Goal: Task Accomplishment & Management: Contribute content

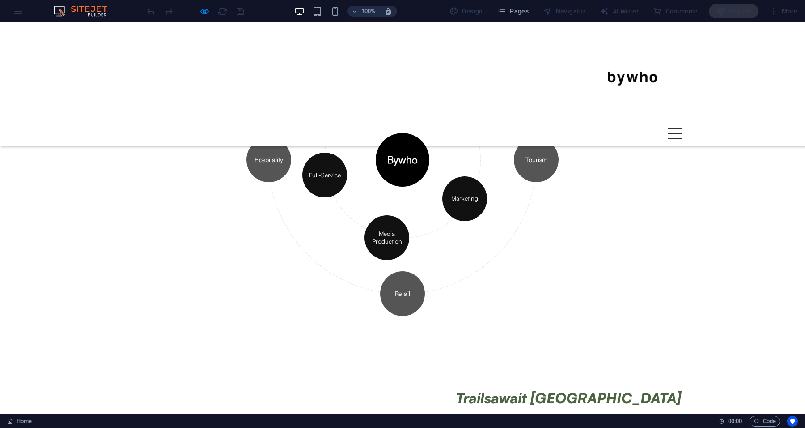
scroll to position [312, 0]
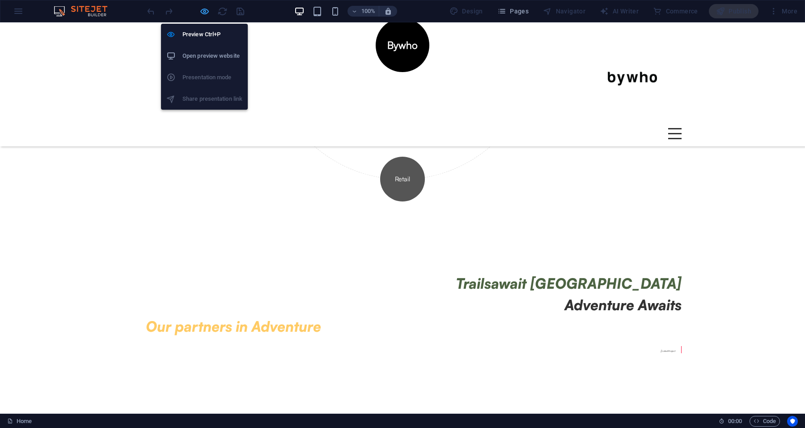
click at [205, 12] on icon "button" at bounding box center [204, 11] width 10 height 10
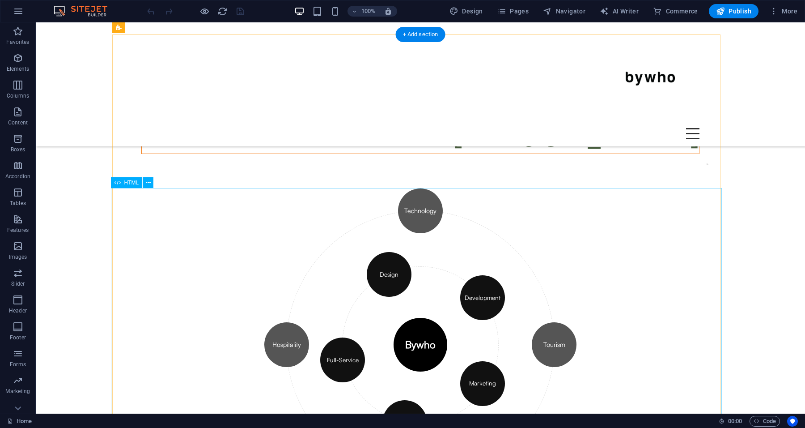
scroll to position [0, 0]
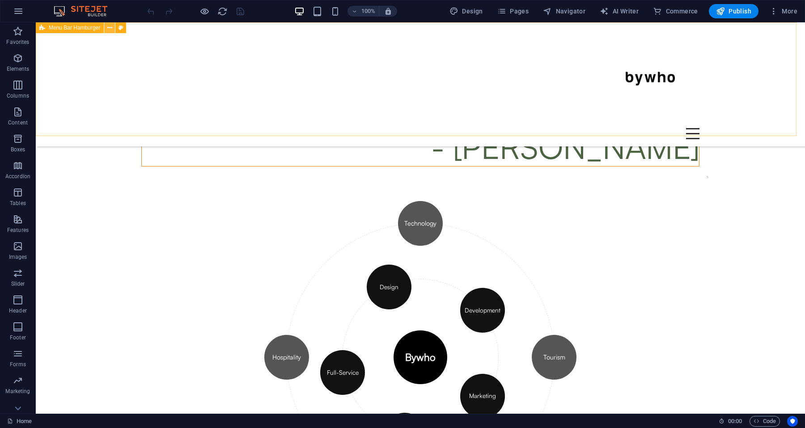
click at [109, 27] on icon at bounding box center [109, 27] width 5 height 9
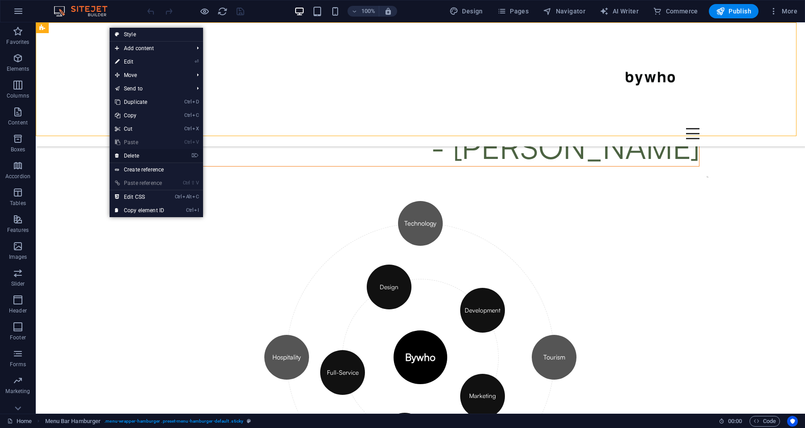
click at [140, 157] on link "⌦ Delete" at bounding box center [140, 155] width 60 height 13
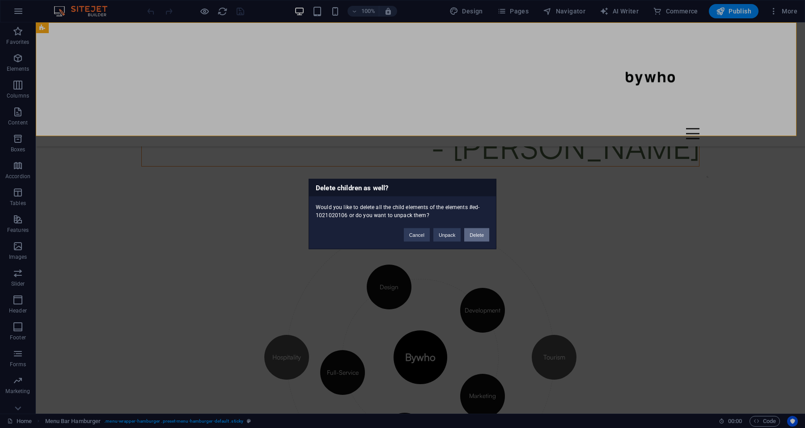
click at [483, 237] on button "Delete" at bounding box center [476, 234] width 25 height 13
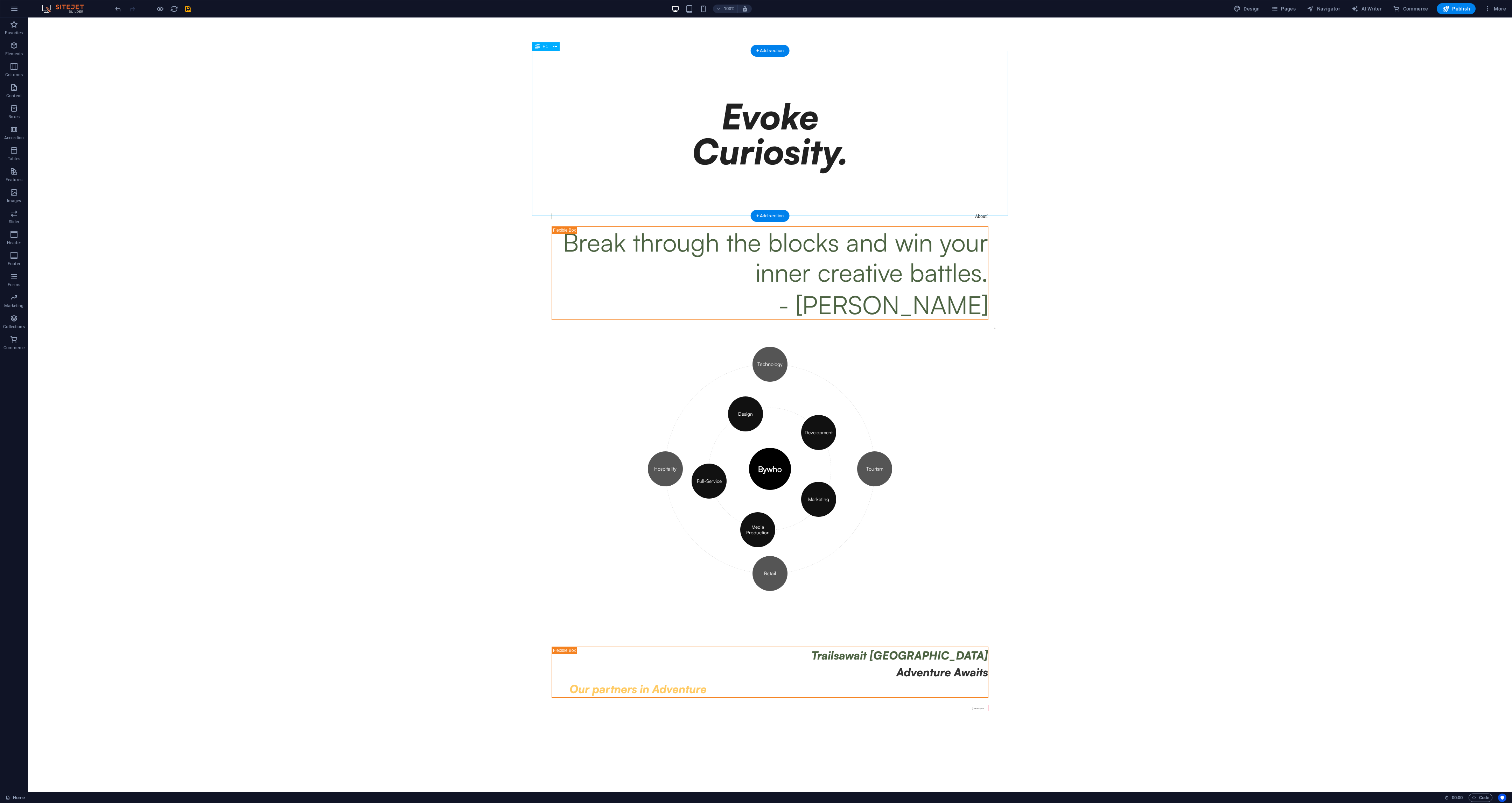
click at [630, 97] on div "Evoke Curiosity." at bounding box center [770, 134] width 448 height 160
click at [554, 45] on icon at bounding box center [555, 46] width 4 height 7
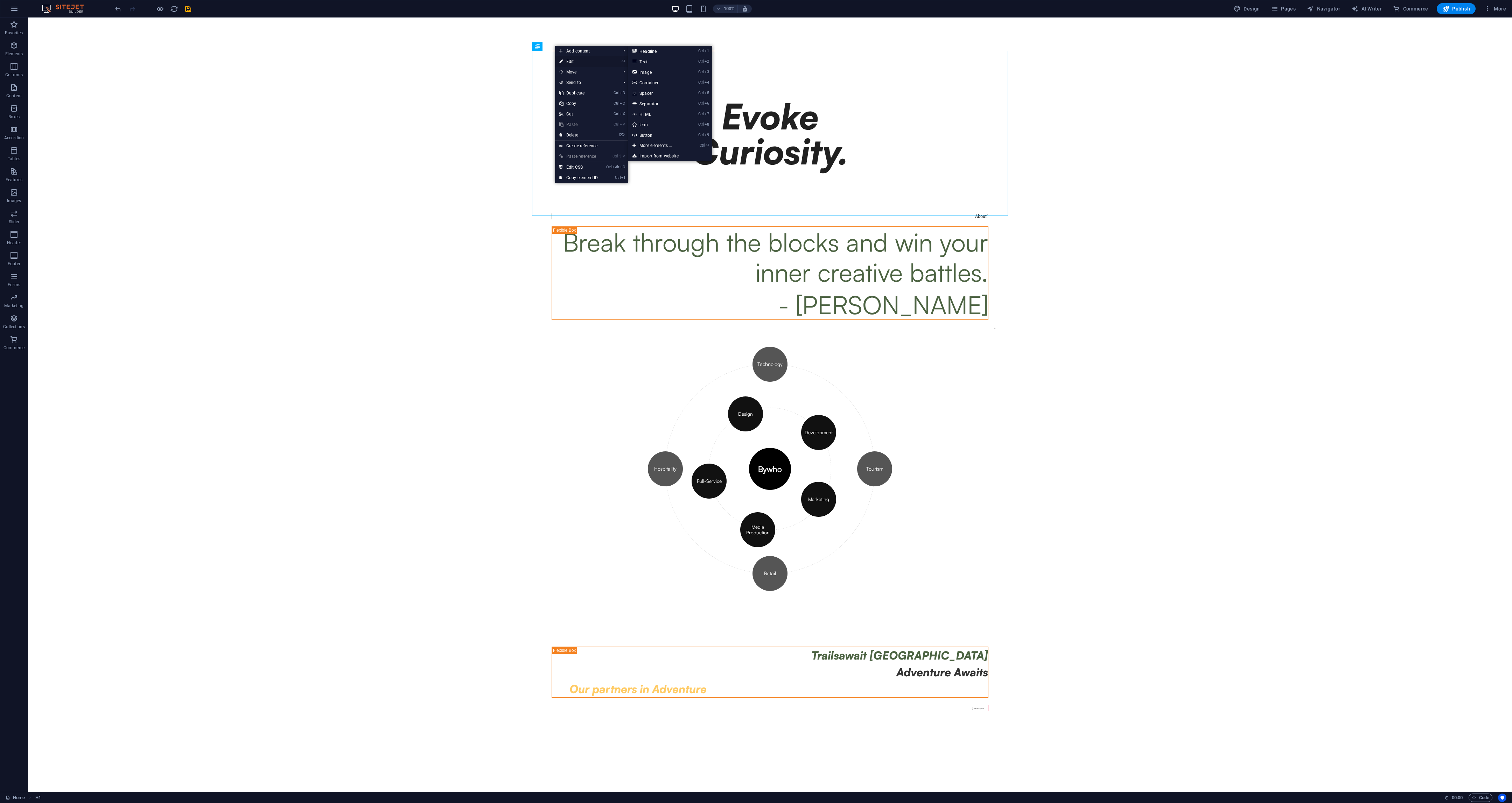
click at [579, 57] on link "⏎ Edit" at bounding box center [578, 61] width 47 height 10
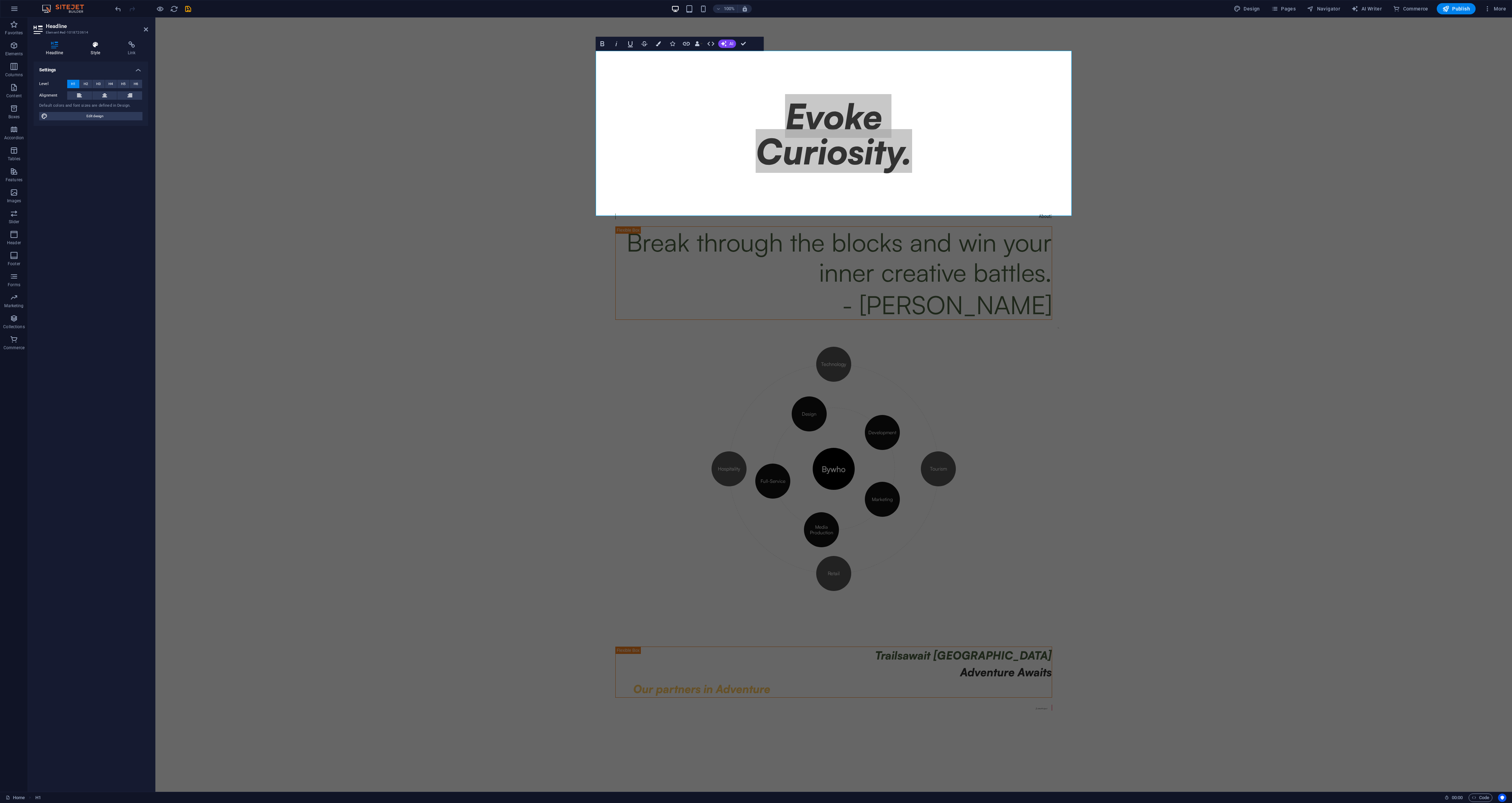
click at [97, 42] on icon at bounding box center [95, 45] width 34 height 7
click at [87, 198] on h4 "Positioning" at bounding box center [91, 200] width 114 height 16
click at [64, 216] on span "Static" at bounding box center [64, 215] width 9 height 9
drag, startPoint x: 144, startPoint y: 30, endPoint x: 116, endPoint y: 11, distance: 33.8
click at [144, 30] on icon at bounding box center [146, 29] width 4 height 5
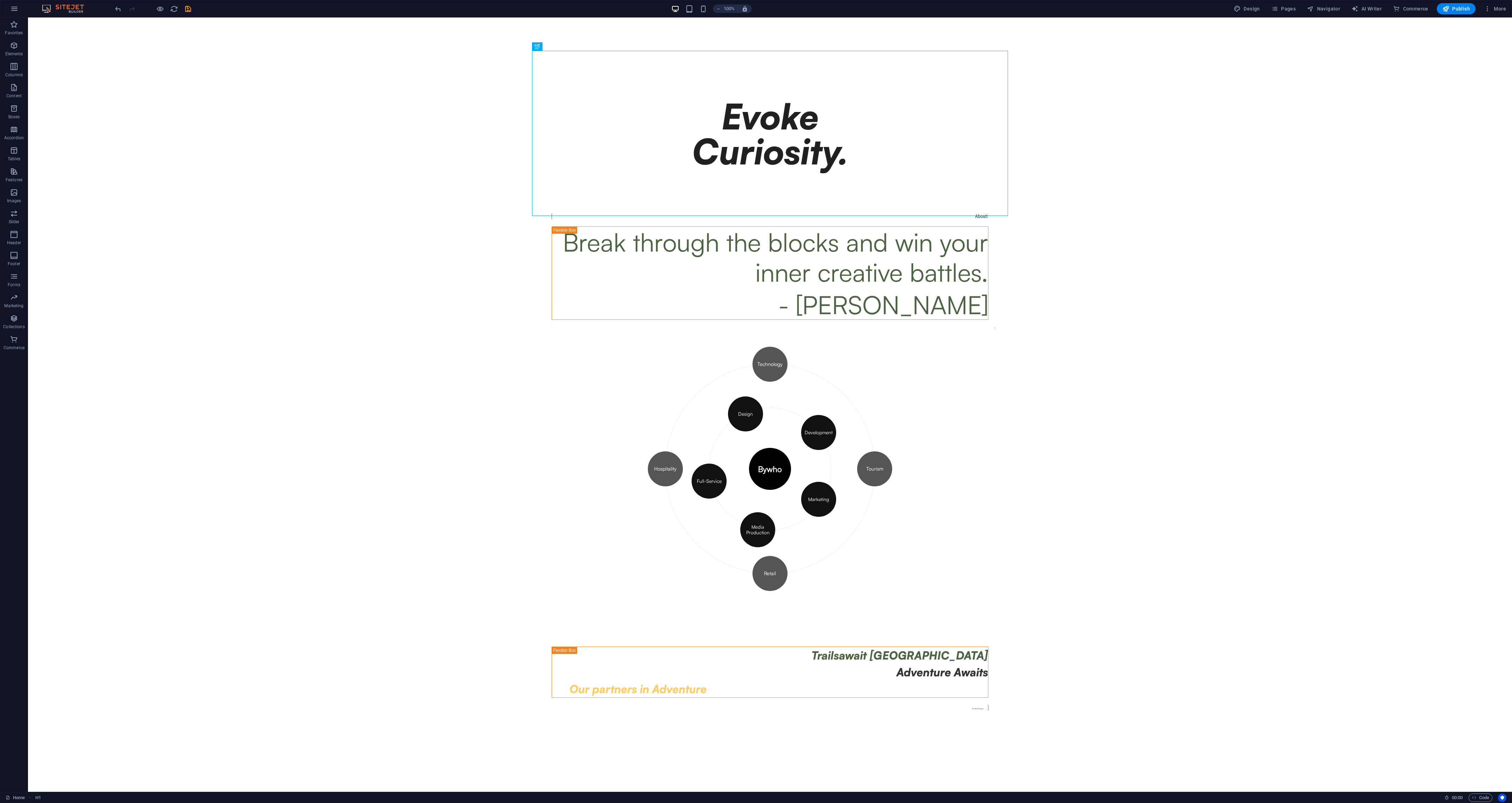
click at [630, 313] on body "Skip to main content Evoke Curiosity. About  Break through the blocks and win …" at bounding box center [770, 405] width 1484 height 775
click at [630, 288] on div "Break through the blocks and win your inner creative battles. - Steven Pressfie…" at bounding box center [769, 273] width 436 height 93
click at [630, 113] on div "Evoke Curiosity." at bounding box center [770, 134] width 448 height 160
click at [630, 304] on div "Break through the blocks and win your inner creative battles. - Steven Pressfie…" at bounding box center [769, 273] width 436 height 93
drag, startPoint x: 755, startPoint y: 504, endPoint x: 772, endPoint y: 506, distance: 17.1
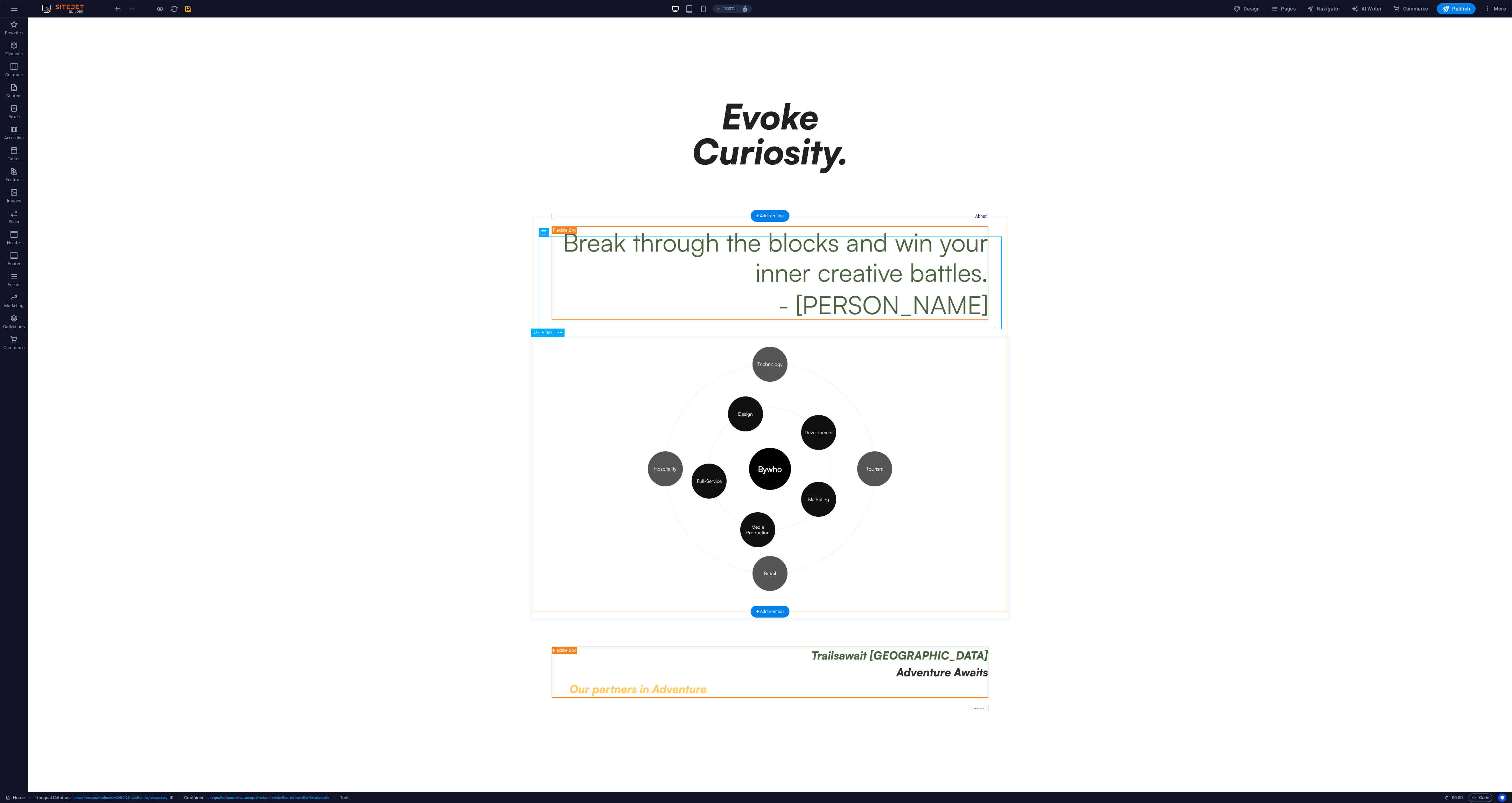
click at [630, 334] on div "\\ Bywh0 Orbit Diagram Bywho Design Development Marketing Media Production Full…" at bounding box center [770, 468] width 451 height 282
click at [630, 170] on div "Evoke Curiosity." at bounding box center [770, 134] width 448 height 160
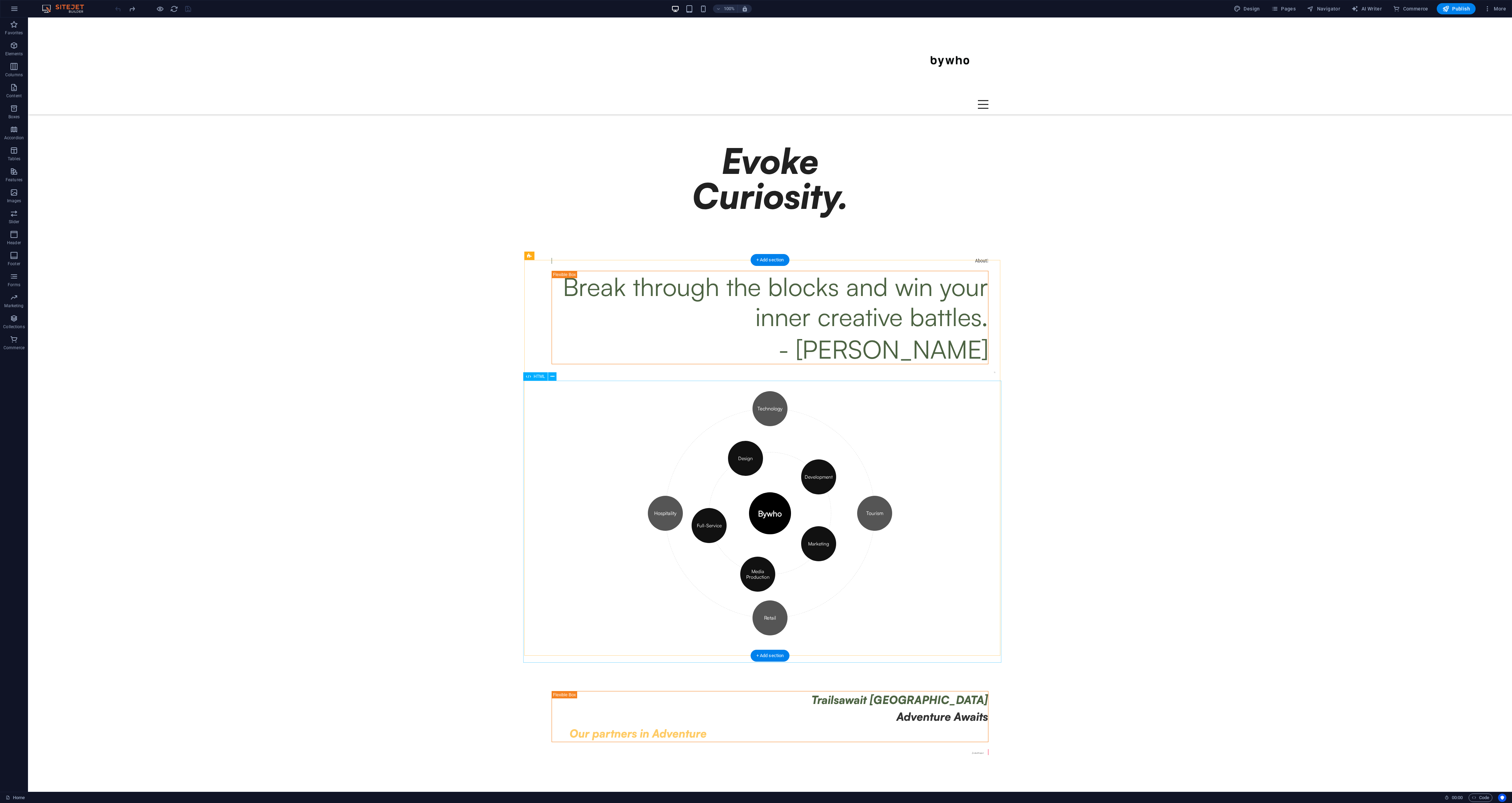
scroll to position [11, 0]
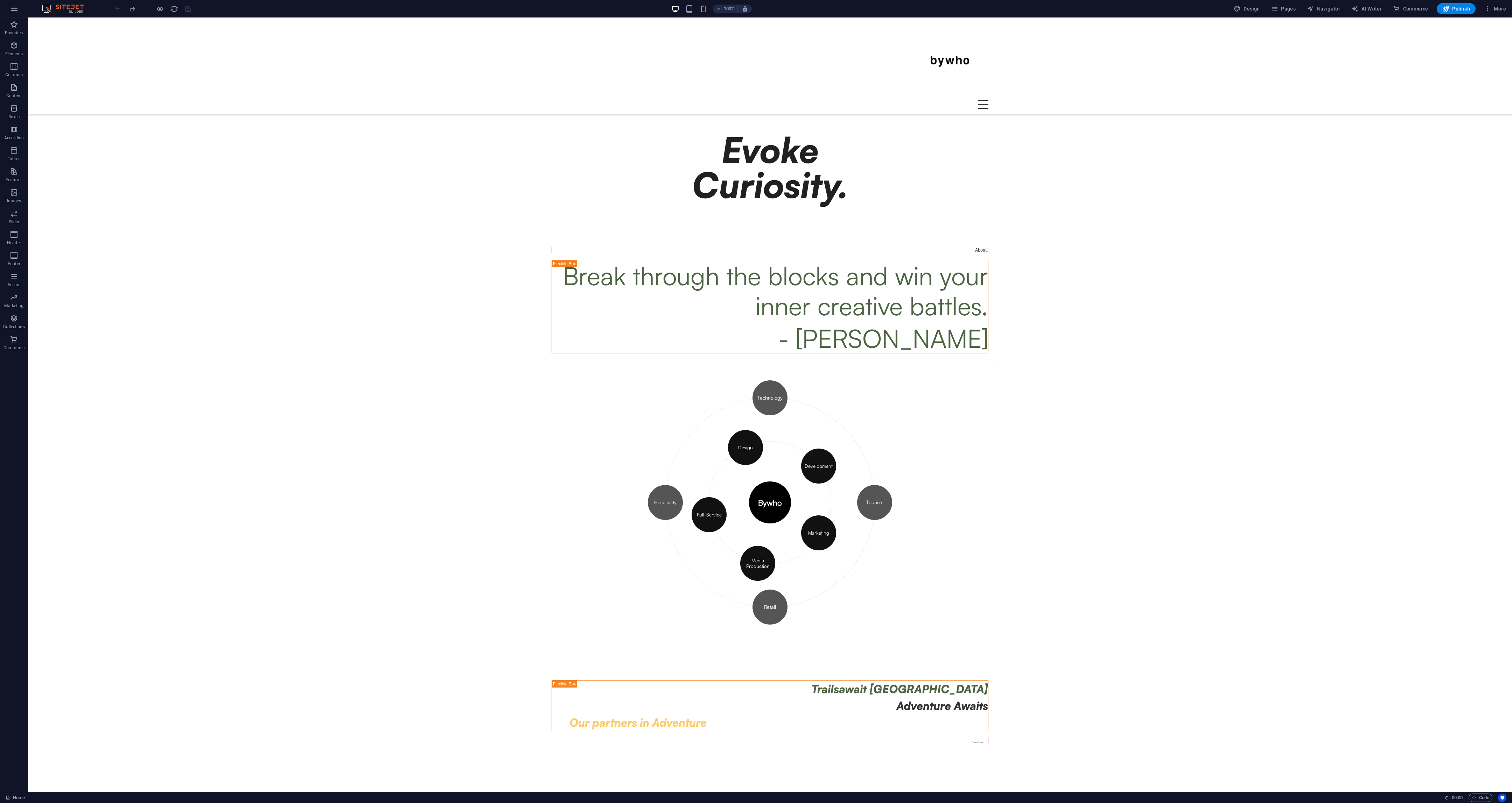
click at [630, 307] on body "Skip to main content Menu Drop content here or Add elements Paste clipboard 01.…" at bounding box center [770, 394] width 1484 height 775
click at [630, 329] on body "Skip to main content Menu Drop content here or Add elements Paste clipboard 01.…" at bounding box center [770, 394] width 1484 height 775
click at [630, 305] on div "Break through the blocks and win your inner creative battles. - Steven Pressfie…" at bounding box center [769, 307] width 436 height 93
click at [630, 253] on div "About " at bounding box center [772, 250] width 433 height 6
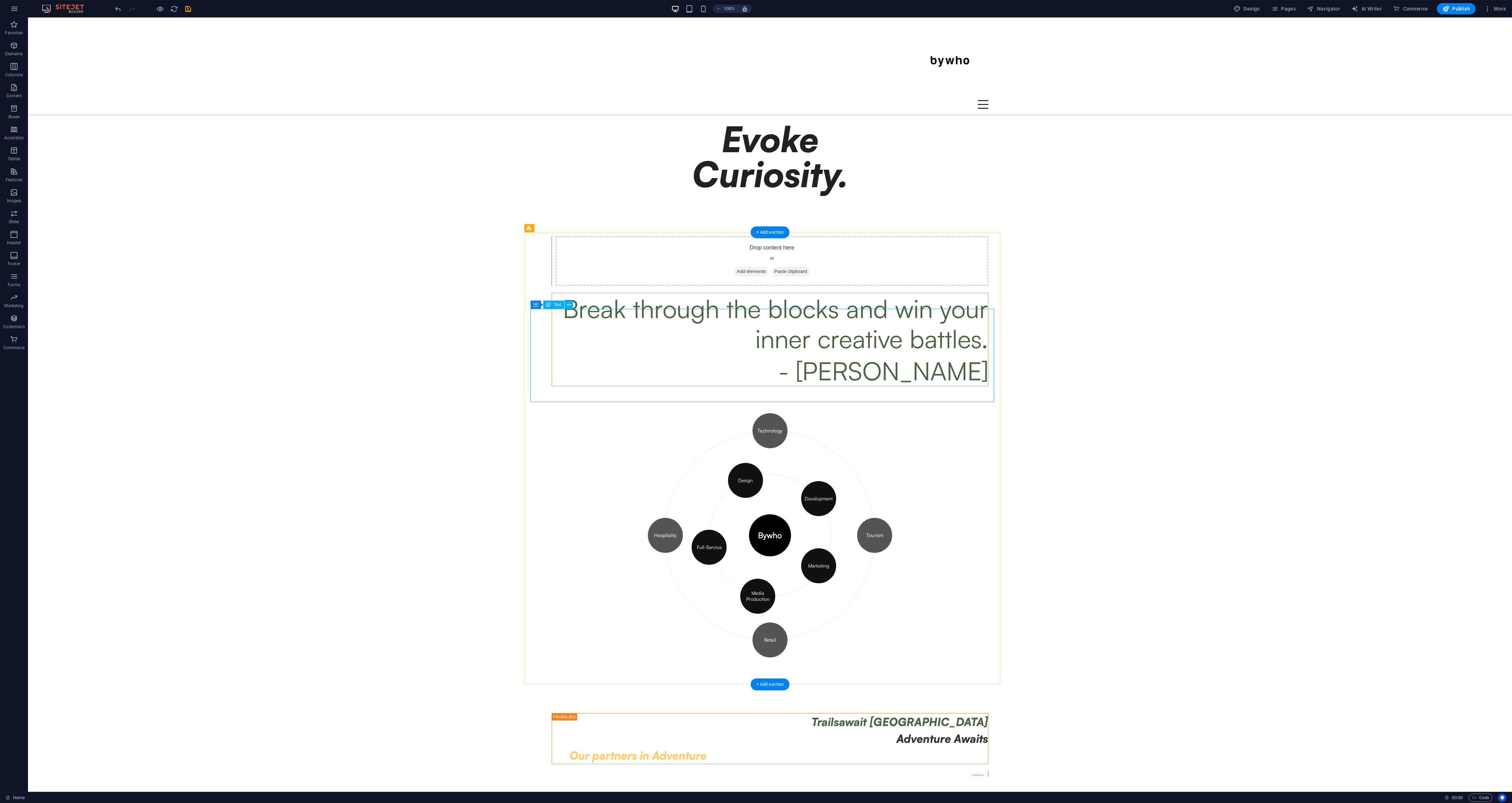
click at [630, 331] on div "Break through the blocks and win your inner creative battles. - Steven Pressfie…" at bounding box center [769, 340] width 436 height 93
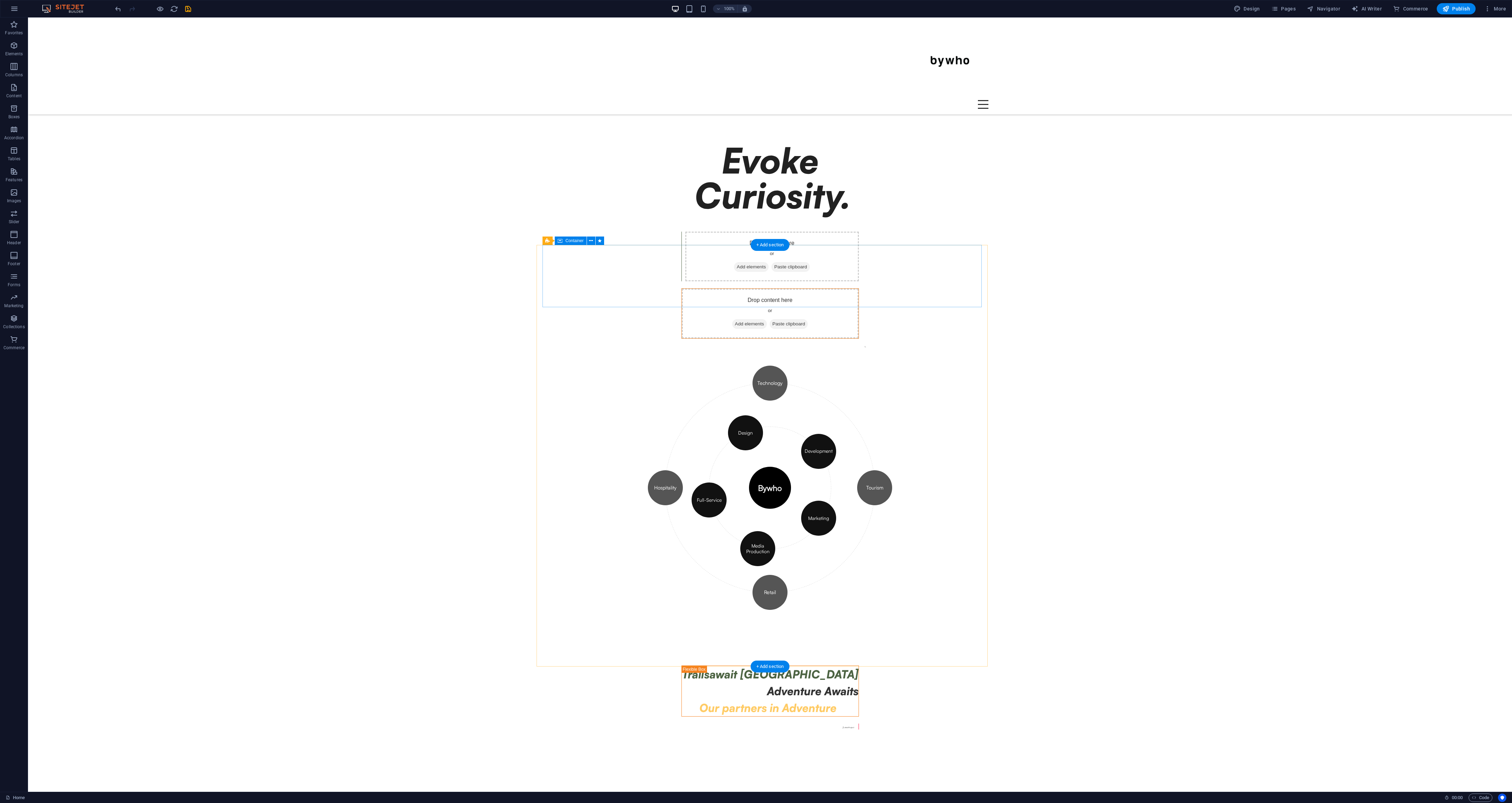
click at [630, 268] on div "Drop content here or Add elements Paste clipboard" at bounding box center [772, 257] width 174 height 50
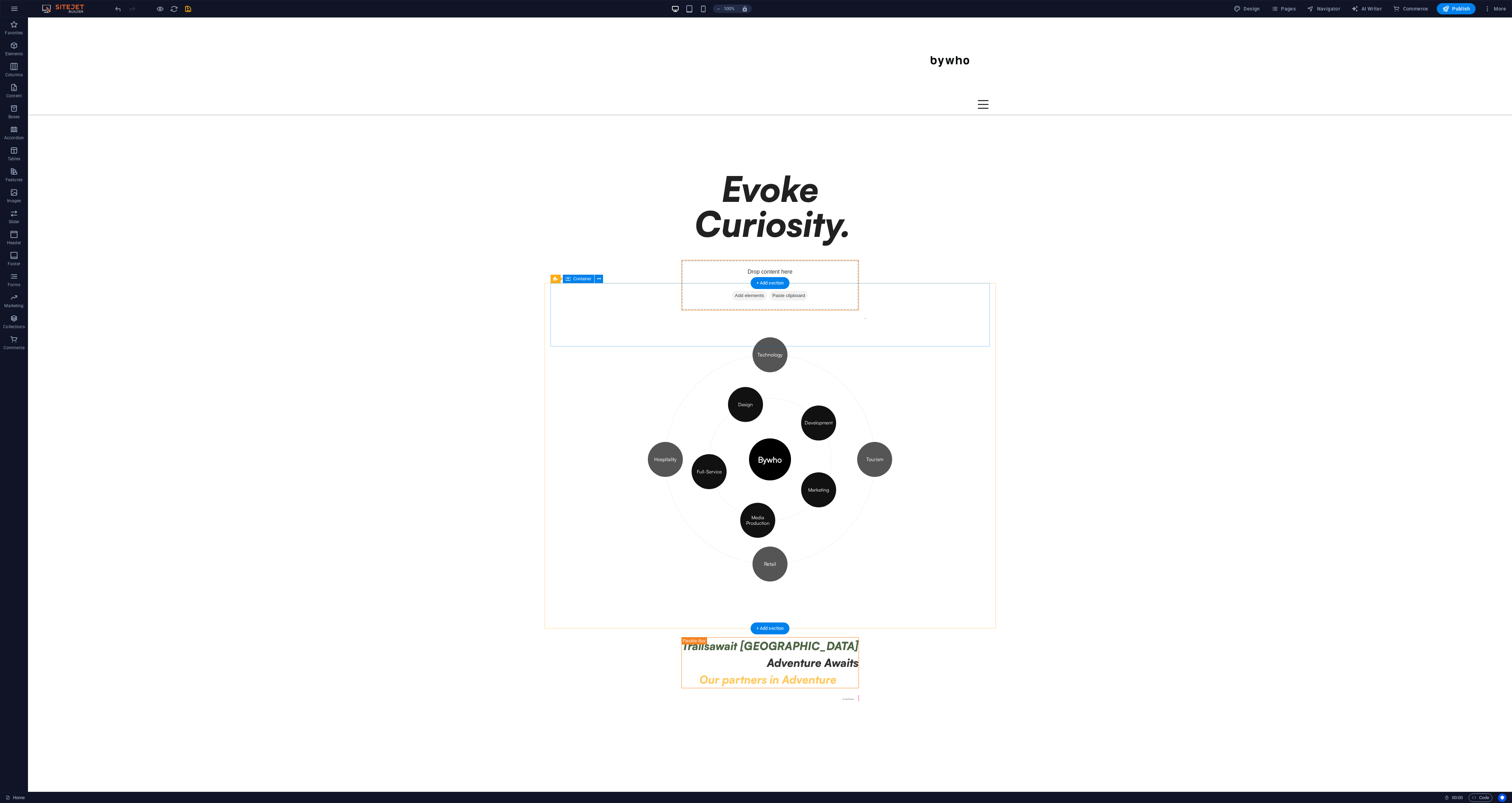
click at [630, 304] on div "Drop content here or Add elements Paste clipboard" at bounding box center [770, 286] width 177 height 50
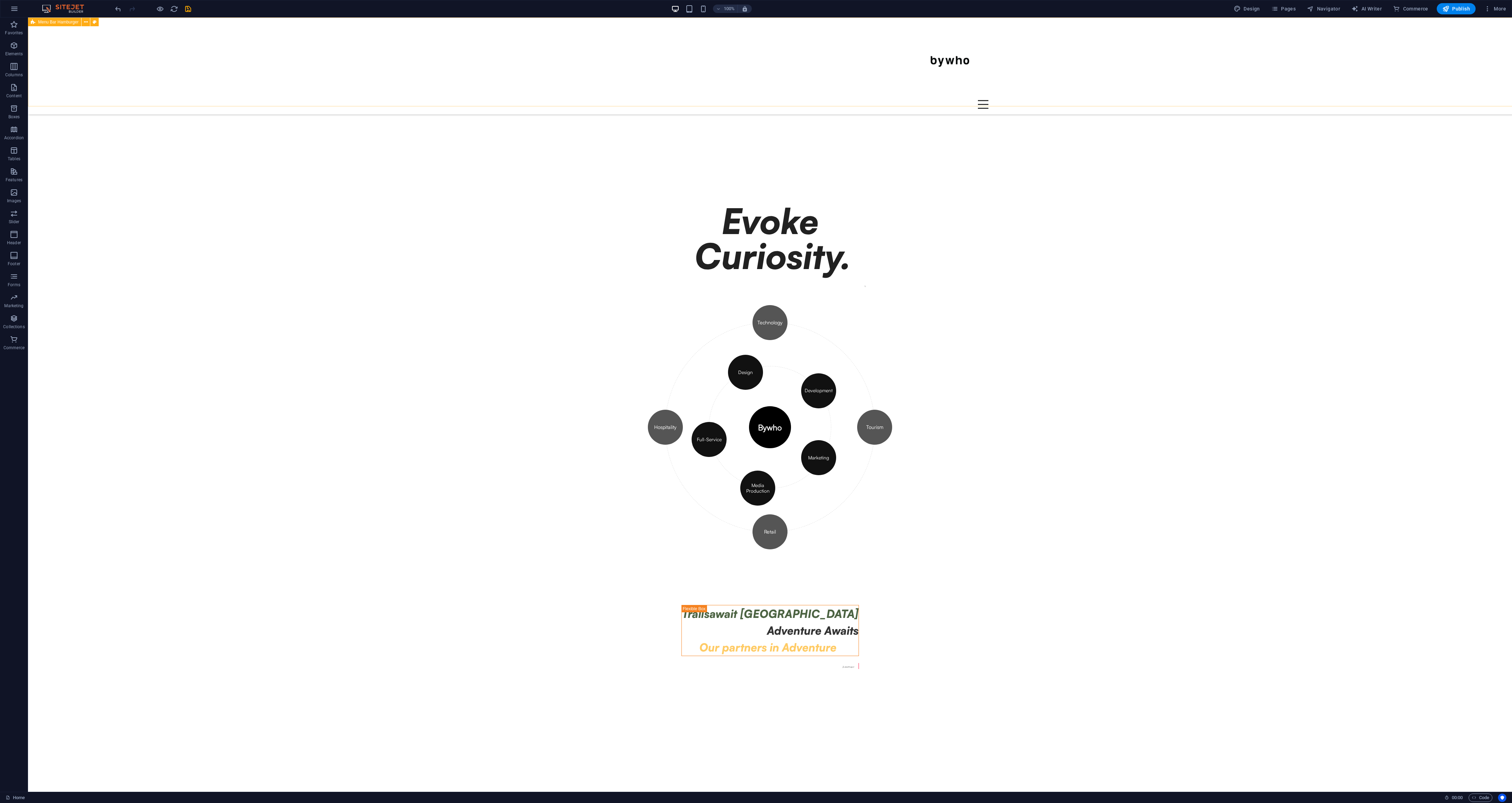
click at [630, 29] on div "Menu Drop content here or Add elements Paste clipboard 01. STARTPAGE 02. SUBPAG…" at bounding box center [770, 66] width 1484 height 97
click at [570, 64] on div at bounding box center [770, 62] width 437 height 77
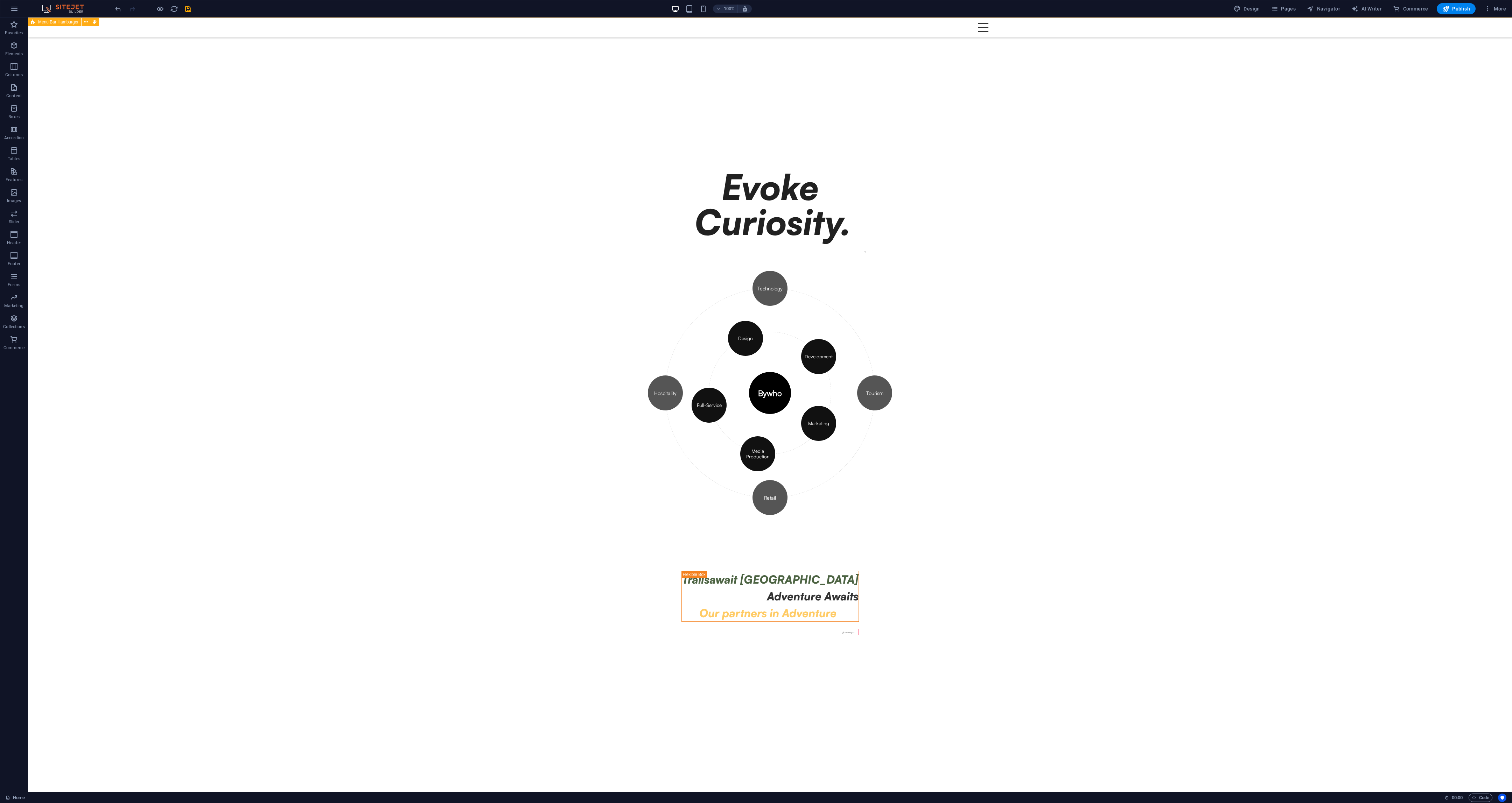
click at [630, 34] on div "Menu Drop content here or Add elements Paste clipboard 01. STARTPAGE 02. SUBPAG…" at bounding box center [770, 27] width 1484 height 20
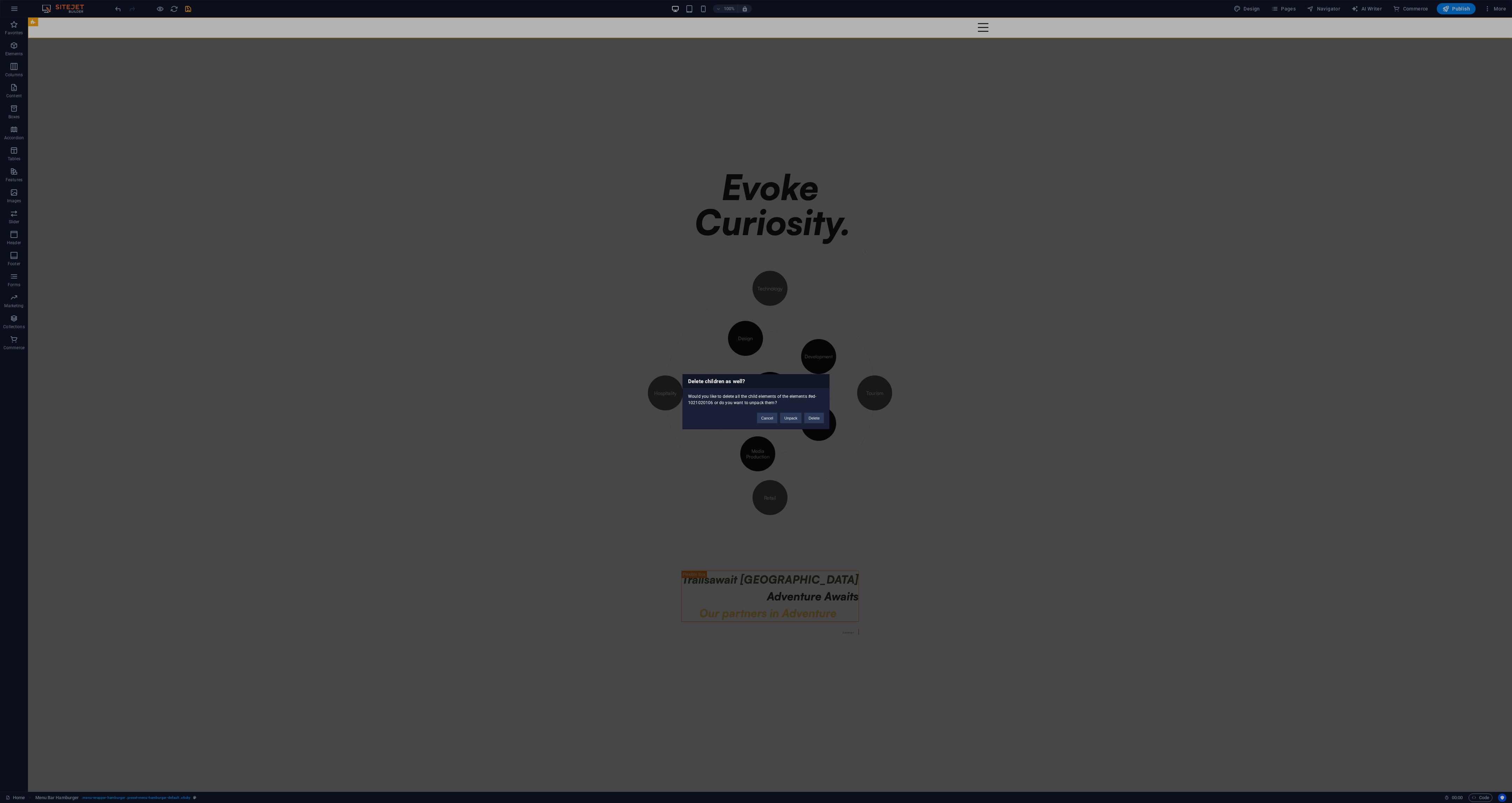
click at [482, 111] on div "Delete children as well? Would you like to delete all the child elements of the…" at bounding box center [756, 402] width 1512 height 803
drag, startPoint x: 1049, startPoint y: 495, endPoint x: 1110, endPoint y: 503, distance: 61.5
click at [630, 334] on div "Delete children as well? Would you like to delete all the child elements of the…" at bounding box center [756, 402] width 1512 height 803
drag, startPoint x: 823, startPoint y: 626, endPoint x: 857, endPoint y: 607, distance: 38.9
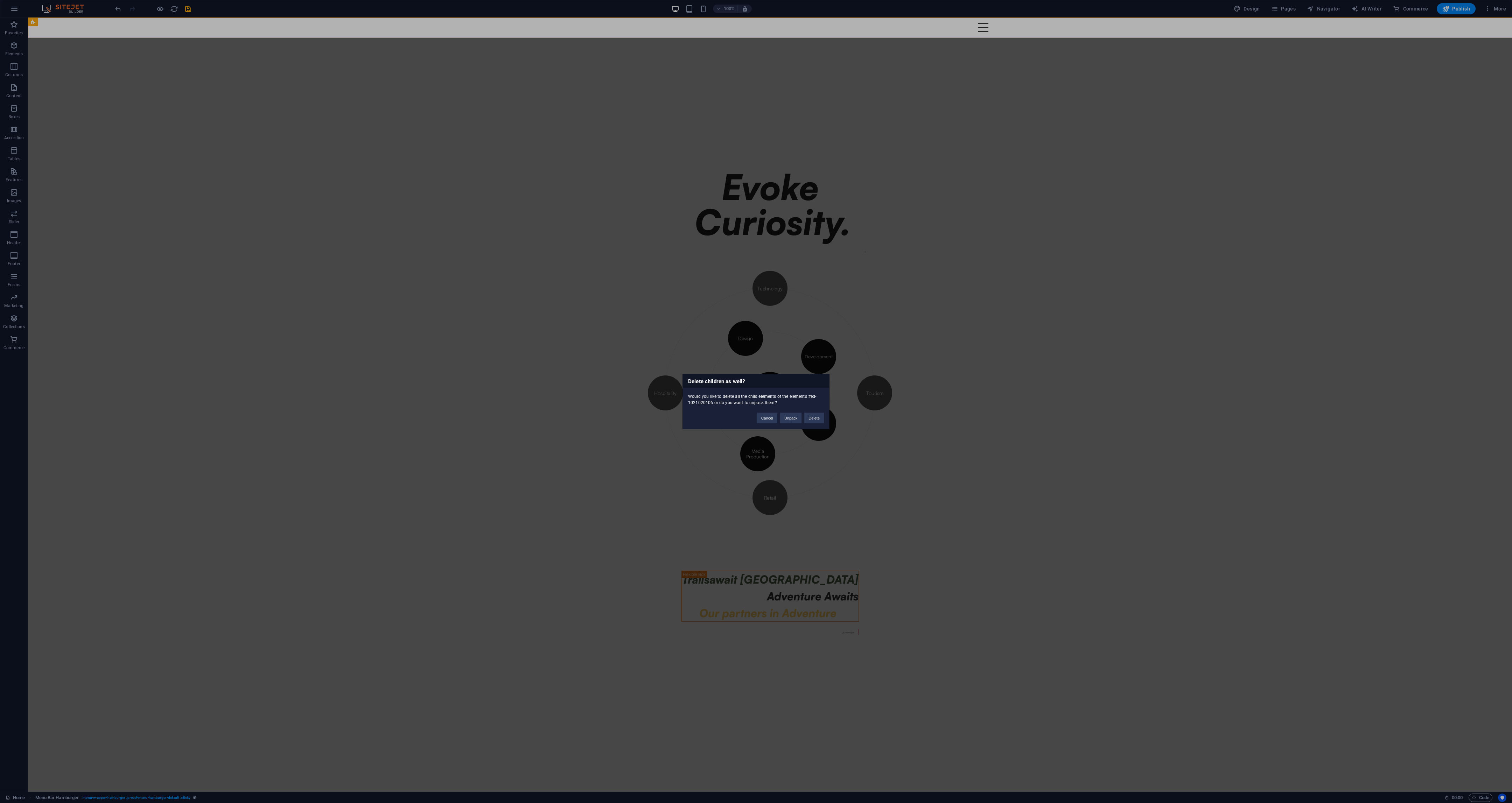
click at [630, 334] on div "Delete children as well? Would you like to delete all the child elements of the…" at bounding box center [756, 402] width 1512 height 803
click at [630, 334] on button "Delete" at bounding box center [814, 417] width 20 height 10
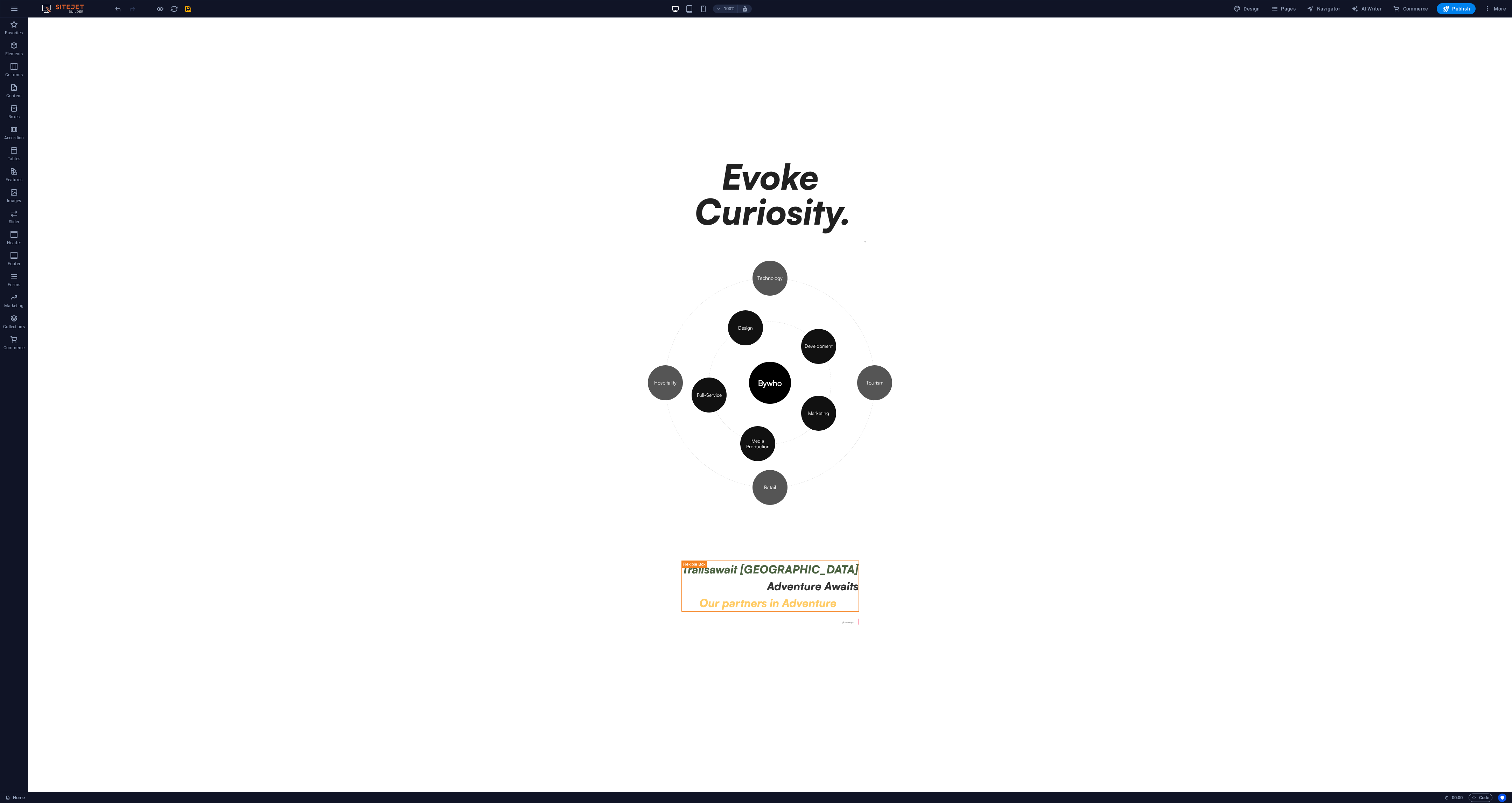
drag, startPoint x: 559, startPoint y: 618, endPoint x: 441, endPoint y: 592, distance: 120.8
click at [427, 334] on body "Skip to main content Evoke Curiosity. \\ Bywh0 Orbit Diagram Bywho Design Devel…" at bounding box center [770, 405] width 1484 height 775
click at [630, 334] on div "Trailsawait [GEOGRAPHIC_DATA]" at bounding box center [770, 569] width 177 height 16
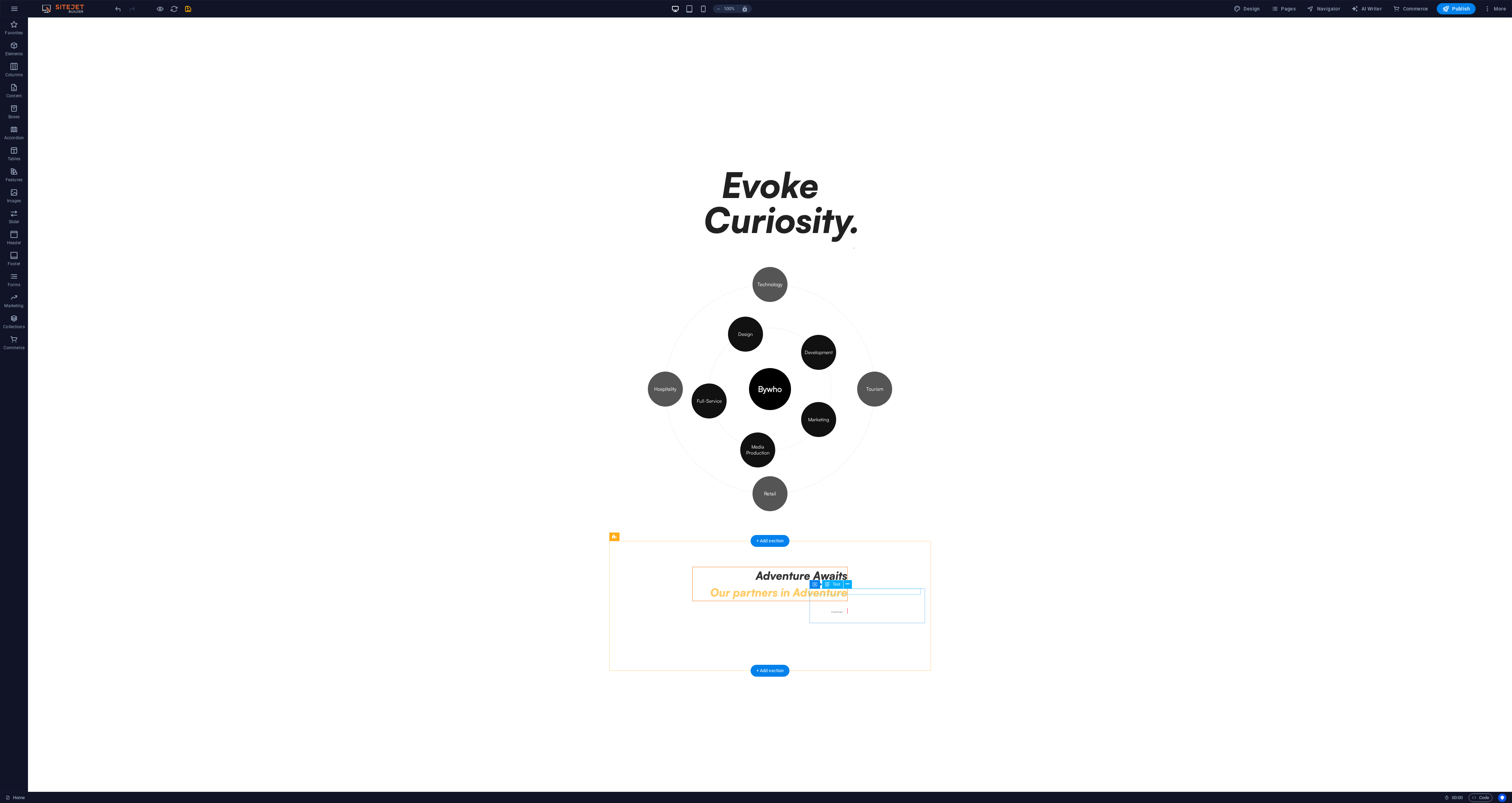
click at [630, 334] on div " Latest Project" at bounding box center [769, 611] width 152 height 6
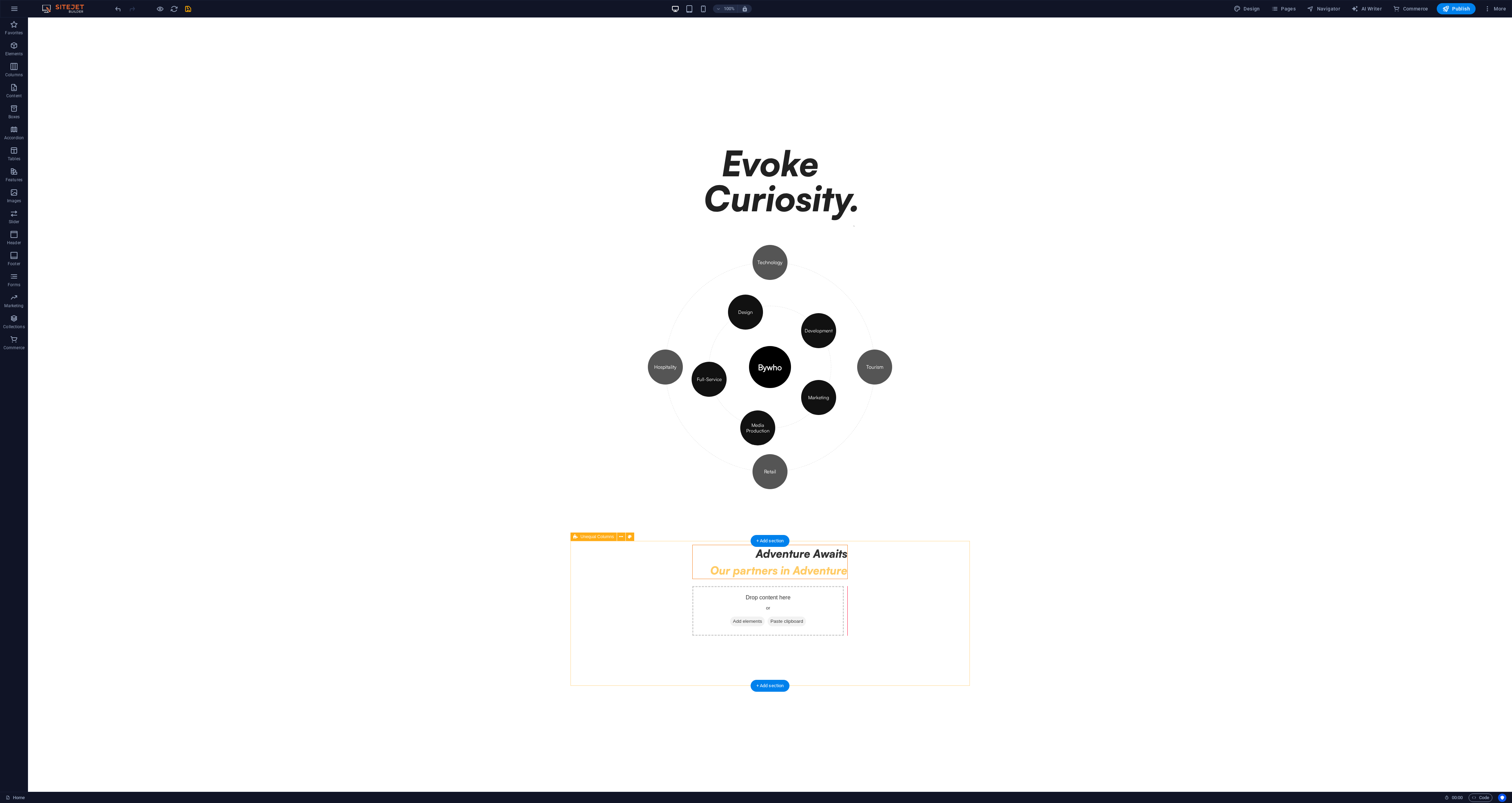
click at [630, 334] on div "Adventure Awaits Our partners in Adventure Drop content here or Add elements Pa…" at bounding box center [769, 590] width 167 height 181
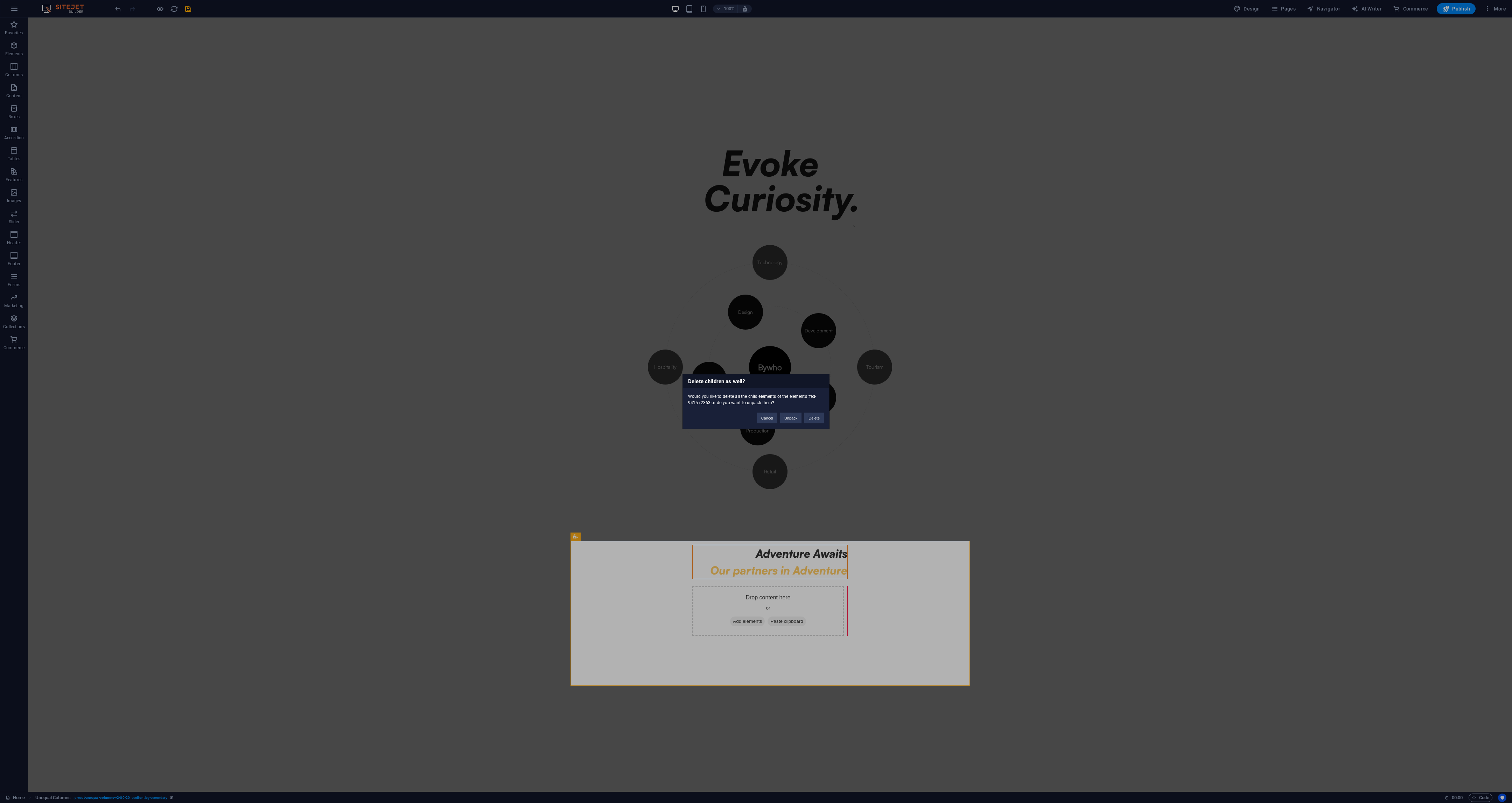
drag, startPoint x: 734, startPoint y: 572, endPoint x: 650, endPoint y: 610, distance: 92.2
click at [630, 334] on div "Delete children as well? Would you like to delete all the child elements of the…" at bounding box center [756, 402] width 1512 height 803
drag, startPoint x: 574, startPoint y: 535, endPoint x: 608, endPoint y: 569, distance: 48.1
click at [583, 334] on div "Delete children as well? Would you like to delete all the child elements of the…" at bounding box center [756, 402] width 1512 height 803
click at [608, 334] on div "Delete children as well? Would you like to delete all the child elements of the…" at bounding box center [756, 402] width 1512 height 803
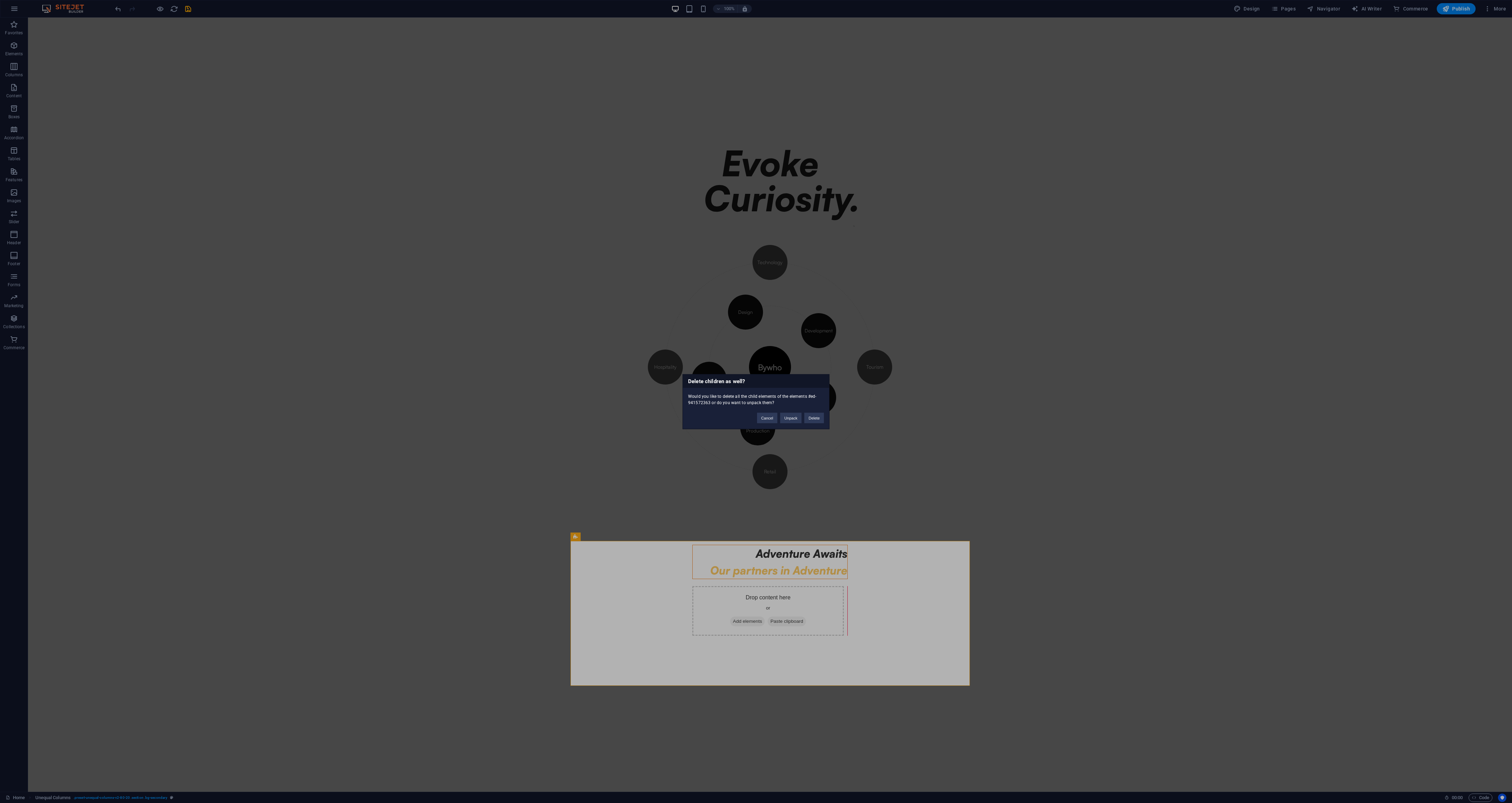
click at [630, 334] on div "Delete children as well? Would you like to delete all the child elements of the…" at bounding box center [756, 402] width 1512 height 803
click at [630, 334] on button "Delete" at bounding box center [814, 417] width 20 height 10
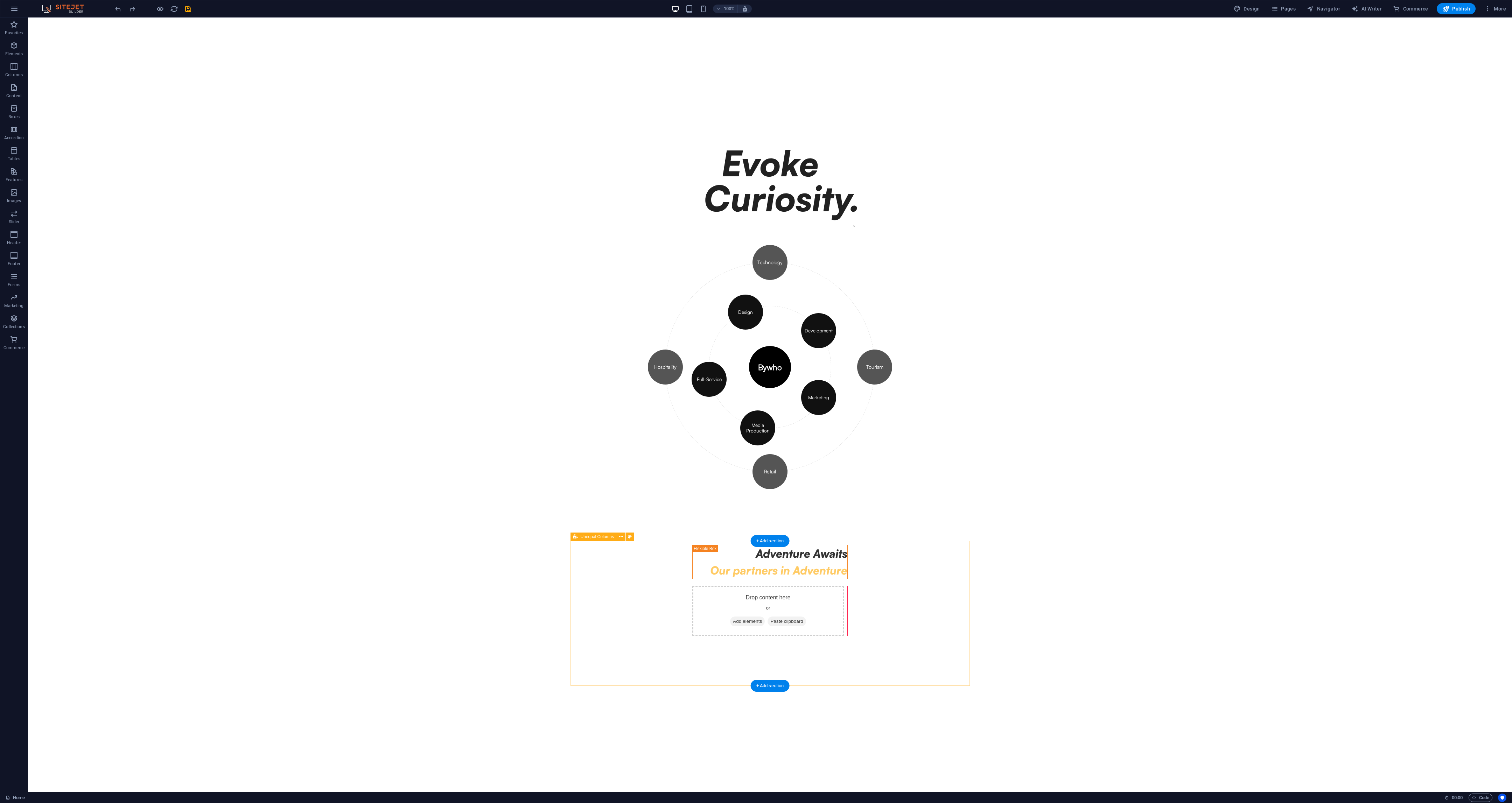
click at [630, 334] on div "Adventure Awaits Our partners in Adventure Drop content here or Add elements Pa…" at bounding box center [769, 590] width 167 height 181
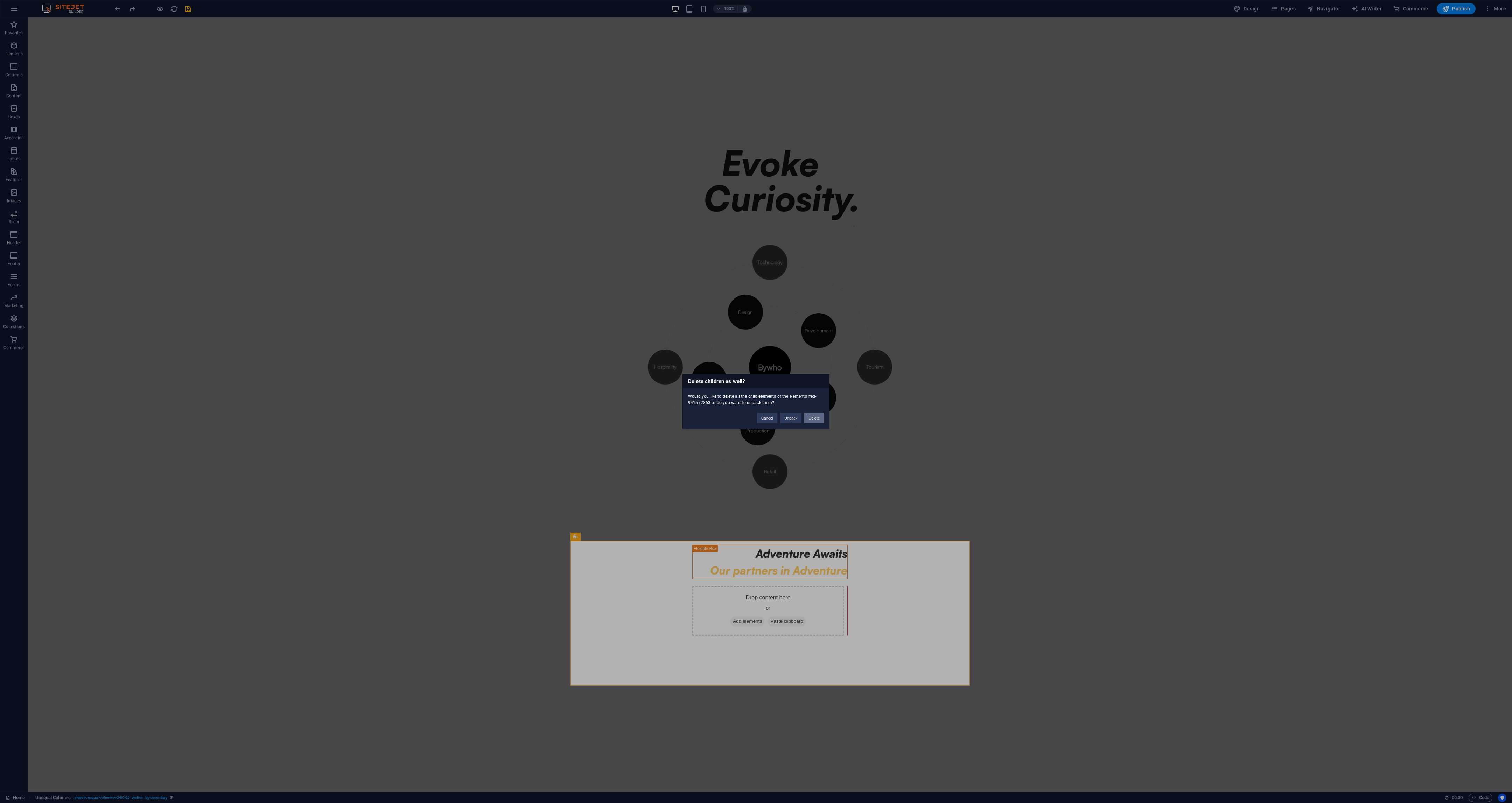
click at [630, 334] on button "Delete" at bounding box center [814, 417] width 20 height 10
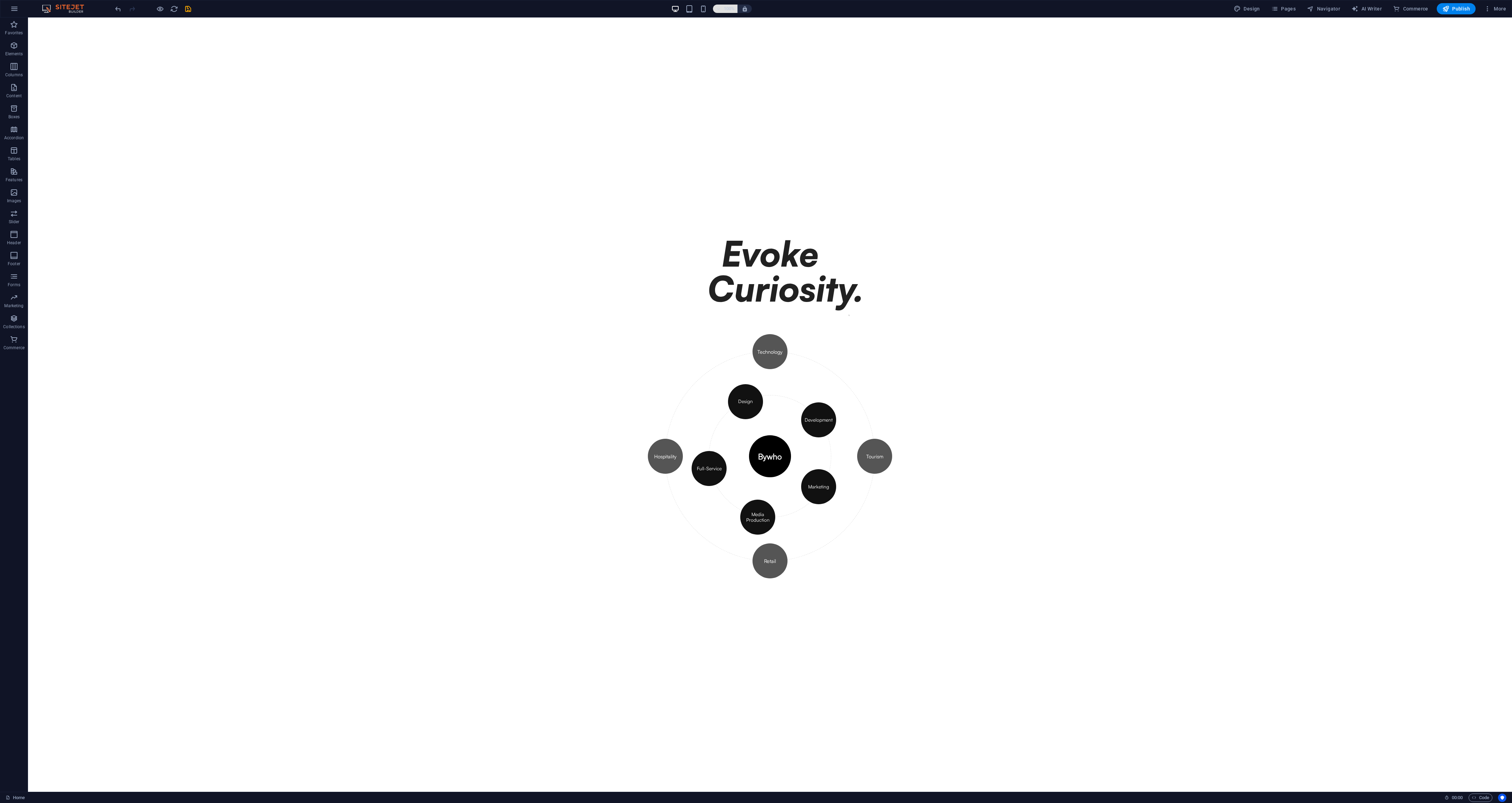
click at [630, 10] on icon "button" at bounding box center [718, 9] width 5 height 5
click at [630, 198] on div at bounding box center [756, 402] width 1512 height 803
click at [630, 334] on div "\\ Bywh0 Orbit Diagram Bywho Design Development Marketing Media Production Full…" at bounding box center [769, 456] width 159 height 282
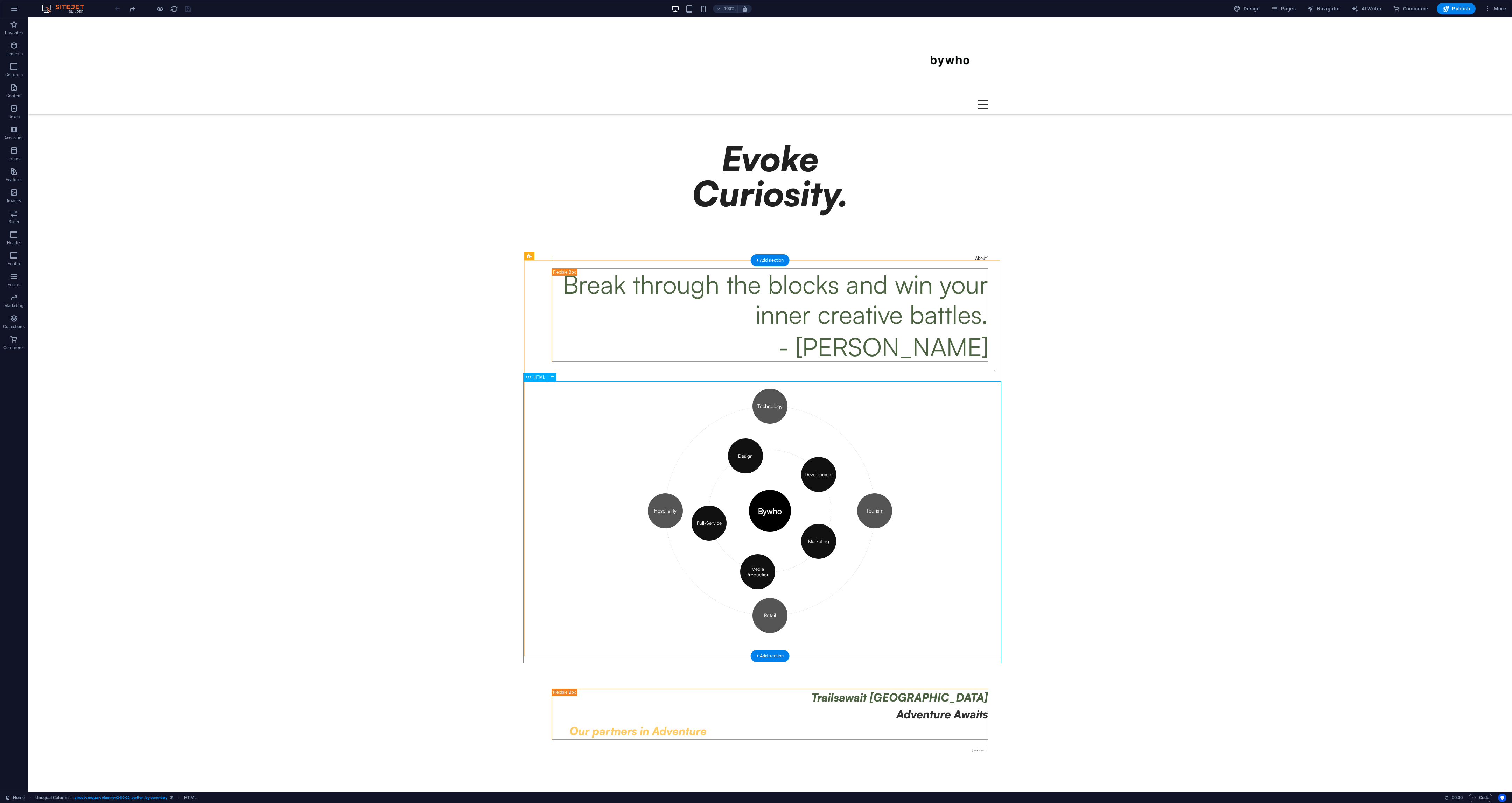
scroll to position [11, 0]
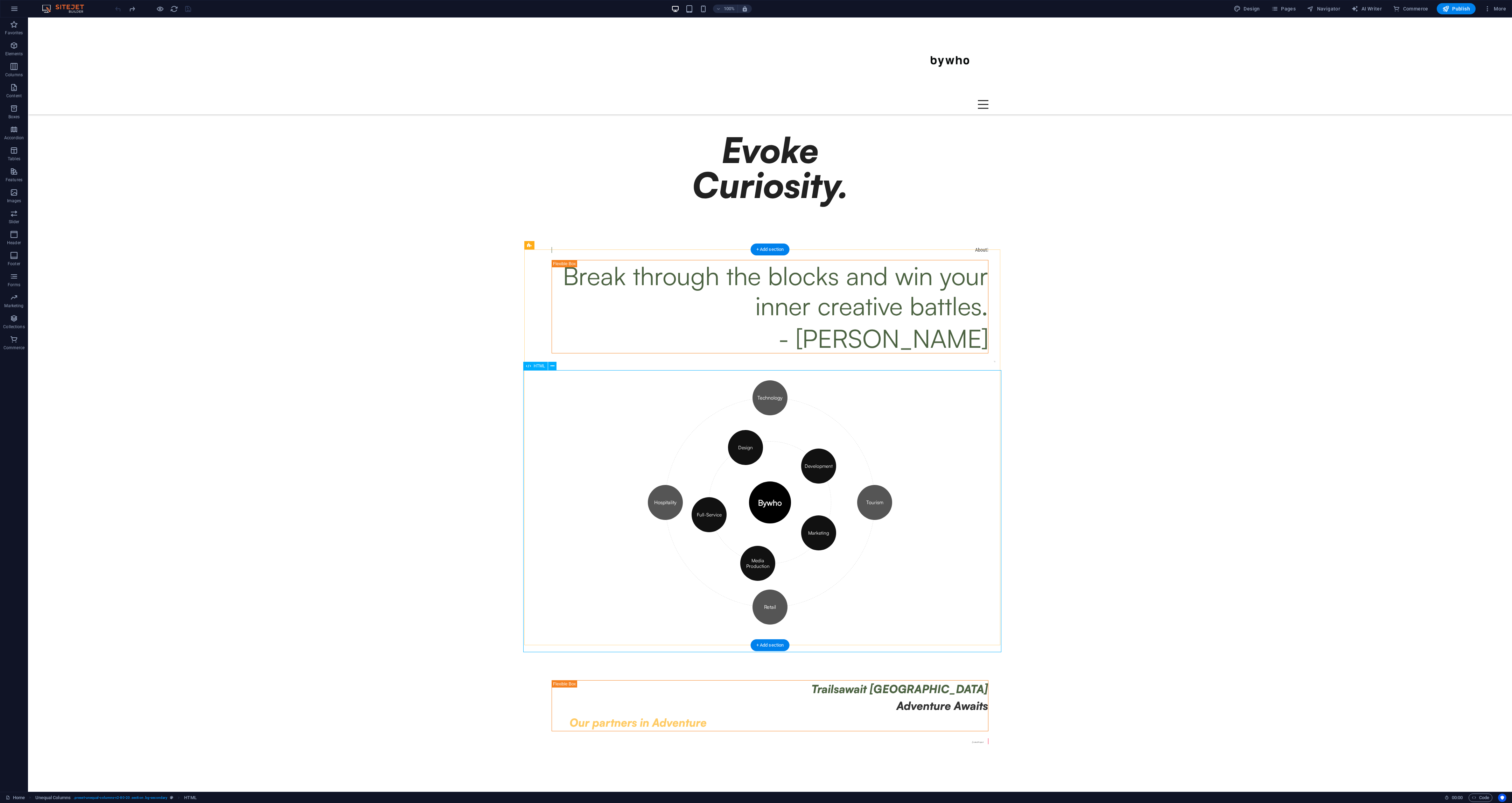
click at [545, 334] on div "\\ Bywh0 Orbit Diagram Bywho Design Development Marketing Media Production Full…" at bounding box center [770, 502] width 451 height 282
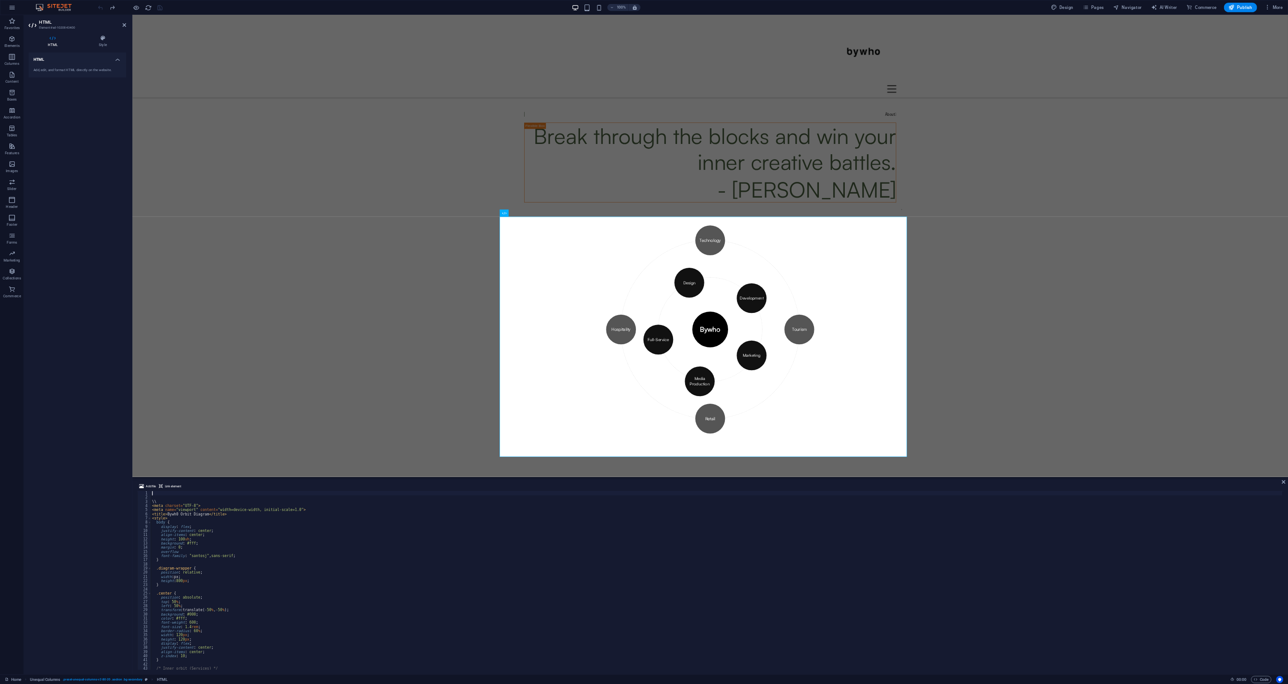
scroll to position [482, 0]
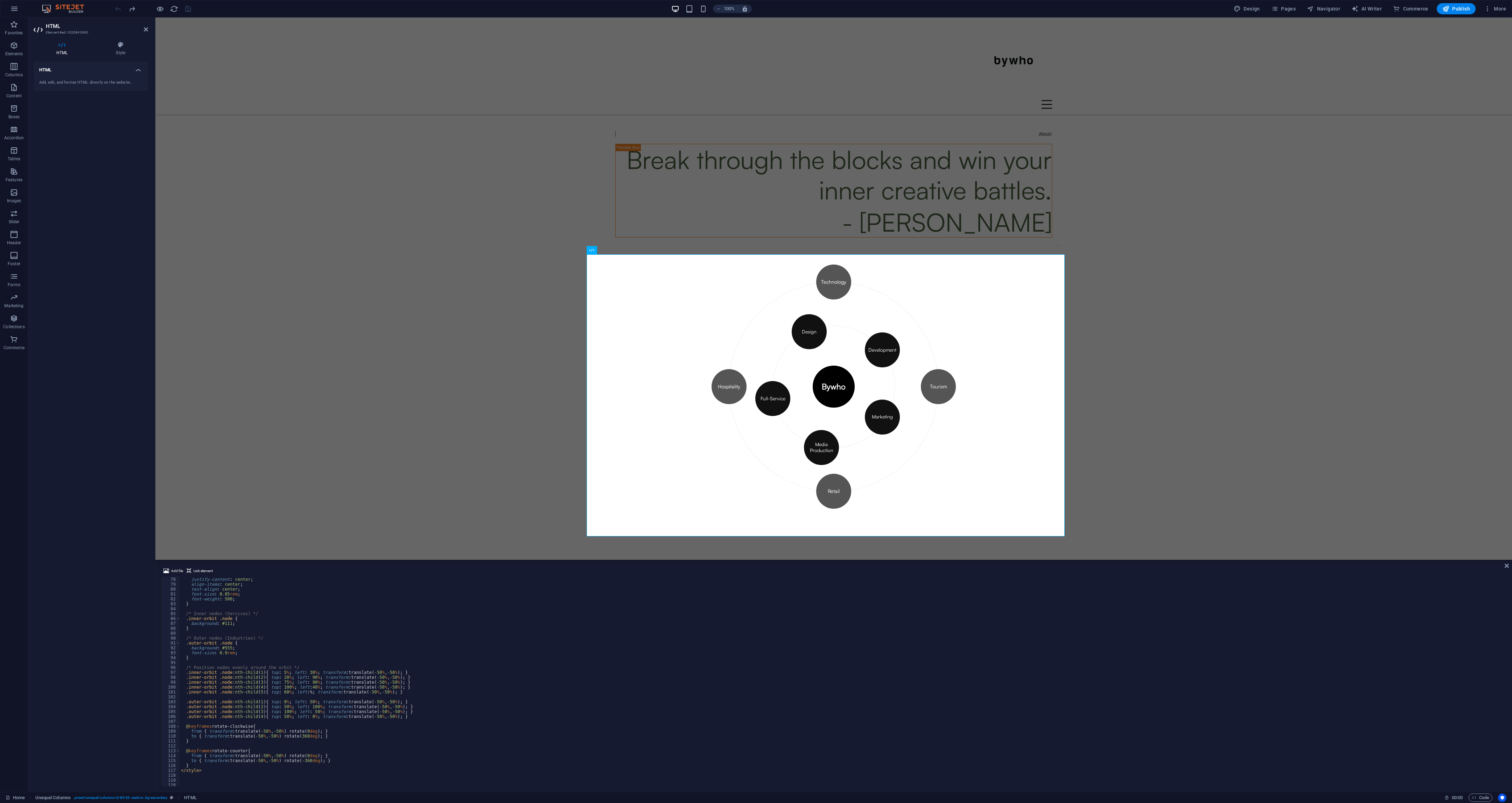
click at [245, 334] on div "display : flex ; justify-content : center ; align-items : center ; text-align :…" at bounding box center [842, 682] width 1326 height 219
type textarea "</div> </div>"
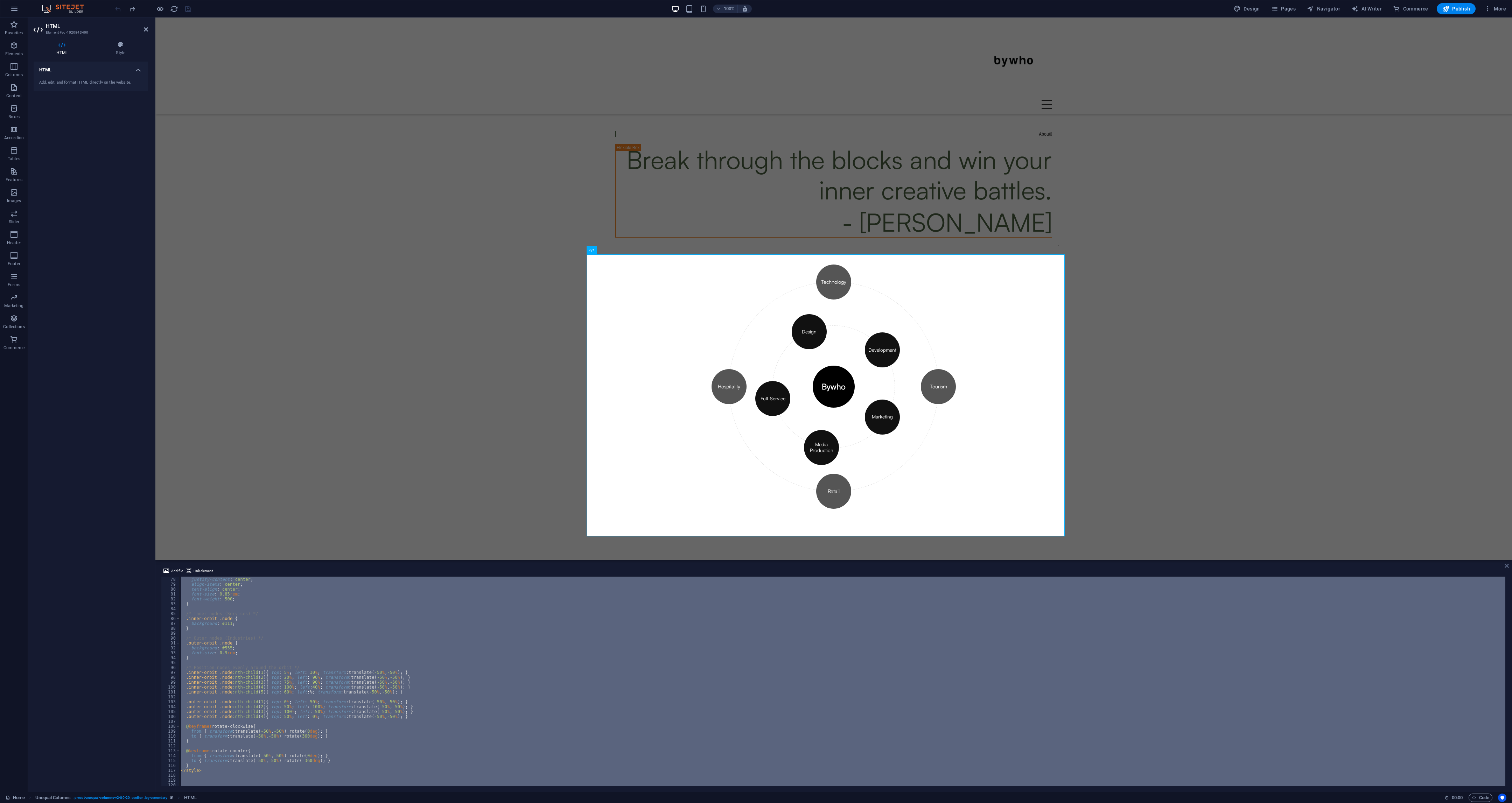
click at [630, 334] on link at bounding box center [1507, 567] width 4 height 6
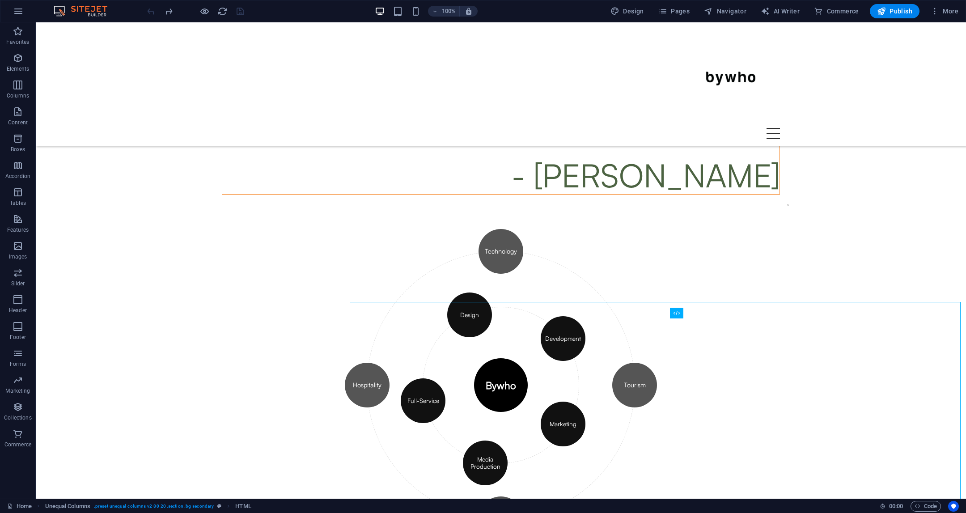
scroll to position [14, 0]
click at [21, 4] on button "button" at bounding box center [18, 10] width 21 height 21
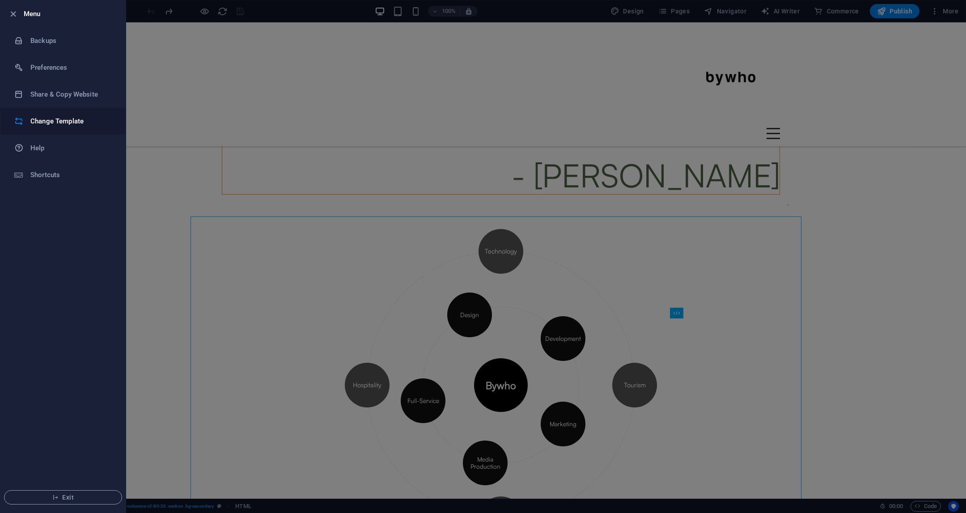
click at [47, 118] on h6 "Change Template" at bounding box center [71, 121] width 83 height 11
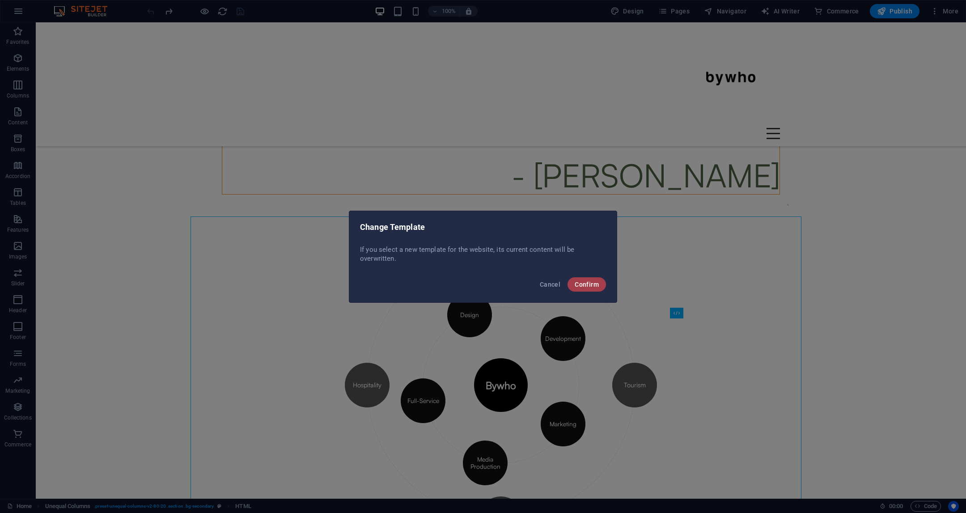
click at [576, 281] on span "Confirm" at bounding box center [587, 284] width 24 height 7
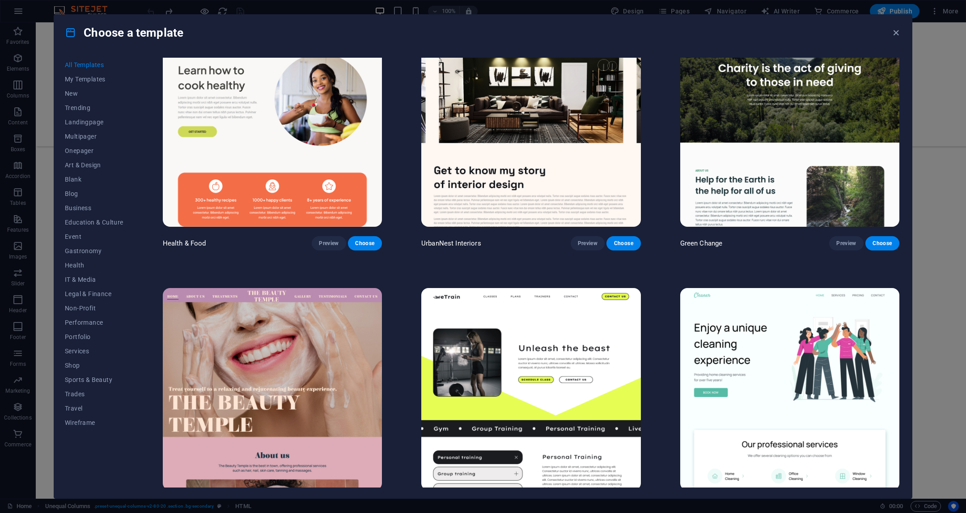
scroll to position [1543, 0]
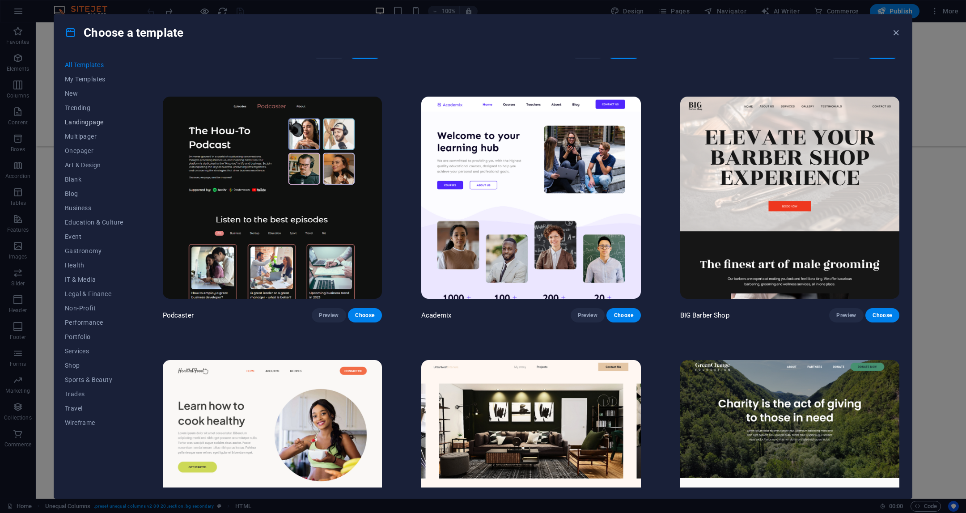
click at [86, 121] on span "Landingpage" at bounding box center [94, 122] width 59 height 7
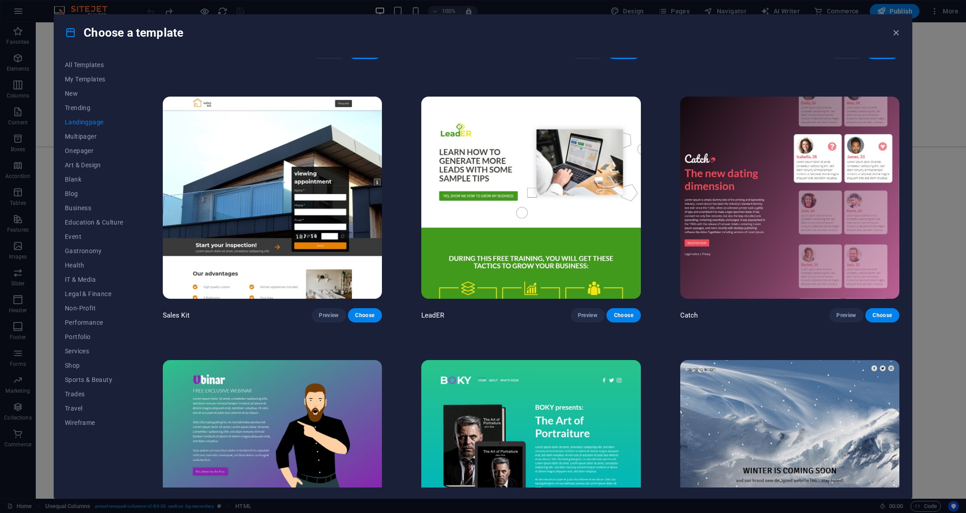
scroll to position [1894, 0]
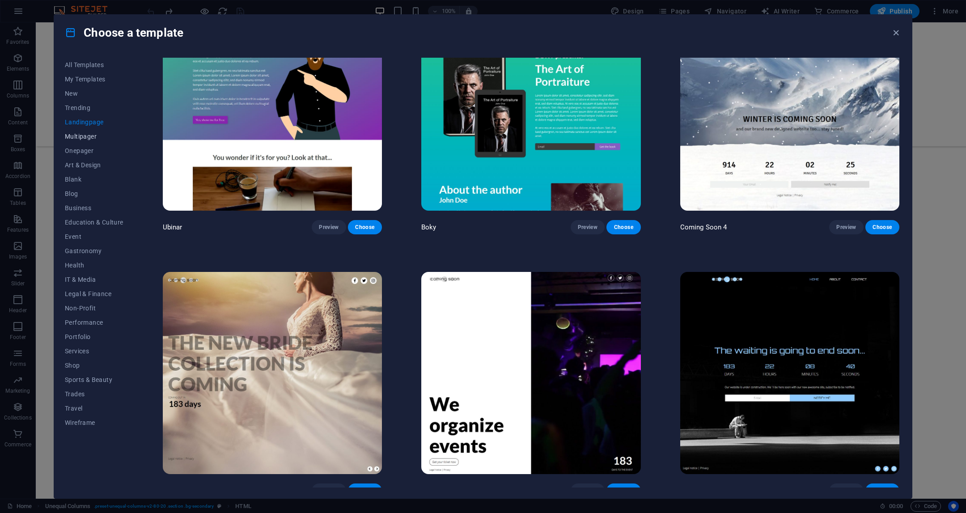
click at [83, 140] on button "Multipager" at bounding box center [94, 136] width 59 height 14
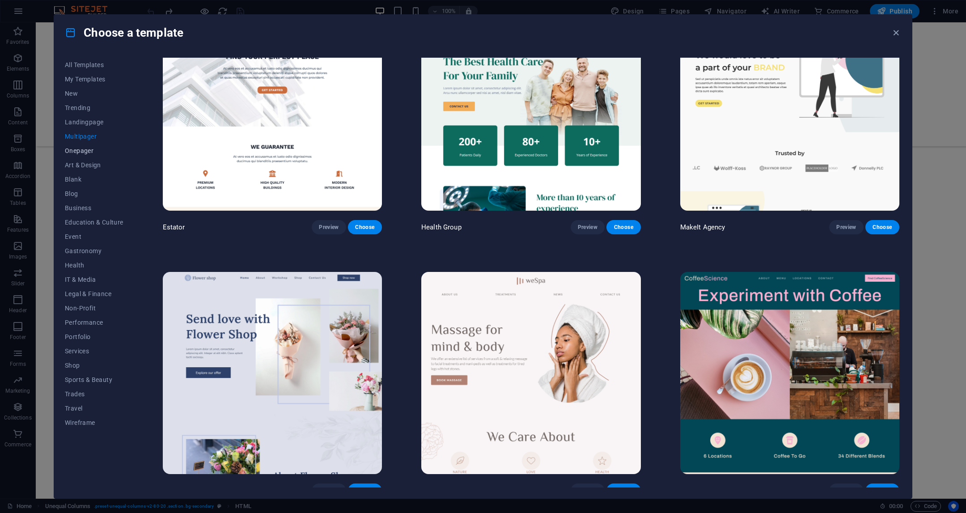
click at [75, 157] on button "Onepager" at bounding box center [94, 151] width 59 height 14
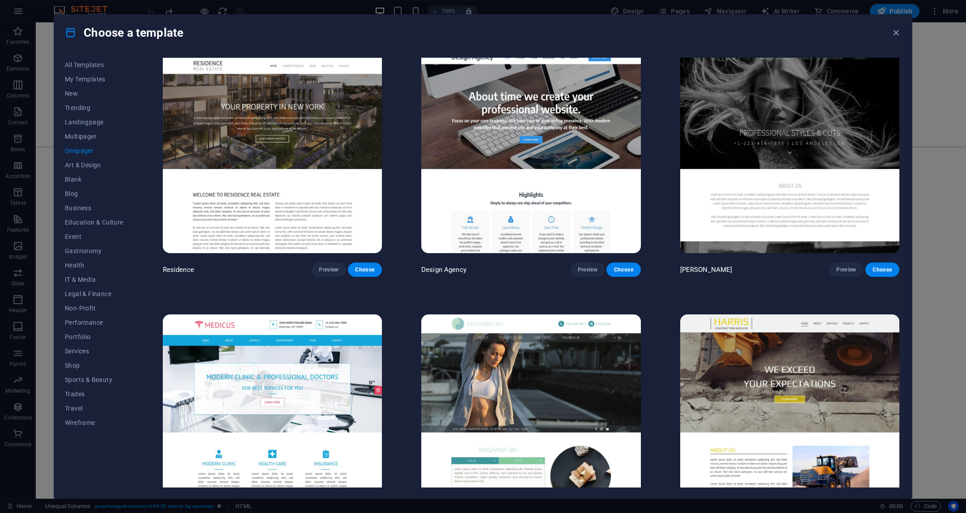
scroll to position [6188, 0]
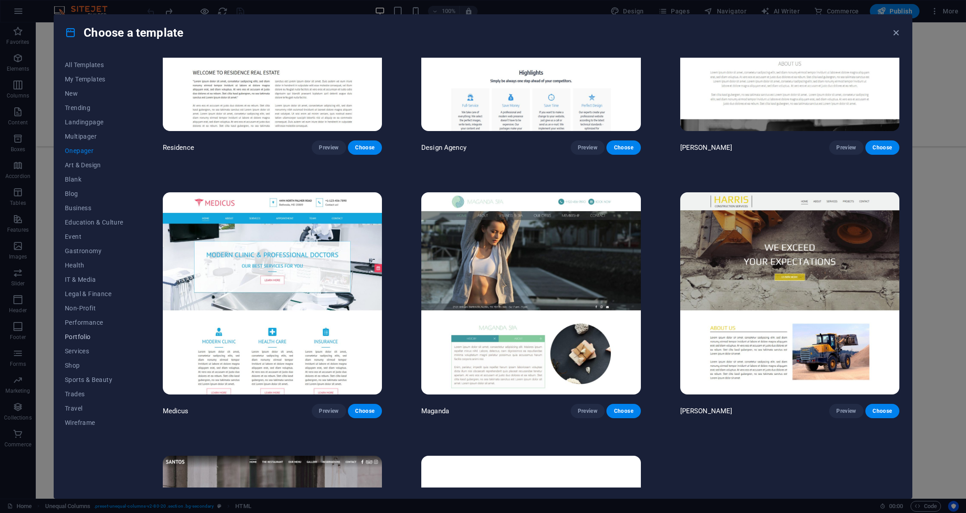
click at [77, 339] on span "Portfolio" at bounding box center [94, 336] width 59 height 7
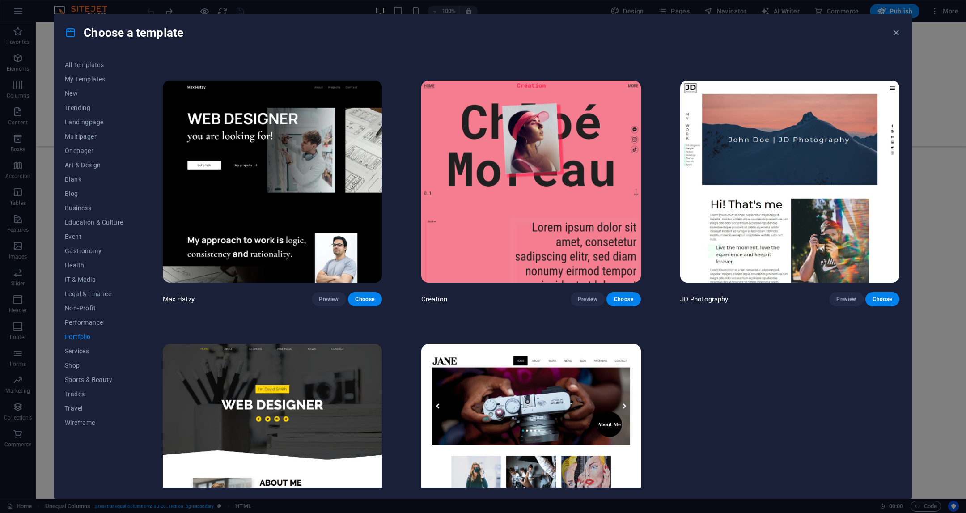
scroll to position [186, 0]
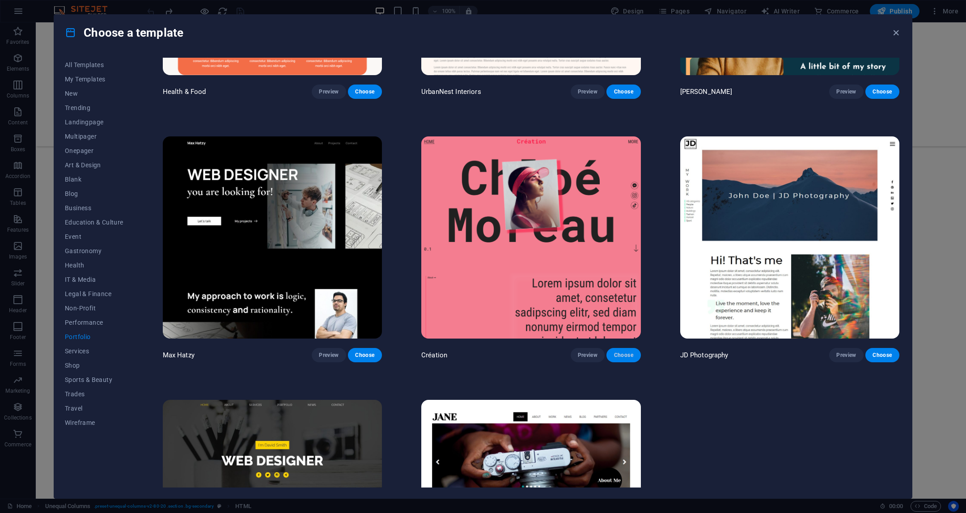
click at [630, 356] on span "Choose" at bounding box center [624, 355] width 20 height 7
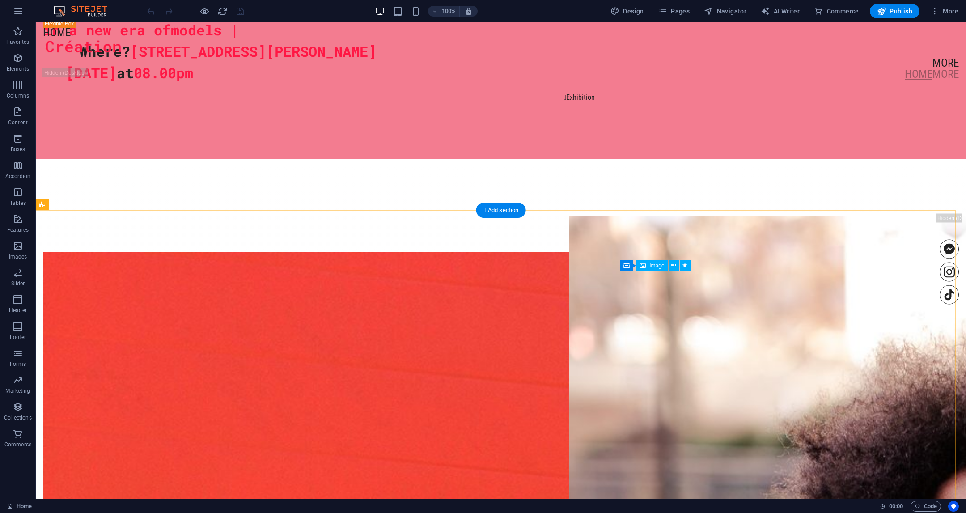
scroll to position [872, 0]
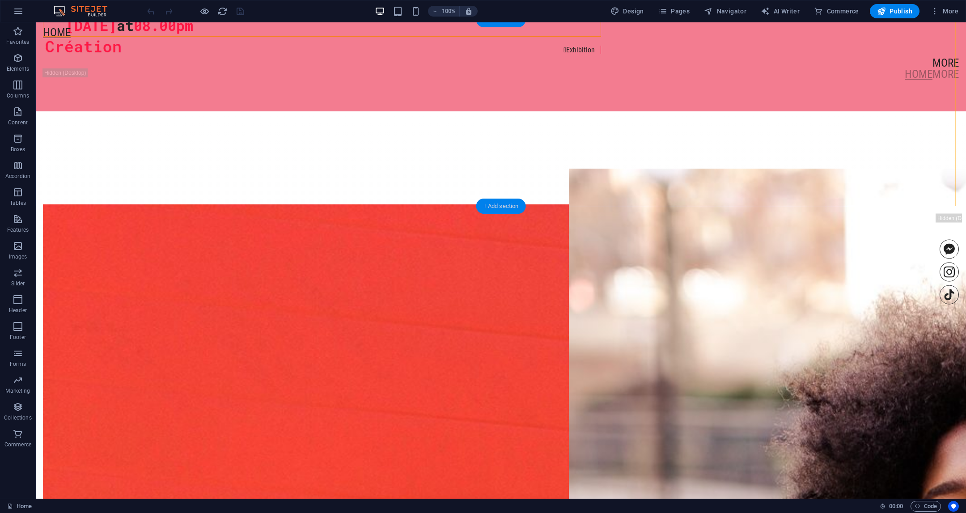
click at [494, 206] on div "+ Add section" at bounding box center [501, 206] width 50 height 15
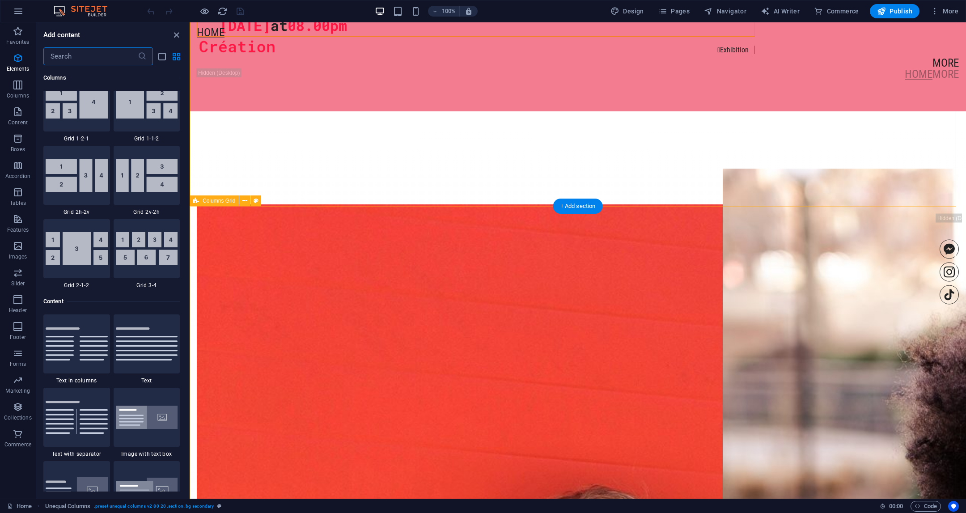
scroll to position [1564, 0]
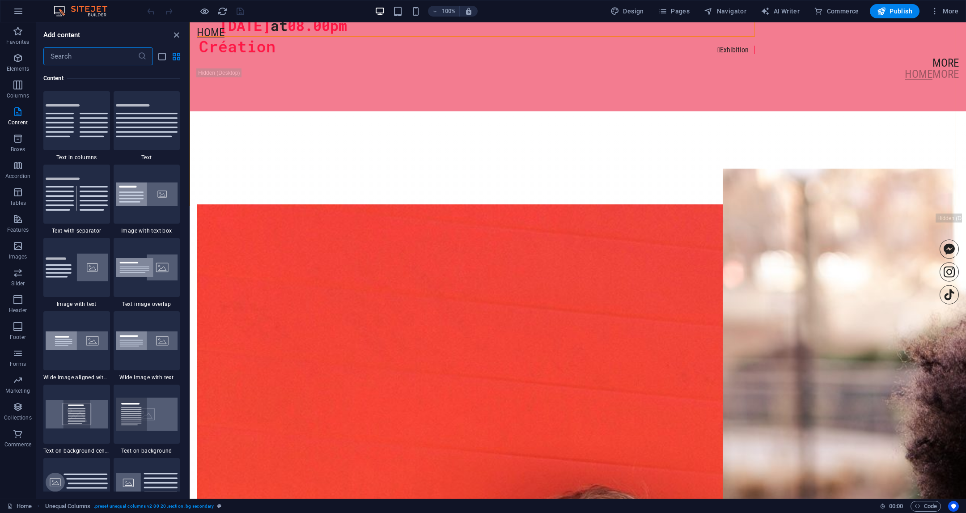
click at [110, 54] on input "text" at bounding box center [90, 56] width 94 height 18
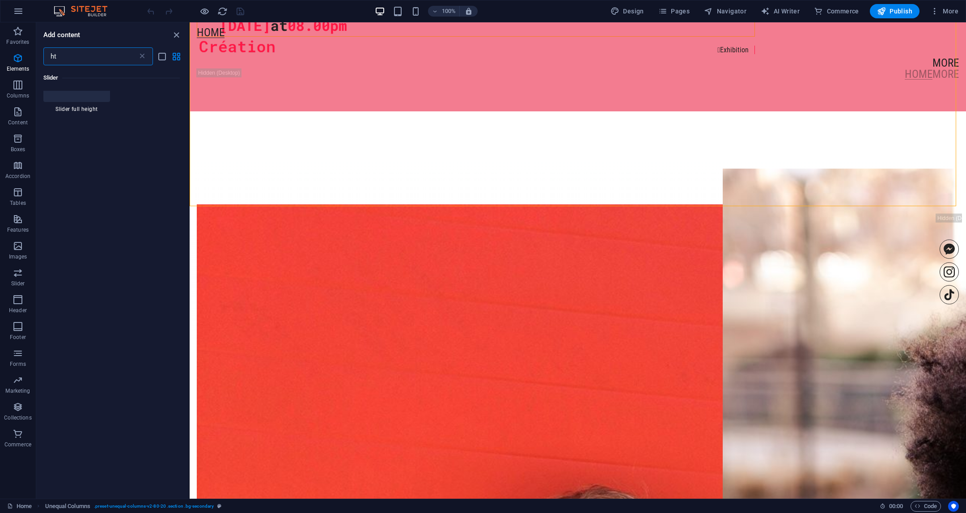
scroll to position [0, 0]
type input "html"
click at [69, 101] on div at bounding box center [58, 107] width 31 height 32
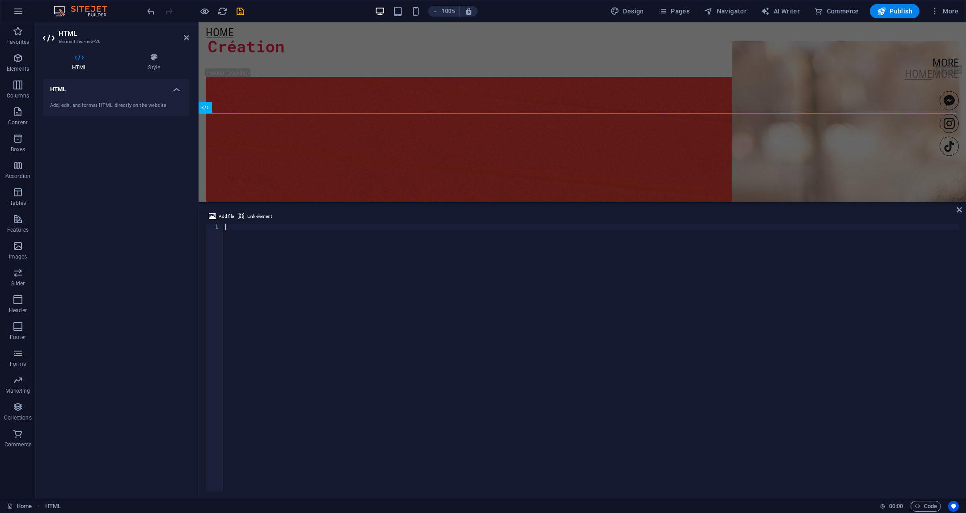
scroll to position [840, 0]
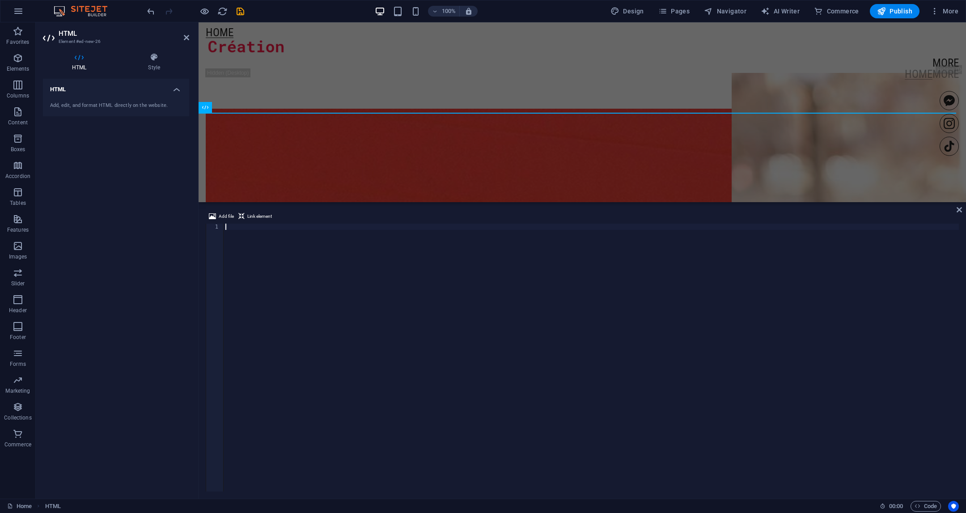
type textarea "</div>"
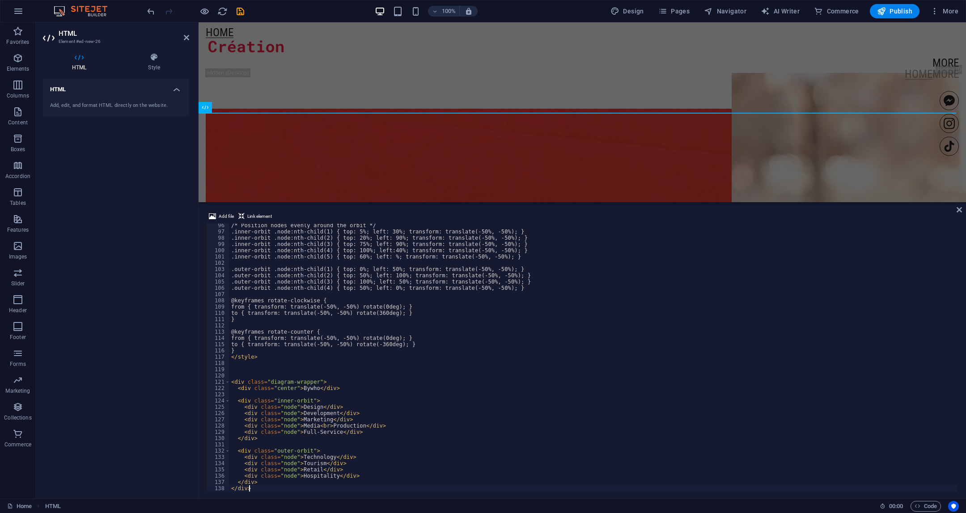
scroll to position [596, 0]
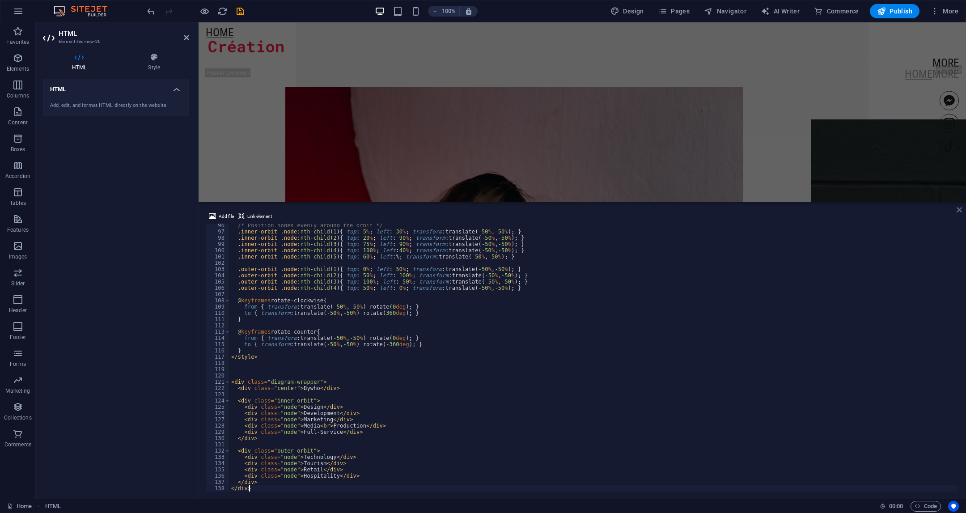
drag, startPoint x: 925, startPoint y: 187, endPoint x: 961, endPoint y: 208, distance: 41.5
click at [961, 208] on icon at bounding box center [959, 209] width 5 height 7
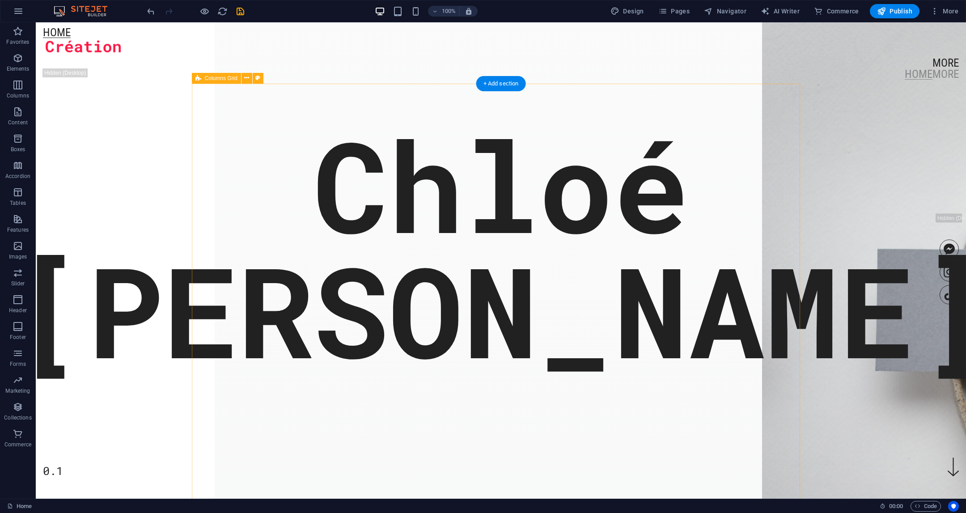
scroll to position [0, 0]
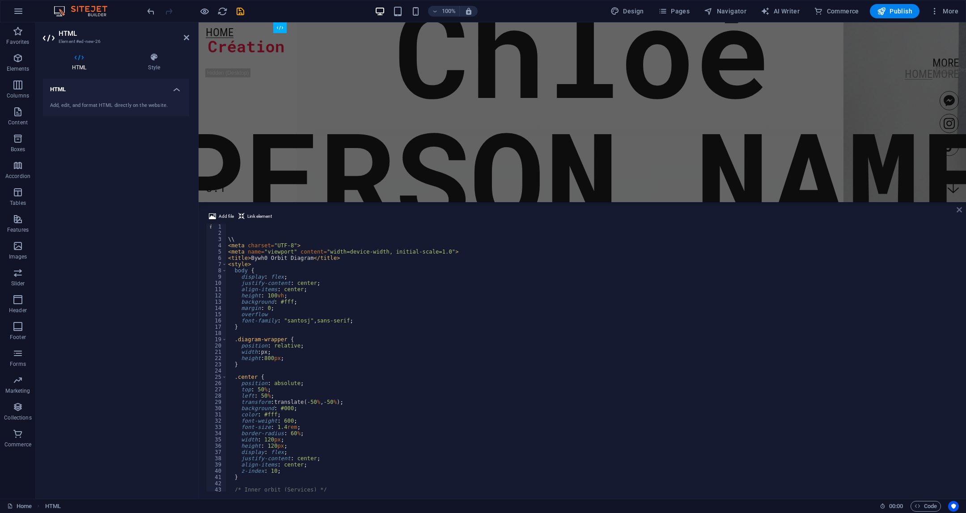
click at [957, 209] on icon at bounding box center [959, 209] width 5 height 7
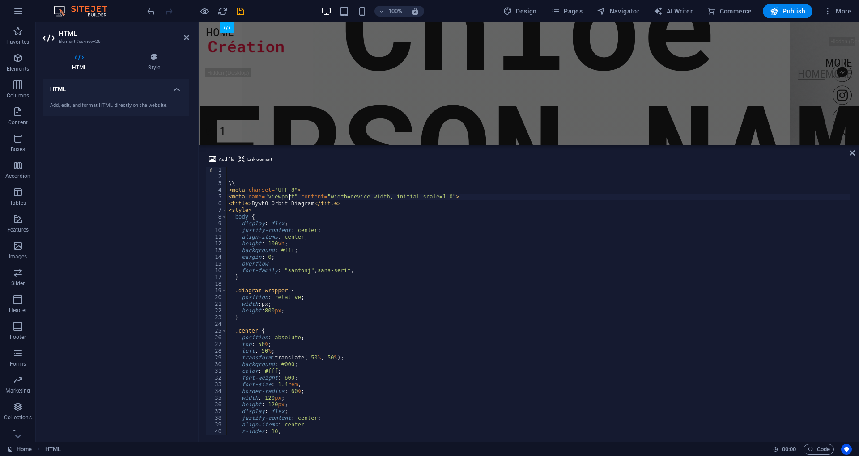
click at [288, 197] on div "\\ < meta charset = "UTF-8" > < meta name = "viewport" content = "width=device-…" at bounding box center [538, 307] width 623 height 281
click at [332, 203] on div "\\ < meta charset = "UTF-8" > < meta name = "viewport" content = "width=device-…" at bounding box center [538, 307] width 623 height 281
drag, startPoint x: 267, startPoint y: 242, endPoint x: 342, endPoint y: 242, distance: 74.7
click at [267, 242] on div "\\ < meta charset = "UTF-8" > < meta name = "viewport" content = "width=device-…" at bounding box center [538, 307] width 623 height 281
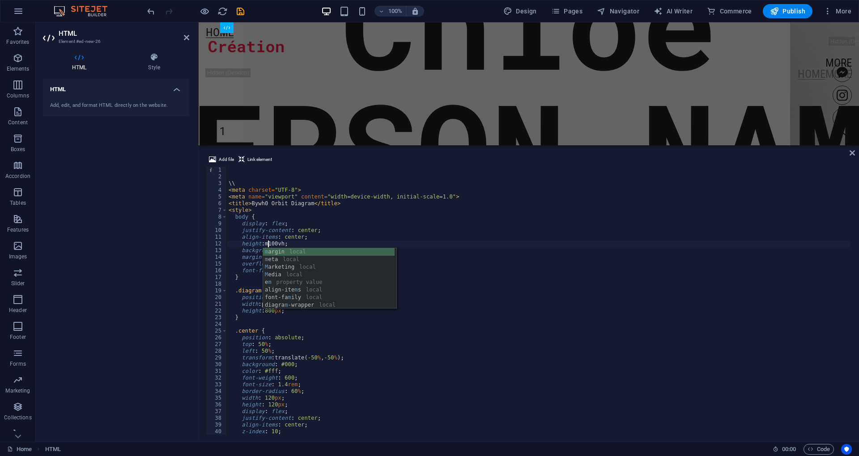
scroll to position [0, 4]
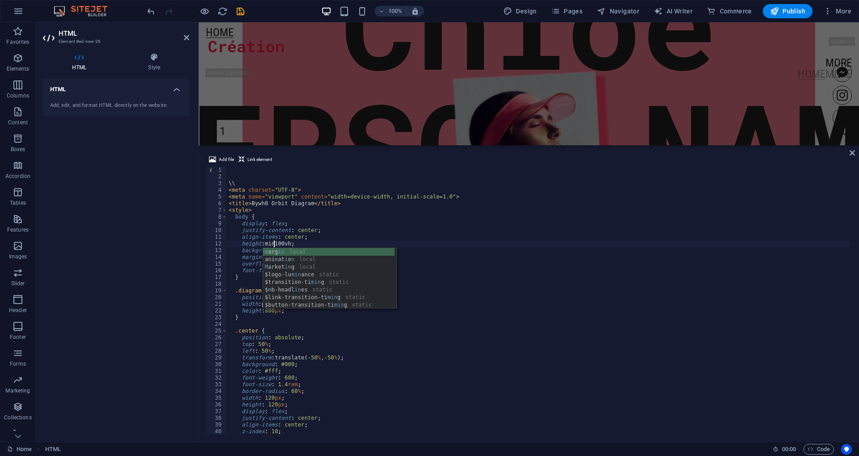
type textarea "height: min-100vh;"
click at [851, 156] on icon at bounding box center [851, 152] width 5 height 7
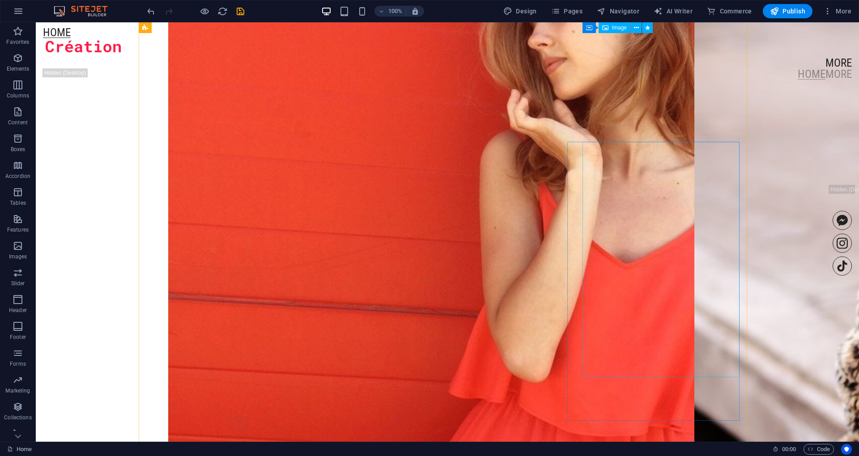
scroll to position [1291, 0]
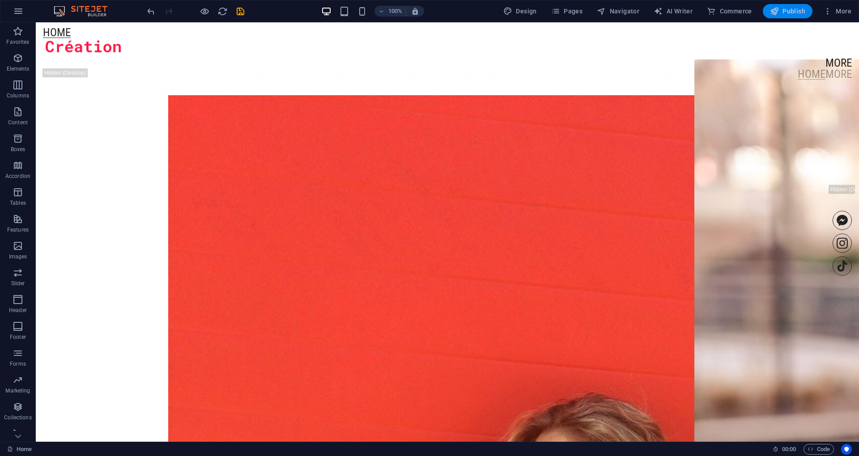
click at [784, 13] on span "Publish" at bounding box center [787, 11] width 35 height 9
checkbox input "false"
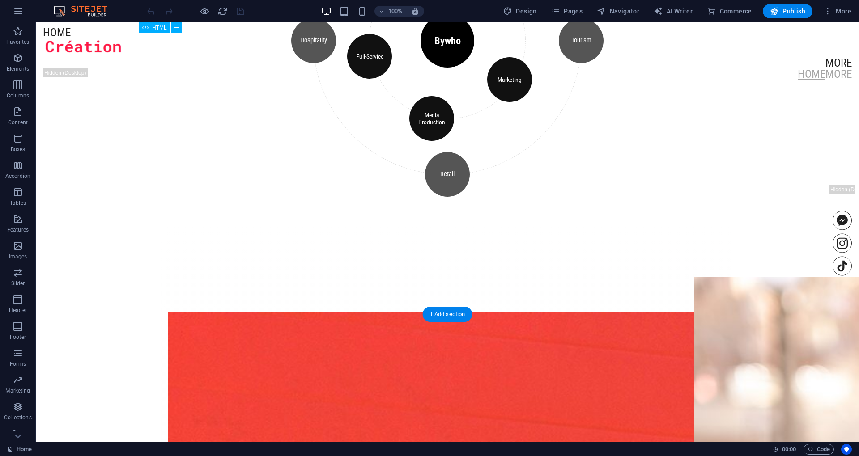
click at [475, 149] on div "\\ Bywh0 Orbit Diagram Bywho Design Development Marketing Media Production Full…" at bounding box center [447, 36] width 572 height 366
click at [475, 148] on div "\\ Bywh0 Orbit Diagram Bywho Design Development Marketing Media Production Full…" at bounding box center [447, 36] width 572 height 366
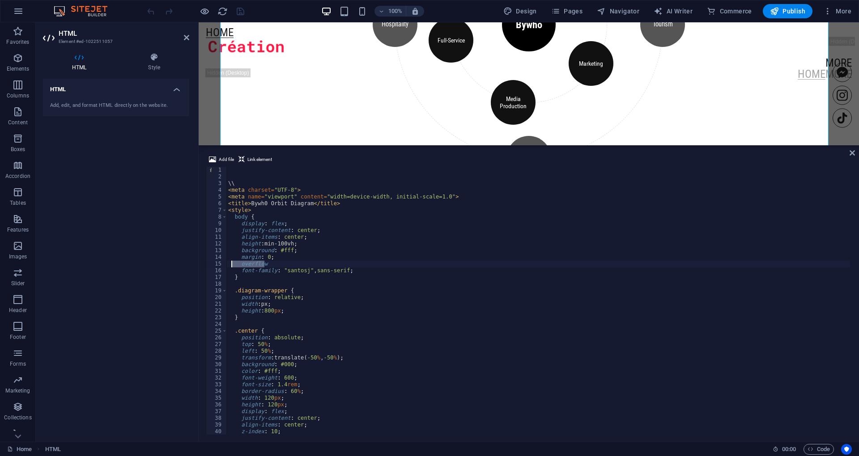
drag, startPoint x: 282, startPoint y: 266, endPoint x: 230, endPoint y: 263, distance: 52.0
click at [230, 263] on div "\\ < meta charset = "UTF-8" > < meta name = "viewport" content = "width=device-…" at bounding box center [537, 307] width 623 height 281
type textarea "overflow"
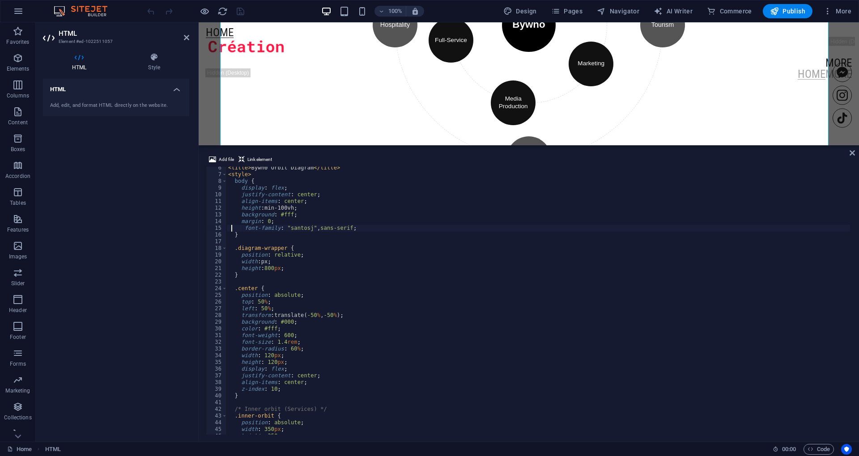
scroll to position [36, 0]
click at [257, 264] on div "< title > Bywh0 Orbit Diagram </ title > < style > body { display : flex ; just…" at bounding box center [537, 305] width 623 height 281
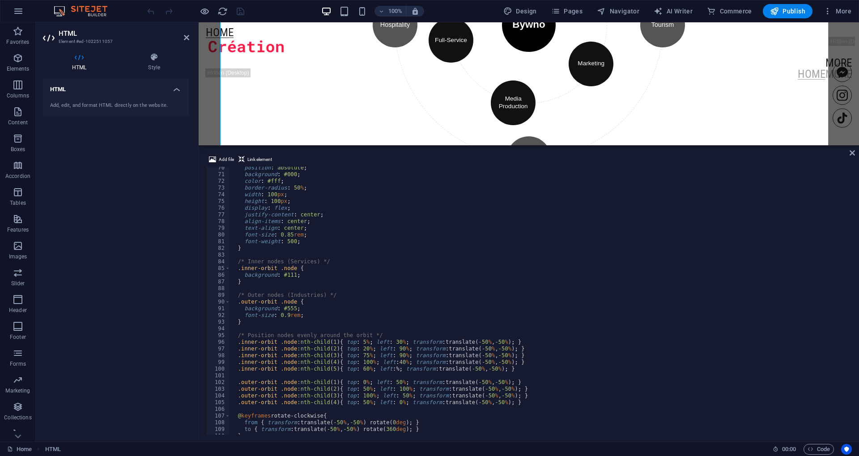
scroll to position [501, 0]
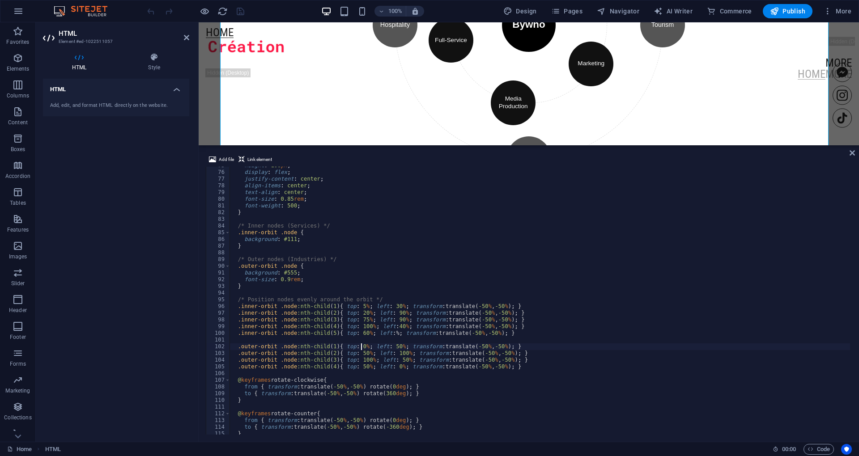
click at [362, 344] on div "height : 100 px ; display : flex ; justify-content : center ; align-items : cen…" at bounding box center [539, 302] width 620 height 281
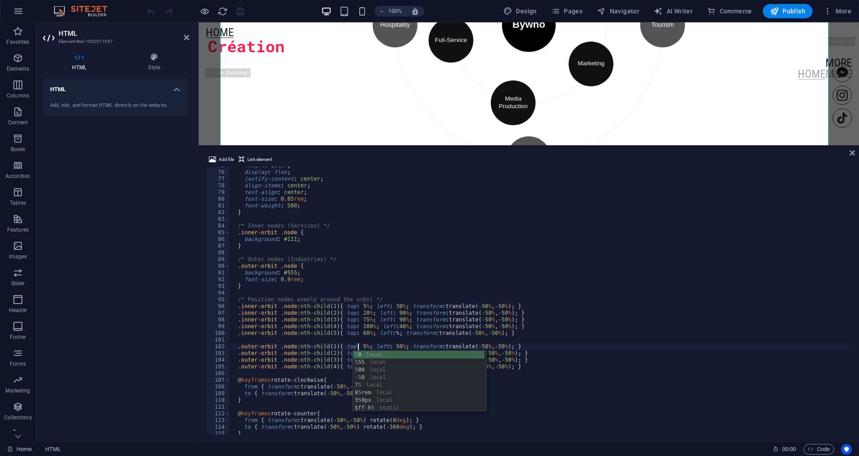
scroll to position [0, 10]
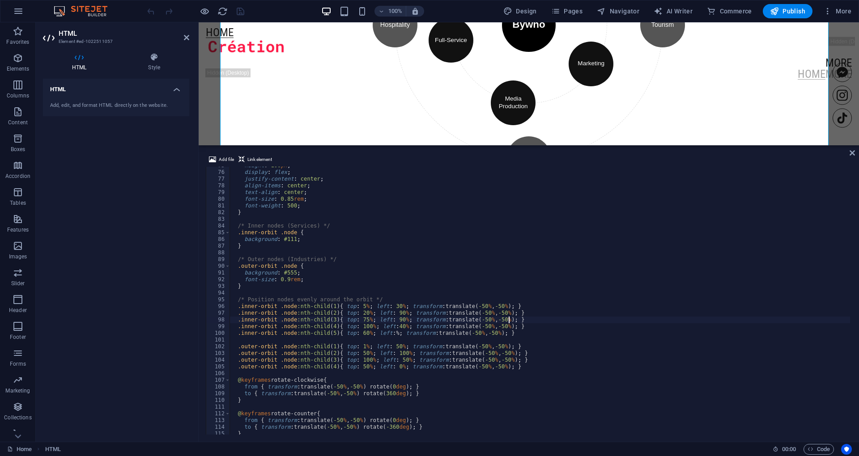
click at [655, 321] on div "height : 100 px ; display : flex ; justify-content : center ; align-items : cen…" at bounding box center [539, 302] width 620 height 281
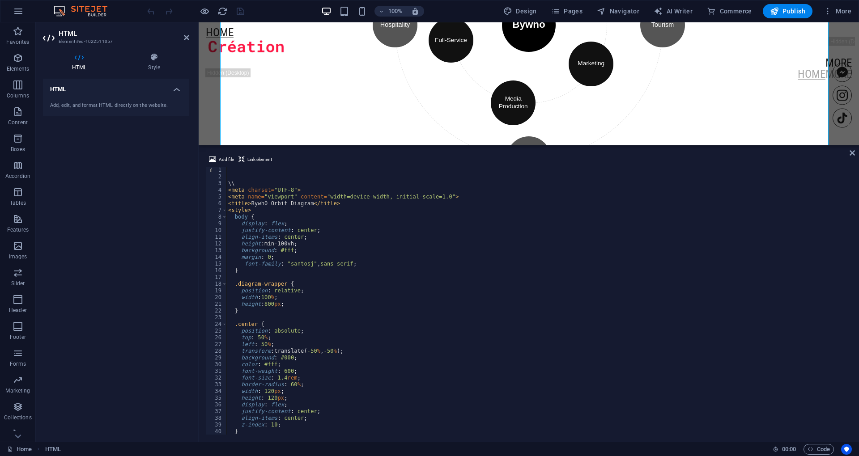
scroll to position [0, 0]
type textarea ".inner-orbit .node:nth-child(3) { top: 75%; left: 90%; transform: translate(-50…"
click at [850, 153] on icon at bounding box center [851, 152] width 5 height 7
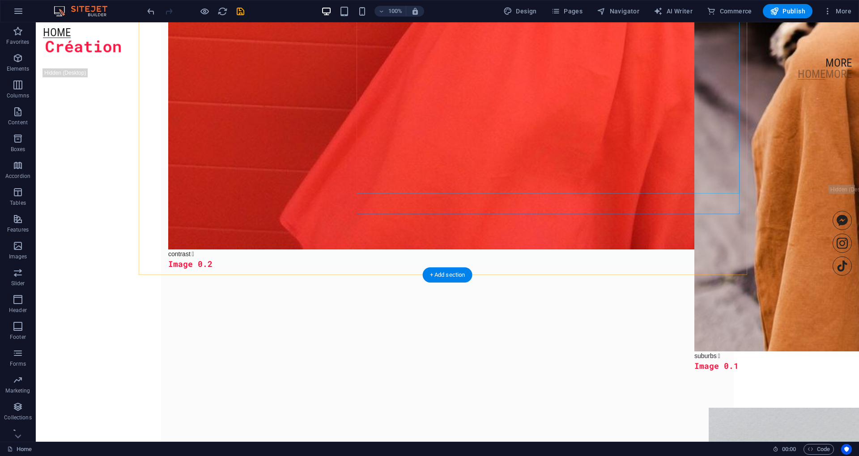
scroll to position [2504, 0]
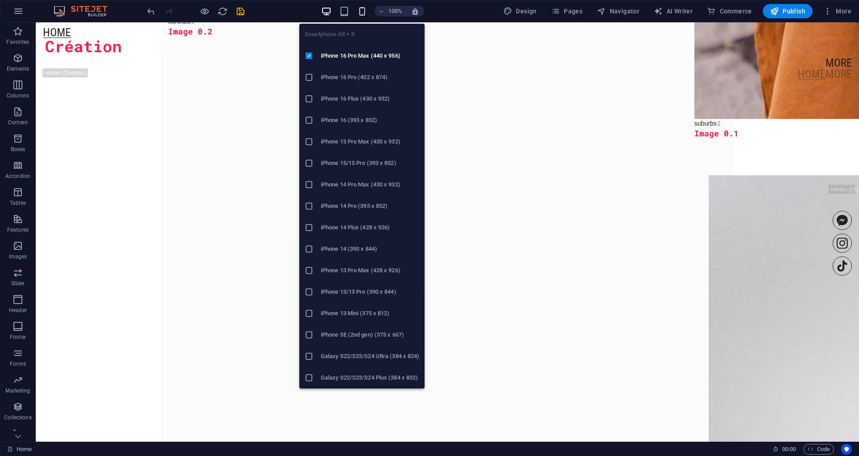
click at [361, 9] on icon "button" at bounding box center [362, 11] width 10 height 10
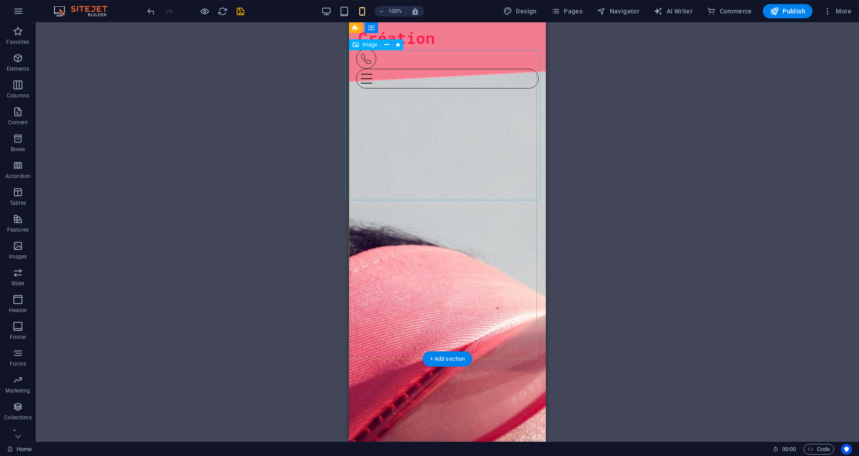
scroll to position [0, 0]
click at [827, 8] on icon "button" at bounding box center [827, 11] width 9 height 9
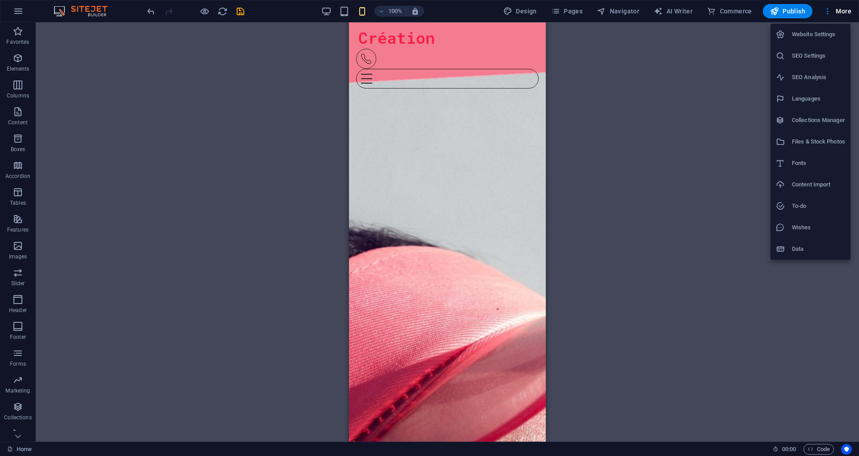
click at [239, 13] on div at bounding box center [429, 228] width 859 height 456
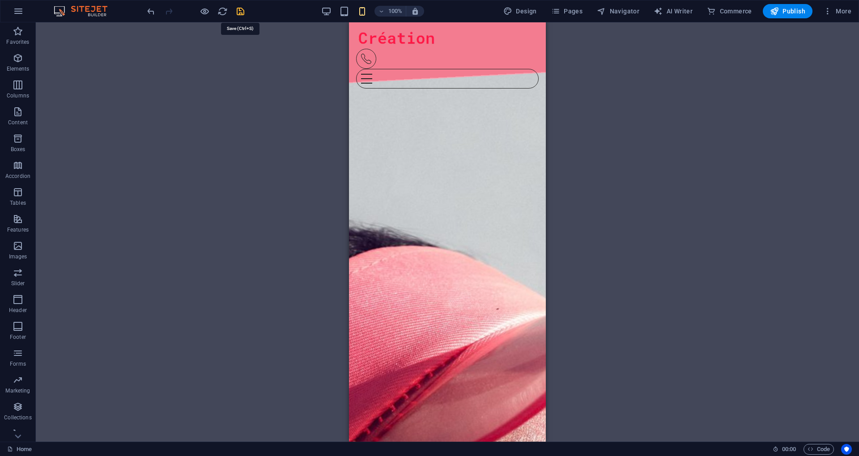
click at [240, 12] on icon "save" at bounding box center [240, 11] width 10 height 10
checkbox input "false"
click at [783, 15] on span "Publish" at bounding box center [787, 11] width 35 height 9
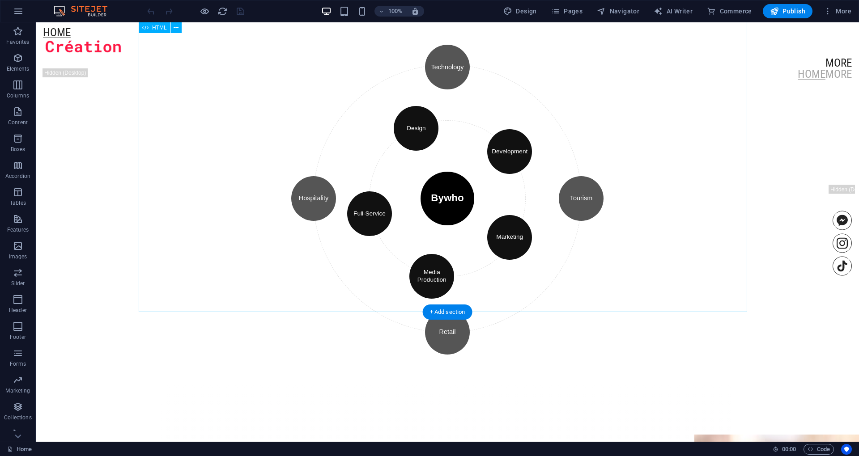
scroll to position [954, 0]
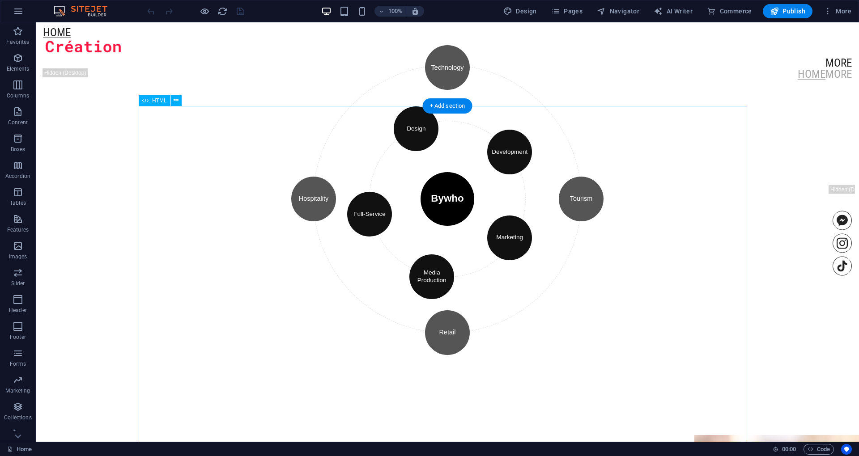
click at [479, 280] on div "\\ Bywh0 Orbit Diagram Bywho Design Development Marketing Media Production Full…" at bounding box center [447, 194] width 572 height 366
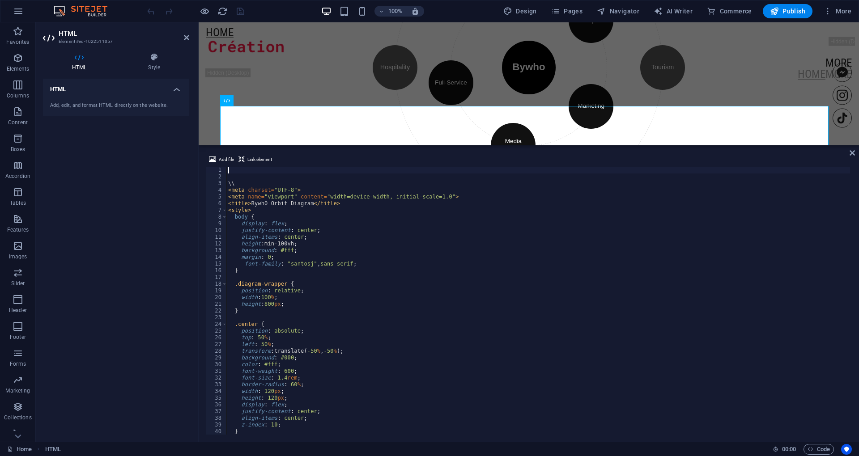
scroll to position [839, 0]
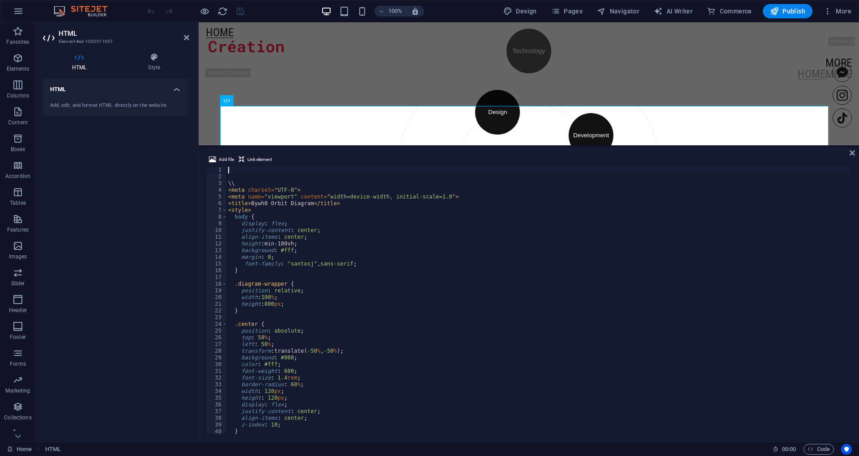
drag, startPoint x: 379, startPoint y: 242, endPoint x: 371, endPoint y: 238, distance: 9.4
click at [375, 240] on div "\\ < meta charset = "UTF-8" > < meta name = "viewport" content = "width=device-…" at bounding box center [537, 307] width 623 height 281
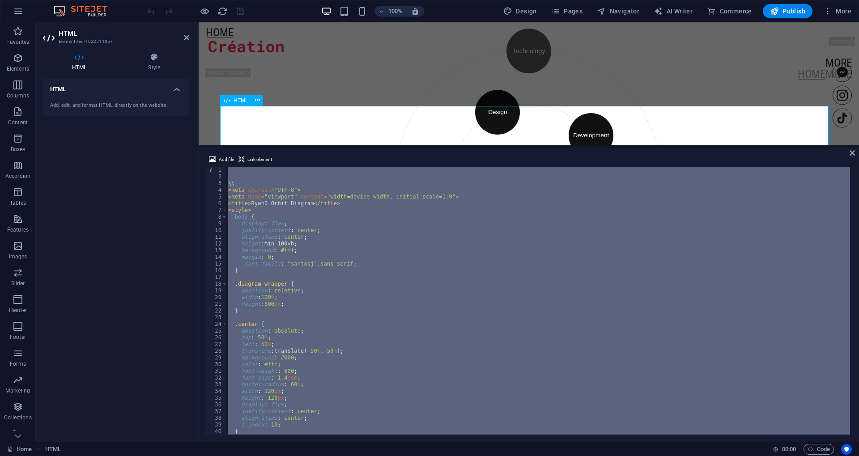
click at [385, 306] on div "\\ < meta charset = "UTF-8" > < meta name = "viewport" content = "width=device-…" at bounding box center [537, 301] width 623 height 268
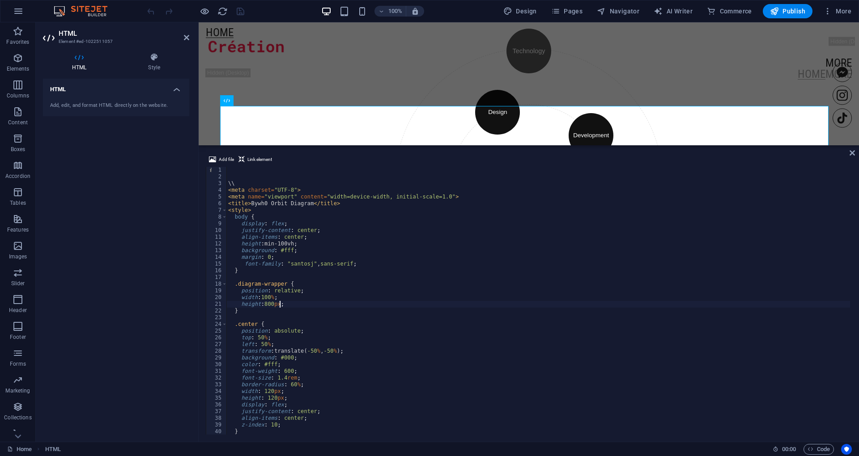
type textarea "</div> </div>"
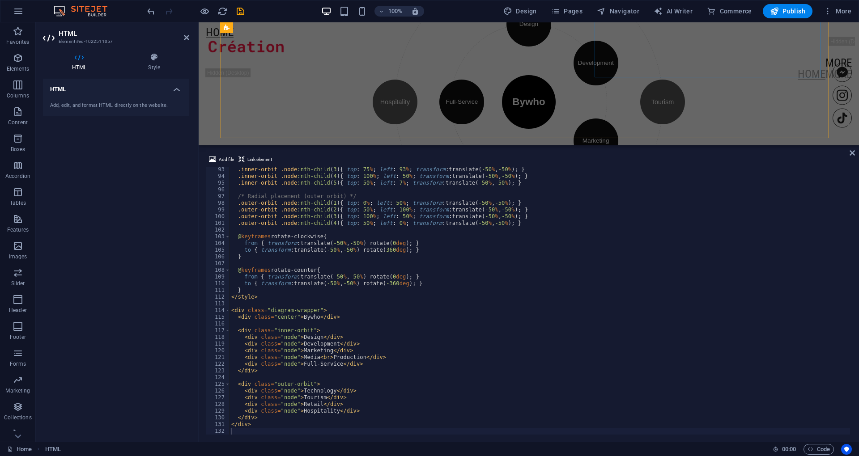
scroll to position [1085, 0]
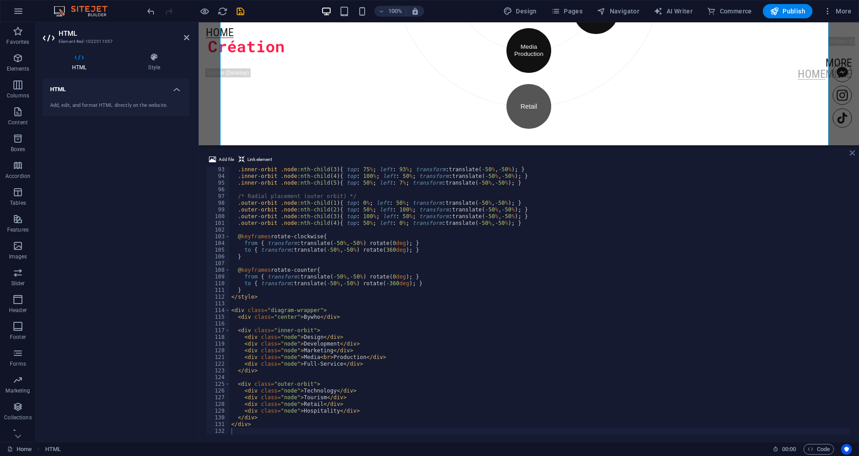
click at [852, 152] on icon at bounding box center [851, 152] width 5 height 7
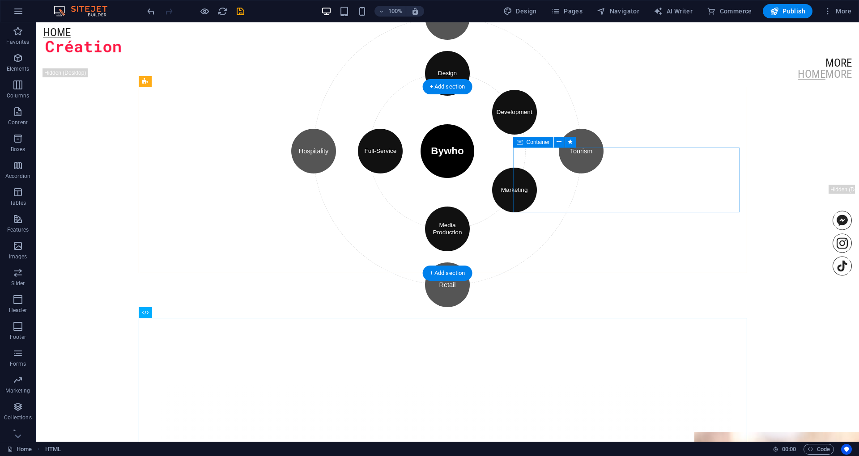
scroll to position [1204, 0]
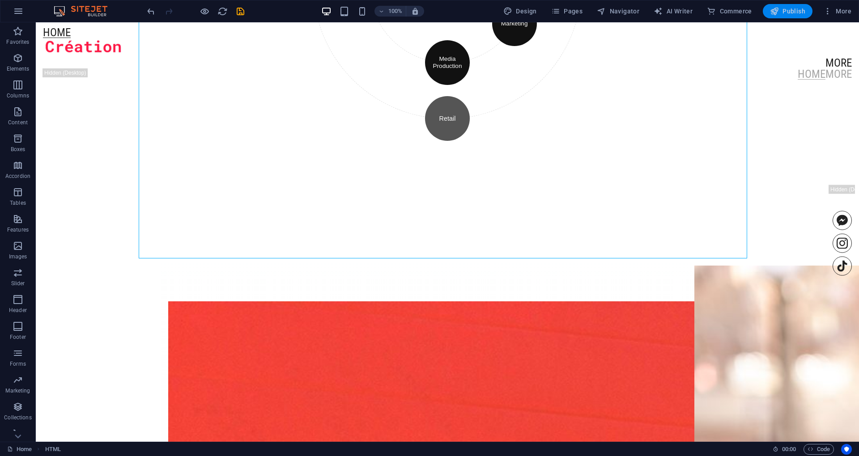
click at [775, 8] on icon "button" at bounding box center [774, 11] width 9 height 9
checkbox input "false"
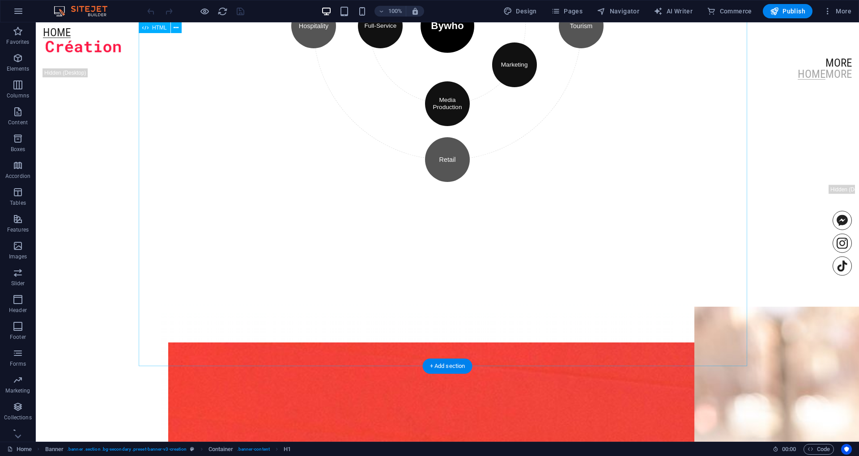
scroll to position [1013, 0]
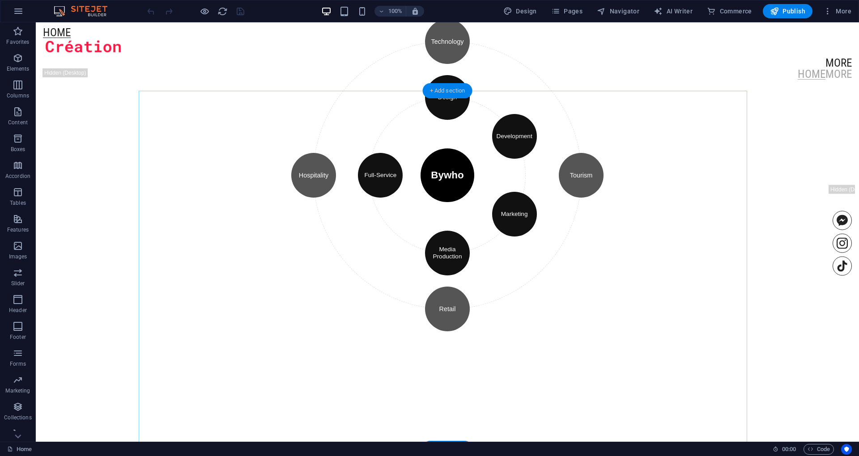
click at [446, 84] on div "+ Add section" at bounding box center [448, 90] width 50 height 15
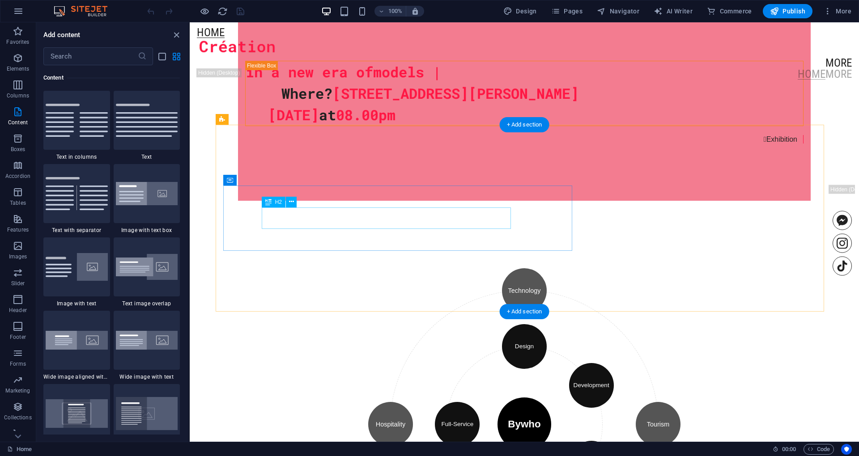
scroll to position [853, 0]
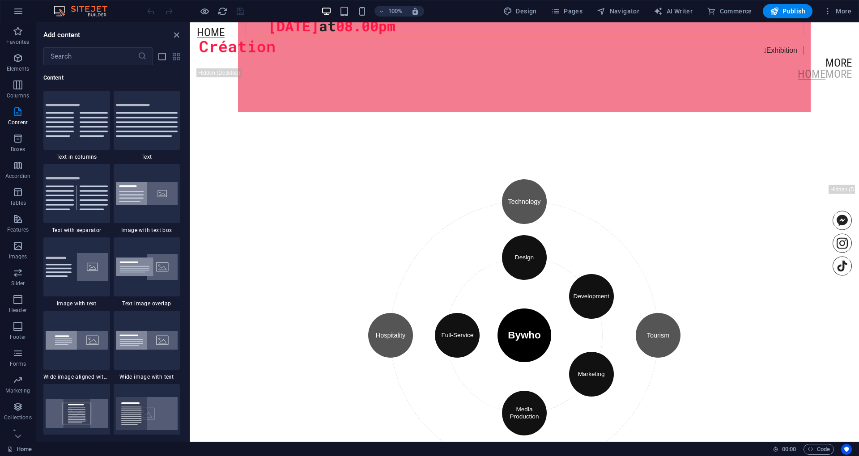
drag, startPoint x: 515, startPoint y: 235, endPoint x: 503, endPoint y: 235, distance: 11.6
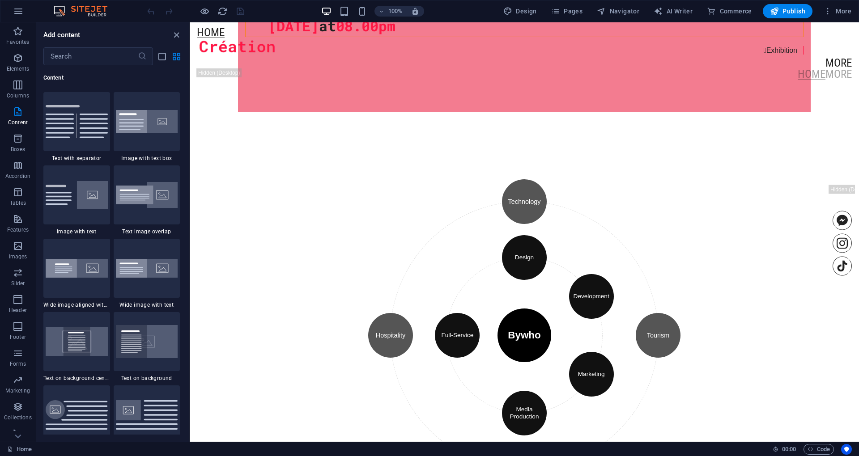
scroll to position [1565, 0]
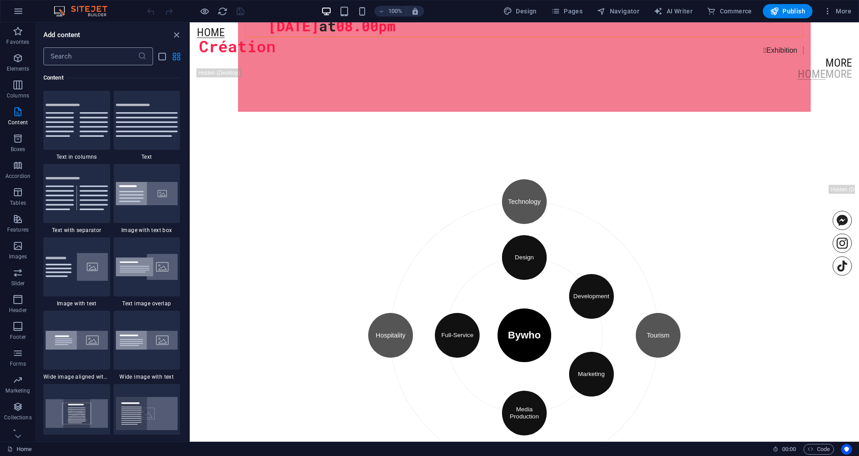
click at [66, 48] on input "text" at bounding box center [90, 56] width 94 height 18
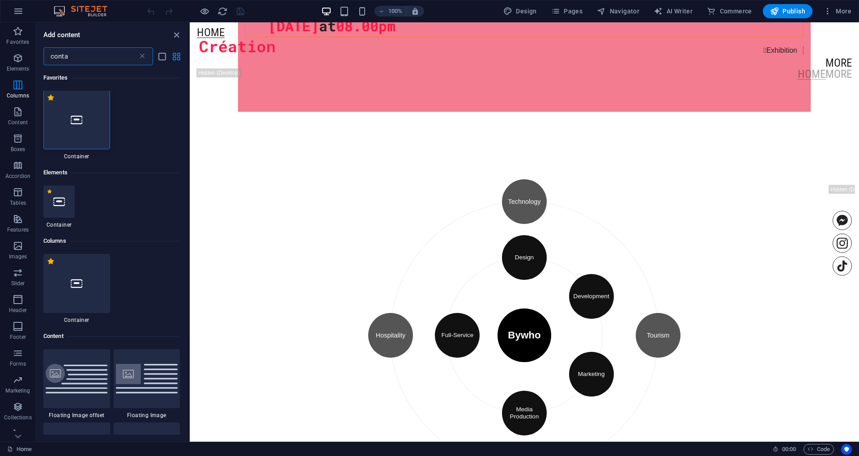
scroll to position [0, 0]
type input "conta"
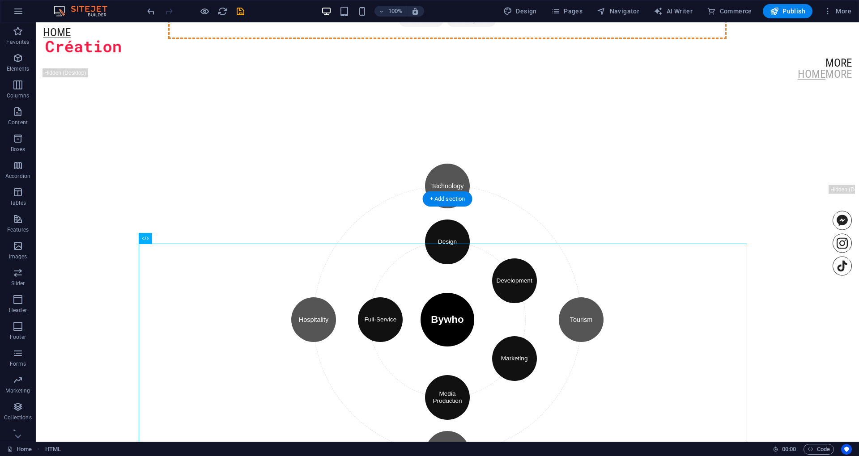
scroll to position [1039, 0]
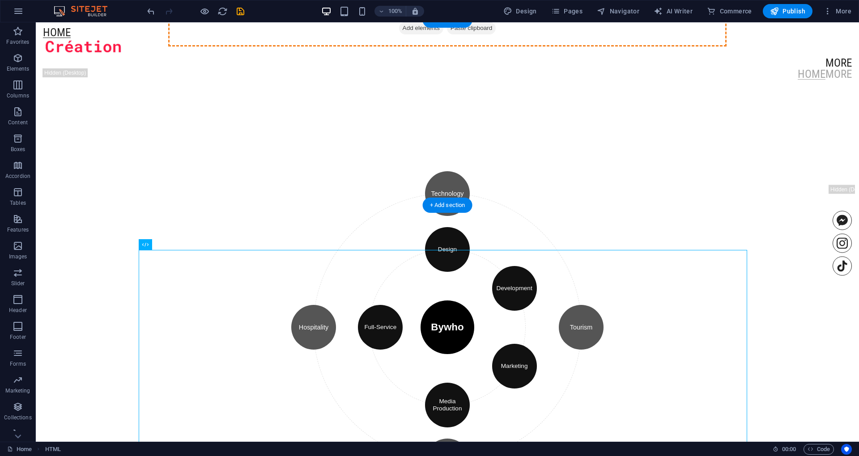
drag, startPoint x: 265, startPoint y: 215, endPoint x: 433, endPoint y: 115, distance: 195.3
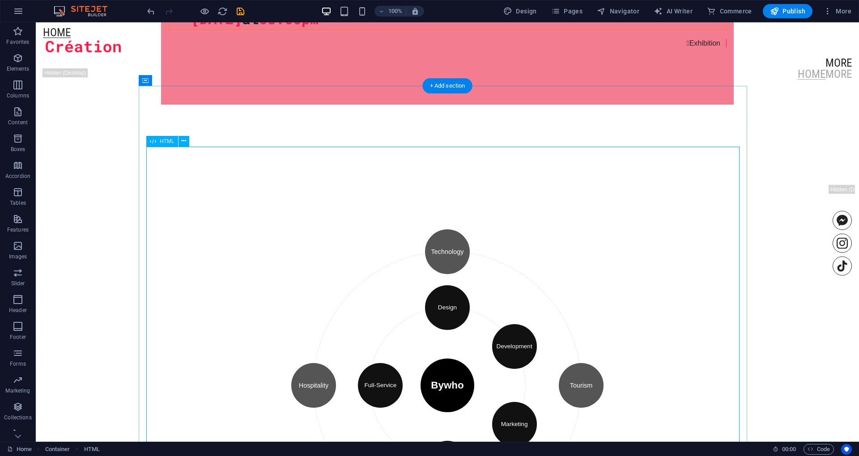
scroll to position [980, 0]
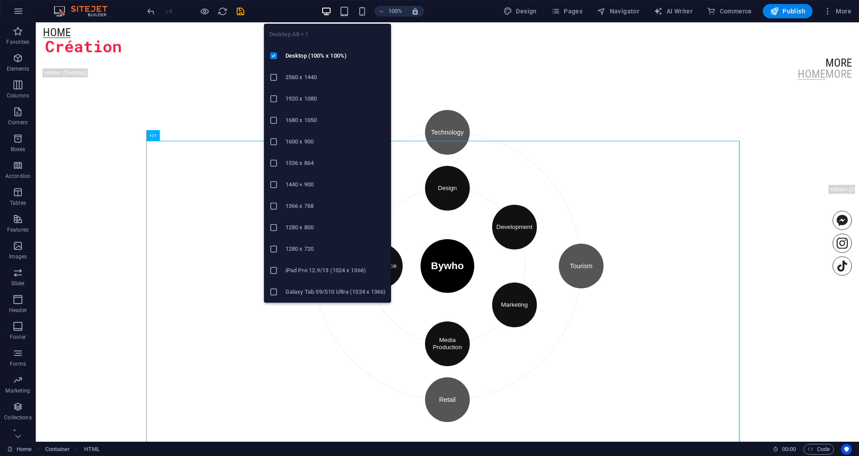
click at [324, 15] on icon "button" at bounding box center [326, 11] width 10 height 10
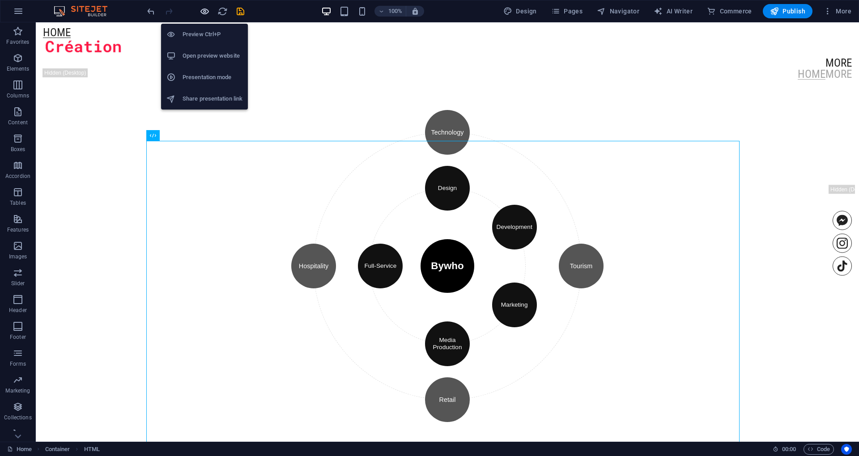
click at [202, 12] on icon "button" at bounding box center [204, 11] width 10 height 10
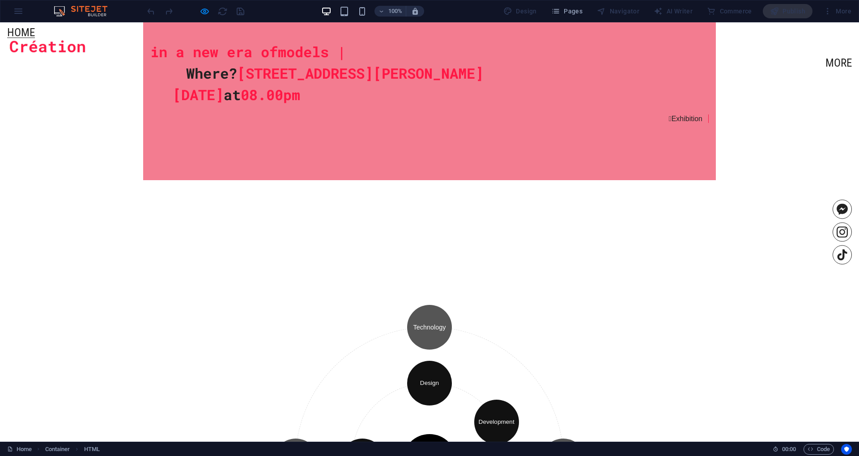
scroll to position [1158, 0]
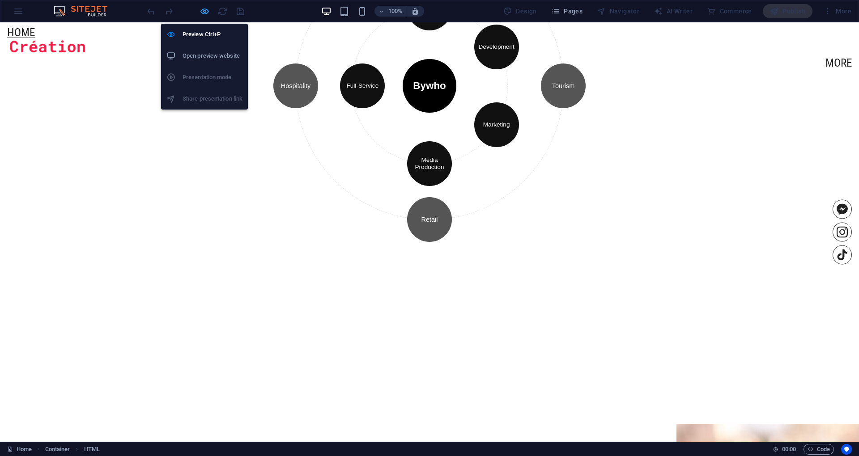
click at [200, 13] on icon "button" at bounding box center [204, 11] width 10 height 10
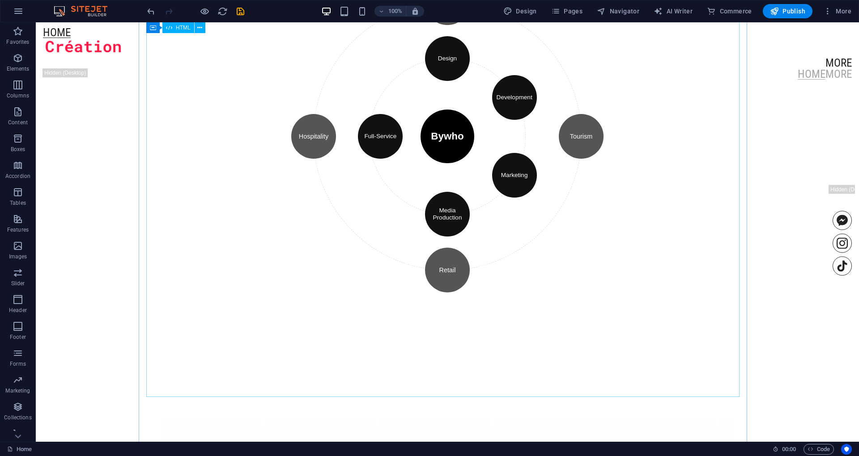
scroll to position [1100, 0]
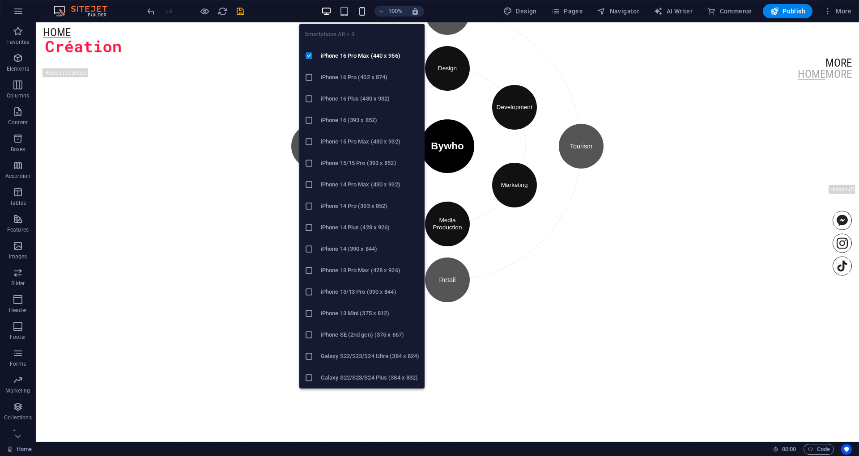
click at [364, 13] on icon "button" at bounding box center [362, 11] width 10 height 10
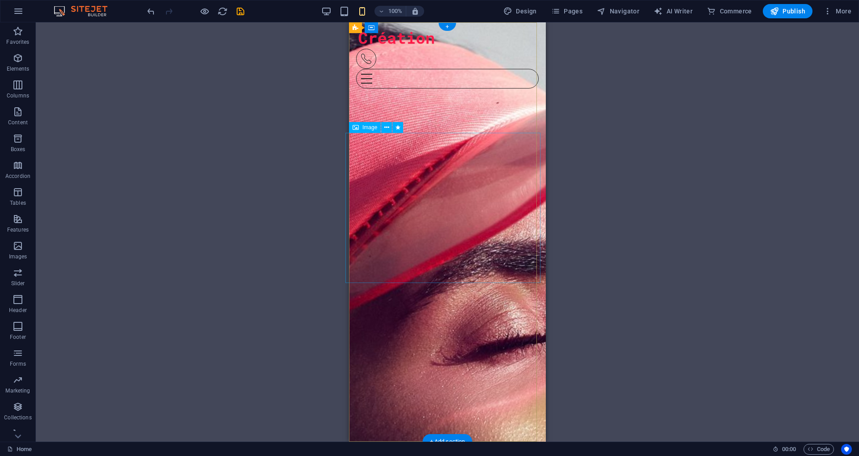
scroll to position [0, 0]
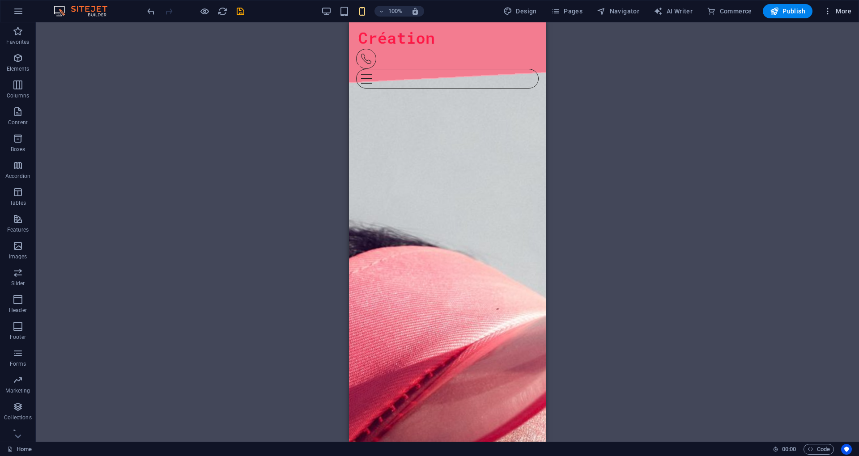
click at [821, 16] on button "More" at bounding box center [836, 11] width 35 height 14
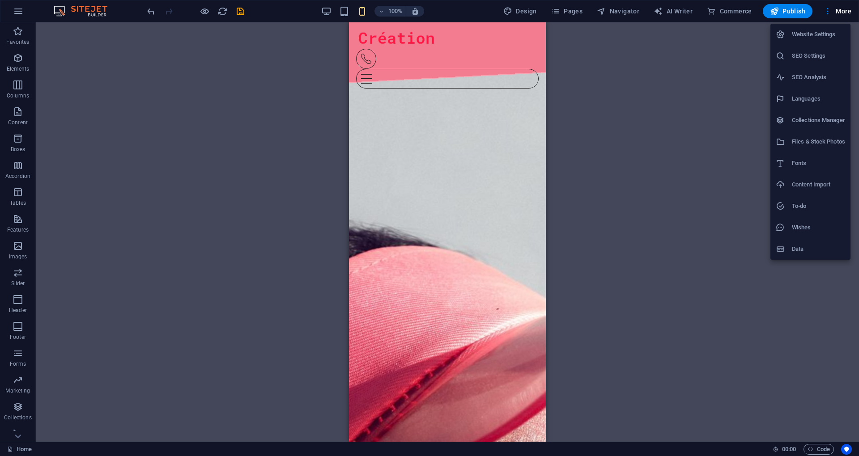
click at [204, 12] on div at bounding box center [429, 228] width 859 height 456
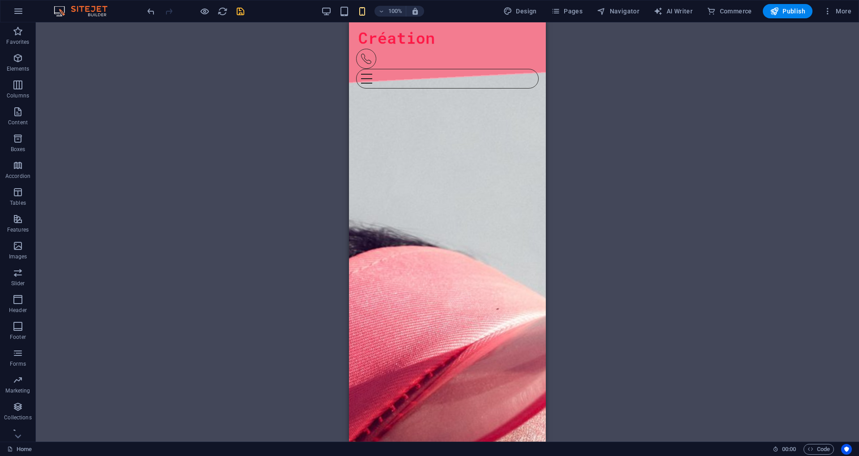
click at [242, 8] on icon "save" at bounding box center [240, 11] width 10 height 10
checkbox input "false"
click at [795, 13] on span "Publish" at bounding box center [787, 11] width 35 height 9
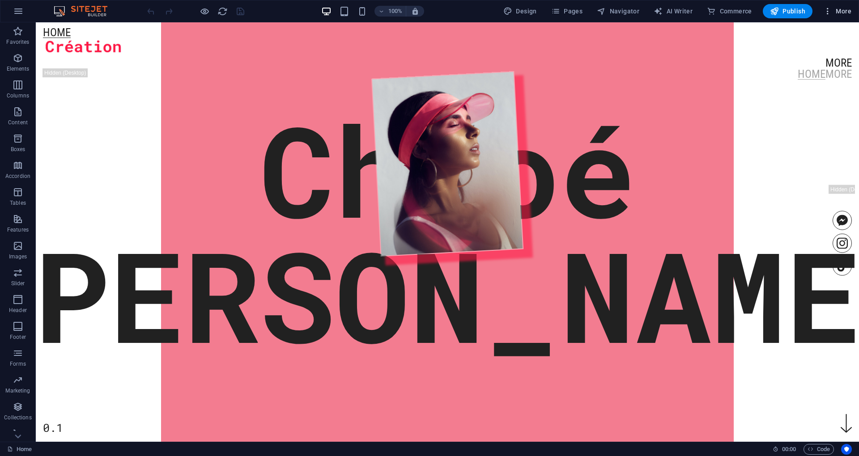
click at [826, 15] on icon "button" at bounding box center [827, 11] width 9 height 9
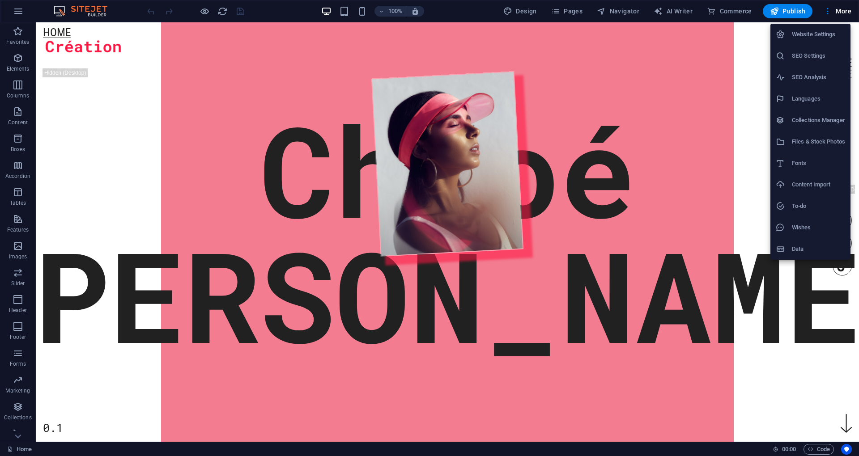
click at [758, 360] on div at bounding box center [429, 228] width 859 height 456
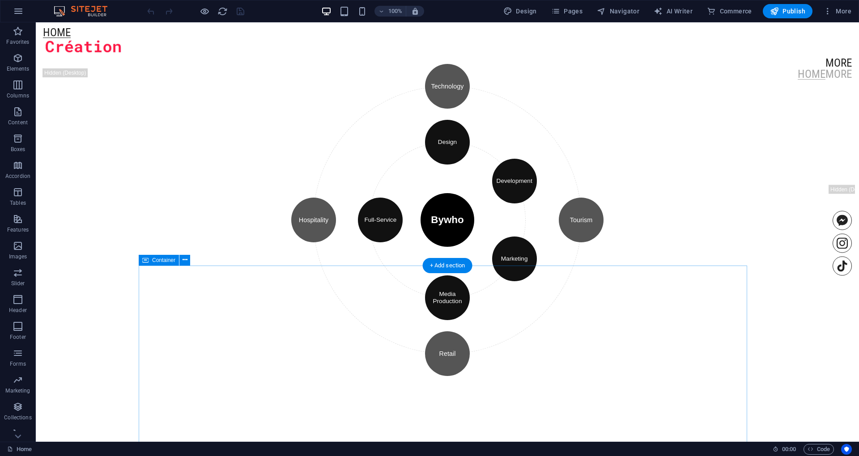
scroll to position [1252, 0]
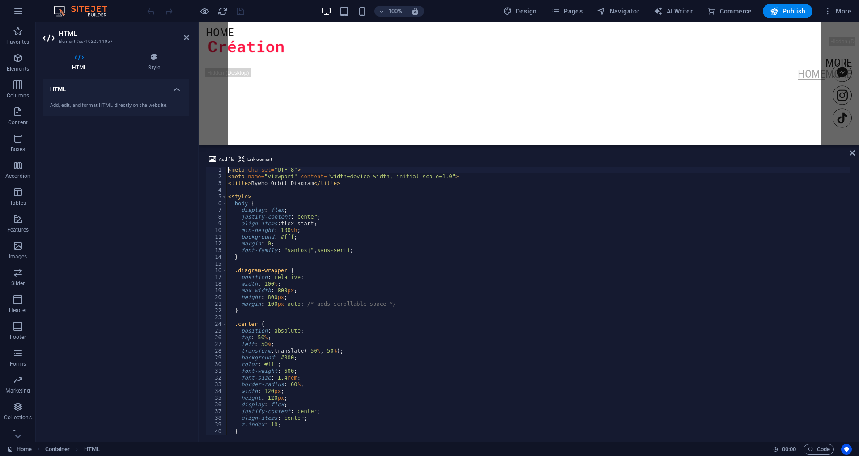
type textarea "</div>"
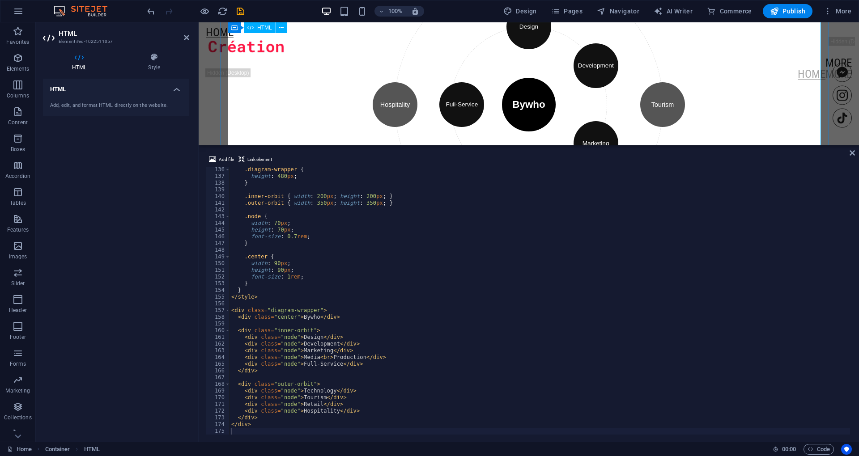
scroll to position [1013, 0]
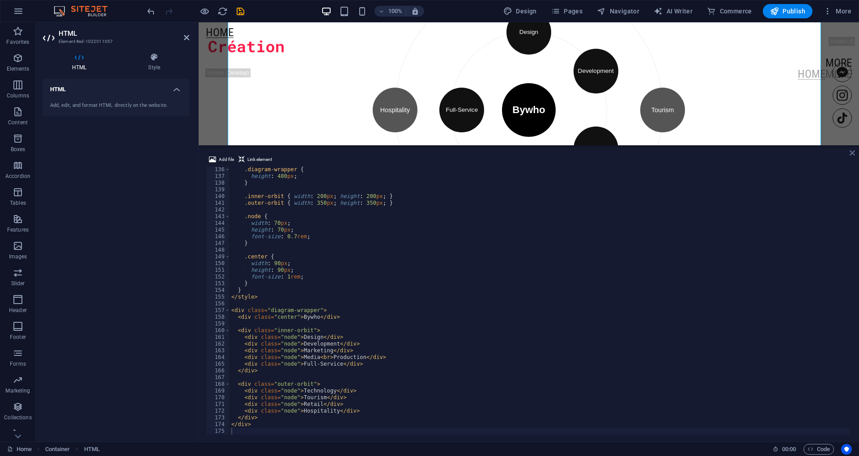
drag, startPoint x: 852, startPoint y: 155, endPoint x: 816, endPoint y: 132, distance: 42.6
click at [852, 155] on icon at bounding box center [851, 152] width 5 height 7
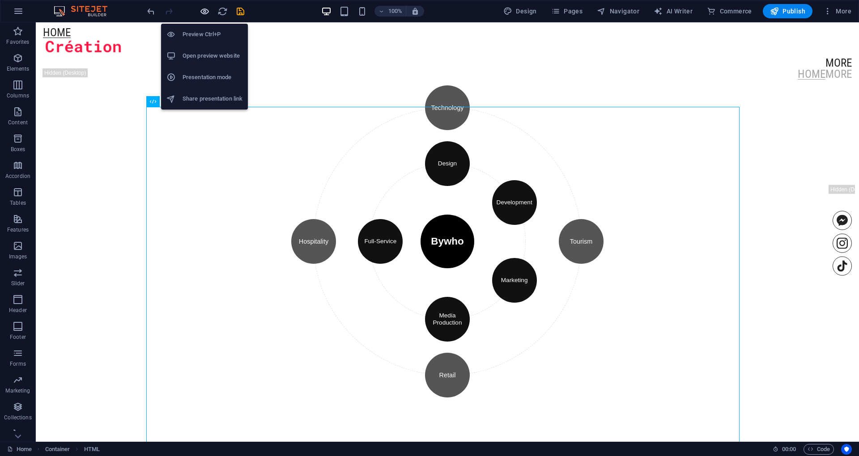
click at [202, 17] on div "Preview Ctrl+P Open preview website Presentation mode Share presentation link" at bounding box center [204, 63] width 87 height 93
click at [184, 34] on h6 "Preview Ctrl+P" at bounding box center [212, 34] width 60 height 11
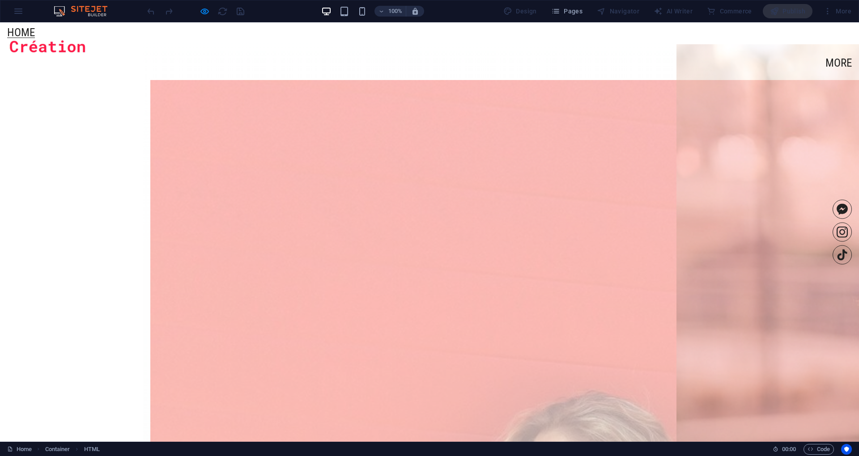
scroll to position [1013, 0]
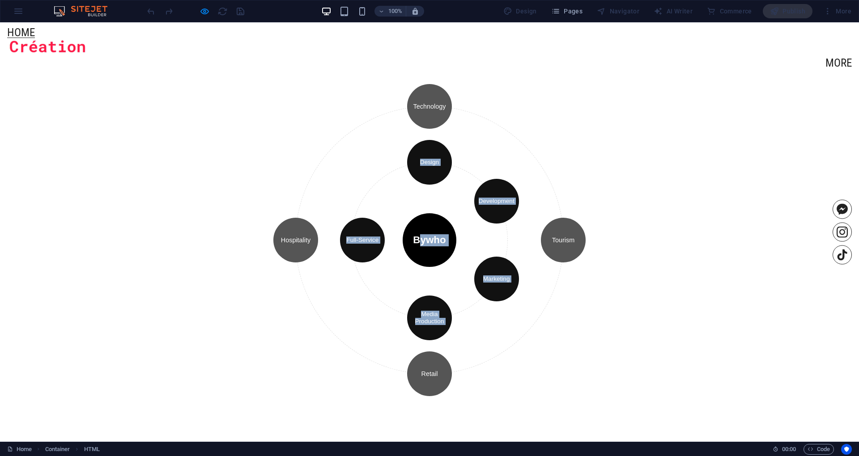
drag, startPoint x: 415, startPoint y: 360, endPoint x: 421, endPoint y: 350, distance: 12.7
click at [419, 355] on div "Bywho Design Development Marketing Media Production Full-Service Technology Tou…" at bounding box center [429, 240] width 358 height 358
click at [424, 267] on div "Bywho" at bounding box center [429, 240] width 54 height 54
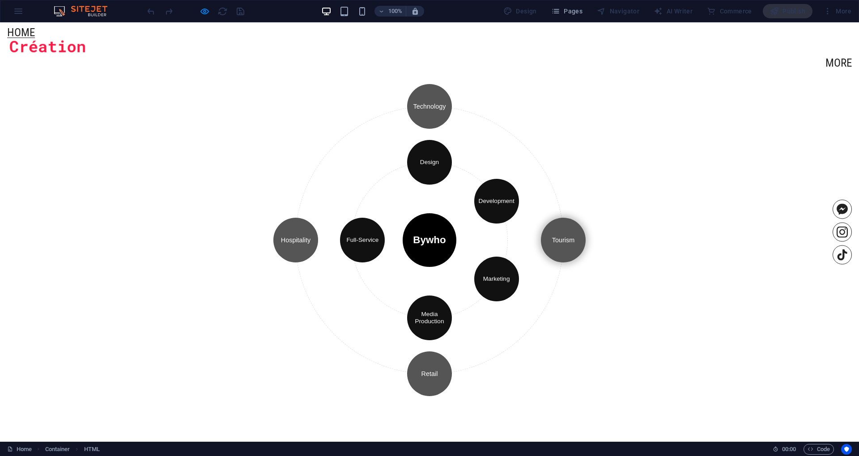
click at [541, 228] on div "Tourism" at bounding box center [563, 240] width 45 height 45
click at [541, 225] on div "Tourism" at bounding box center [563, 239] width 45 height 45
drag, startPoint x: 372, startPoint y: 225, endPoint x: 353, endPoint y: 153, distance: 75.2
click at [541, 225] on div "Tourism" at bounding box center [563, 239] width 45 height 45
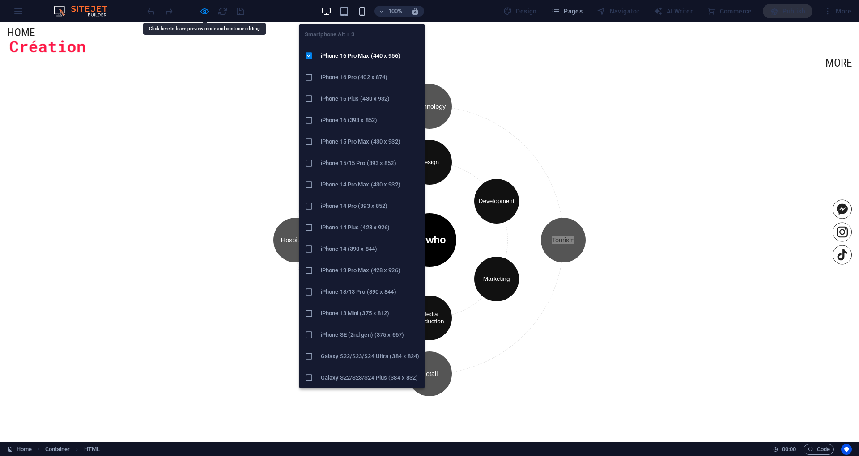
click at [361, 8] on icon "button" at bounding box center [362, 11] width 10 height 10
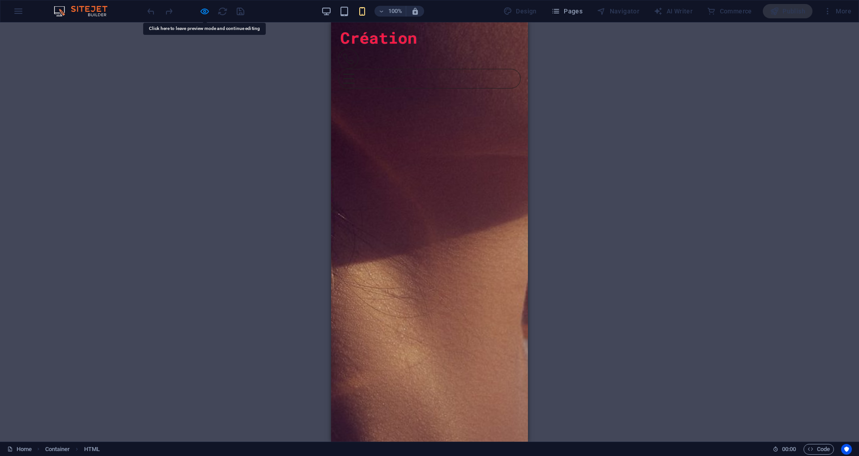
scroll to position [775, 0]
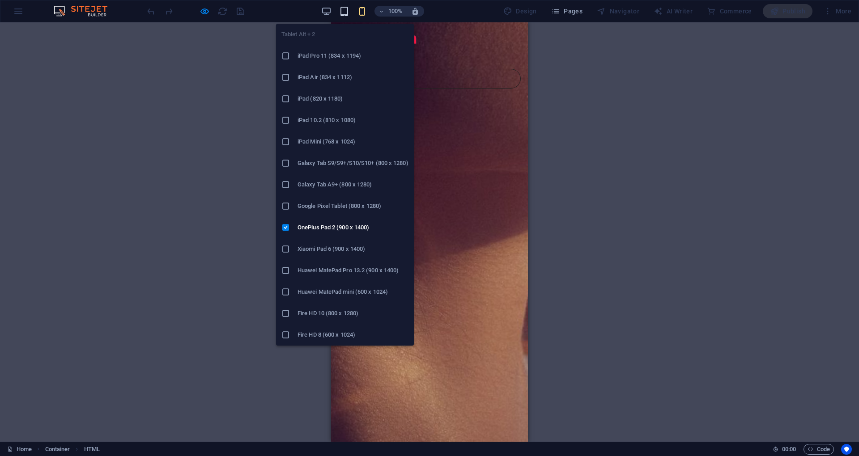
click at [346, 8] on icon "button" at bounding box center [344, 11] width 10 height 10
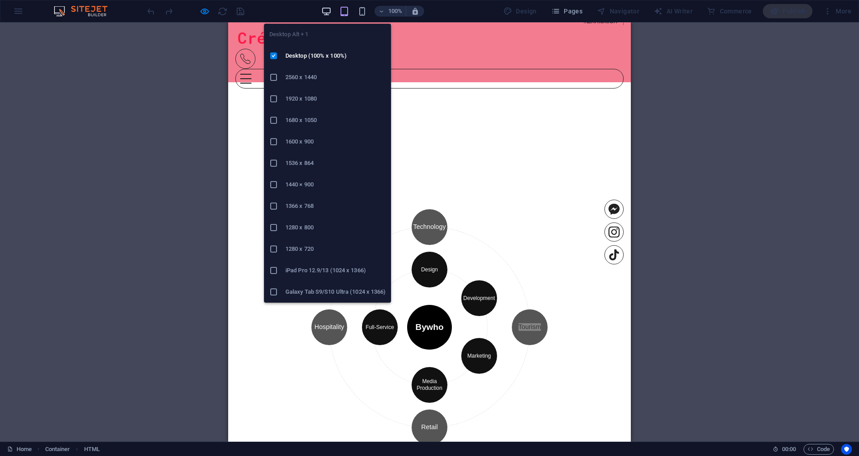
click at [326, 8] on icon "button" at bounding box center [326, 11] width 10 height 10
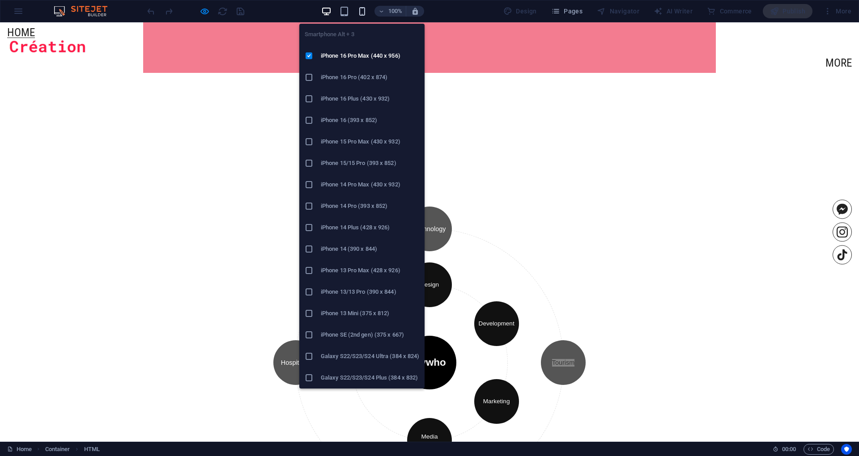
click at [362, 6] on icon "button" at bounding box center [362, 11] width 10 height 10
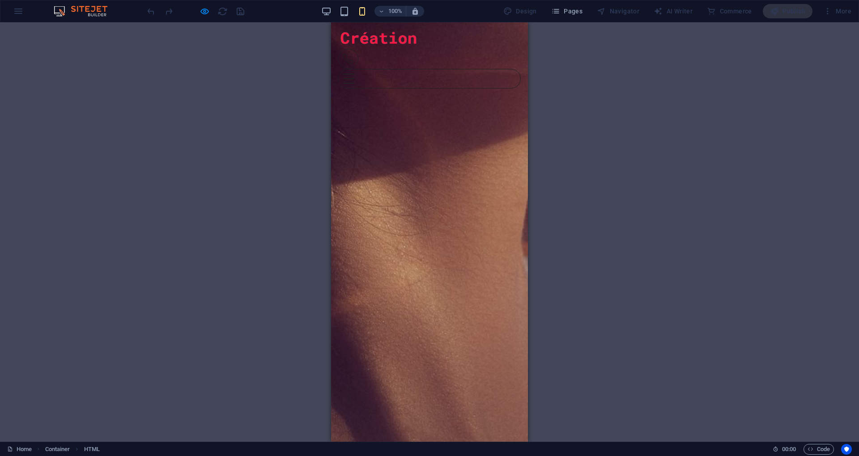
scroll to position [831, 0]
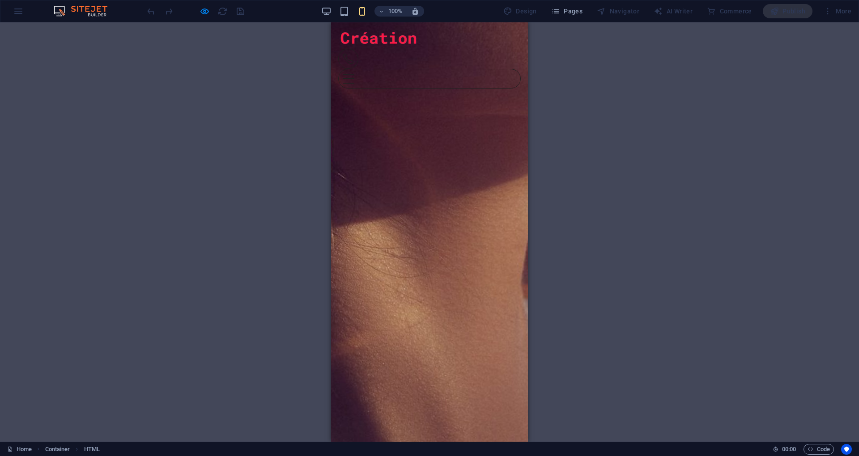
drag, startPoint x: 504, startPoint y: 202, endPoint x: 499, endPoint y: 201, distance: 5.0
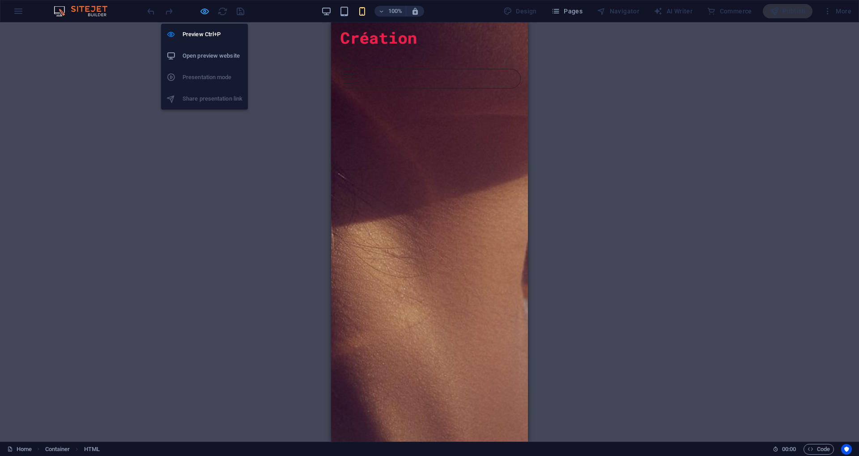
click at [207, 11] on icon "button" at bounding box center [204, 11] width 10 height 10
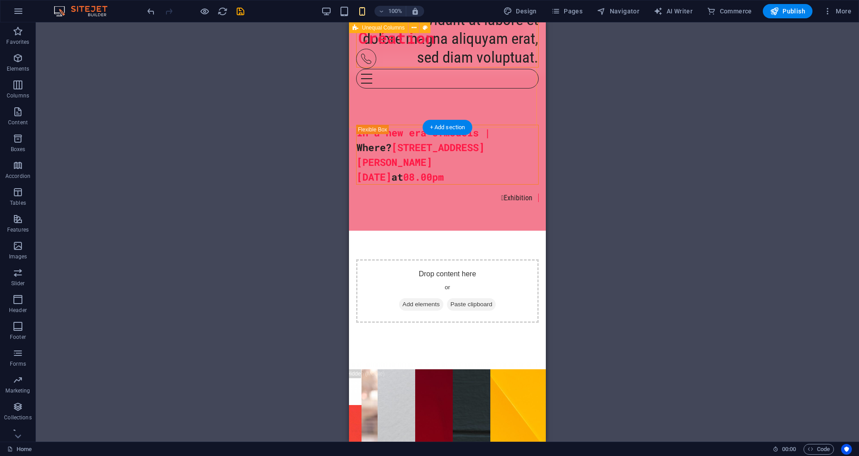
scroll to position [0, 0]
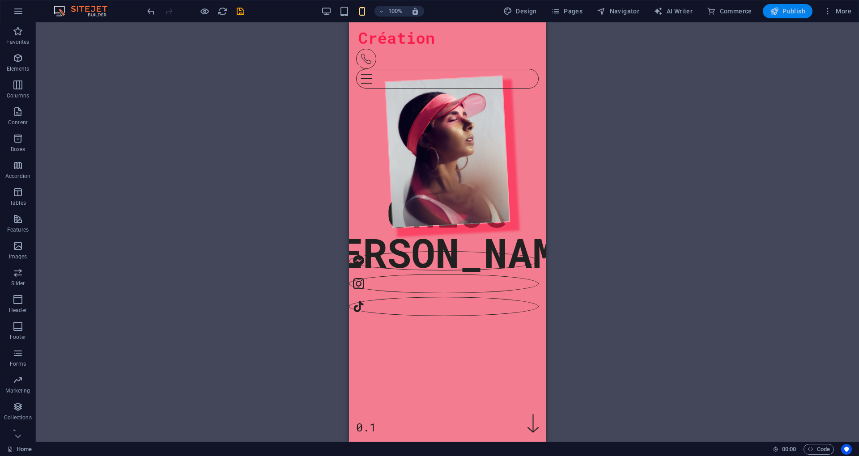
click at [790, 14] on span "Publish" at bounding box center [787, 11] width 35 height 9
checkbox input "false"
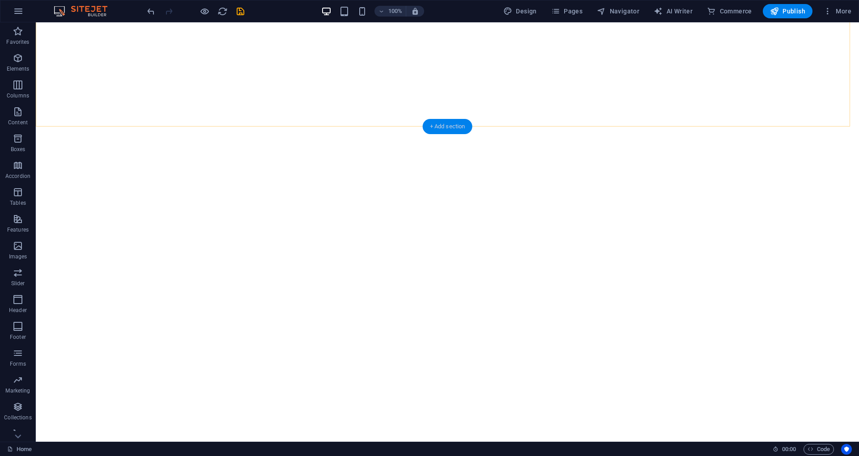
click at [446, 121] on div "+ Add section" at bounding box center [448, 126] width 50 height 15
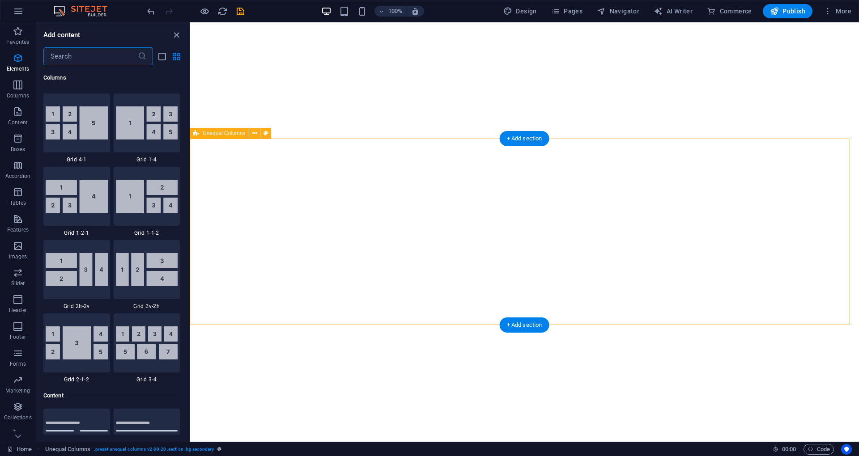
scroll to position [1565, 0]
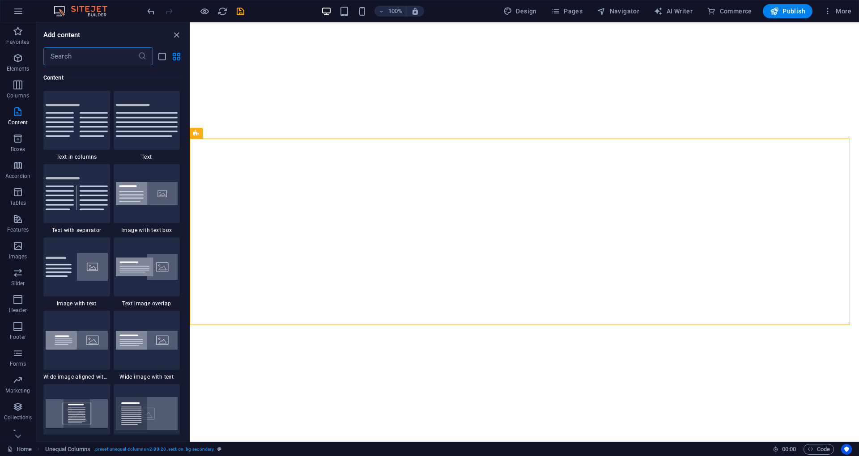
drag, startPoint x: 76, startPoint y: 60, endPoint x: 80, endPoint y: 46, distance: 14.8
click at [80, 48] on input "text" at bounding box center [90, 56] width 94 height 18
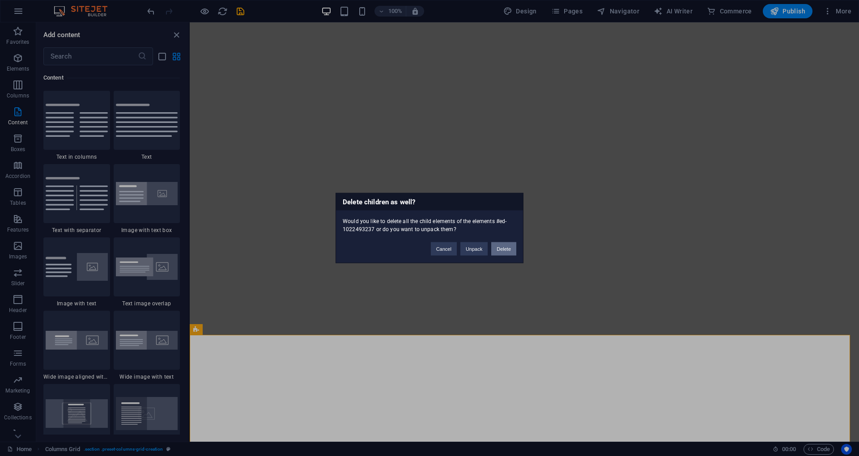
click at [507, 252] on button "Delete" at bounding box center [503, 248] width 25 height 13
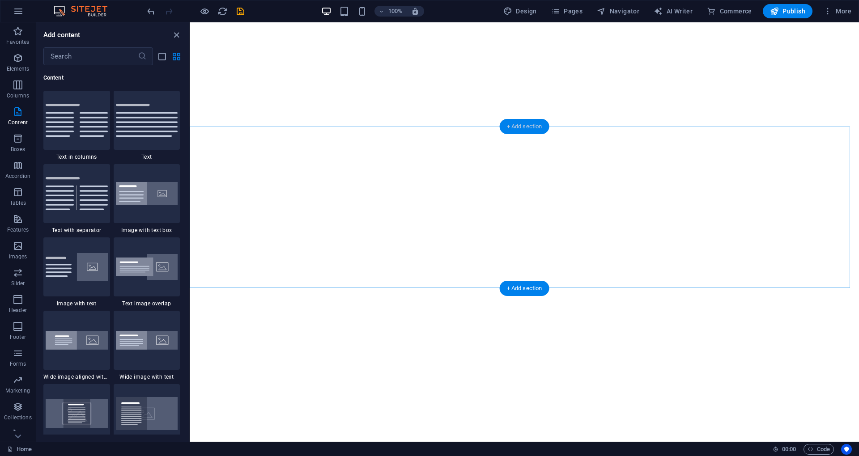
click at [509, 125] on div "+ Add section" at bounding box center [525, 126] width 50 height 15
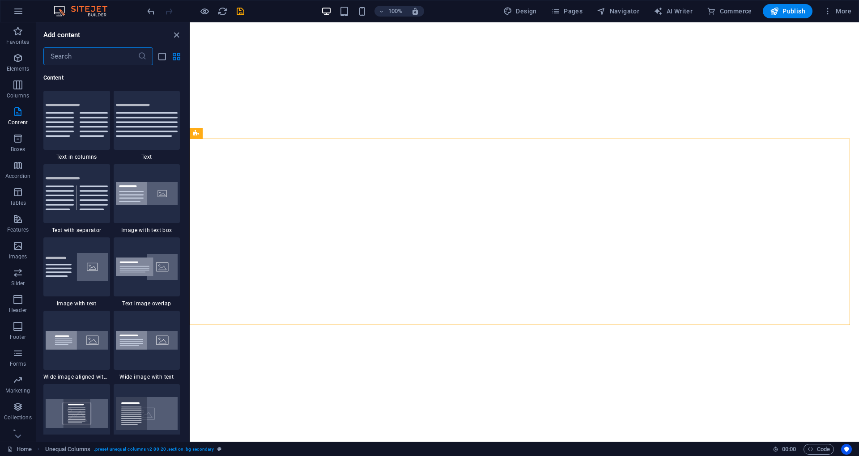
click at [68, 59] on input "text" at bounding box center [90, 56] width 94 height 18
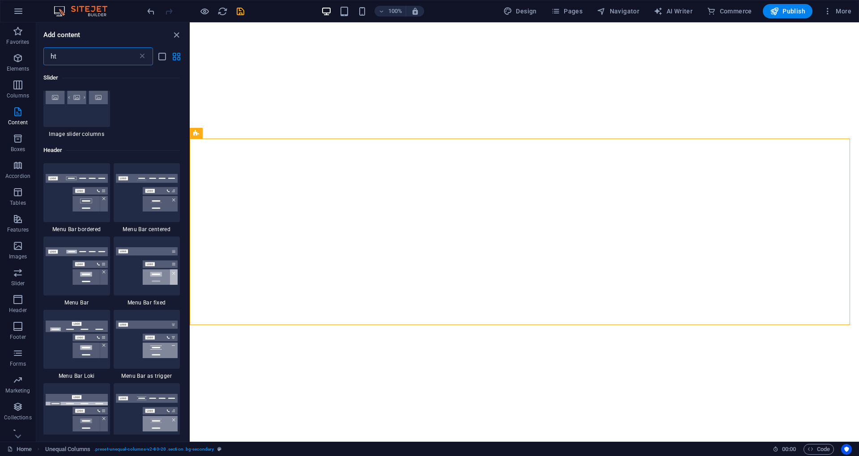
scroll to position [0, 0]
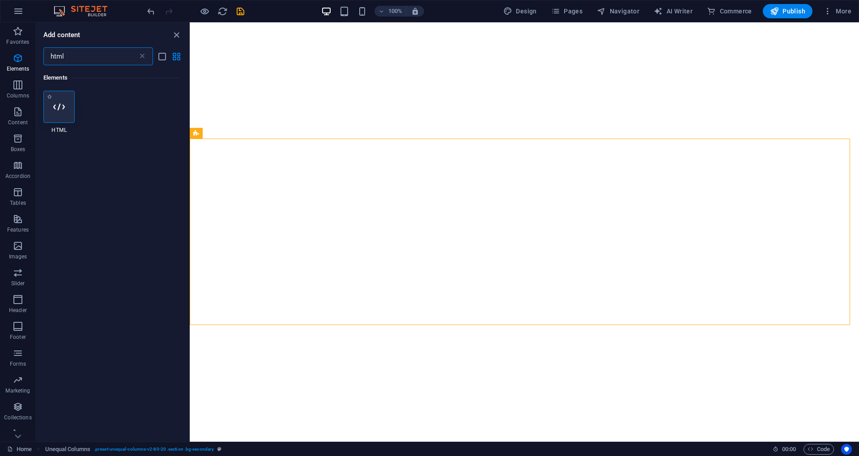
type input "html"
click at [67, 104] on div at bounding box center [58, 107] width 31 height 32
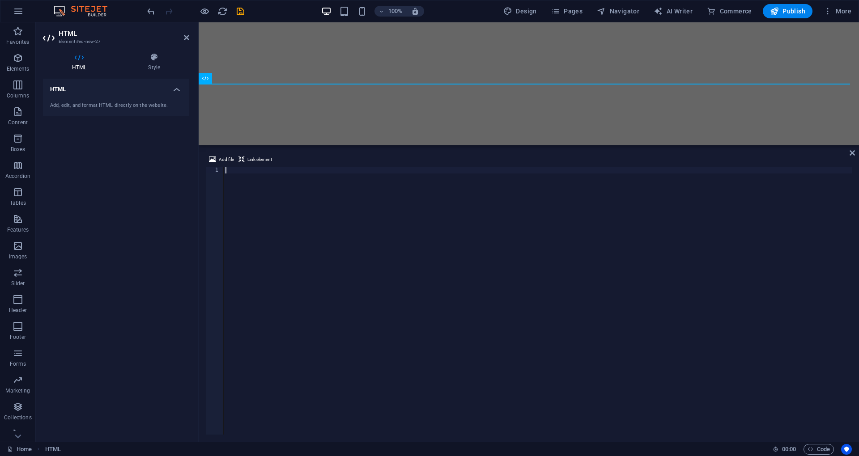
scroll to position [712, 0]
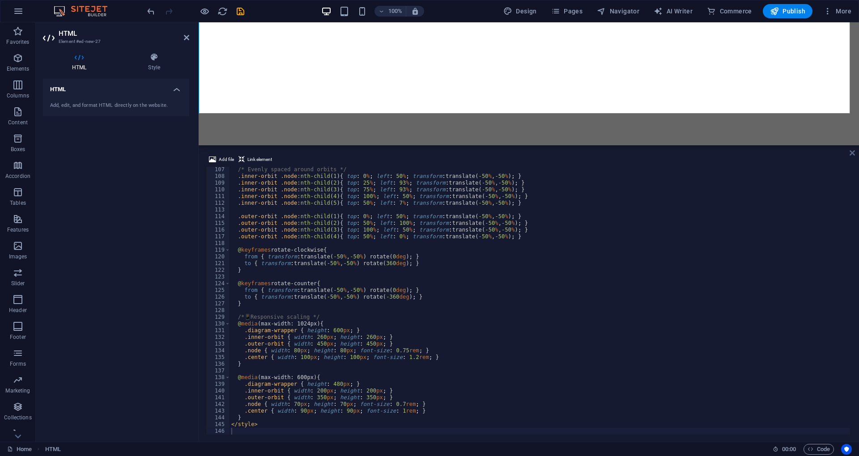
click at [853, 152] on icon at bounding box center [851, 152] width 5 height 7
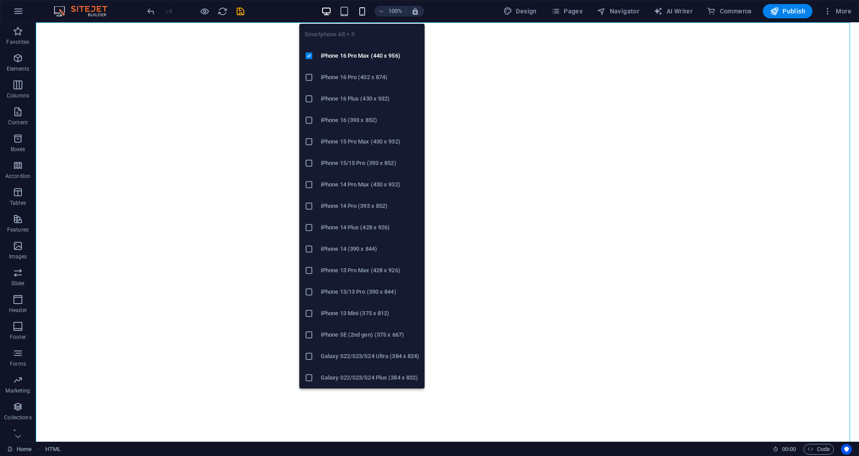
click at [363, 14] on icon "button" at bounding box center [362, 11] width 10 height 10
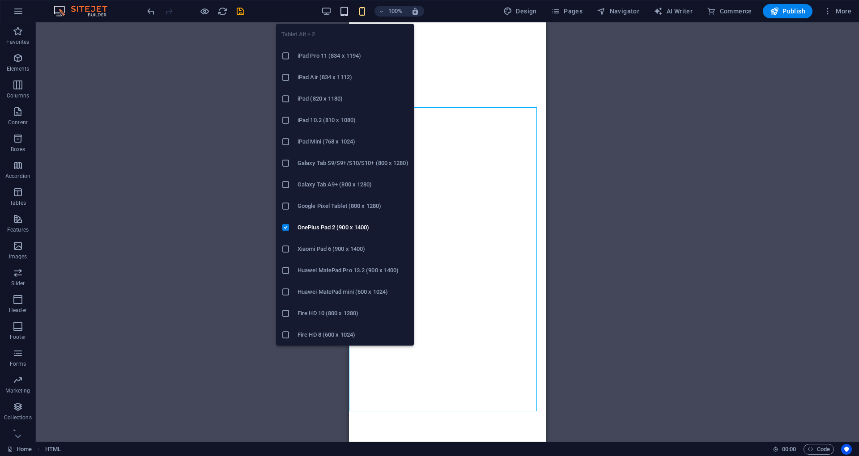
click at [345, 8] on icon "button" at bounding box center [344, 11] width 10 height 10
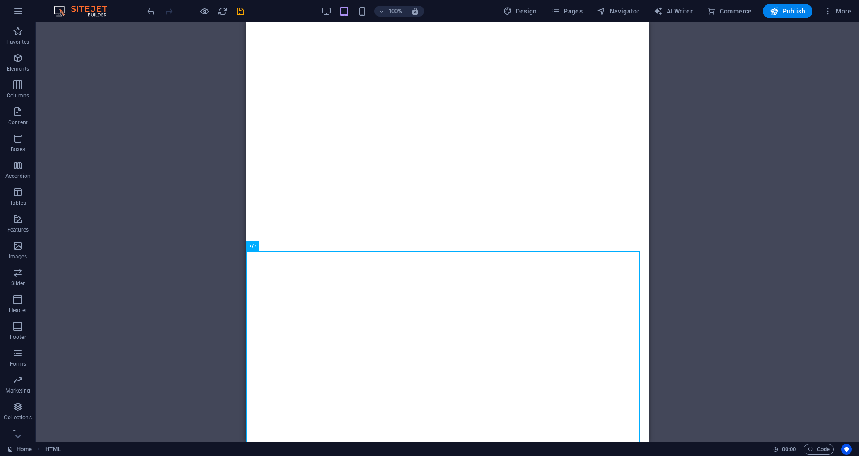
click at [321, 12] on div "100% Design Pages Navigator AI Writer Commerce Publish More" at bounding box center [499, 11] width 709 height 14
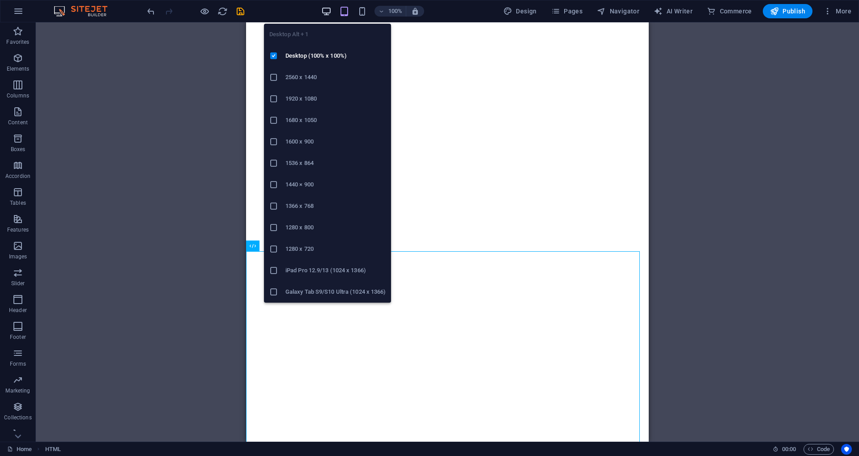
click at [329, 12] on icon "button" at bounding box center [326, 11] width 10 height 10
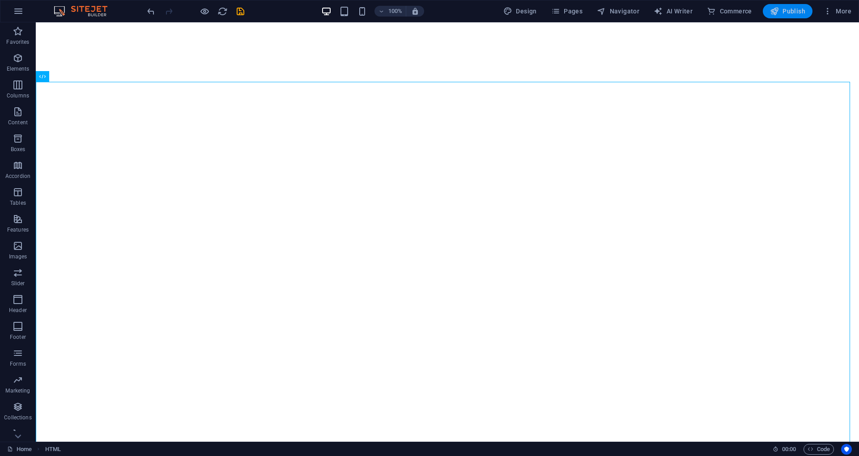
click at [787, 13] on span "Publish" at bounding box center [787, 11] width 35 height 9
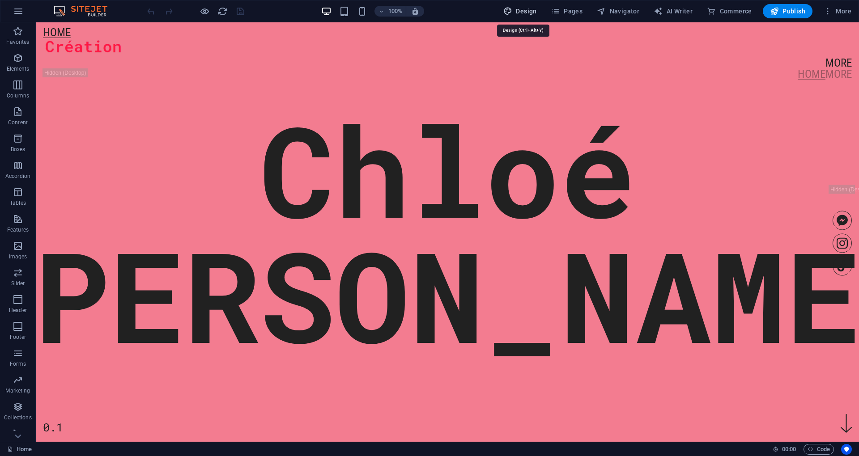
click at [521, 10] on span "Design" at bounding box center [520, 11] width 34 height 9
select select "px"
select select "400"
select select "px"
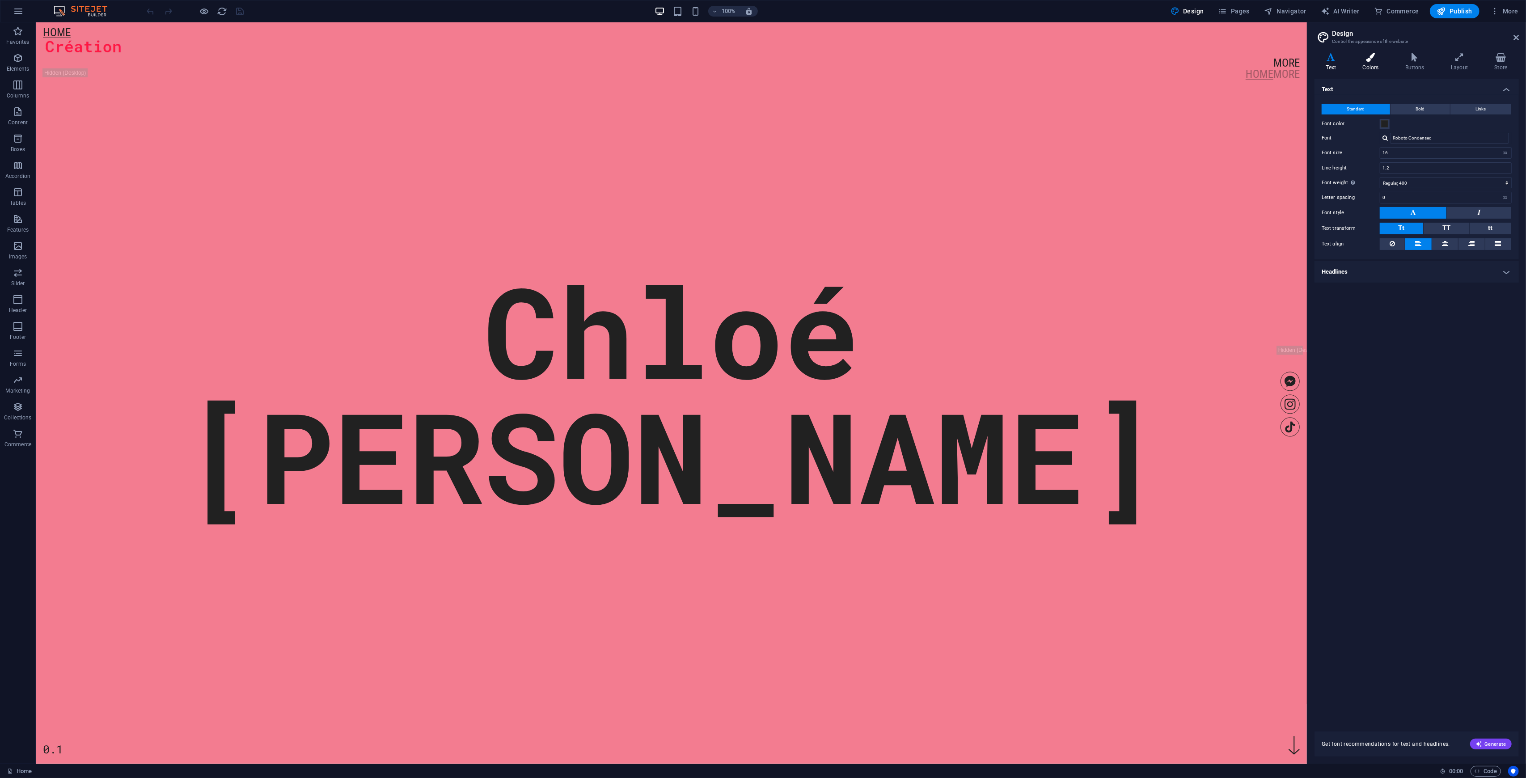
click at [858, 67] on h4 "Colors" at bounding box center [1373, 62] width 42 height 19
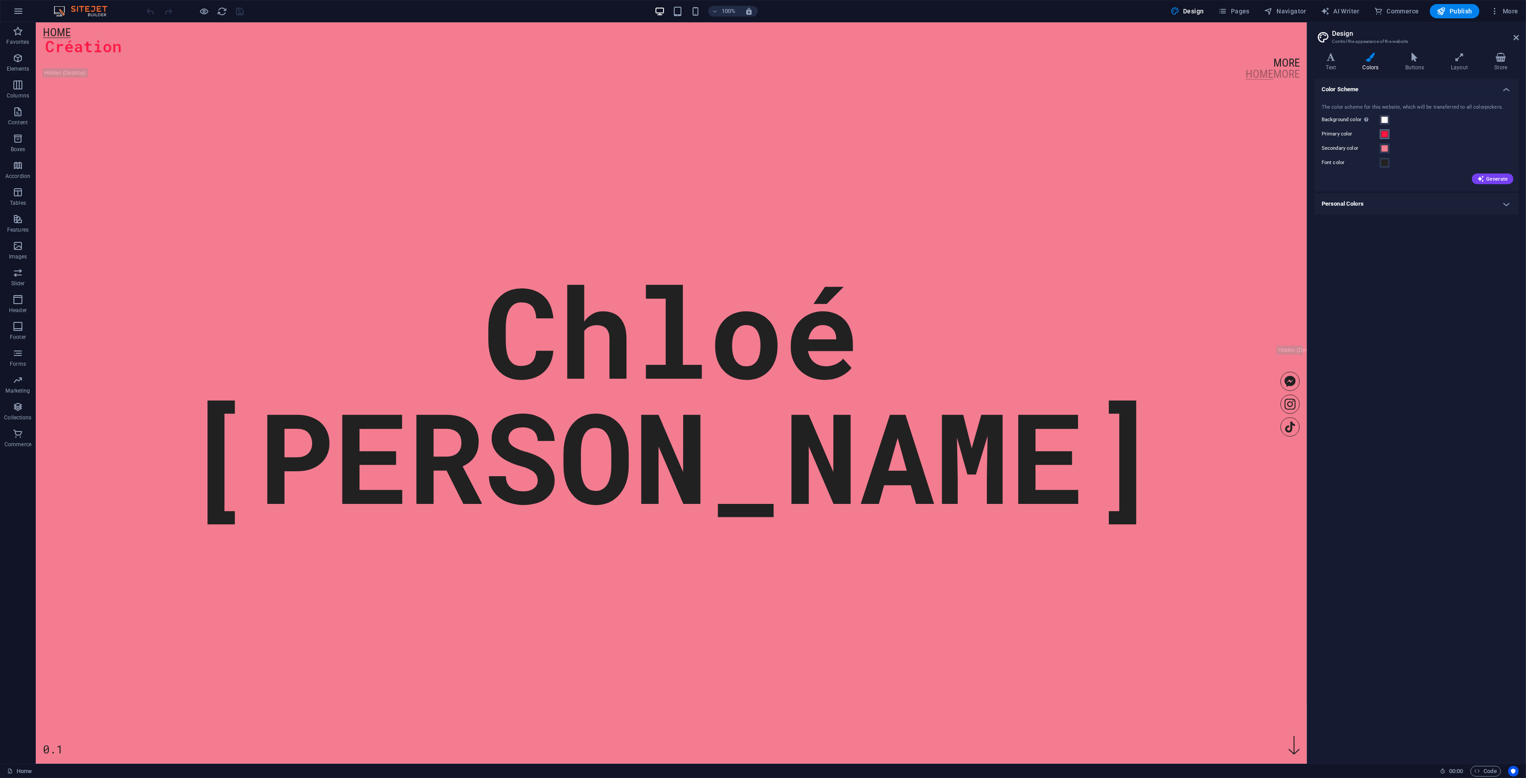
click at [858, 135] on span at bounding box center [1384, 134] width 7 height 7
type input "#ffffff"
drag, startPoint x: 1444, startPoint y: 185, endPoint x: 1412, endPoint y: 119, distance: 73.0
click at [858, 119] on body "createdbywho.co.za Home Favorites Elements Columns Content Boxes Accordion Tabl…" at bounding box center [763, 389] width 1526 height 778
click at [858, 239] on button "Apply" at bounding box center [1511, 239] width 22 height 11
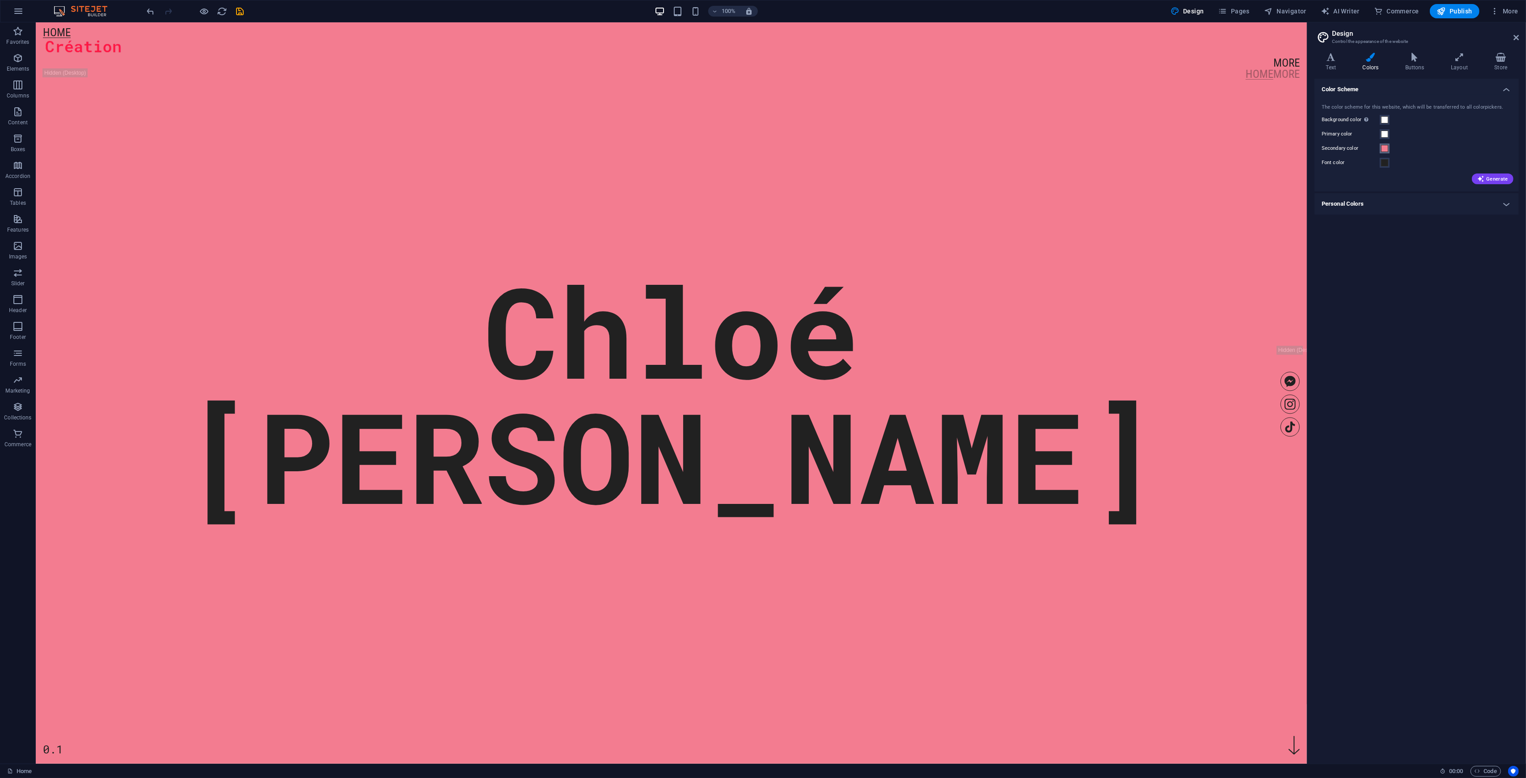
click at [858, 147] on span at bounding box center [1384, 148] width 7 height 7
drag, startPoint x: 1491, startPoint y: 235, endPoint x: 1434, endPoint y: 239, distance: 56.9
click at [858, 239] on div "#f37c90 Supported formats #0852ed rgb(8, 82, 237) rgba(8, 82, 237, 90%) hsv(221…" at bounding box center [1477, 273] width 99 height 241
paste input "FFFFFF"
type input "#ffffff"
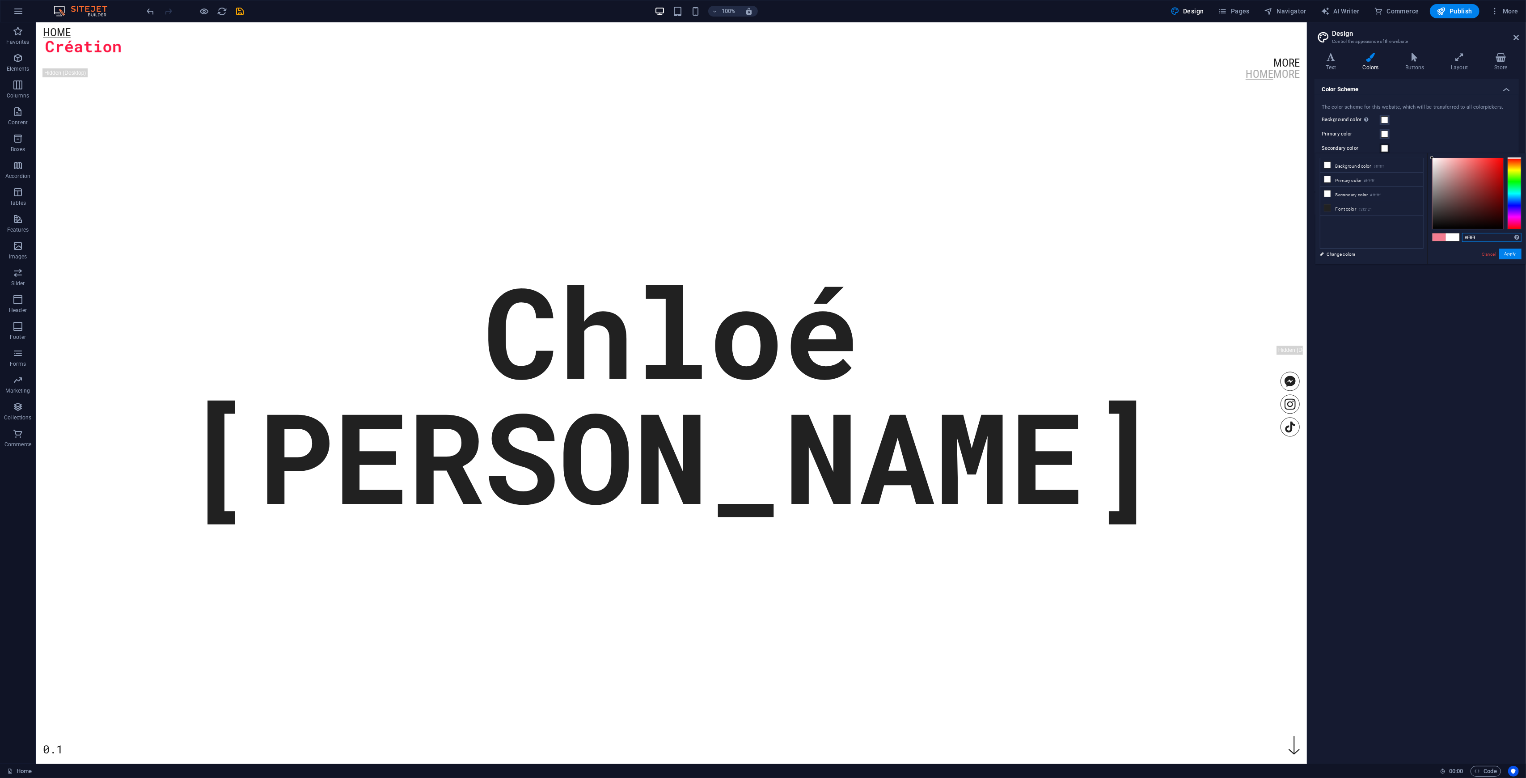
drag, startPoint x: 1471, startPoint y: 242, endPoint x: 1415, endPoint y: 240, distance: 55.5
click at [858, 240] on div "less Background color #ffffff Primary color #ffffff Secondary color #ffffff Fon…" at bounding box center [1421, 208] width 211 height 111
click at [858, 235] on input "#ffffff" at bounding box center [1491, 237] width 59 height 9
drag, startPoint x: 1483, startPoint y: 235, endPoint x: 1437, endPoint y: 233, distance: 46.1
click at [858, 235] on div "#ffffff Supported formats #0852ed rgb(8, 82, 237) rgba(8, 82, 237, 90%) hsv(221…" at bounding box center [1477, 273] width 99 height 241
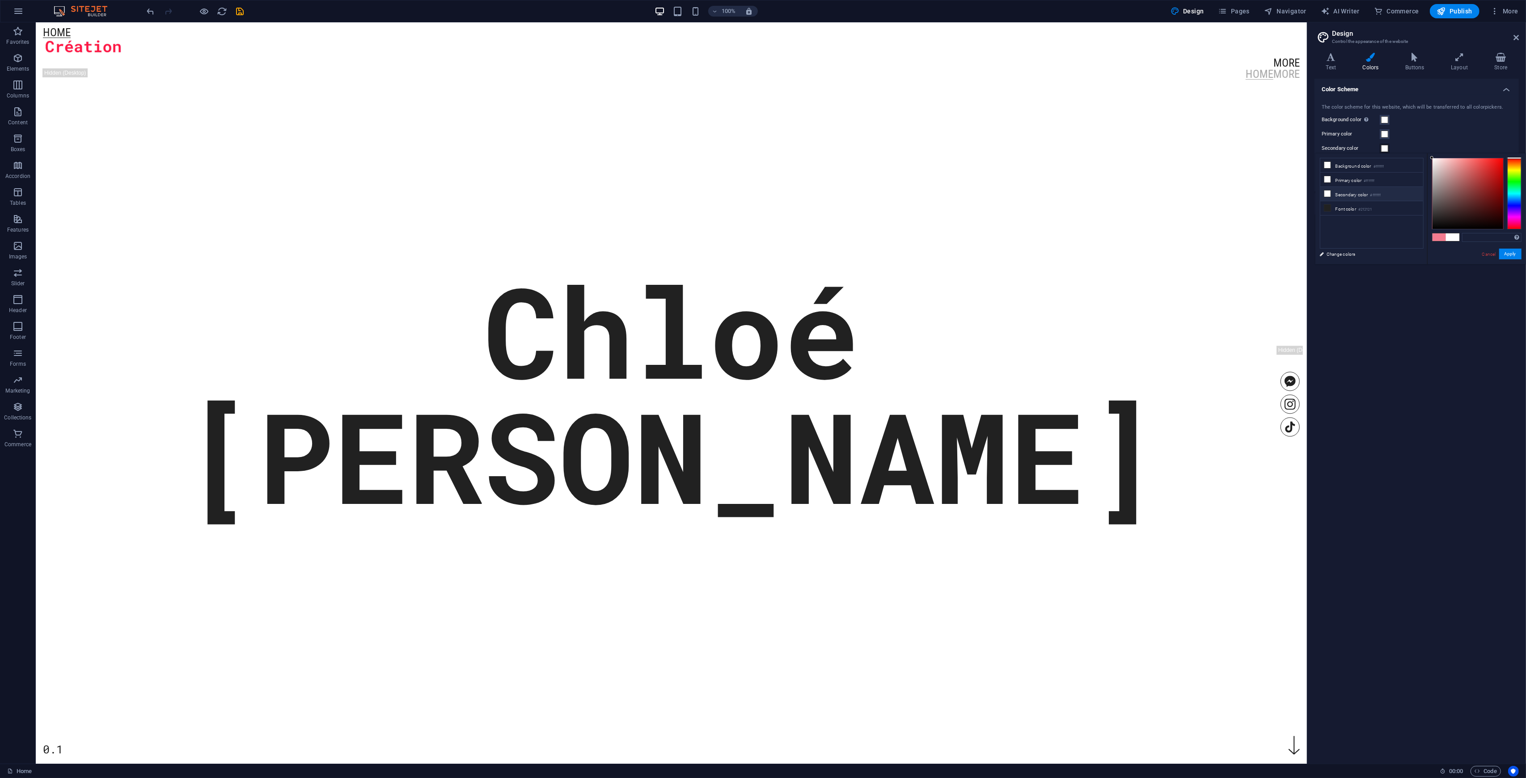
click at [858, 199] on li "Secondary color #ffffff" at bounding box center [1372, 194] width 103 height 14
type input "#ffffff"
drag, startPoint x: 1478, startPoint y: 235, endPoint x: 1417, endPoint y: 235, distance: 60.8
click at [858, 235] on div "less Background color #ffffff Primary color #ffffff Secondary color #ffffff Fon…" at bounding box center [1421, 208] width 211 height 111
paste input "4C6342"
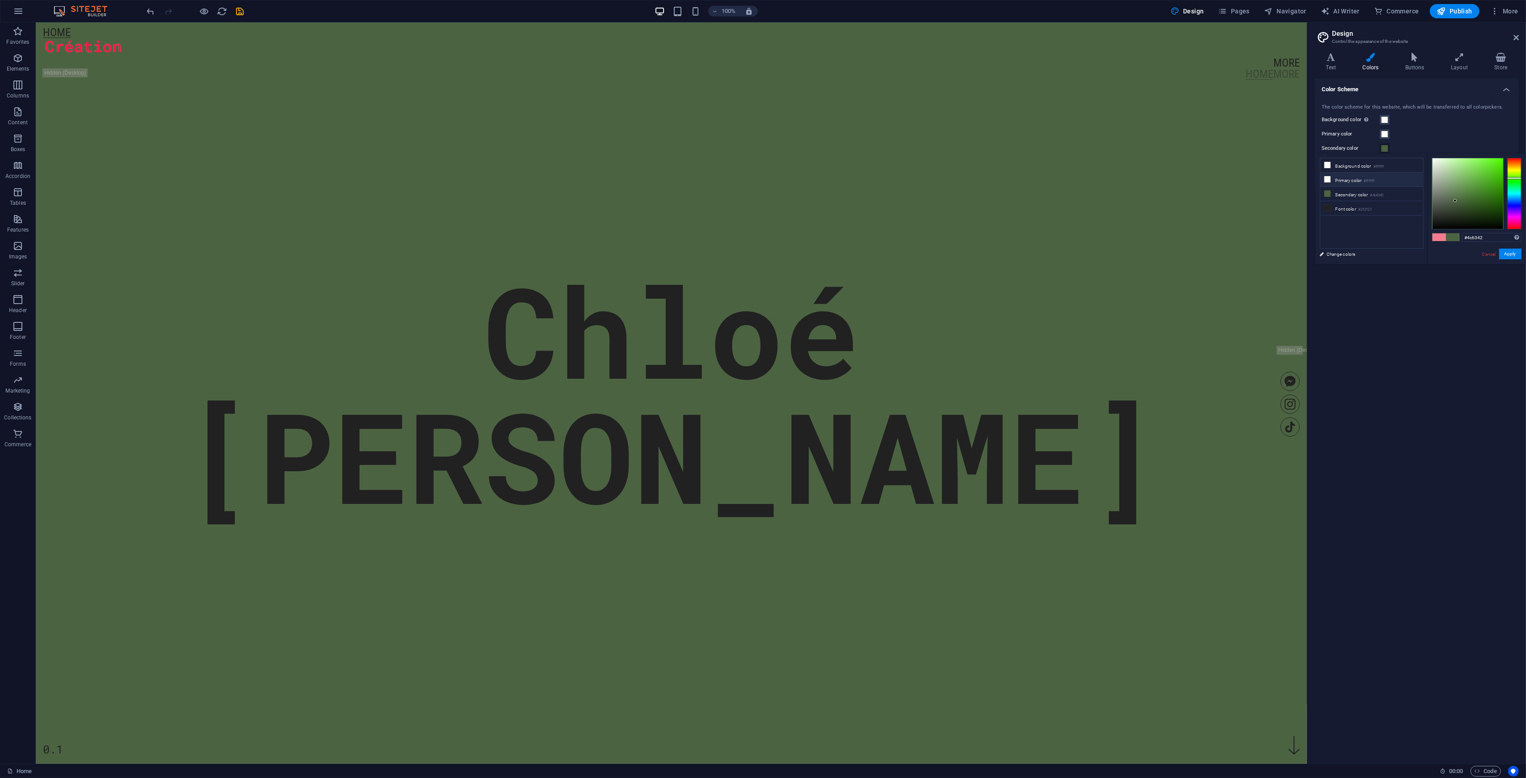
click at [858, 180] on li "Primary color #ffffff" at bounding box center [1372, 180] width 103 height 14
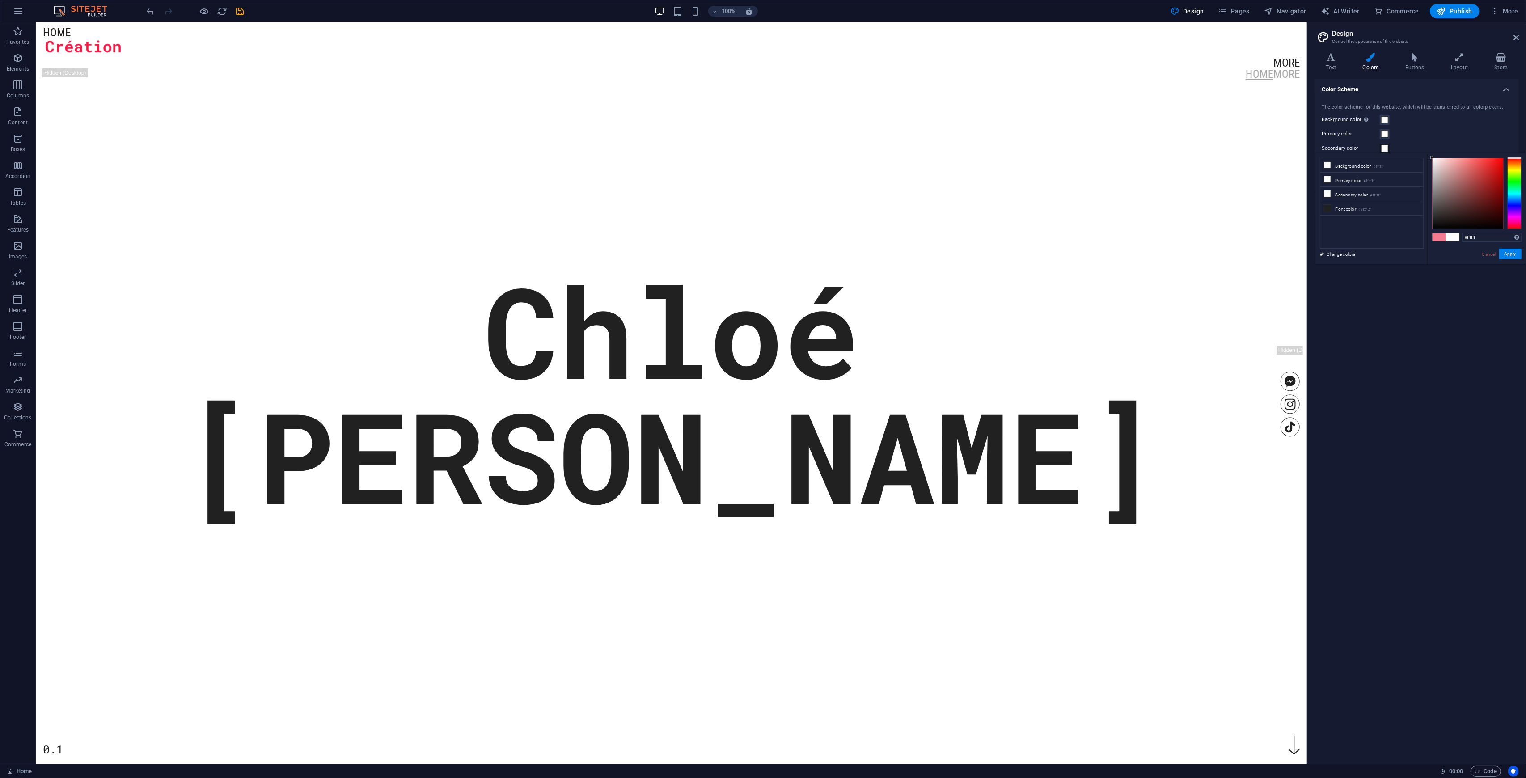
click at [858, 148] on span at bounding box center [1384, 148] width 7 height 7
drag, startPoint x: 1475, startPoint y: 236, endPoint x: 1428, endPoint y: 235, distance: 46.5
click at [858, 235] on div "#ffffff Supported formats #0852ed rgb(8, 82, 237) rgba(8, 82, 237, 90%) hsv(221…" at bounding box center [1477, 273] width 99 height 241
paste input "4C6342"
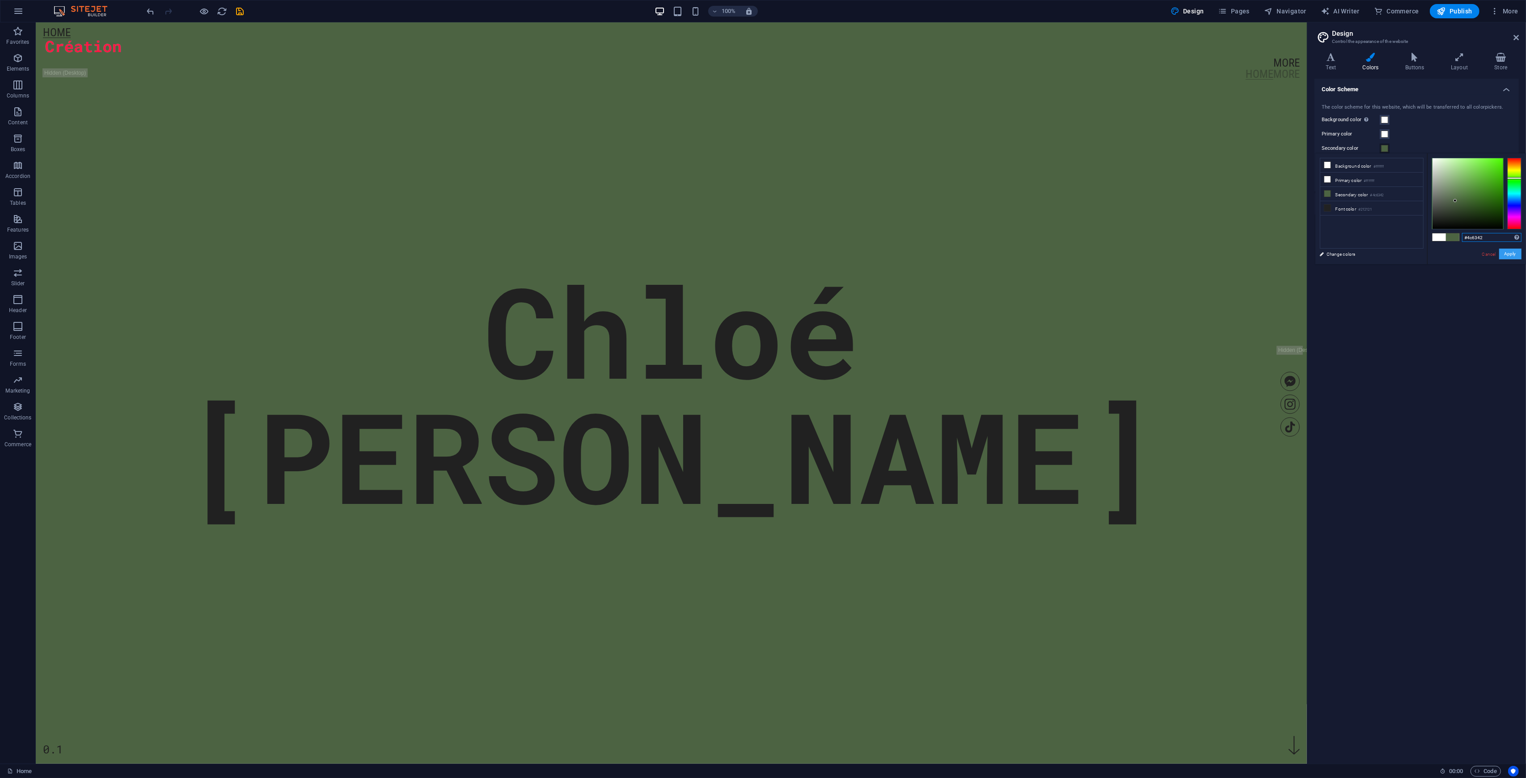
type input "#4c6342"
click at [858, 251] on button "Apply" at bounding box center [1511, 254] width 22 height 11
click at [858, 136] on button "Primary color" at bounding box center [1385, 134] width 10 height 10
click at [858, 165] on li "Primary color #ffffff" at bounding box center [1372, 165] width 103 height 14
click at [858, 236] on button "Apply" at bounding box center [1511, 239] width 22 height 11
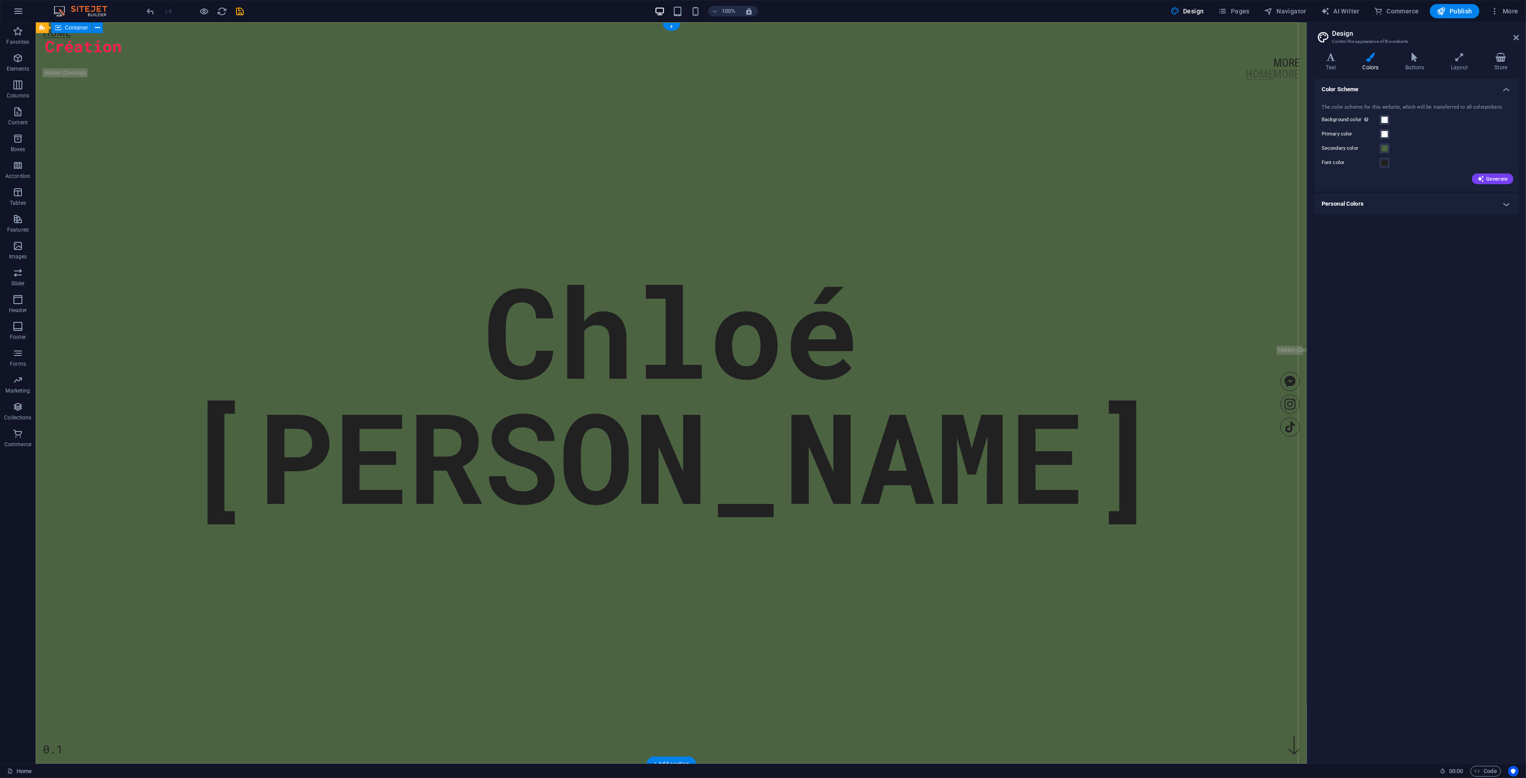
click at [251, 99] on div "Chloé Moreau 0.1" at bounding box center [671, 77] width 1271 height 110
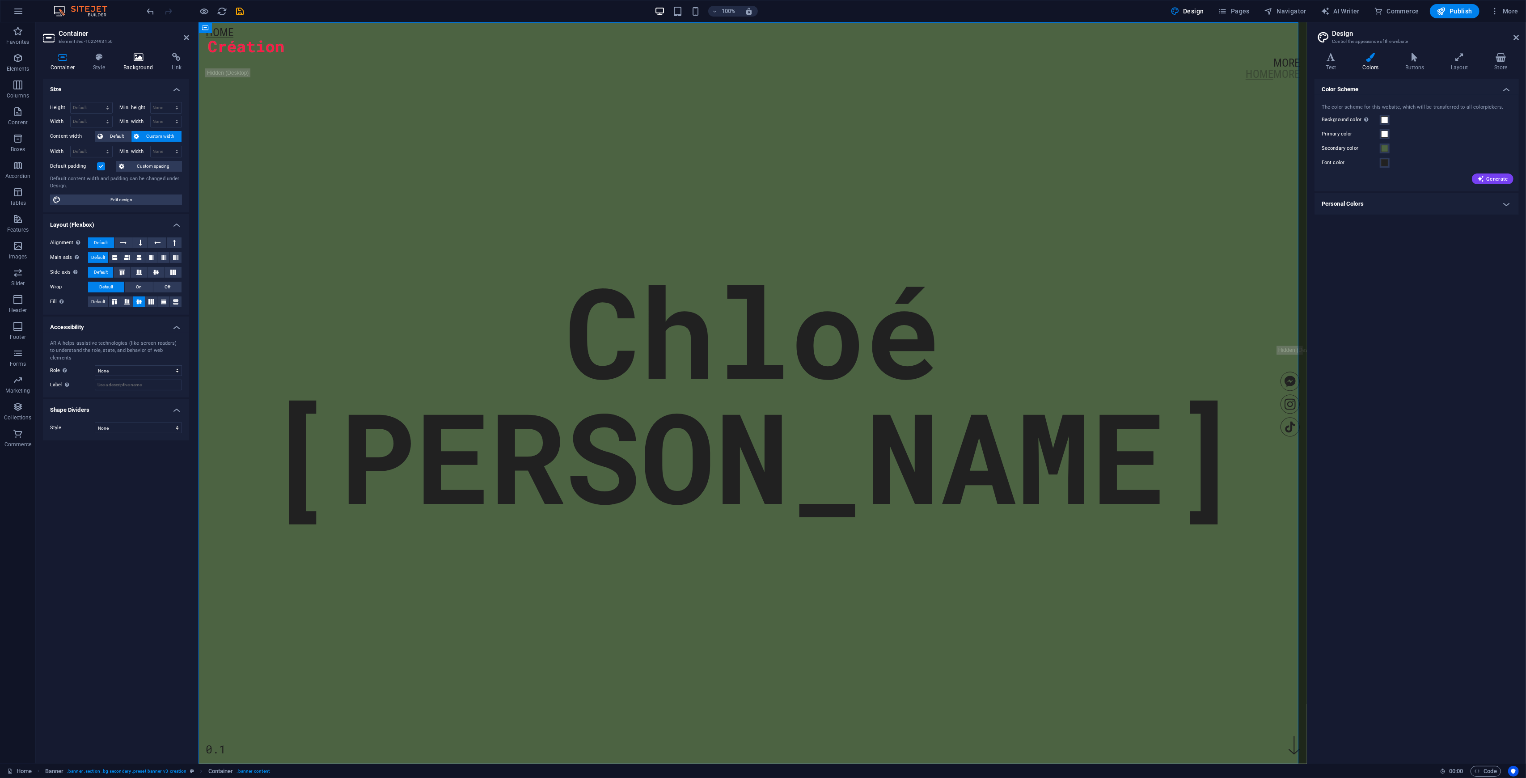
click at [131, 63] on h4 "Background" at bounding box center [140, 62] width 48 height 19
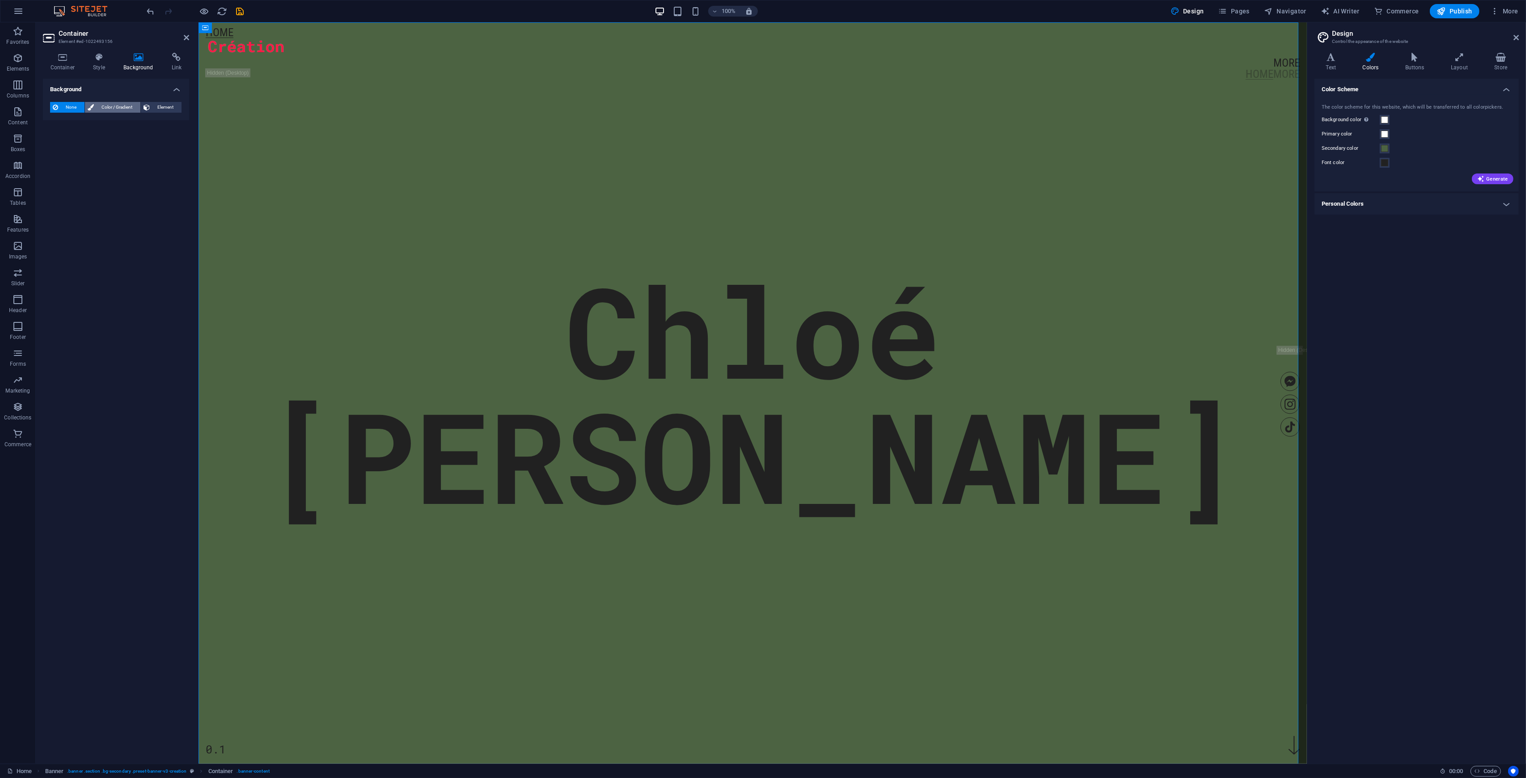
click at [114, 104] on span "Color / Gradient" at bounding box center [117, 107] width 41 height 11
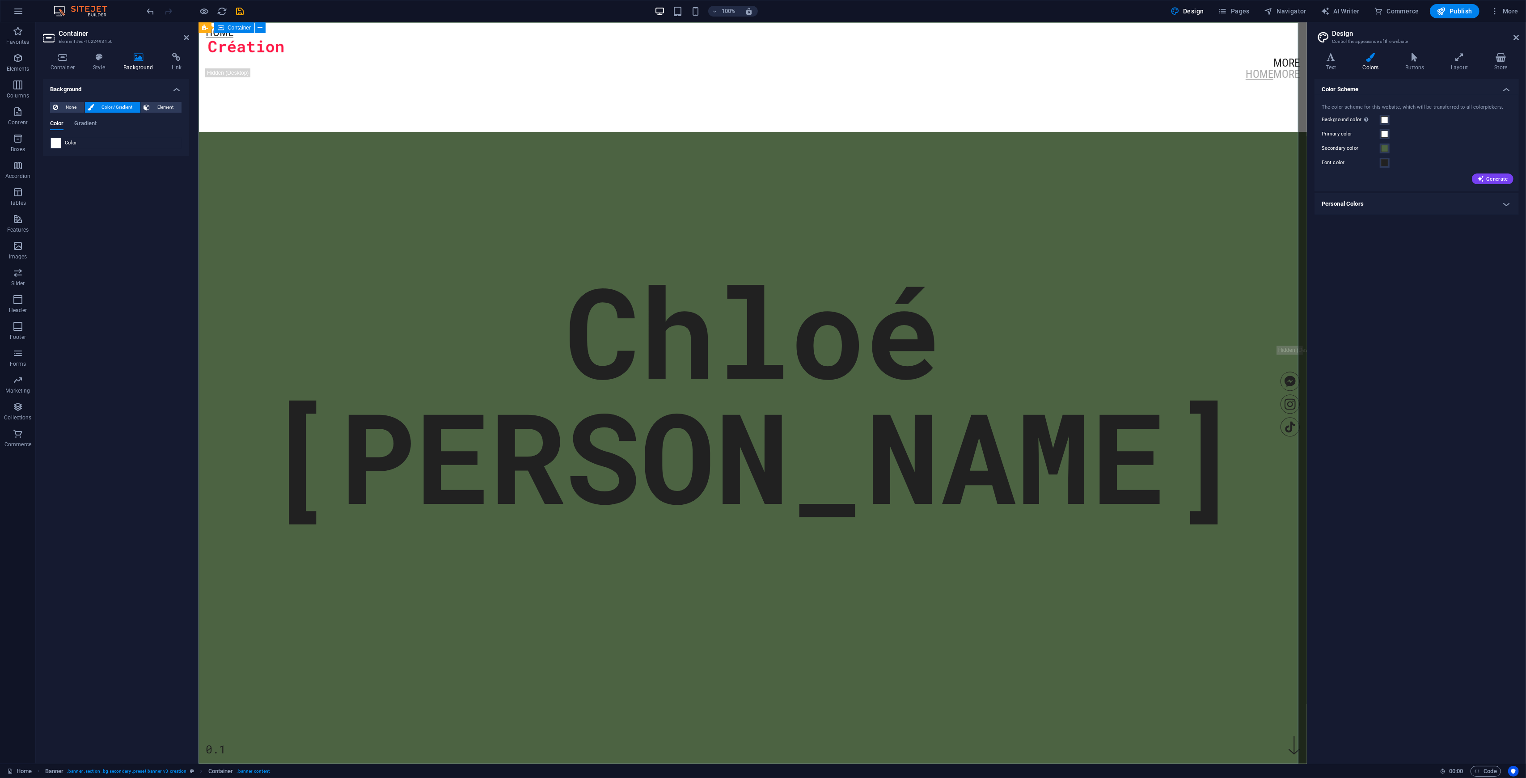
click at [465, 132] on div "Chloé Moreau 0.1" at bounding box center [752, 77] width 1109 height 110
click at [183, 42] on header "Container Element #ed-1022493156" at bounding box center [116, 33] width 146 height 23
click at [184, 36] on icon at bounding box center [186, 37] width 5 height 7
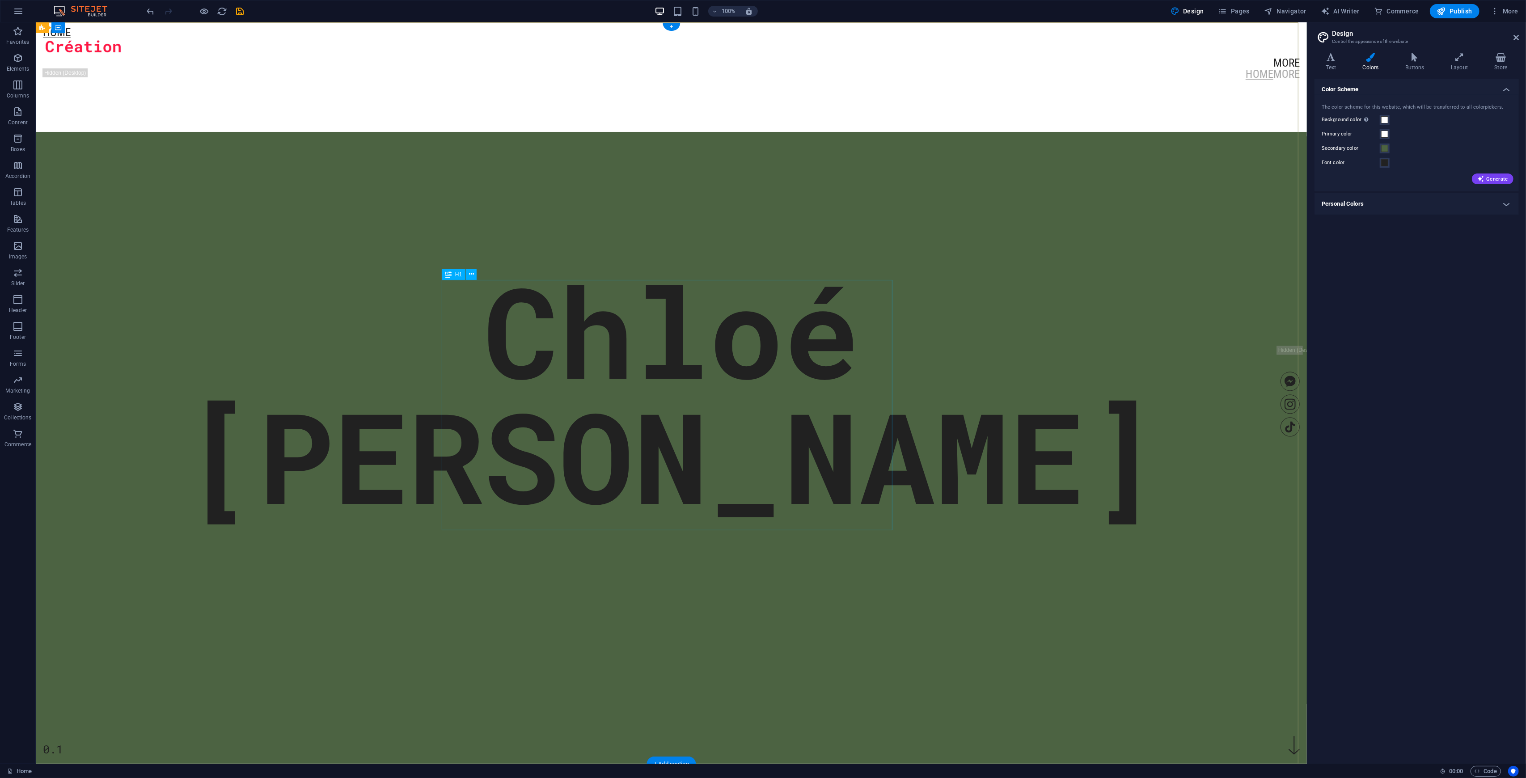
click at [756, 436] on div "Chloé Moreau" at bounding box center [671, 393] width 977 height 250
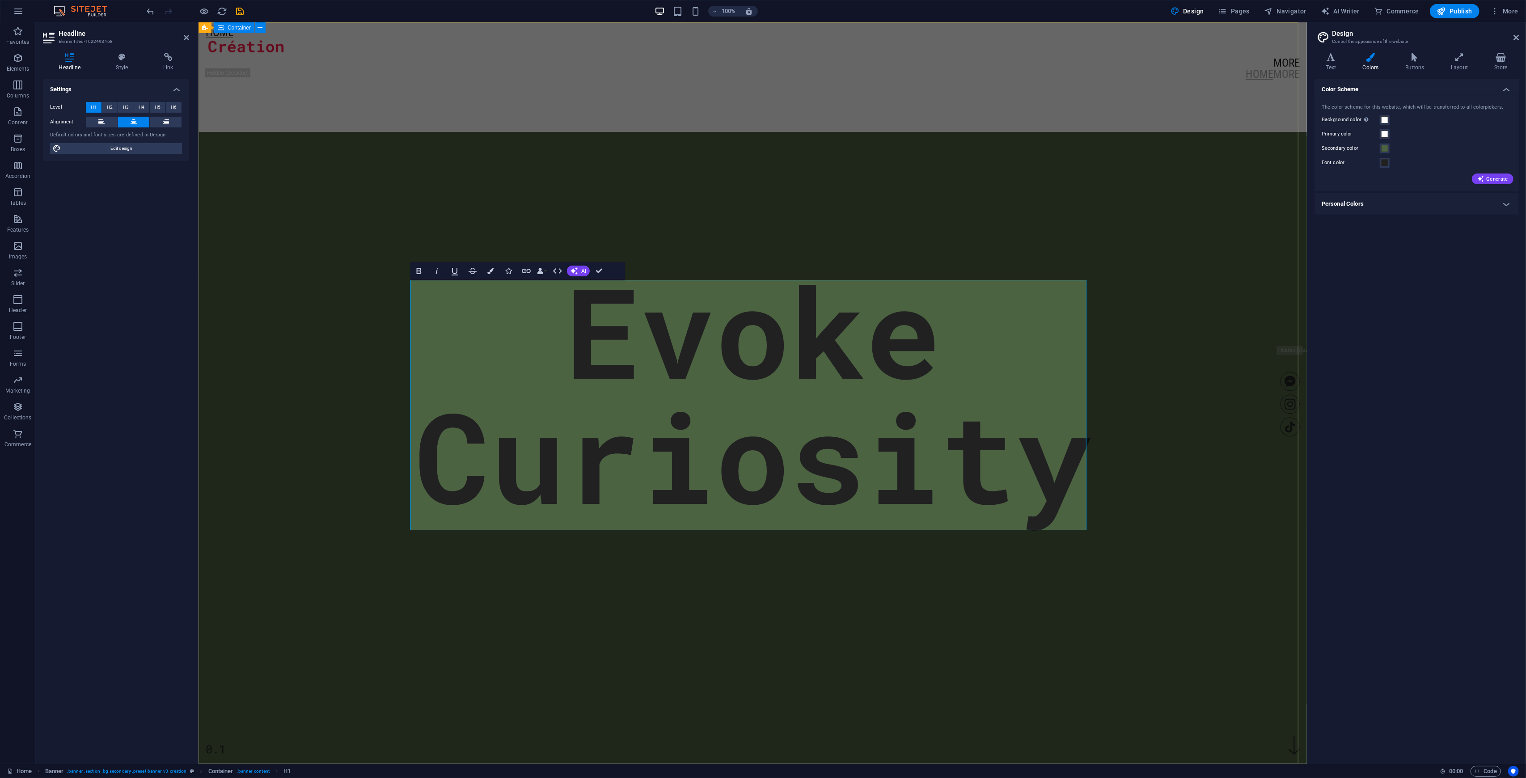
click at [858, 132] on div "Evoke ‌Curiosity 0.1" at bounding box center [752, 77] width 1109 height 110
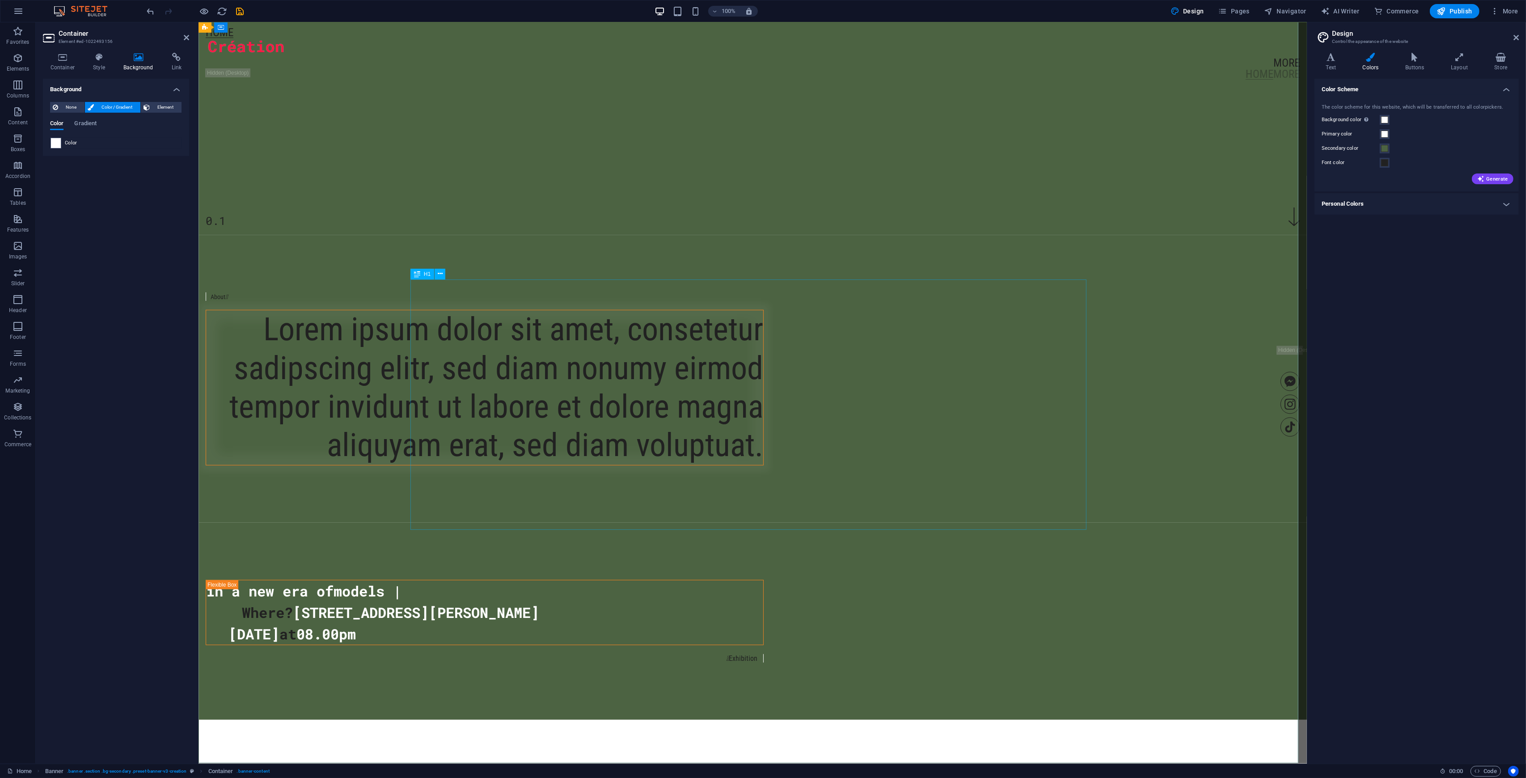
scroll to position [537, 0]
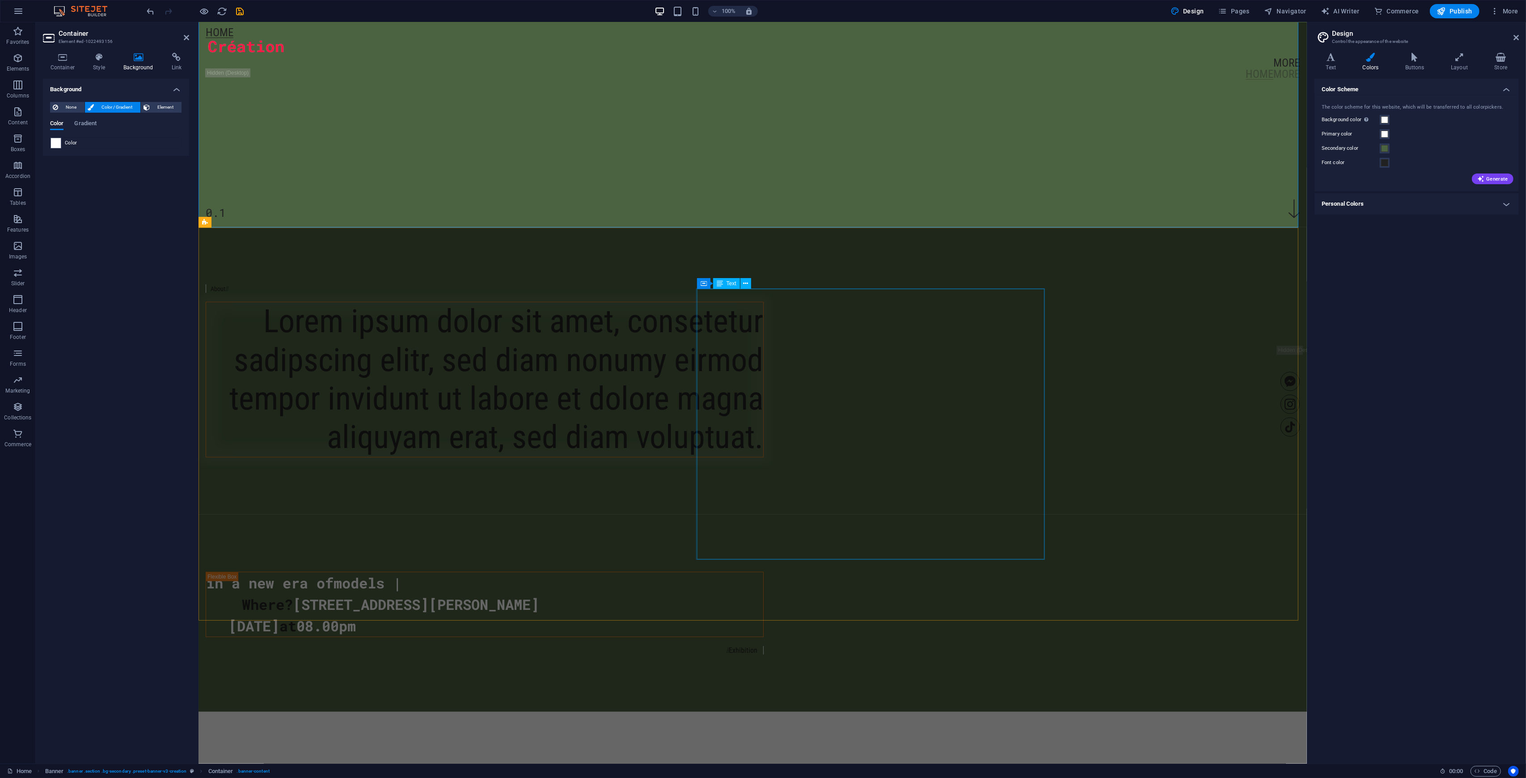
click at [763, 346] on div "Lorem ipsum dolor sit amet, consetetur sadipscing elitr, sed diam nonumy eirmod…" at bounding box center [484, 379] width 557 height 155
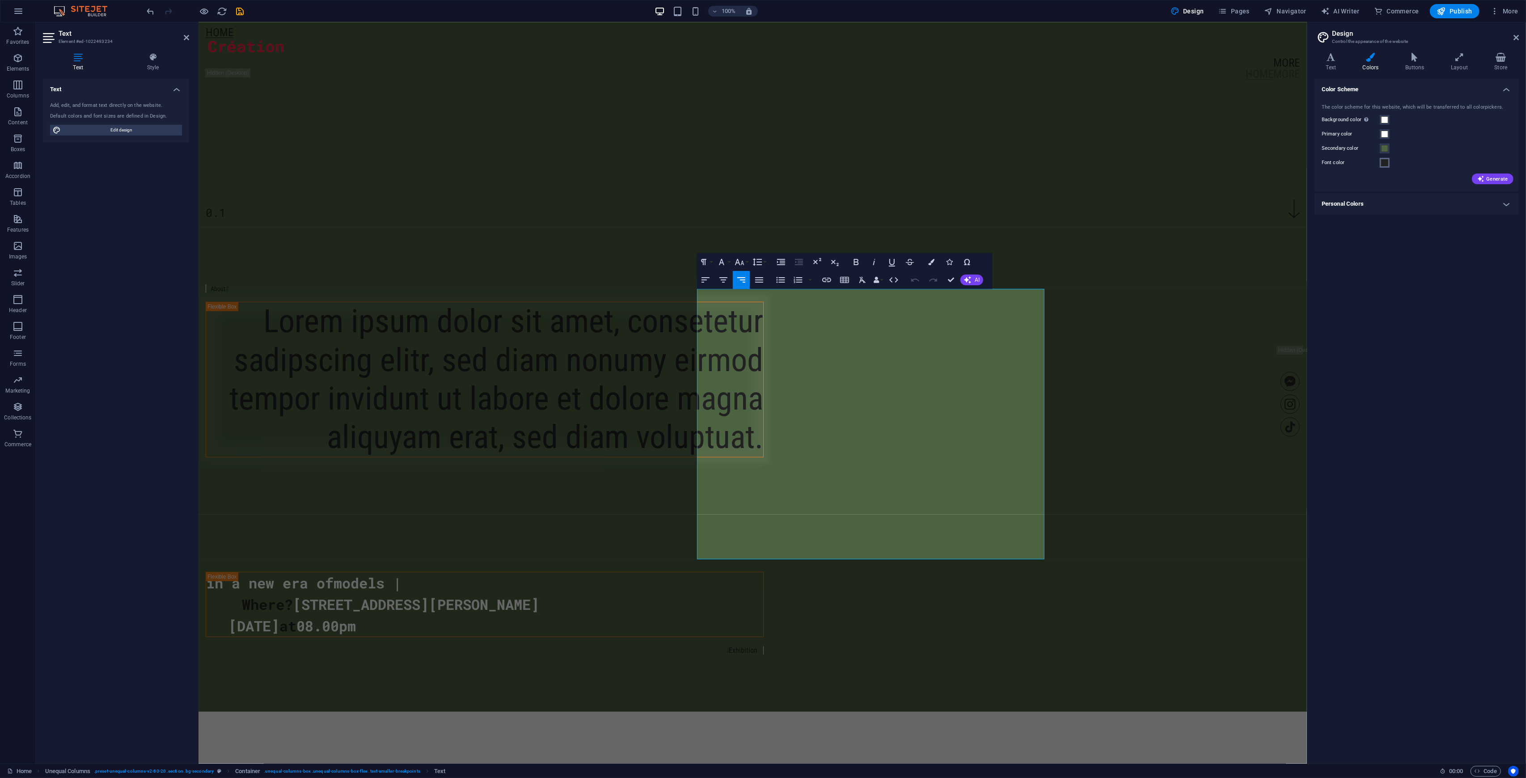
click at [858, 164] on span at bounding box center [1384, 162] width 7 height 7
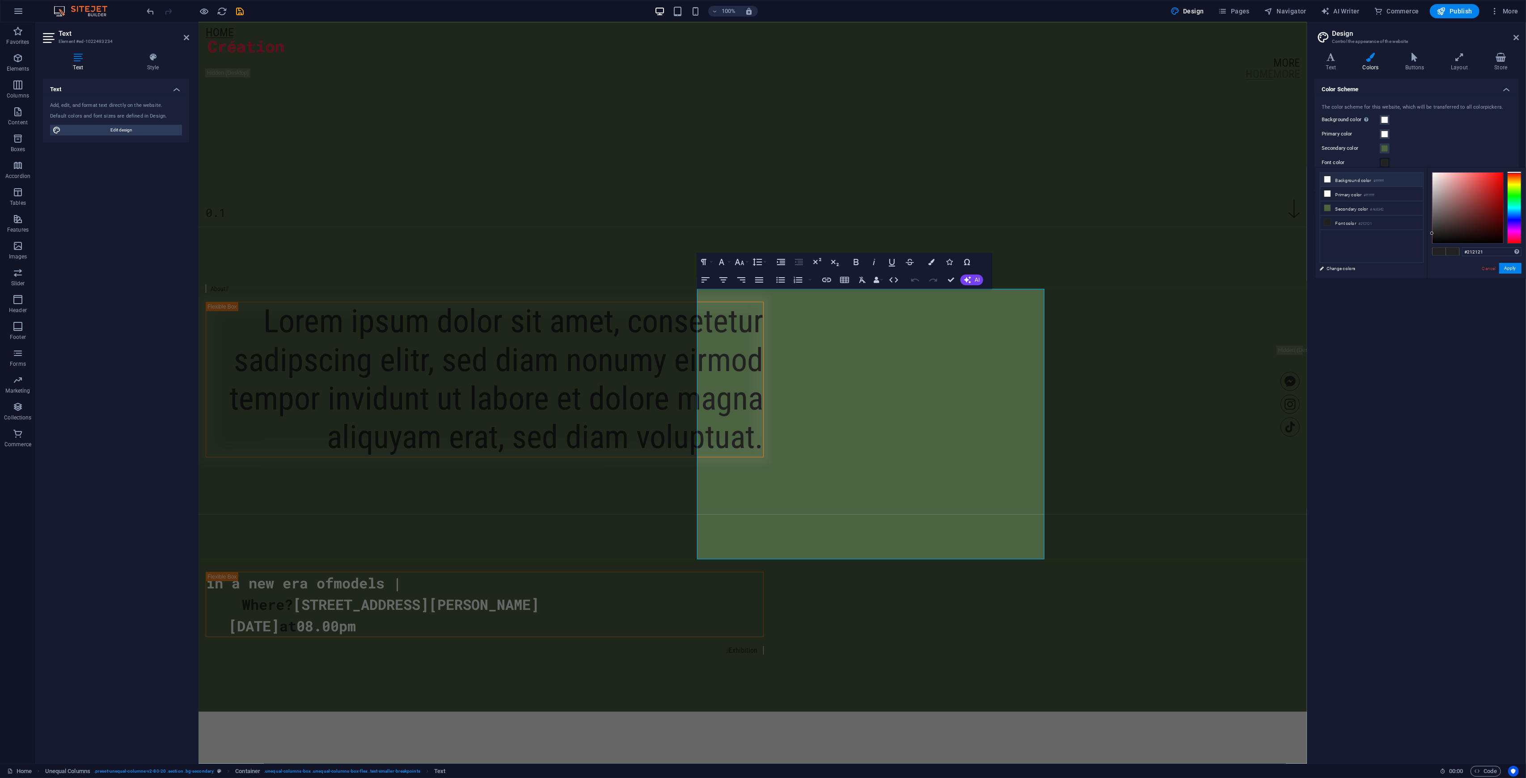
click at [858, 178] on li "Background color #ffffff" at bounding box center [1372, 180] width 103 height 14
type input "#ffffff"
click at [858, 267] on button "Apply" at bounding box center [1511, 268] width 22 height 11
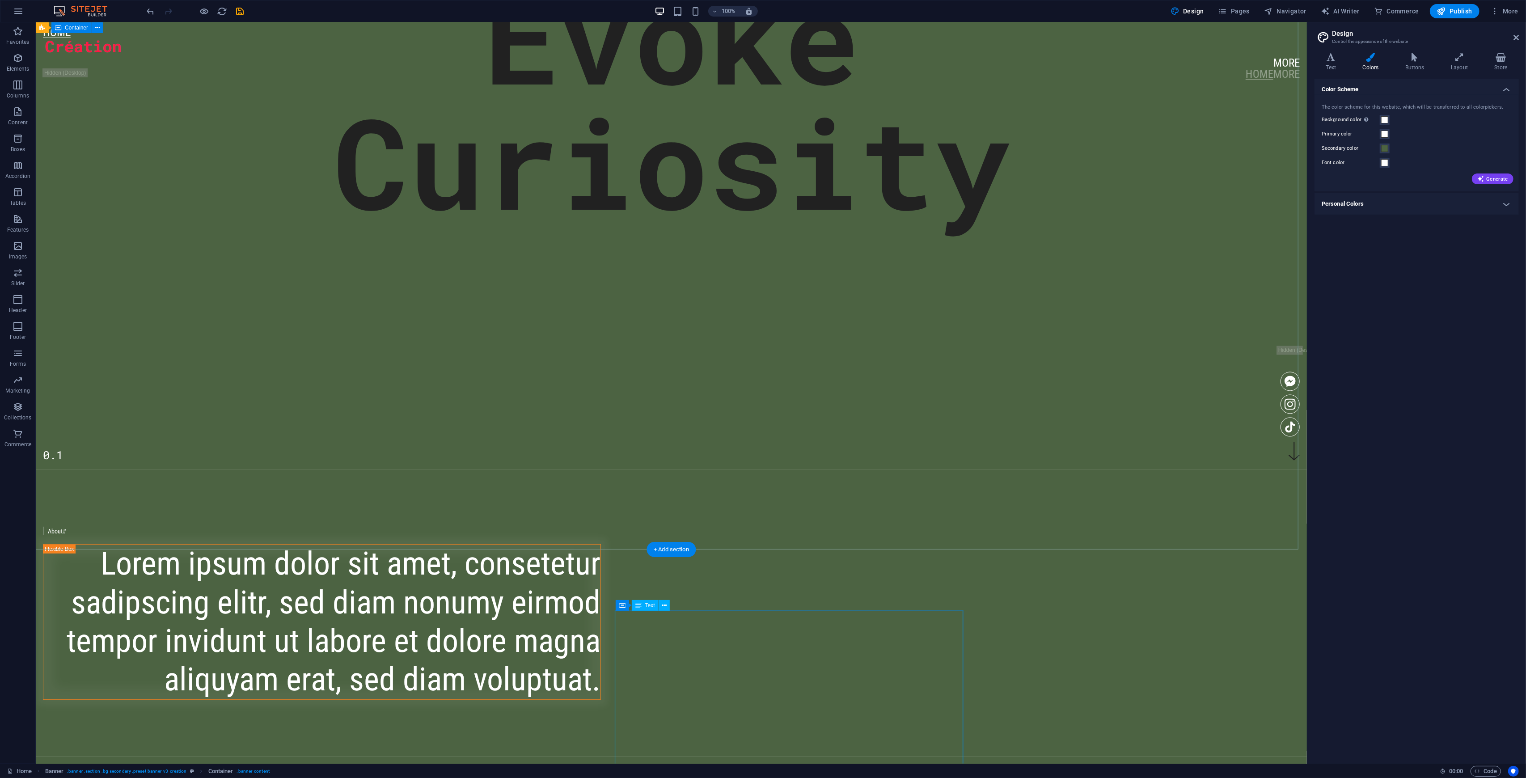
scroll to position [59, 0]
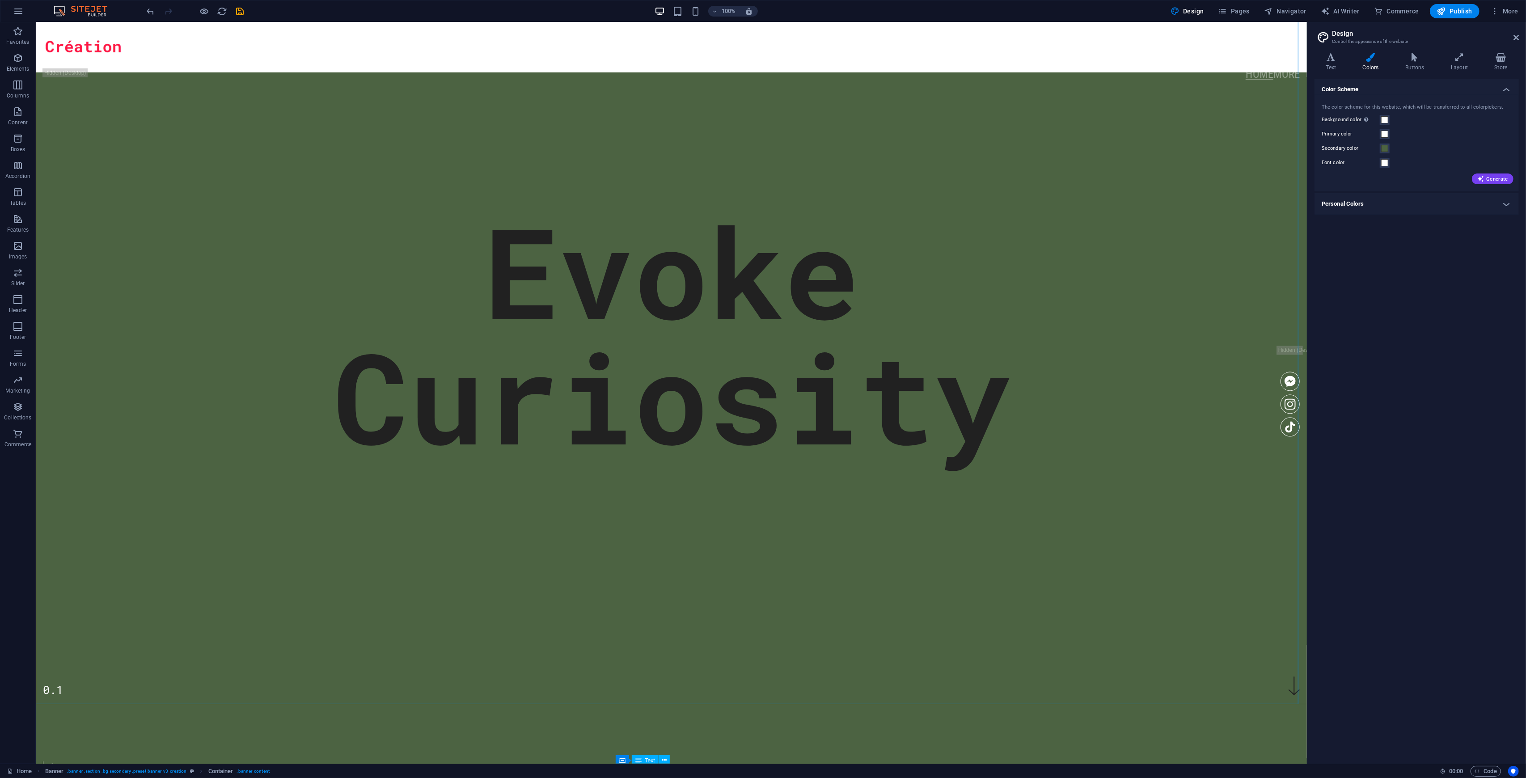
click at [858, 318] on div "Color Scheme The color scheme for this website, which will be transferred to al…" at bounding box center [1417, 418] width 204 height 678
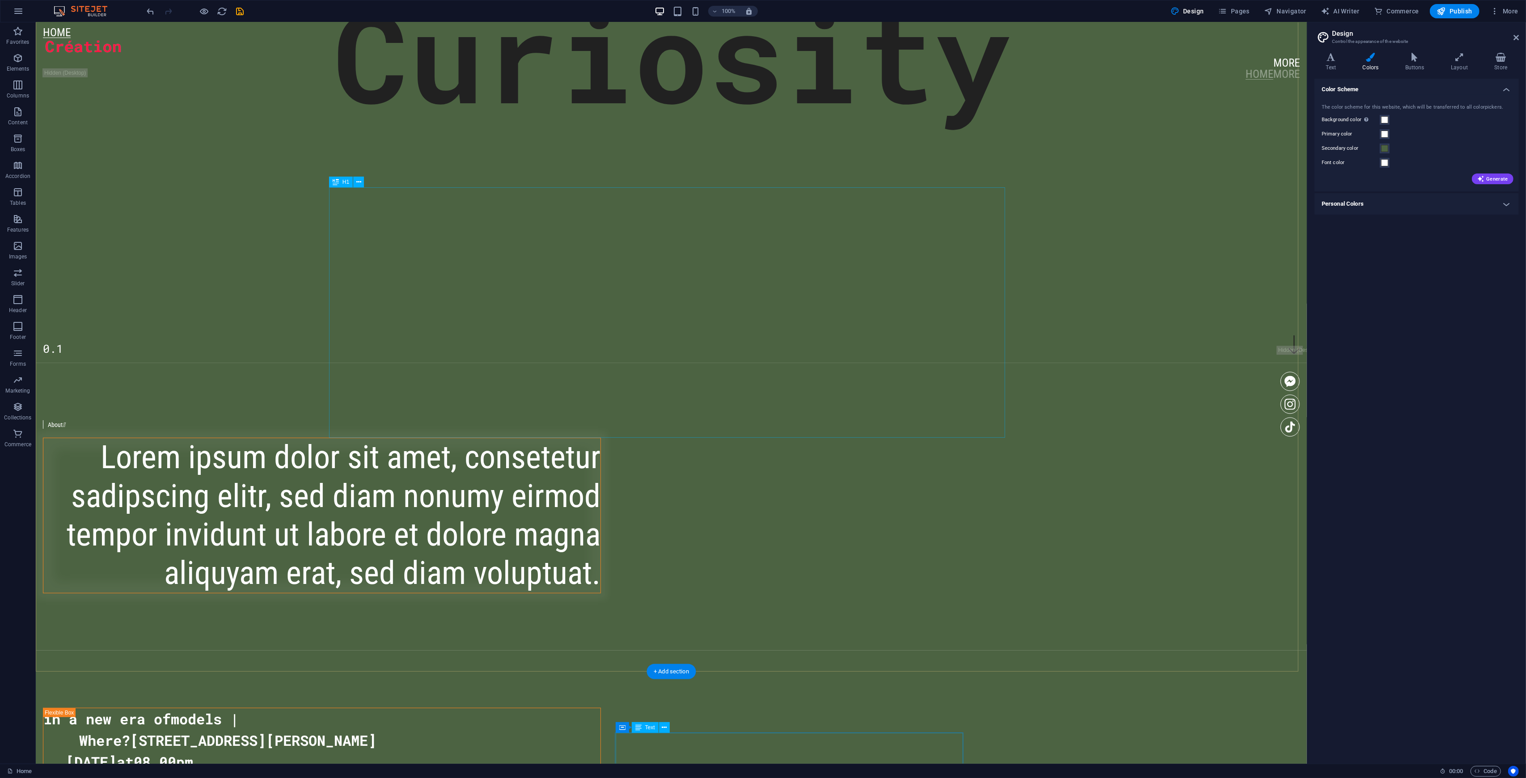
scroll to position [477, 0]
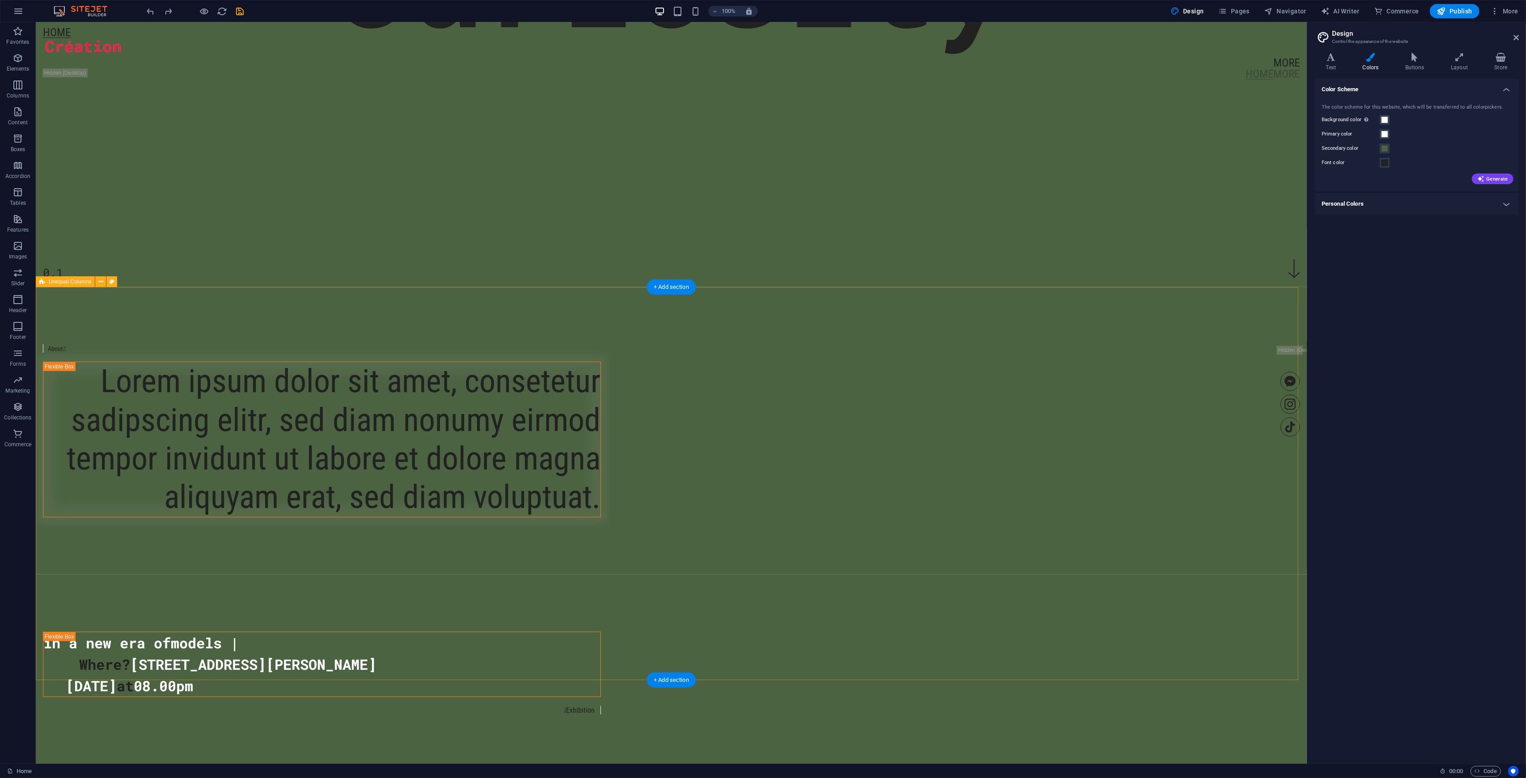
click at [858, 335] on div "About  Lorem ipsum dolor sit amet, consetetur sadipscing elitr, sed diam nonum…" at bounding box center [671, 431] width 1271 height 288
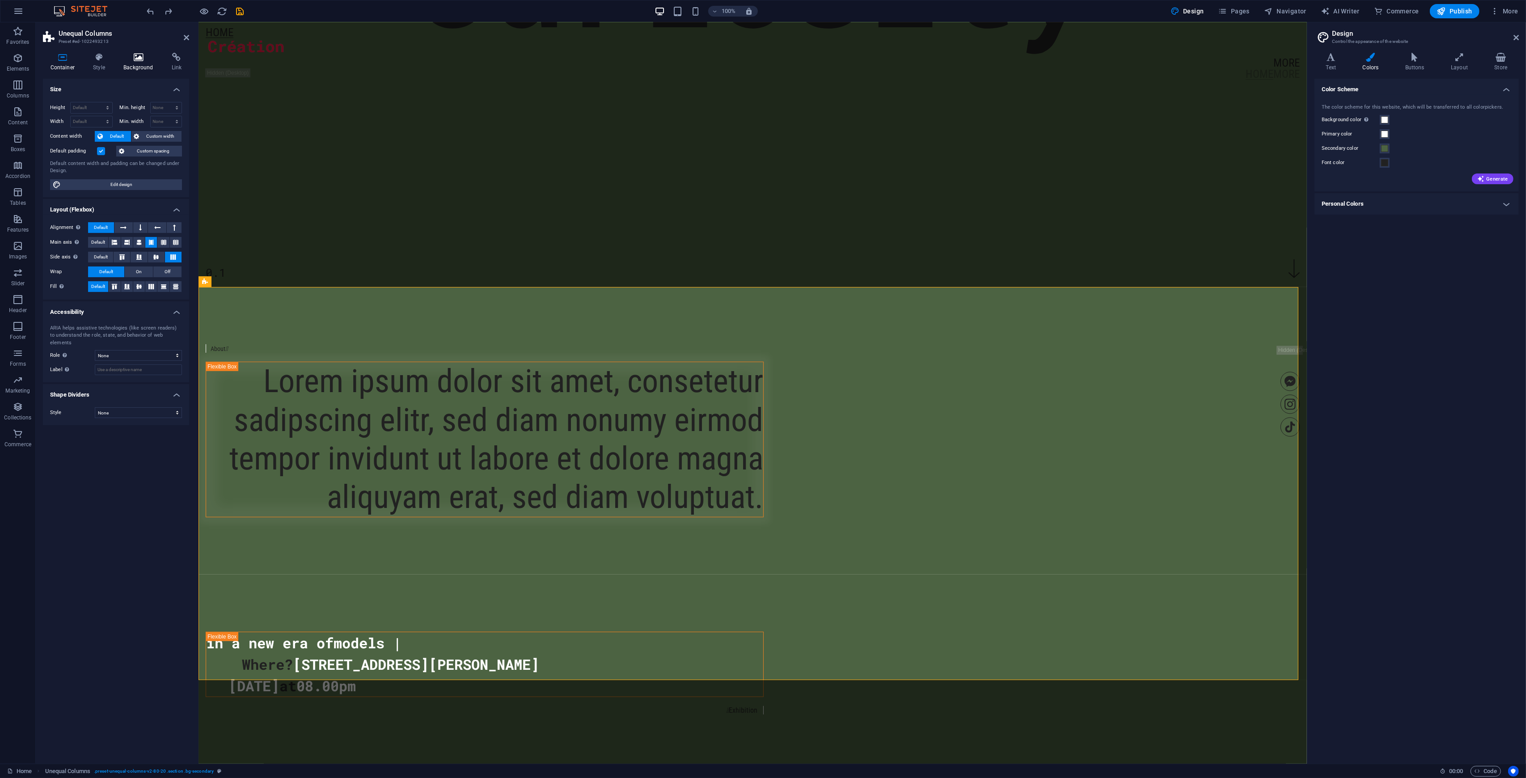
click at [129, 61] on icon at bounding box center [138, 57] width 45 height 9
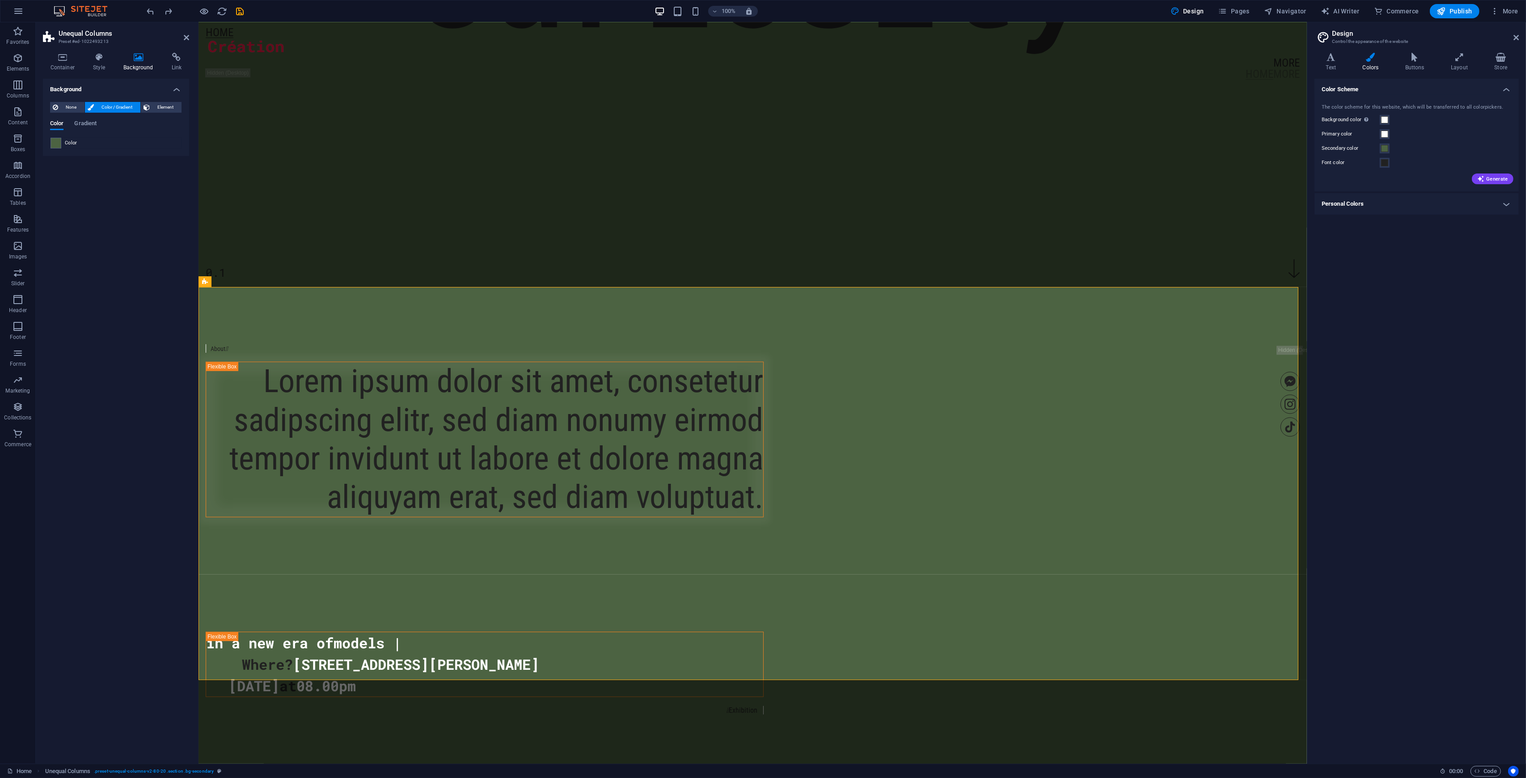
click at [67, 143] on span "Color" at bounding box center [71, 143] width 13 height 7
click at [54, 142] on span at bounding box center [56, 143] width 10 height 10
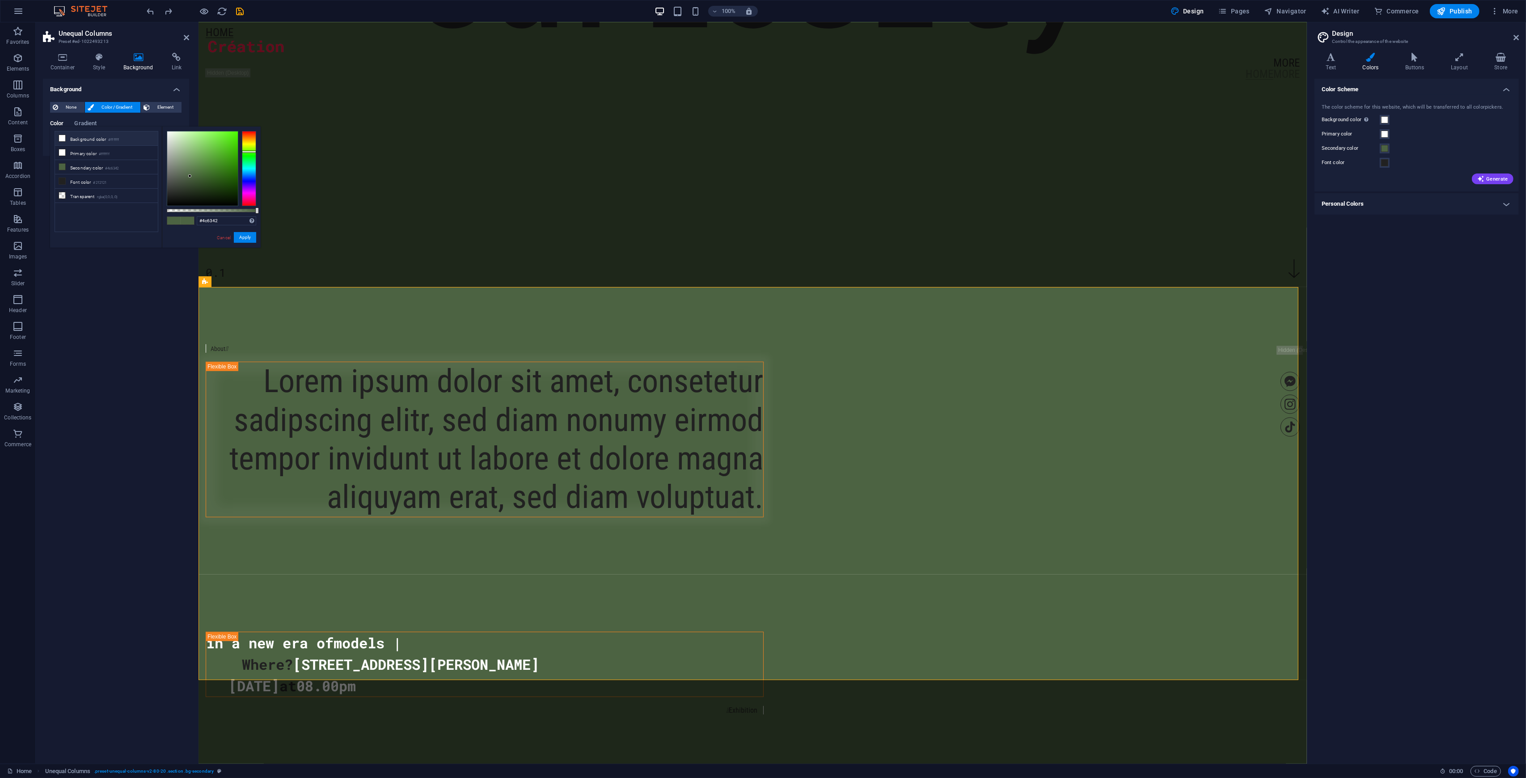
click at [86, 140] on li "Background color #ffffff" at bounding box center [106, 138] width 103 height 14
type input "#ffffff"
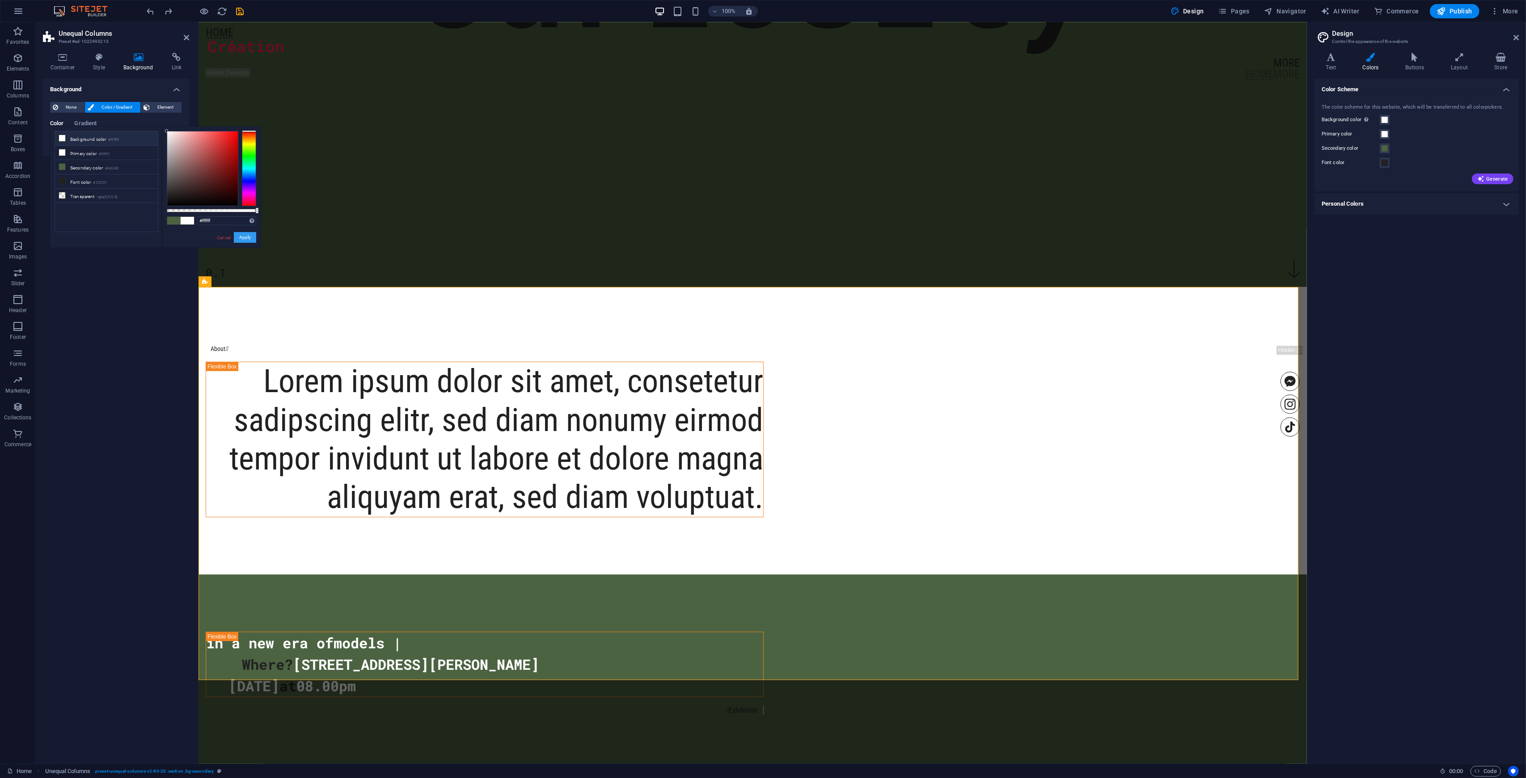
click at [239, 238] on button "Apply" at bounding box center [245, 237] width 22 height 11
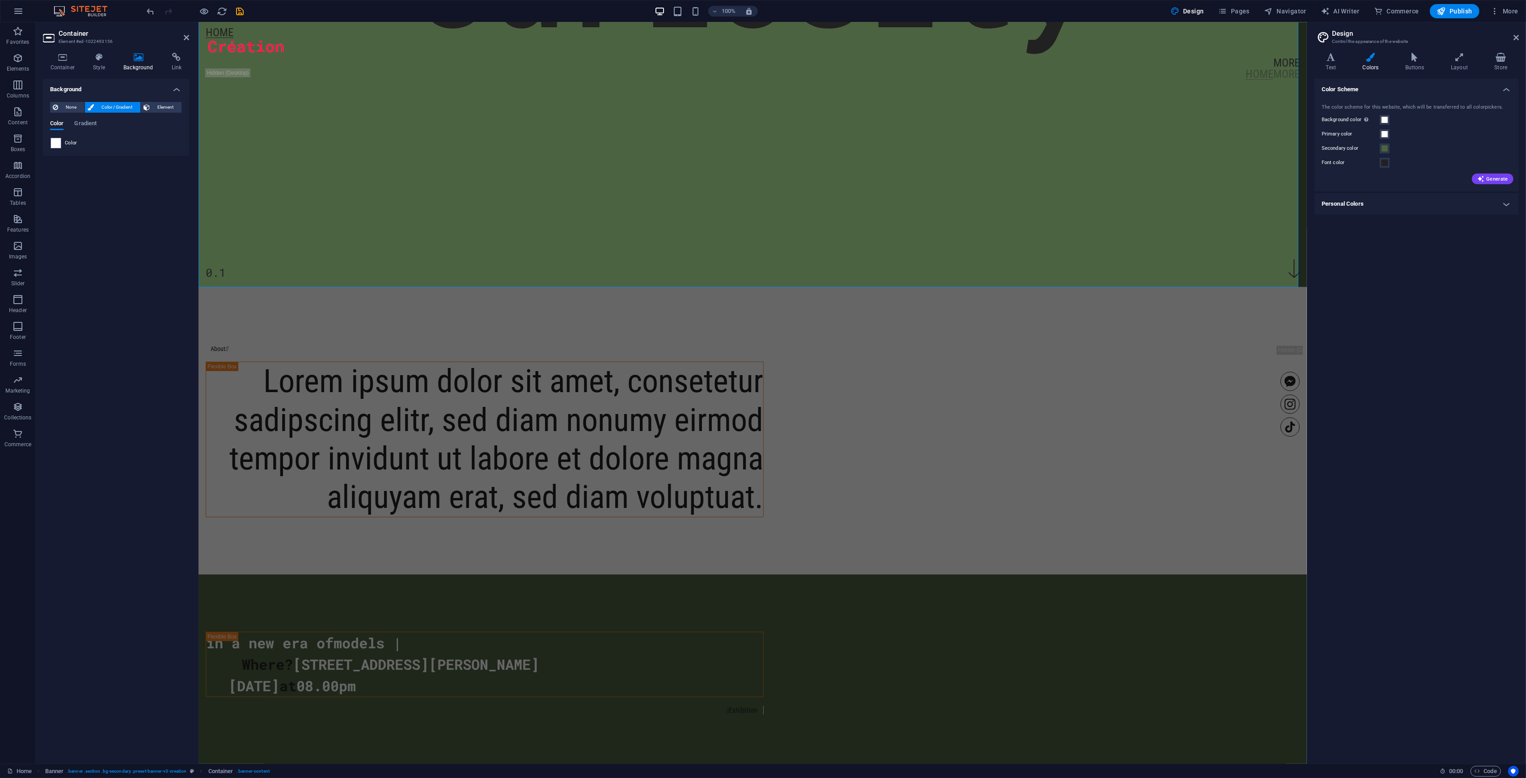
click at [190, 37] on aside "Container Element #ed-1022493156 Container Style Background Link Size Height De…" at bounding box center [117, 392] width 163 height 741
click at [185, 37] on icon at bounding box center [186, 37] width 5 height 7
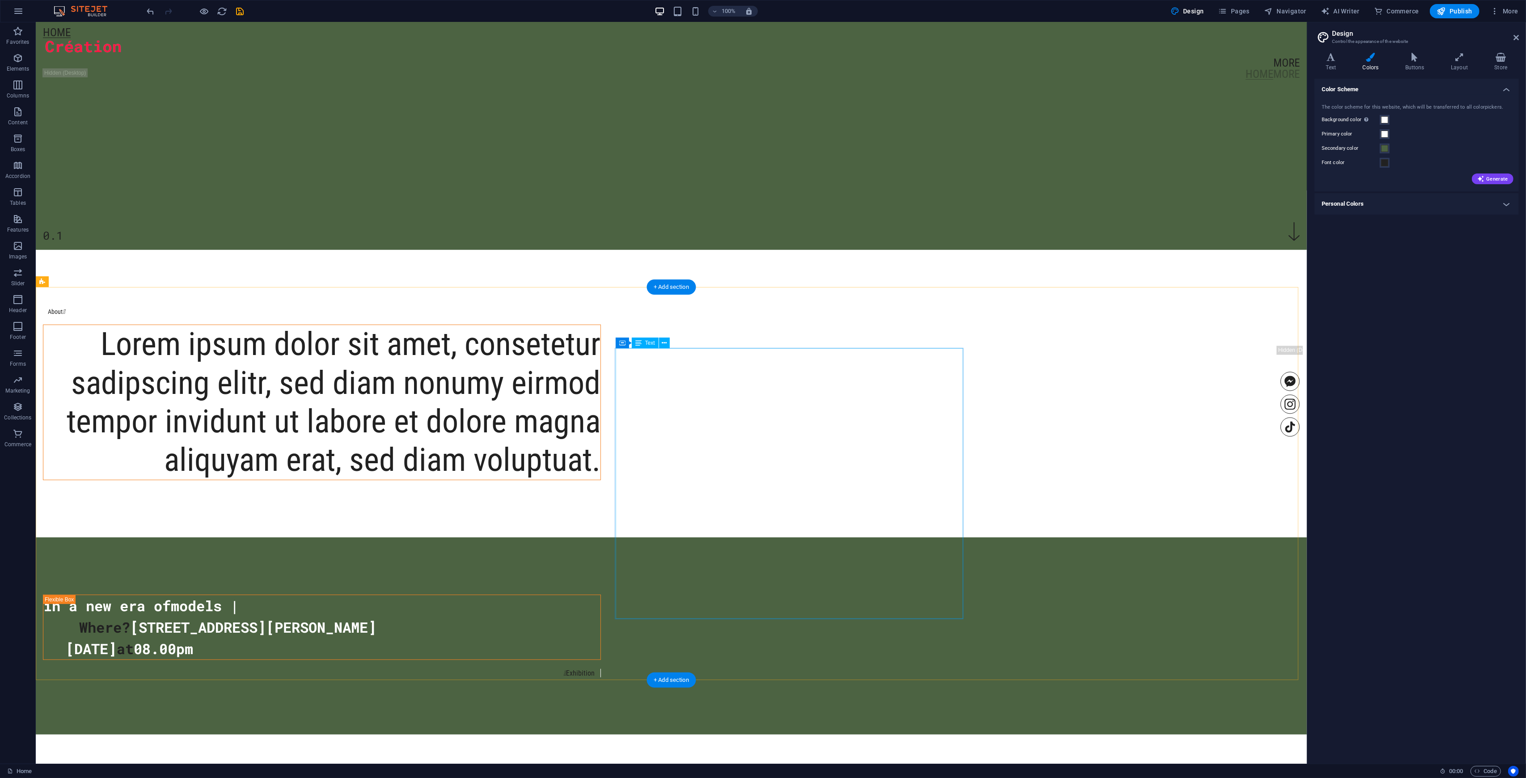
scroll to position [775, 0]
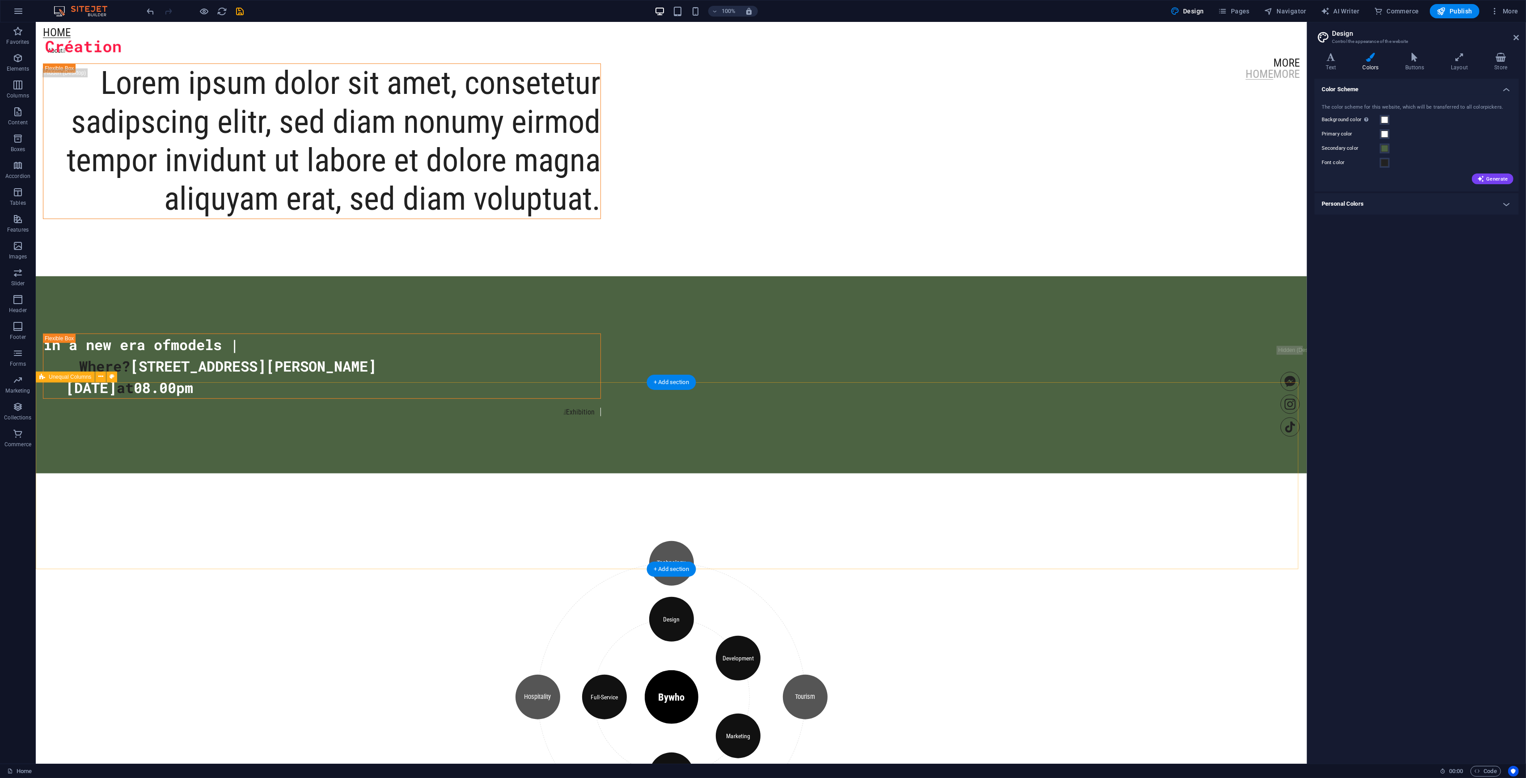
click at [213, 387] on div "in a new era of models | Where? 4494 North Palmer Road Saturday June 25, 2022 a…" at bounding box center [671, 374] width 1271 height 197
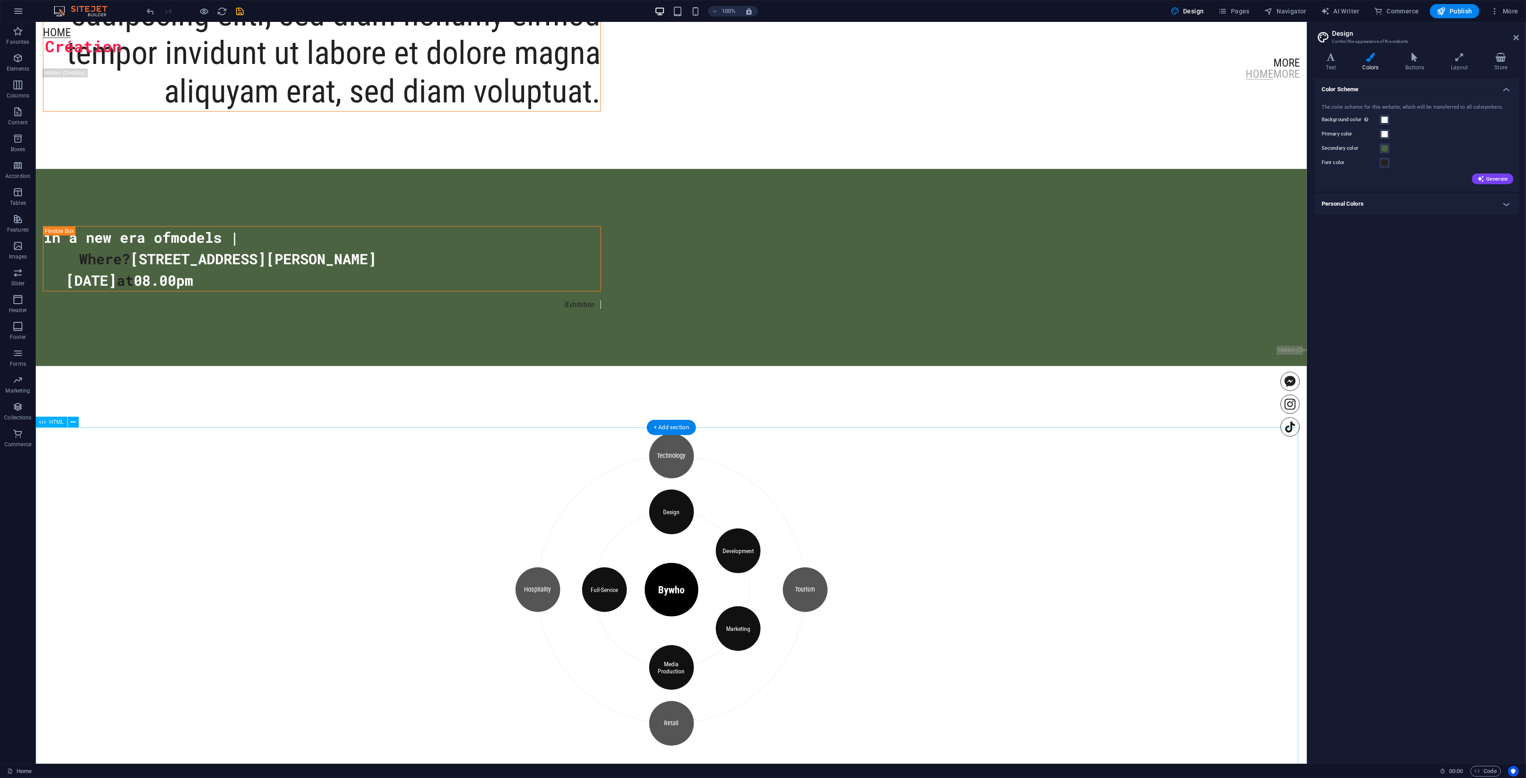
scroll to position [917, 0]
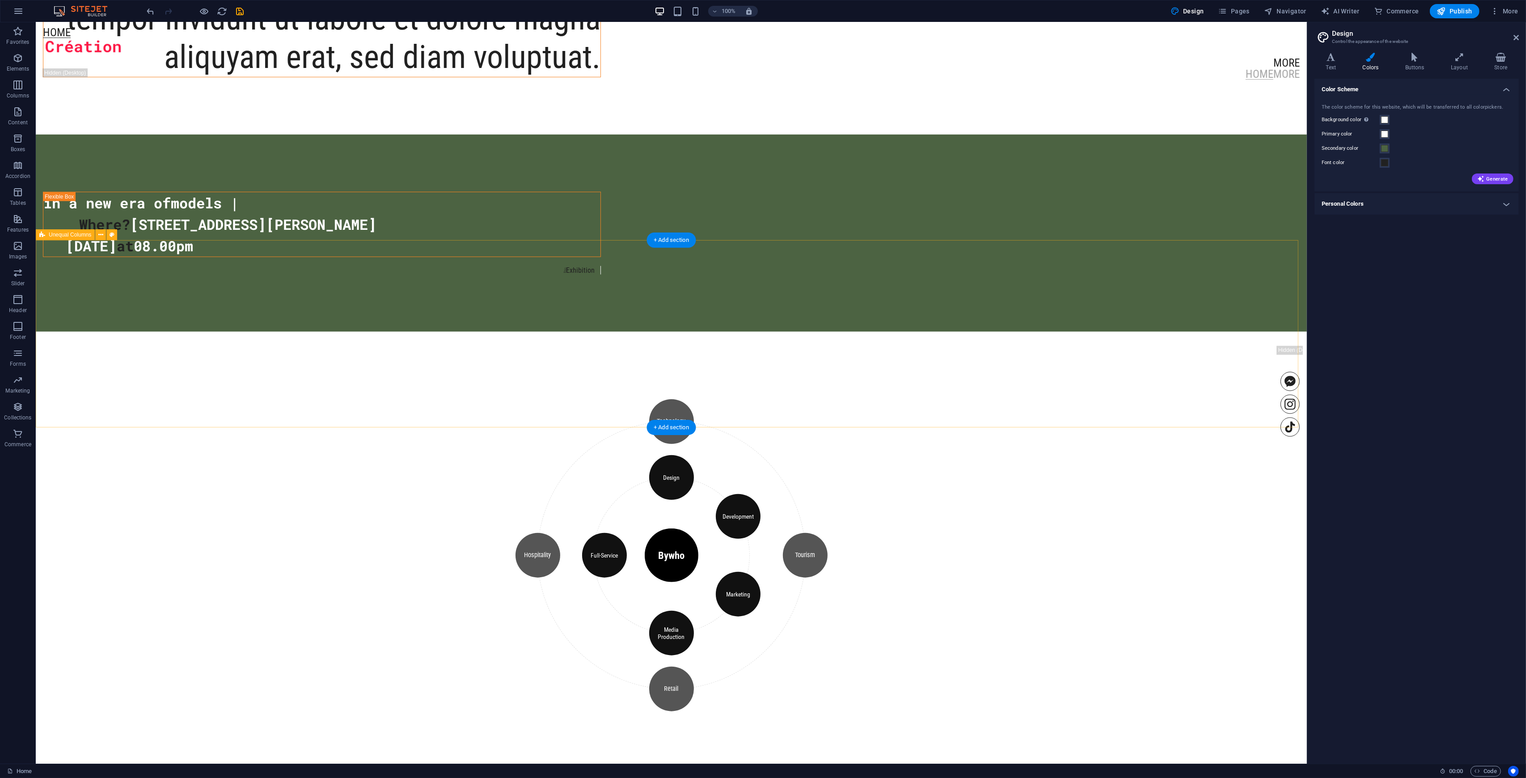
click at [259, 275] on div "in a new era of models | Where? 4494 North Palmer Road Saturday June 25, 2022 a…" at bounding box center [671, 233] width 1271 height 197
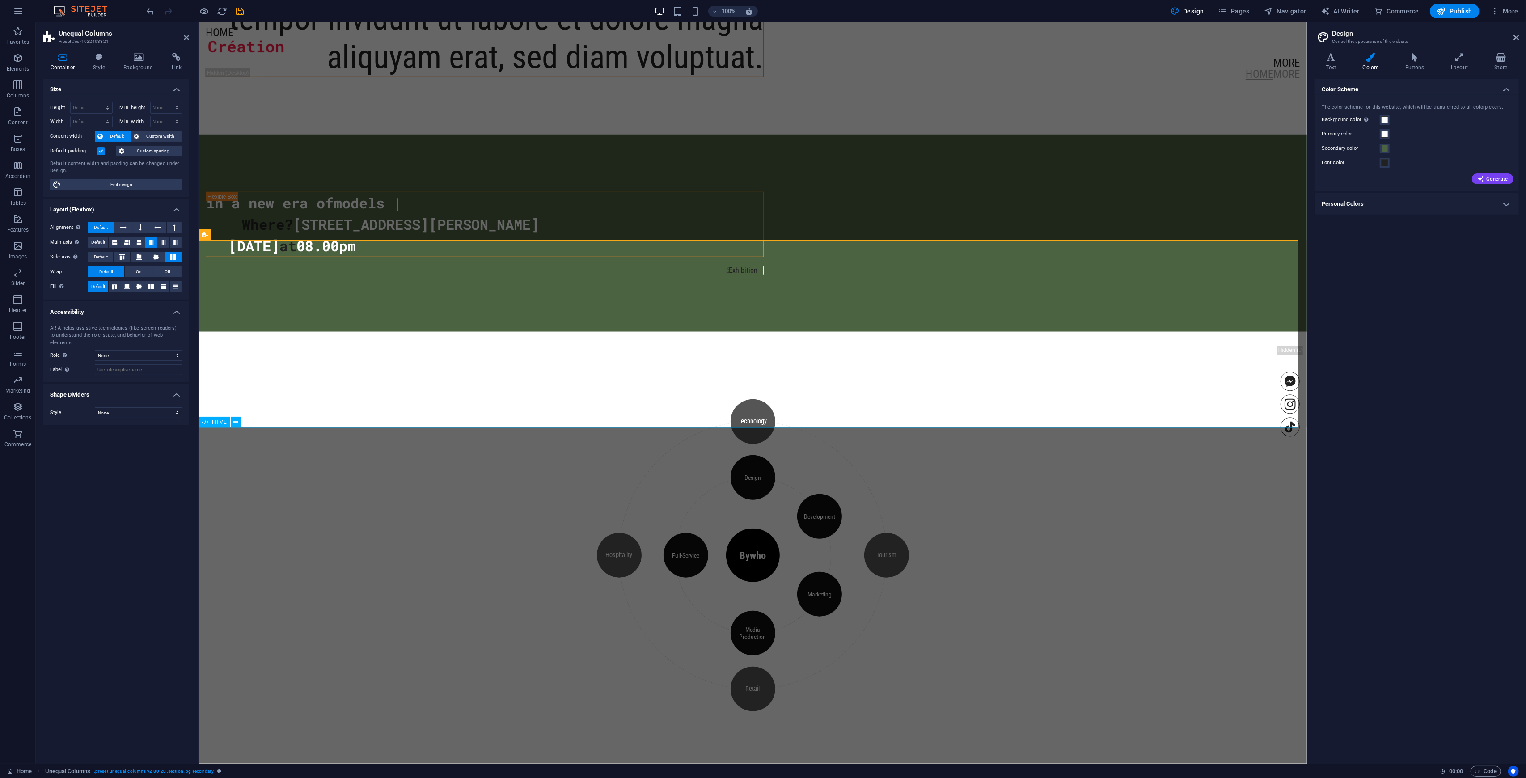
click at [858, 456] on div "Bywho Design Development Marketing Media Production Full-Service Technology Tou…" at bounding box center [752, 555] width 1109 height 447
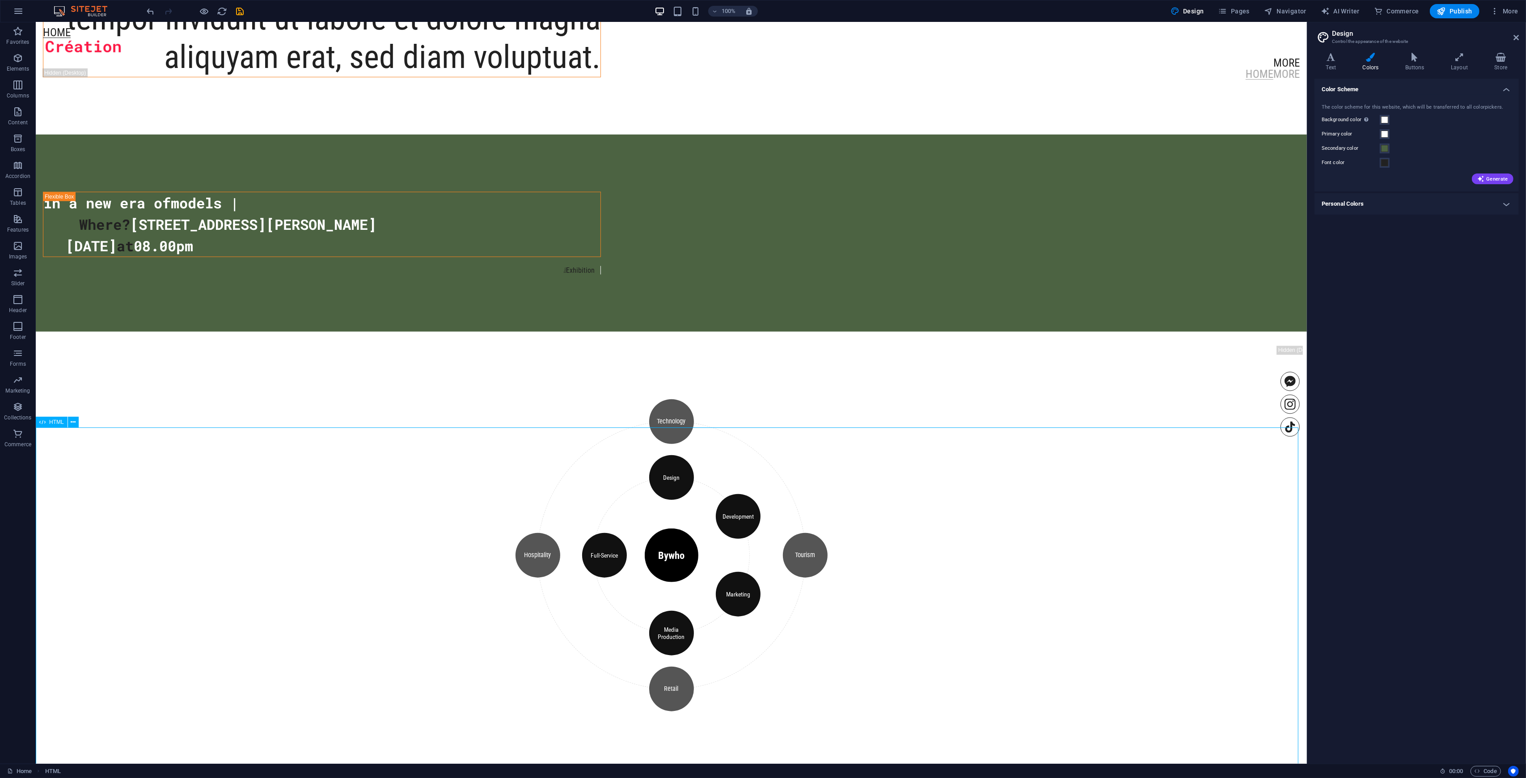
drag, startPoint x: 1206, startPoint y: 555, endPoint x: 1172, endPoint y: 404, distance: 154.5
click at [858, 456] on div "Bywho Design Development Marketing Media Production Full-Service Technology Tou…" at bounding box center [671, 555] width 1271 height 447
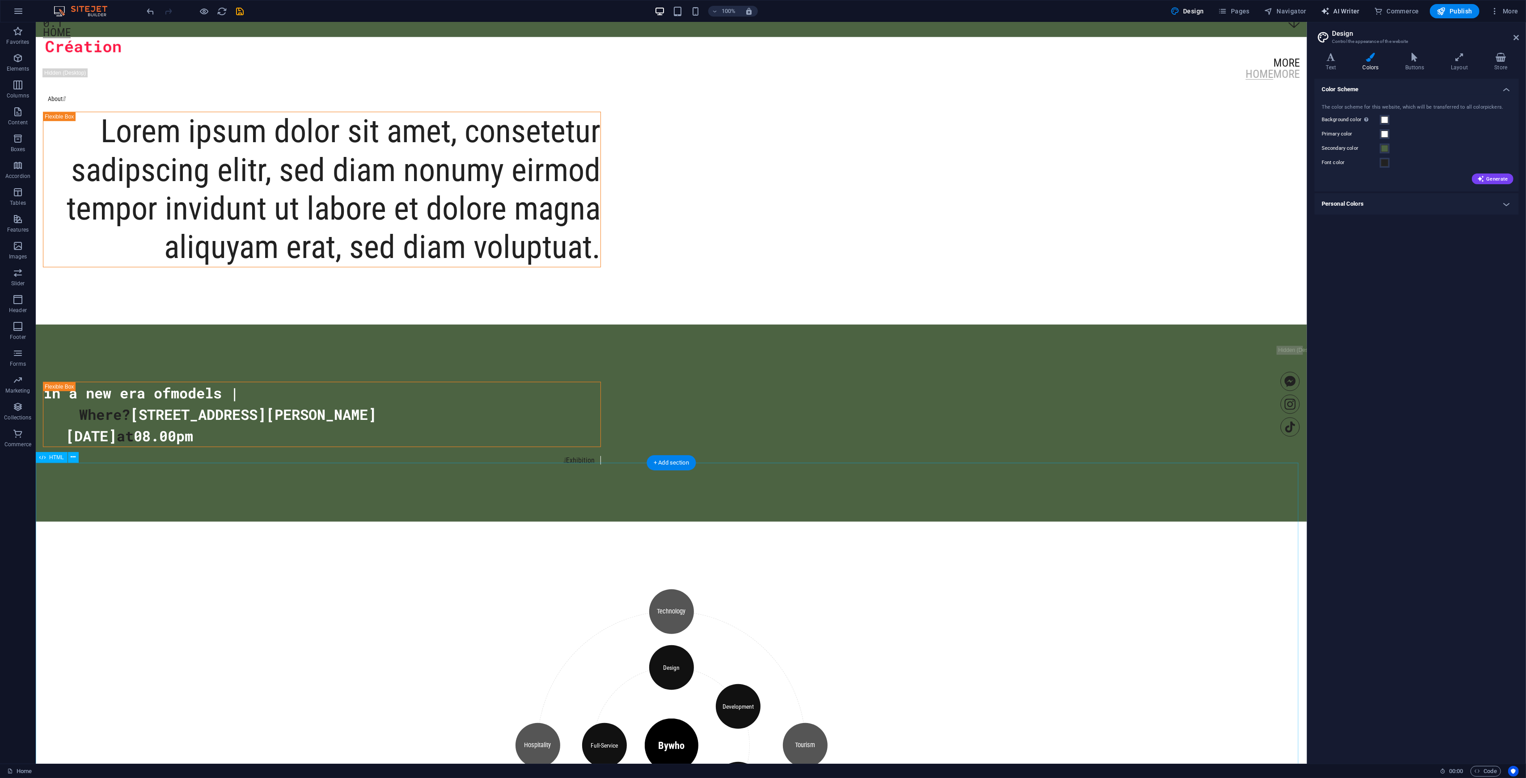
scroll to position [559, 0]
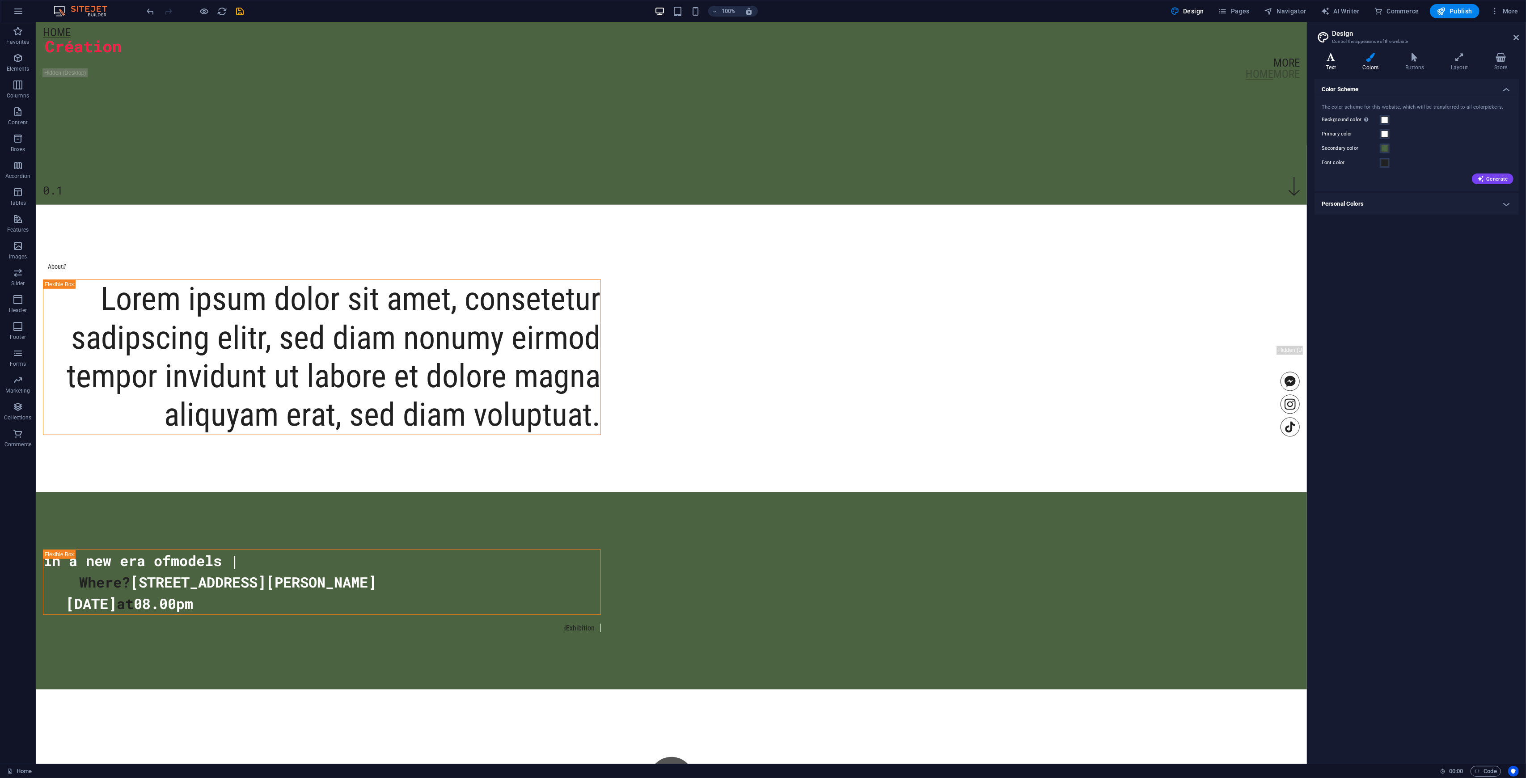
click at [858, 65] on h4 "Text" at bounding box center [1333, 62] width 37 height 19
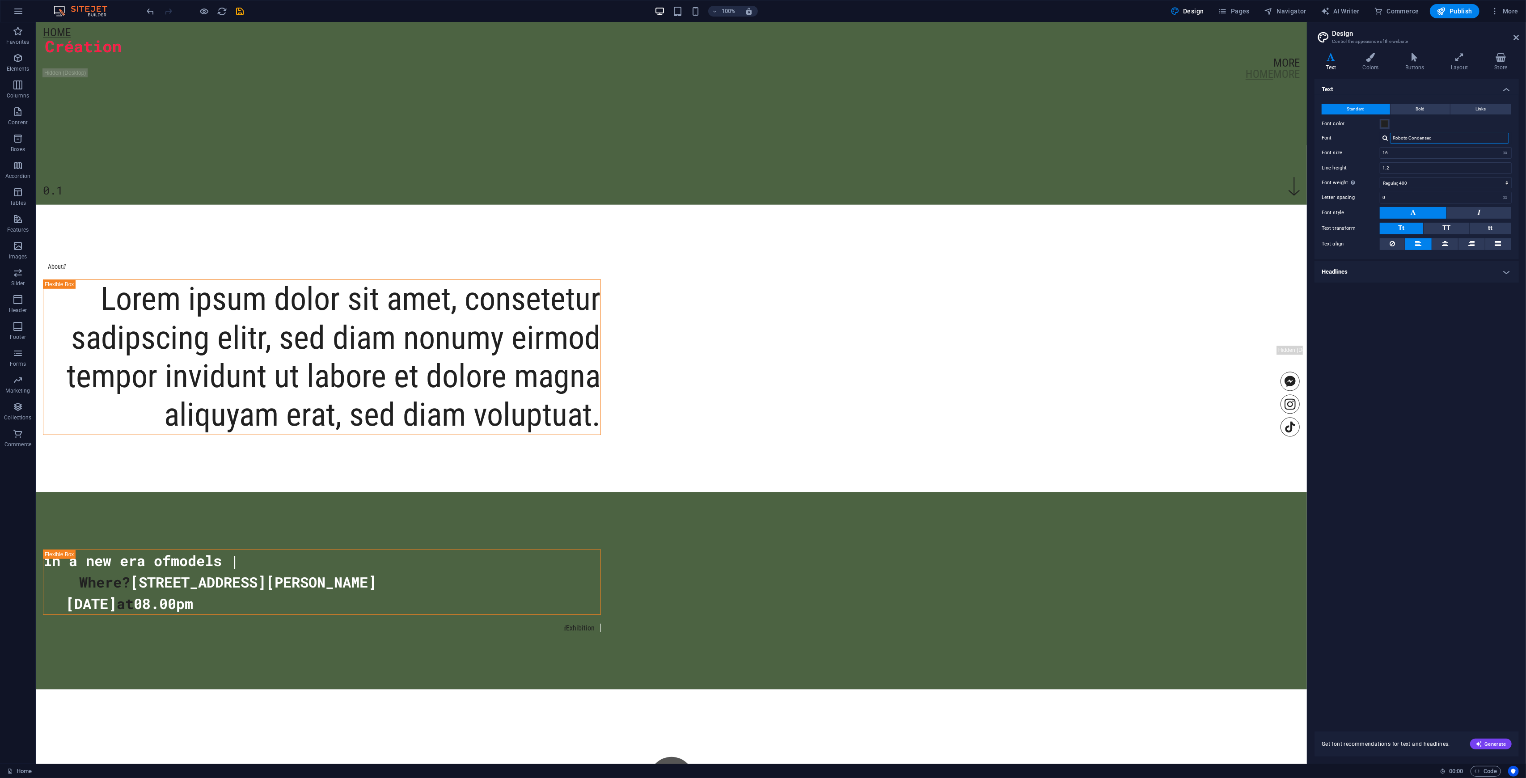
click at [858, 138] on input "Roboto Condensed" at bounding box center [1449, 138] width 119 height 11
type input "R"
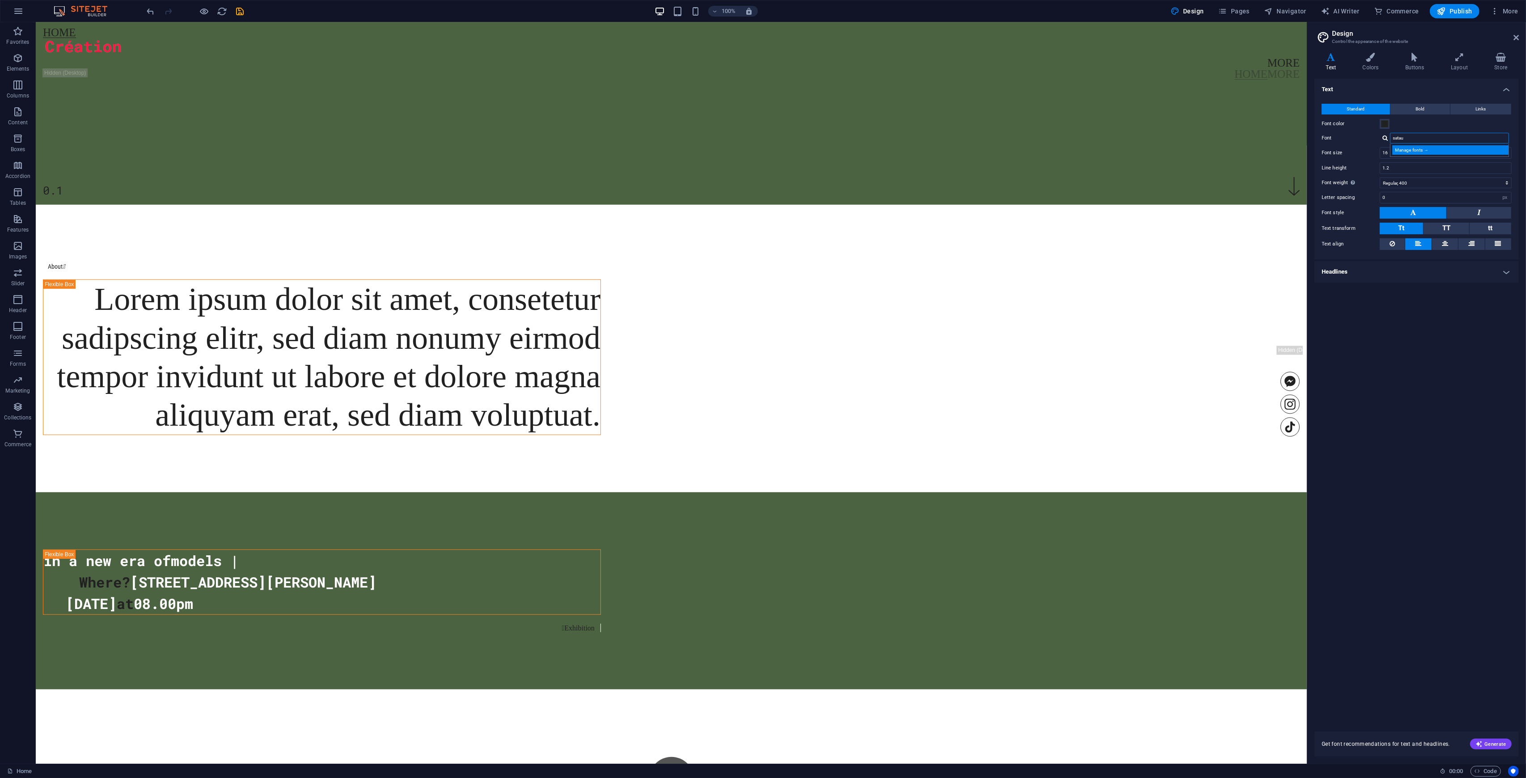
type input "satau"
click at [858, 146] on div "Manage fonts →" at bounding box center [1452, 149] width 118 height 9
select select "popularity"
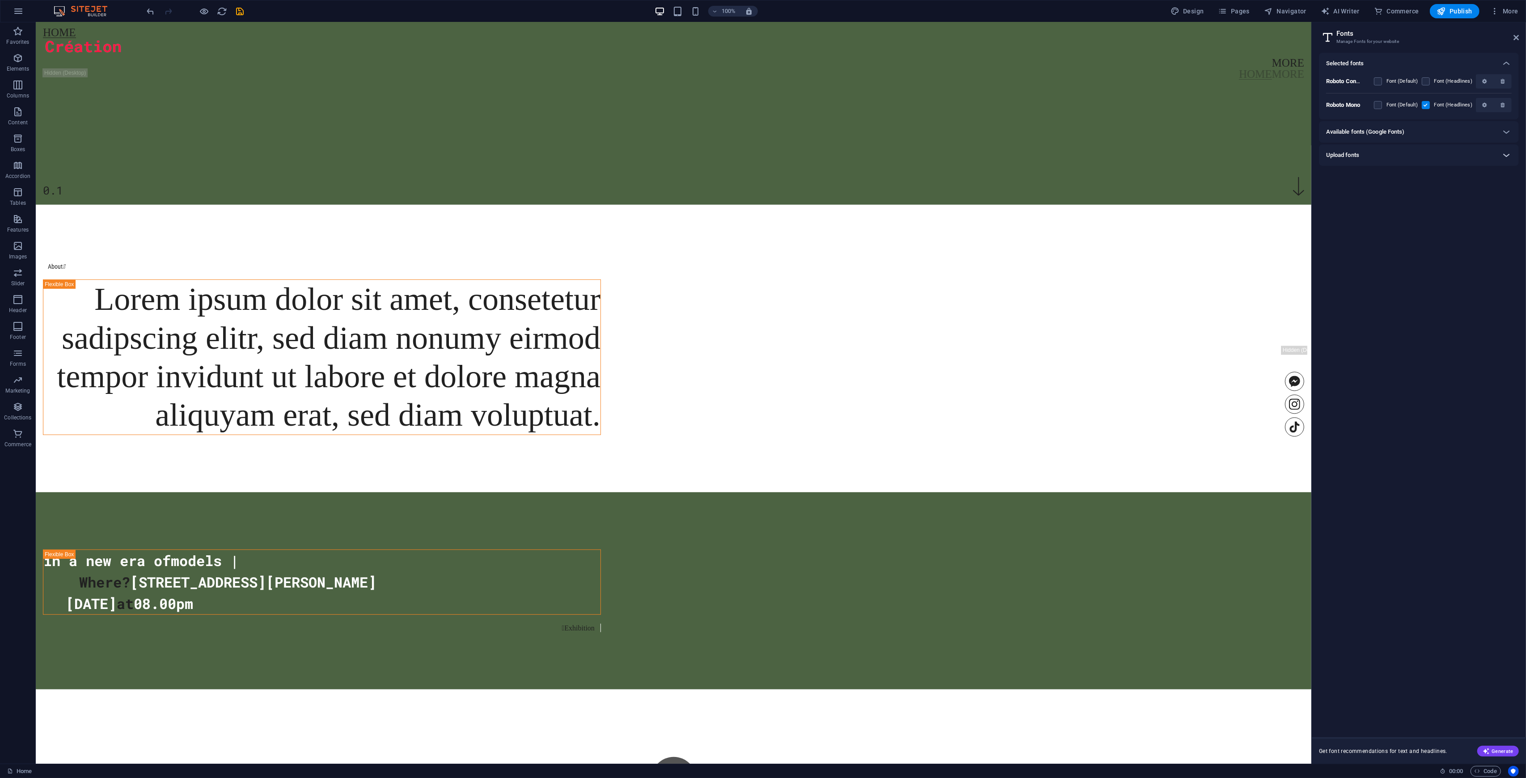
click at [858, 156] on icon at bounding box center [1506, 155] width 11 height 11
click at [858, 185] on p "select a file from Files" at bounding box center [1419, 183] width 58 height 8
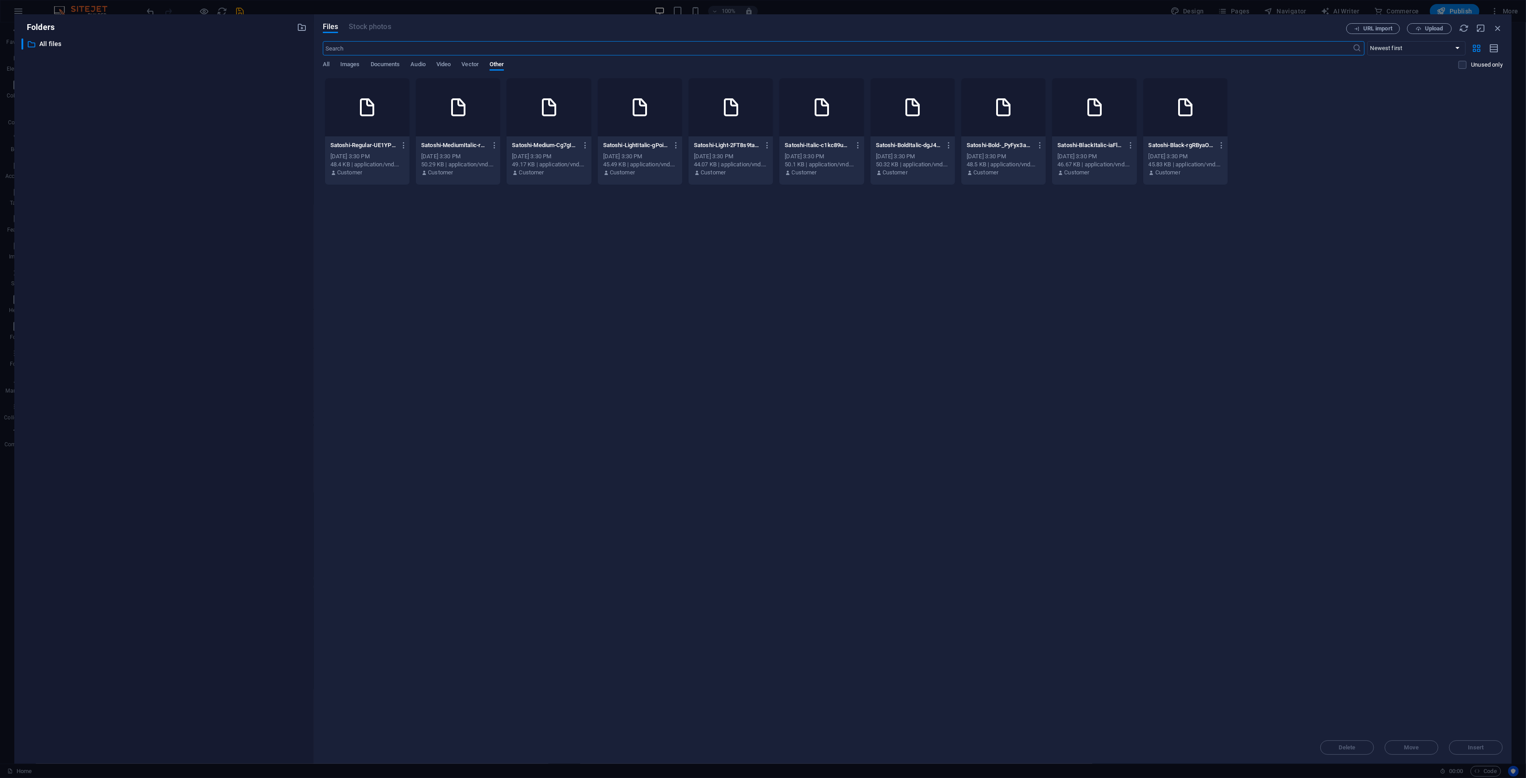
click at [369, 120] on div at bounding box center [367, 107] width 85 height 58
click at [462, 119] on div at bounding box center [458, 107] width 85 height 58
click at [578, 115] on div at bounding box center [549, 107] width 85 height 58
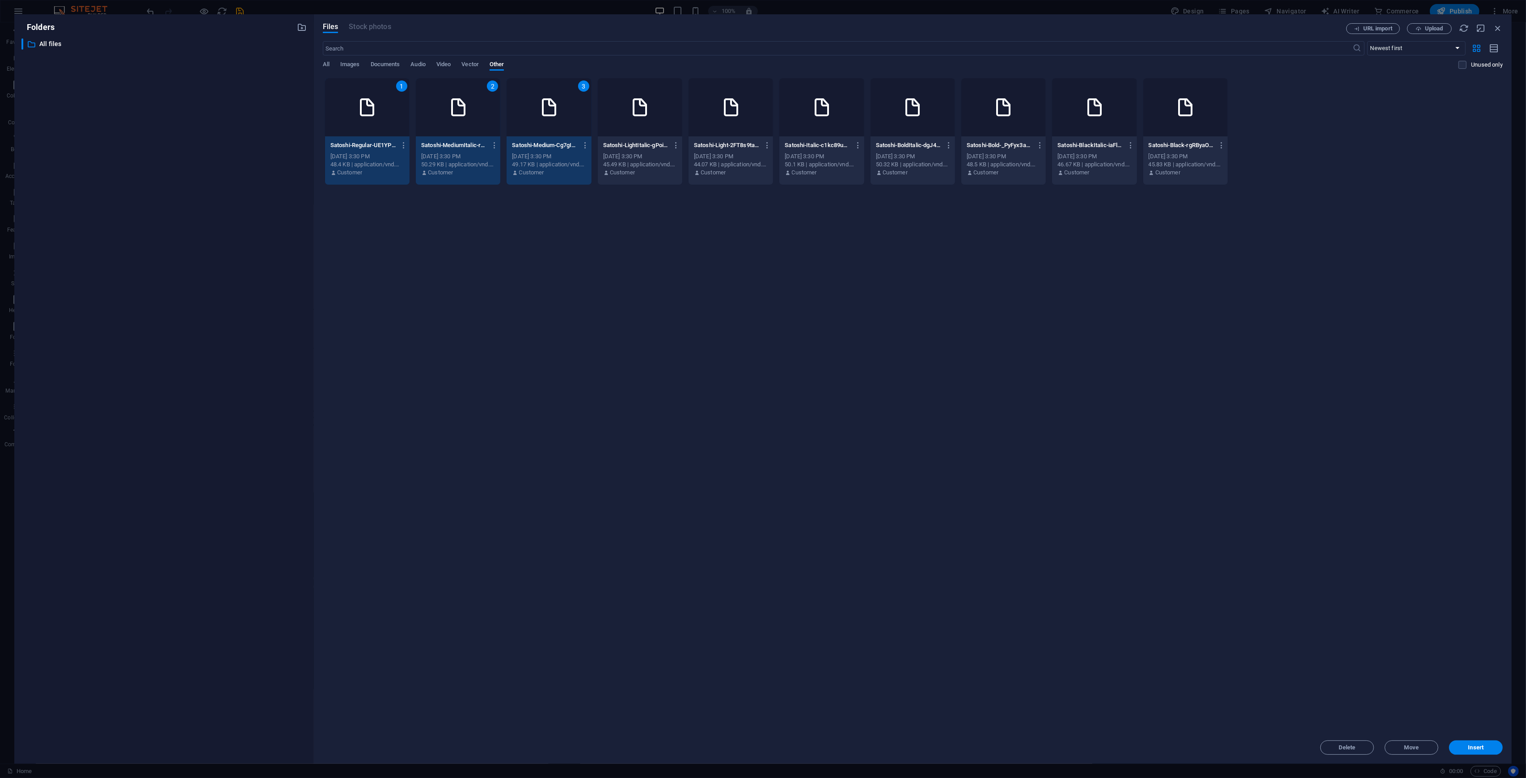
click at [640, 111] on icon at bounding box center [639, 107] width 21 height 21
click at [691, 111] on div at bounding box center [731, 107] width 85 height 58
click at [816, 120] on div at bounding box center [822, 107] width 85 height 58
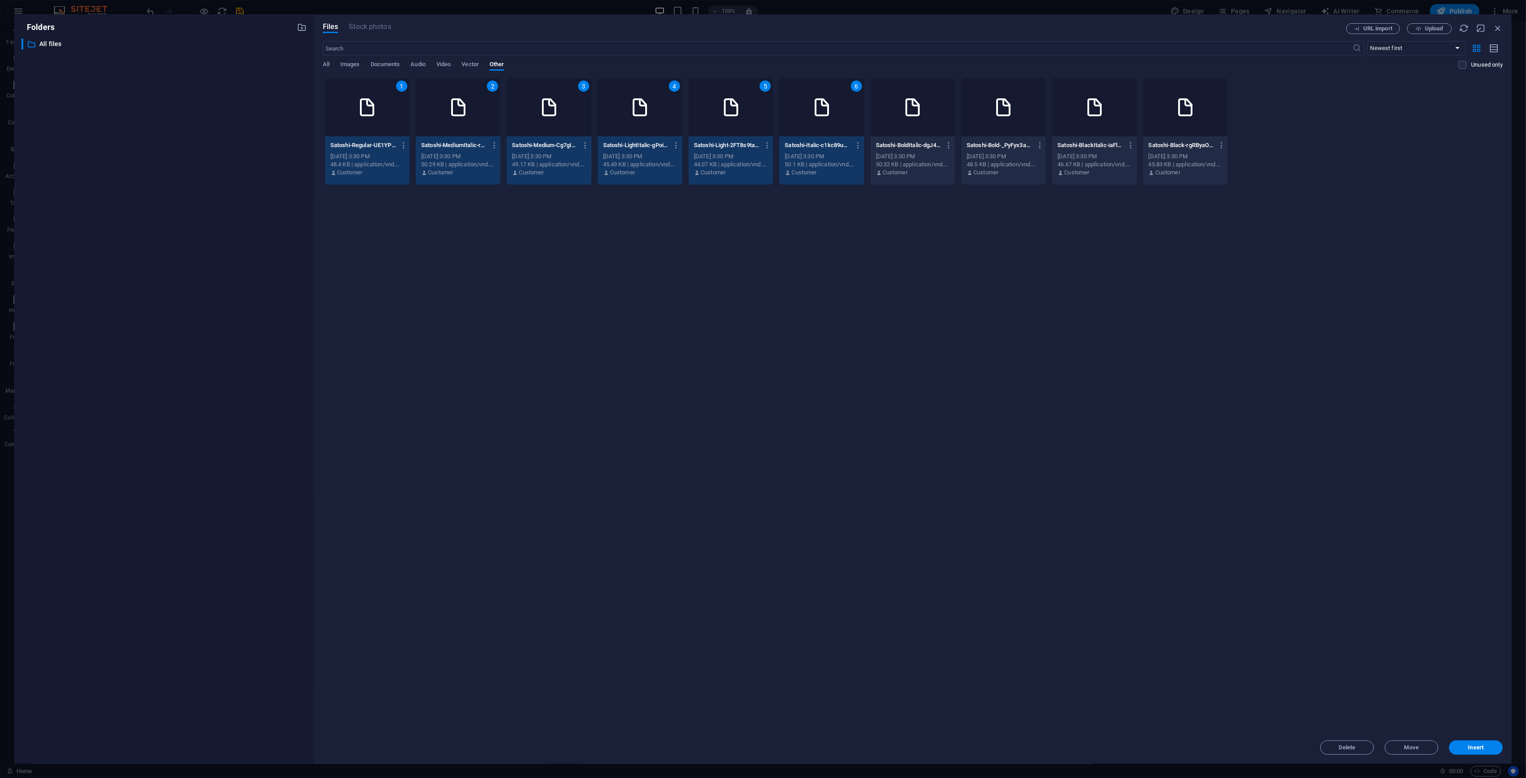
click at [858, 121] on div at bounding box center [913, 107] width 85 height 58
drag, startPoint x: 1119, startPoint y: 129, endPoint x: 1149, endPoint y: 129, distance: 30.4
click at [858, 129] on div at bounding box center [1094, 107] width 85 height 58
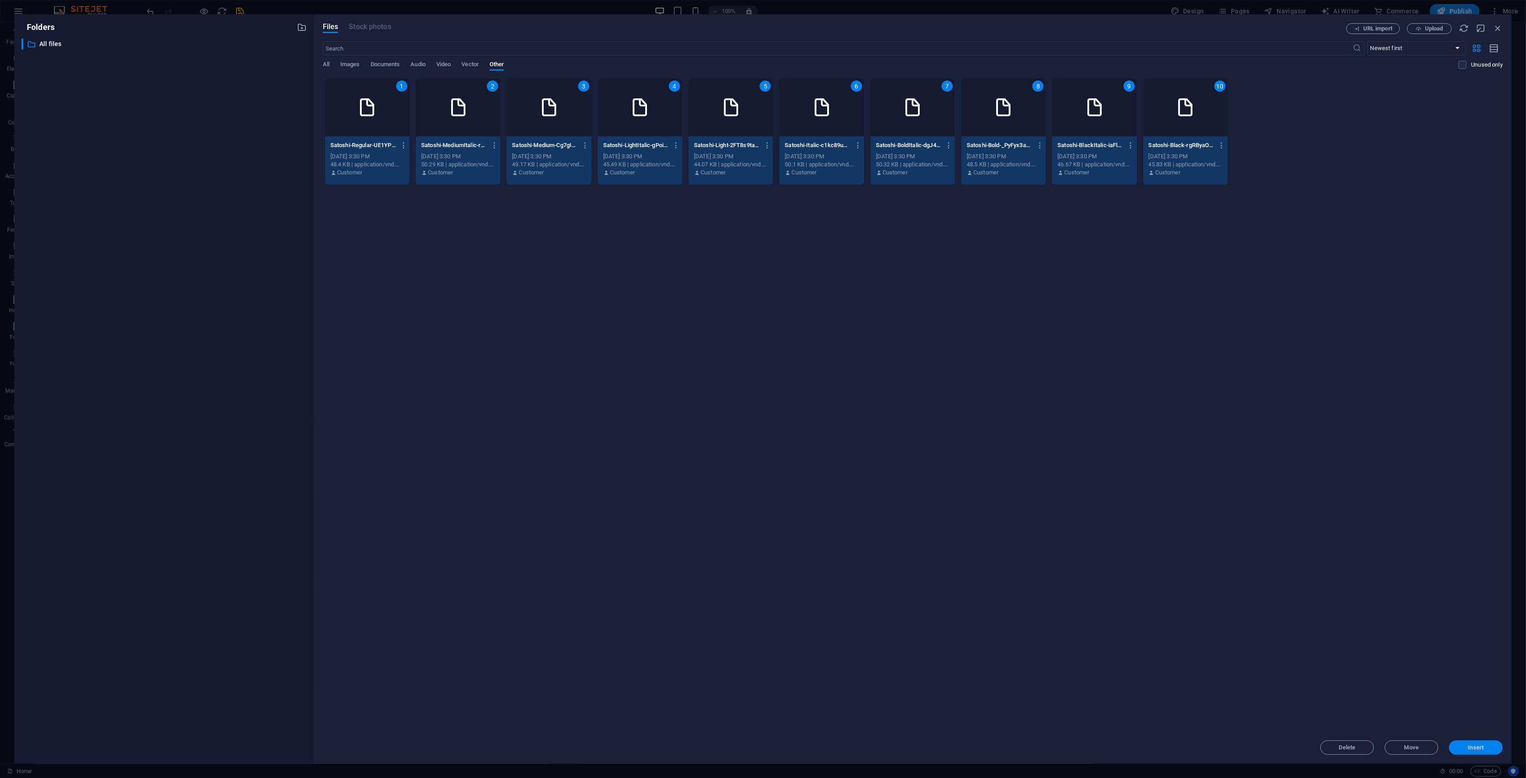
click at [858, 456] on span "Insert" at bounding box center [1476, 747] width 47 height 5
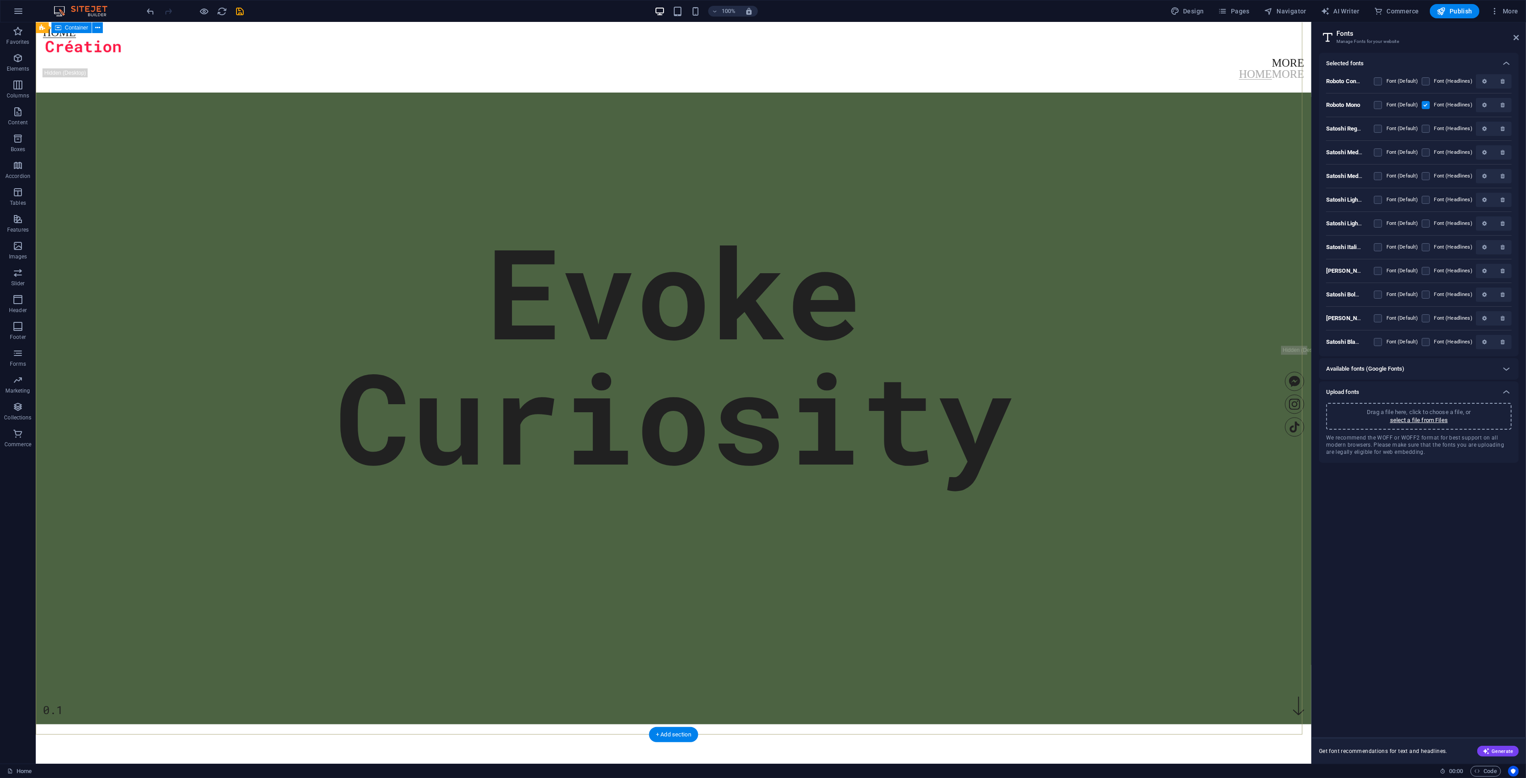
scroll to position [0, 0]
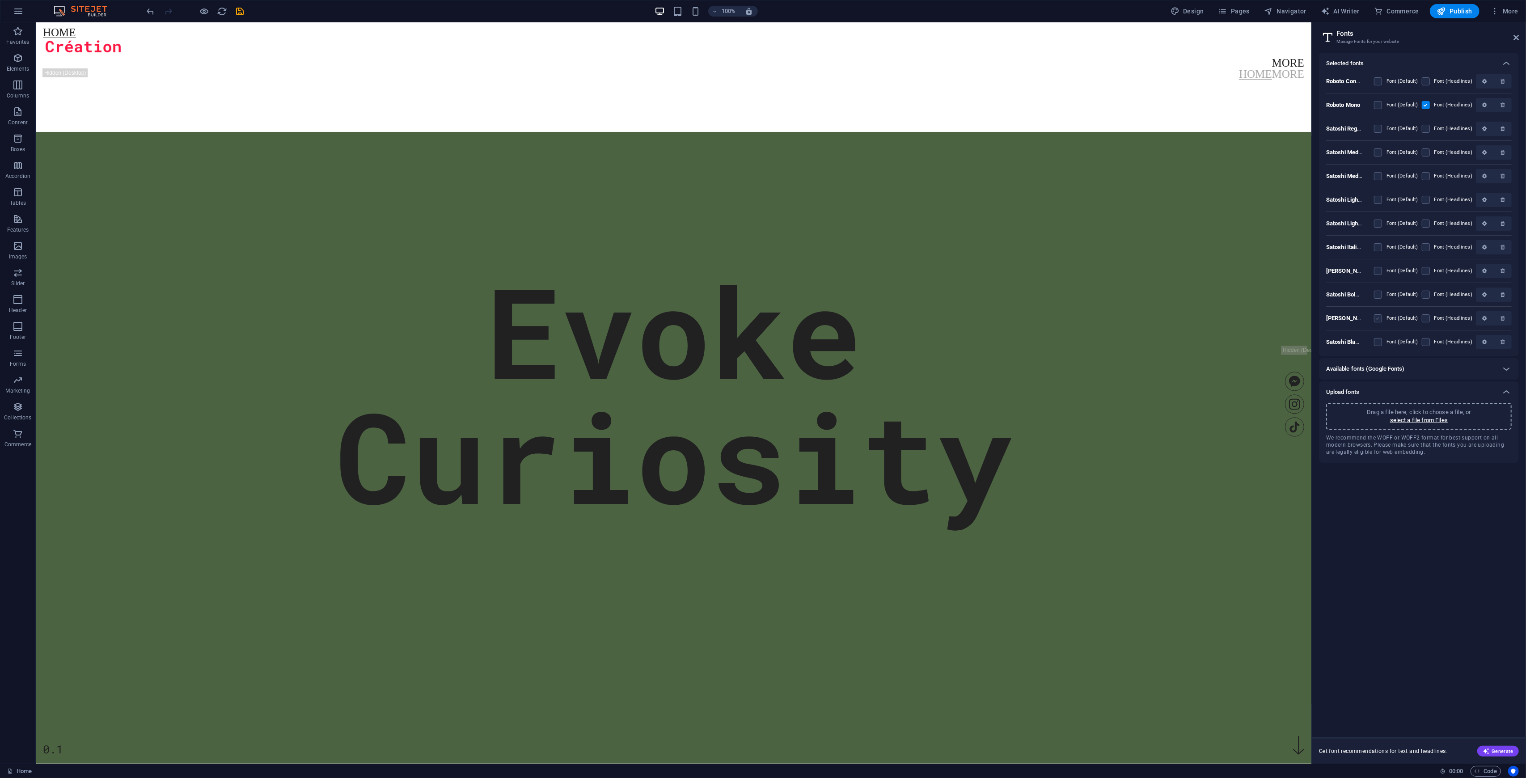
click at [858, 321] on label at bounding box center [1378, 318] width 8 height 8
click at [0, 0] on iaFlPPZCOOZLGZFw9zZCFw "checkbox" at bounding box center [0, 0] width 0 height 0
click at [858, 321] on label at bounding box center [1378, 318] width 8 height 8
click at [0, 0] on iaFlPPZCOOZLGZFw9zZCFw "checkbox" at bounding box center [0, 0] width 0 height 0
click at [858, 322] on label at bounding box center [1426, 318] width 8 height 8
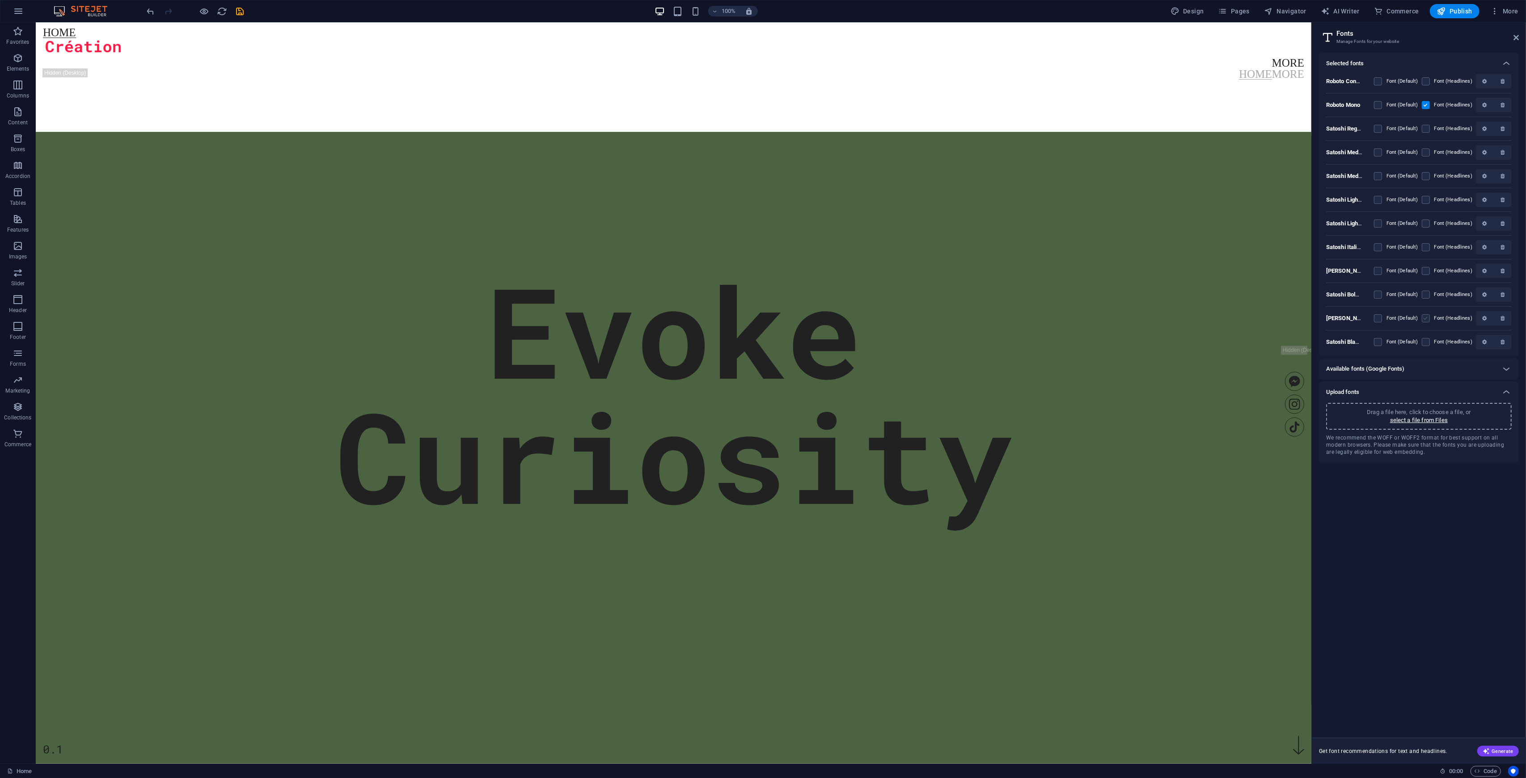
click at [0, 0] on iaFlPPZCOOZLGZFw9zZCFw "checkbox" at bounding box center [0, 0] width 0 height 0
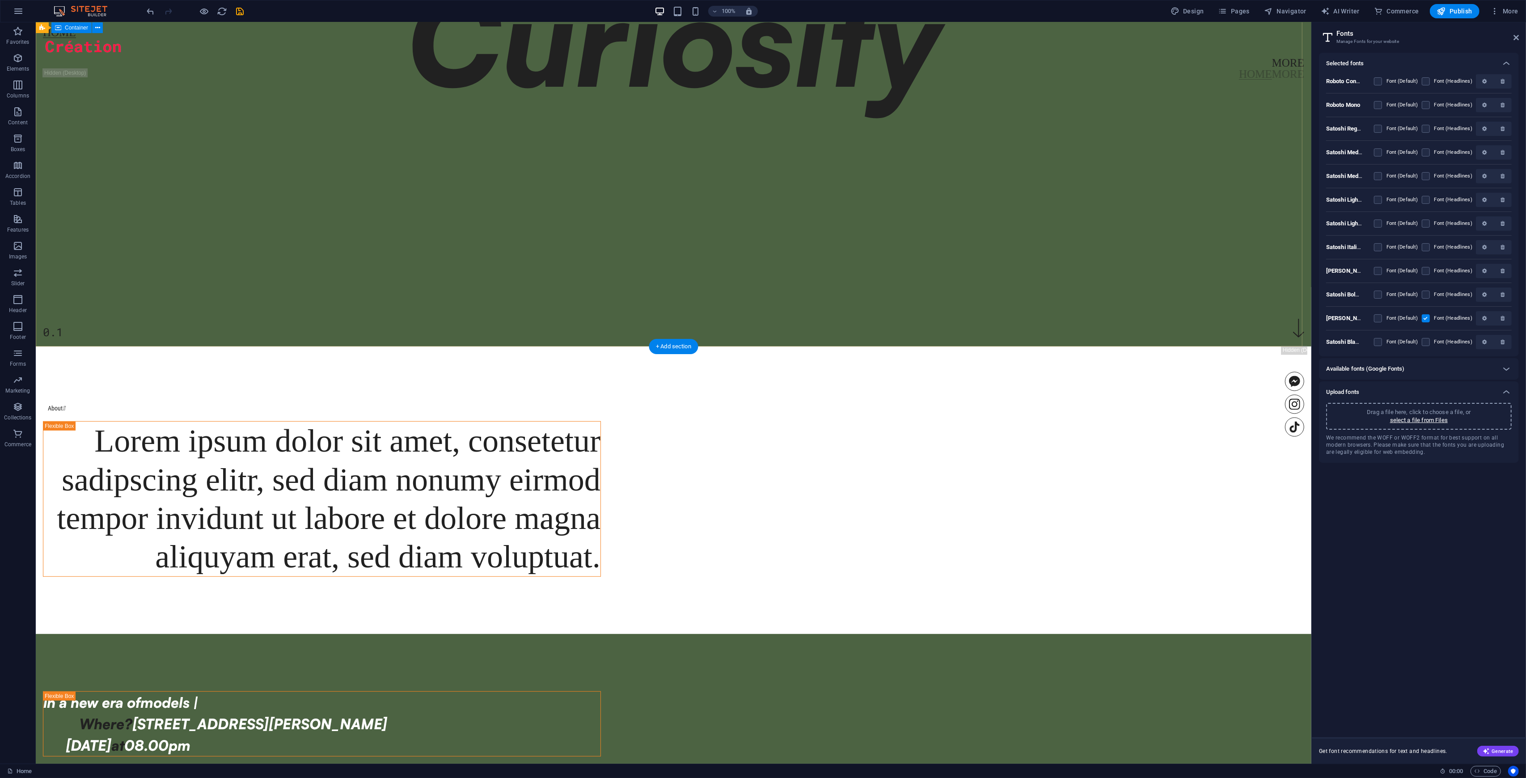
scroll to position [238, 0]
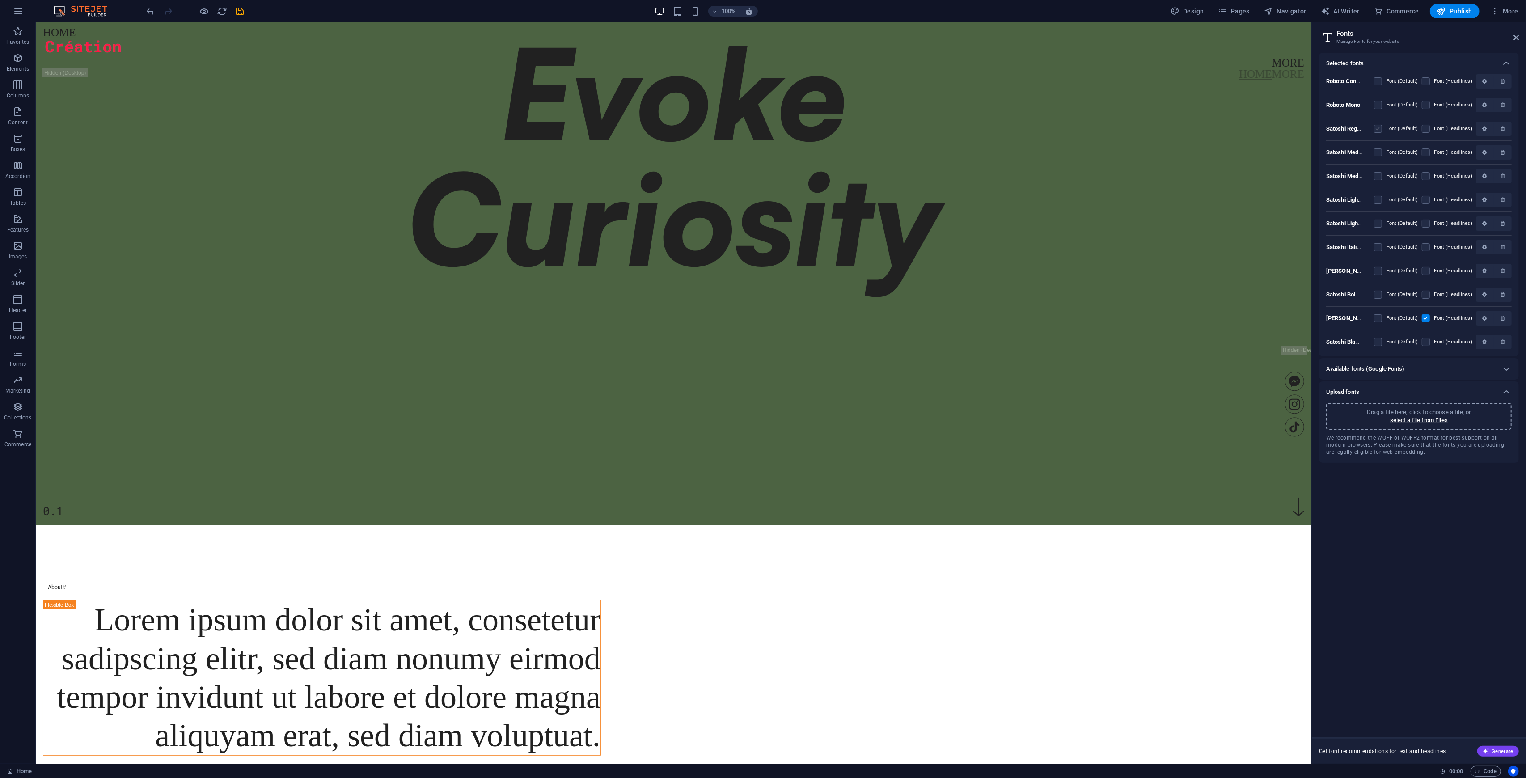
click at [858, 129] on label at bounding box center [1378, 129] width 8 height 8
click at [0, 0] on UE1YPmmhnciVBc9fYgsEIQ "checkbox" at bounding box center [0, 0] width 0 height 0
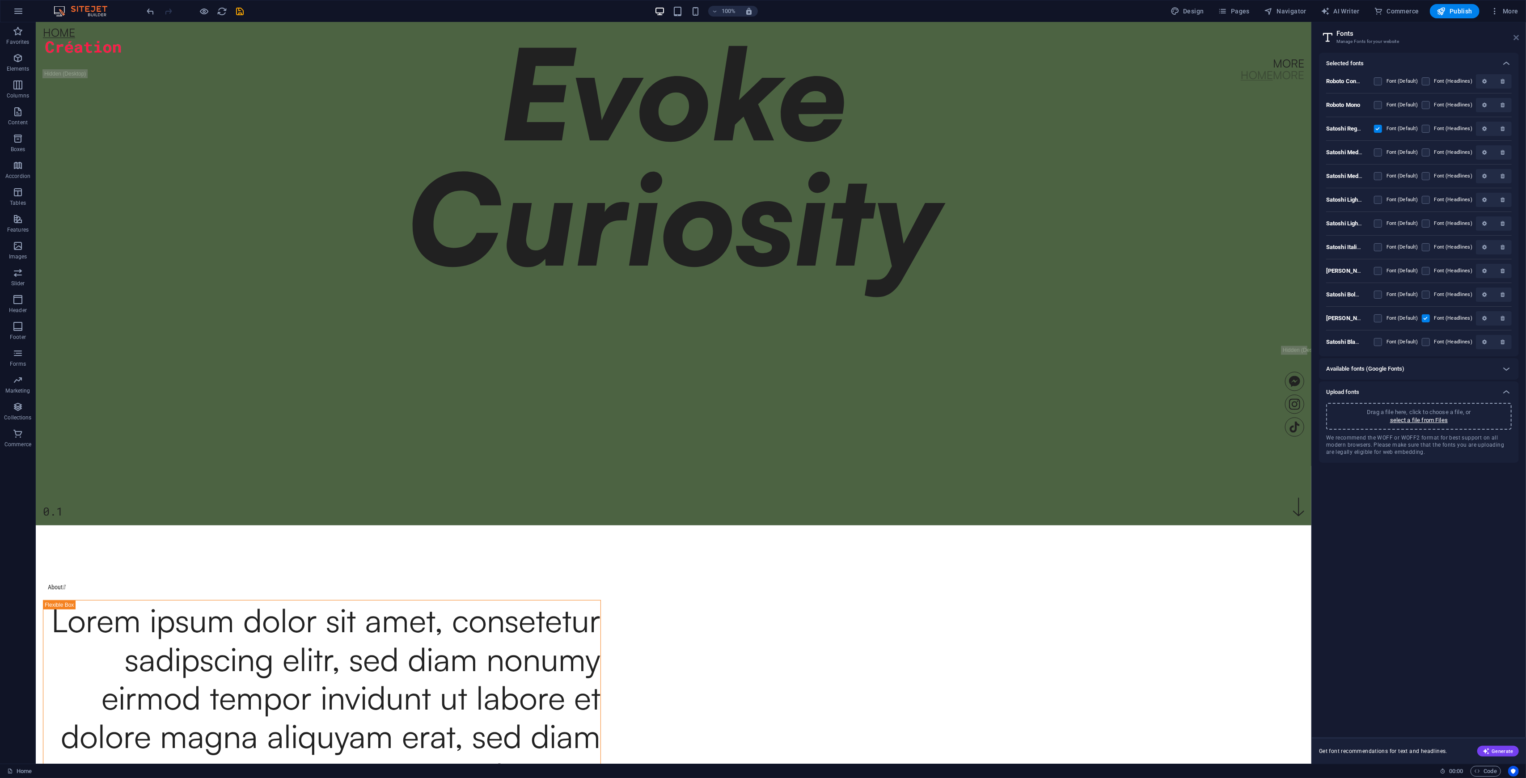
drag, startPoint x: 878, startPoint y: 263, endPoint x: 1516, endPoint y: 34, distance: 676.9
click at [858, 34] on icon at bounding box center [1516, 37] width 5 height 7
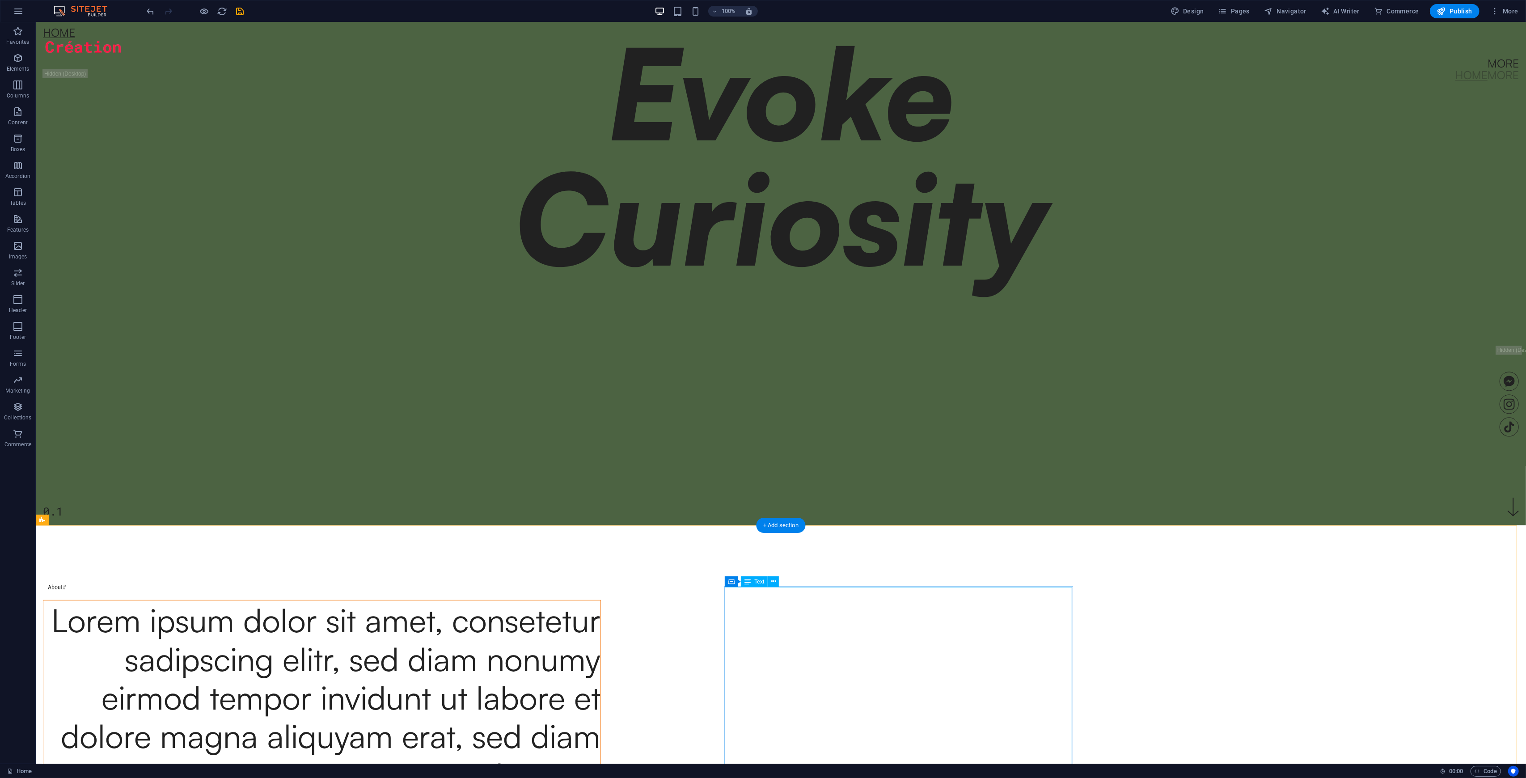
scroll to position [0, 0]
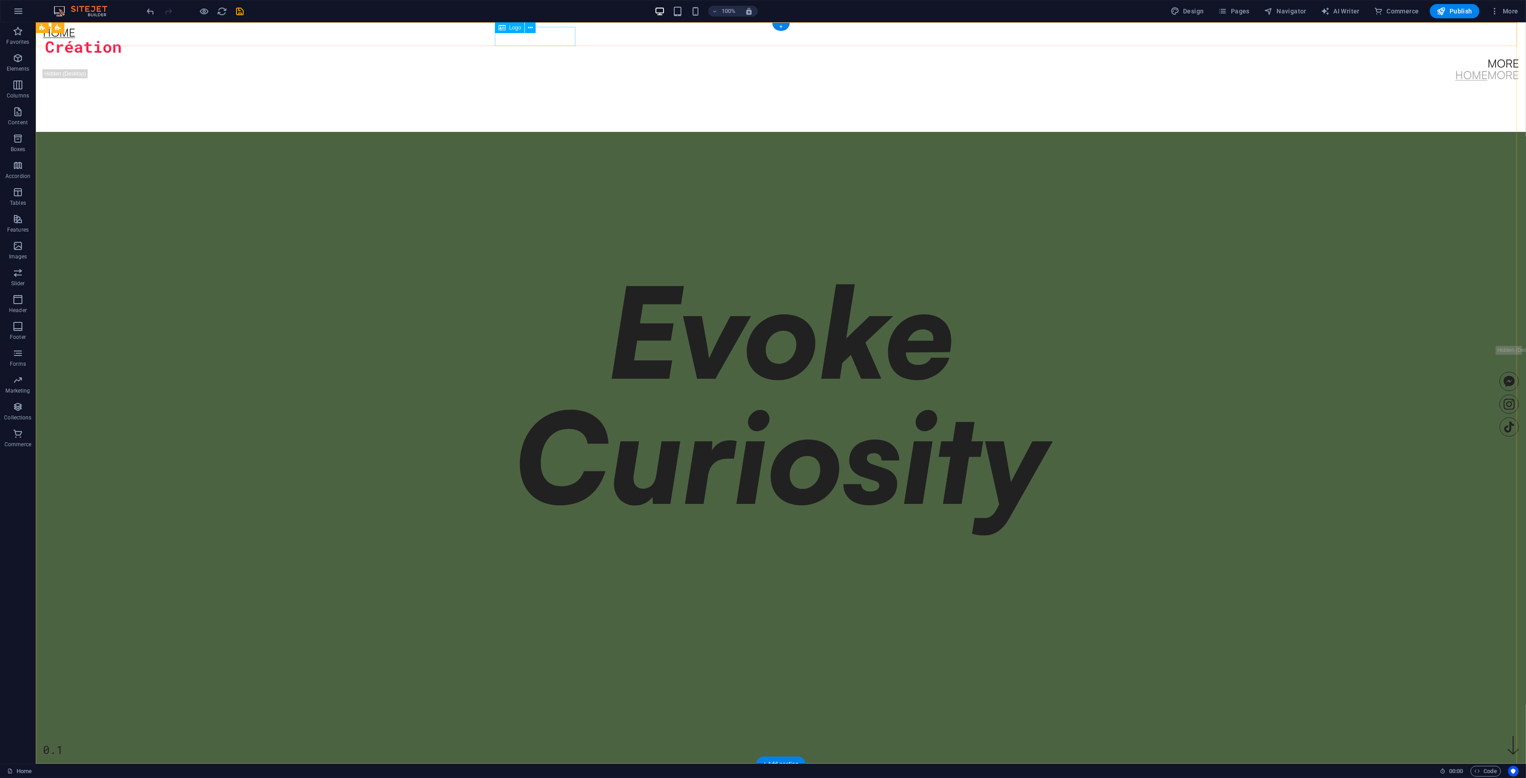
click at [537, 38] on div at bounding box center [781, 47] width 1476 height 19
select select "px"
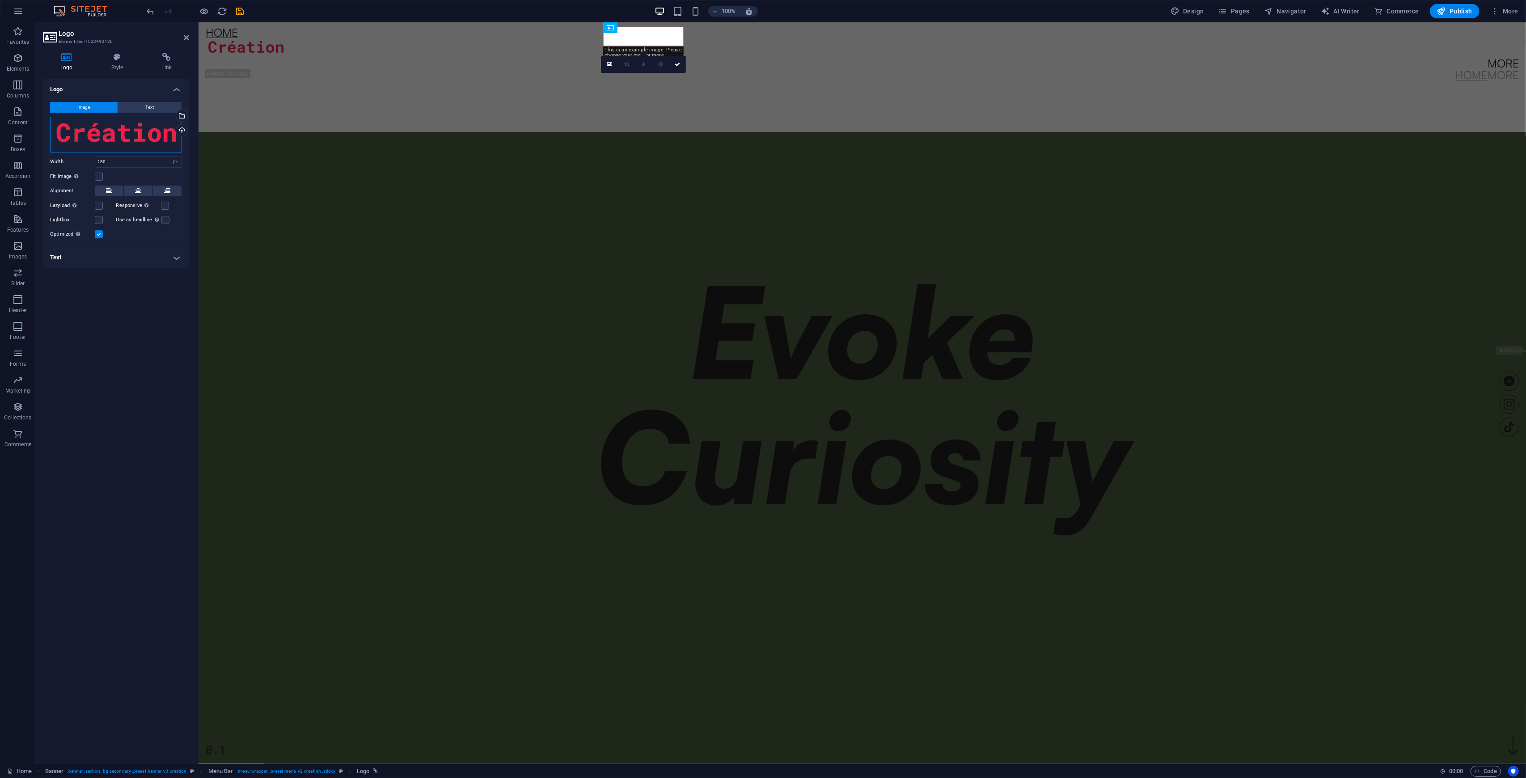
click at [144, 131] on div "Drag files here, click to choose files or select files from Files or our free s…" at bounding box center [116, 135] width 132 height 36
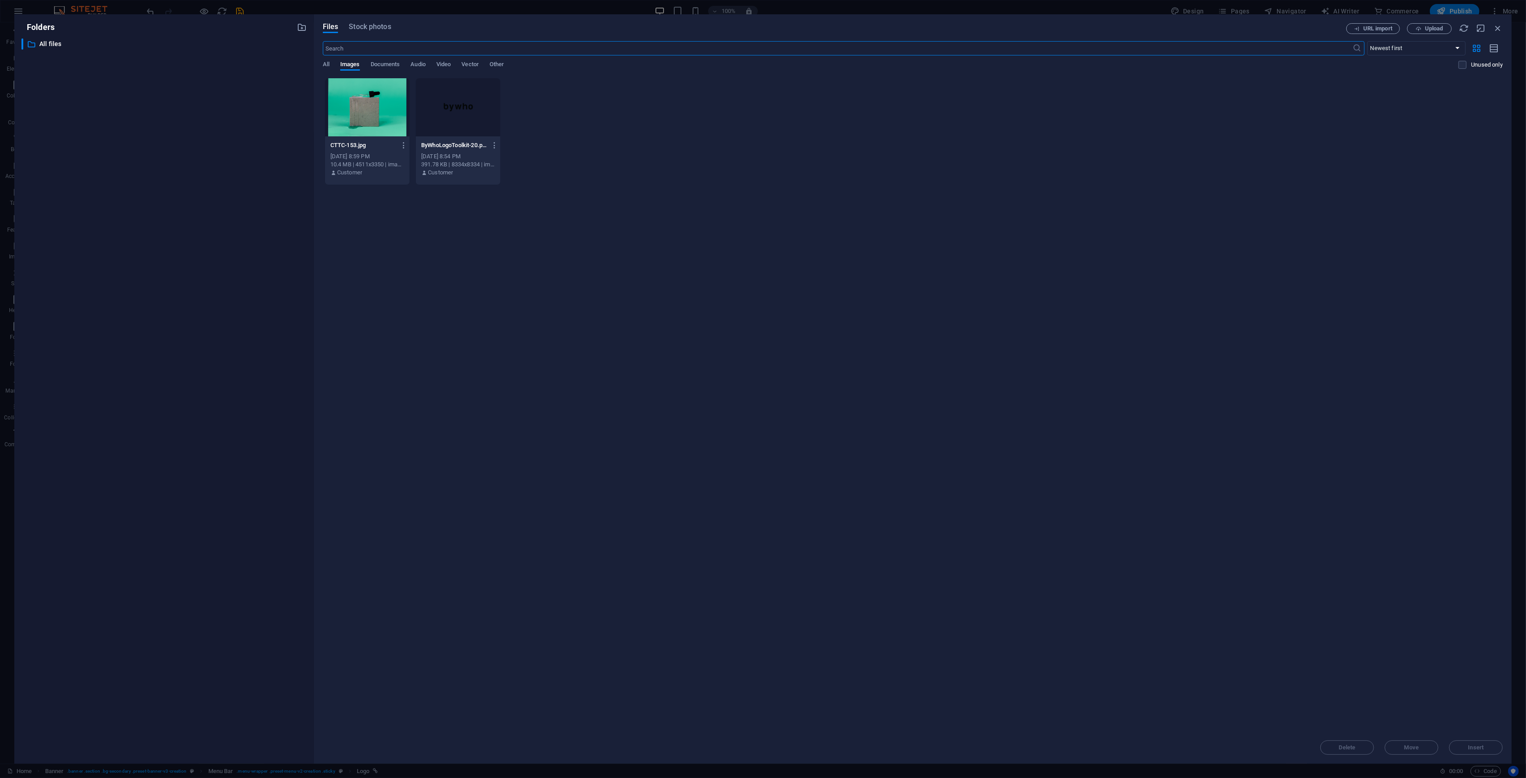
click at [454, 106] on div at bounding box center [458, 107] width 85 height 58
click at [858, 456] on button "Insert" at bounding box center [1476, 748] width 54 height 14
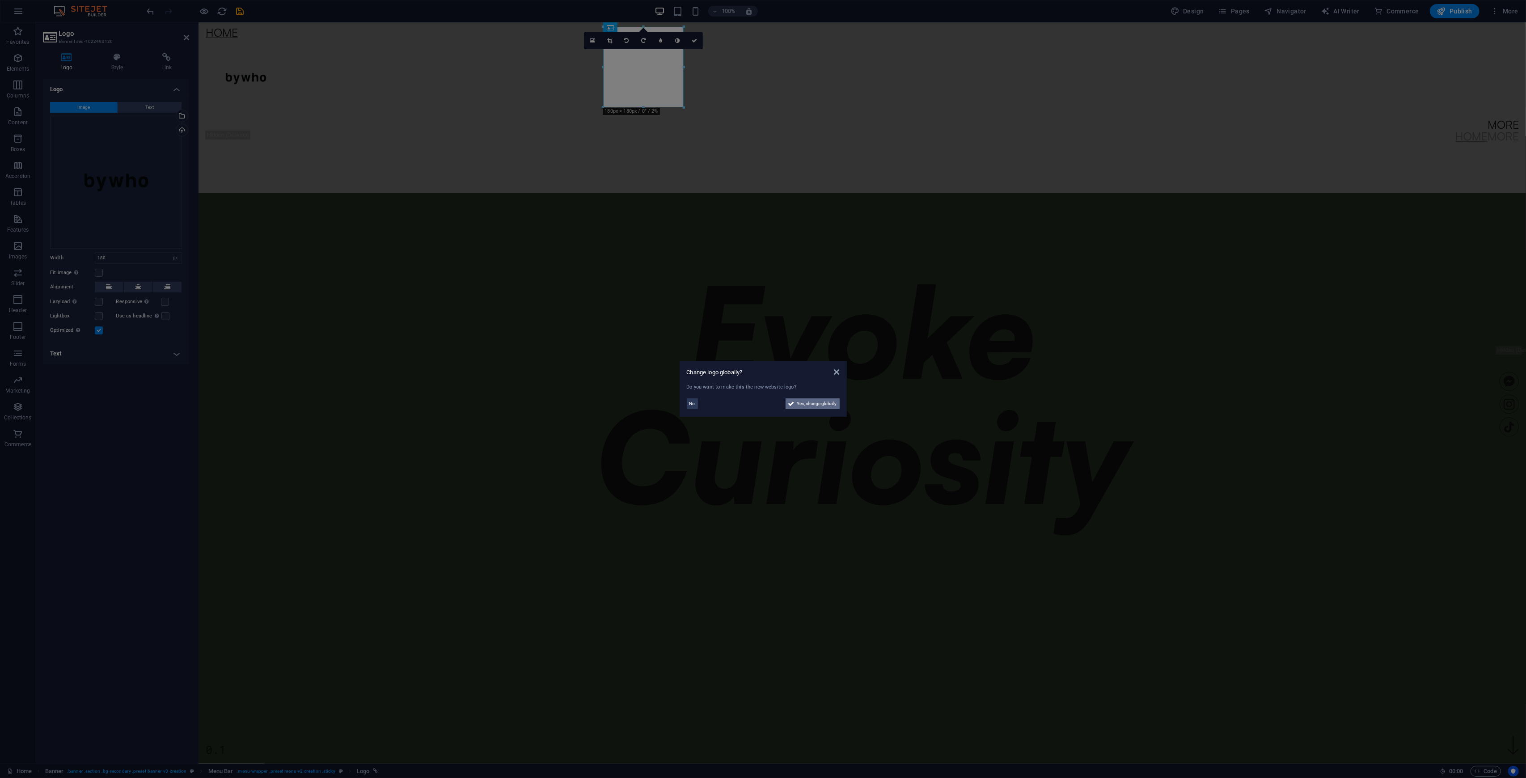
click at [811, 402] on span "Yes, change globally" at bounding box center [817, 403] width 40 height 11
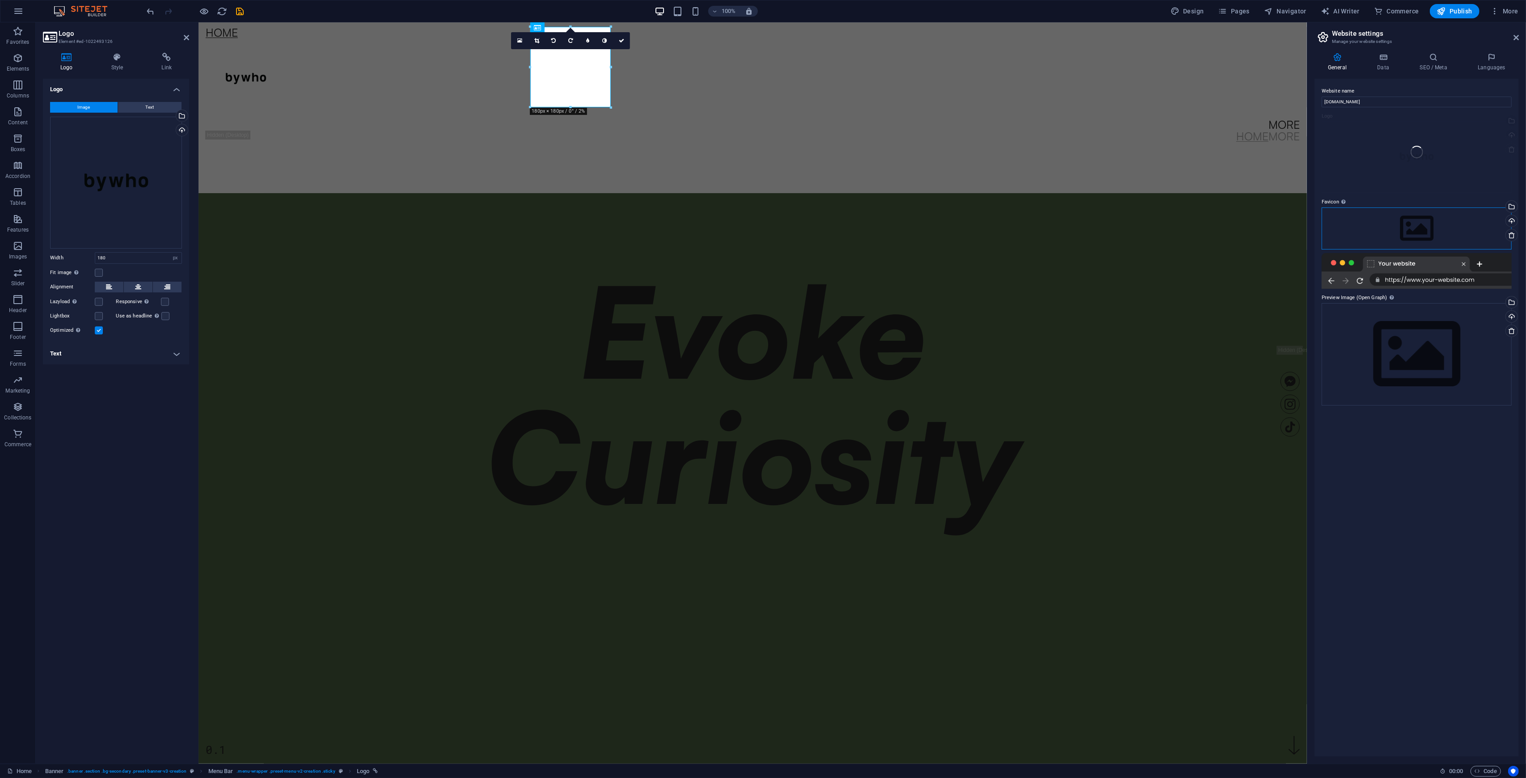
click at [858, 237] on div "Drag files here, click to choose files or select files from Files or our free s…" at bounding box center [1417, 229] width 190 height 42
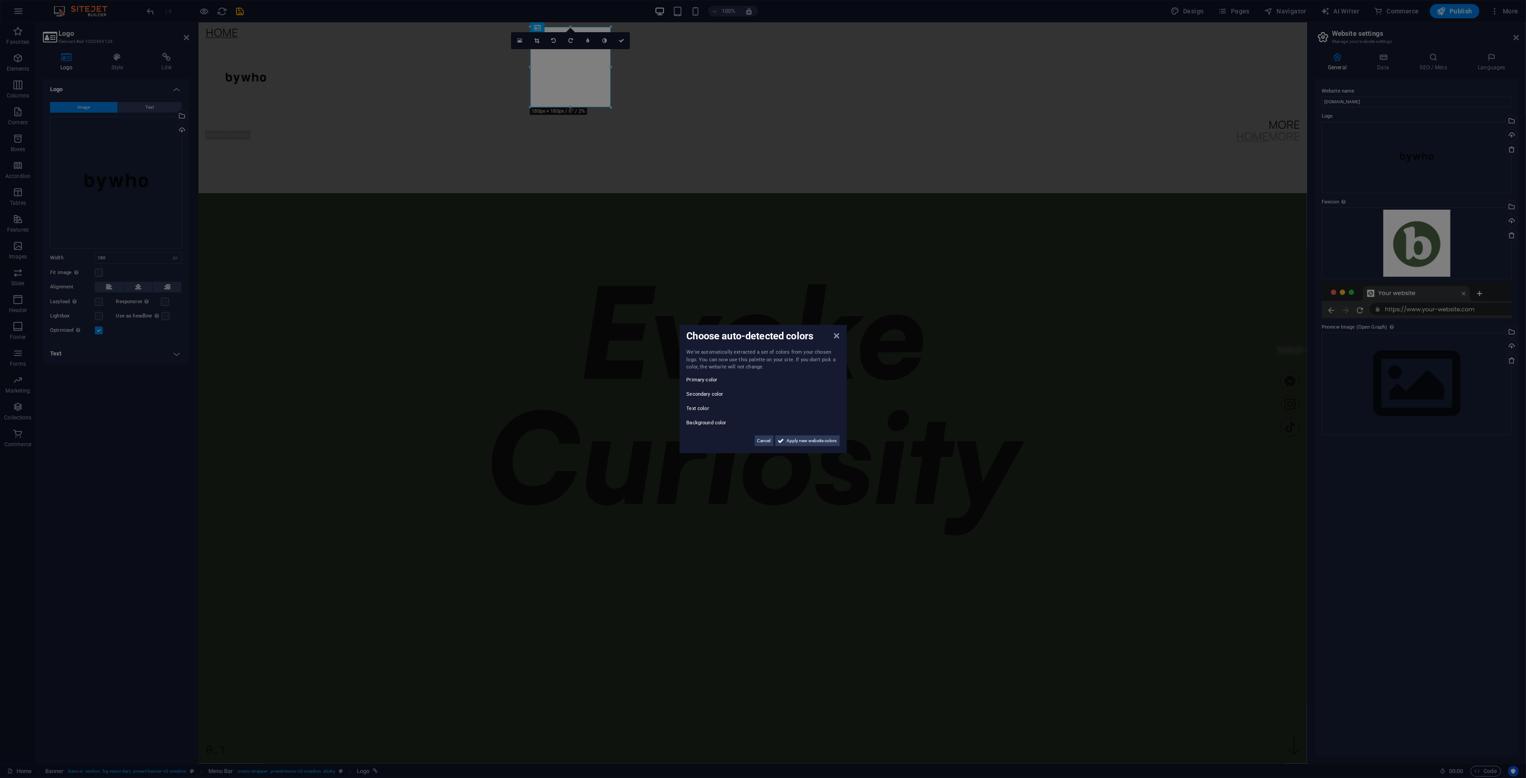
click at [698, 389] on label "Secondary color" at bounding box center [714, 394] width 54 height 11
click at [807, 439] on span "Apply new website colors" at bounding box center [812, 440] width 50 height 11
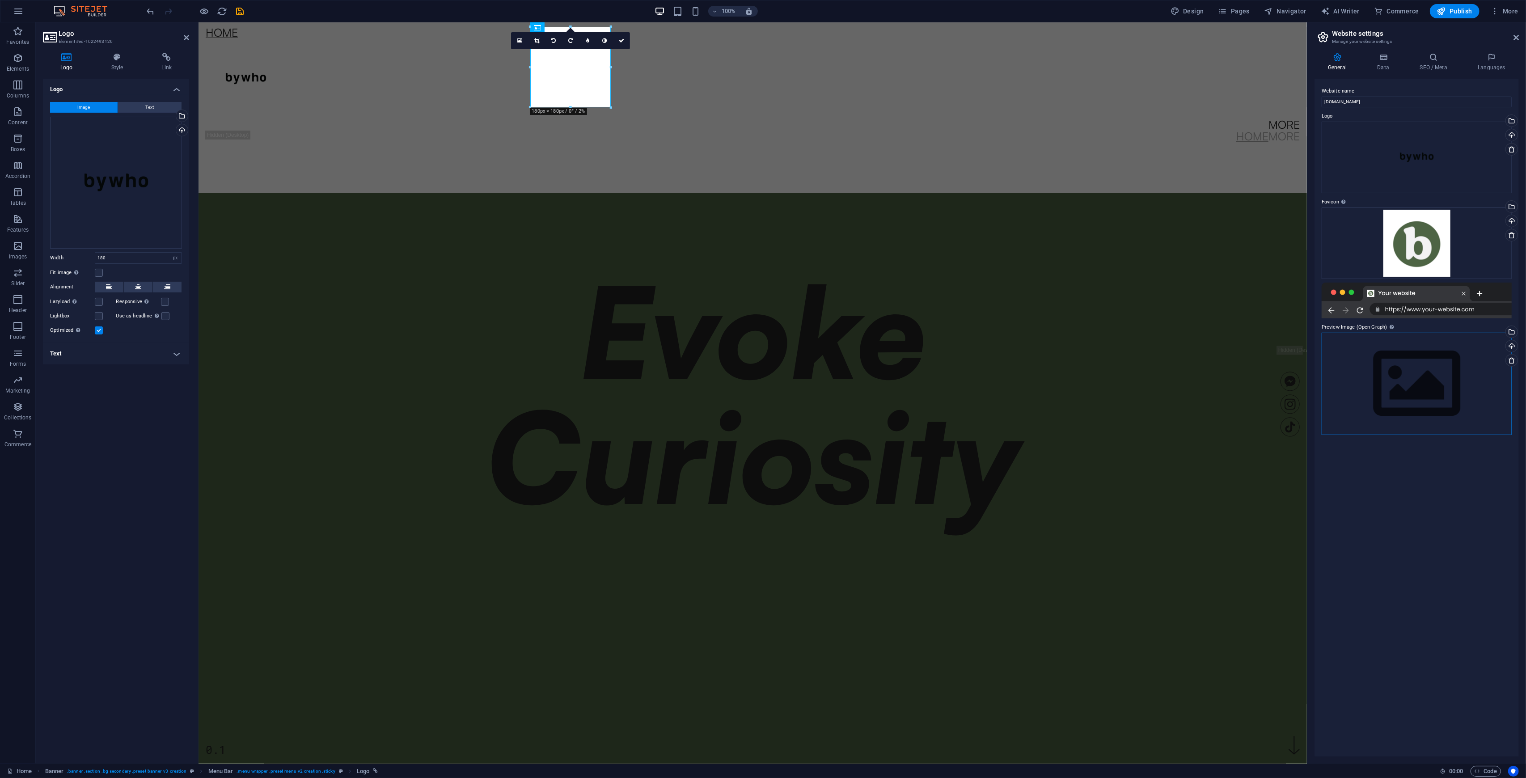
click at [858, 371] on div "Drag files here, click to choose files or select files from Files or our free s…" at bounding box center [1417, 384] width 190 height 102
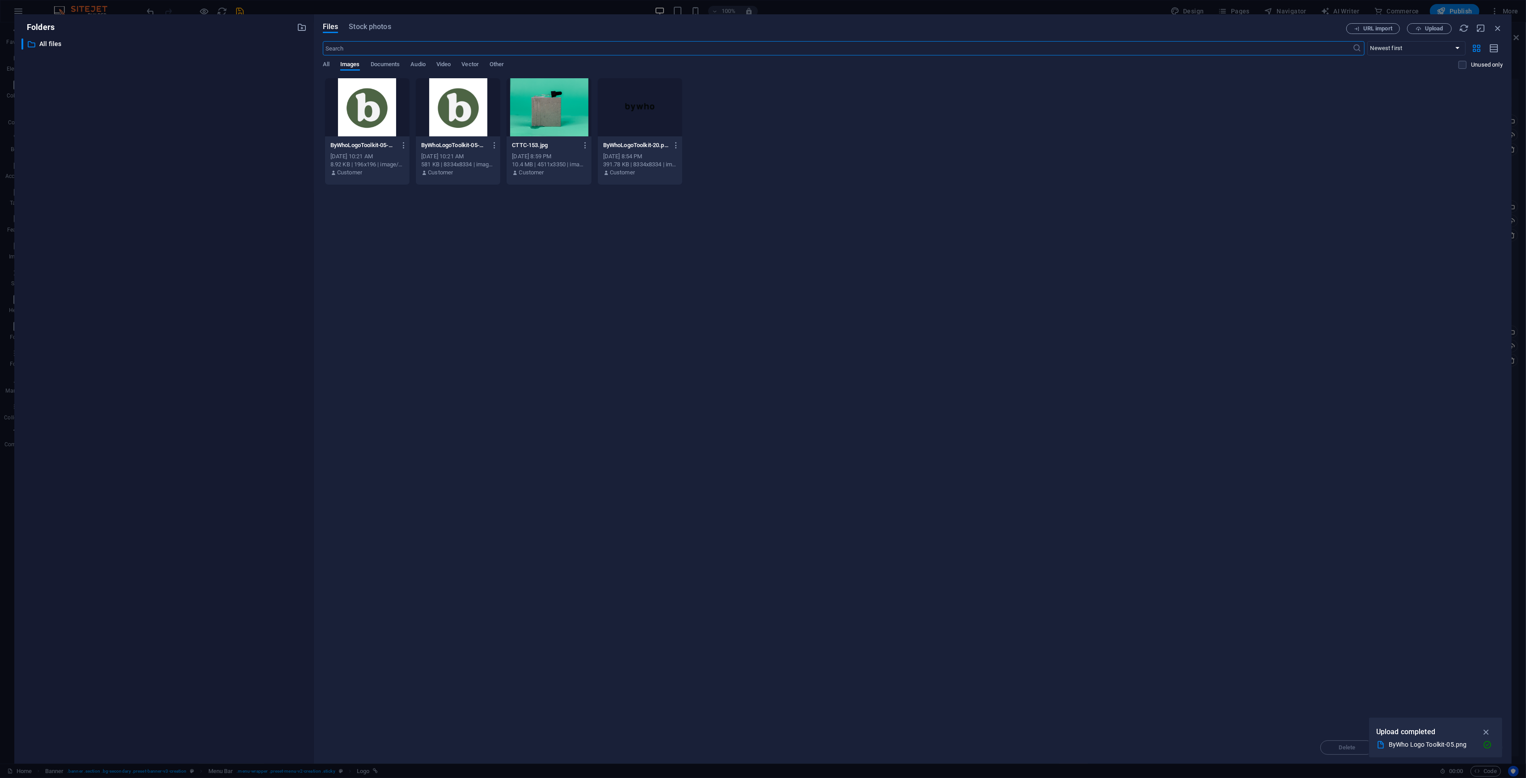
click at [442, 98] on div at bounding box center [458, 107] width 85 height 58
click at [858, 456] on div "Drop files here to upload them instantly ByWhoLogoToolkit-05-ULUyFyMVAx3EngBbwl…" at bounding box center [913, 405] width 1180 height 654
click at [348, 98] on div at bounding box center [367, 107] width 85 height 58
click at [348, 97] on div "1" at bounding box center [367, 107] width 85 height 58
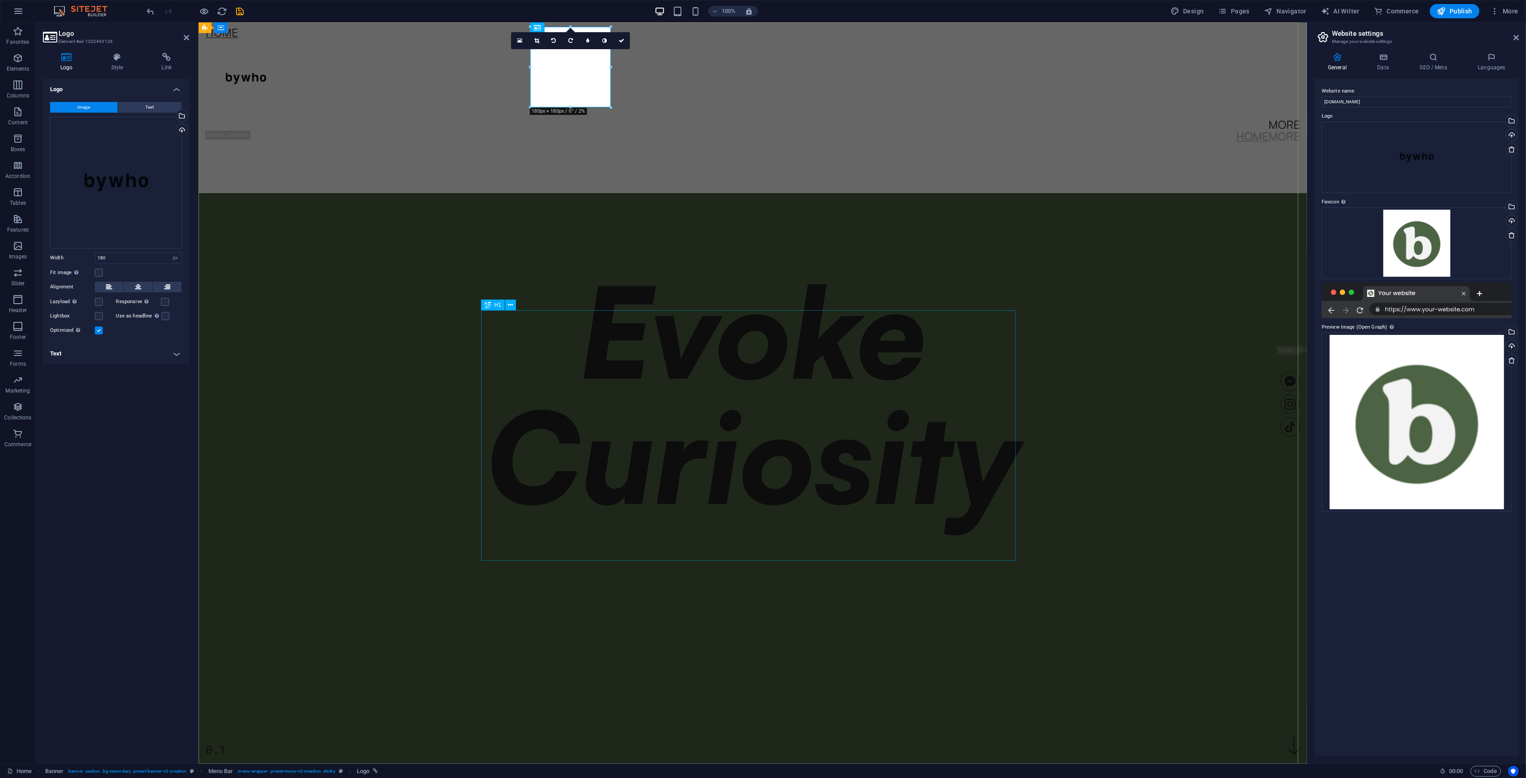
click at [858, 376] on div "Evoke Curiosity" at bounding box center [752, 393] width 535 height 250
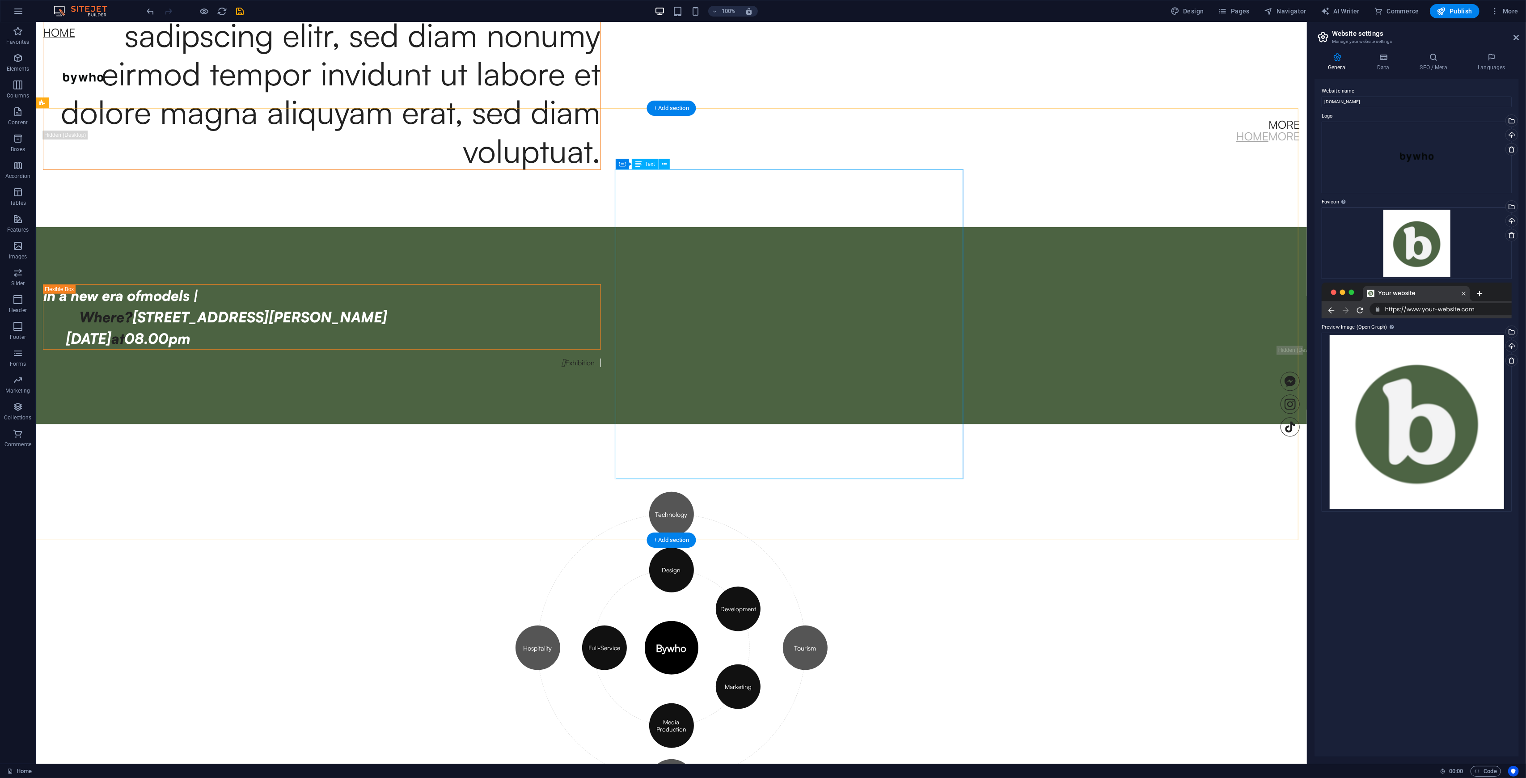
scroll to position [1073, 0]
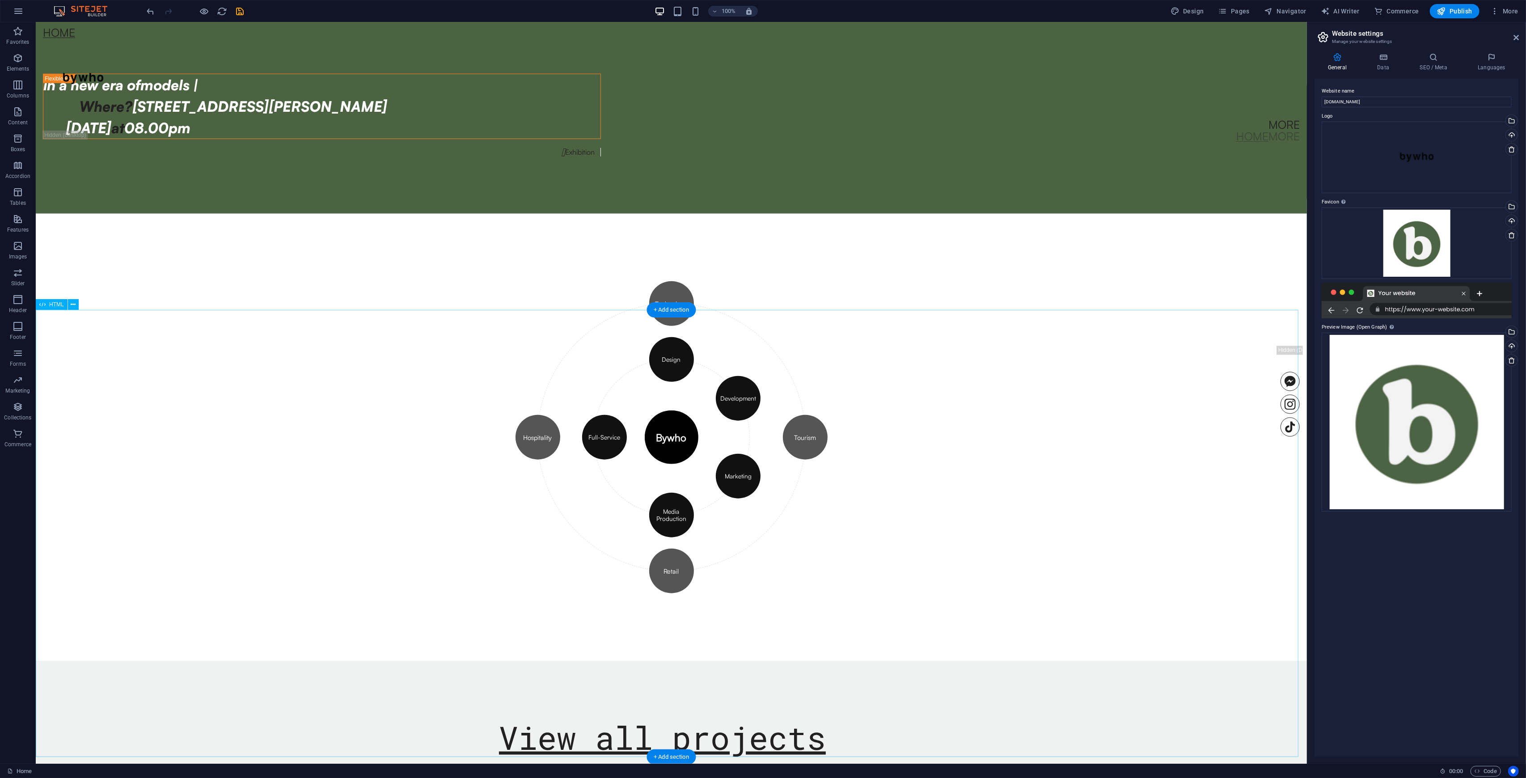
click at [664, 456] on div "Bywho Design Development Marketing Media Production Full-Service Technology Tou…" at bounding box center [671, 437] width 1271 height 447
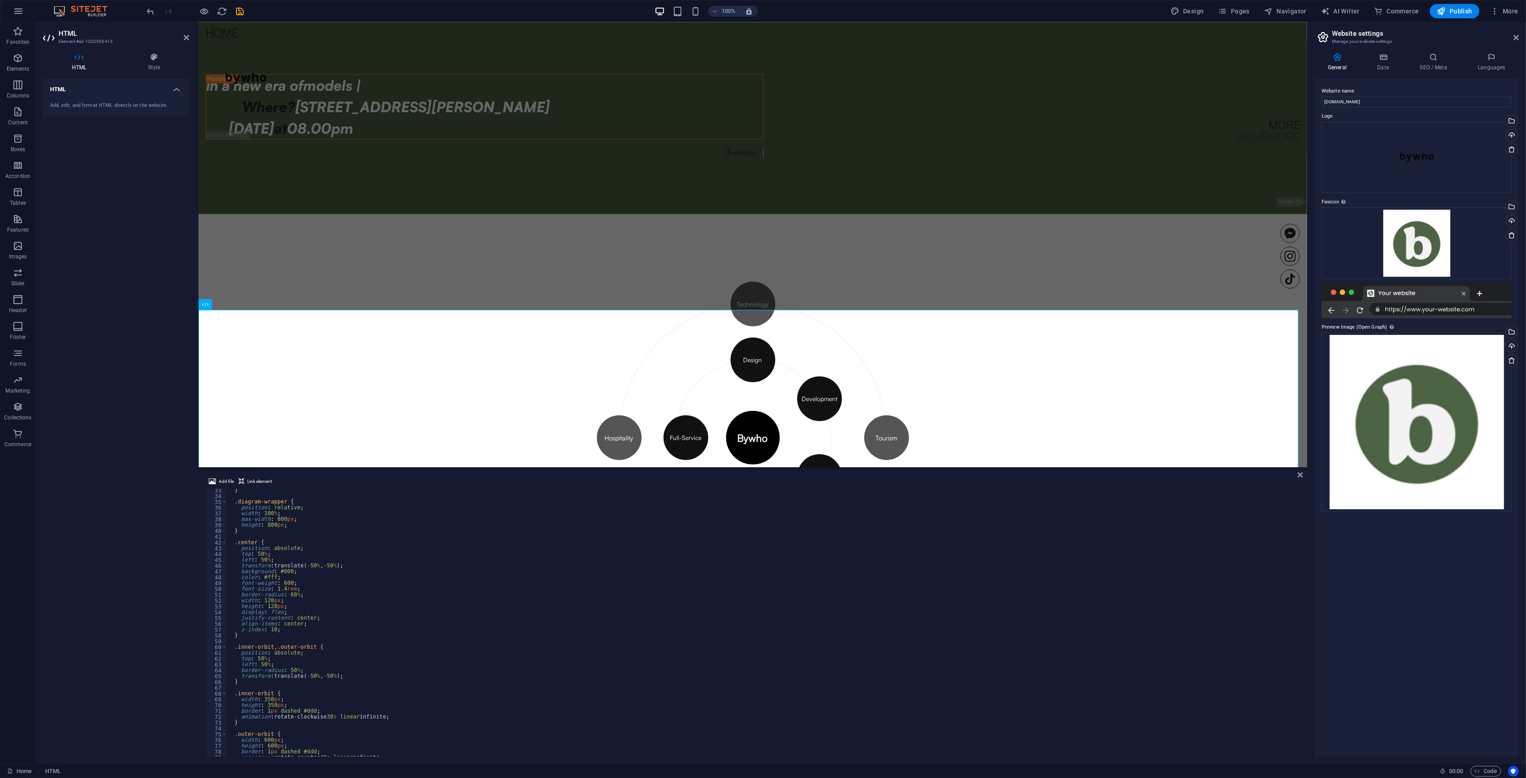
scroll to position [0, 0]
click at [315, 456] on div "< section class = "bywho-orbit-section" > < div class = "diagram-wrapper" > < d…" at bounding box center [762, 629] width 1072 height 280
click at [330, 456] on div "< section class = "bywho-orbit-section" > < div class = "diagram-wrapper" > < d…" at bounding box center [762, 629] width 1072 height 280
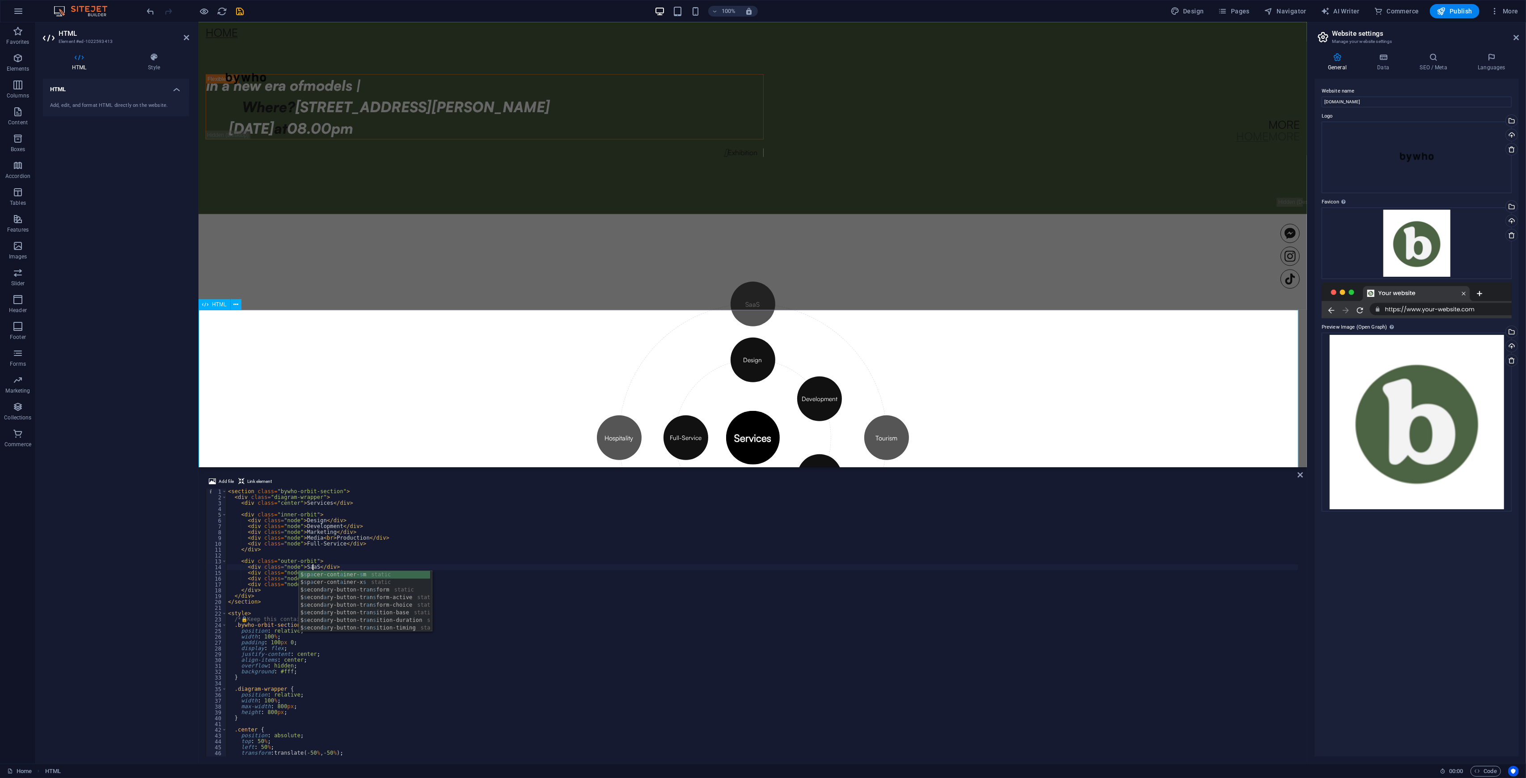
type textarea "<div class="node">SaaS</div>"
click at [543, 407] on div "Services Design Development Marketing Media Production Full-Service SaaS Touris…" at bounding box center [752, 437] width 1109 height 447
click at [858, 456] on icon at bounding box center [1300, 474] width 5 height 7
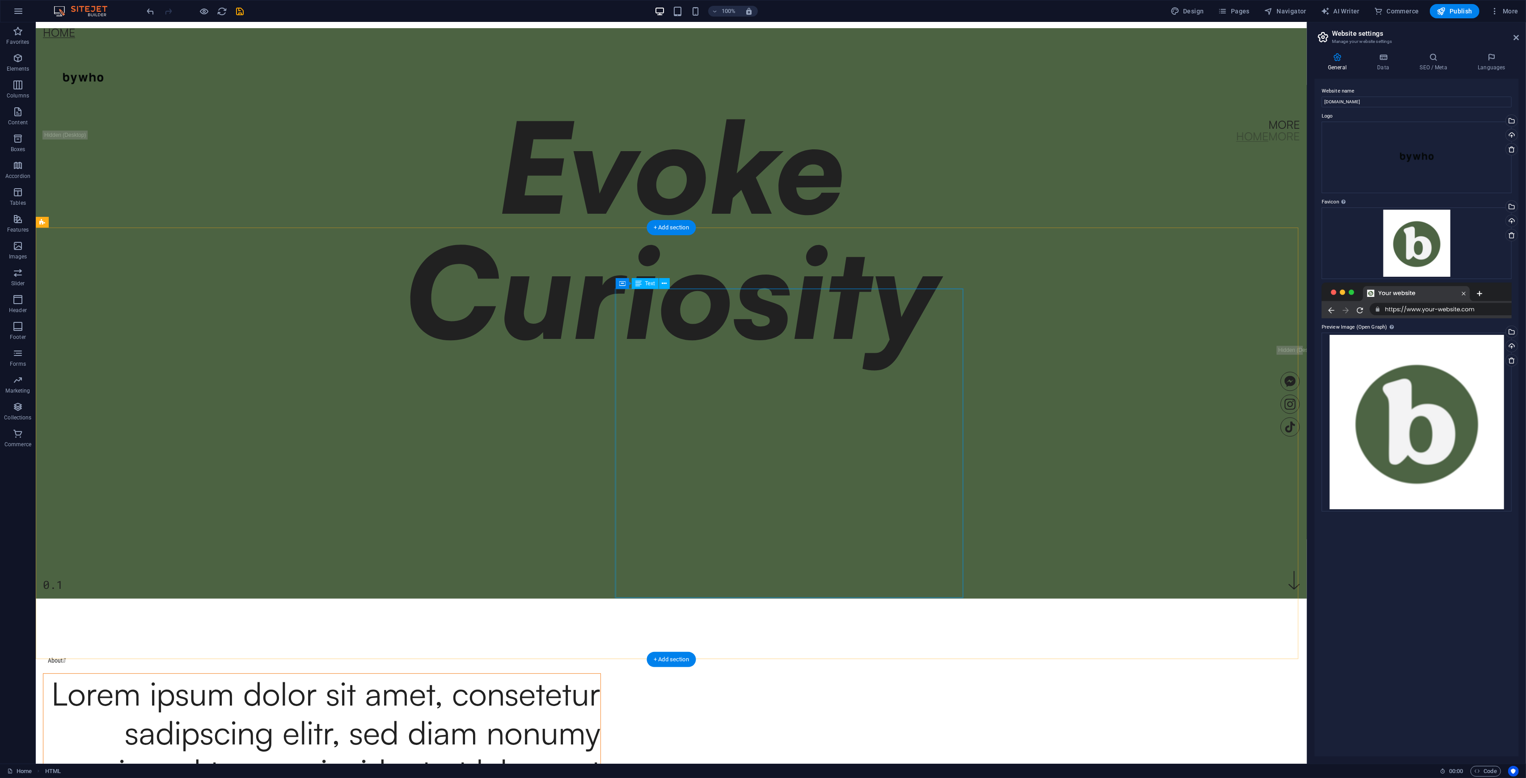
scroll to position [537, 0]
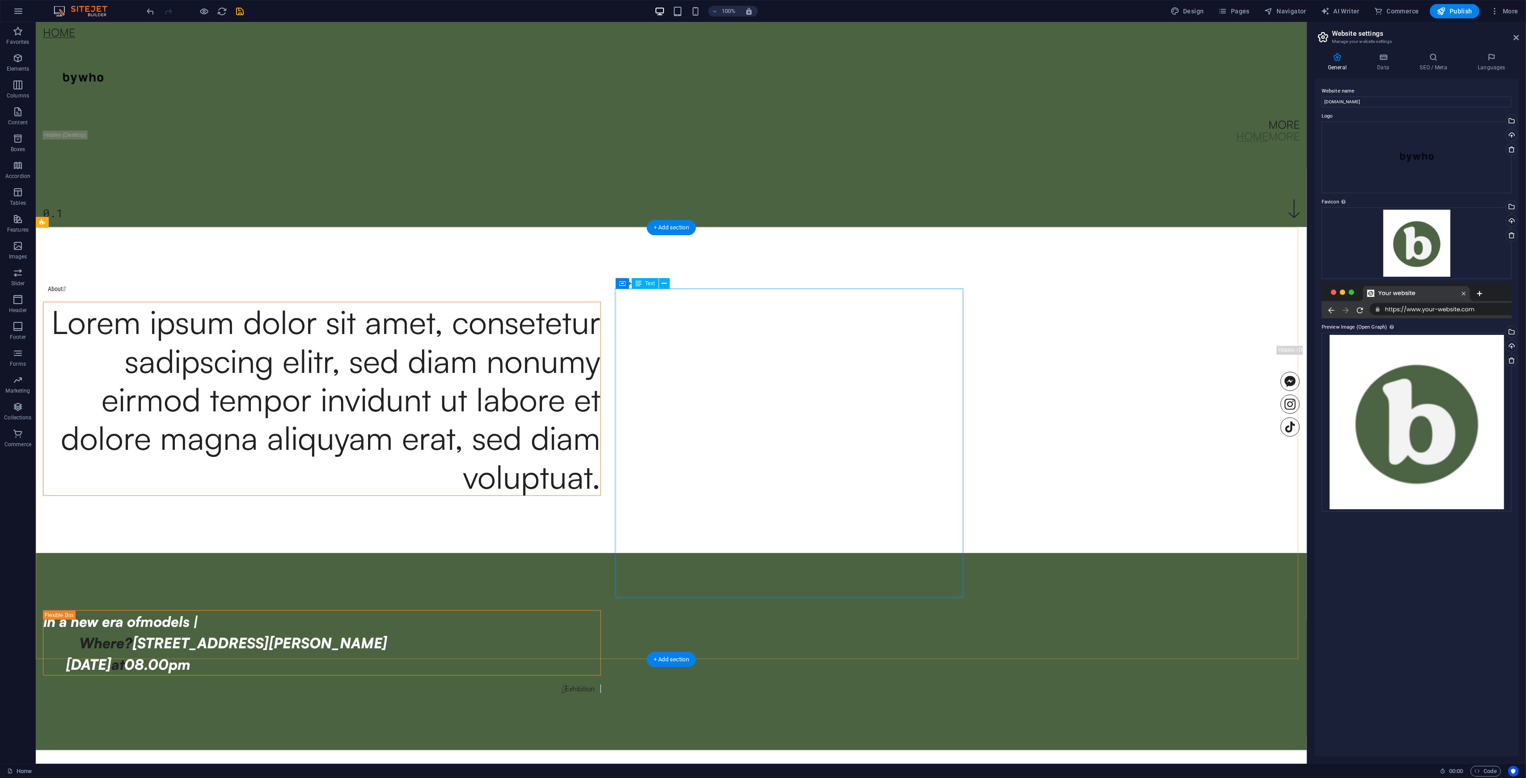
click at [601, 417] on div "Lorem ipsum dolor sit amet, consetetur sadipscing elitr, sed diam nonumy eirmod…" at bounding box center [321, 398] width 557 height 193
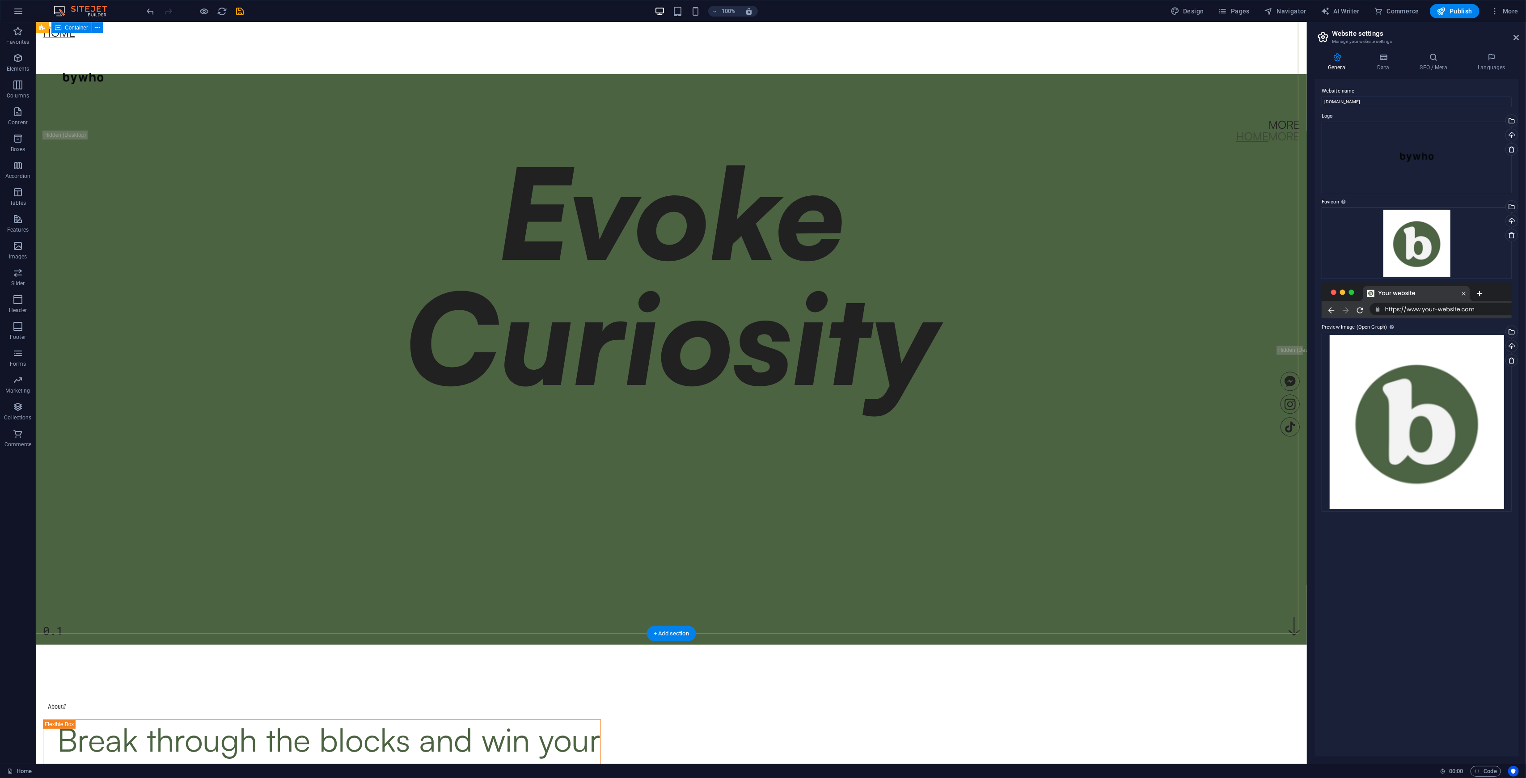
scroll to position [596, 0]
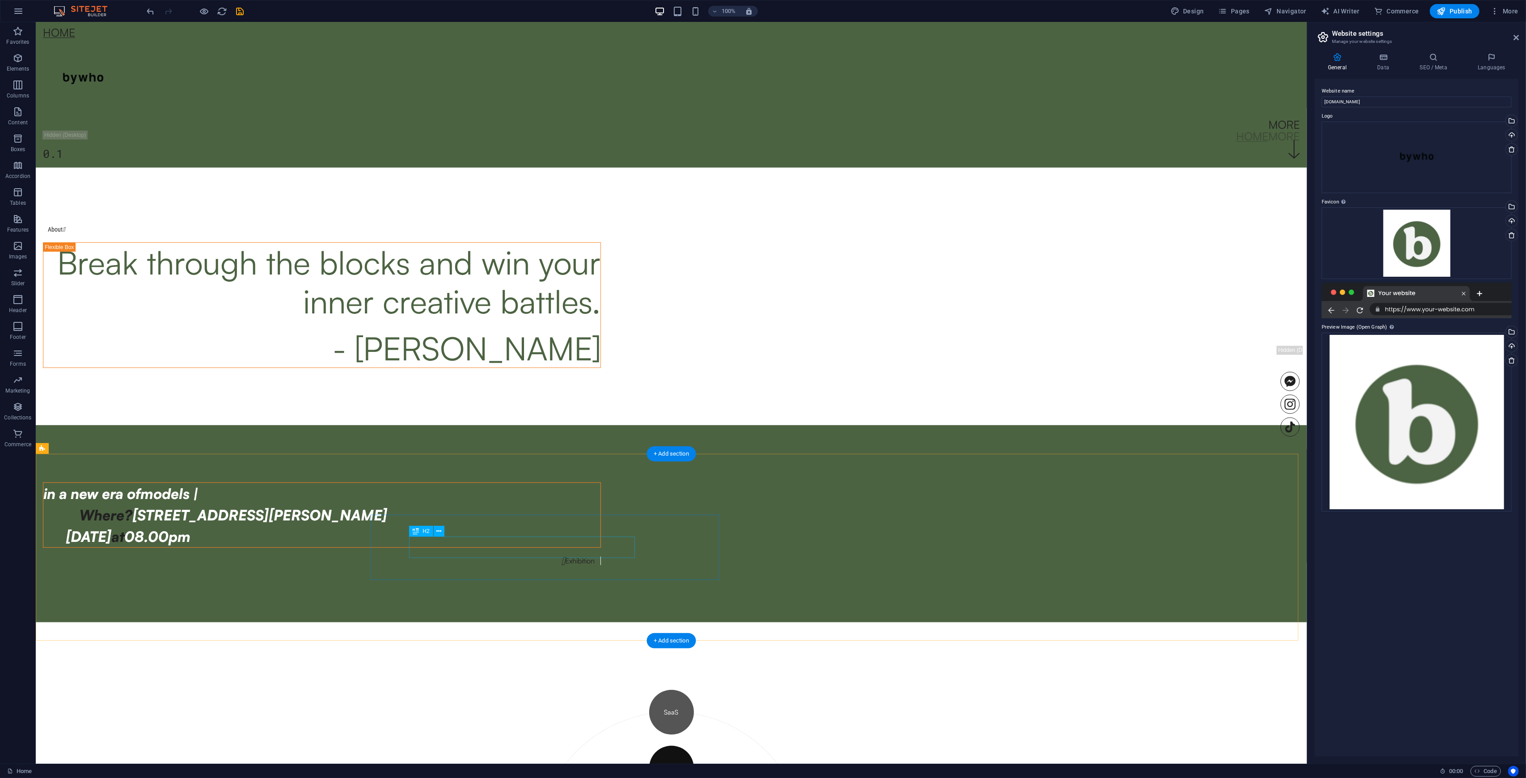
click at [523, 456] on div "Where? 4494 North Palmer Road" at bounding box center [339, 514] width 521 height 21
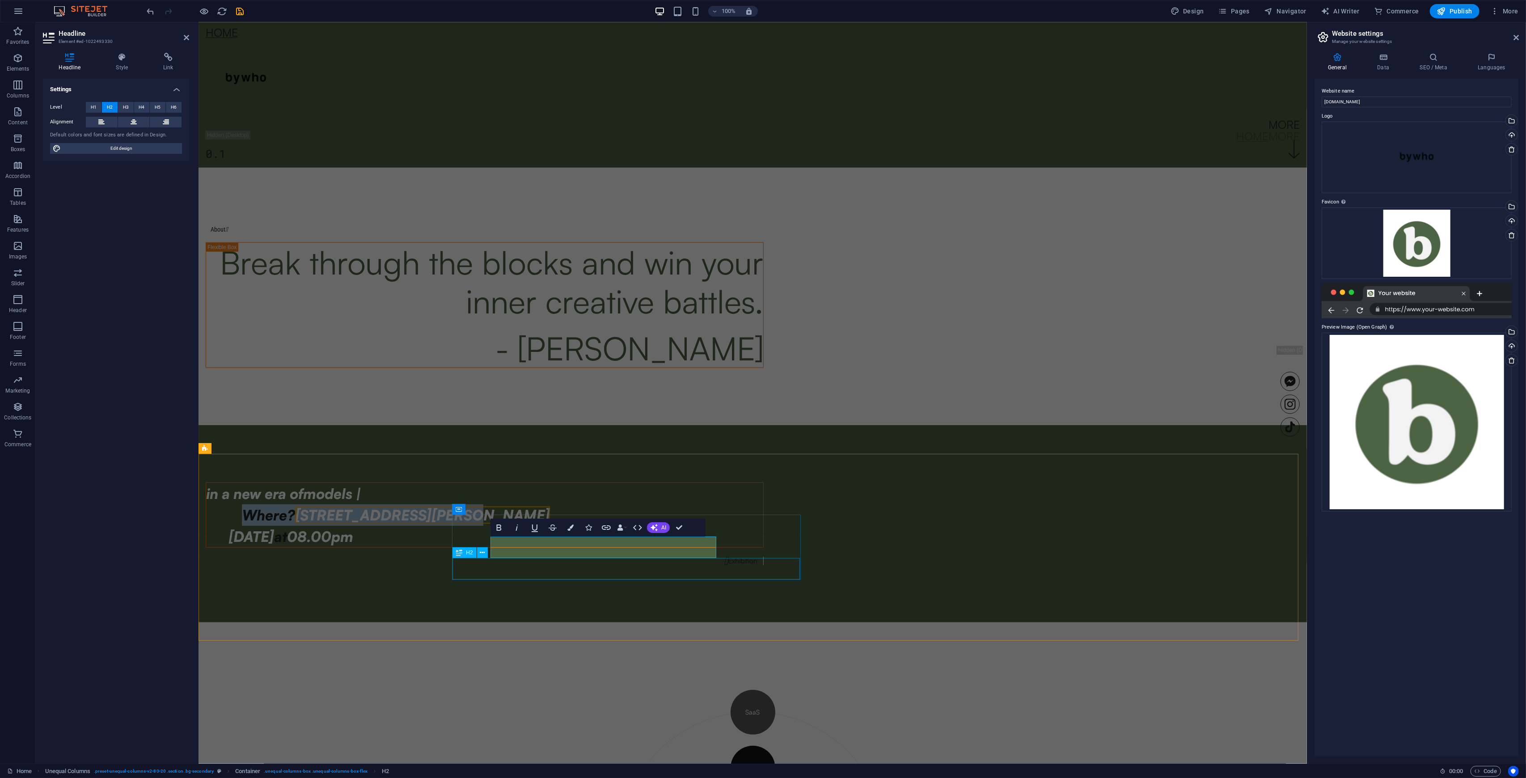
click at [736, 456] on div "Saturday June 25, 2022 at 08.00pm" at bounding box center [484, 536] width 557 height 21
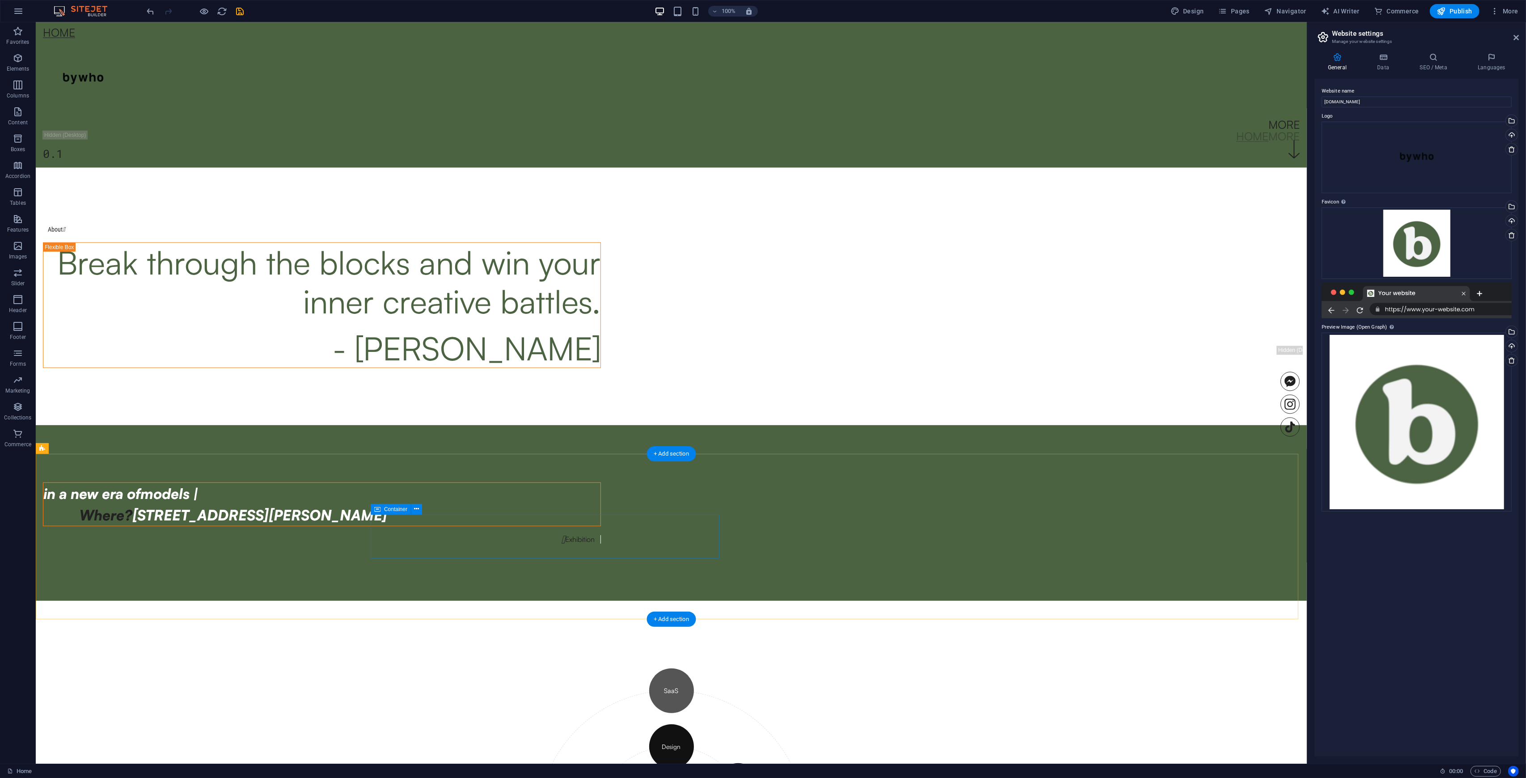
click at [601, 456] on div "in a new era of models | Where? 4494 North Palmer Road" at bounding box center [322, 505] width 558 height 44
click at [601, 456] on div "Where? 4494 North Palmer Road" at bounding box center [339, 514] width 521 height 21
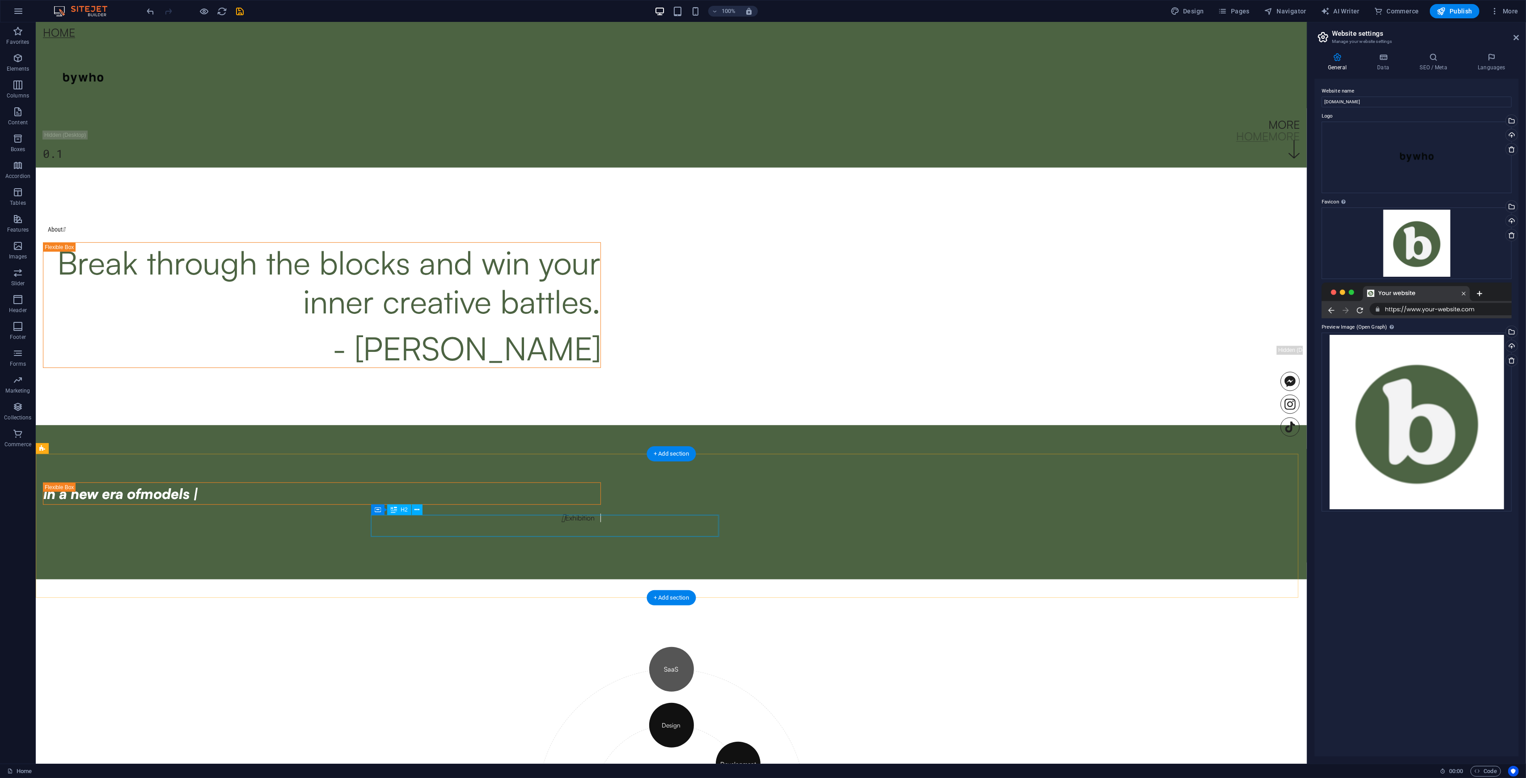
click at [491, 456] on div "in a new era of models |" at bounding box center [321, 493] width 557 height 21
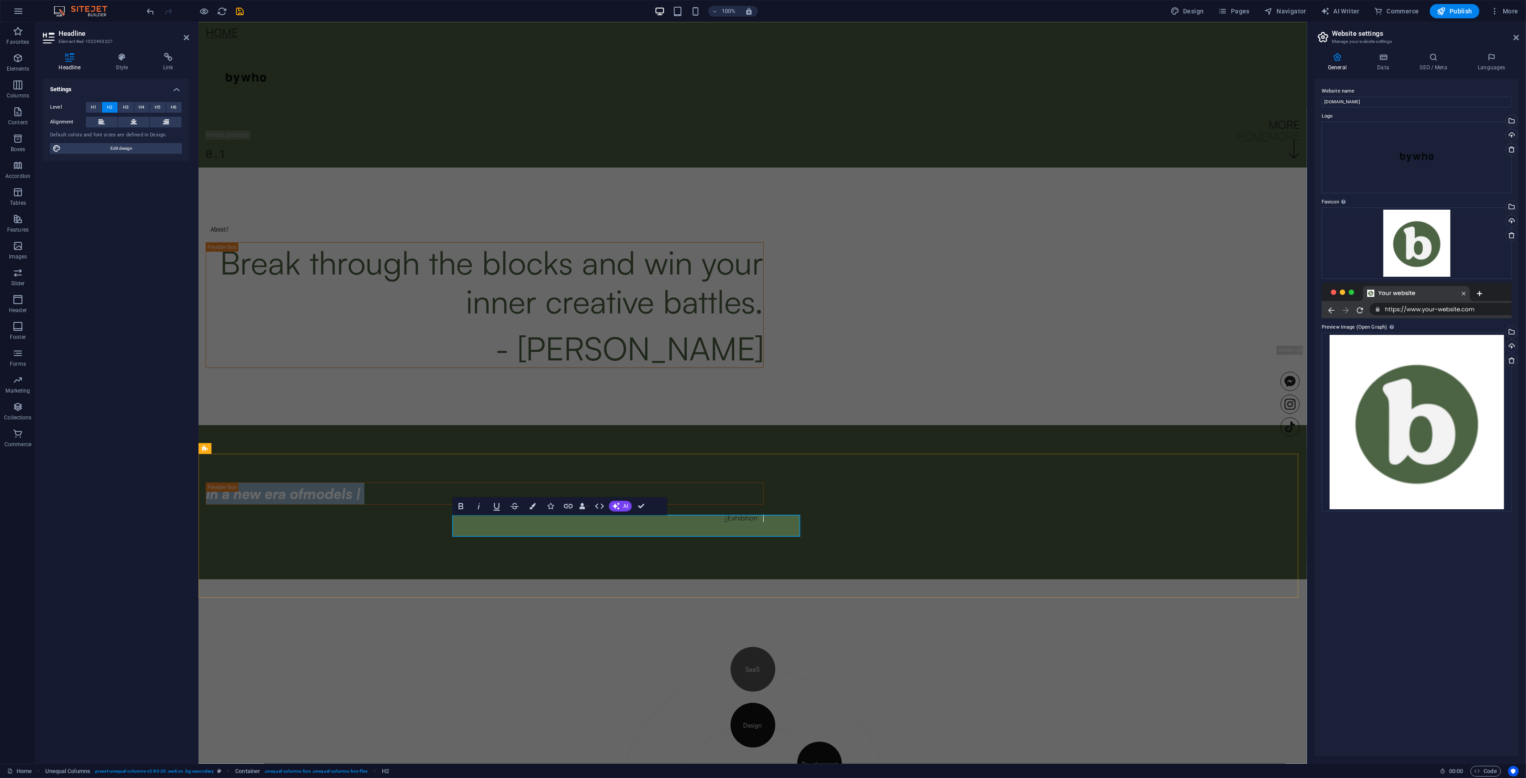
click at [635, 456] on h2 "in a new era of models |" at bounding box center [484, 493] width 557 height 21
drag, startPoint x: 641, startPoint y: 521, endPoint x: 469, endPoint y: 525, distance: 172.2
click at [452, 456] on h2 "in a new era of models |" at bounding box center [484, 493] width 557 height 21
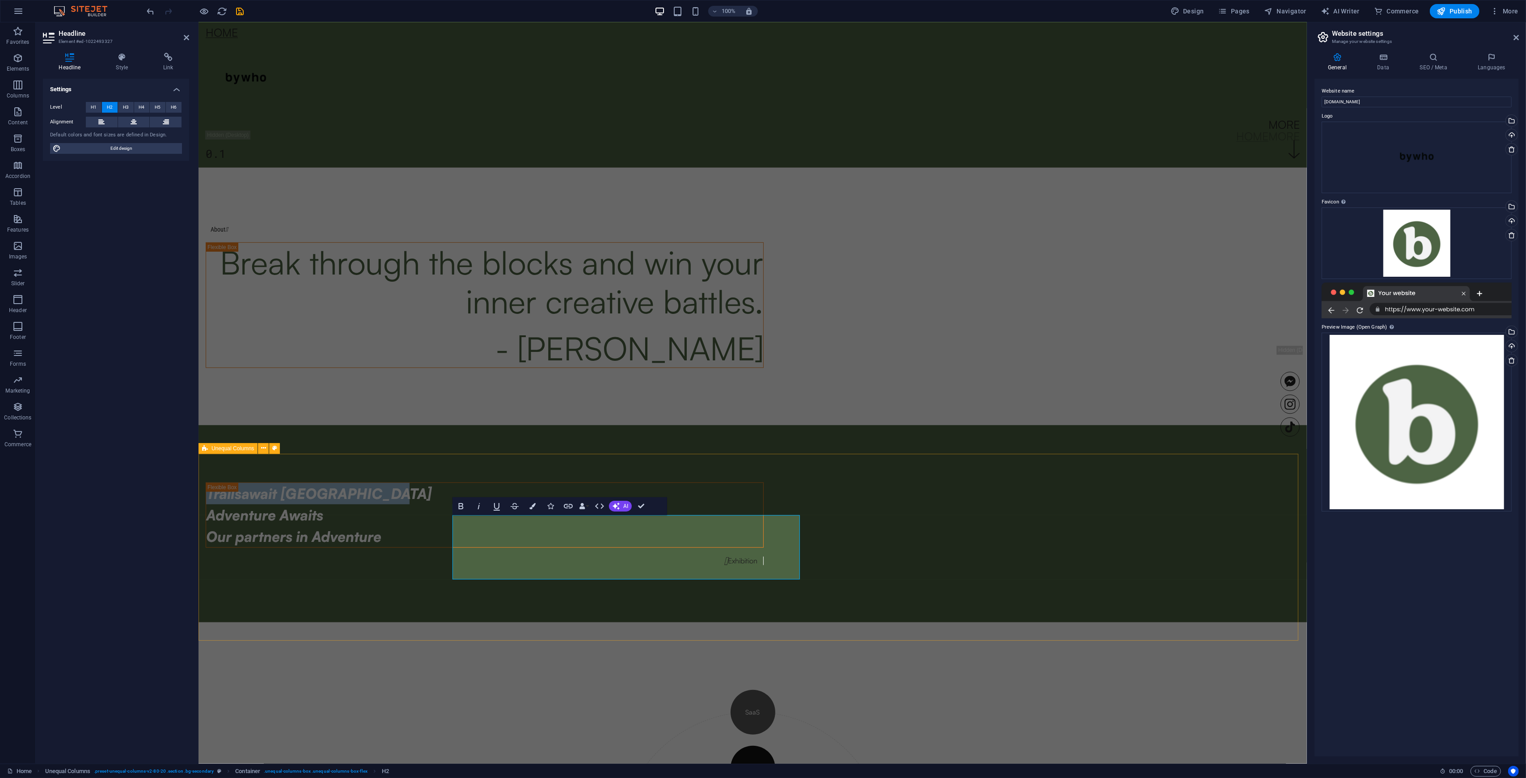
drag, startPoint x: 611, startPoint y: 532, endPoint x: 488, endPoint y: 538, distance: 123.6
click at [426, 456] on div "Trailsawait South Africa ‌Adventure Awaits ‌Our partners in Adventure  Exhibit…" at bounding box center [752, 523] width 1109 height 197
click at [483, 456] on h2 "Trailsawait South Africa ‌Adventure Awaits ‌Our partners in Adventure" at bounding box center [484, 515] width 557 height 64
drag, startPoint x: 648, startPoint y: 569, endPoint x: 432, endPoint y: 521, distance: 220.6
click at [432, 456] on div "Trailsawait South Africa ‌Adventure Awaits ‌Our partners in Adventure  Exhibit…" at bounding box center [752, 523] width 1109 height 197
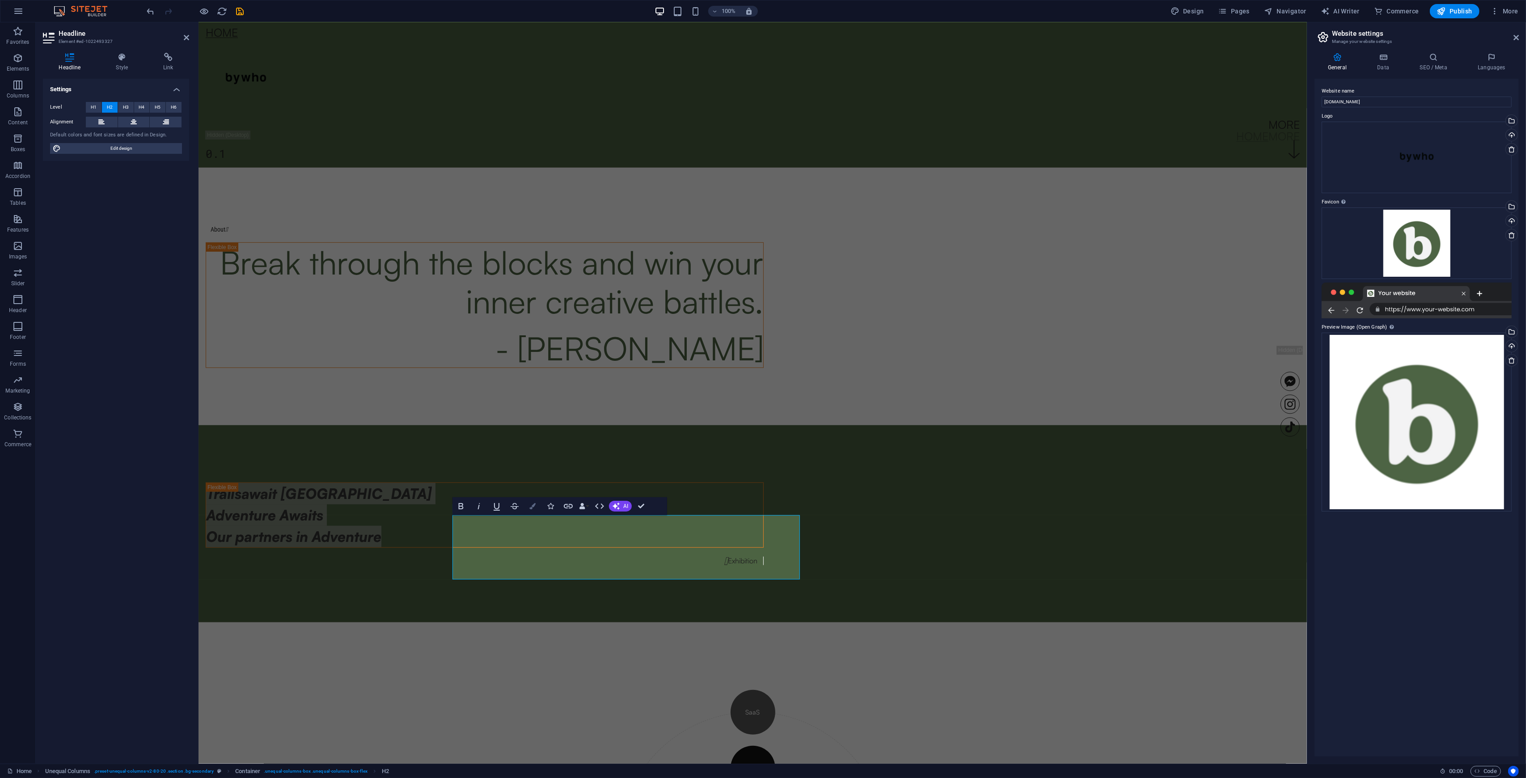
click at [530, 456] on icon "button" at bounding box center [533, 506] width 6 height 6
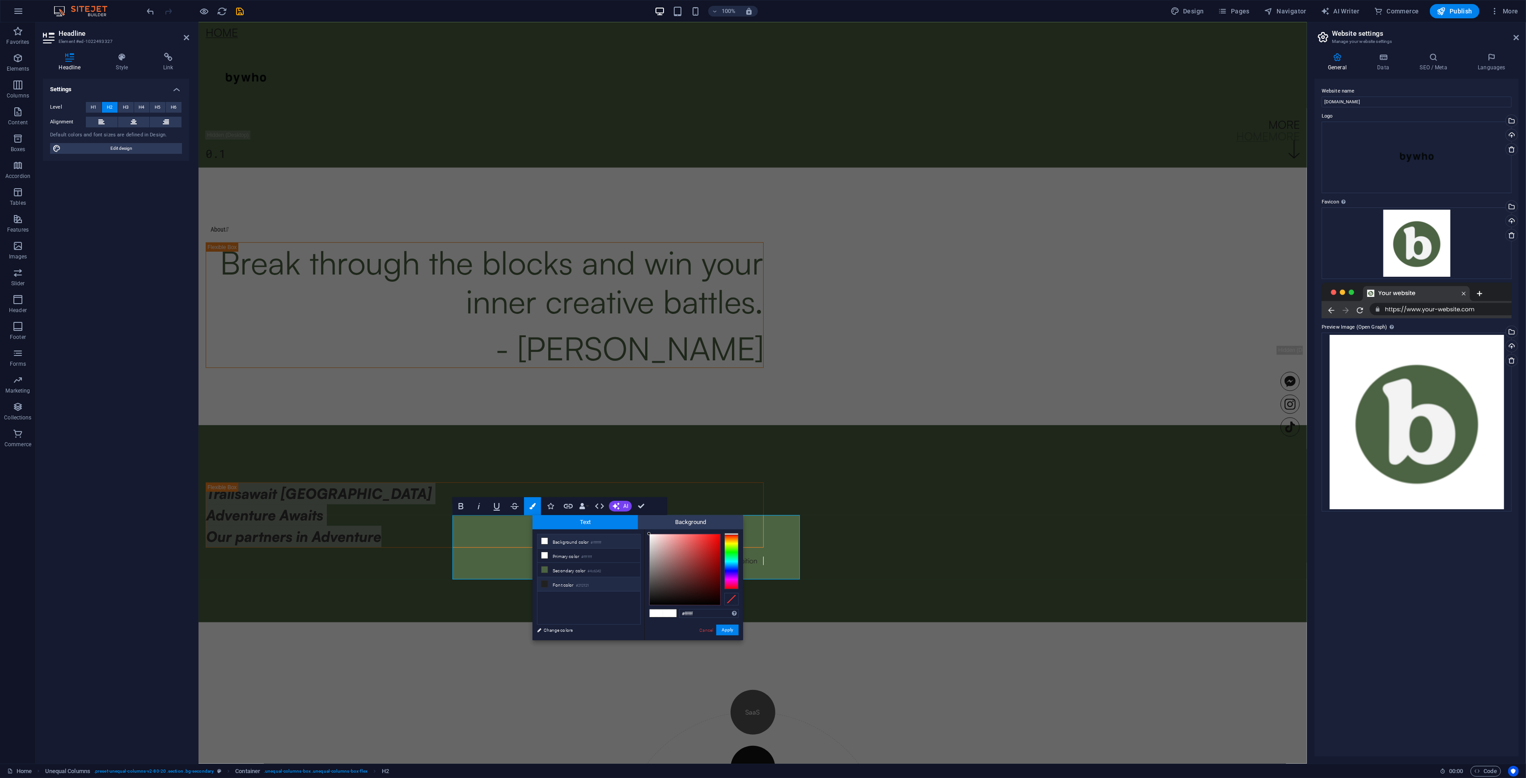
click at [547, 456] on icon at bounding box center [545, 584] width 6 height 6
type input "#212121"
click at [726, 456] on button "Apply" at bounding box center [727, 630] width 22 height 11
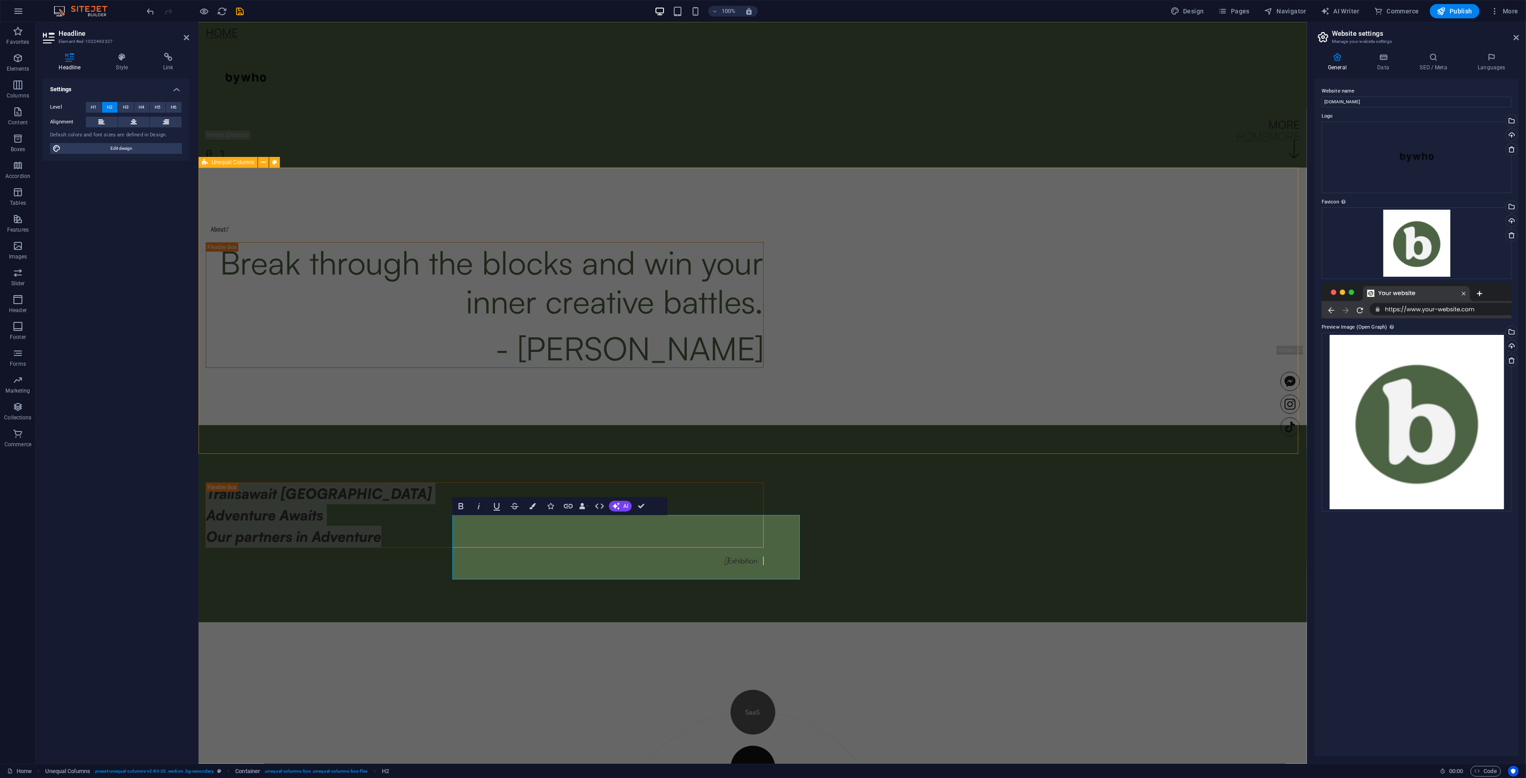
click at [435, 385] on div "About  Break through the blocks and win your inner creative battles. - Steven …" at bounding box center [752, 297] width 1109 height 258
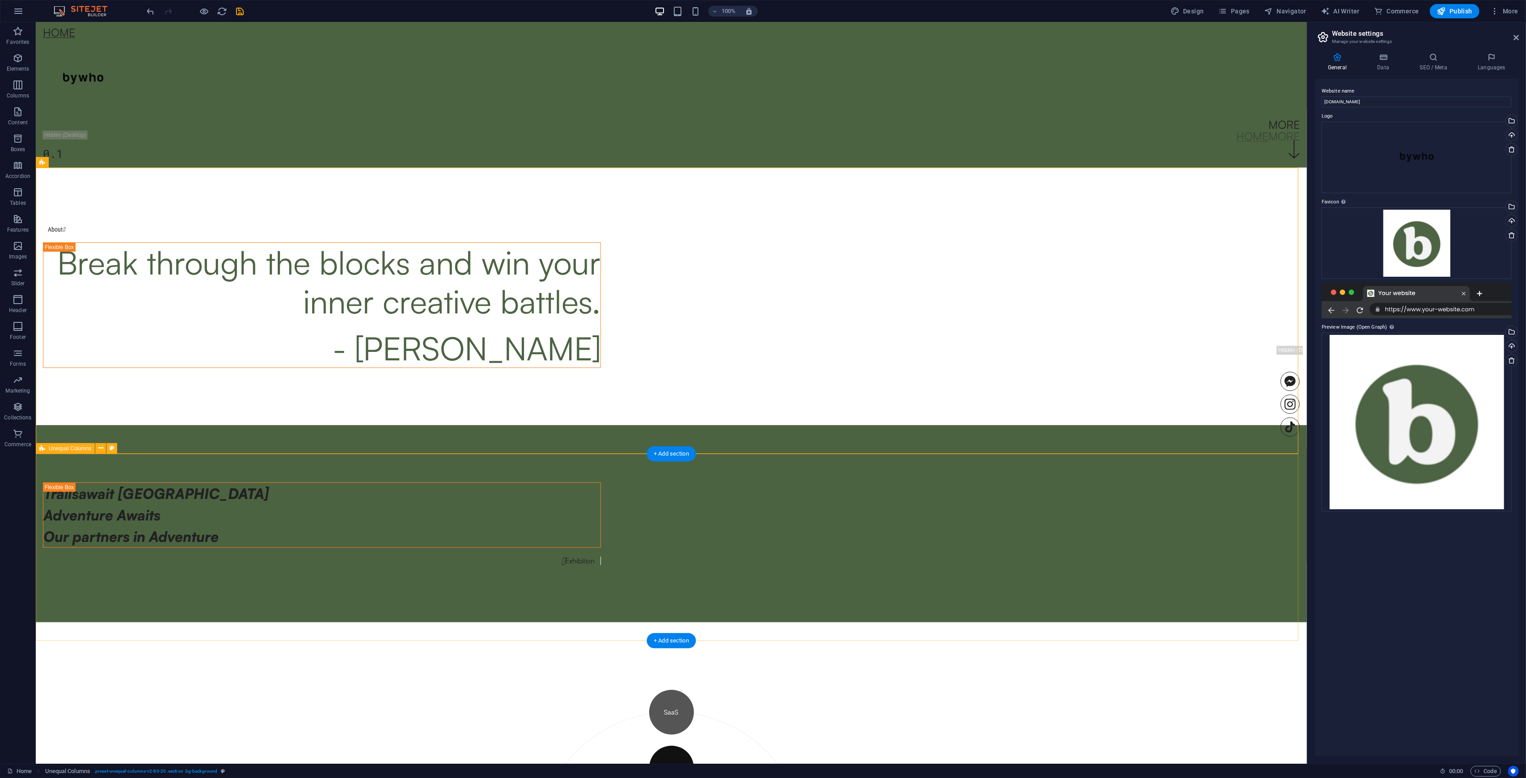
click at [858, 456] on div "Trailsawait South Africa Adventure Awaits Our partners in Adventure  Exhibition" at bounding box center [671, 523] width 1271 height 197
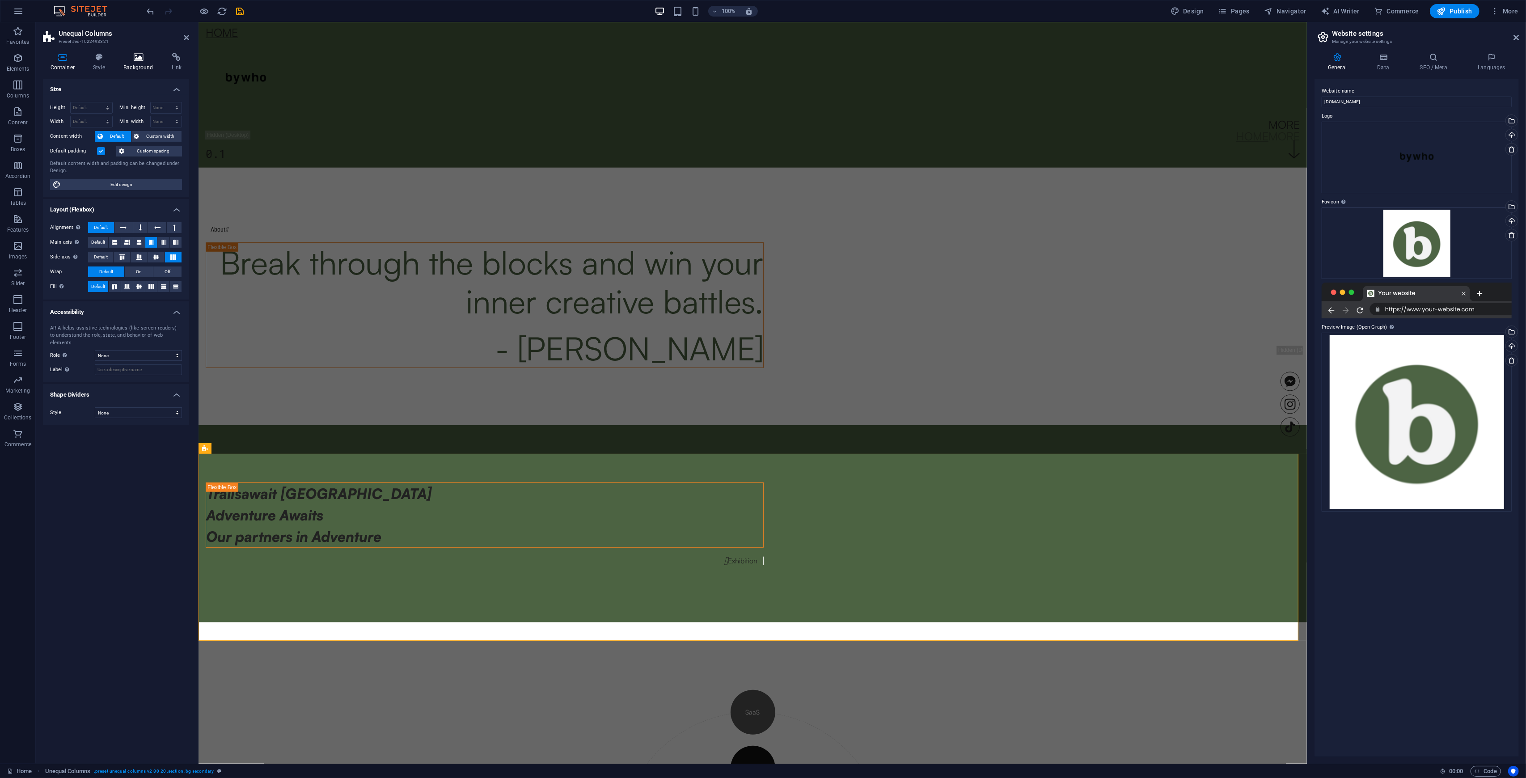
click at [130, 59] on icon at bounding box center [138, 57] width 45 height 9
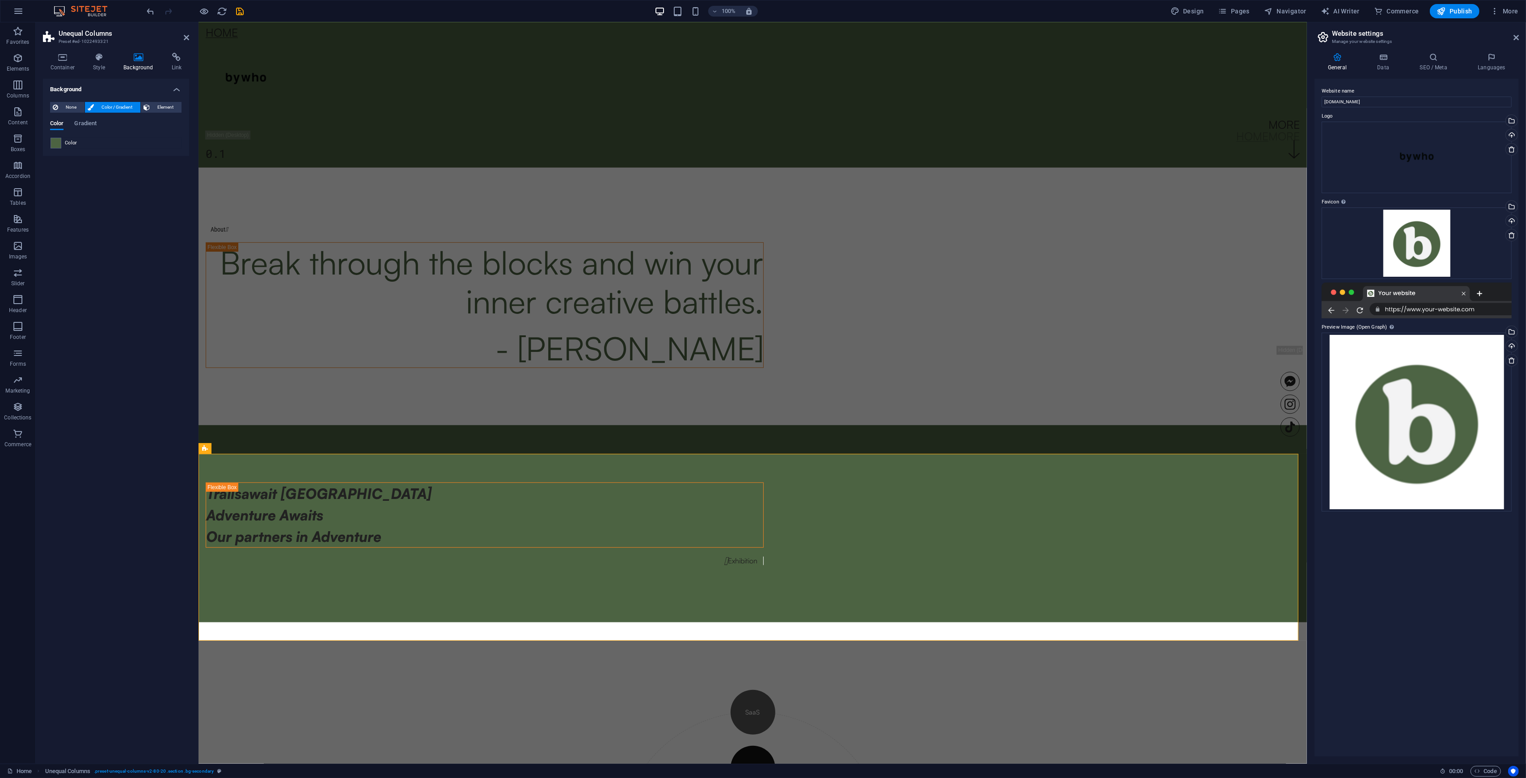
click at [63, 143] on div "Color" at bounding box center [116, 143] width 131 height 11
click at [56, 142] on span at bounding box center [56, 143] width 10 height 10
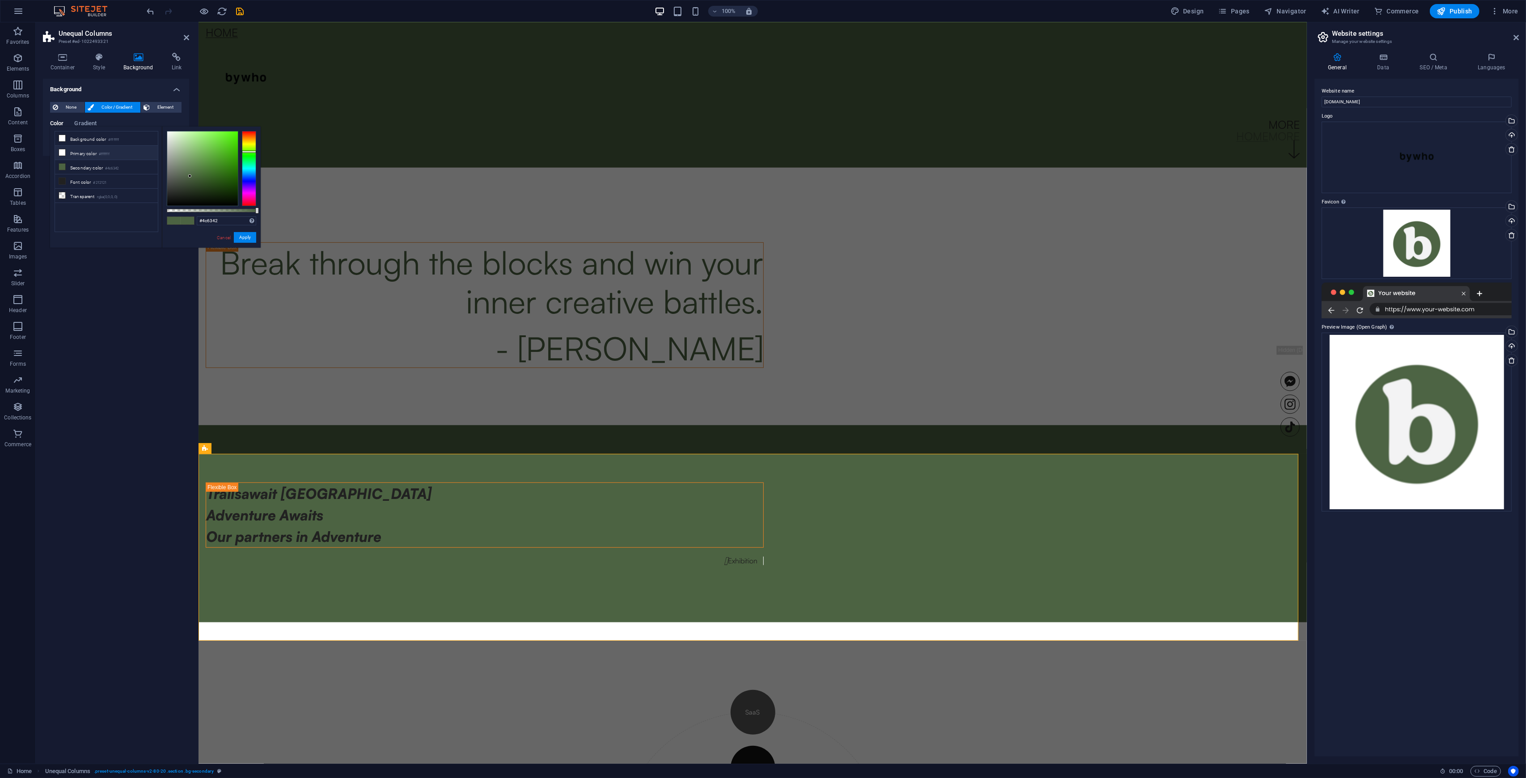
click at [80, 153] on li "Primary color #ffffff" at bounding box center [106, 153] width 103 height 14
type input "#ffffff"
click at [246, 235] on button "Apply" at bounding box center [245, 237] width 22 height 11
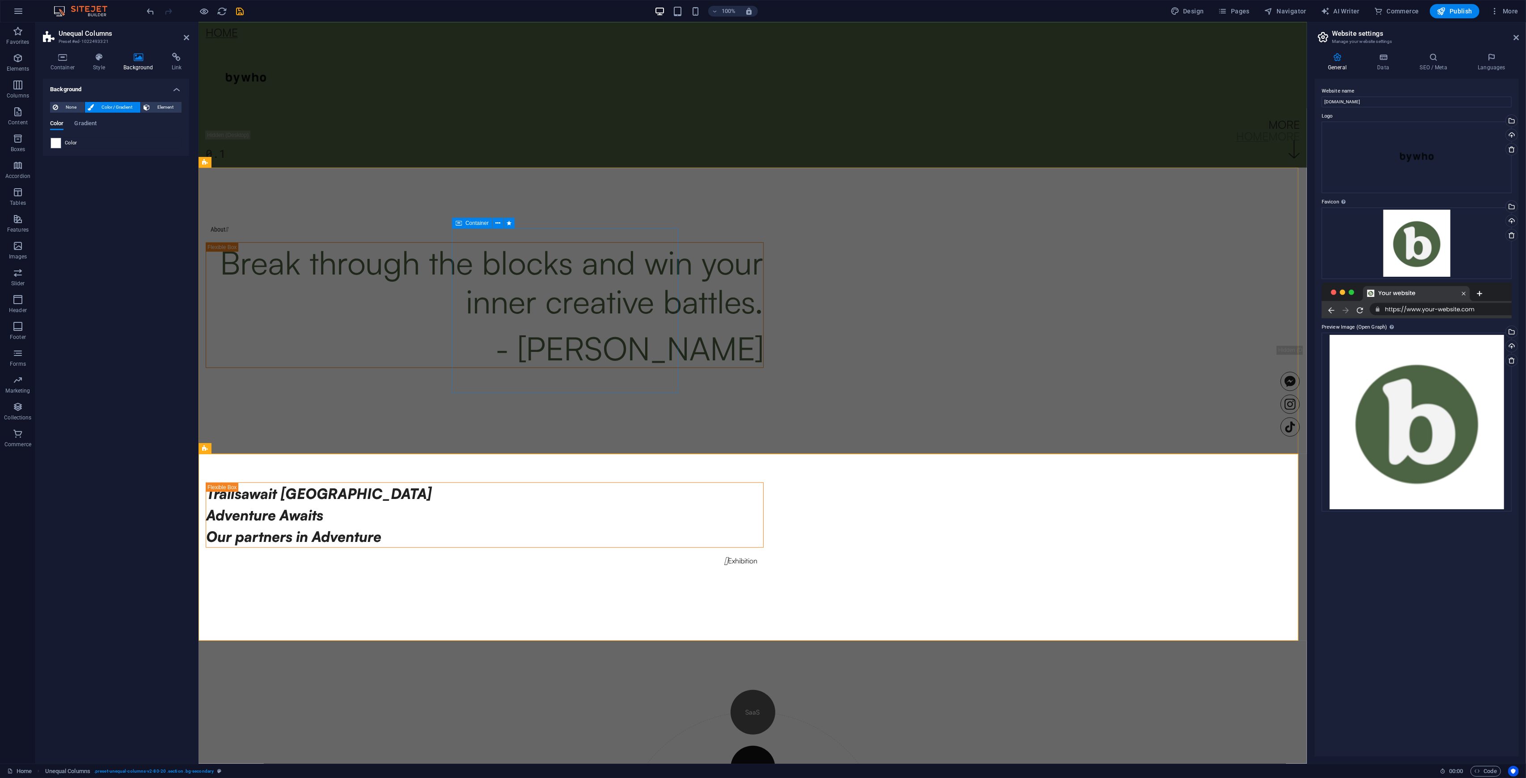
click at [457, 233] on div "About " at bounding box center [484, 229] width 558 height 8
drag, startPoint x: 457, startPoint y: 280, endPoint x: 683, endPoint y: 428, distance: 270.5
click at [619, 233] on div "About " at bounding box center [484, 229] width 558 height 8
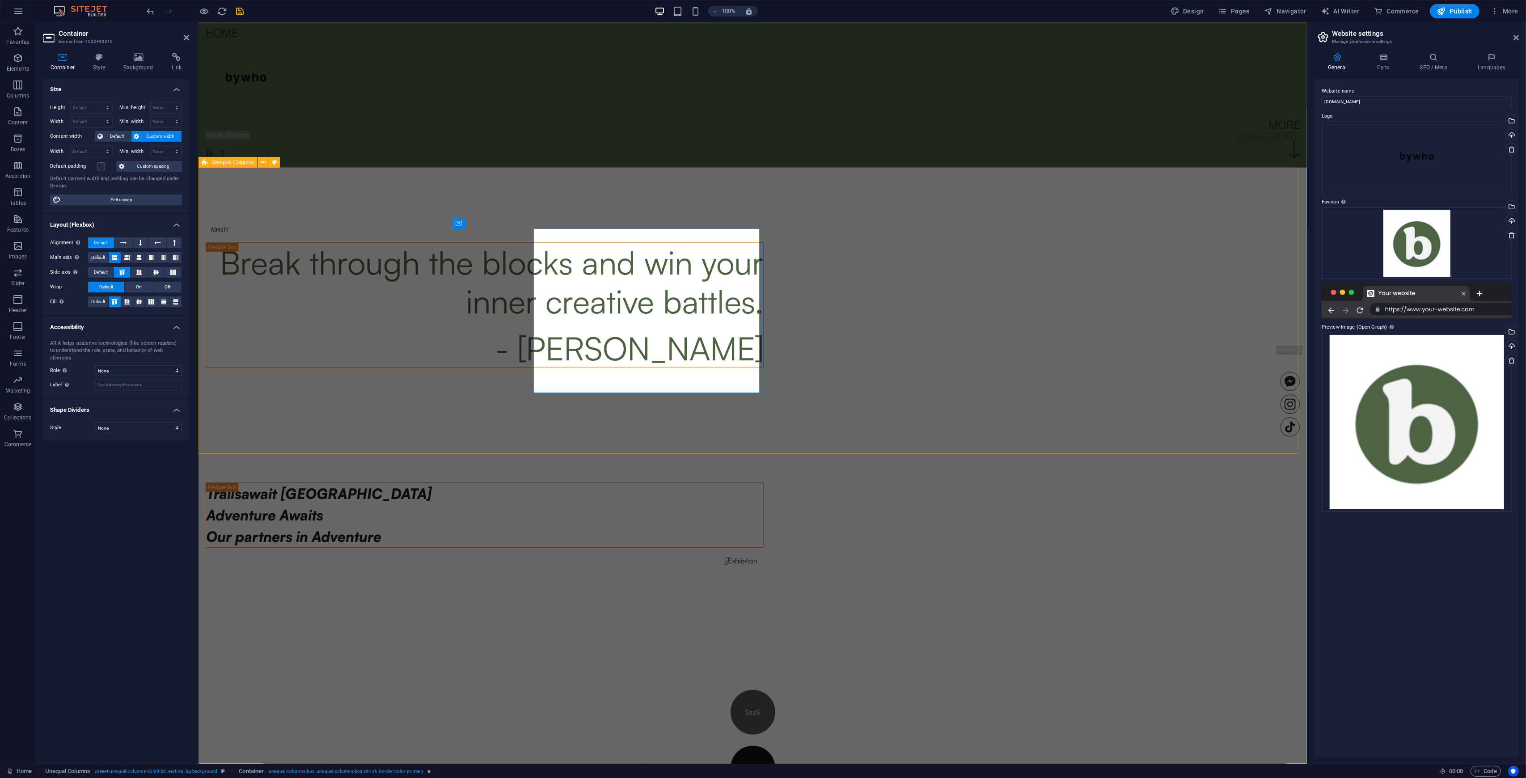
click at [858, 456] on div "Trailsawait South Africa Adventure Awaits Our partners in Adventure  Exhibition" at bounding box center [752, 523] width 1109 height 197
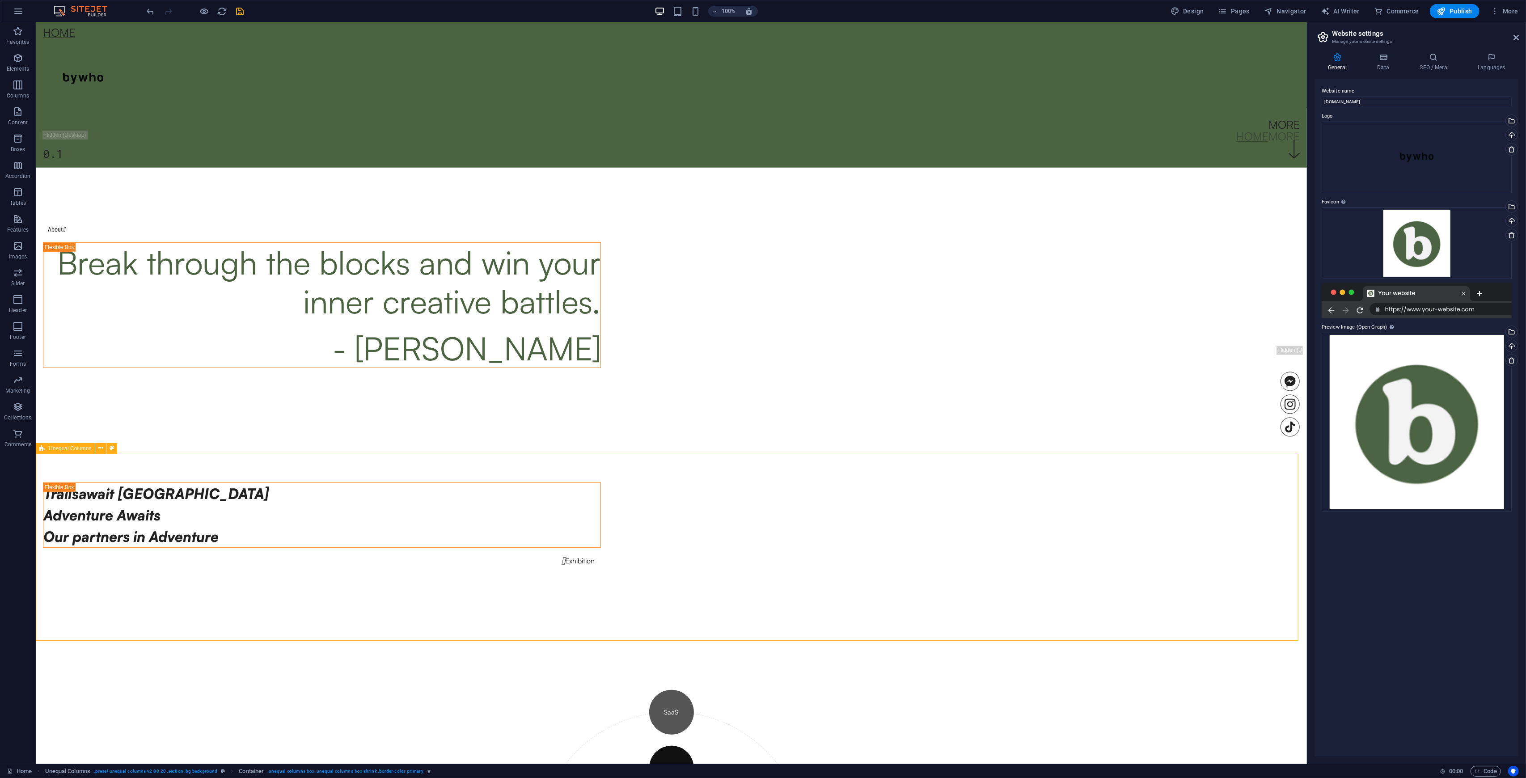
click at [858, 456] on div "Trailsawait South Africa Adventure Awaits Our partners in Adventure  Exhibition" at bounding box center [671, 523] width 1271 height 197
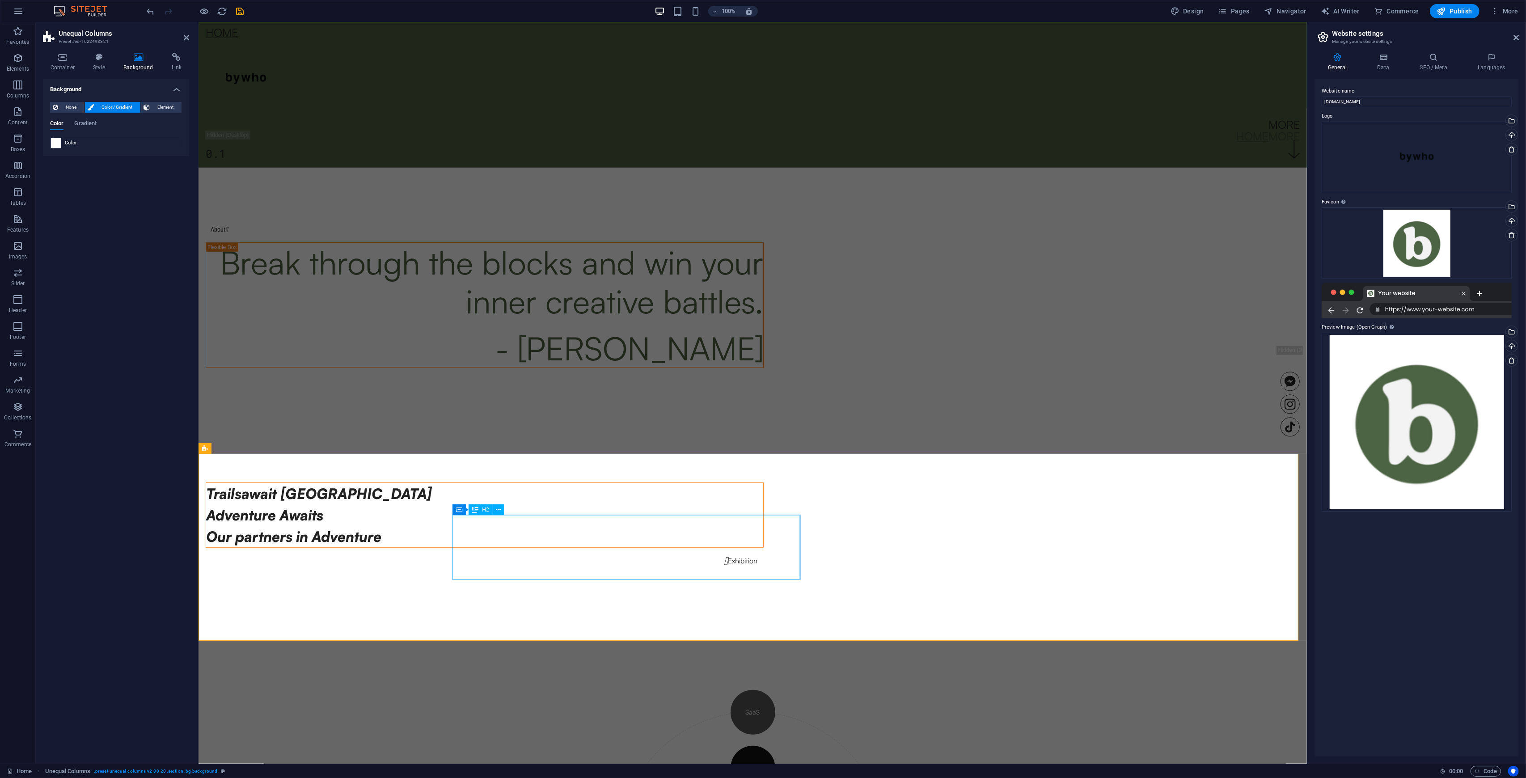
click at [576, 456] on div "Trailsawait South Africa Adventure Awaits Our partners in Adventure" at bounding box center [484, 515] width 557 height 64
click at [619, 456] on div "Trailsawait South Africa Adventure Awaits Our partners in Adventure" at bounding box center [484, 515] width 557 height 64
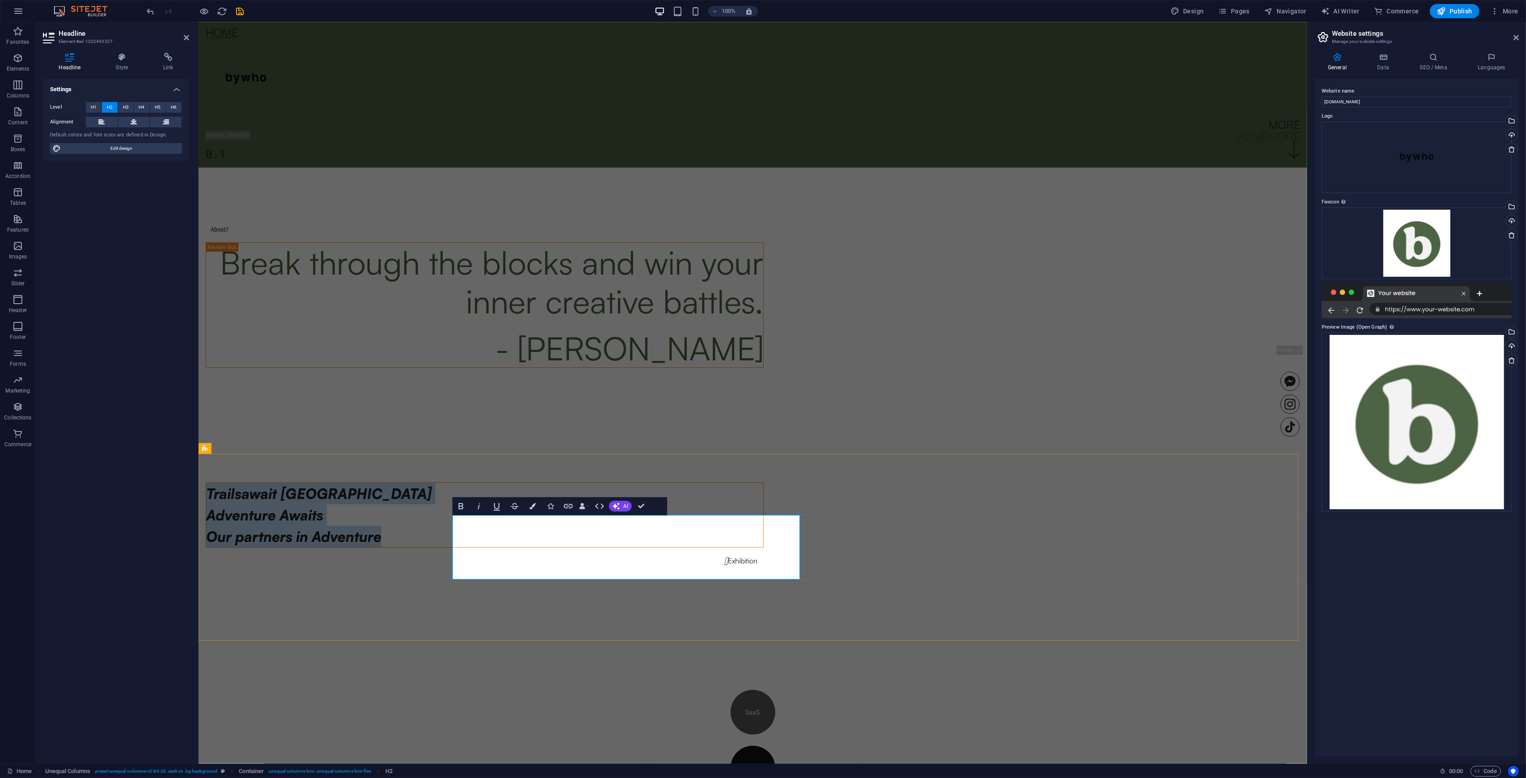
click at [644, 456] on h2 "Trailsawait South Africa Adventure Awaits Our partners in Adventure" at bounding box center [484, 515] width 557 height 64
drag, startPoint x: 590, startPoint y: 555, endPoint x: 449, endPoint y: 546, distance: 140.8
click at [449, 456] on div "Trailsawait South Africa Adventure Awaits Our partners in Adventure  Exhibition" at bounding box center [752, 523] width 1109 height 197
click at [534, 456] on icon "button" at bounding box center [533, 506] width 6 height 6
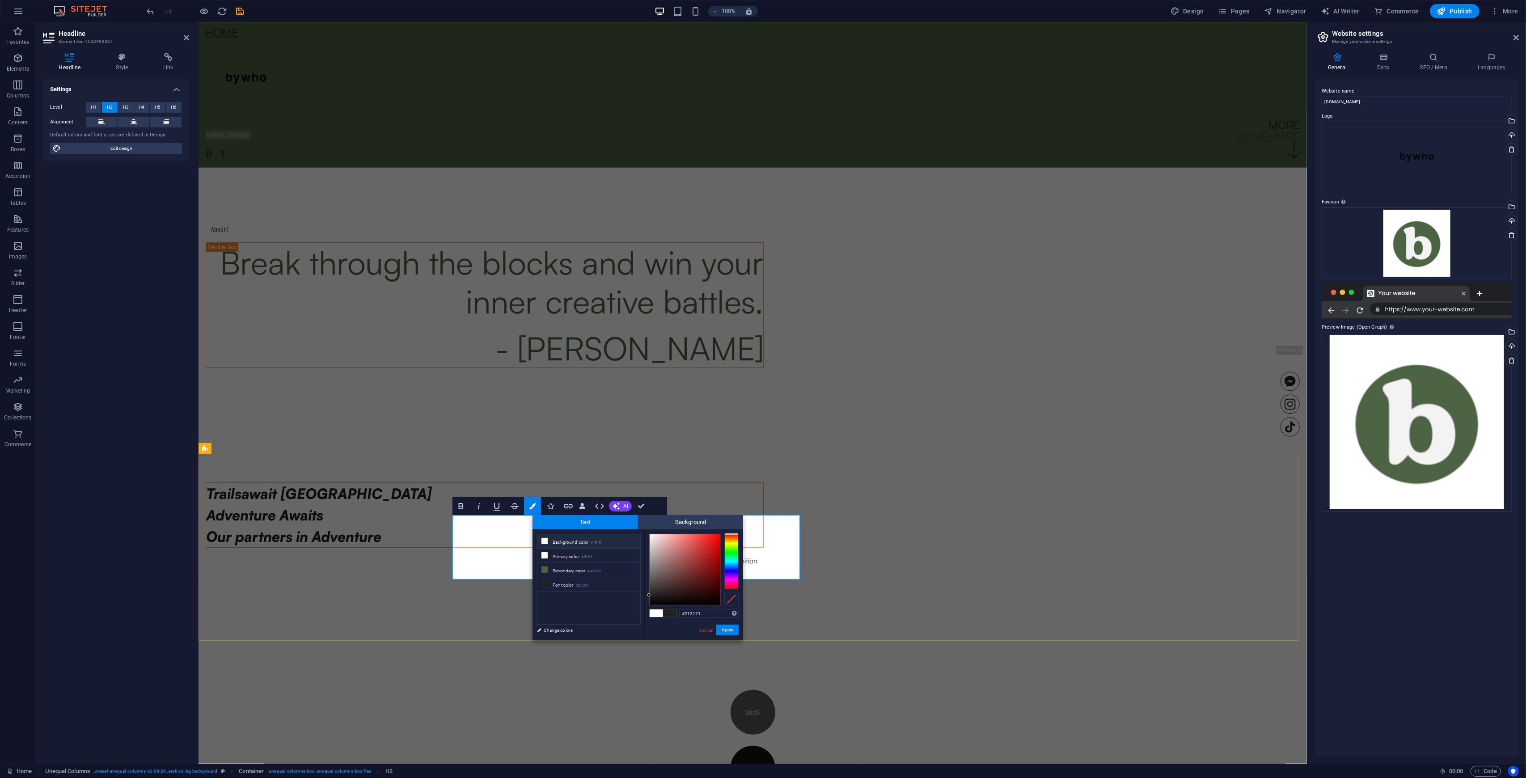
click at [432, 456] on span "Trailsawait South Africa Adventure Awaits Our partners in Adventure" at bounding box center [319, 515] width 226 height 61
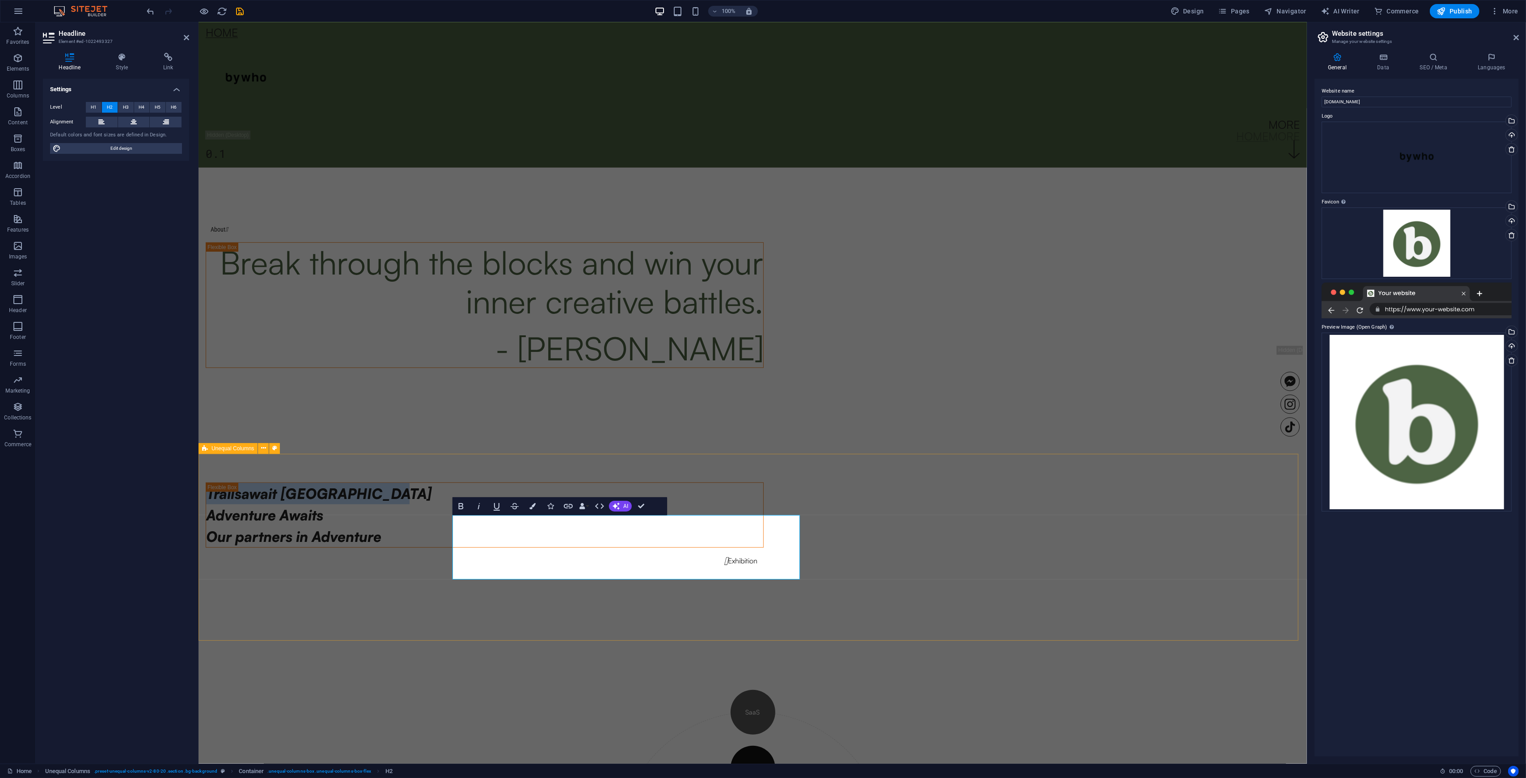
drag, startPoint x: 508, startPoint y: 528, endPoint x: 441, endPoint y: 528, distance: 66.6
click at [441, 456] on div "Trailsawait South Africa Adventure Awaits Our partners in Adventure  Exhibition" at bounding box center [752, 523] width 1109 height 197
click at [534, 456] on icon "button" at bounding box center [533, 506] width 6 height 6
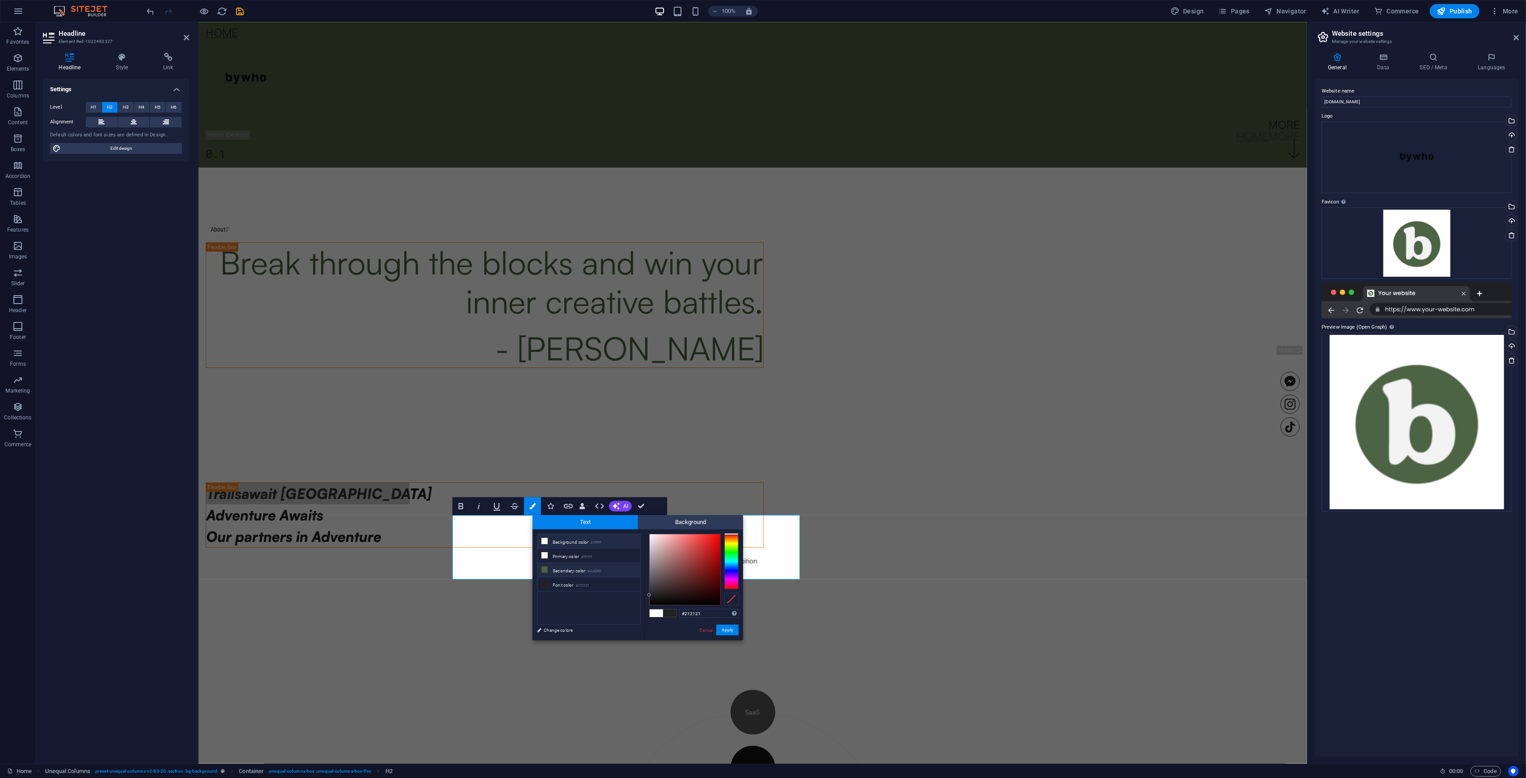
click at [546, 456] on icon at bounding box center [545, 570] width 6 height 6
click at [522, 456] on h2 "Trailsawait South Africa Adventure Awaits Our partners in Adventure" at bounding box center [484, 515] width 557 height 64
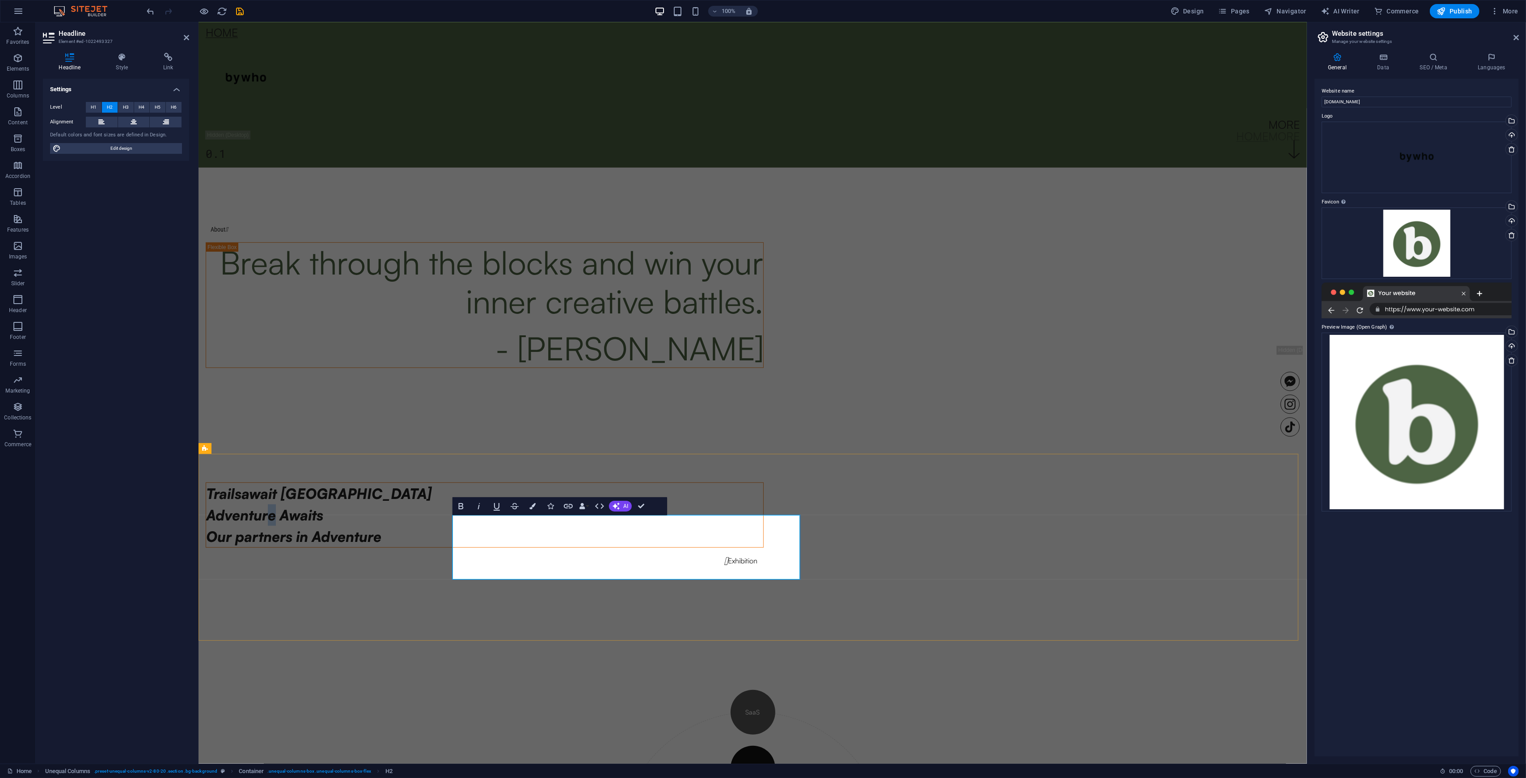
drag, startPoint x: 518, startPoint y: 539, endPoint x: 554, endPoint y: 532, distance: 36.5
click at [432, 456] on span "Trailsawait South Africa Adventure Awaits Our partners in Adventure" at bounding box center [319, 515] width 226 height 61
drag, startPoint x: 583, startPoint y: 526, endPoint x: 448, endPoint y: 526, distance: 135.1
click at [448, 456] on div "Trailsawait South Africa Adventure Awaits Our partners in Adventure  Exhibition" at bounding box center [752, 523] width 1109 height 197
click at [532, 456] on icon "button" at bounding box center [533, 506] width 6 height 6
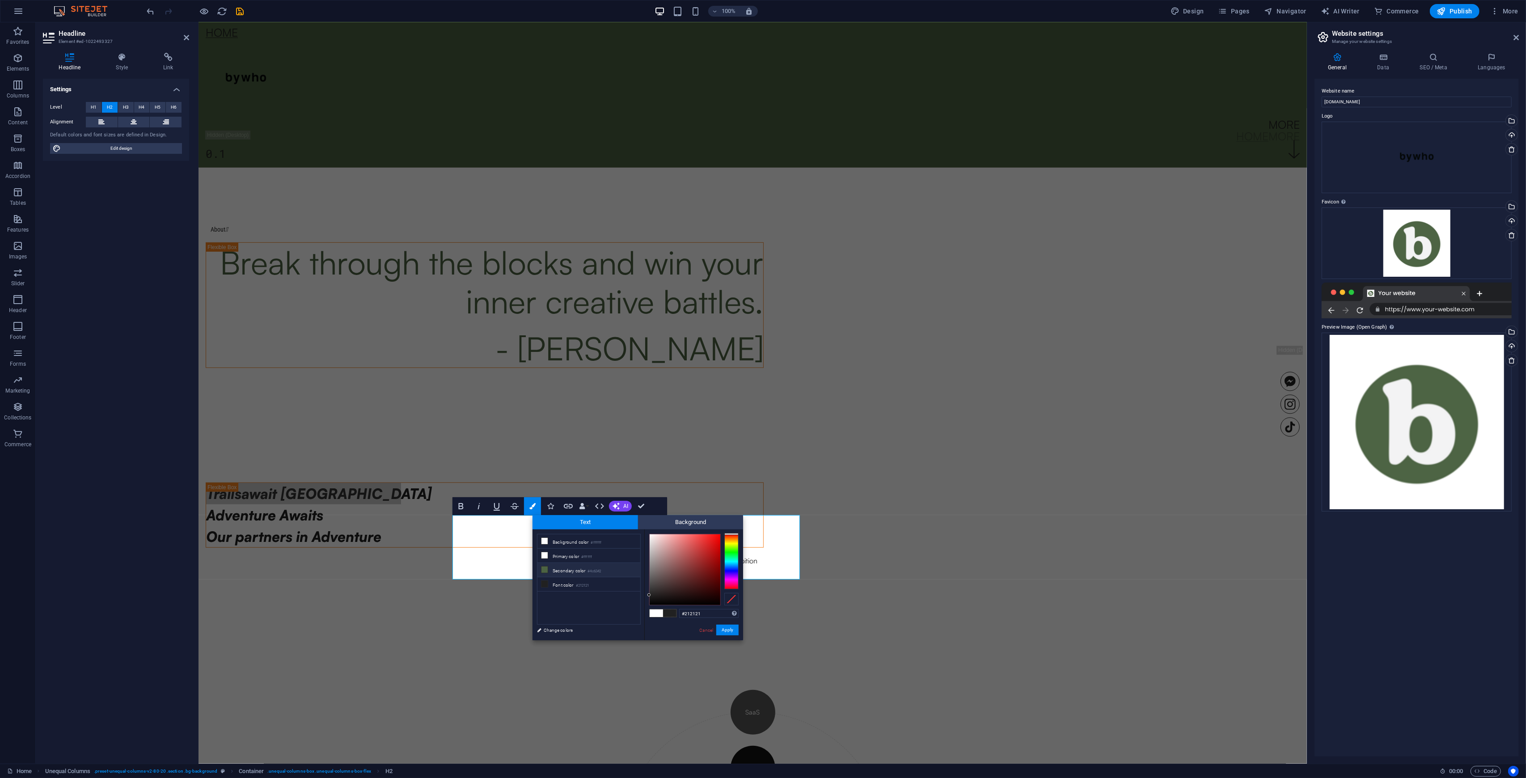
click at [549, 456] on li "Secondary color #4c6342" at bounding box center [589, 570] width 103 height 14
click at [730, 456] on button "Apply" at bounding box center [727, 630] width 22 height 11
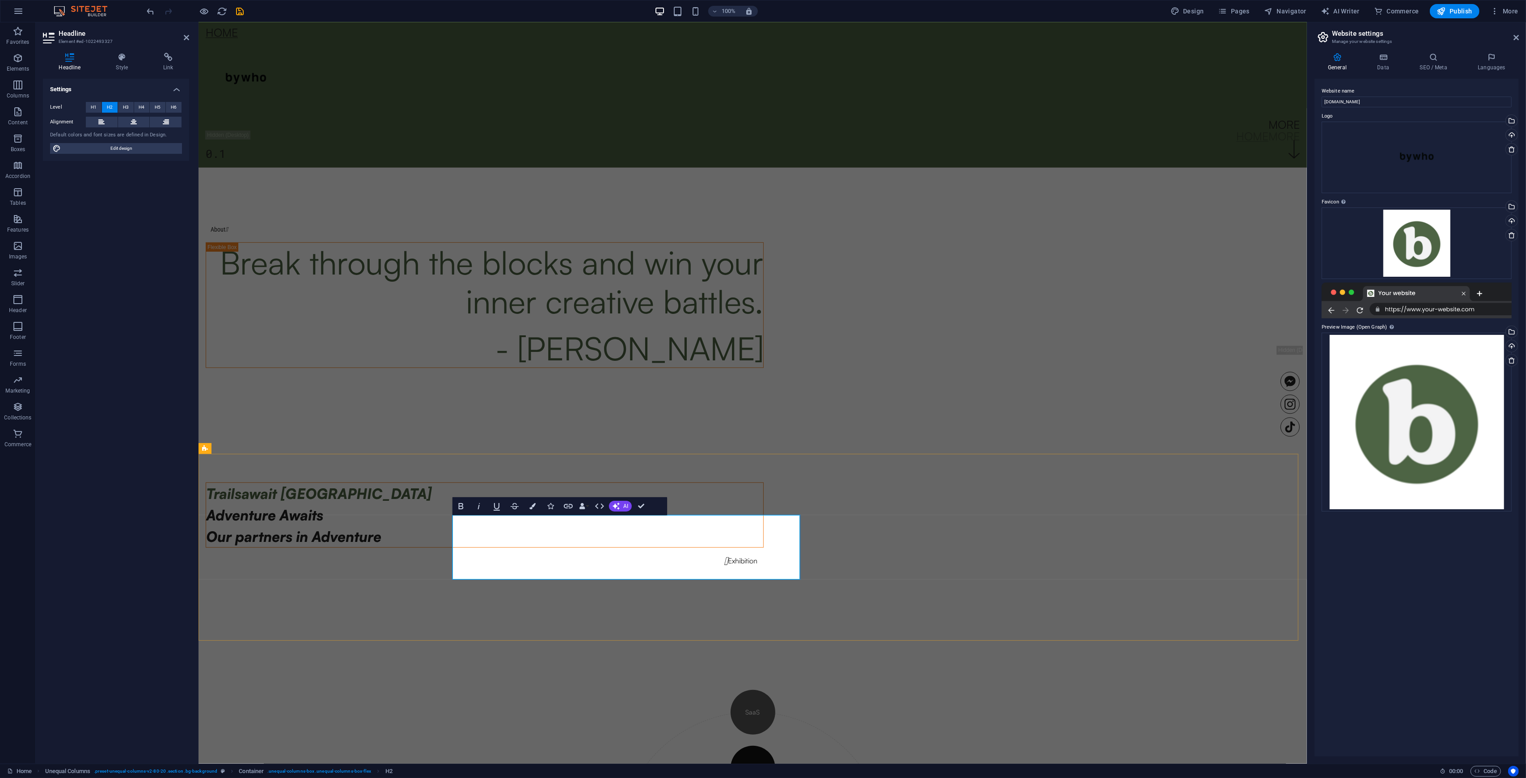
click at [605, 456] on h2 "​ Trailsawait South Africa ​ Adventure Awaits Our partners in Adventure" at bounding box center [484, 515] width 557 height 64
drag, startPoint x: 611, startPoint y: 559, endPoint x: 449, endPoint y: 555, distance: 162.4
click at [449, 456] on div "​ Trailsawait South Africa ​ Adventure Awaits Our partners in Adventure  Exhib…" at bounding box center [752, 523] width 1109 height 197
drag, startPoint x: 608, startPoint y: 553, endPoint x: 447, endPoint y: 549, distance: 161.0
click at [447, 456] on div "​ Trailsawait South Africa ​ Adventure Awaits Our partners in Adventure  Exhib…" at bounding box center [752, 523] width 1109 height 197
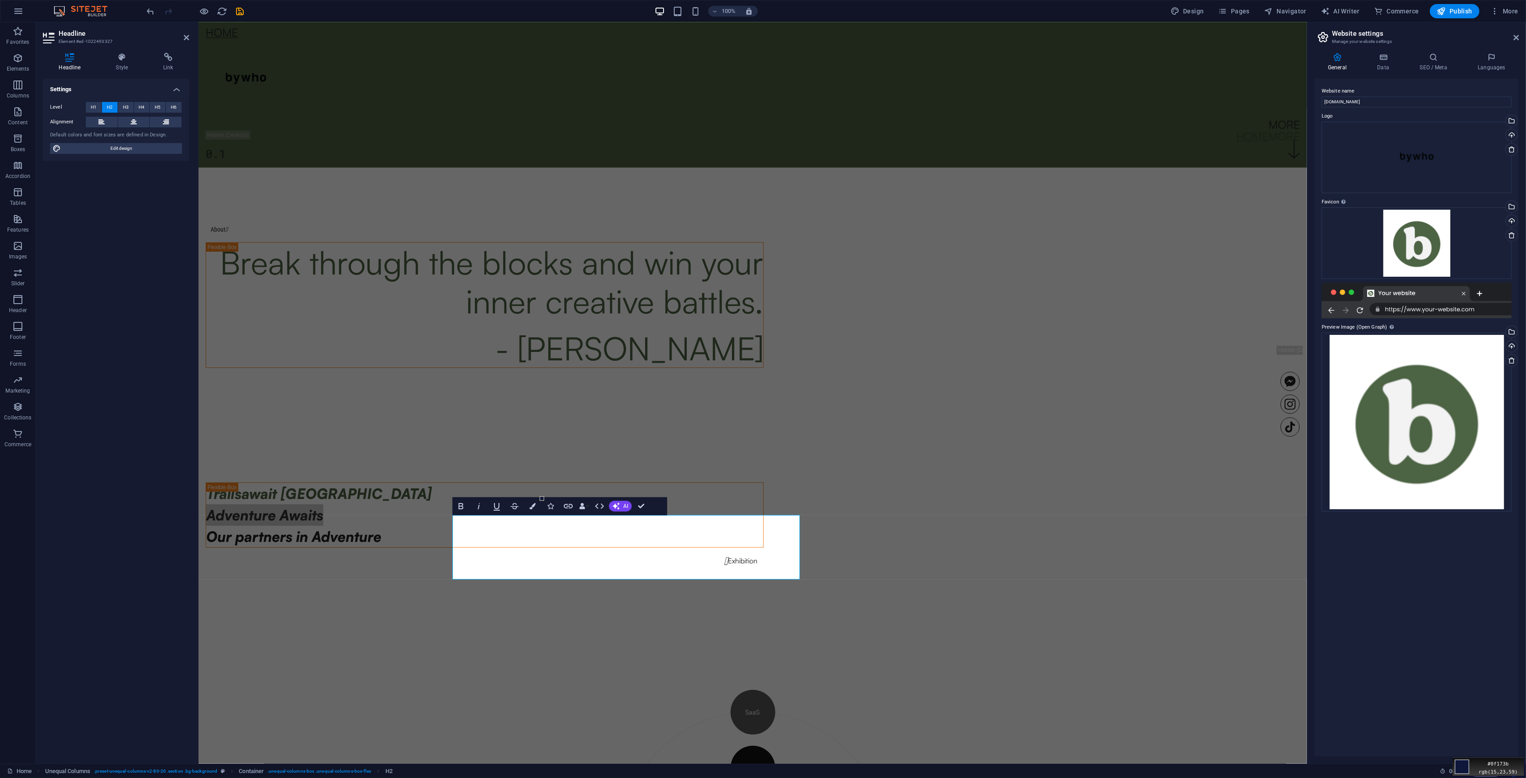
click at [532, 456] on div "Move your 🖱️ to pick a color #0f173b rgb(15,23,59)" at bounding box center [763, 389] width 1526 height 778
click at [532, 456] on icon "button" at bounding box center [533, 506] width 6 height 6
type input "#212121"
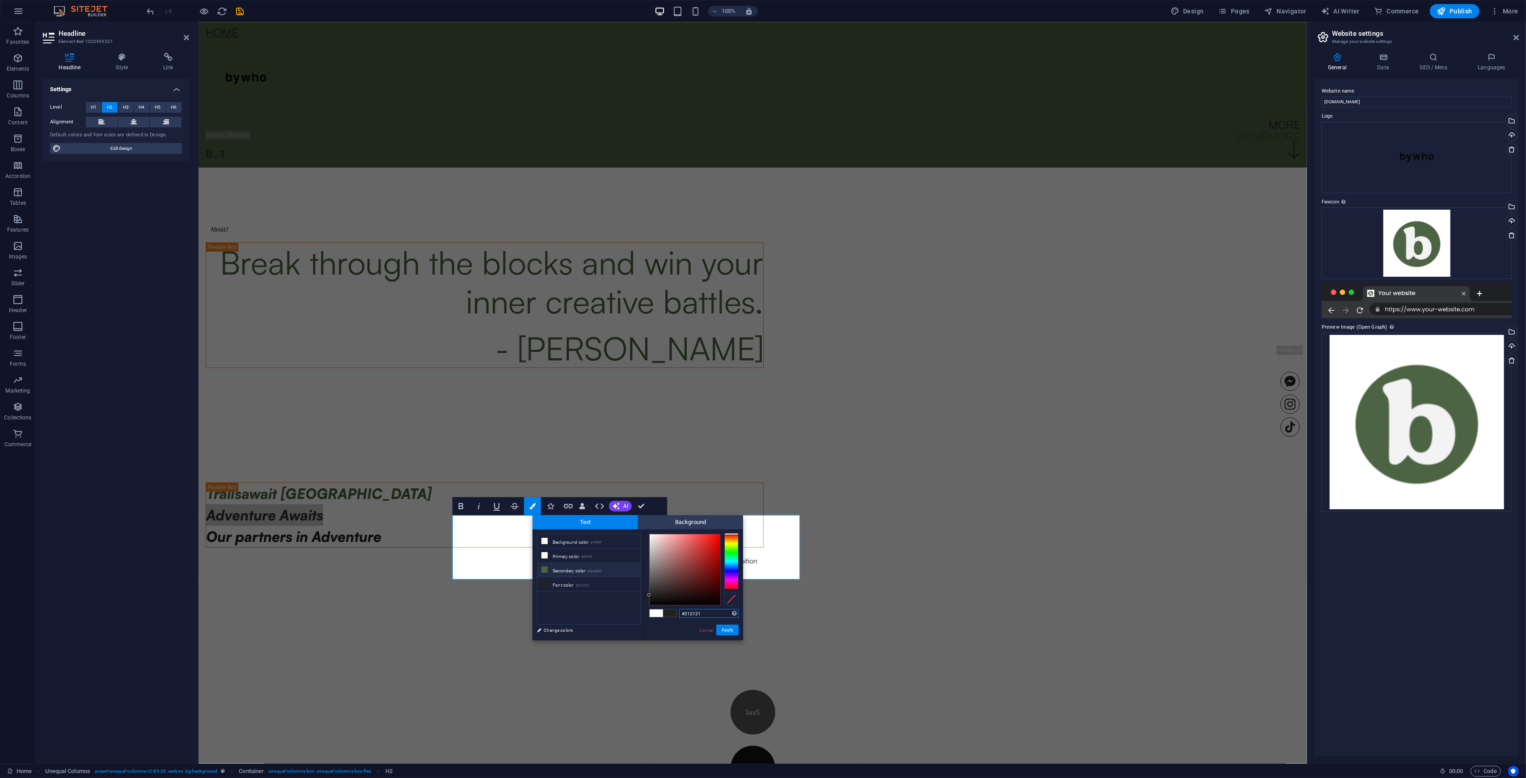
drag, startPoint x: 712, startPoint y: 611, endPoint x: 661, endPoint y: 614, distance: 52.0
click at [661, 456] on div "#212121 Supported formats #0852ed rgb(8, 82, 237) rgba(8, 82, 237, 90%) hsv(221…" at bounding box center [693, 650] width 99 height 241
paste input "BywhoDesignDevelopmentMarketingMedia ProductionFull-ServiceTechnologyTourismRet…"
type input "BywhoDesignDevelopmentMarketingMedia ProductionFull-ServiceTechnologyTourismRet…"
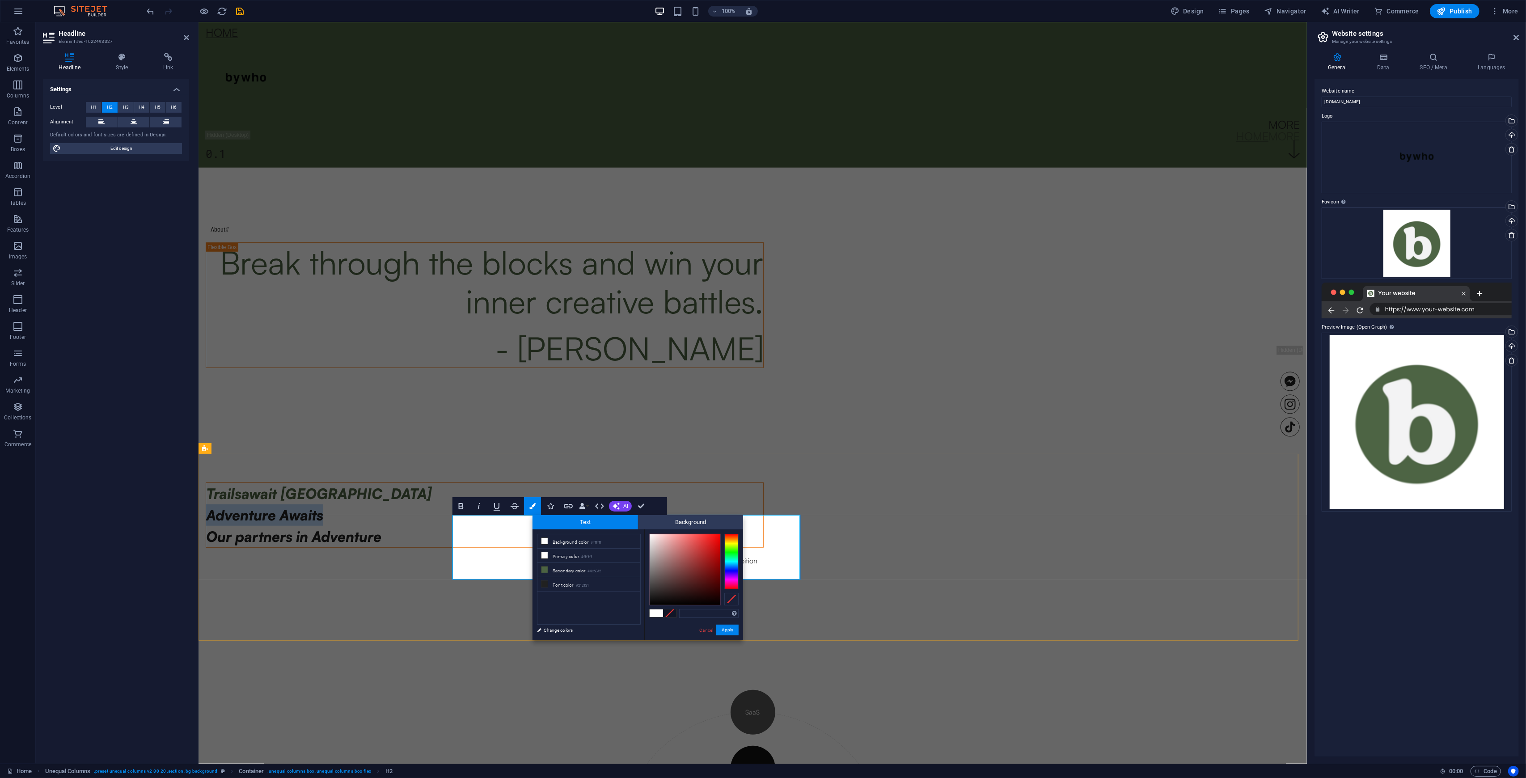
click at [432, 456] on span "Trailsawait [GEOGRAPHIC_DATA]" at bounding box center [319, 494] width 226 height 18
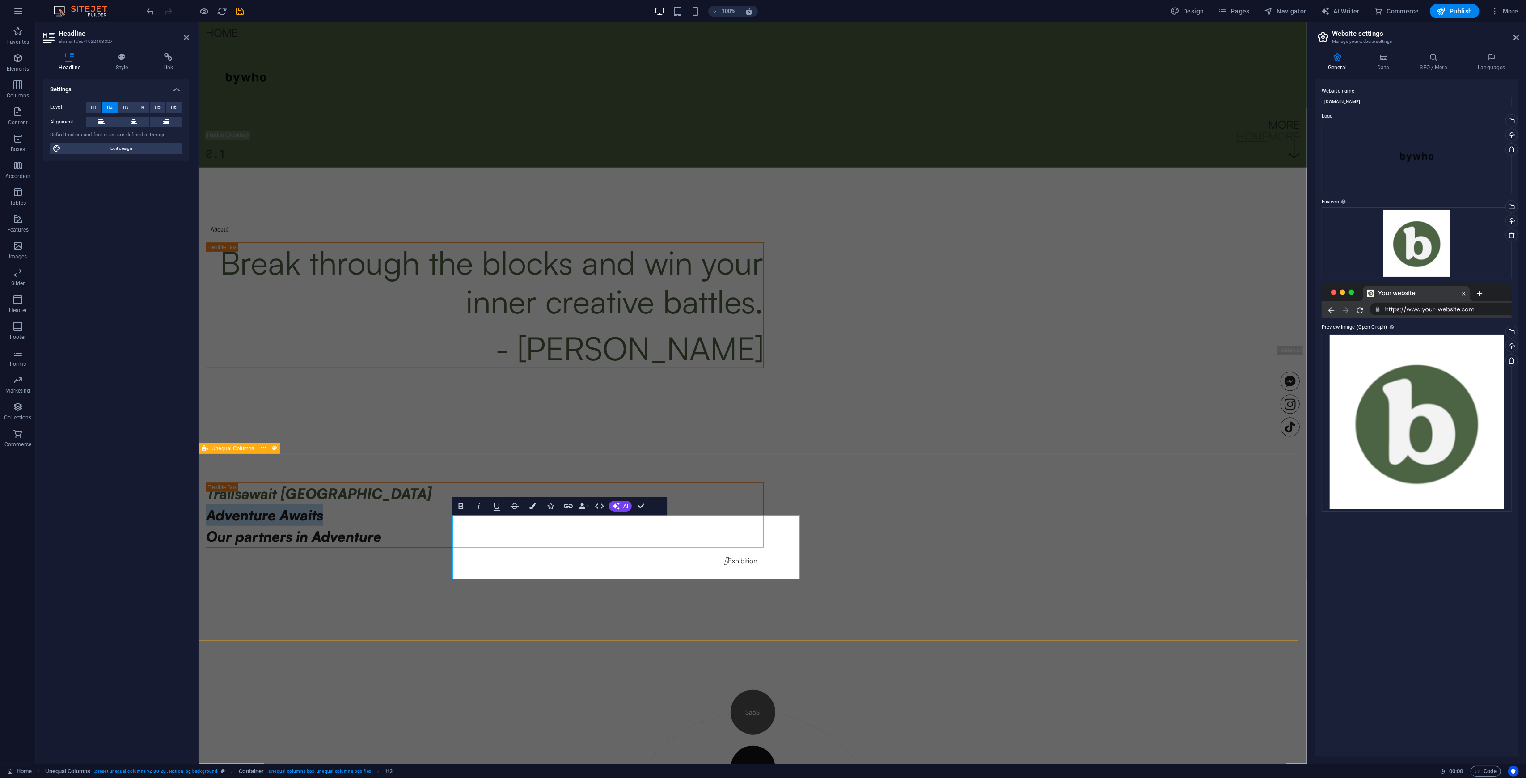
drag, startPoint x: 576, startPoint y: 547, endPoint x: 450, endPoint y: 541, distance: 125.4
click at [450, 456] on div "​ Trailsawait South Africa ​ Adventure Awaits Our partners in Adventure  Exhib…" at bounding box center [752, 523] width 1109 height 197
click at [529, 456] on button "Colors" at bounding box center [532, 506] width 17 height 18
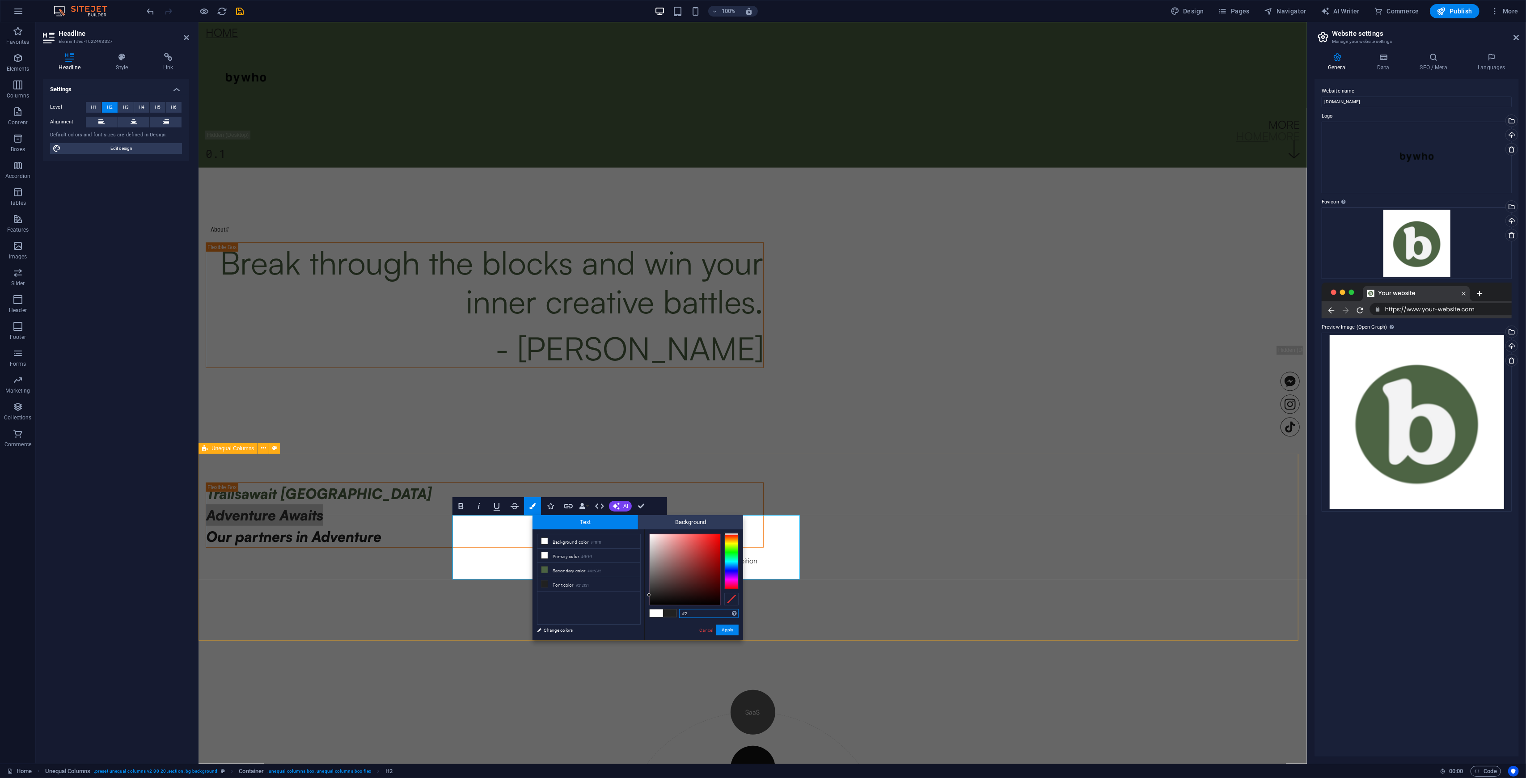
type input "#"
type input "#ffce60"
click at [729, 456] on button "Apply" at bounding box center [727, 630] width 22 height 11
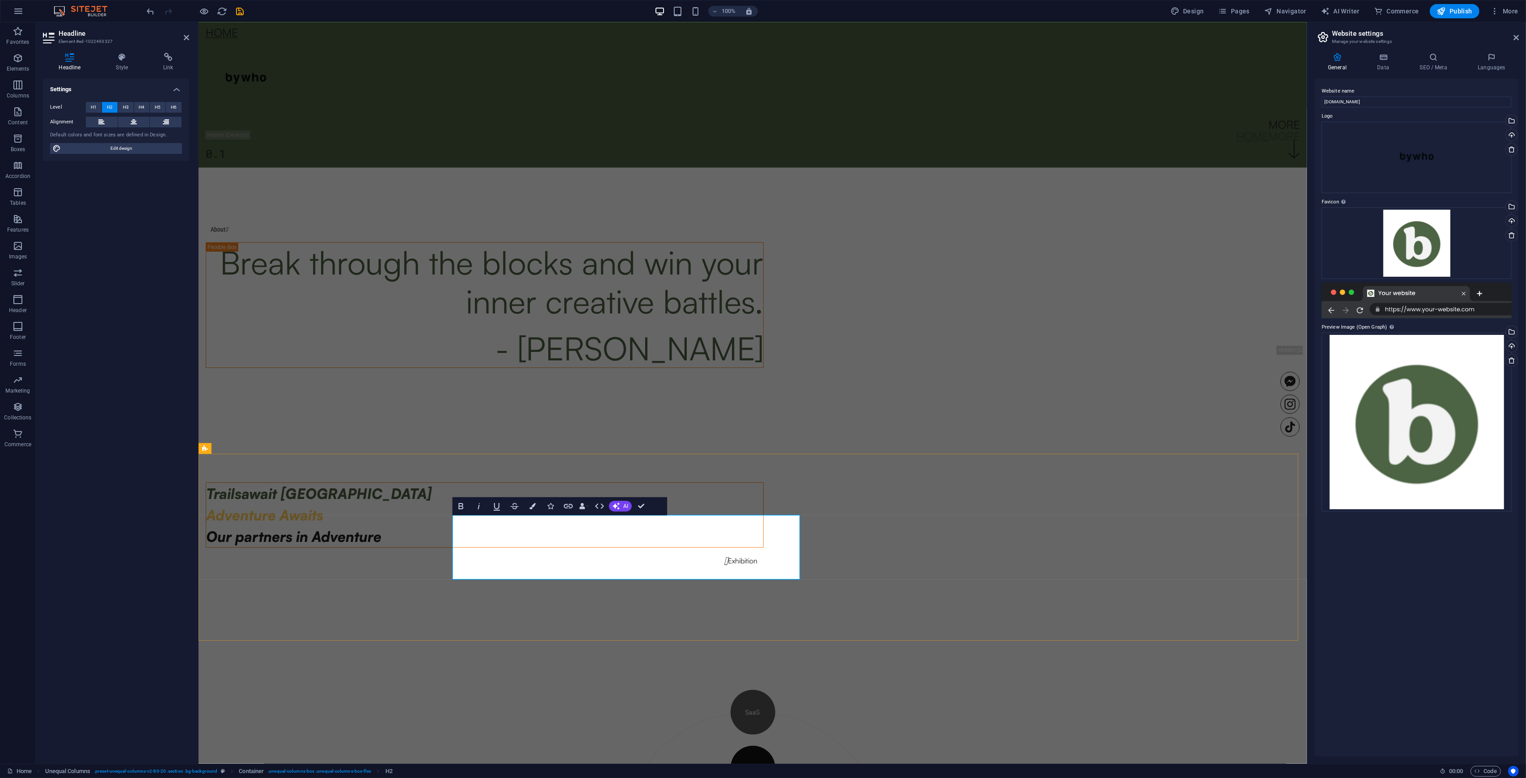
click at [675, 456] on h2 "​ Trailsawait South Africa ​ Adventure Awaits Our partners in Adventure" at bounding box center [484, 515] width 557 height 64
click at [435, 456] on span "Adventure Awaits Our partners in Adventure" at bounding box center [320, 515] width 229 height 61
click at [858, 456] on div "​ Trailsawait South Africa ​ Adventure Awaits Our partners in Adventure  Exhib…" at bounding box center [752, 523] width 1109 height 197
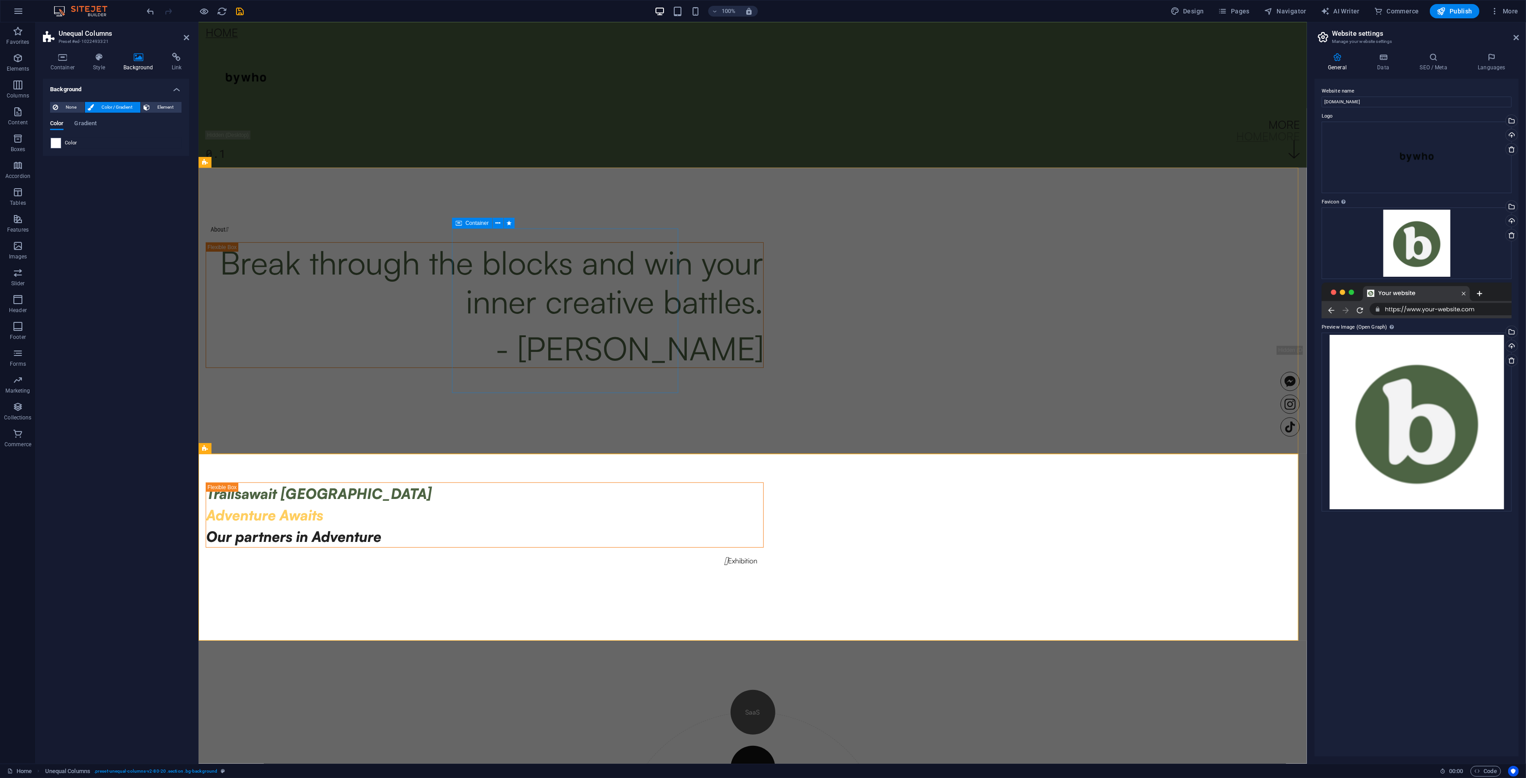
click at [461, 233] on div "About " at bounding box center [484, 229] width 558 height 8
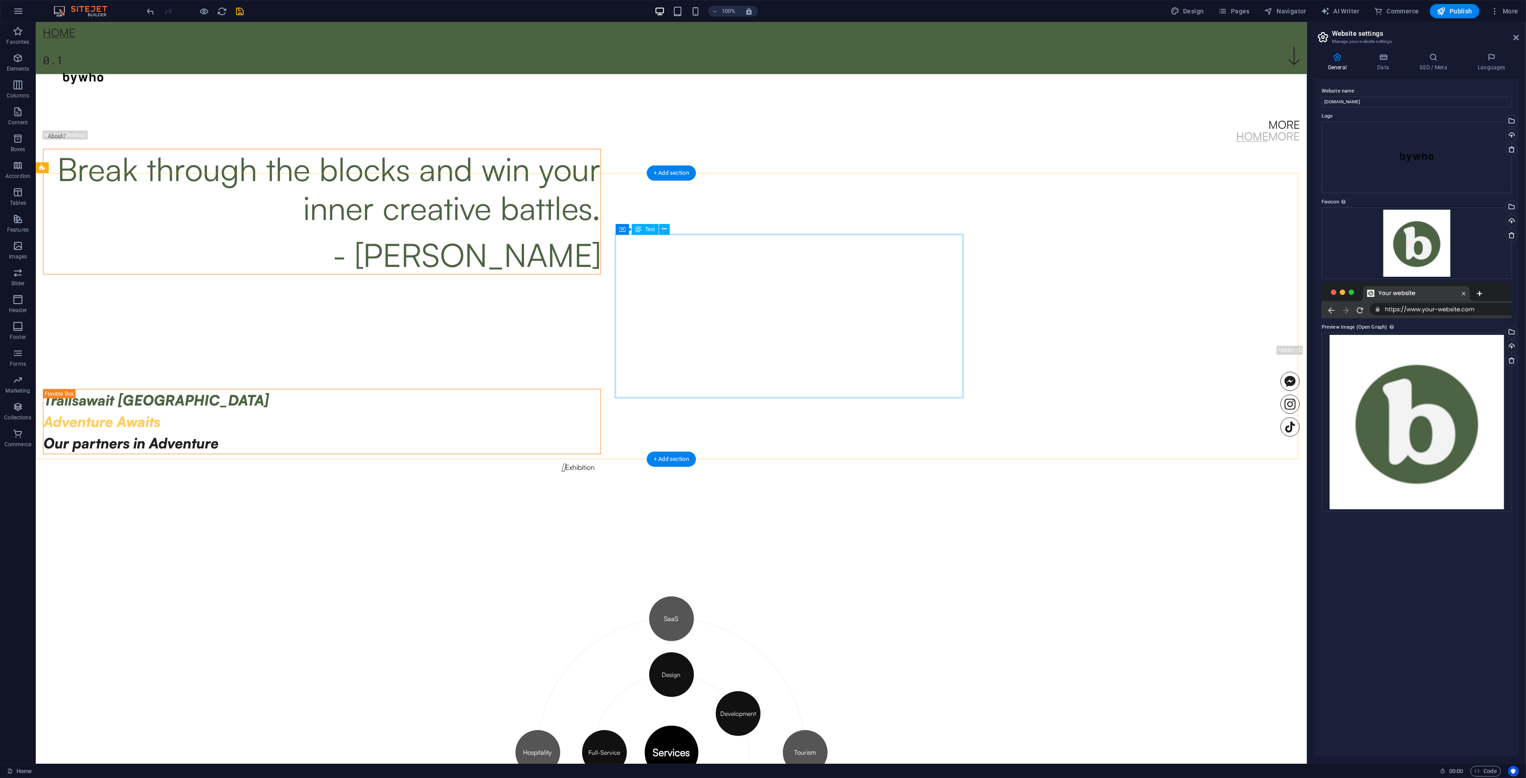
scroll to position [748, 0]
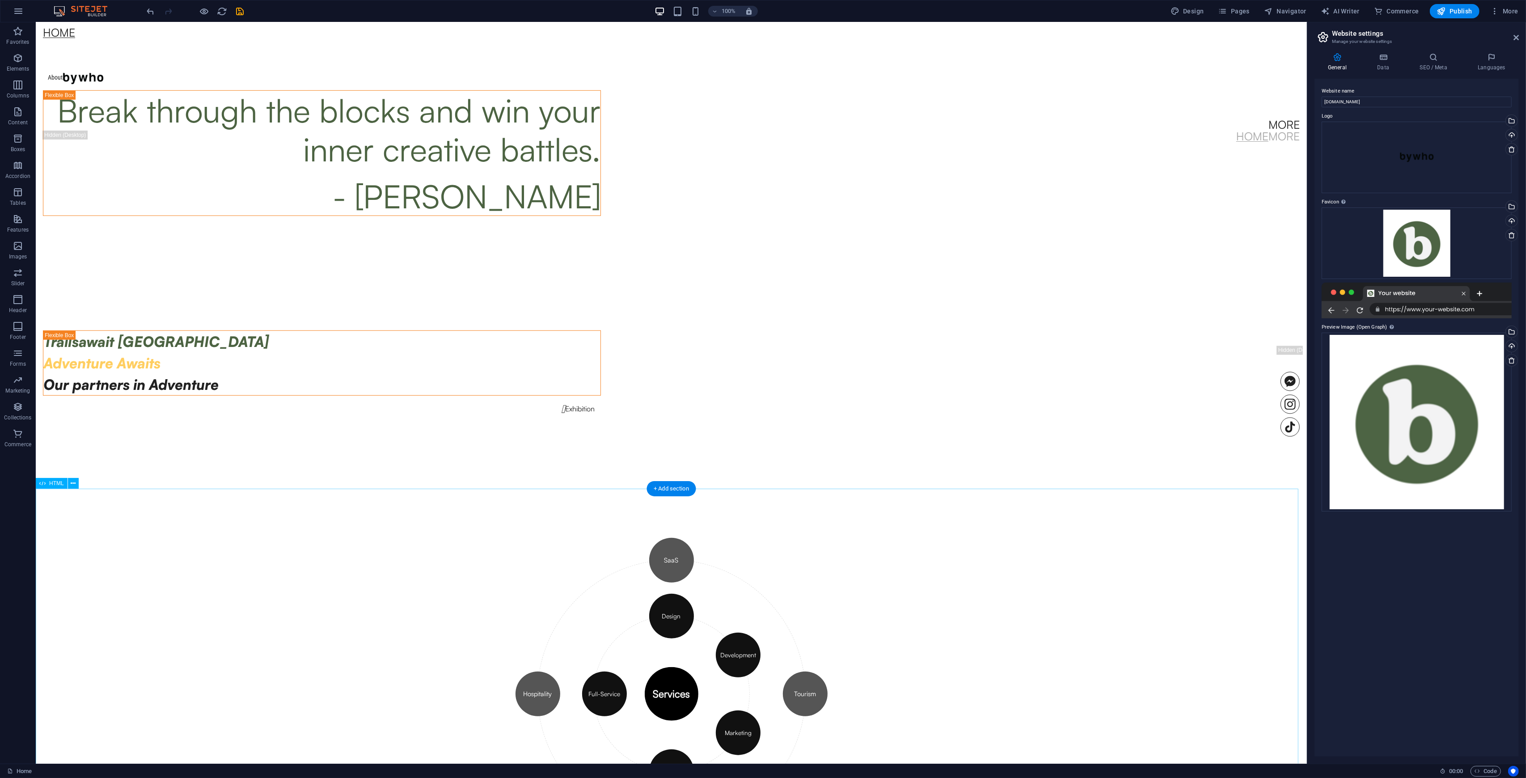
drag, startPoint x: 868, startPoint y: 576, endPoint x: 648, endPoint y: 530, distance: 224.4
click at [858, 456] on div "Services Design Development Marketing Media Production Full-Service SaaS Touris…" at bounding box center [671, 693] width 1271 height 447
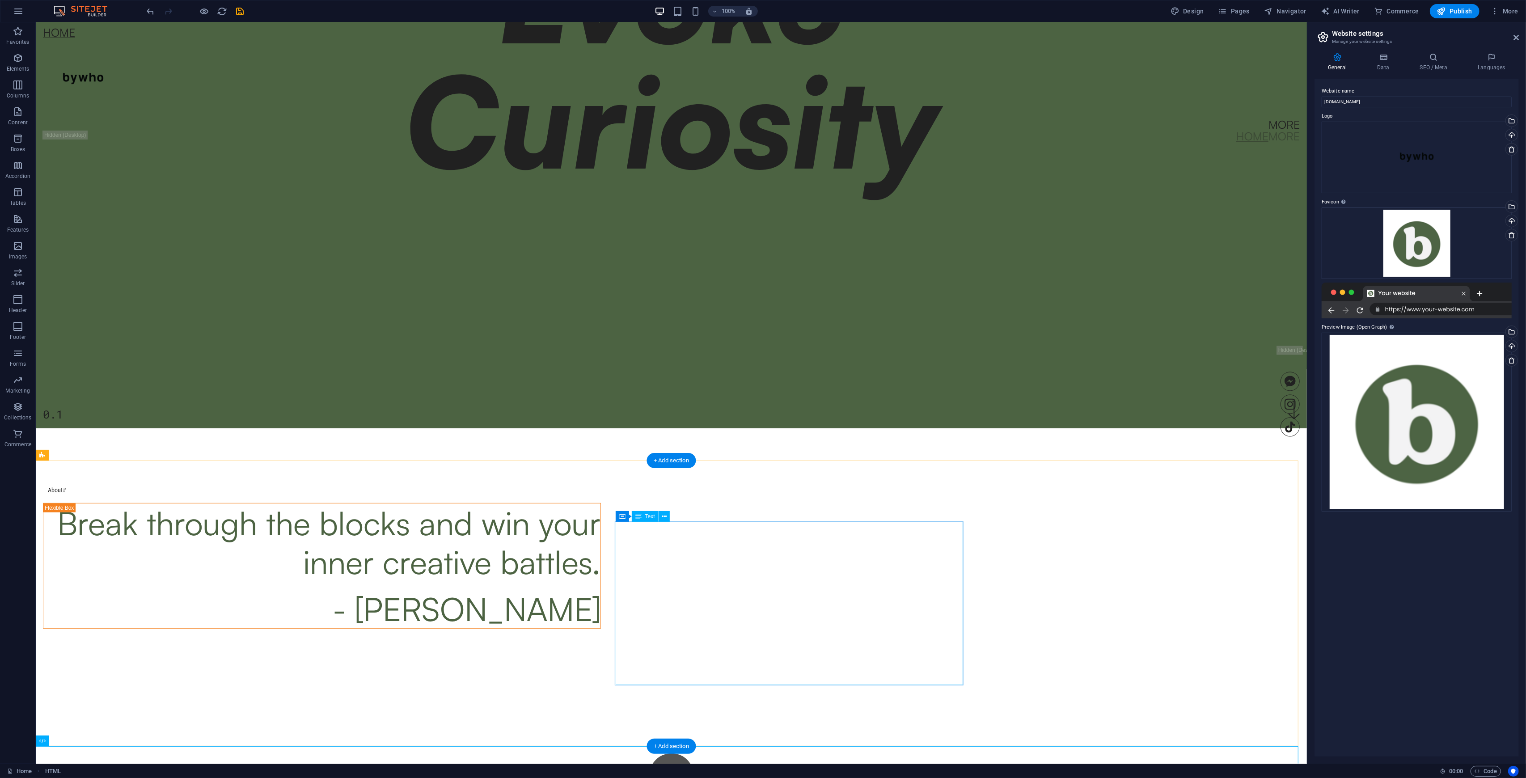
scroll to position [152, 0]
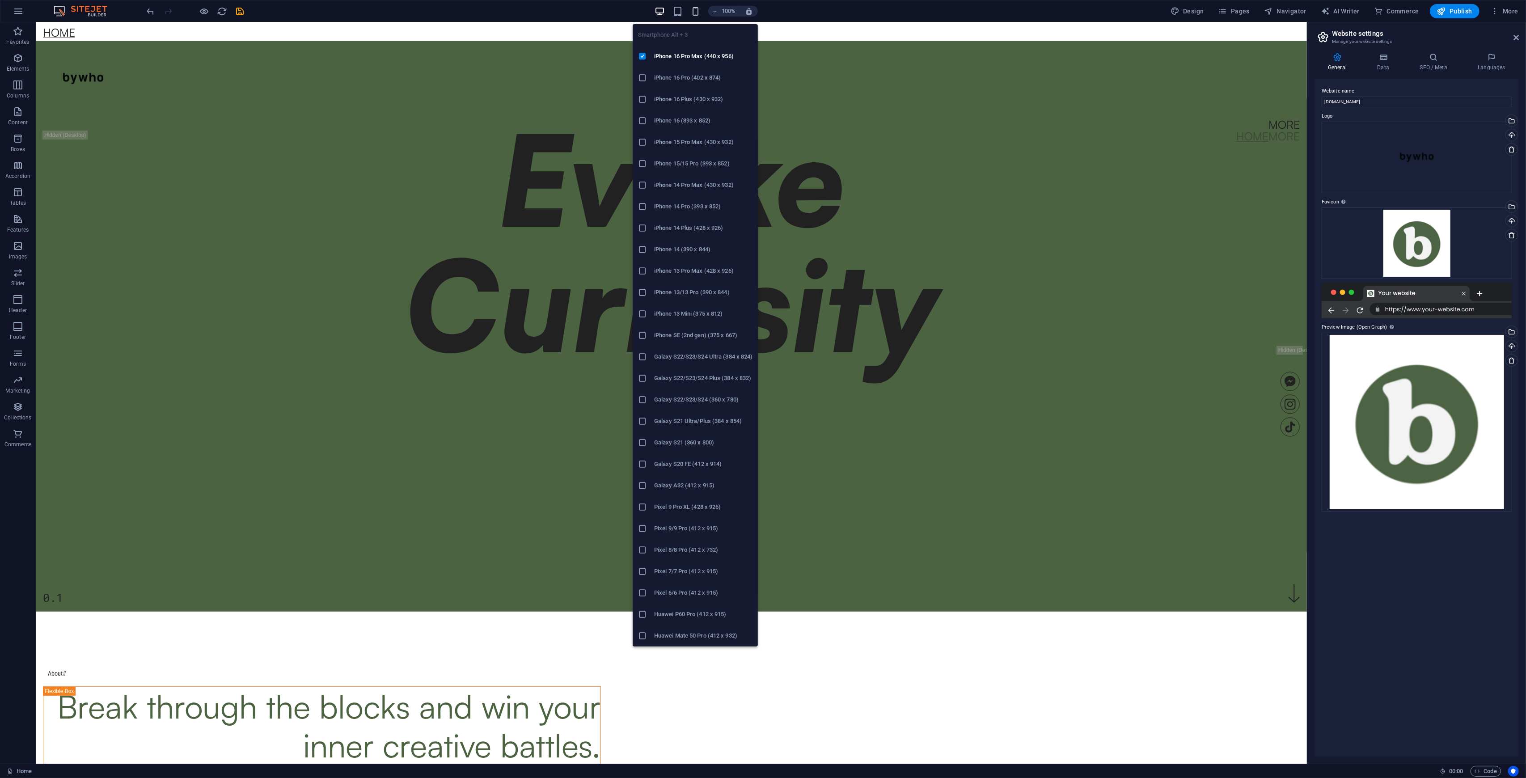
click at [696, 13] on icon "button" at bounding box center [696, 11] width 10 height 10
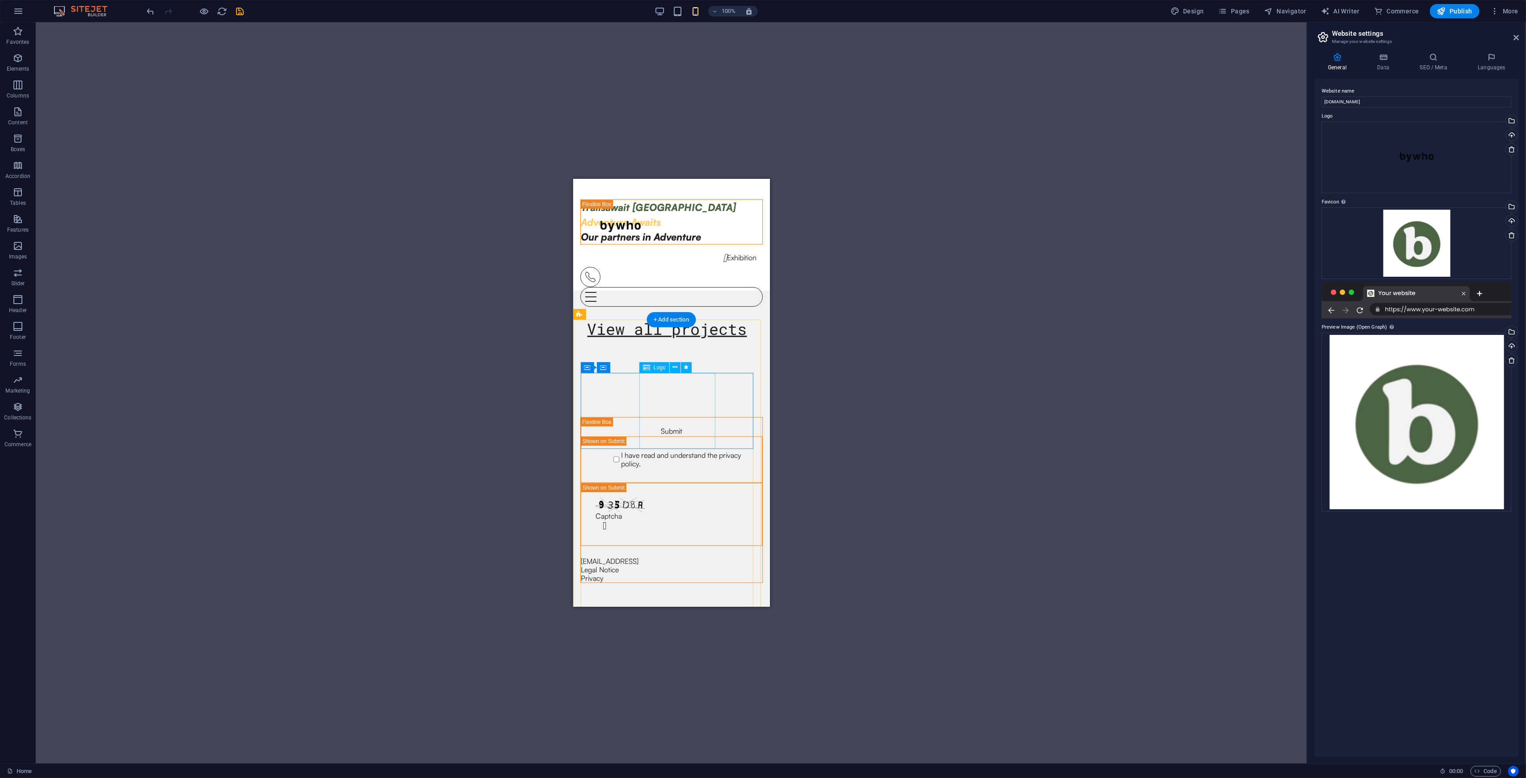
scroll to position [827, 0]
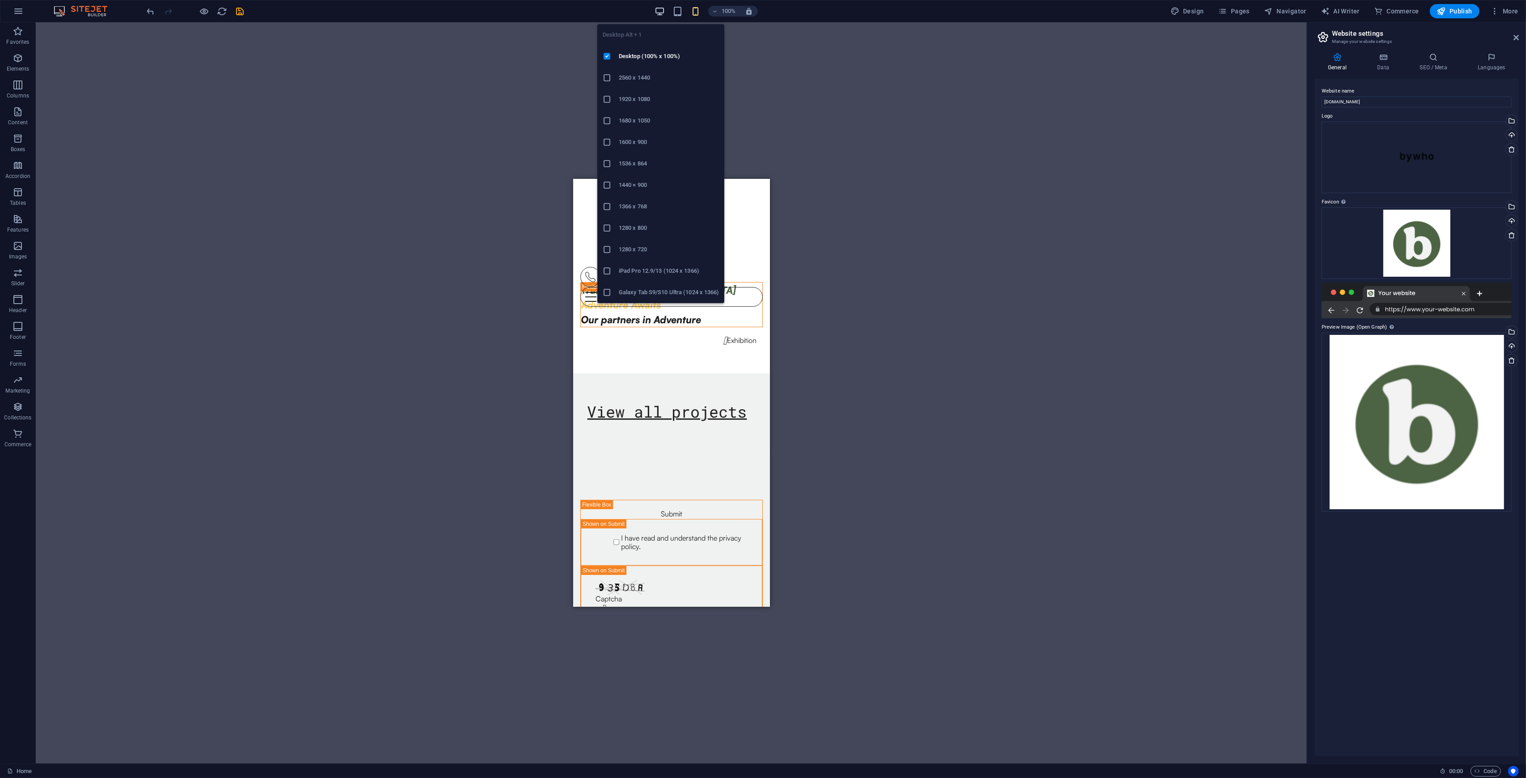
click at [661, 15] on icon "button" at bounding box center [660, 11] width 10 height 10
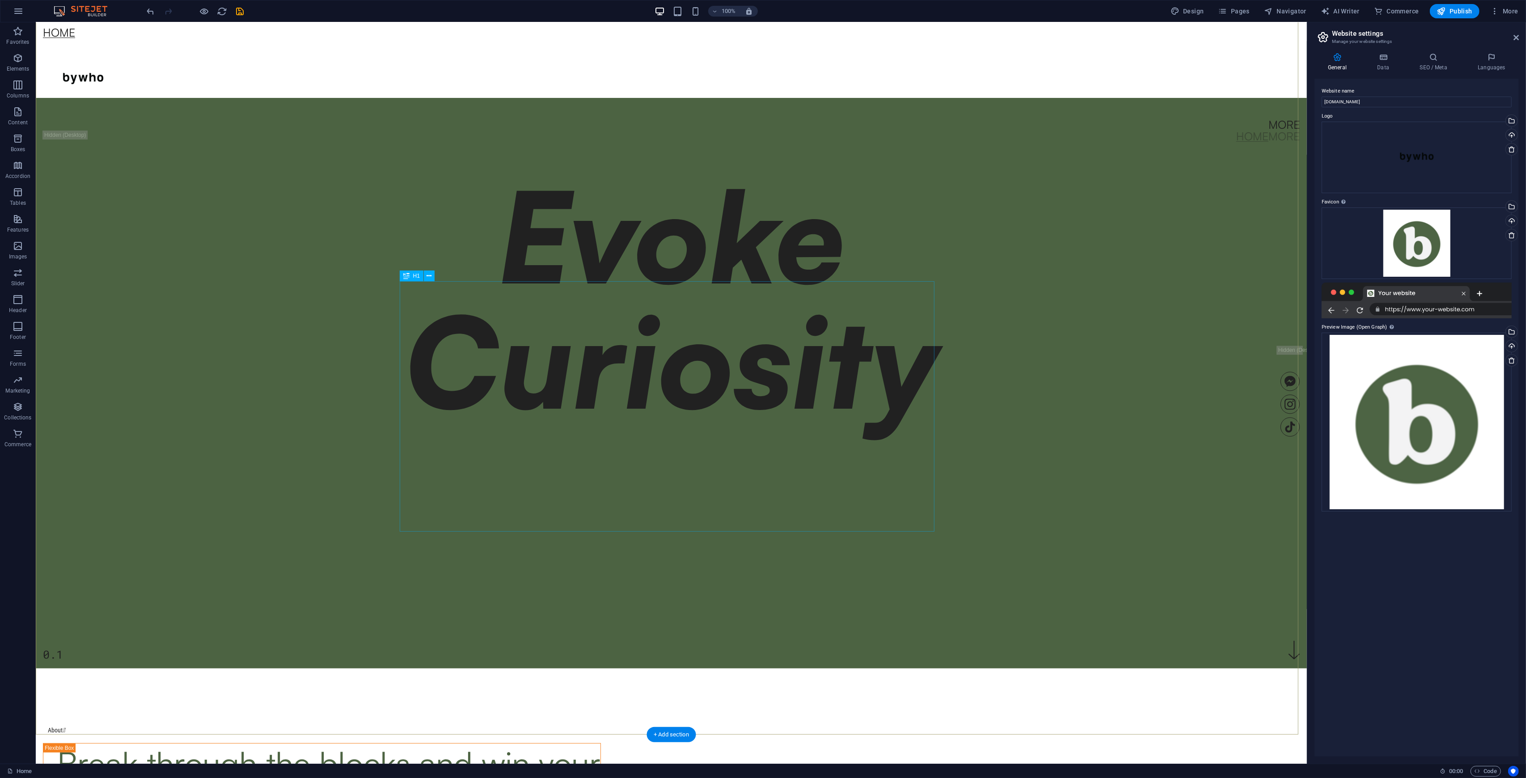
scroll to position [179, 0]
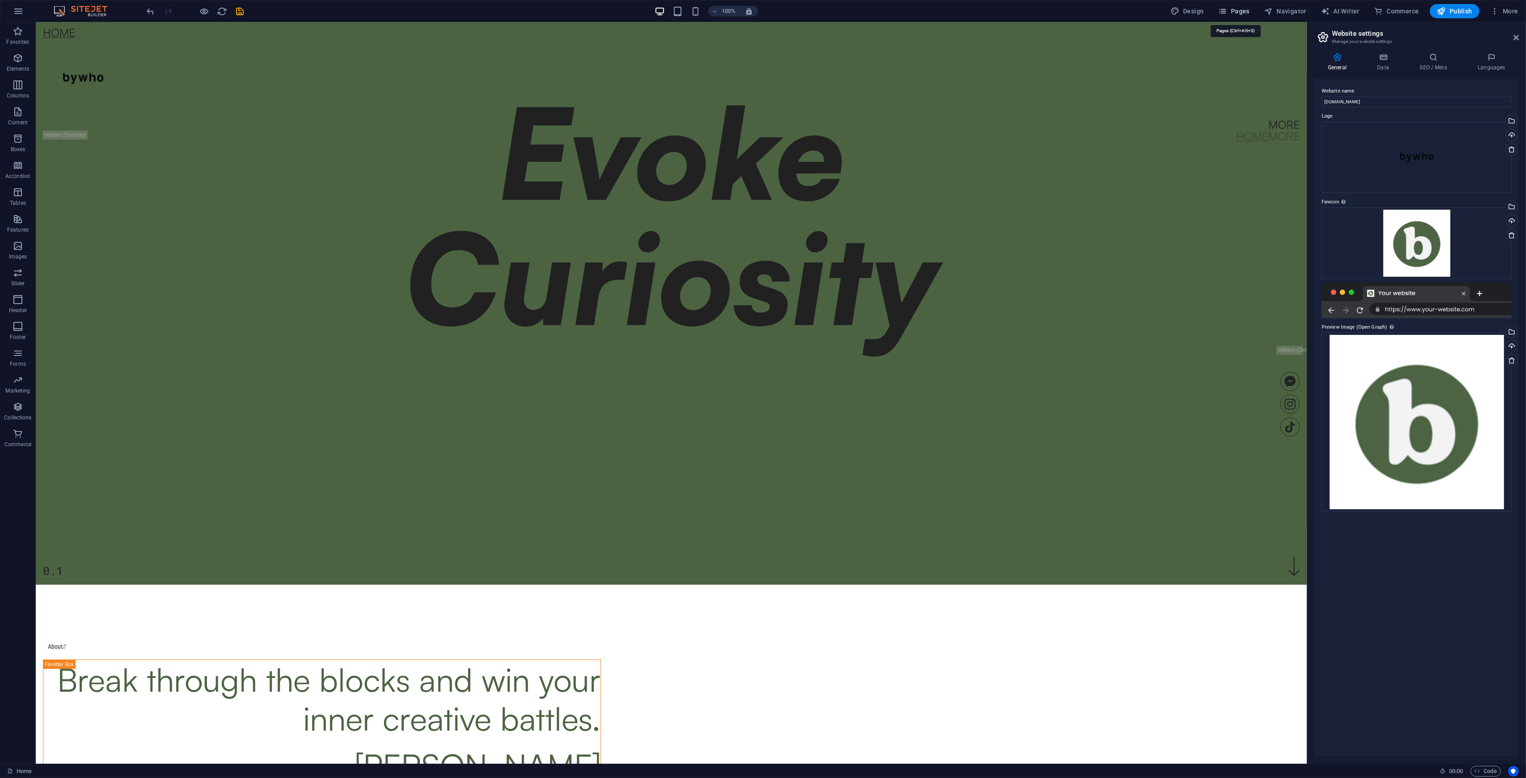
click at [858, 6] on button "Pages" at bounding box center [1234, 11] width 38 height 14
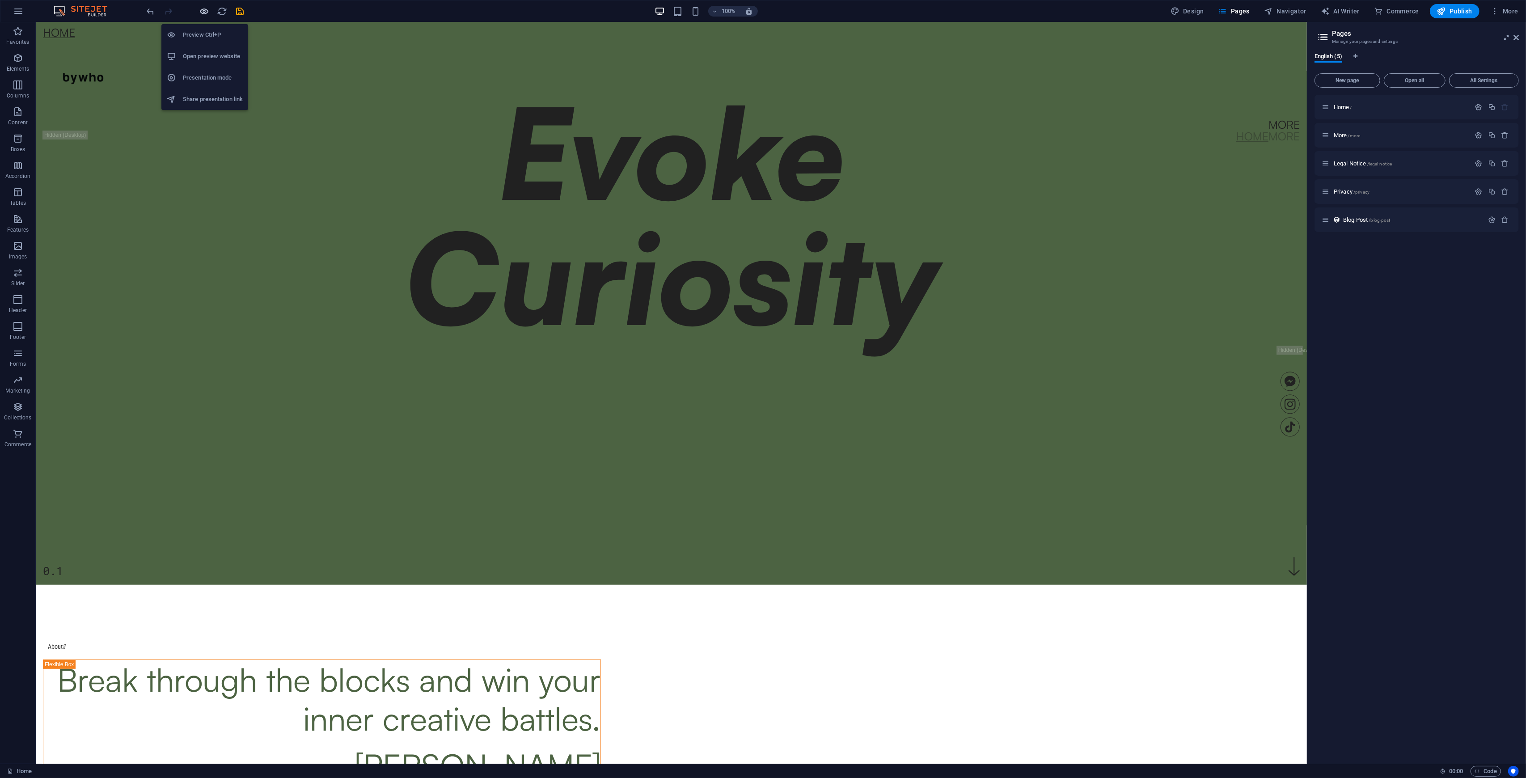
click at [202, 13] on icon "button" at bounding box center [204, 11] width 10 height 10
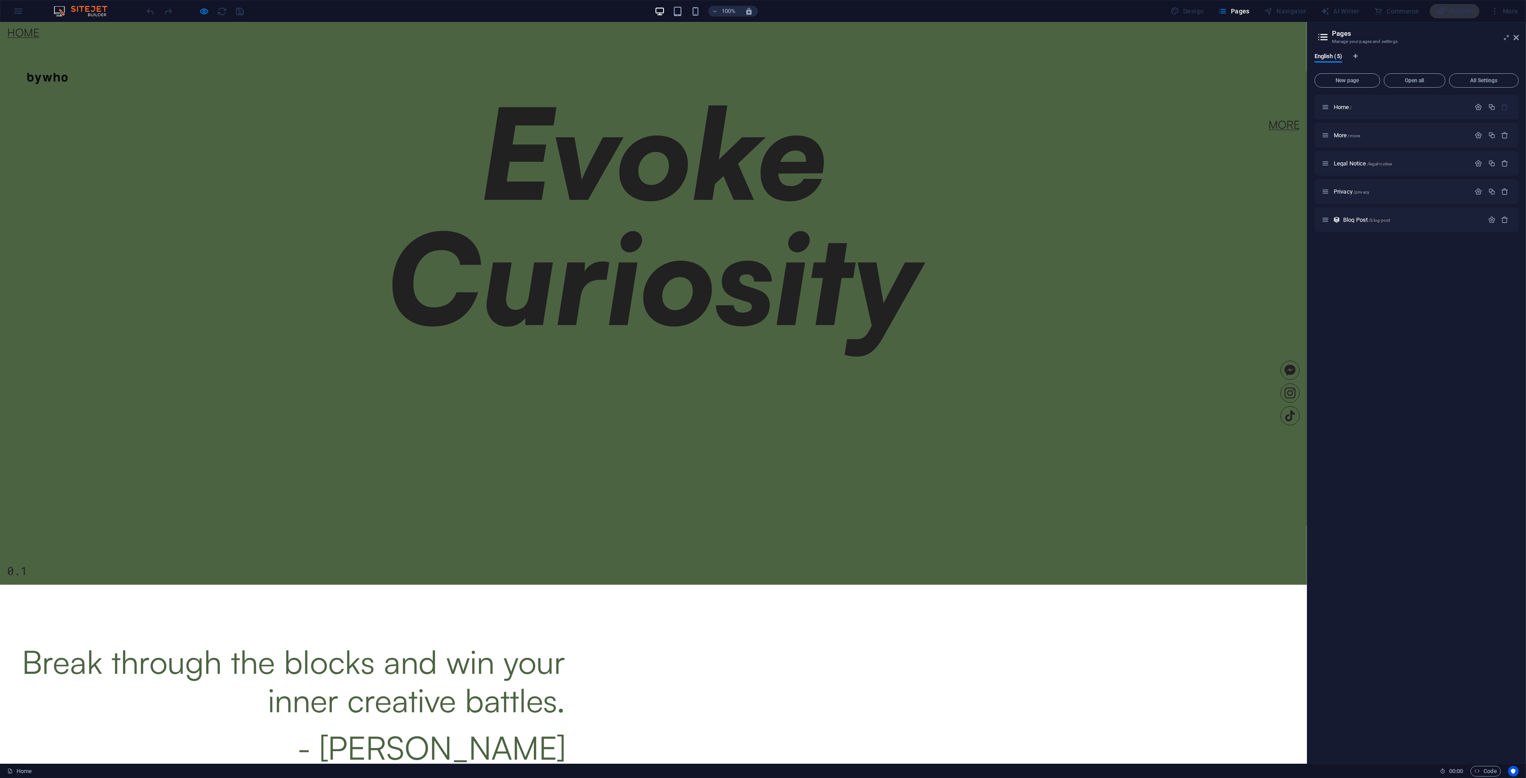
click at [858, 119] on link "More" at bounding box center [1284, 124] width 31 height 11
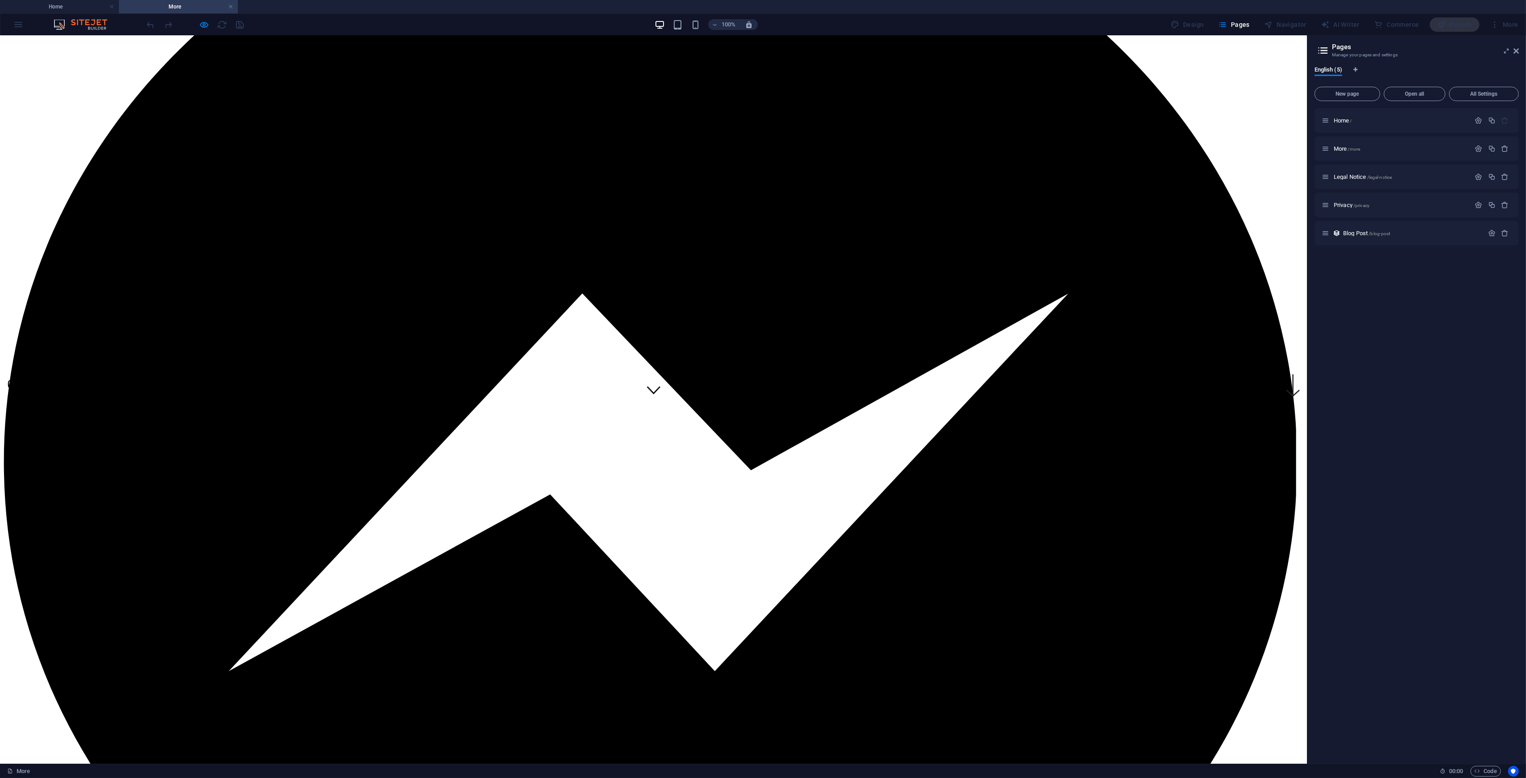
scroll to position [0, 0]
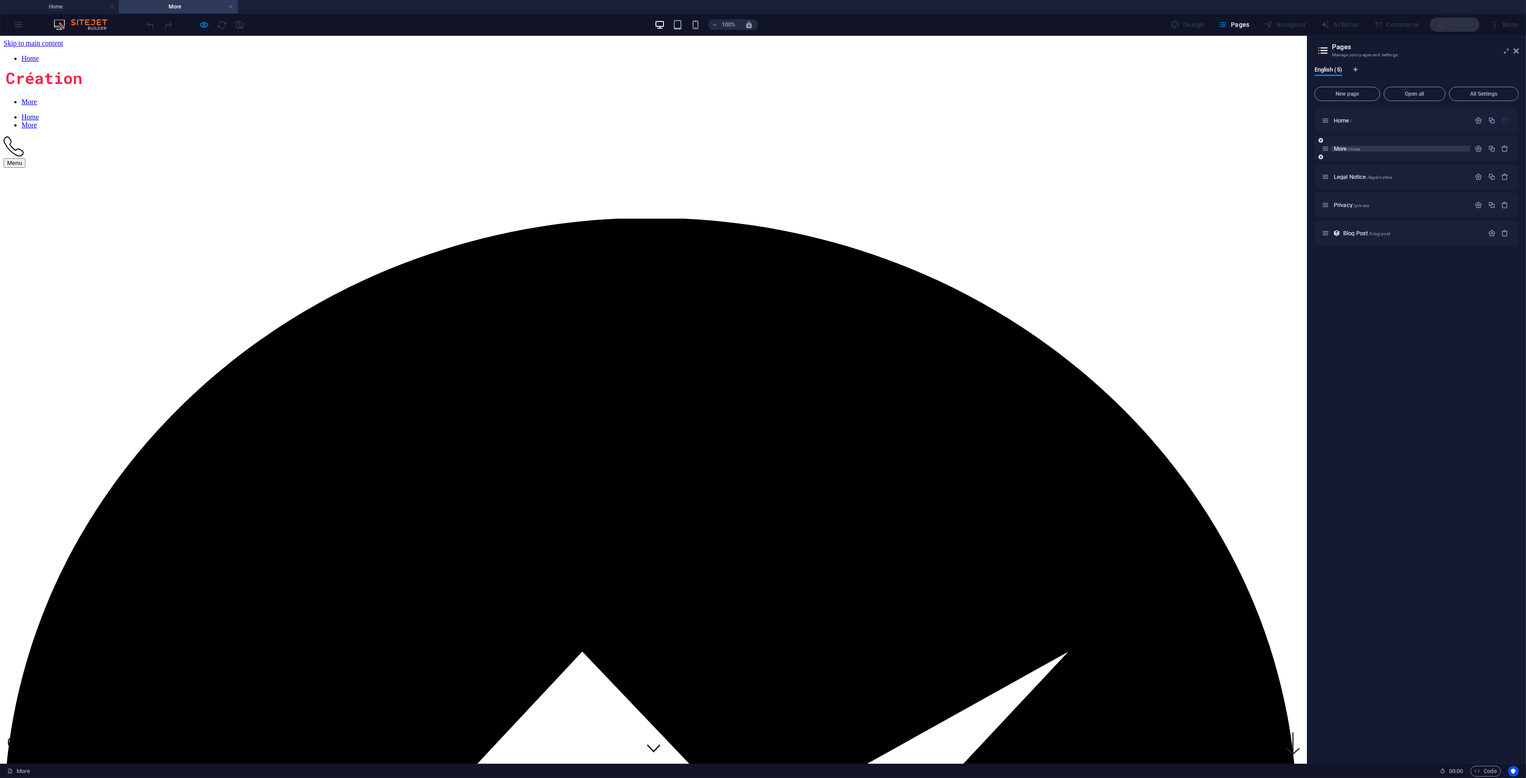
click at [858, 149] on span "More /more" at bounding box center [1347, 148] width 26 height 7
click at [858, 149] on span "/more" at bounding box center [1354, 149] width 13 height 5
click at [858, 149] on icon "button" at bounding box center [1479, 149] width 8 height 8
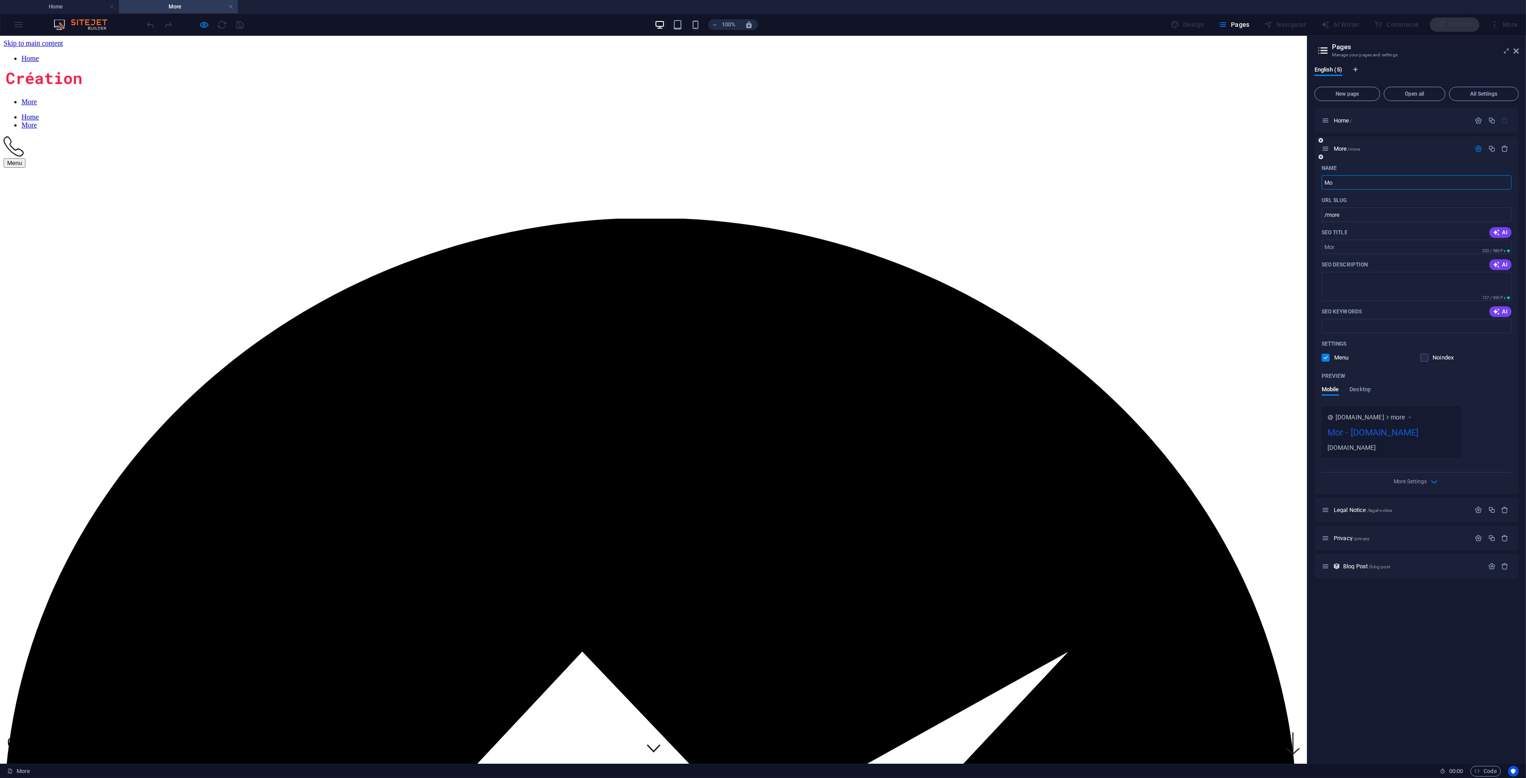
type input "M"
type input "/"
type input "Port"
type input "/port"
type input "Port"
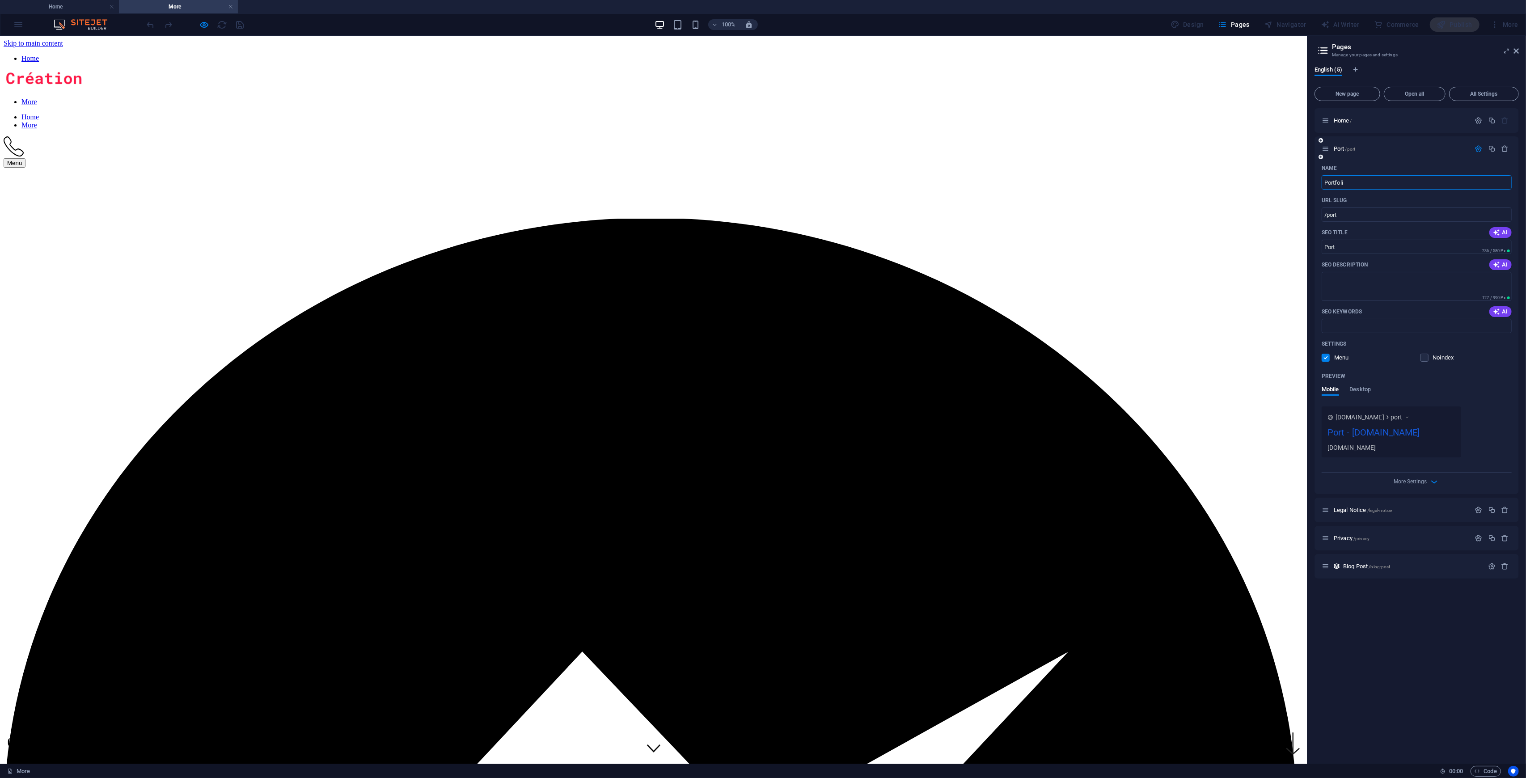
type input "Portfoli"
type input "/portfoli"
type input "Portfoli"
type input "Portfolio"
type input "/portfolio"
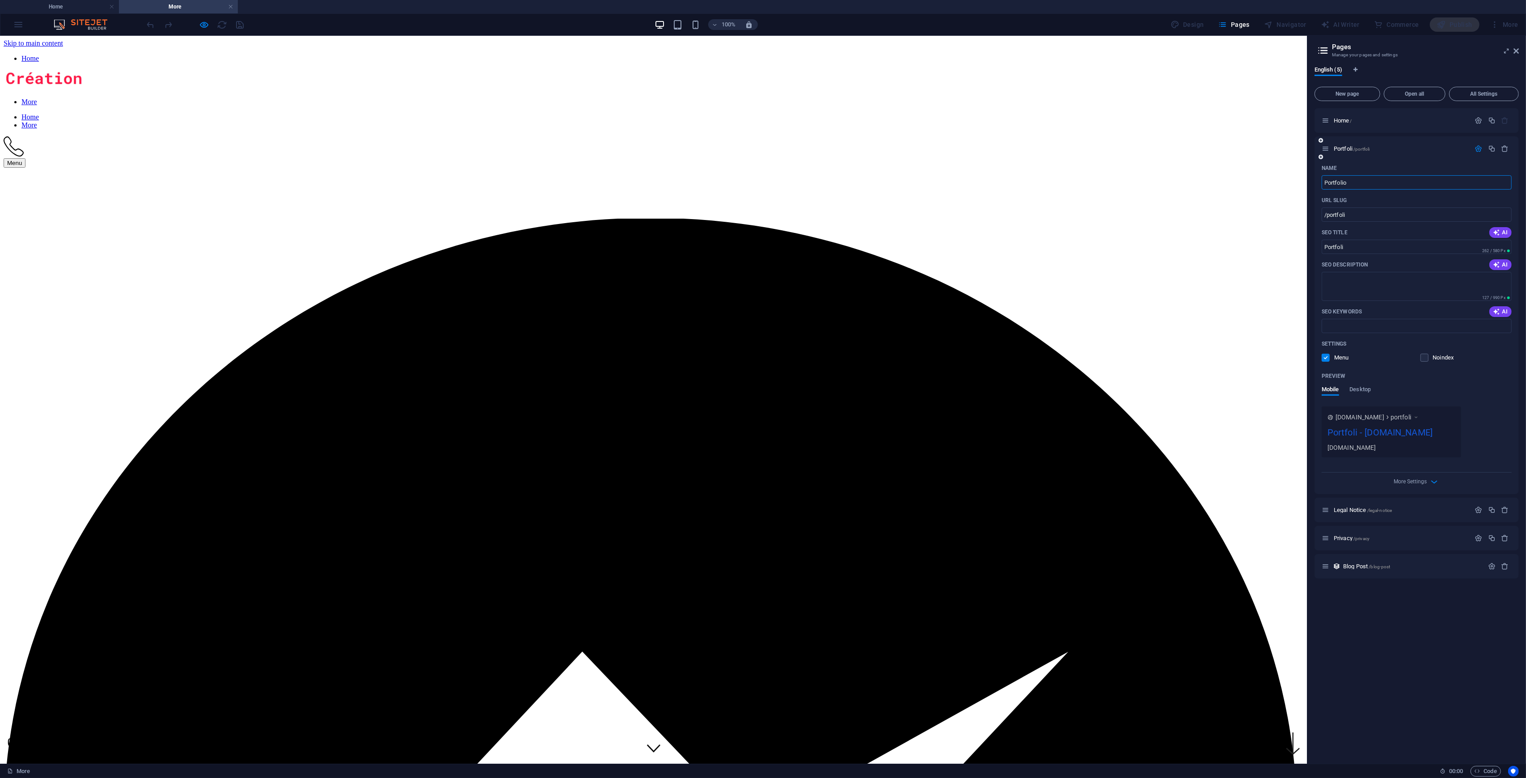
type input "Portfolio"
drag, startPoint x: 1312, startPoint y: 272, endPoint x: 1308, endPoint y: 267, distance: 6.6
click at [858, 267] on aside "Pages Manage your pages and settings English (5) New page Open all All Settings…" at bounding box center [1416, 400] width 219 height 728
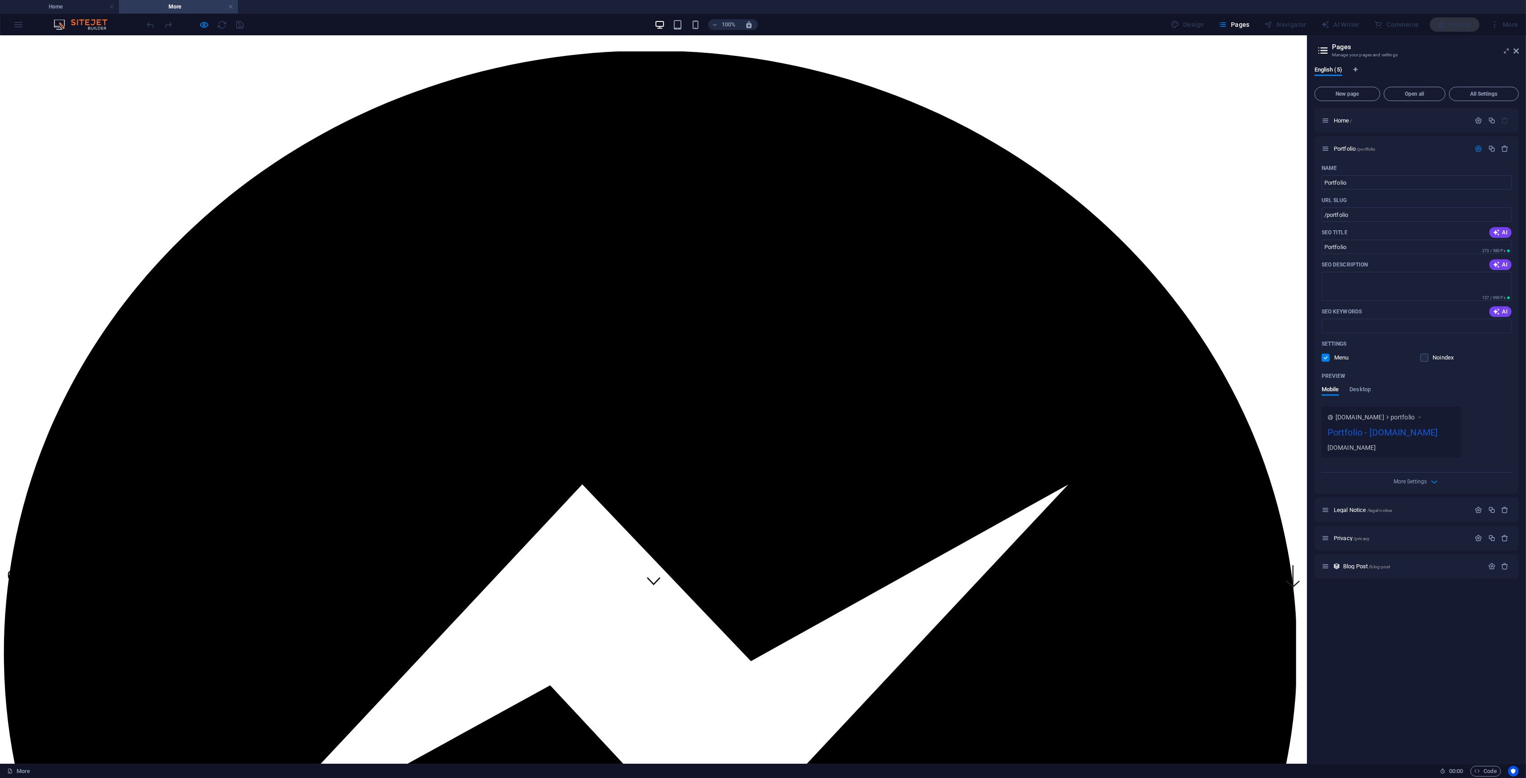
scroll to position [59, 0]
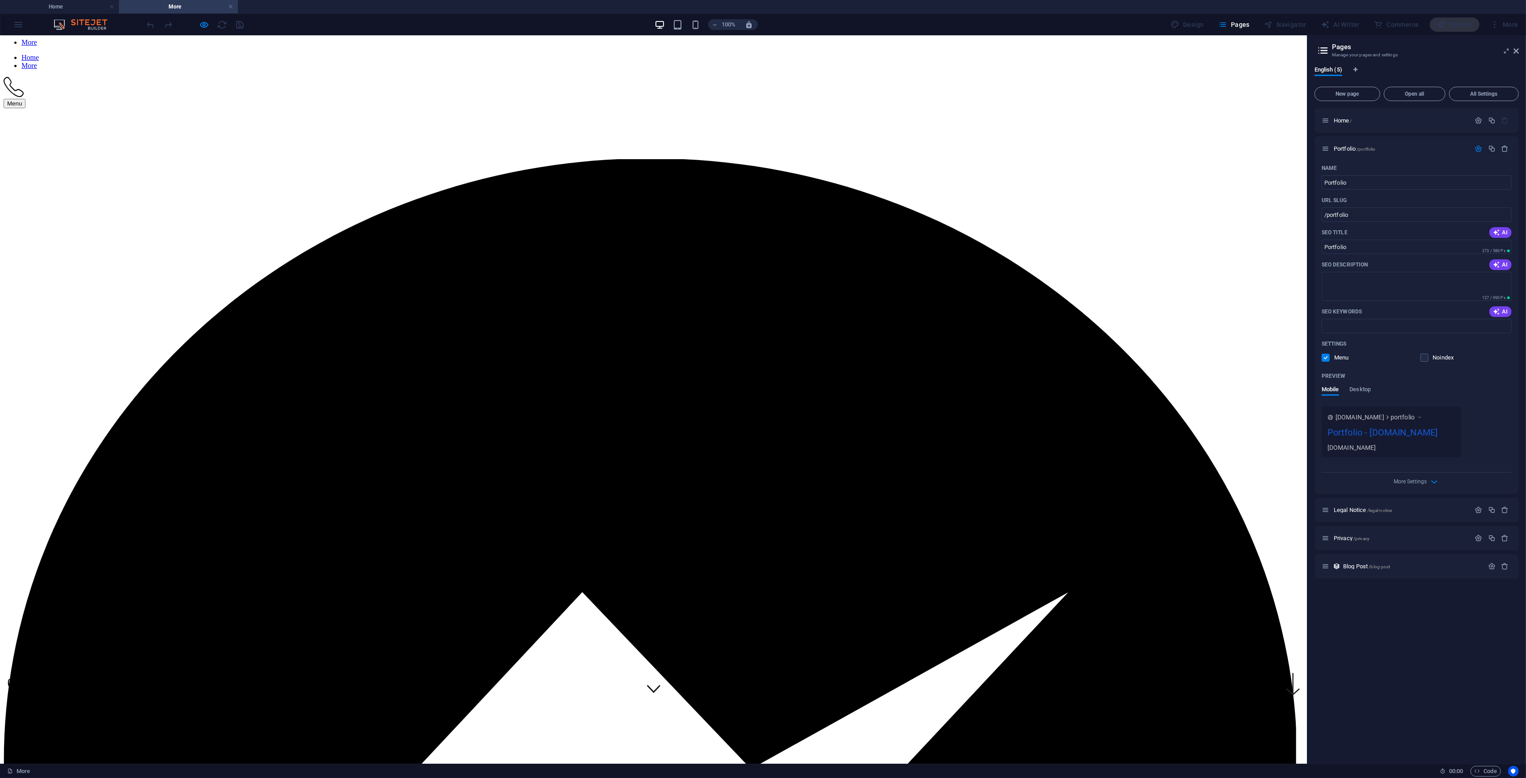
click at [662, 31] on div at bounding box center [654, 20] width 1300 height 21
click at [203, 27] on icon "button" at bounding box center [204, 25] width 10 height 10
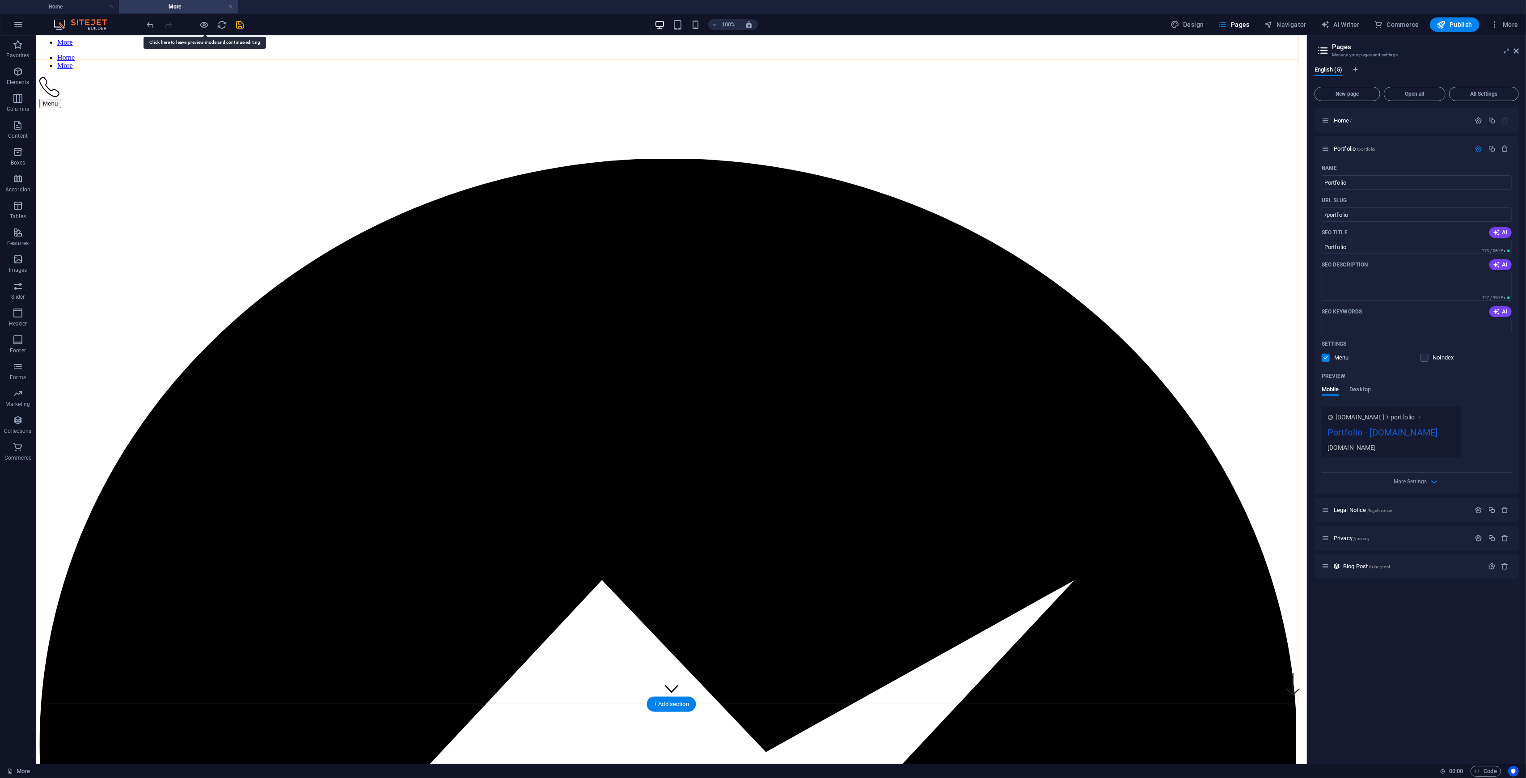
click at [449, 31] on div at bounding box center [671, 20] width 1264 height 21
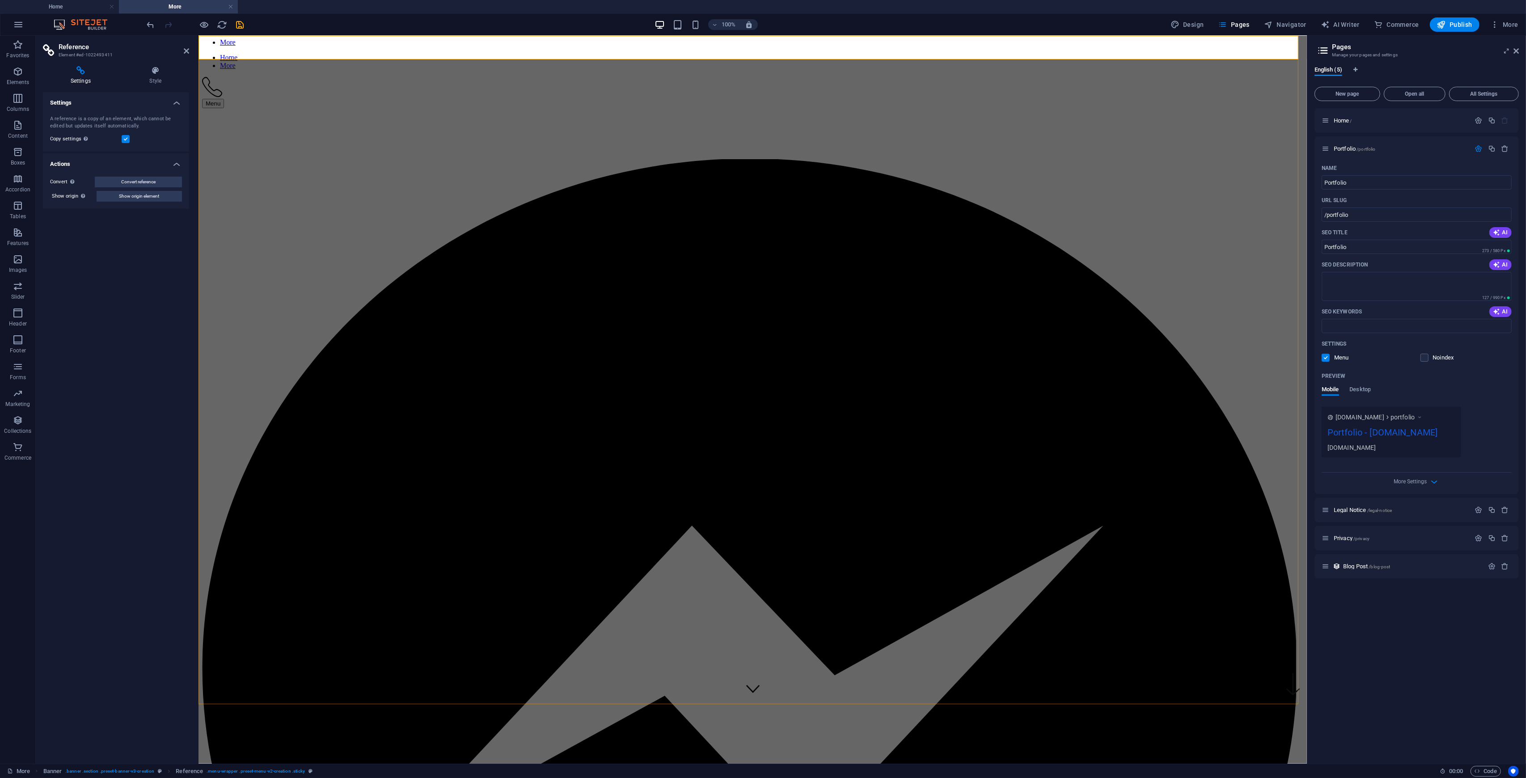
click at [584, 31] on div at bounding box center [753, 20] width 1102 height 21
click at [208, 57] on div "Home More Home More Menu" at bounding box center [753, 51] width 1102 height 113
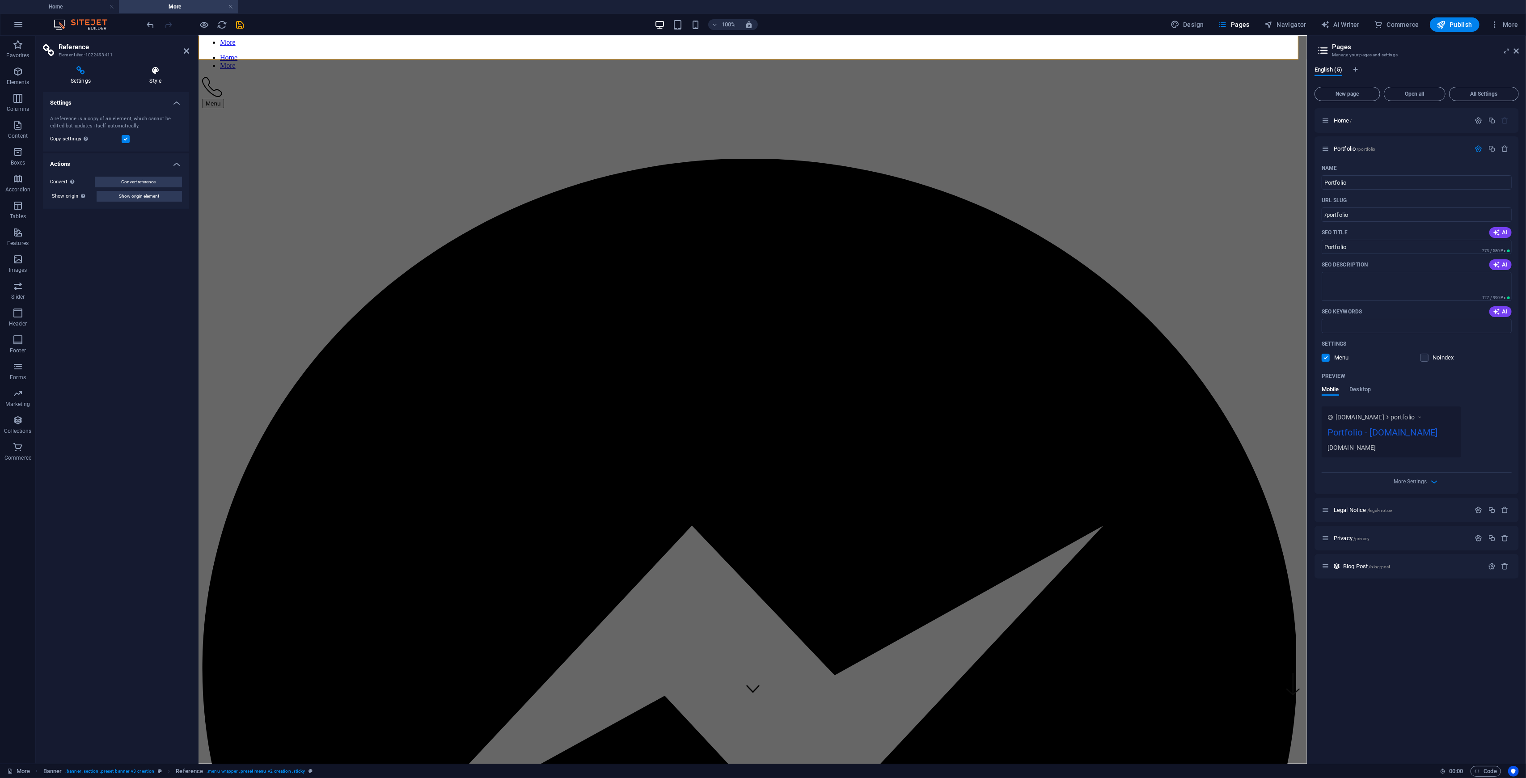
click at [156, 75] on h4 "Style" at bounding box center [155, 75] width 67 height 19
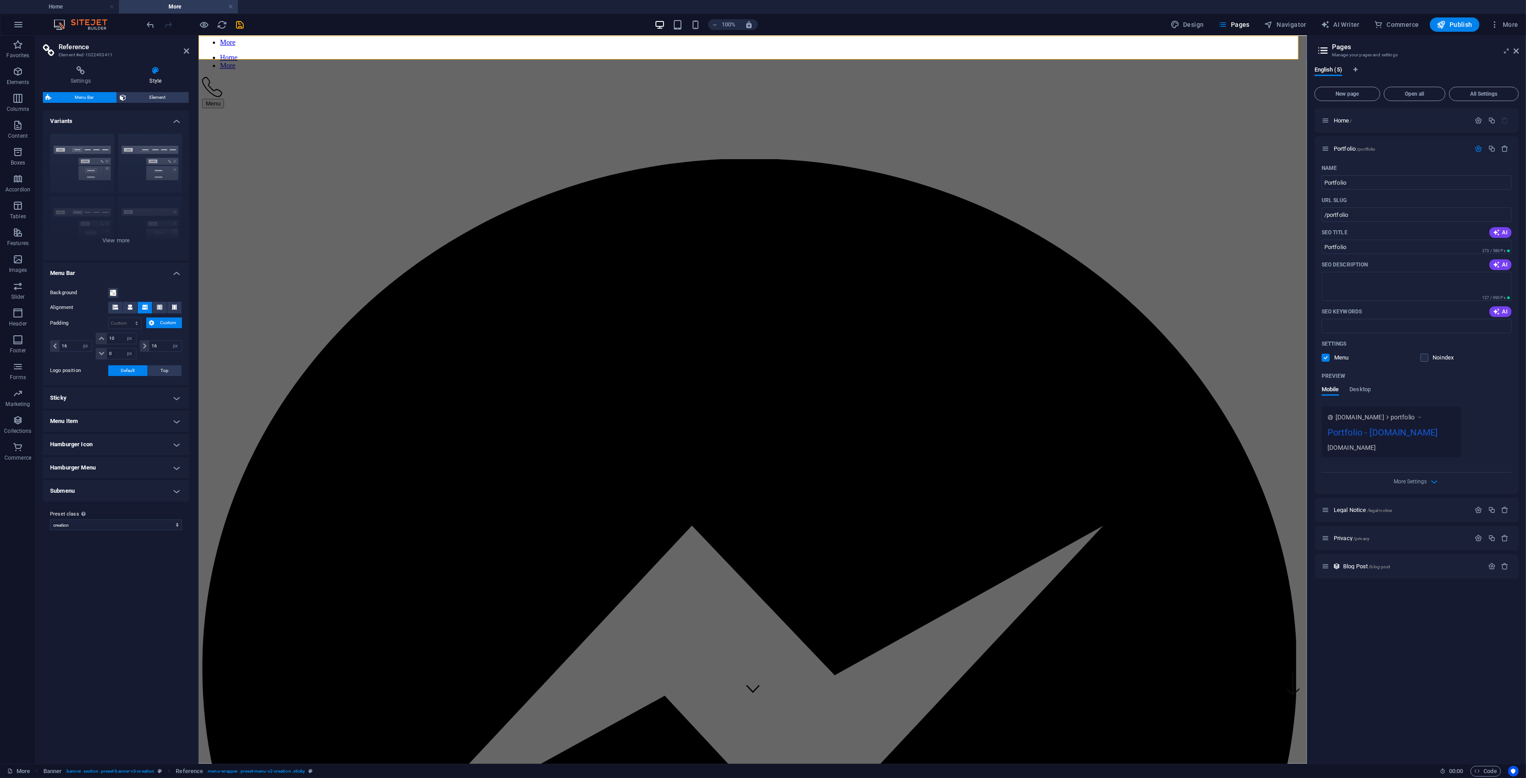
click at [182, 53] on header "Reference Element #ed-1022493411" at bounding box center [116, 47] width 146 height 23
click at [185, 47] on h2 "Reference" at bounding box center [124, 47] width 131 height 8
click at [201, 25] on icon "button" at bounding box center [204, 25] width 10 height 10
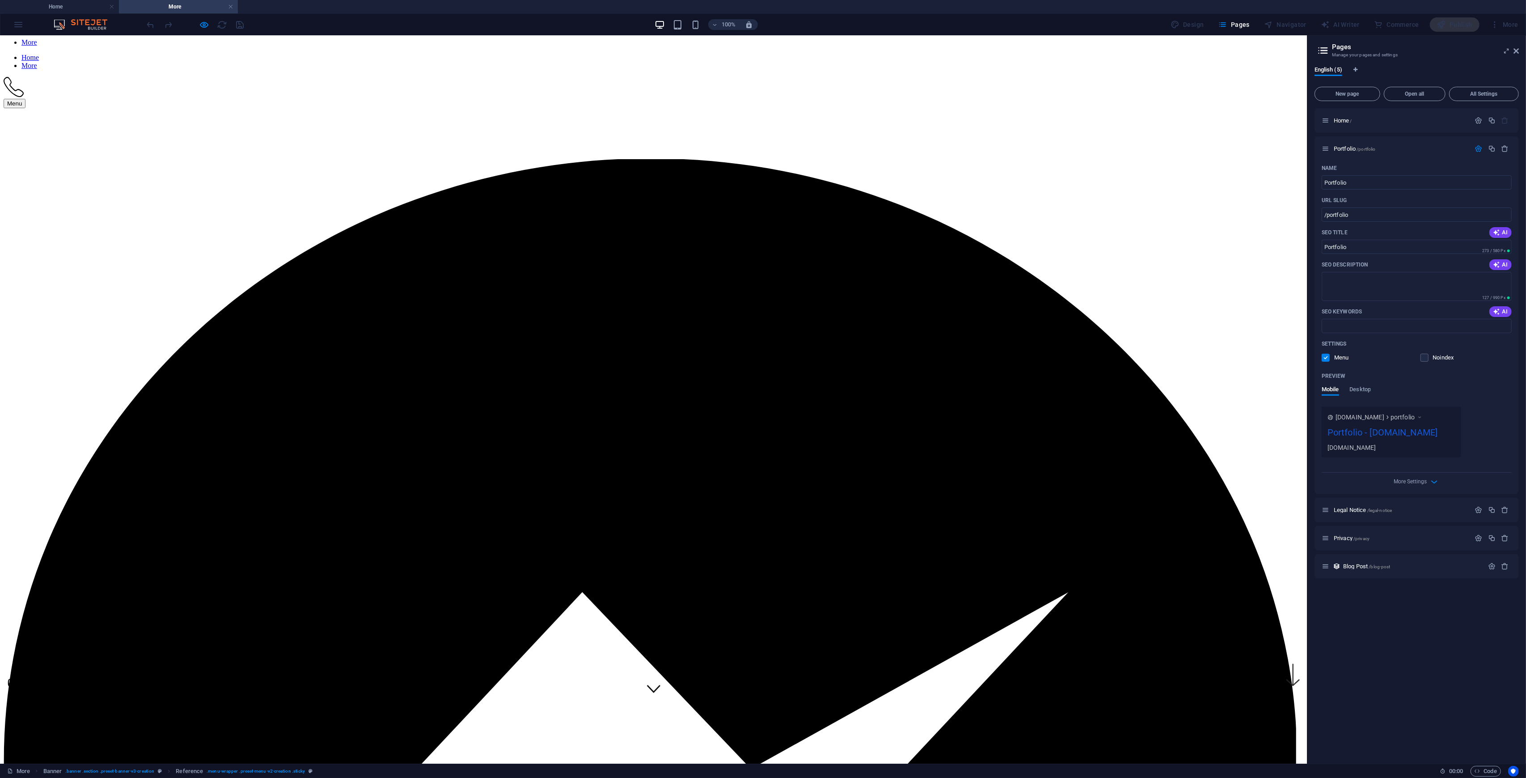
click at [37, 46] on link "More" at bounding box center [29, 42] width 16 height 8
click at [858, 54] on aside "Pages Manage your pages and settings English (5) New page Open all All Settings…" at bounding box center [1416, 400] width 219 height 728
click at [858, 52] on icon at bounding box center [1516, 50] width 5 height 7
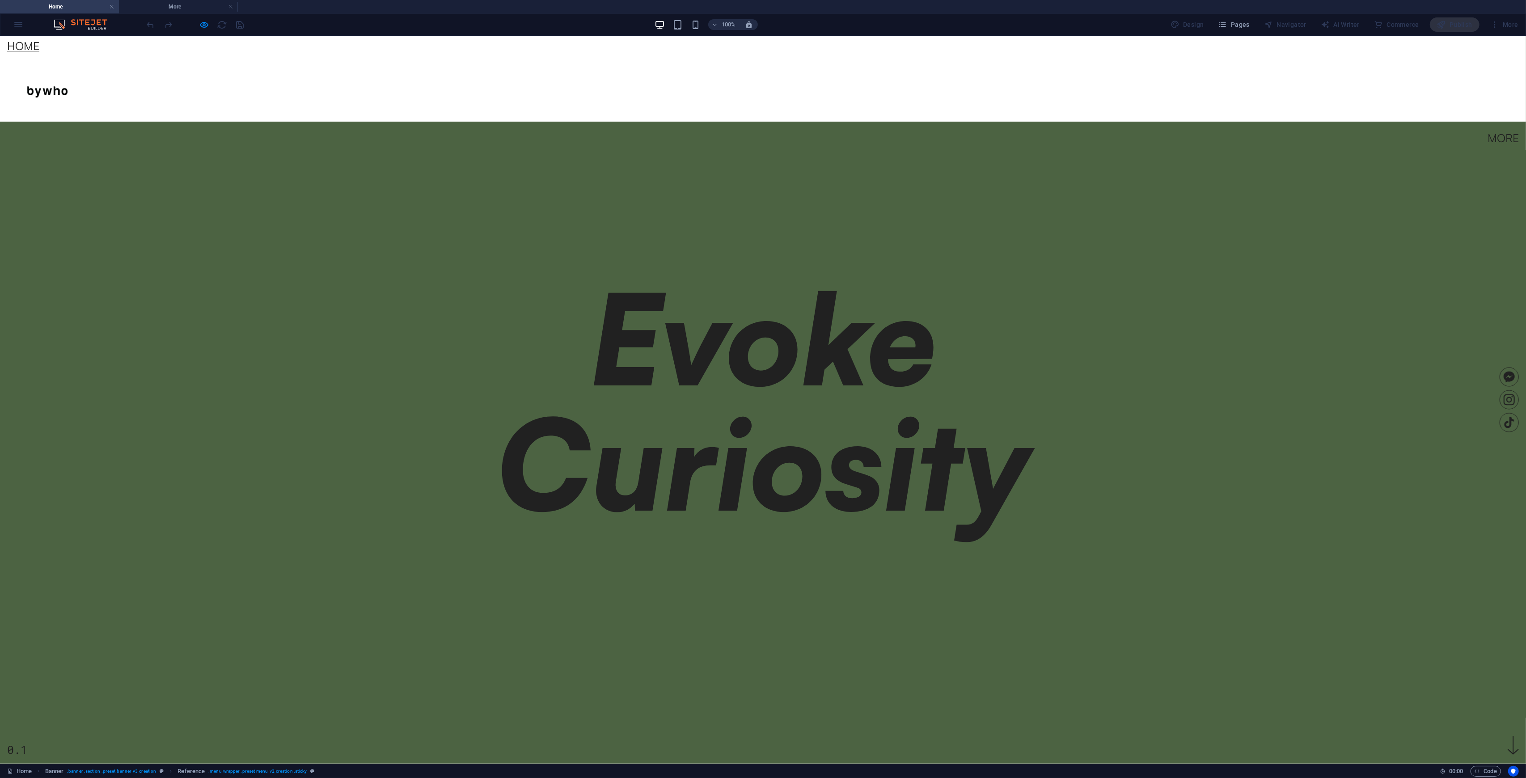
scroll to position [0, 0]
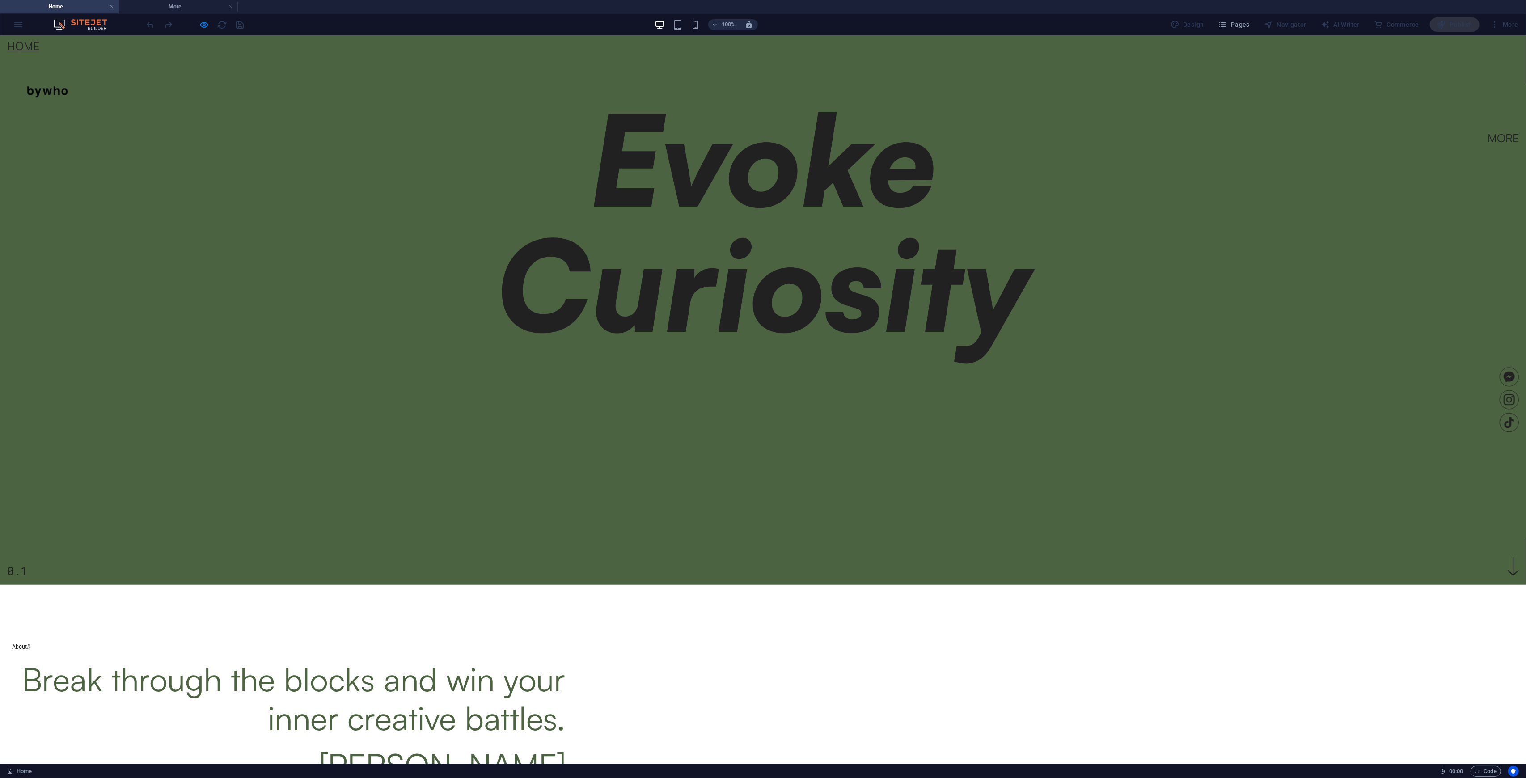
click at [88, 83] on img at bounding box center [47, 92] width 80 height 80
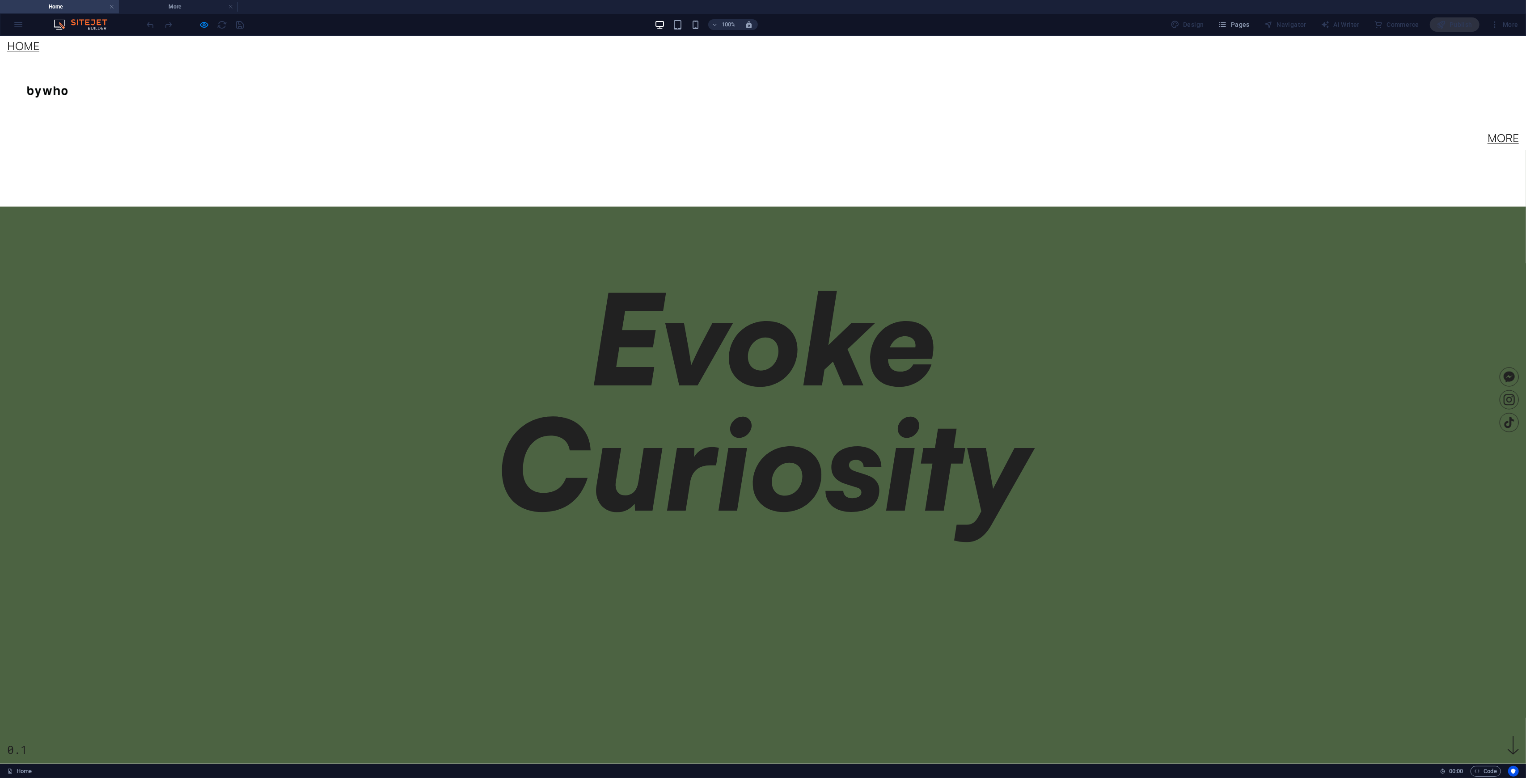
click at [858, 132] on link "More" at bounding box center [1503, 137] width 31 height 11
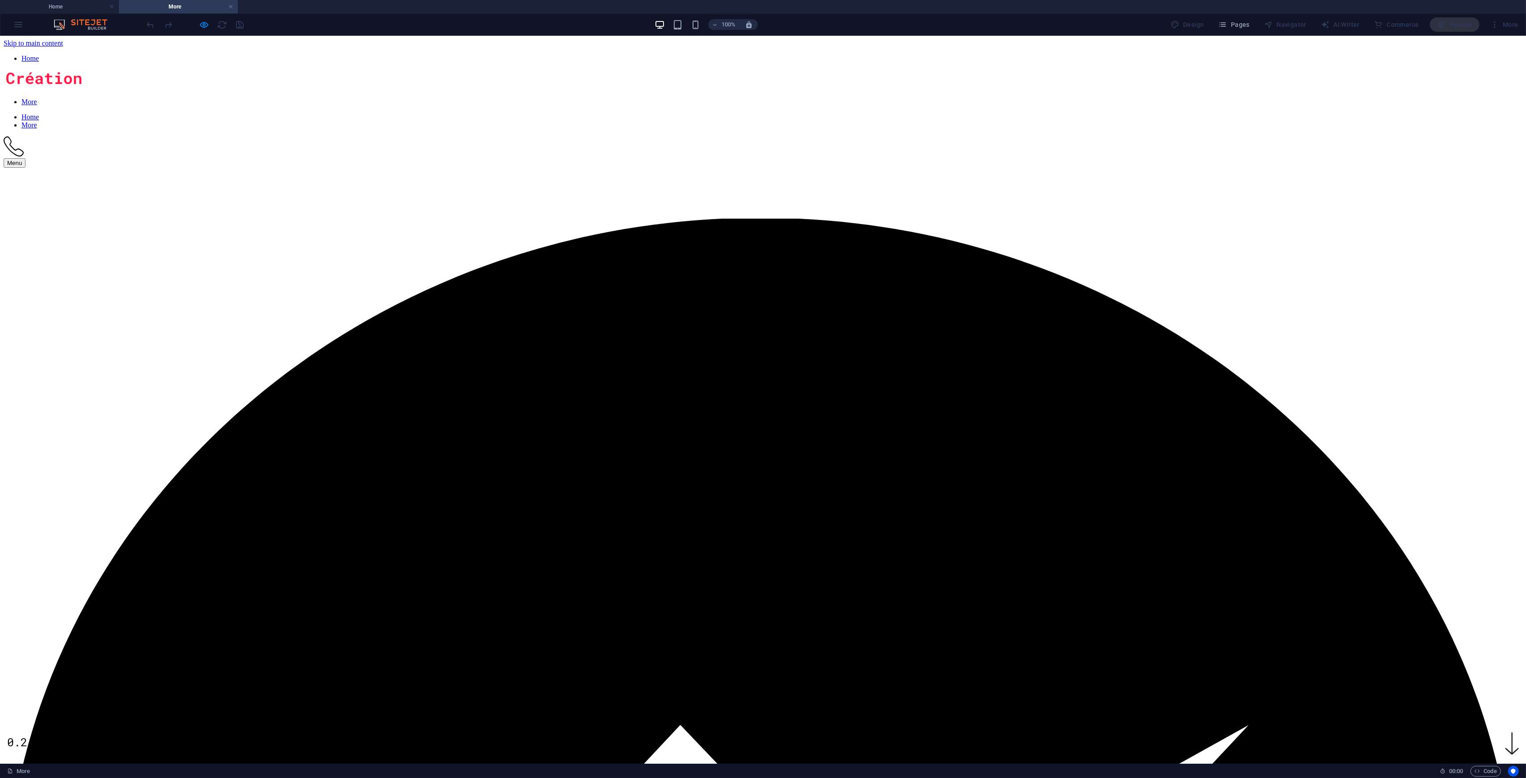
scroll to position [59, 0]
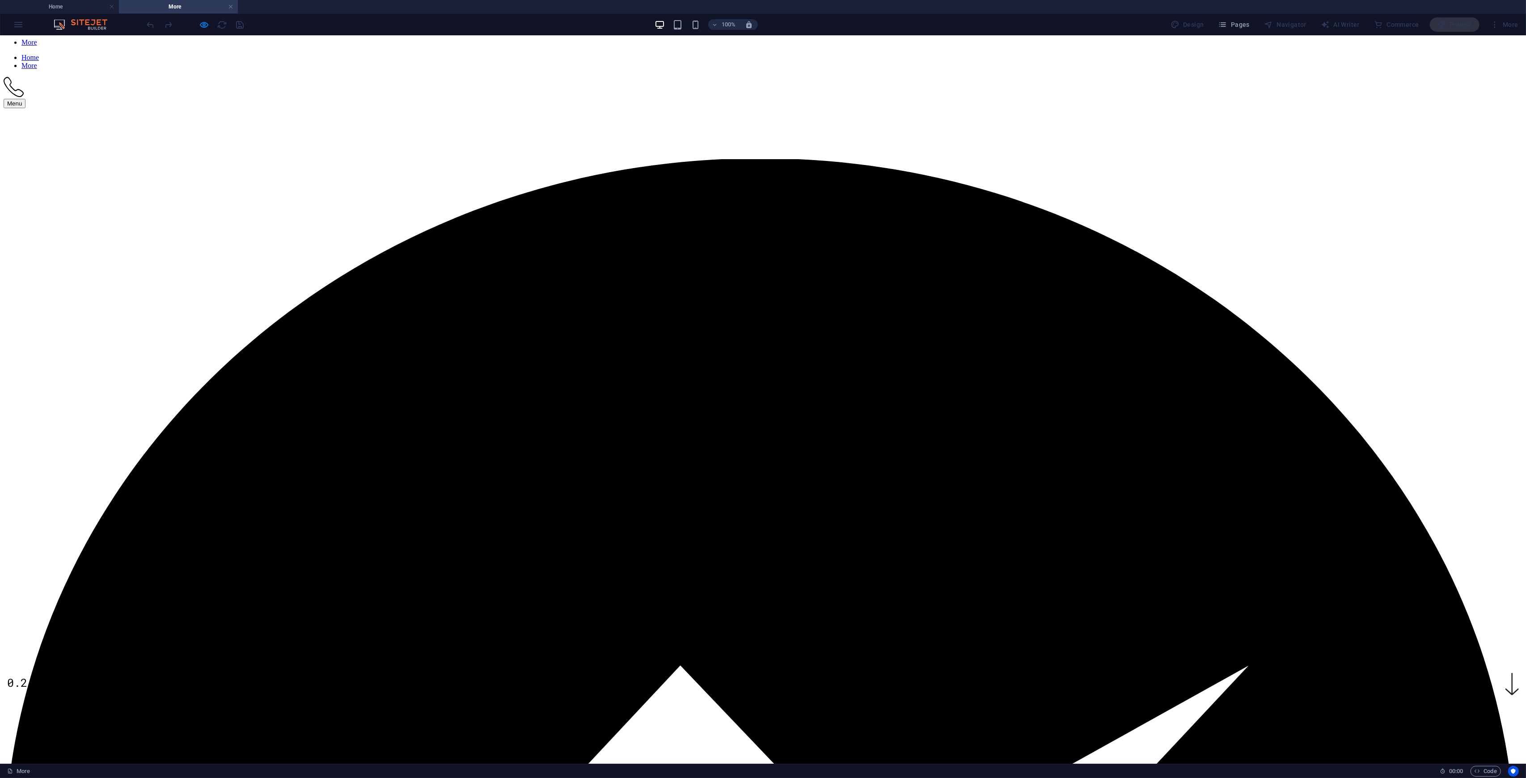
click at [84, 30] on img at bounding box center [44, 19] width 80 height 19
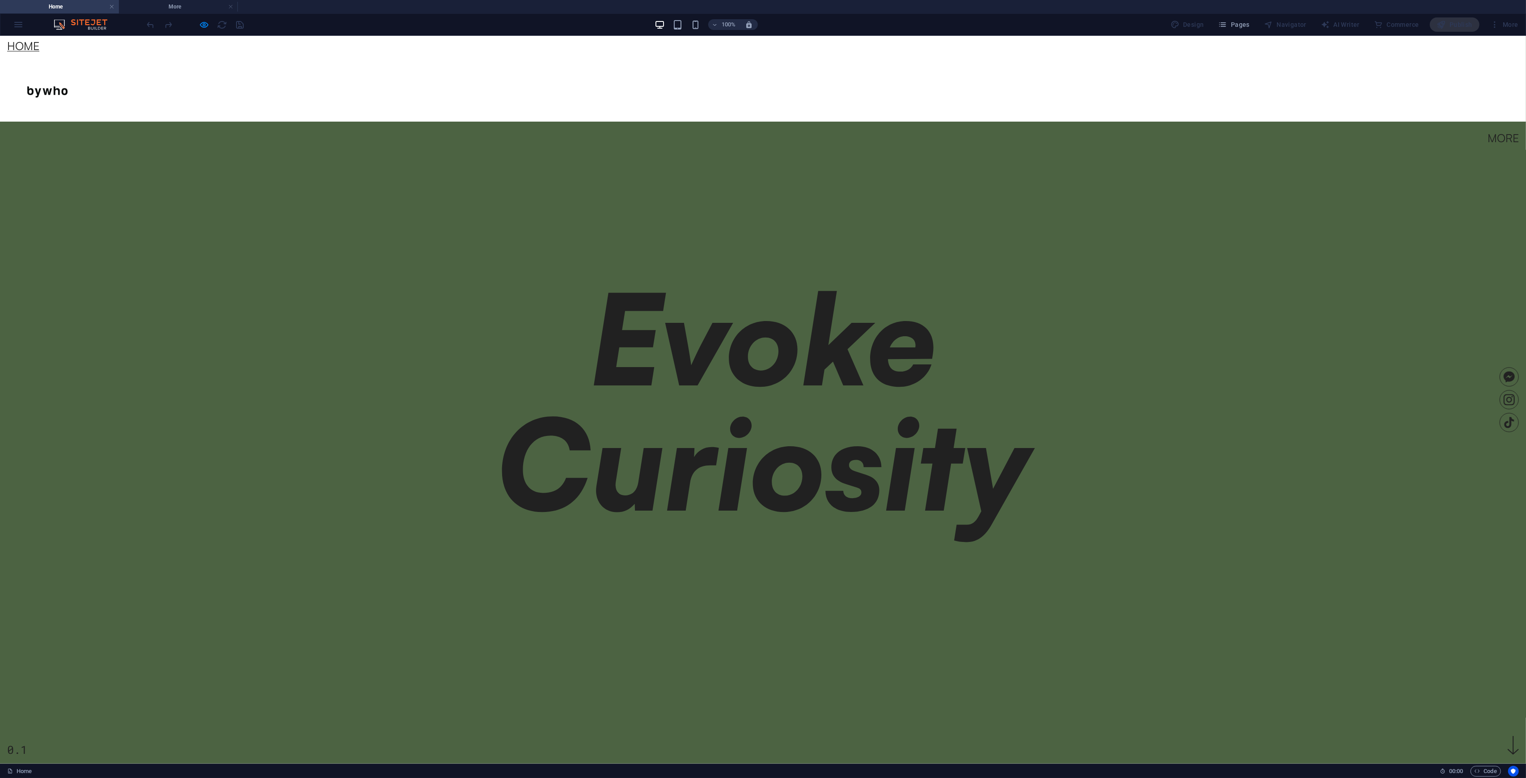
scroll to position [0, 0]
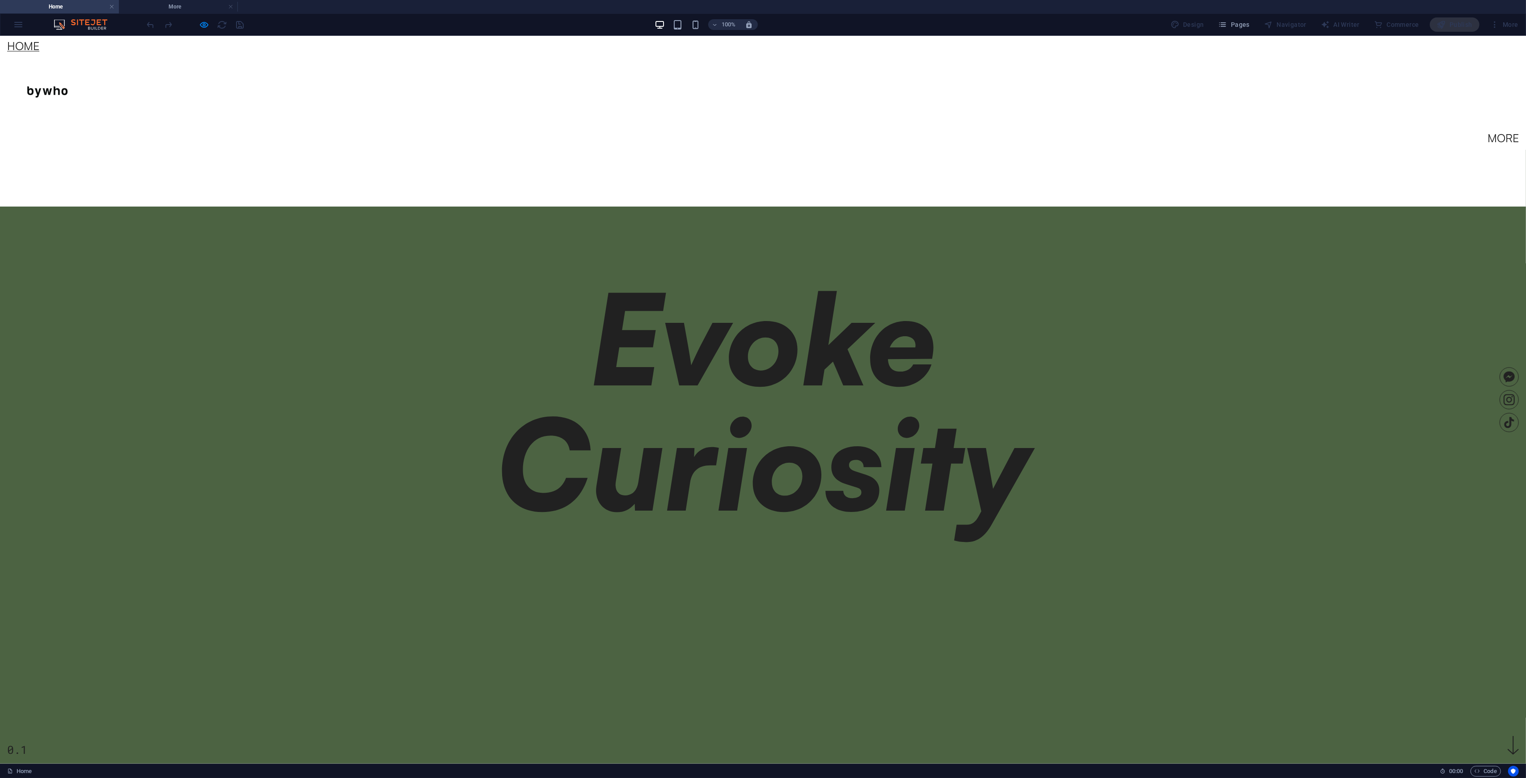
click at [88, 52] on img at bounding box center [47, 92] width 80 height 80
click at [858, 82] on div "Home More Home More Menu" at bounding box center [763, 90] width 1526 height 108
click at [858, 132] on link "More" at bounding box center [1503, 137] width 31 height 11
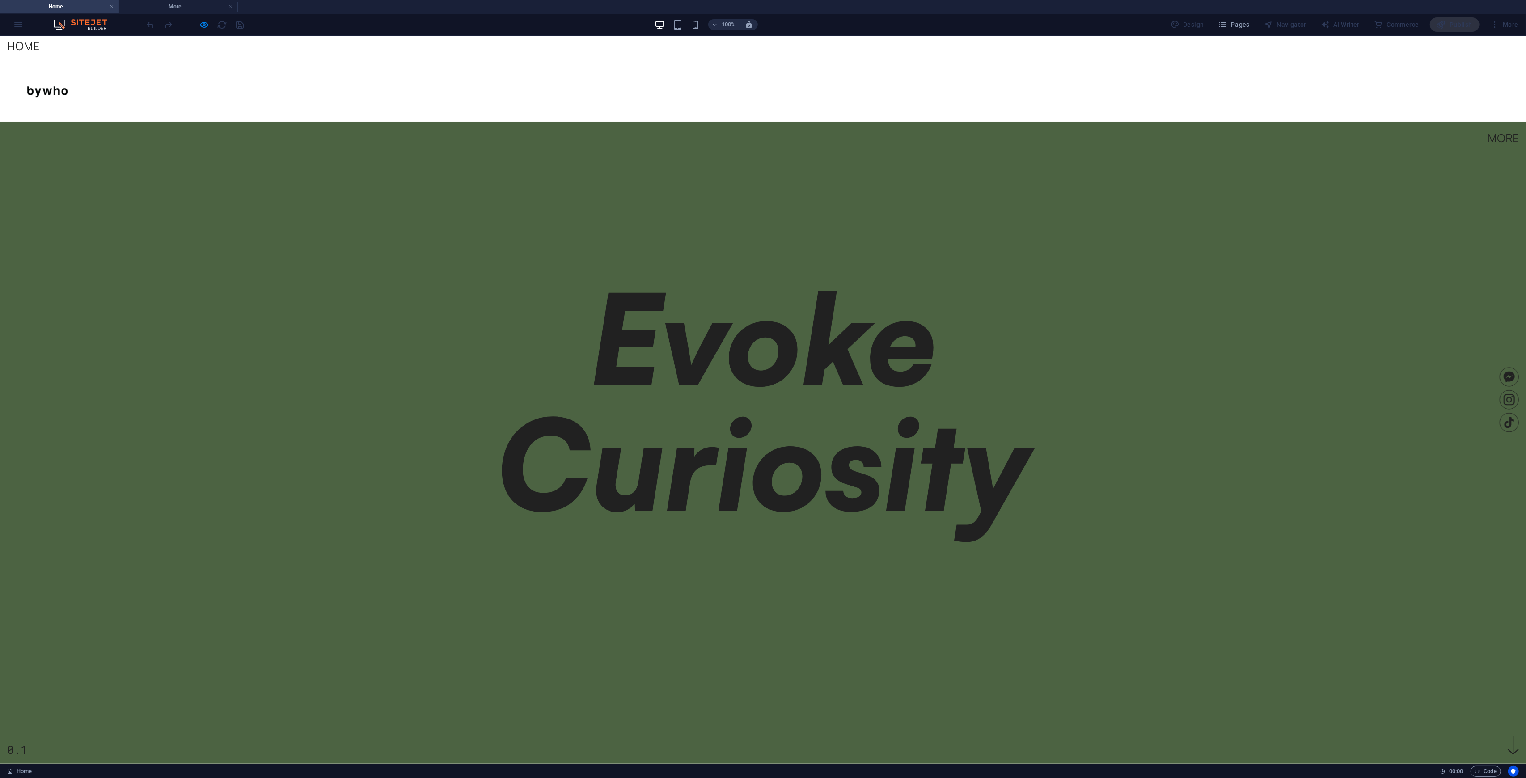
scroll to position [59, 0]
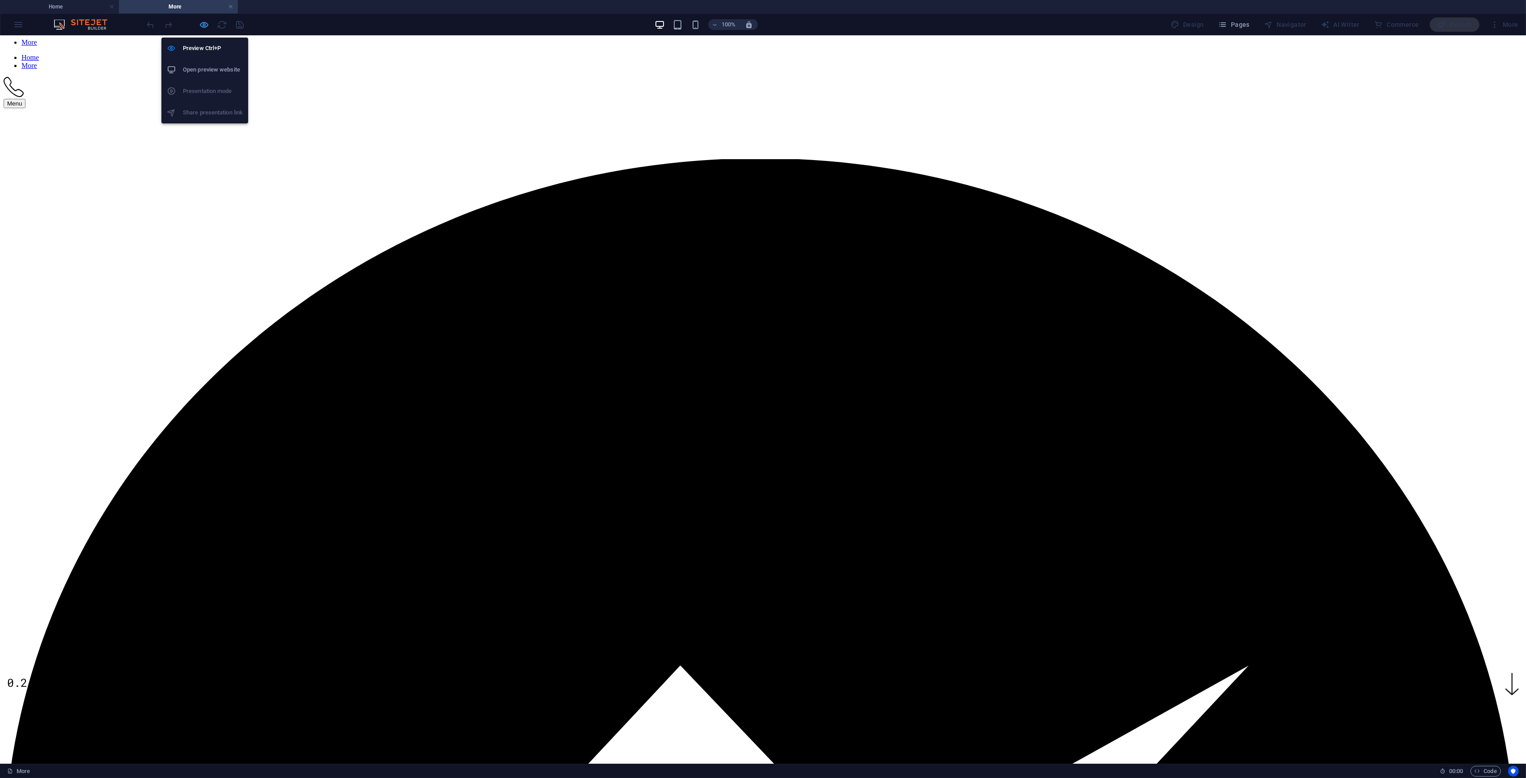
click at [202, 26] on icon "button" at bounding box center [204, 25] width 10 height 10
select select "px"
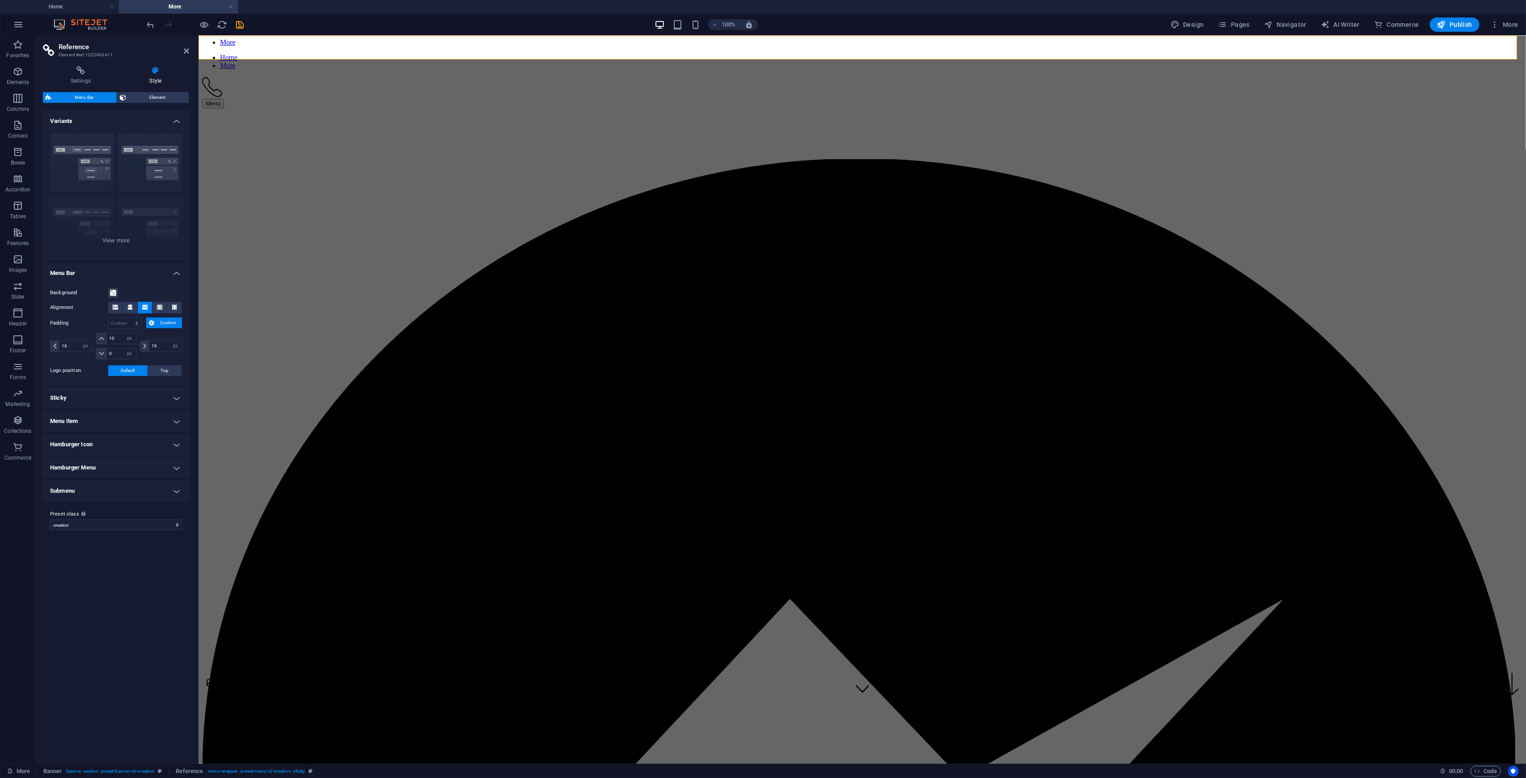
click at [87, 97] on span "Menu Bar" at bounding box center [84, 97] width 60 height 11
click at [117, 456] on select "creation Add preset class" at bounding box center [116, 525] width 132 height 11
click at [107, 456] on div "Variants Border Centered Default Fixed Loki Trigger Wide XXL Menu Bar Backgroun…" at bounding box center [116, 433] width 146 height 646
click at [174, 421] on h4 "Menu Item" at bounding box center [116, 421] width 146 height 21
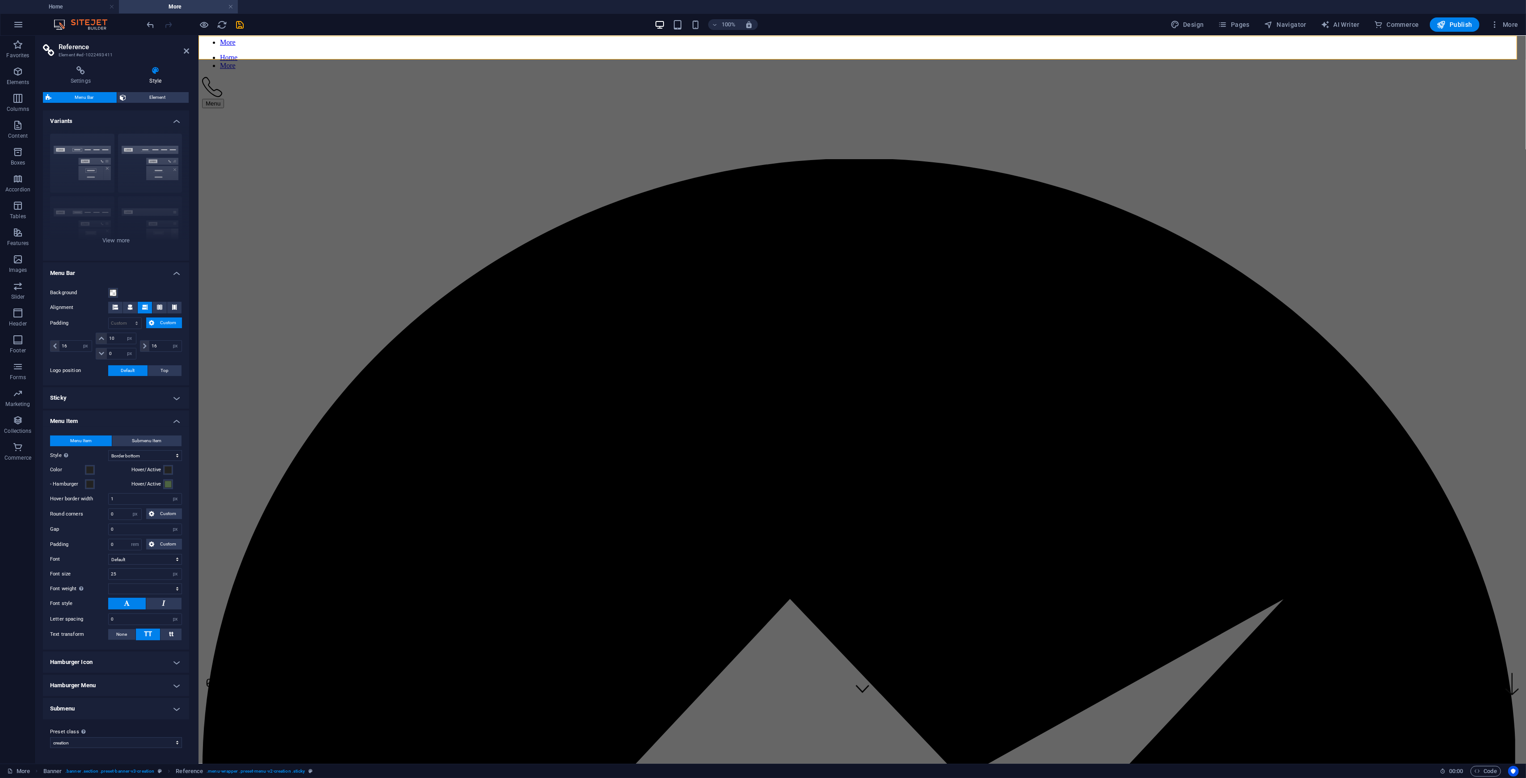
scroll to position [0, 0]
click at [84, 78] on h4 "Settings" at bounding box center [82, 75] width 79 height 19
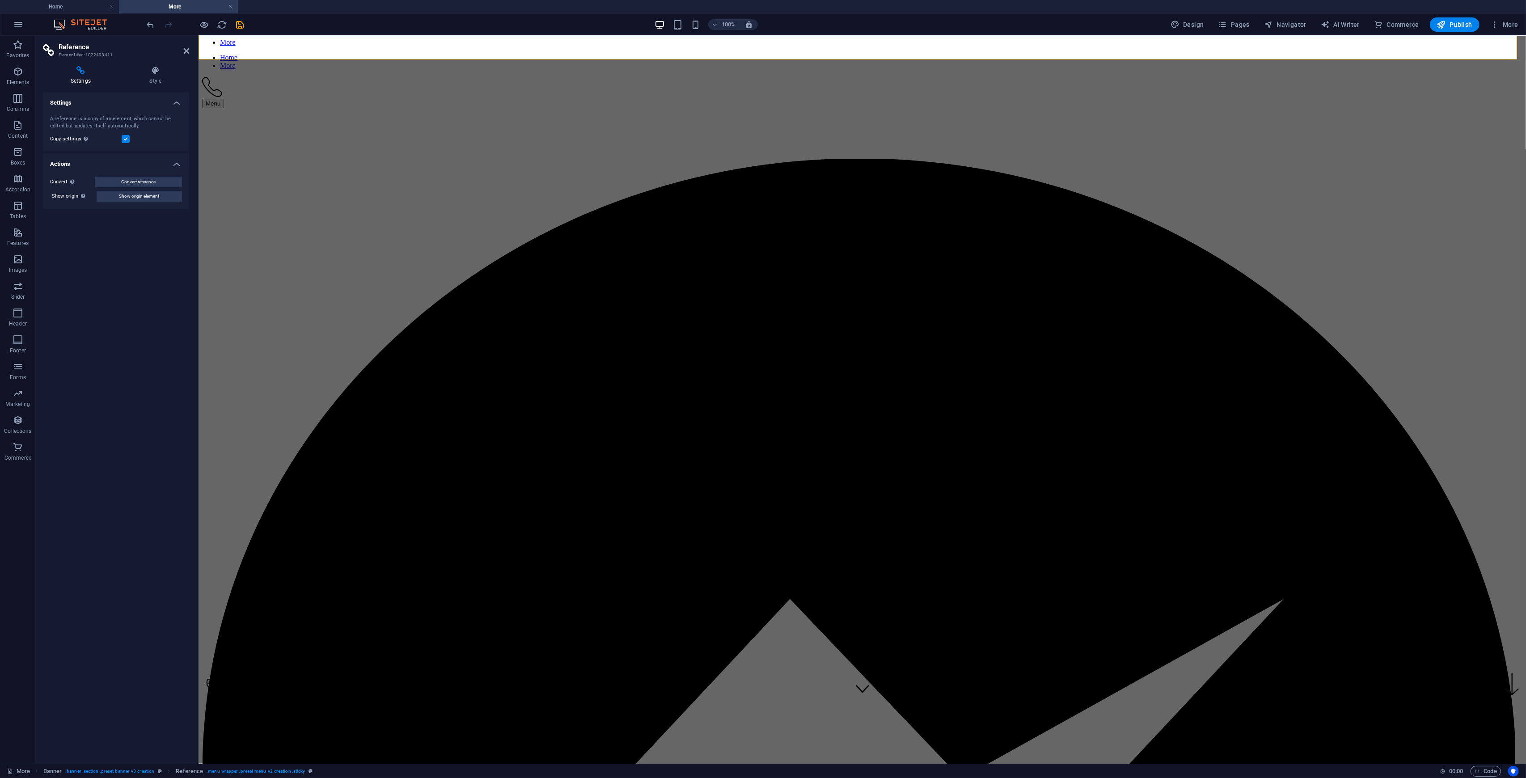
click at [125, 139] on label at bounding box center [126, 139] width 8 height 8
click at [0, 0] on input "Copy settings Use the same settings (flex, animation, position, style) as for t…" at bounding box center [0, 0] width 0 height 0
click at [125, 139] on label at bounding box center [126, 139] width 8 height 8
click at [0, 0] on input "Copy settings Use the same settings (flex, animation, position, style) as for t…" at bounding box center [0, 0] width 0 height 0
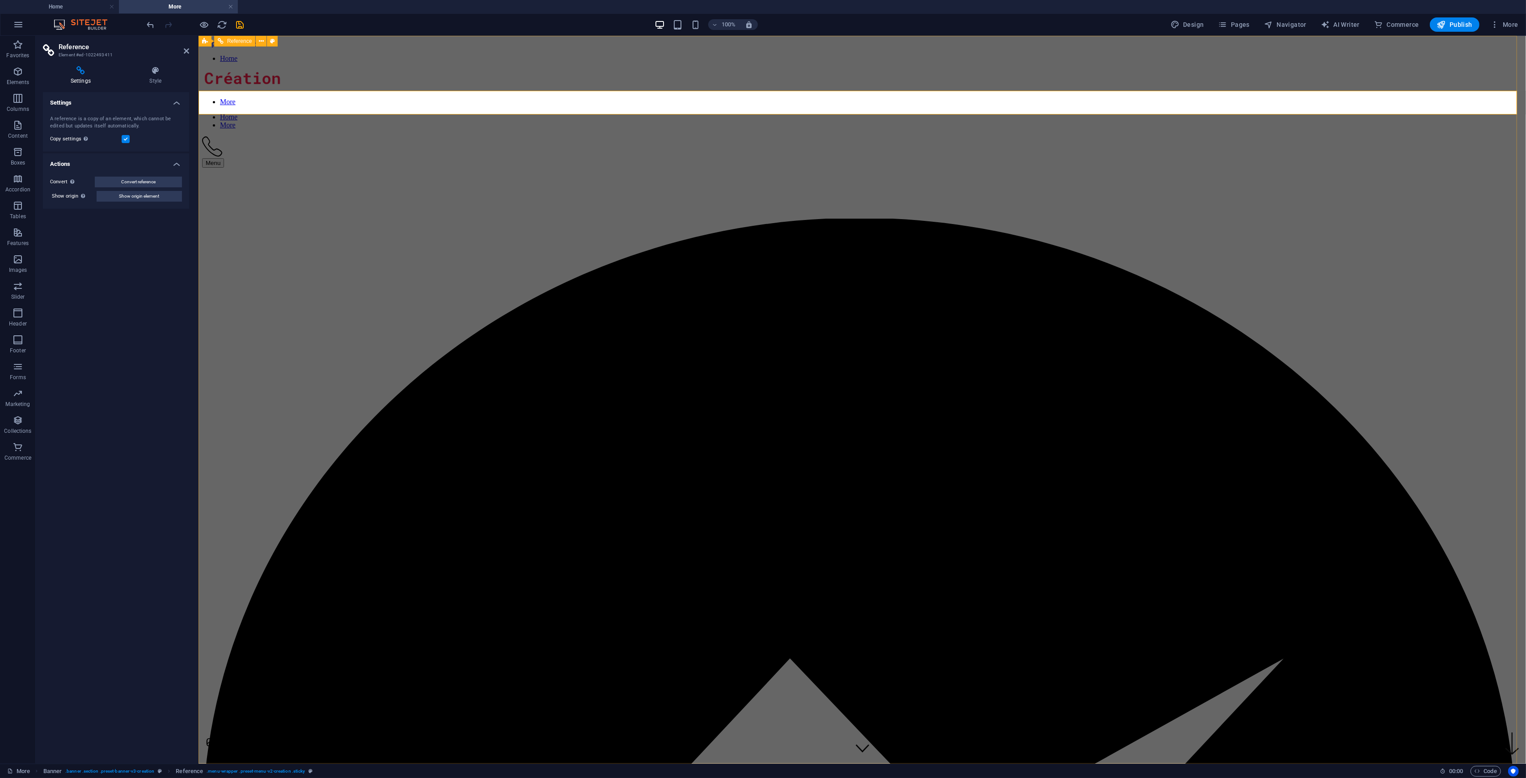
click at [623, 70] on div at bounding box center [862, 80] width 1321 height 21
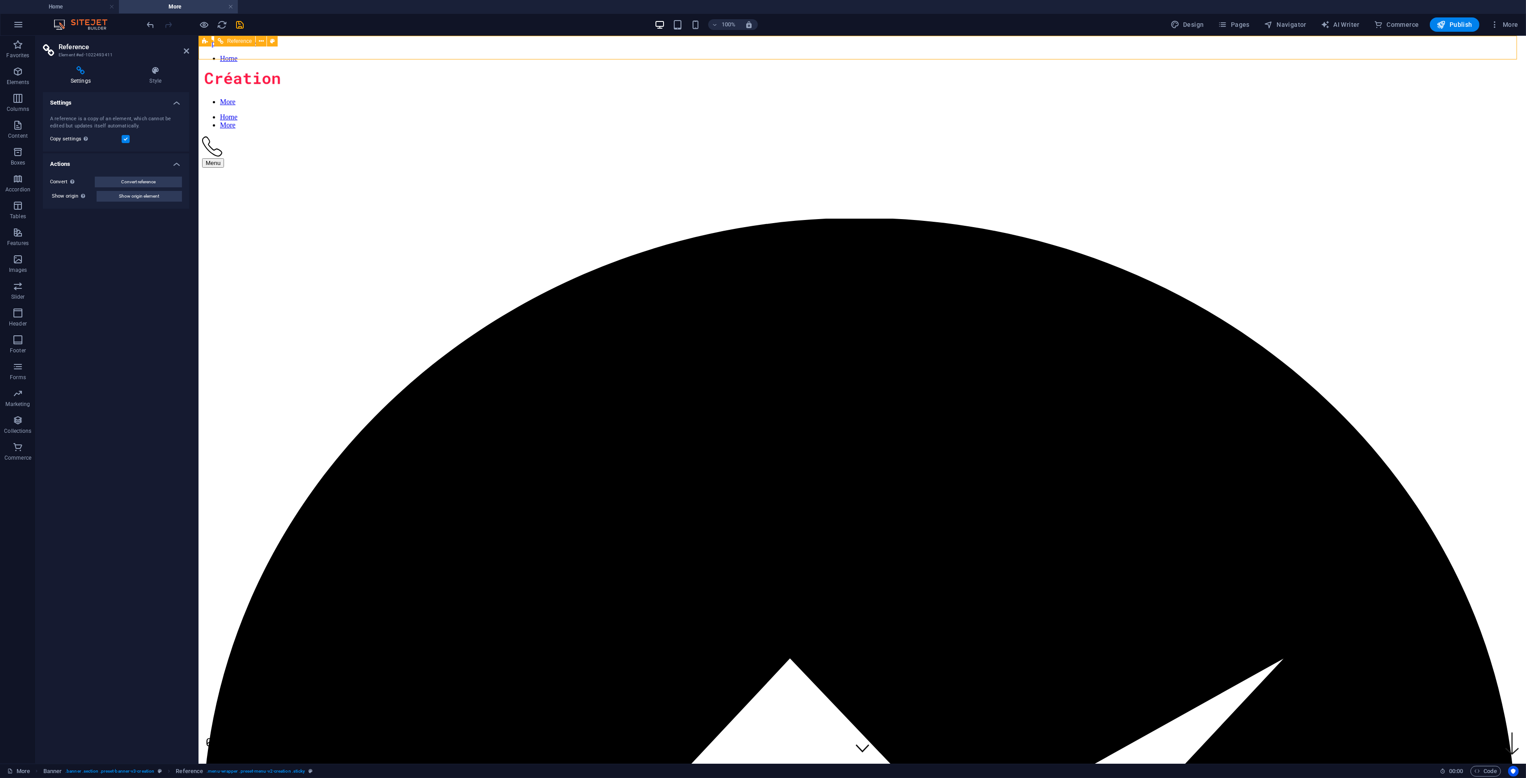
click at [630, 70] on div at bounding box center [862, 80] width 1321 height 21
click at [149, 80] on h4 "Style" at bounding box center [155, 75] width 67 height 19
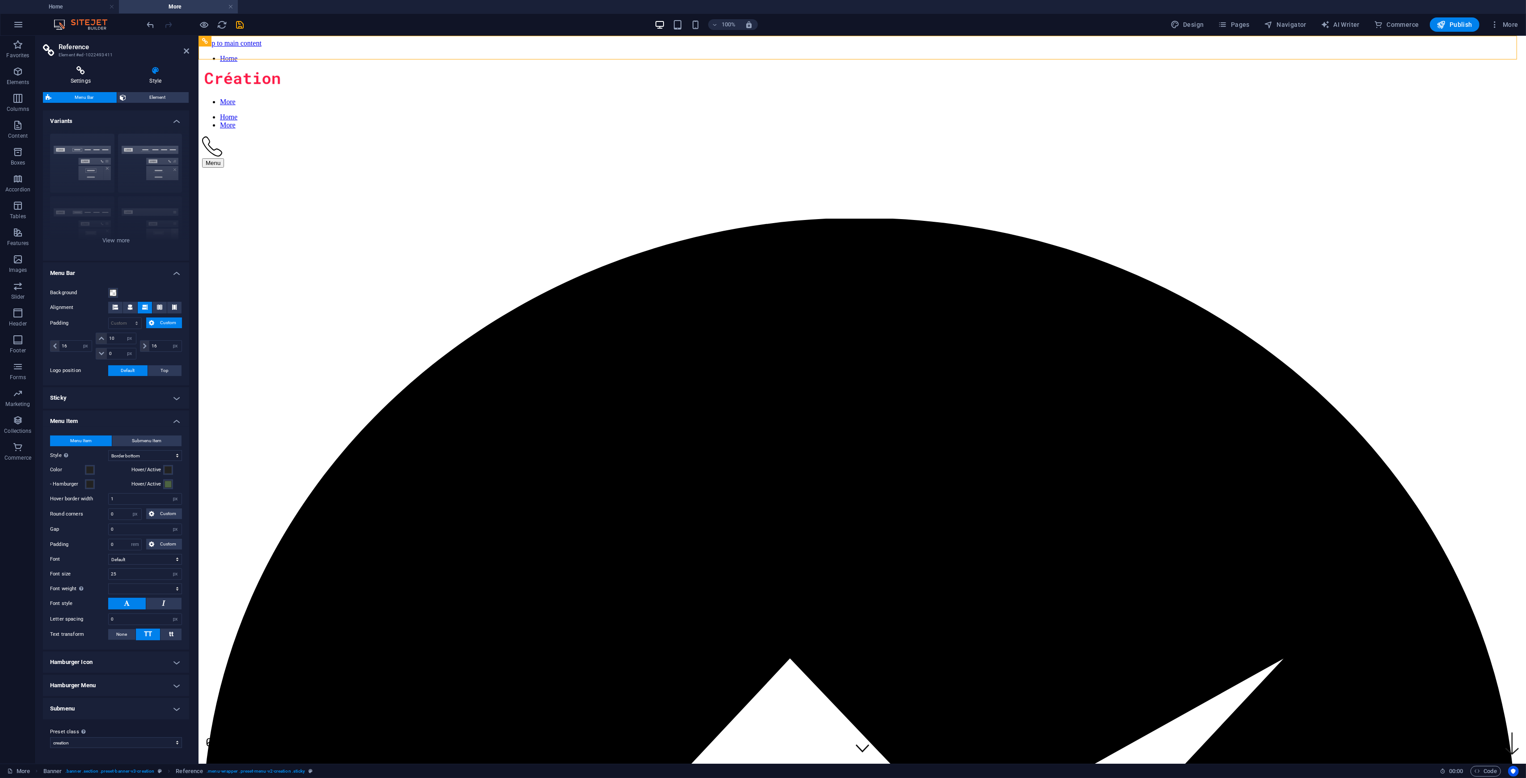
click at [83, 78] on h4 "Settings" at bounding box center [82, 75] width 79 height 19
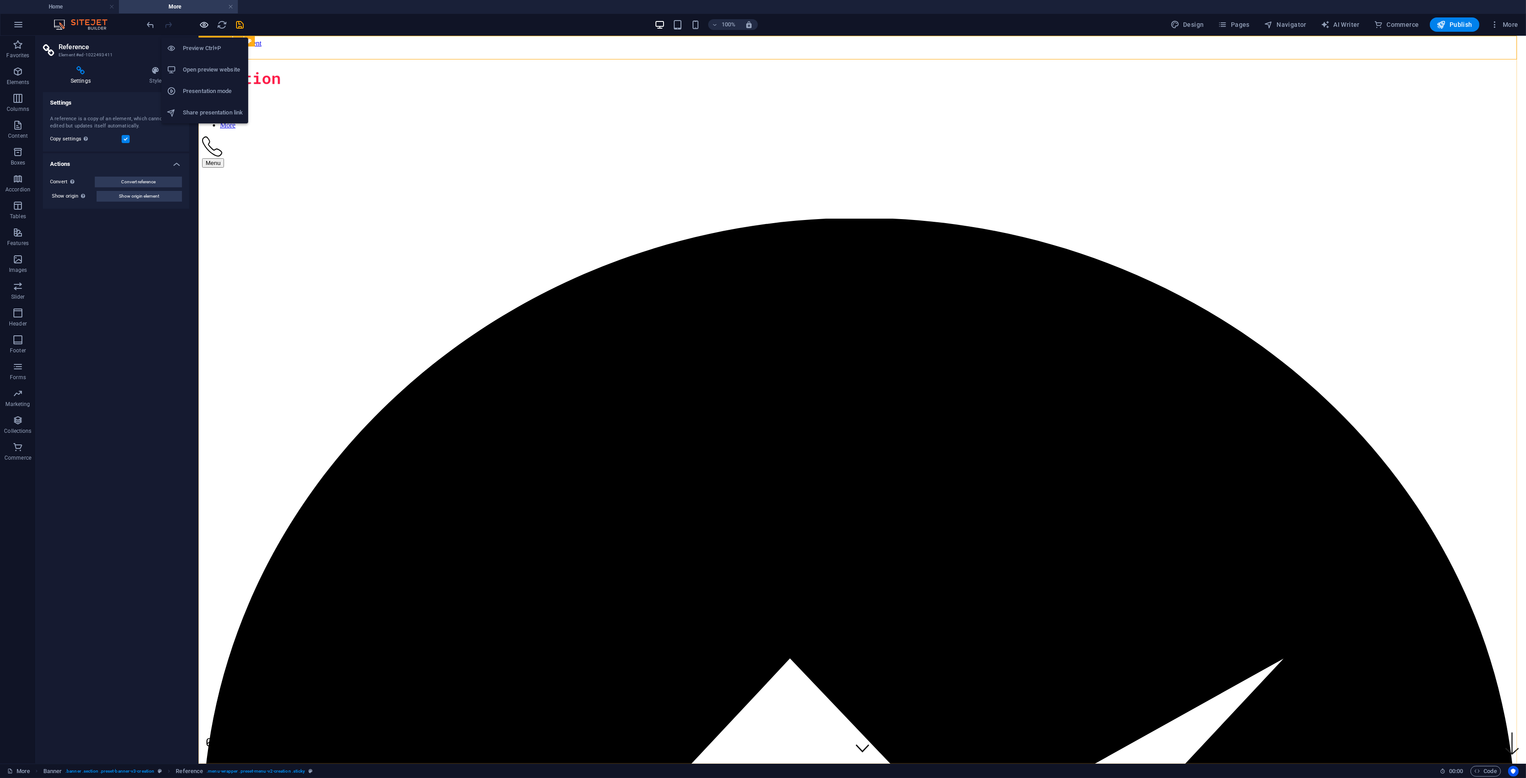
click at [200, 25] on icon "button" at bounding box center [204, 25] width 10 height 10
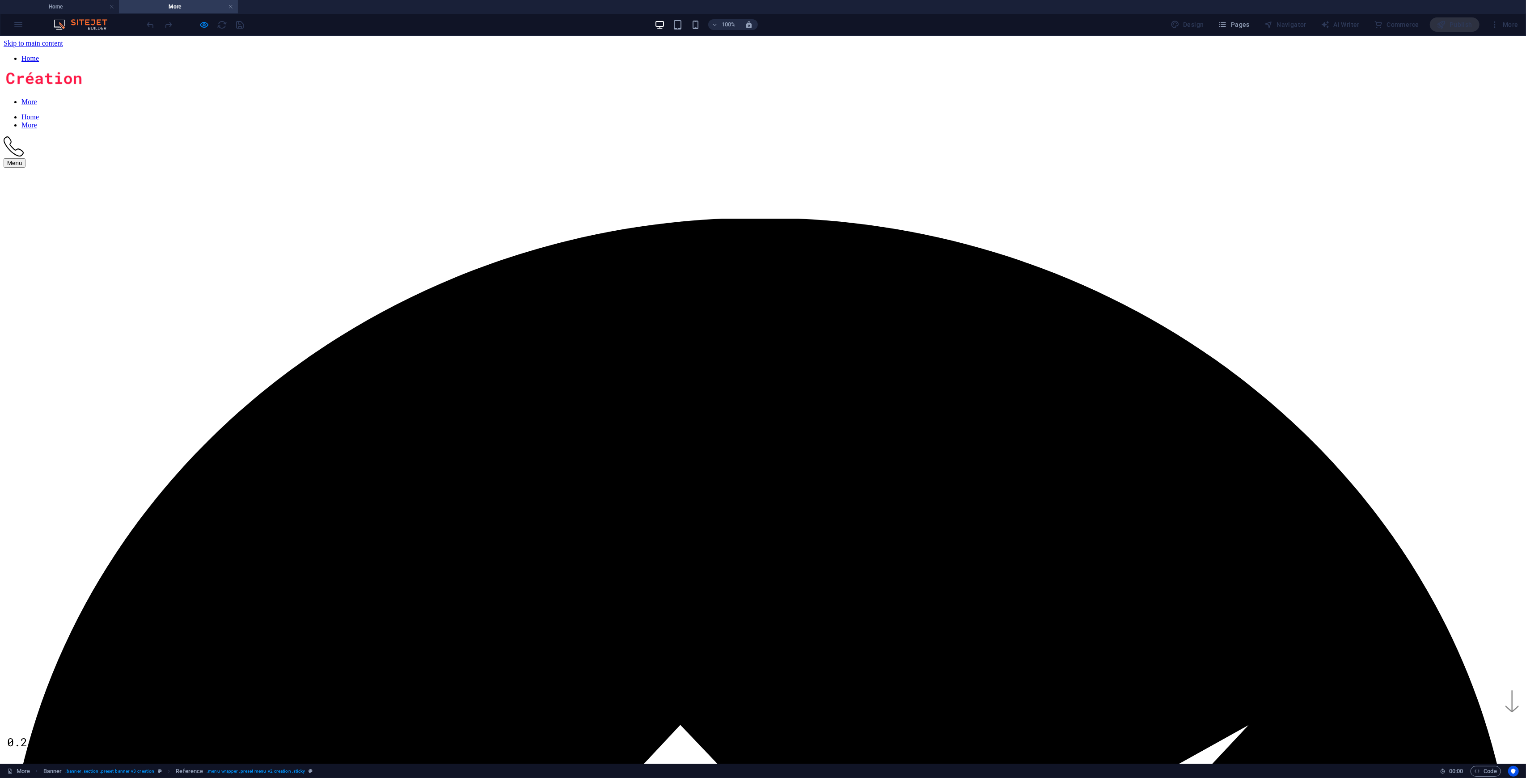
click at [21, 55] on link "Home" at bounding box center [29, 59] width 17 height 8
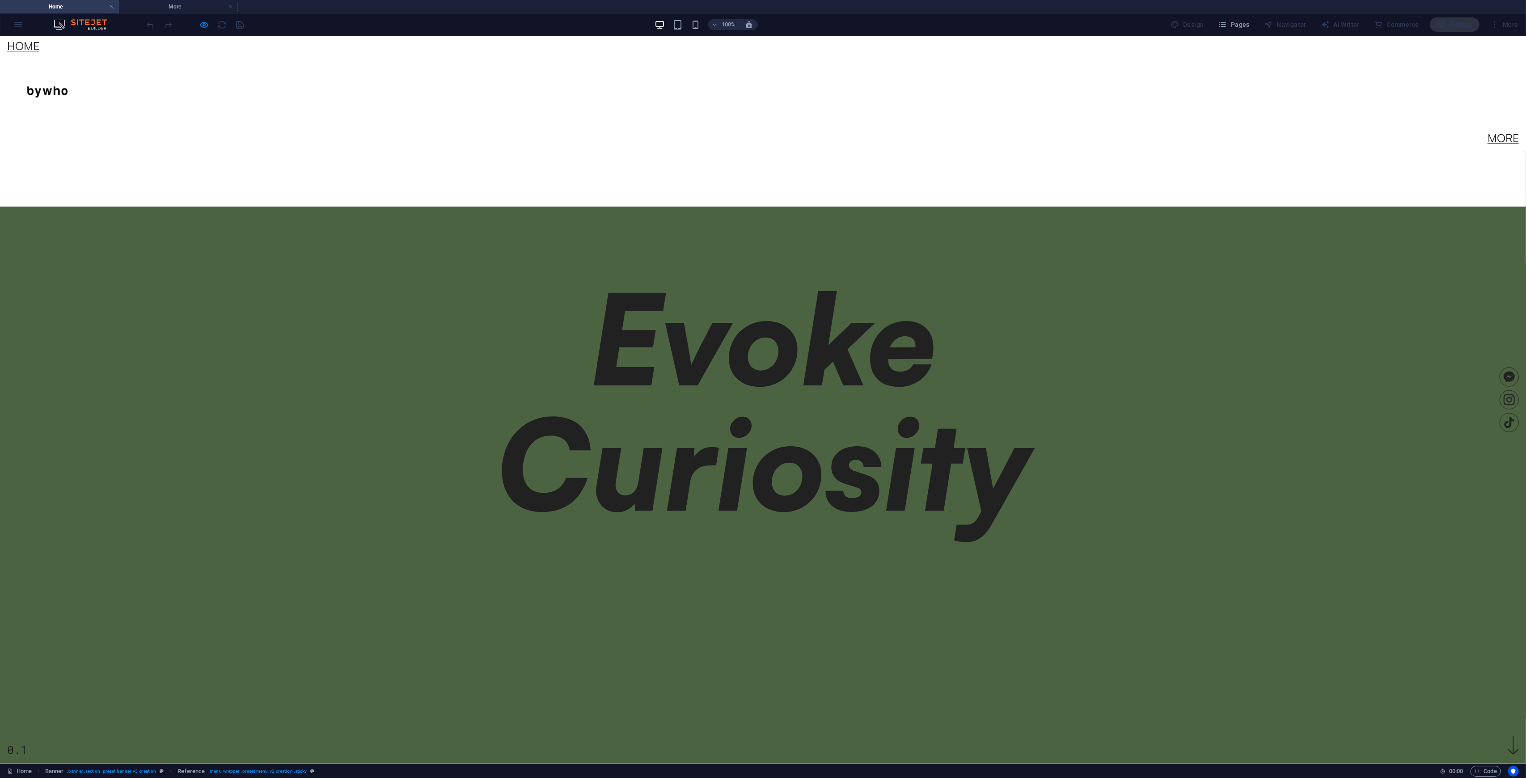
click at [858, 132] on link "More" at bounding box center [1503, 137] width 31 height 11
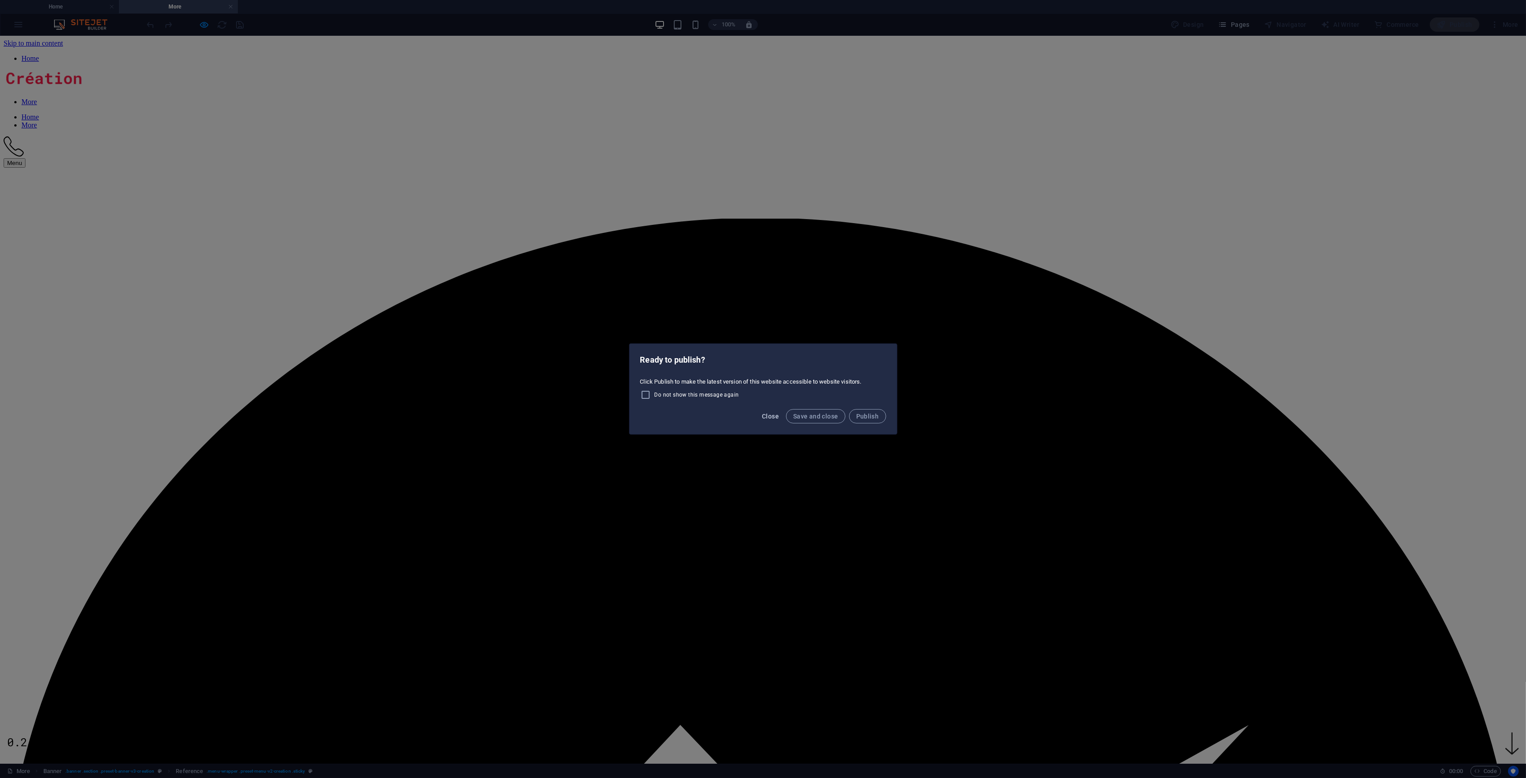
click at [774, 417] on span "Close" at bounding box center [770, 416] width 17 height 7
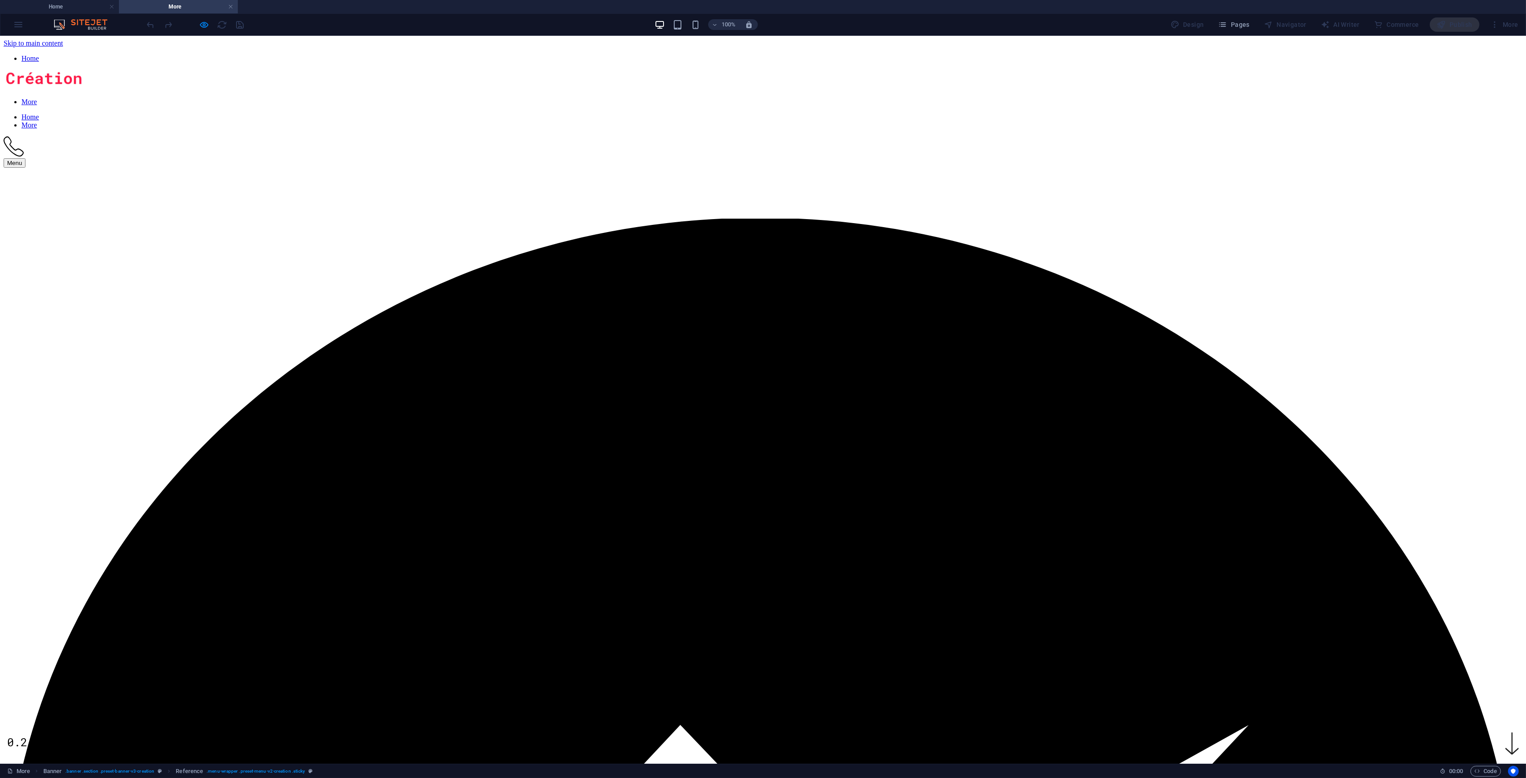
click at [208, 28] on icon "button" at bounding box center [204, 25] width 10 height 10
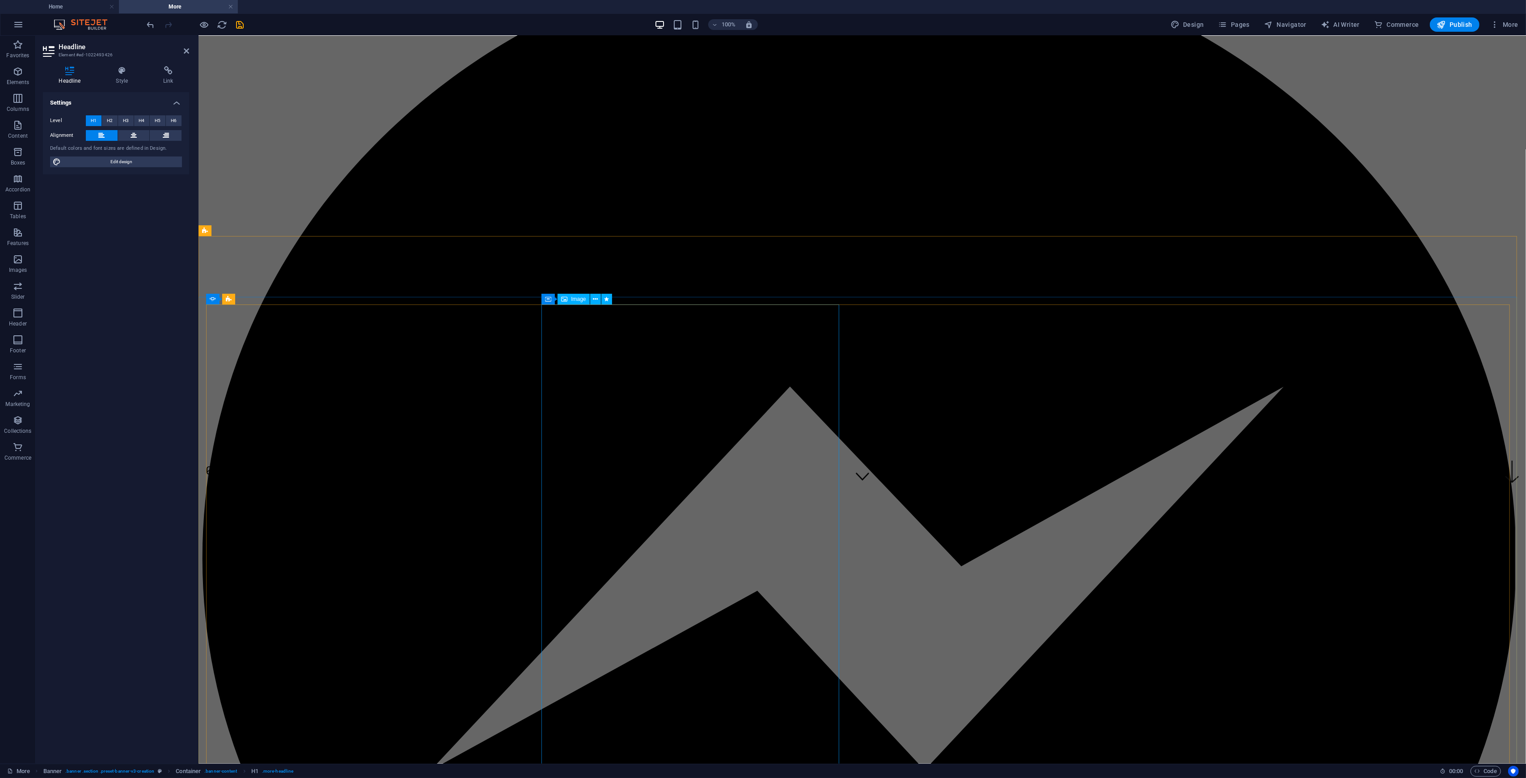
scroll to position [59, 0]
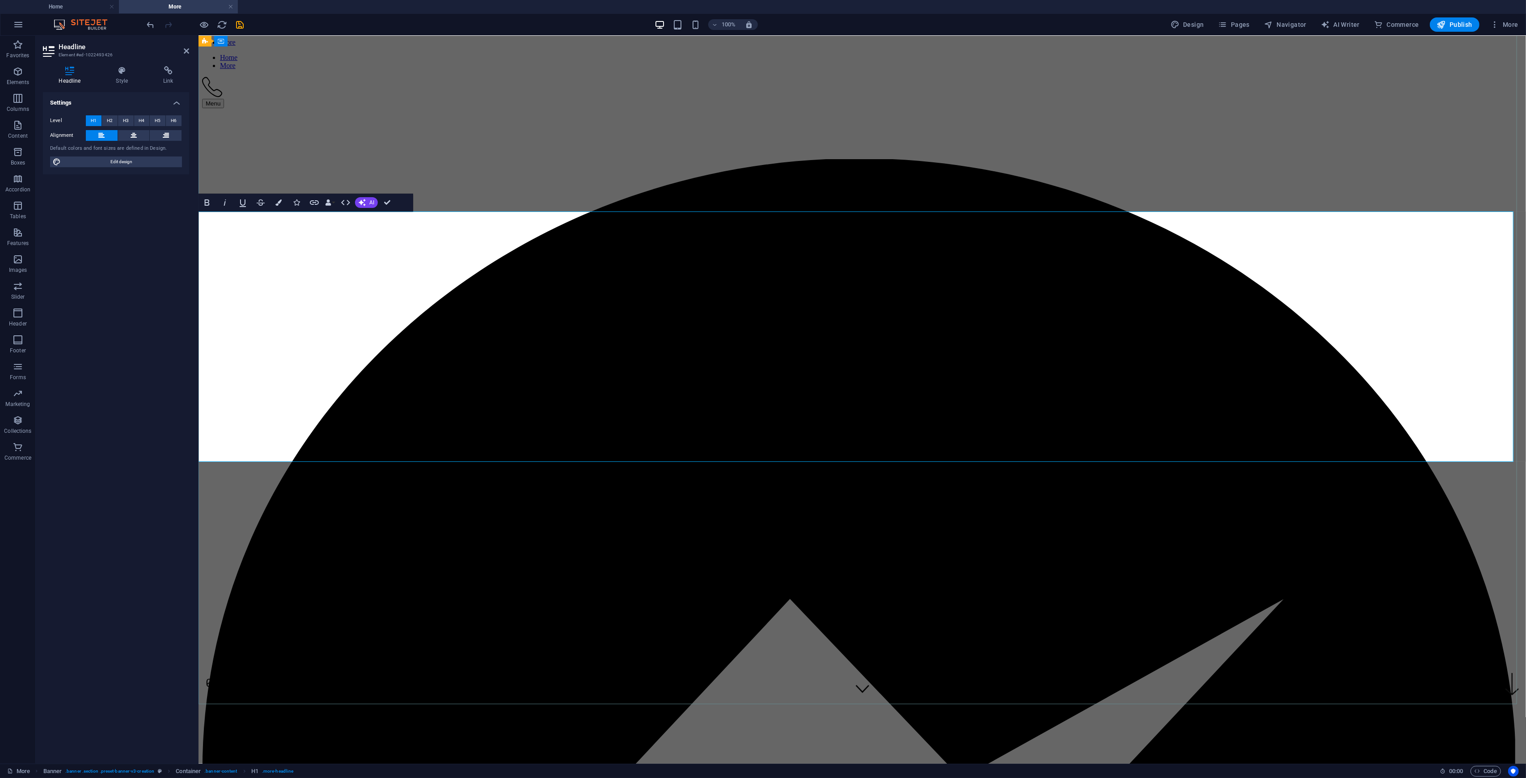
drag, startPoint x: 712, startPoint y: 393, endPoint x: 198, endPoint y: 239, distance: 536.0
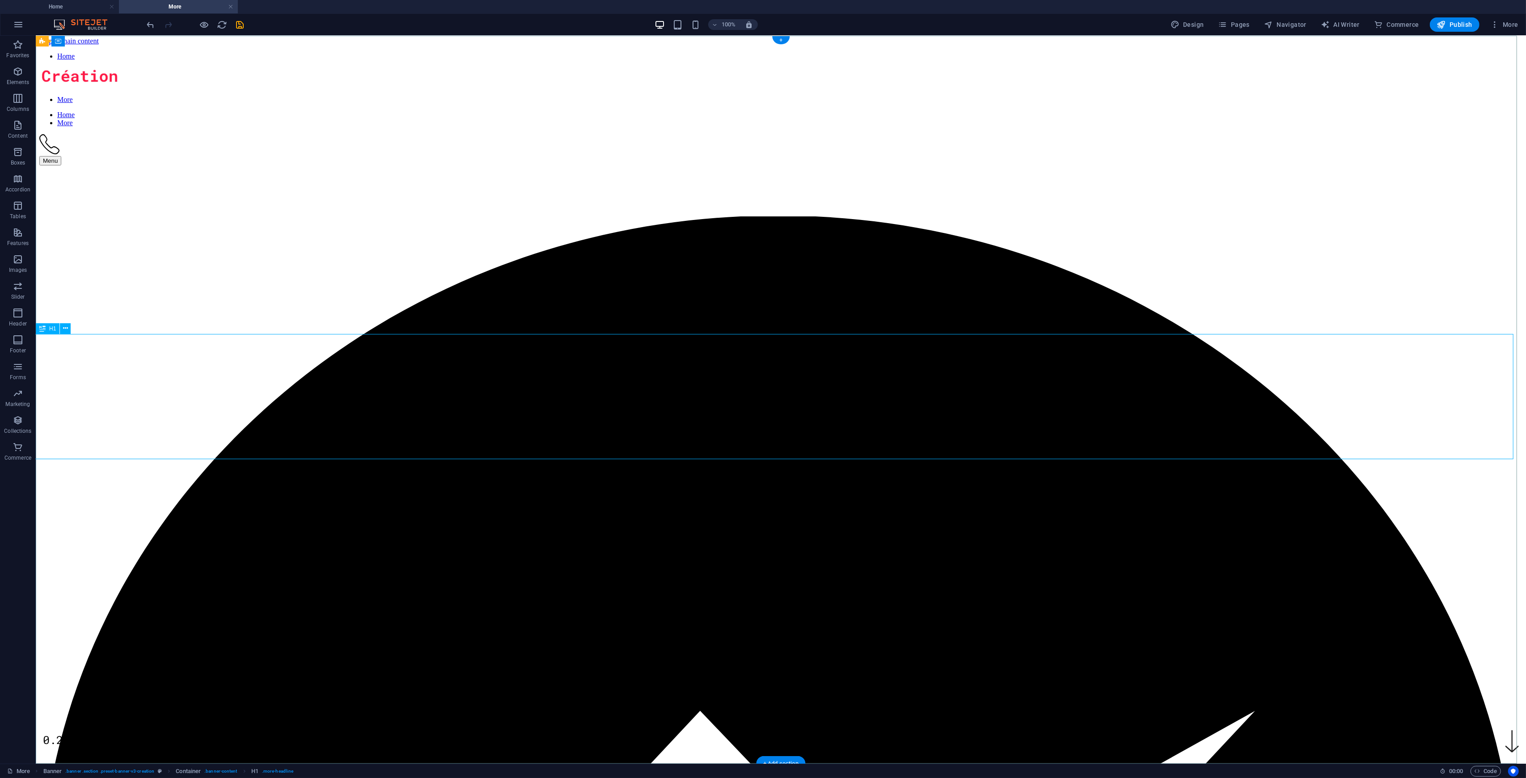
scroll to position [0, 0]
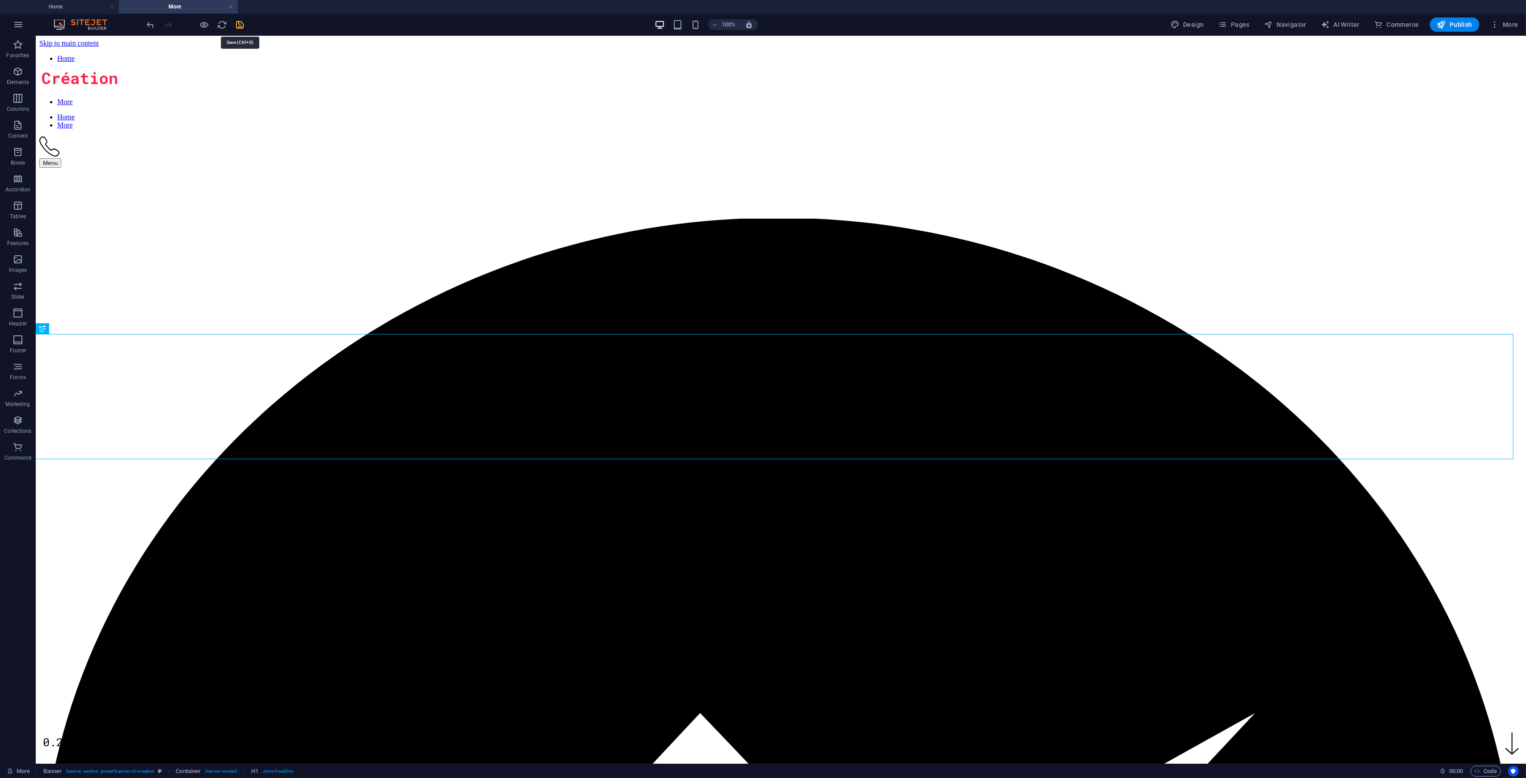
click at [238, 21] on icon "save" at bounding box center [240, 25] width 10 height 10
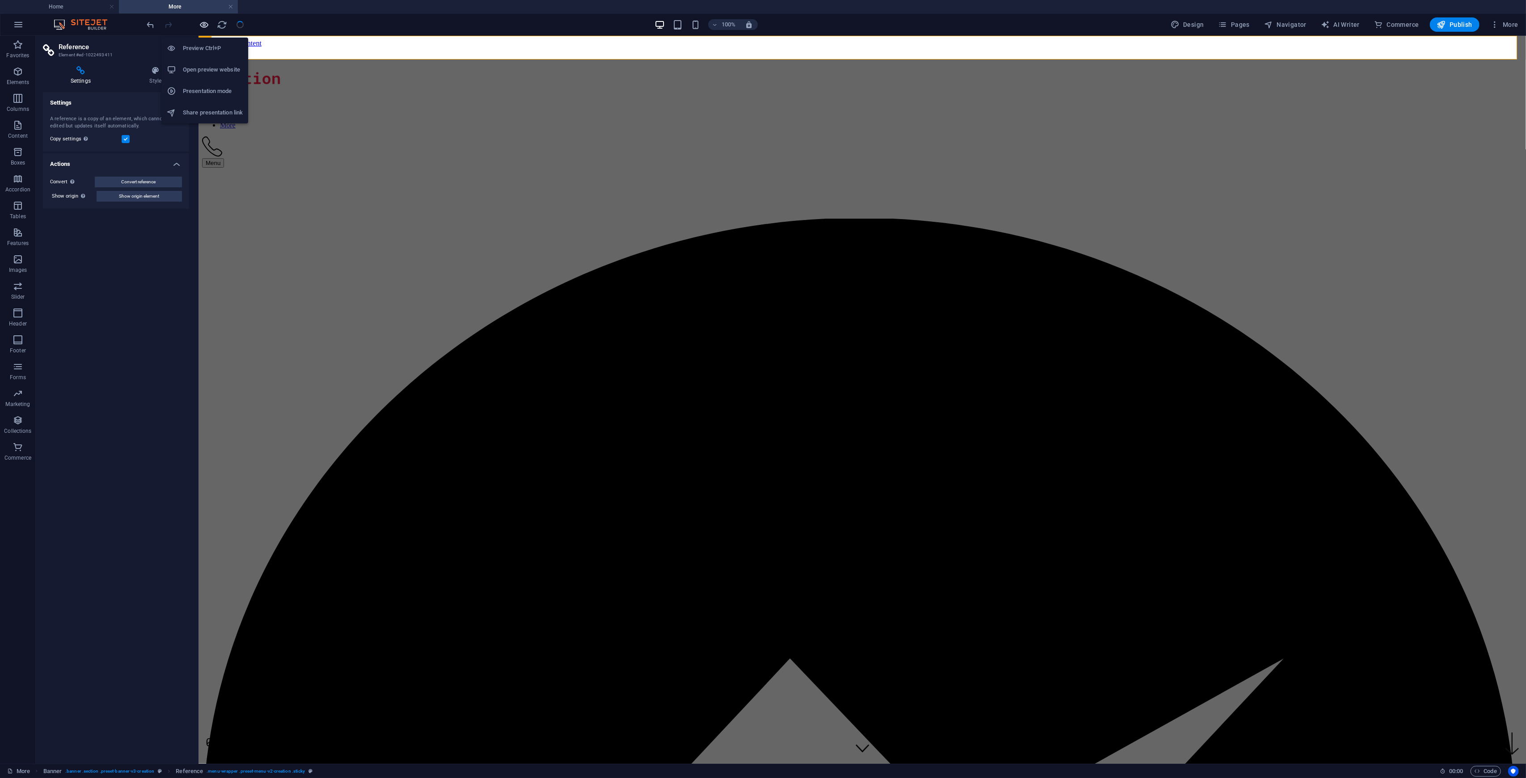
click at [206, 26] on icon "button" at bounding box center [204, 25] width 10 height 10
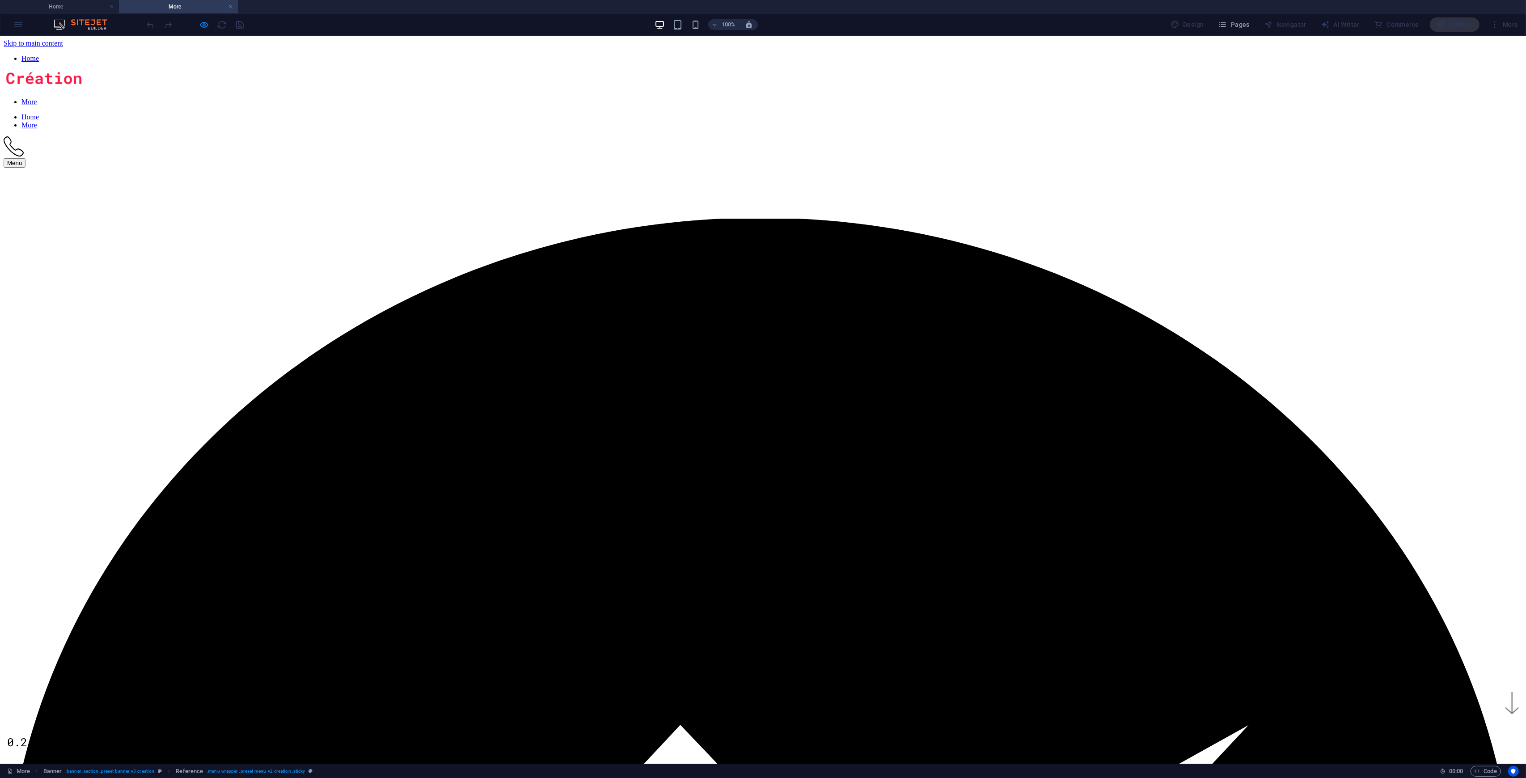
click at [28, 55] on link "Home" at bounding box center [29, 59] width 17 height 8
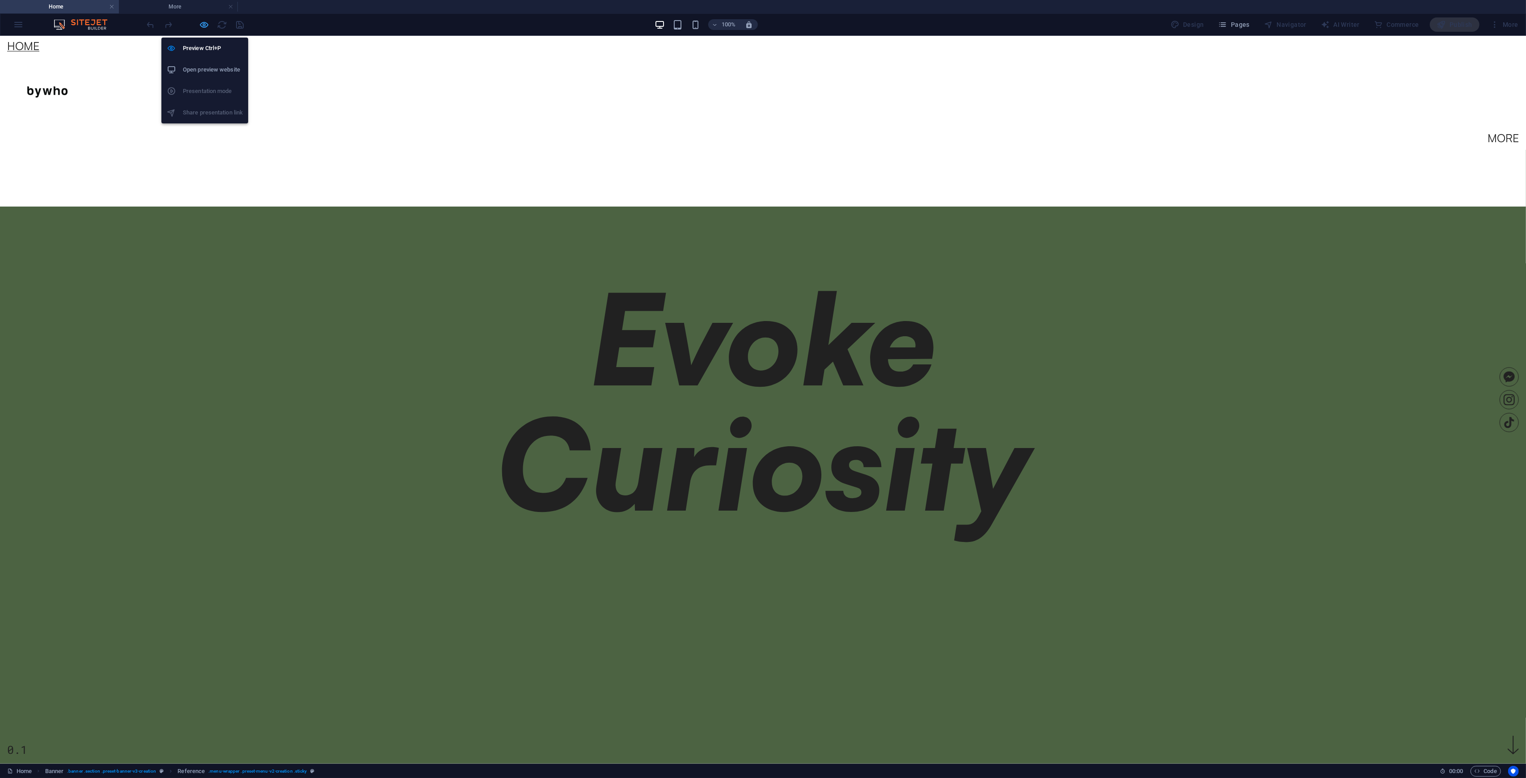
click at [202, 24] on icon "button" at bounding box center [204, 25] width 10 height 10
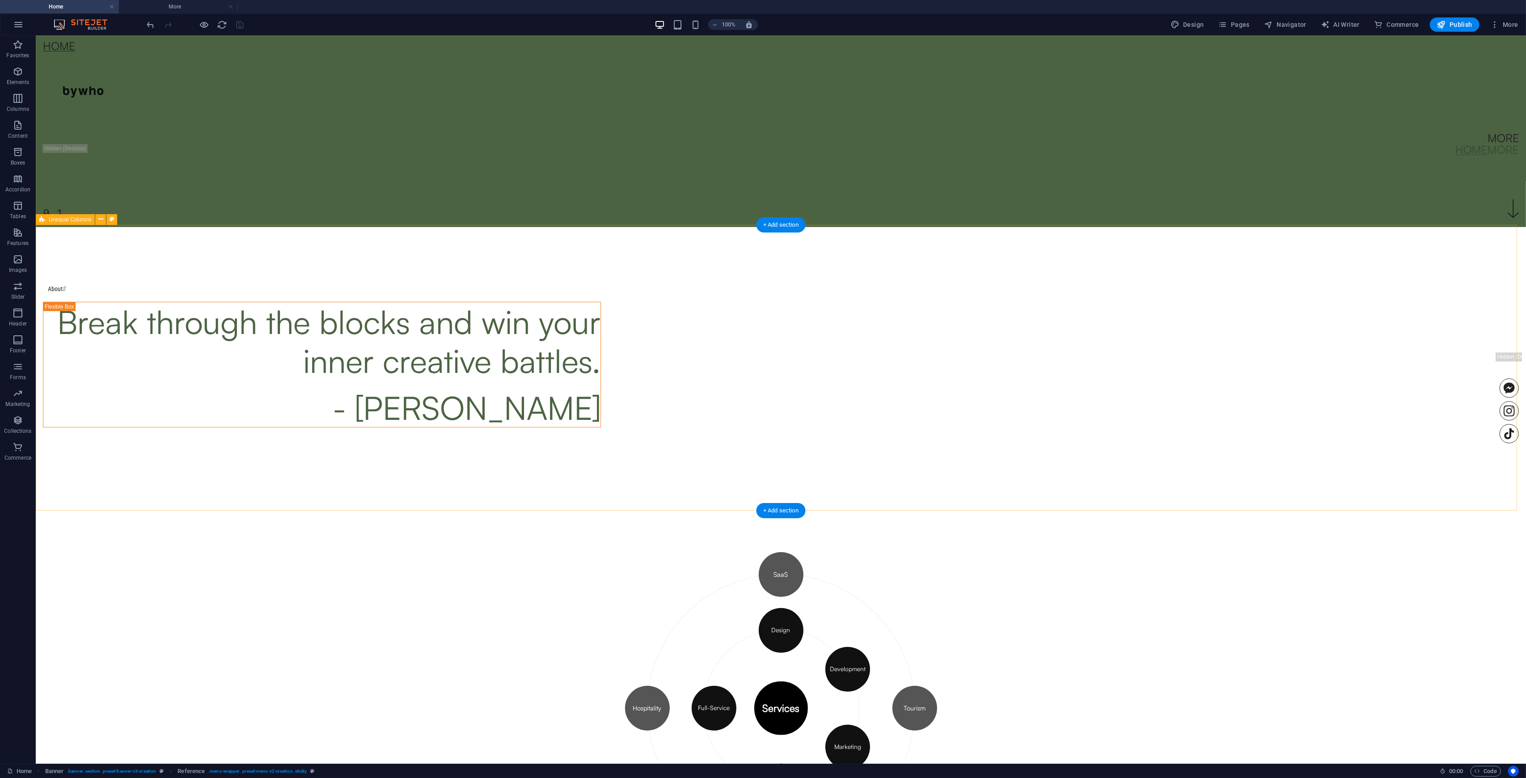
scroll to position [835, 0]
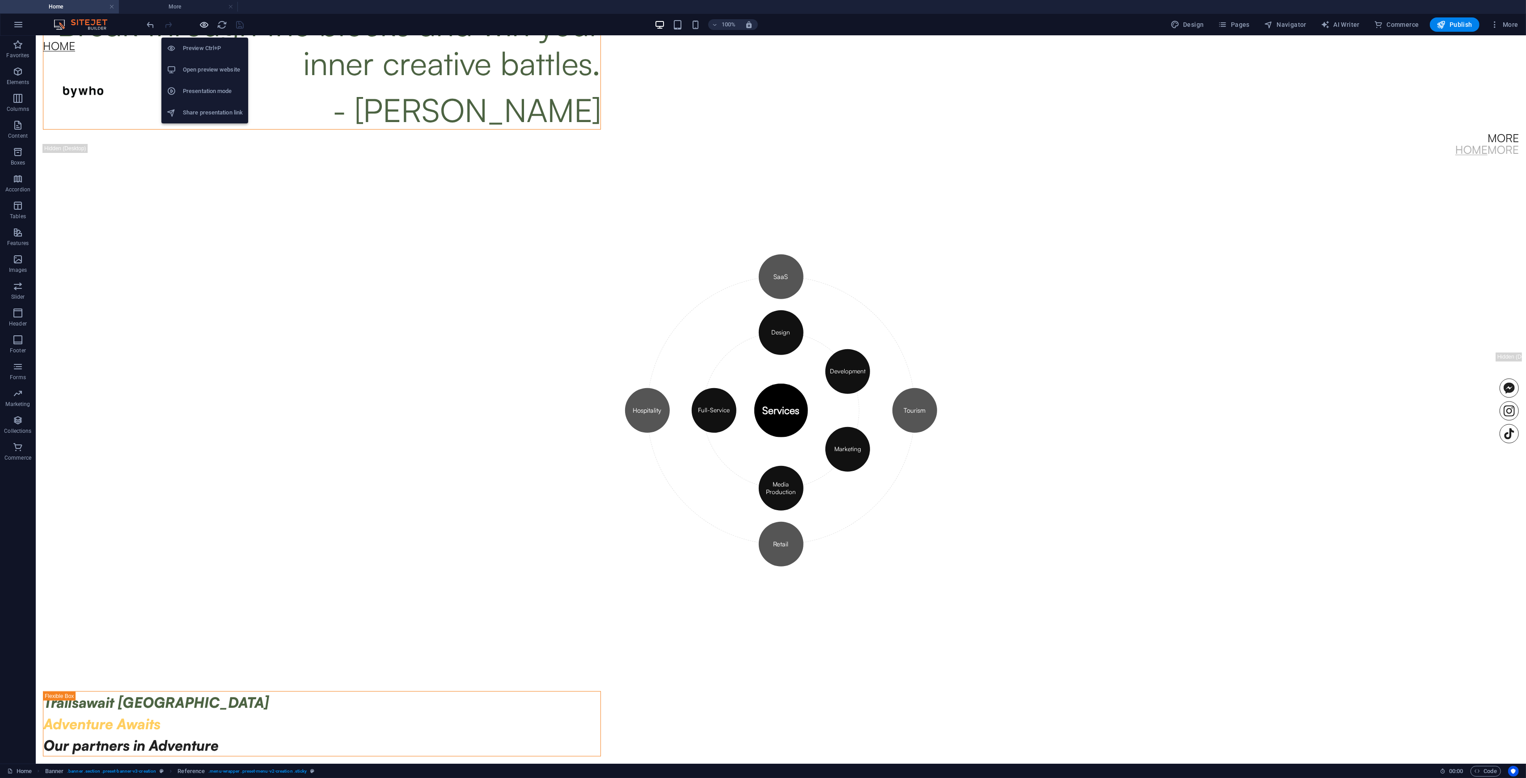
click at [204, 22] on icon "button" at bounding box center [204, 25] width 10 height 10
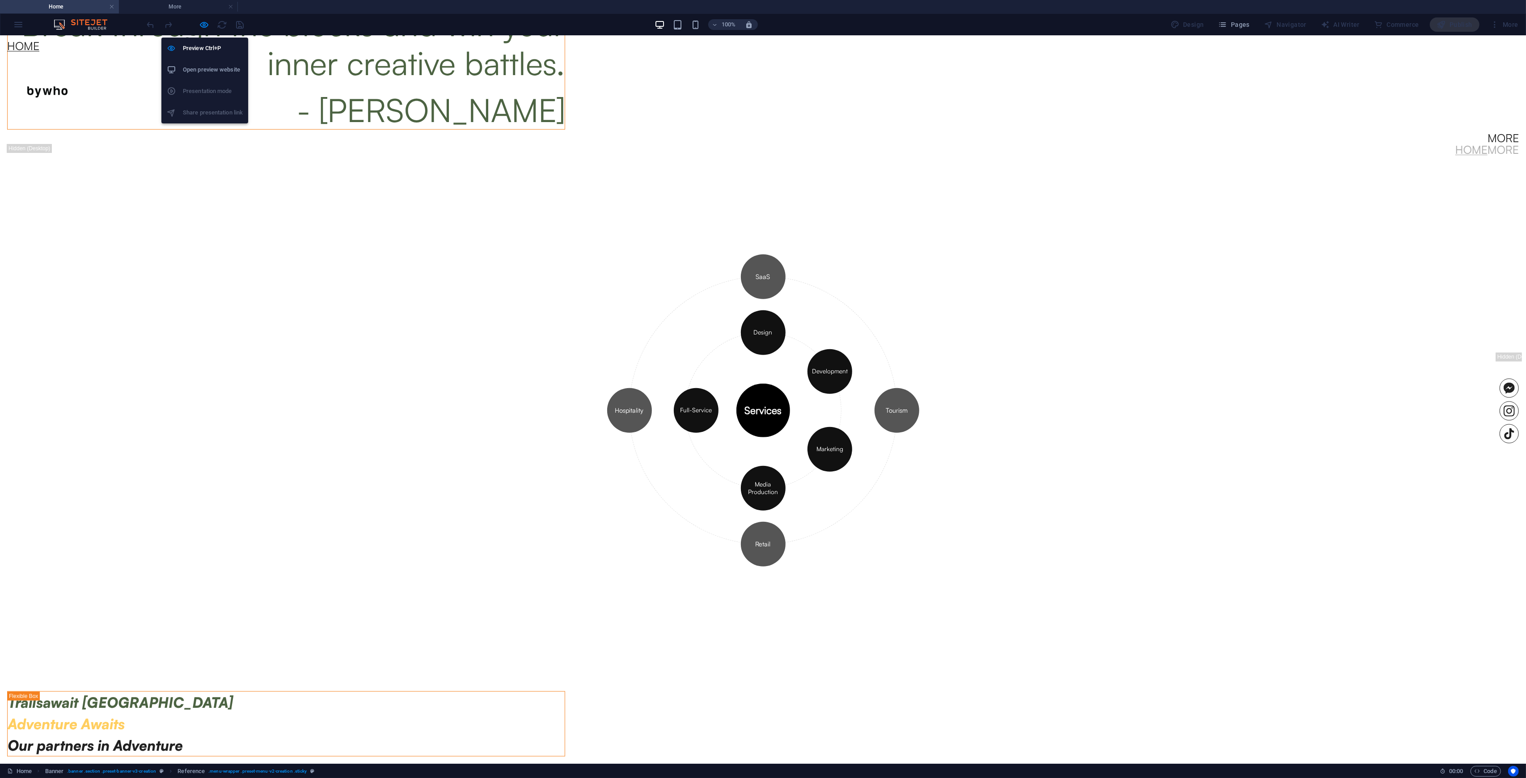
scroll to position [834, 0]
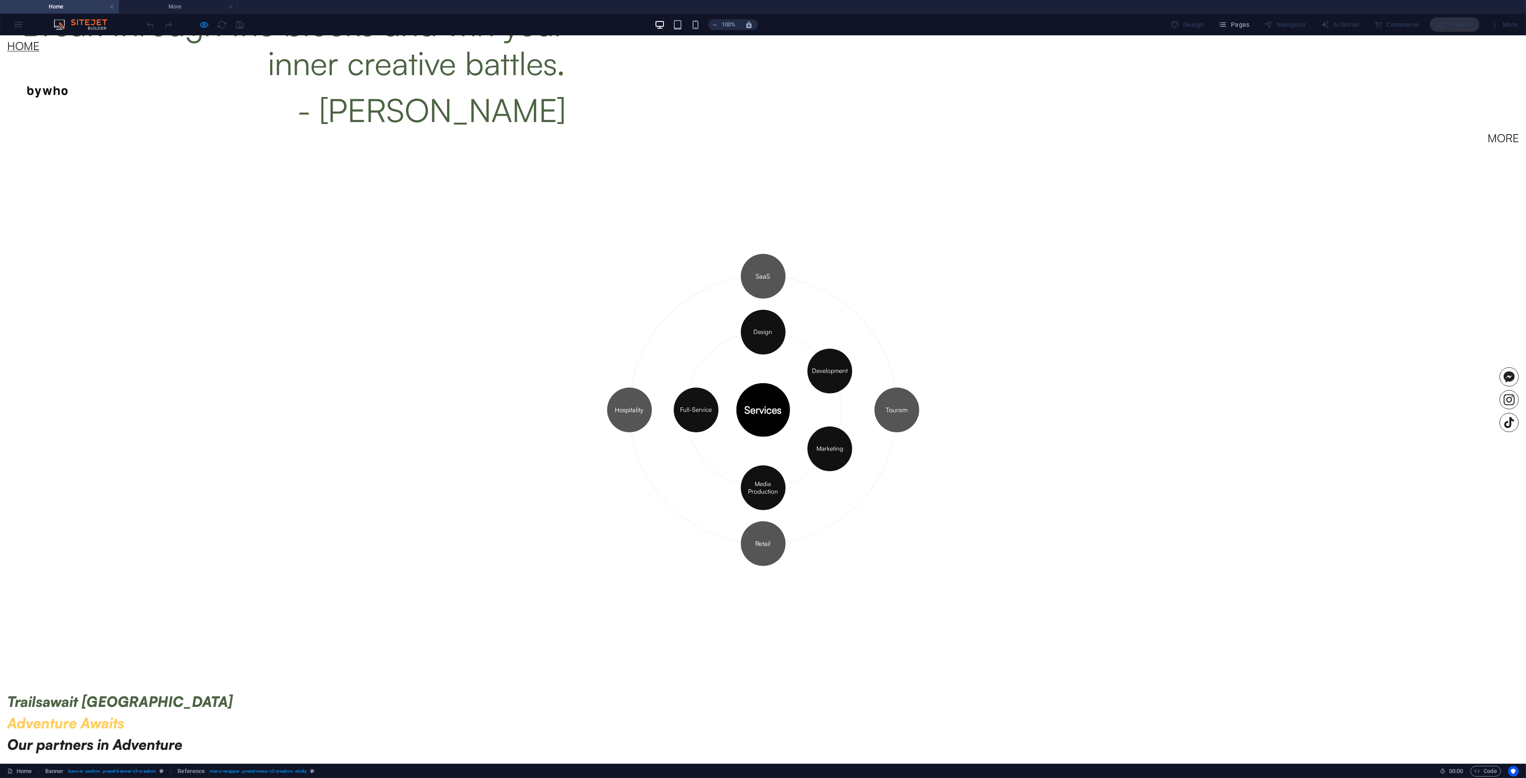
click at [827, 411] on div "SaaS Tourism Retail Hospitality" at bounding box center [762, 409] width 379 height 379
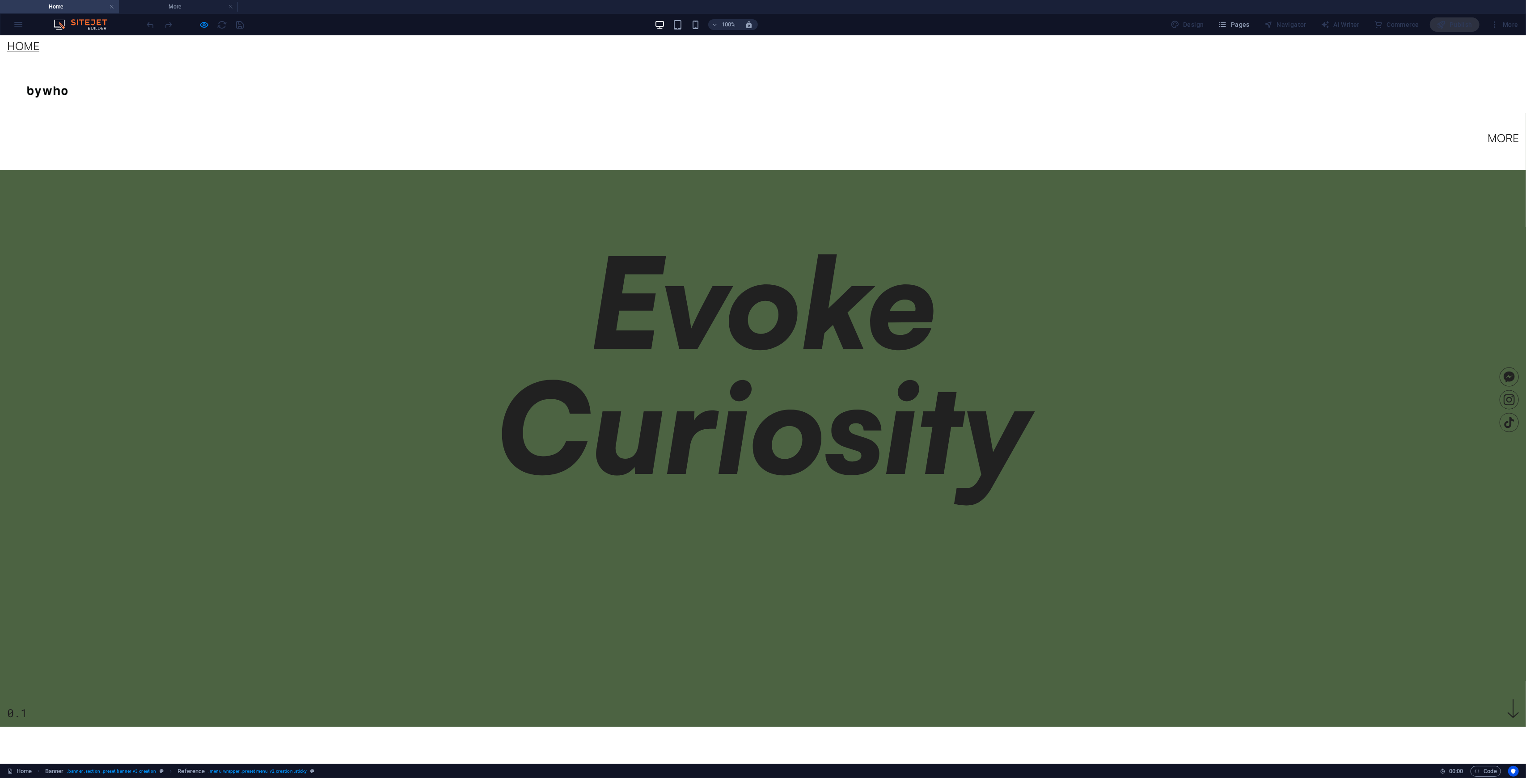
scroll to position [0, 0]
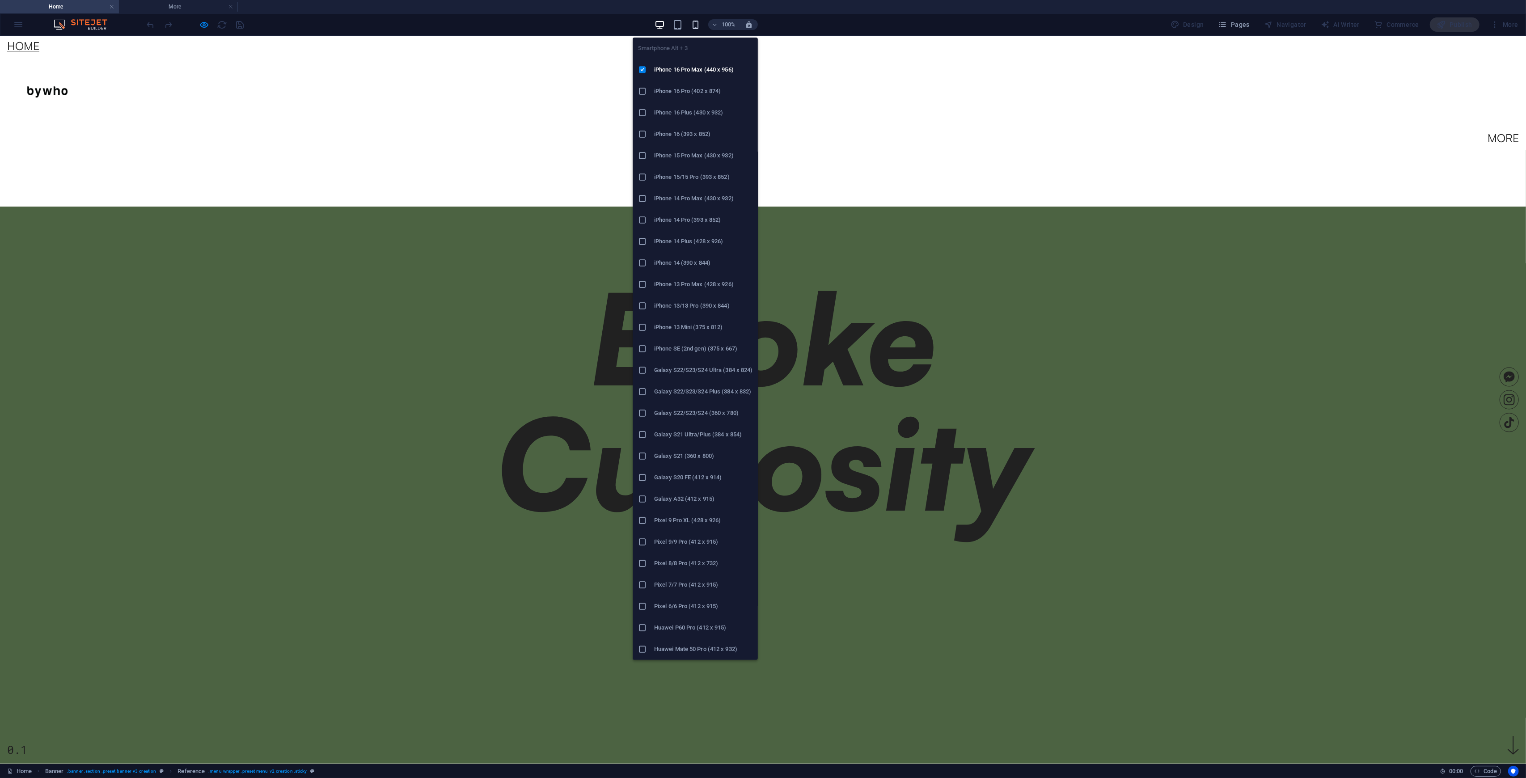
click at [700, 25] on icon "button" at bounding box center [696, 25] width 10 height 10
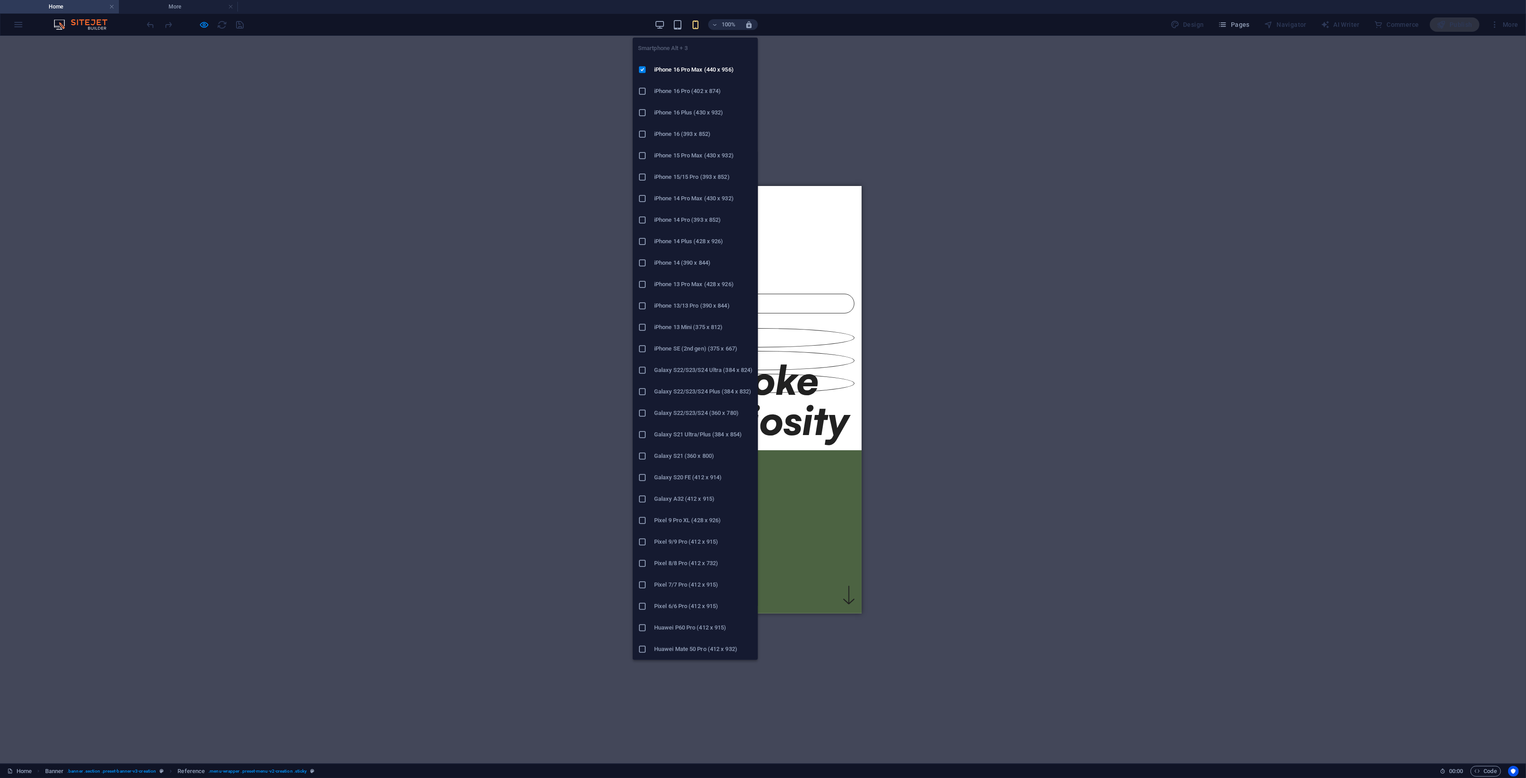
click at [698, 24] on icon "button" at bounding box center [696, 25] width 10 height 10
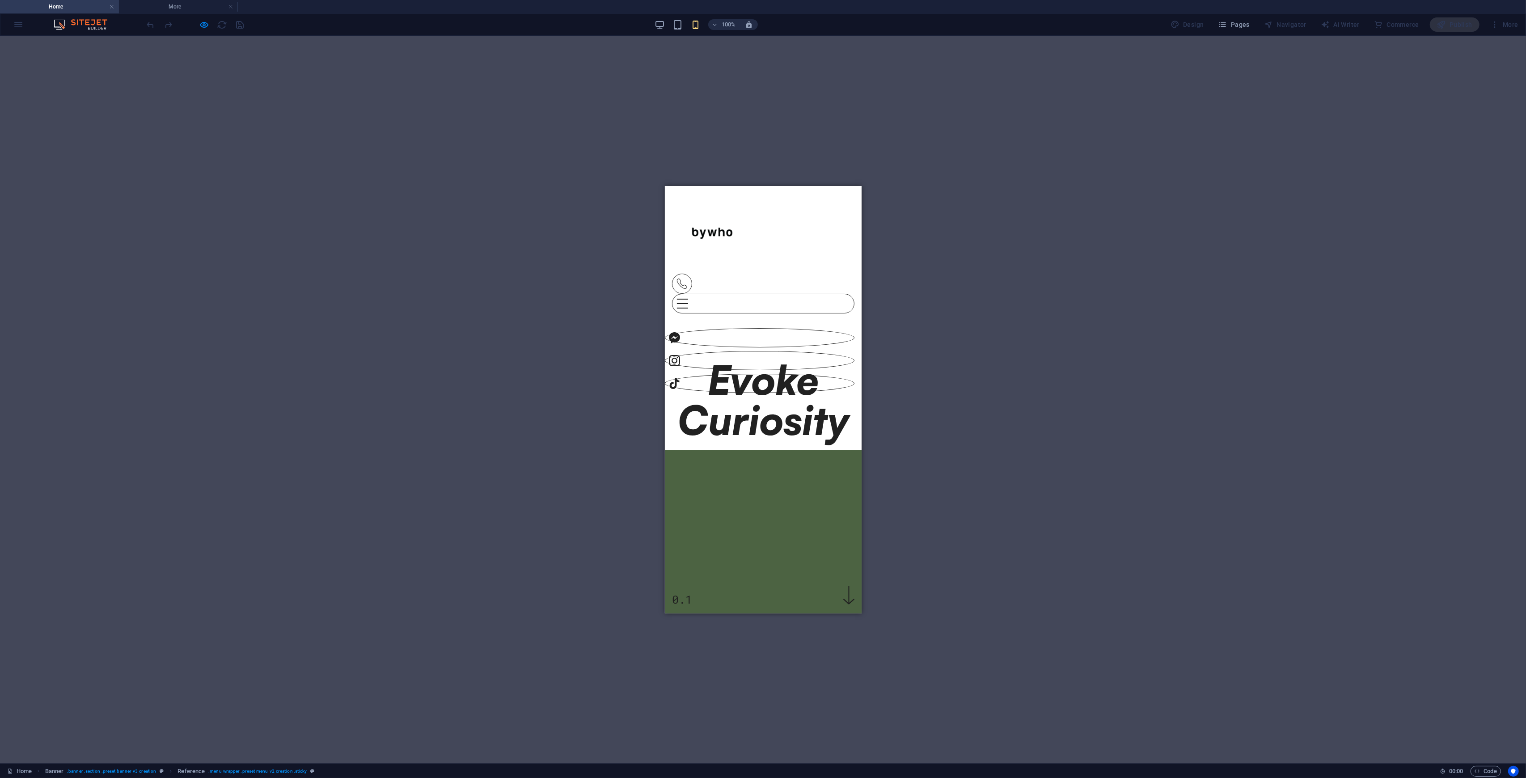
click at [203, 18] on div at bounding box center [195, 24] width 100 height 14
drag, startPoint x: 767, startPoint y: 435, endPoint x: 759, endPoint y: 436, distance: 7.7
click at [759, 370] on figure at bounding box center [760, 360] width 190 height 19
click at [680, 366] on icon at bounding box center [674, 360] width 11 height 11
click at [199, 24] on div at bounding box center [195, 24] width 100 height 14
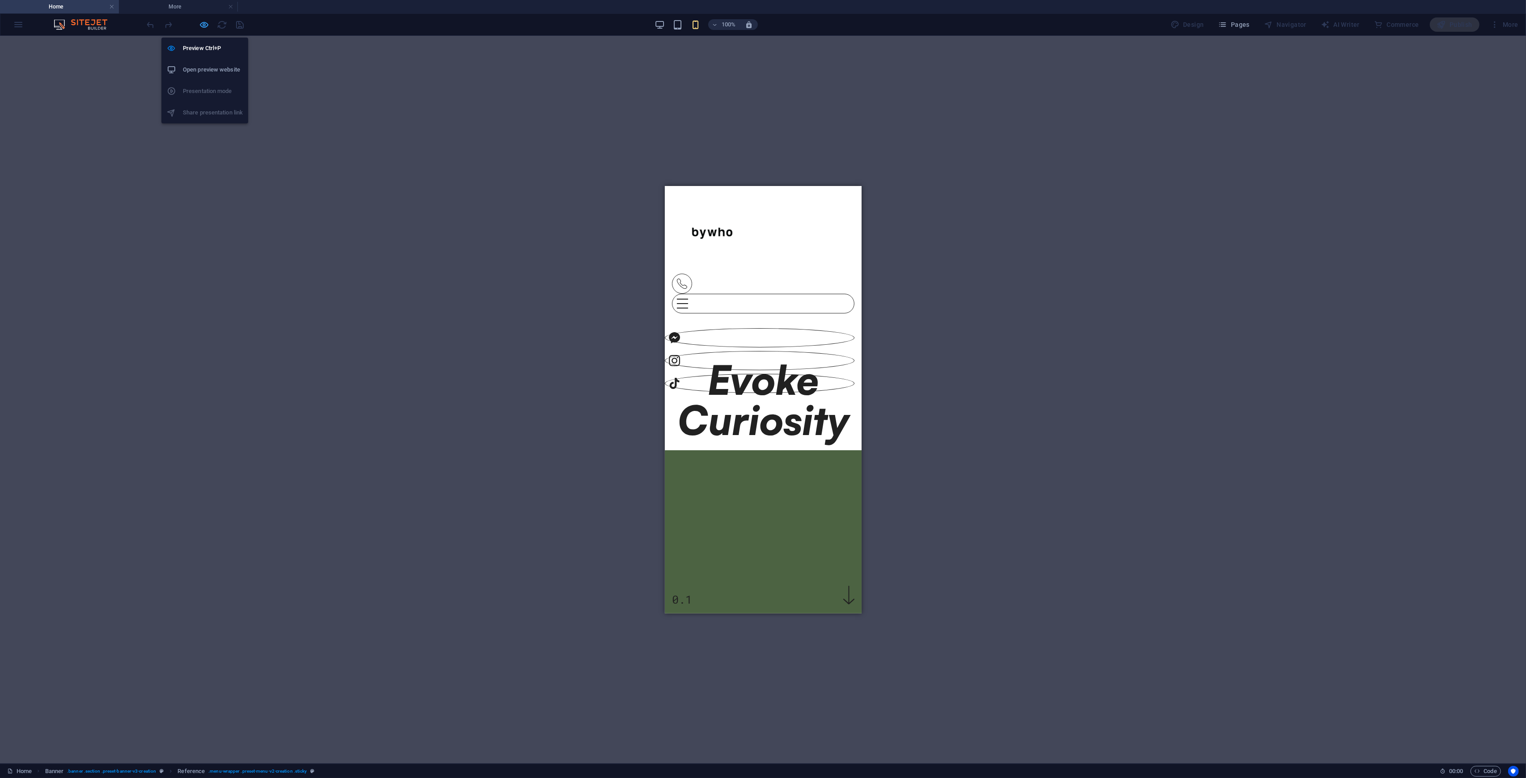
click at [204, 27] on icon "button" at bounding box center [204, 25] width 10 height 10
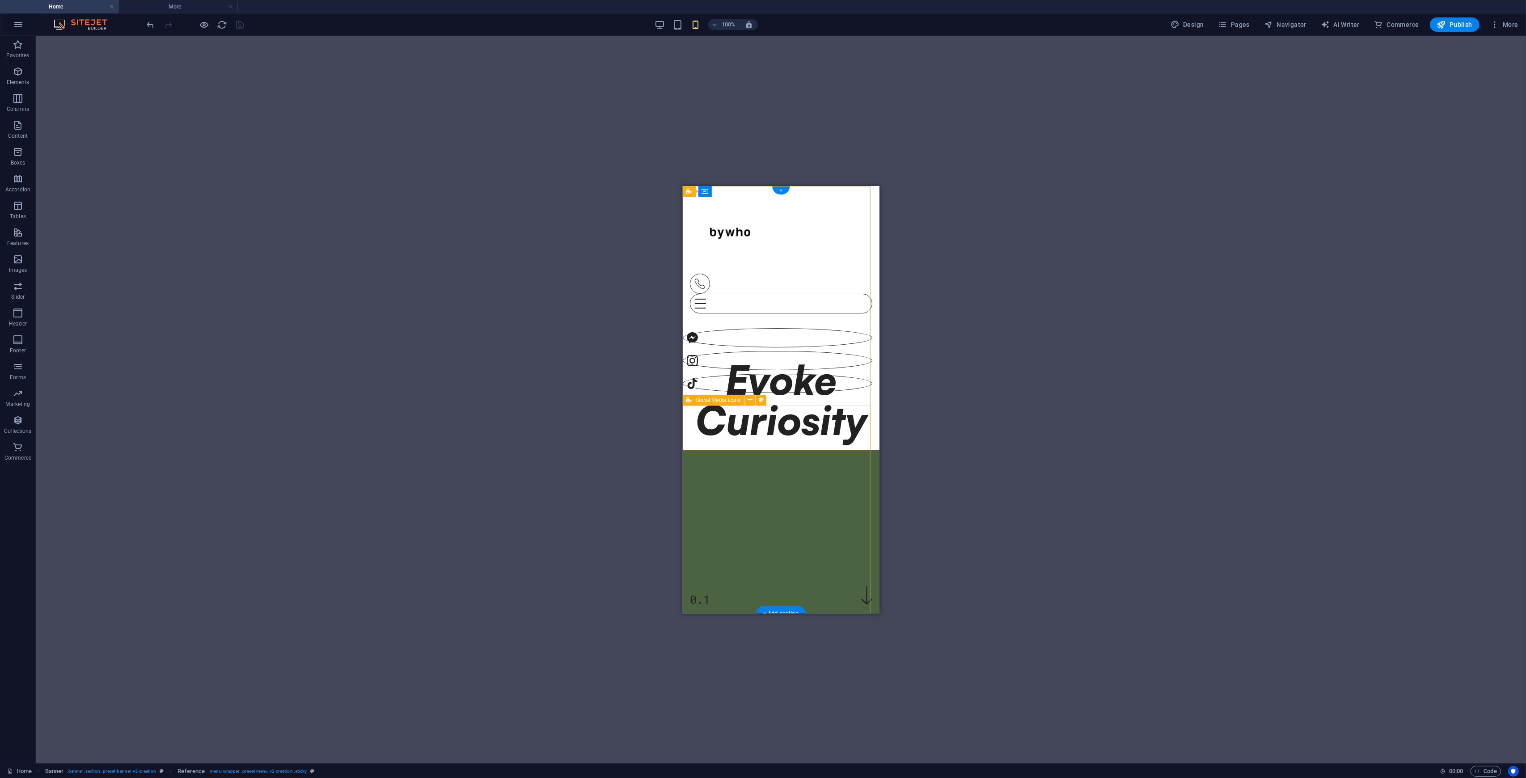
click at [847, 393] on div at bounding box center [777, 345] width 190 height 94
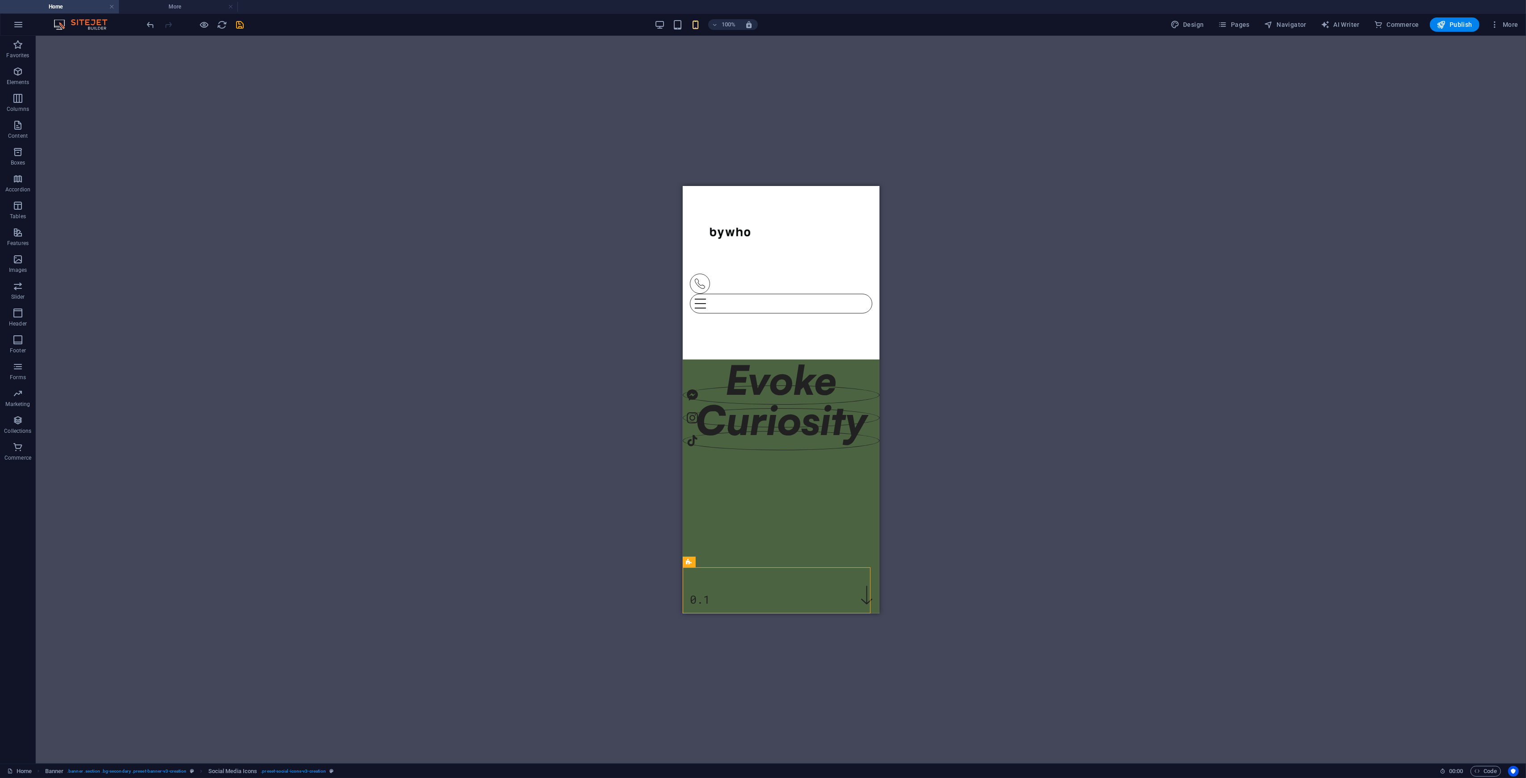
click at [858, 389] on div "Drag here to replace the existing content. Press “Ctrl” if you want to create a…" at bounding box center [781, 400] width 1491 height 728
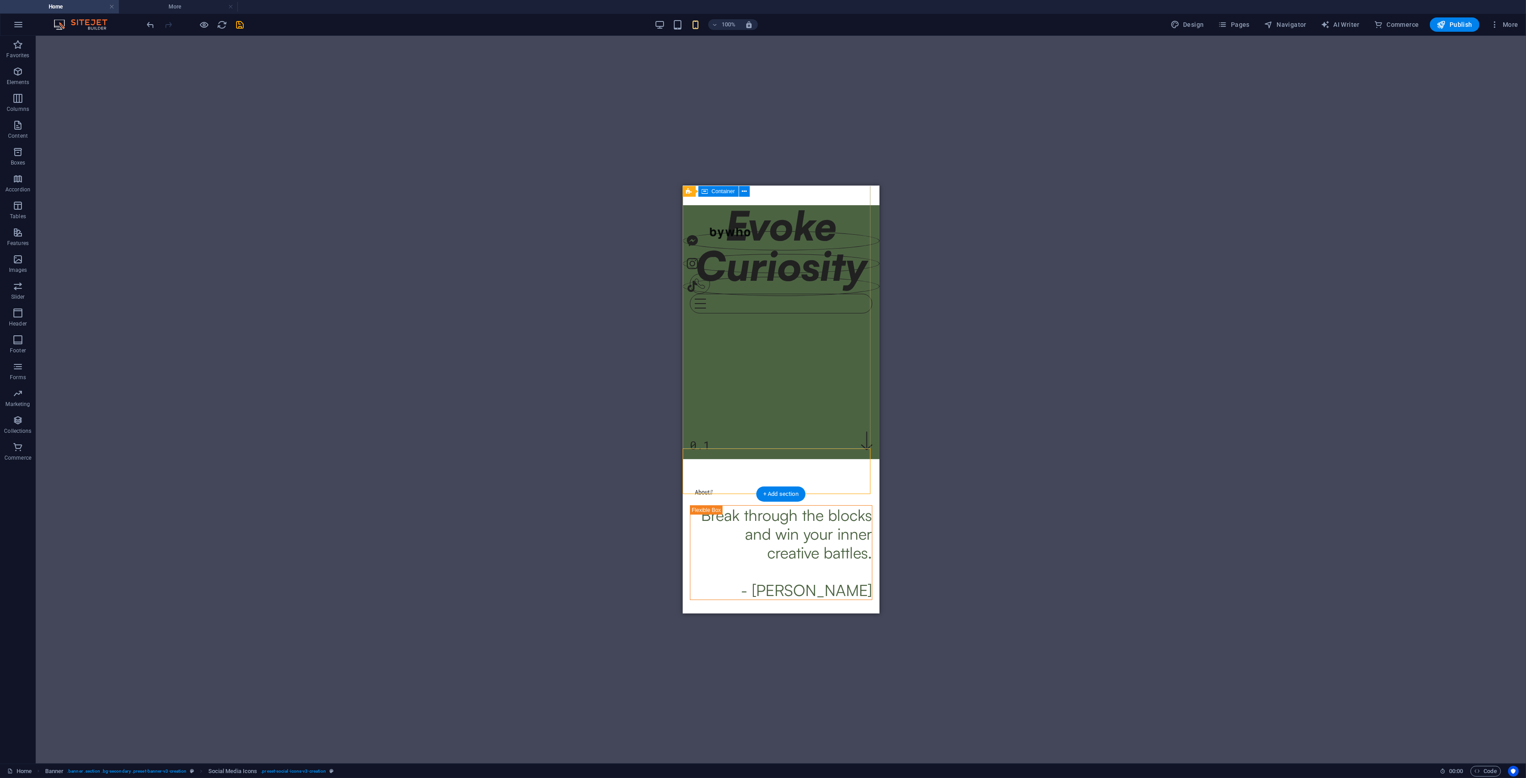
scroll to position [119, 0]
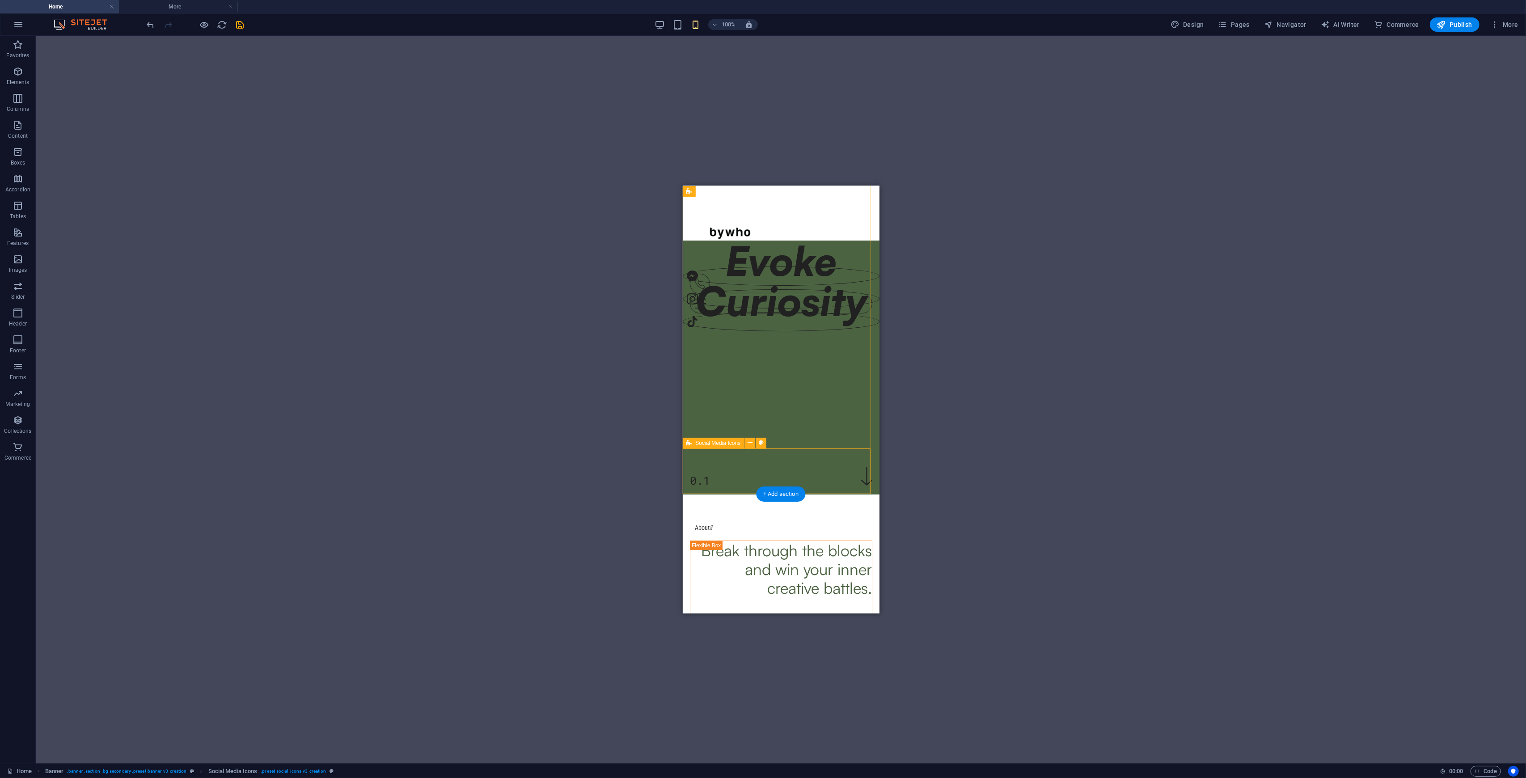
click at [695, 331] on div at bounding box center [780, 284] width 197 height 94
click at [669, 19] on div "100%" at bounding box center [706, 24] width 103 height 14
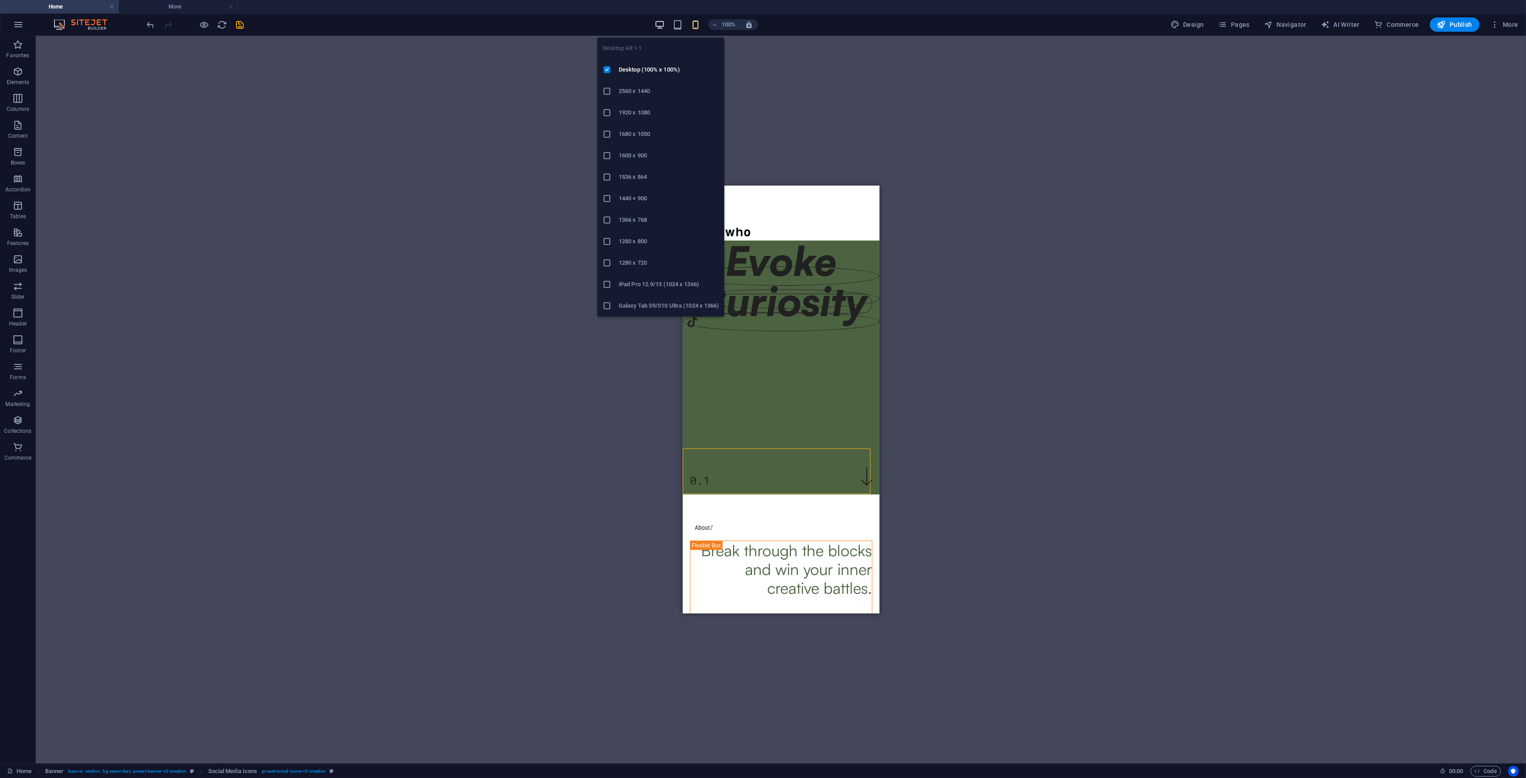
click at [662, 29] on icon "button" at bounding box center [660, 25] width 10 height 10
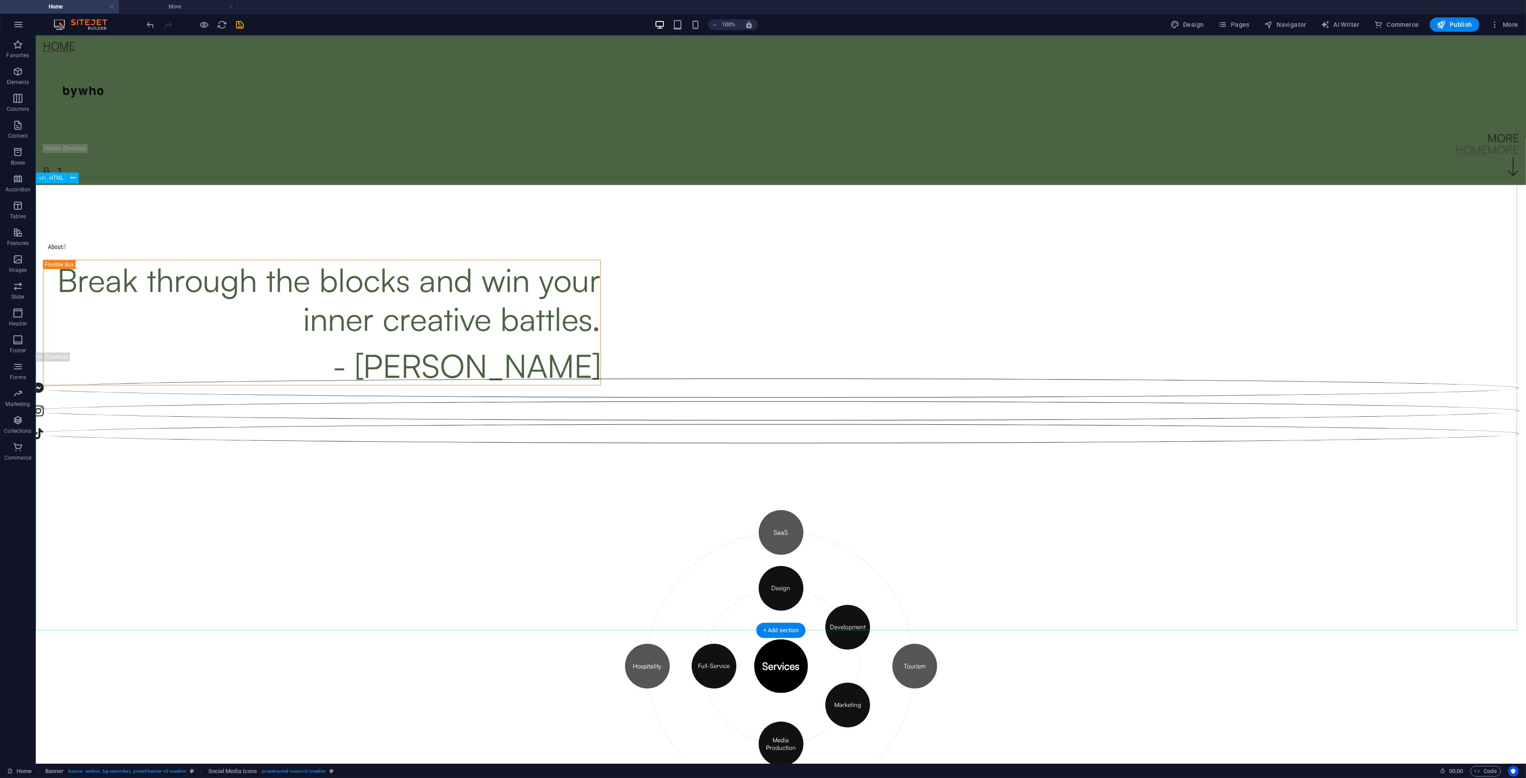
scroll to position [390, 0]
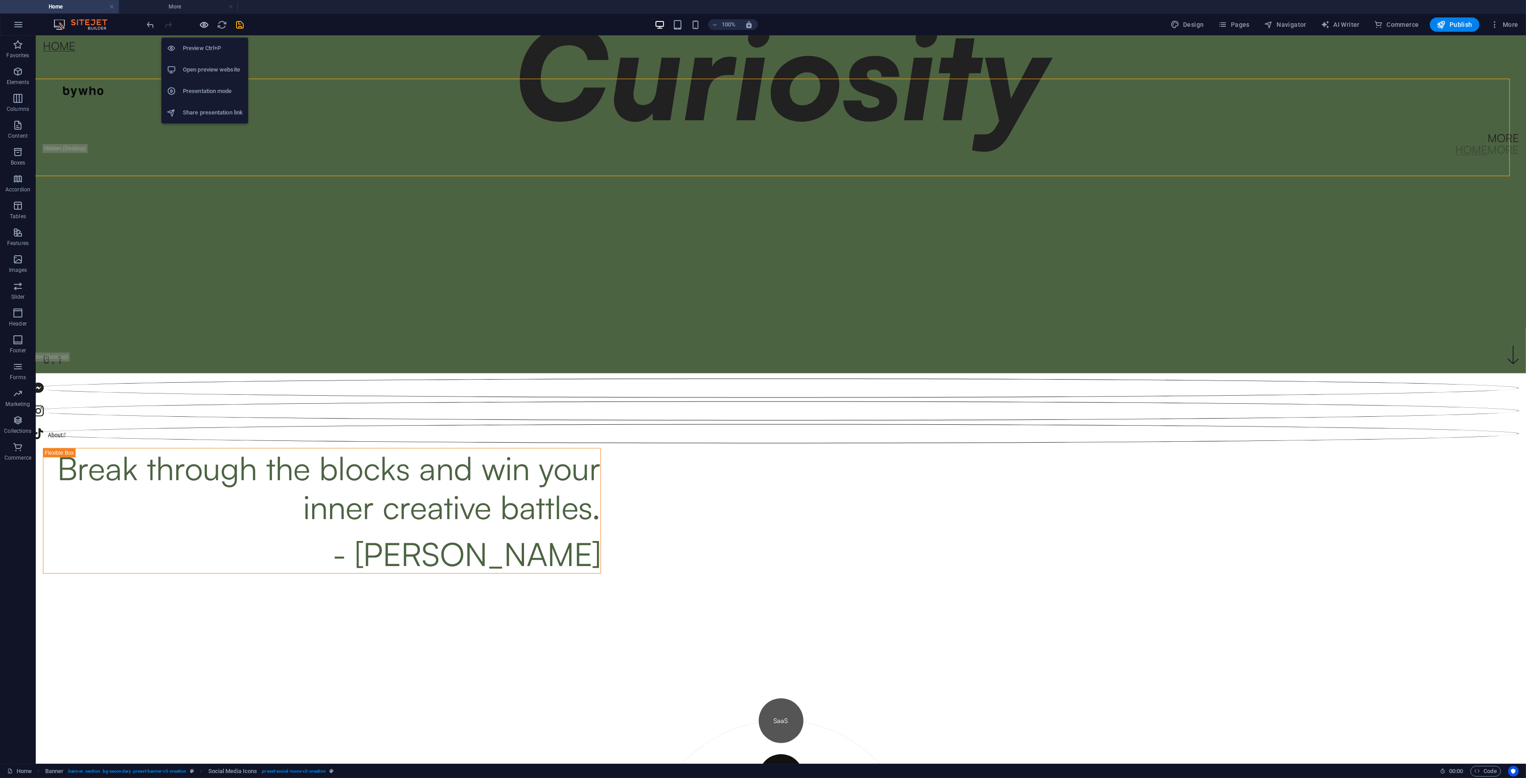
click at [201, 27] on icon "button" at bounding box center [204, 25] width 10 height 10
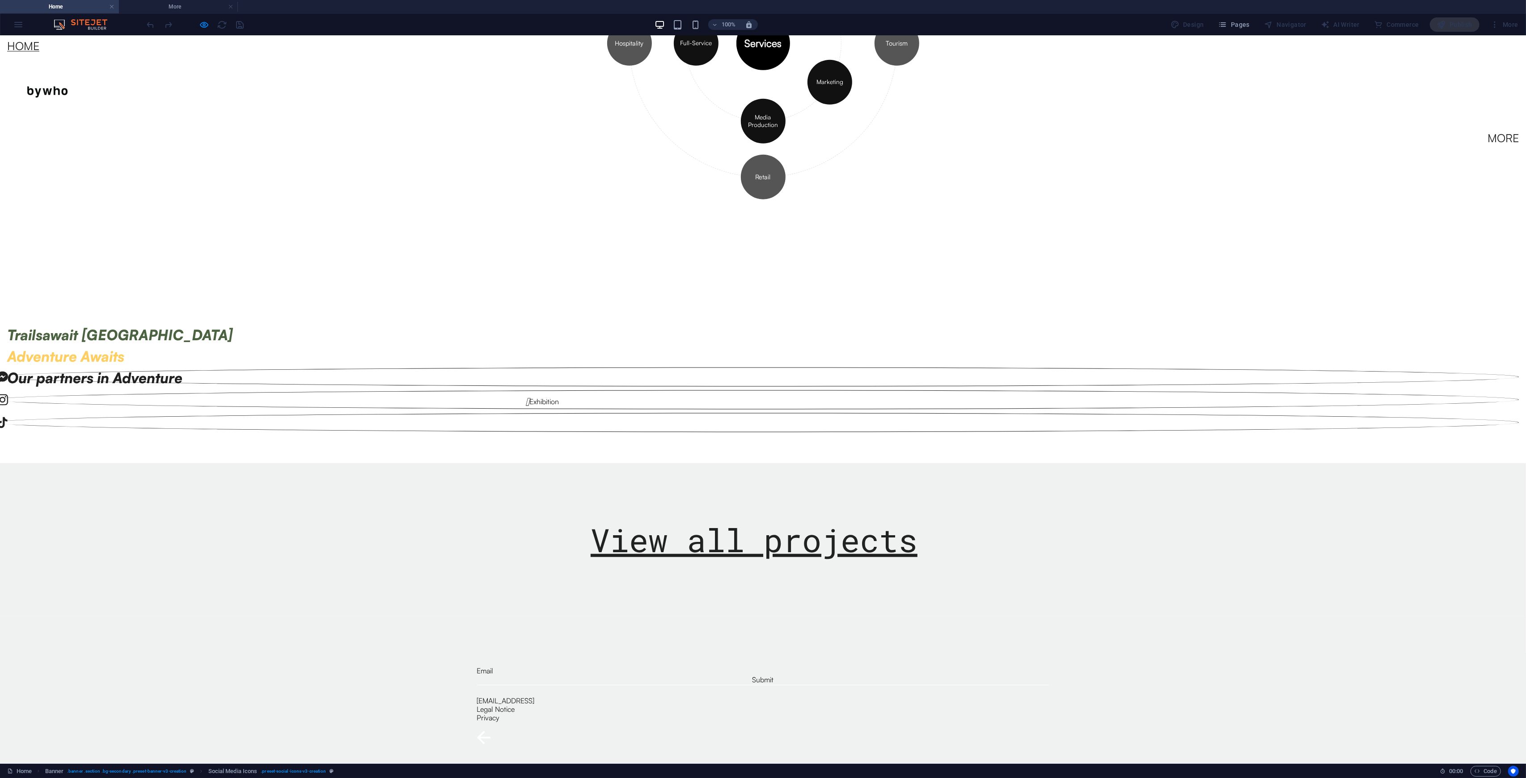
scroll to position [1260, 0]
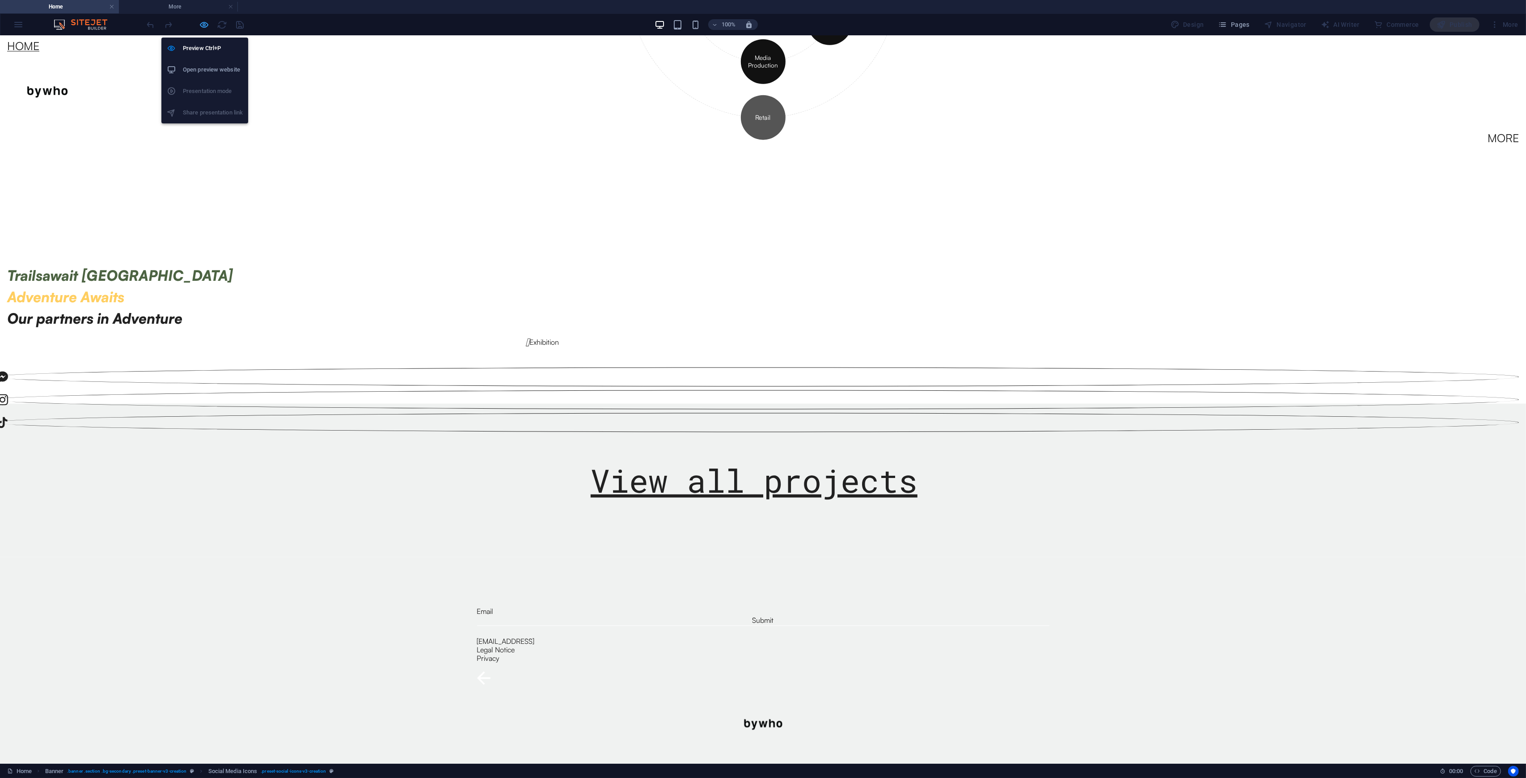
click at [202, 22] on icon "button" at bounding box center [204, 25] width 10 height 10
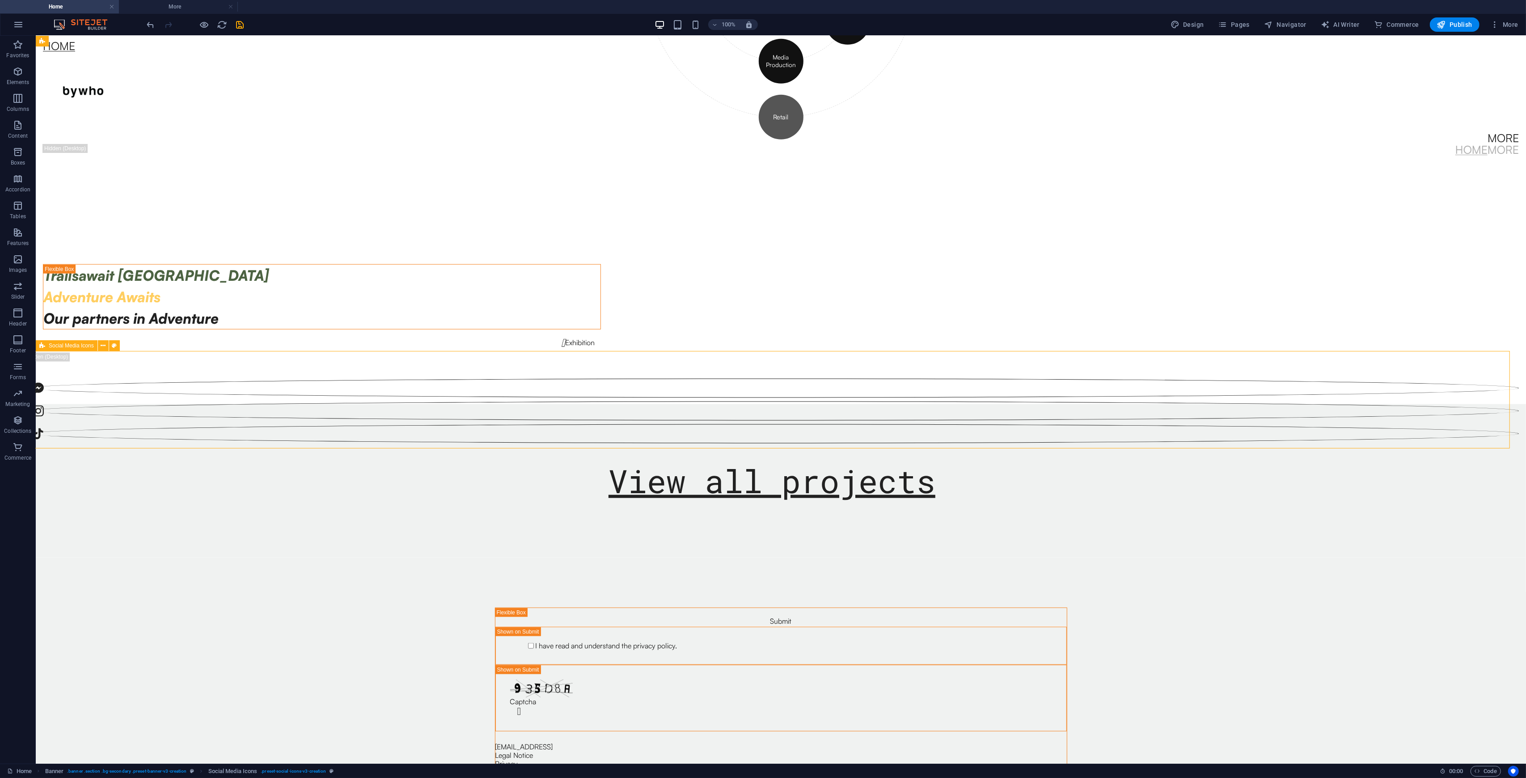
click at [109, 364] on div at bounding box center [774, 399] width 1491 height 87
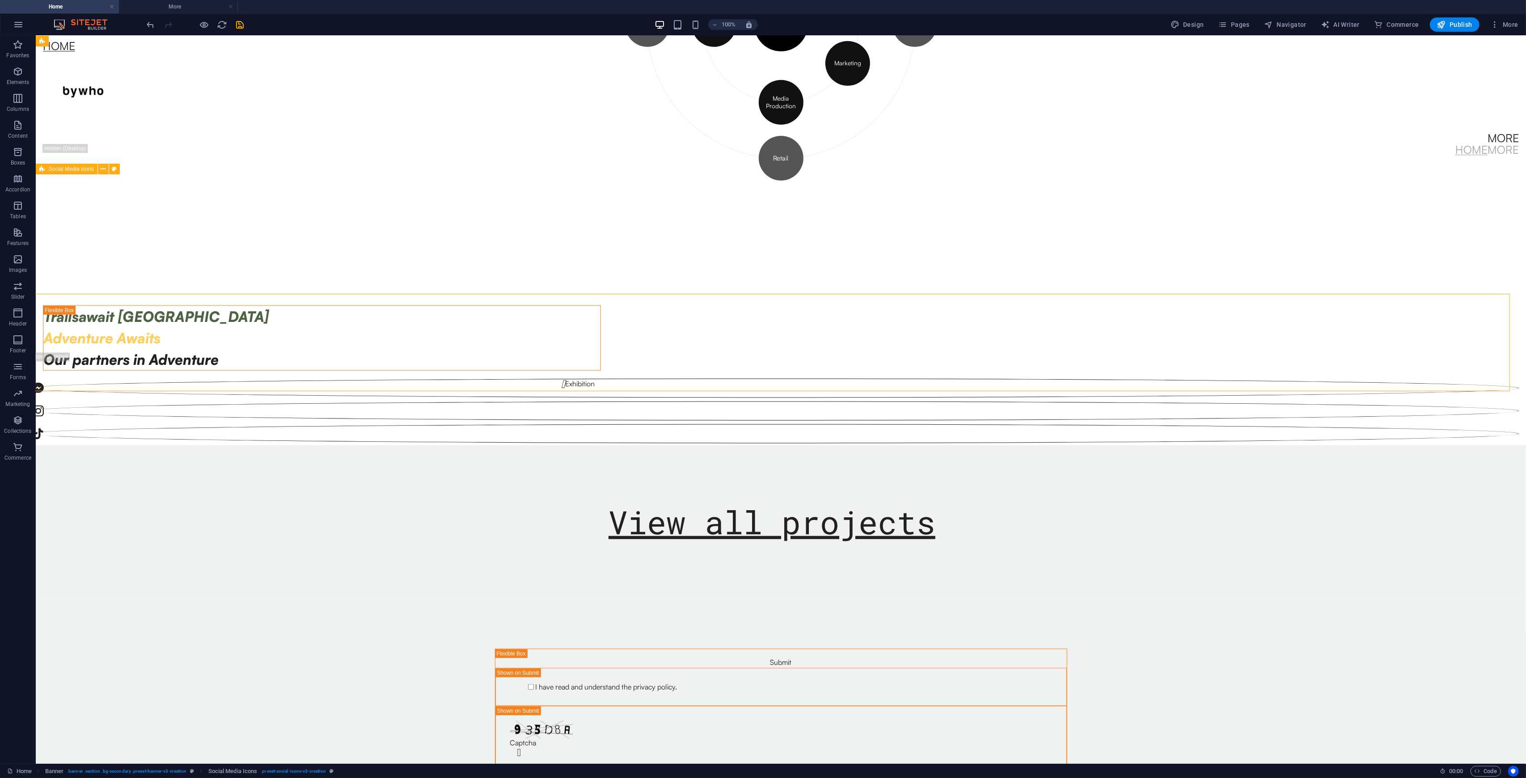
scroll to position [1321, 0]
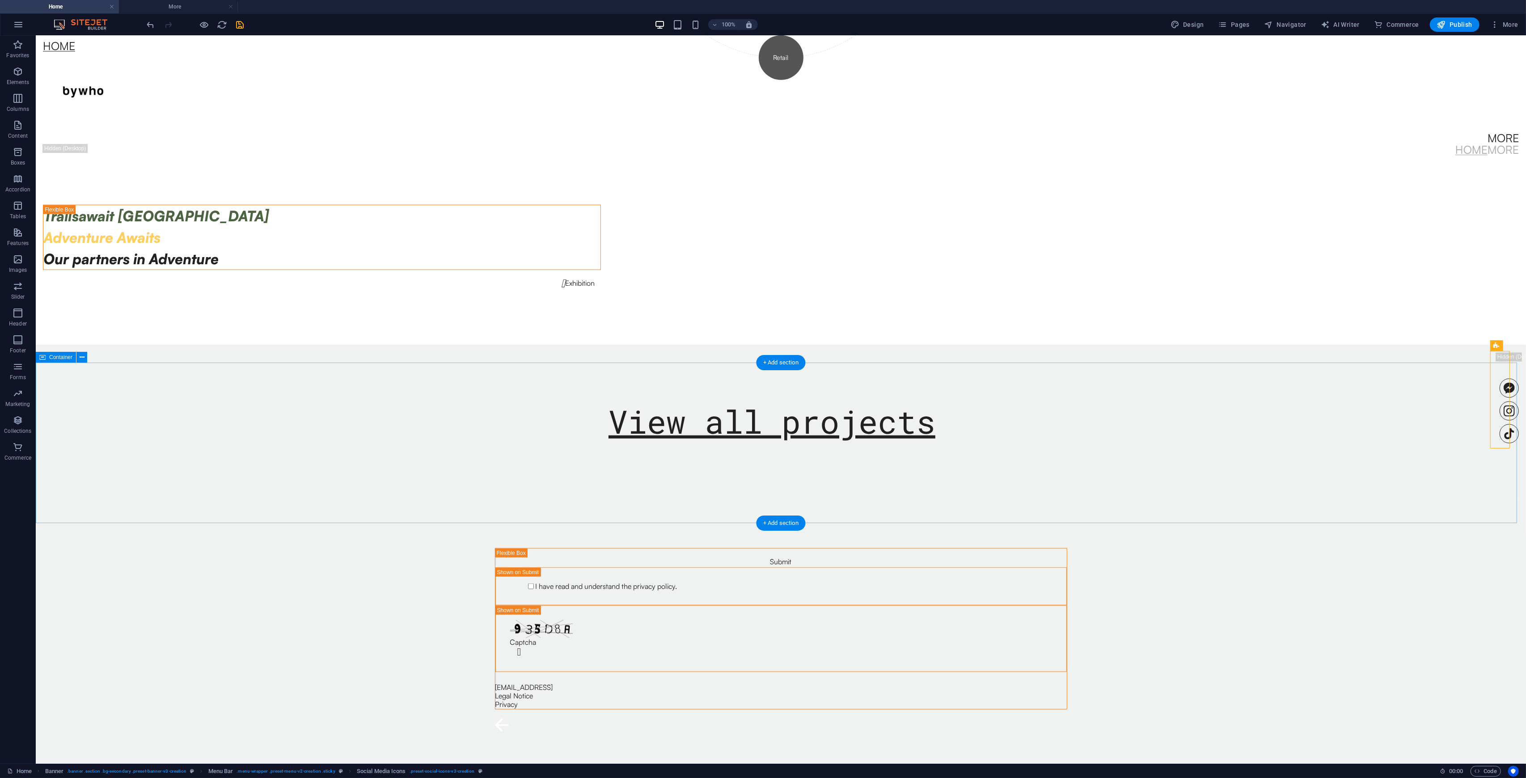
click at [858, 453] on div "View all projects" at bounding box center [781, 421] width 1491 height 153
click at [858, 343] on div "Trailsawait South Africa Adventure Awaits Our partners in Adventure  Exhibition" at bounding box center [781, 246] width 1491 height 197
click at [858, 408] on div "View all projects" at bounding box center [781, 421] width 1491 height 153
click at [858, 356] on div at bounding box center [1509, 399] width 19 height 87
click at [795, 355] on div "+ Add section" at bounding box center [781, 362] width 50 height 15
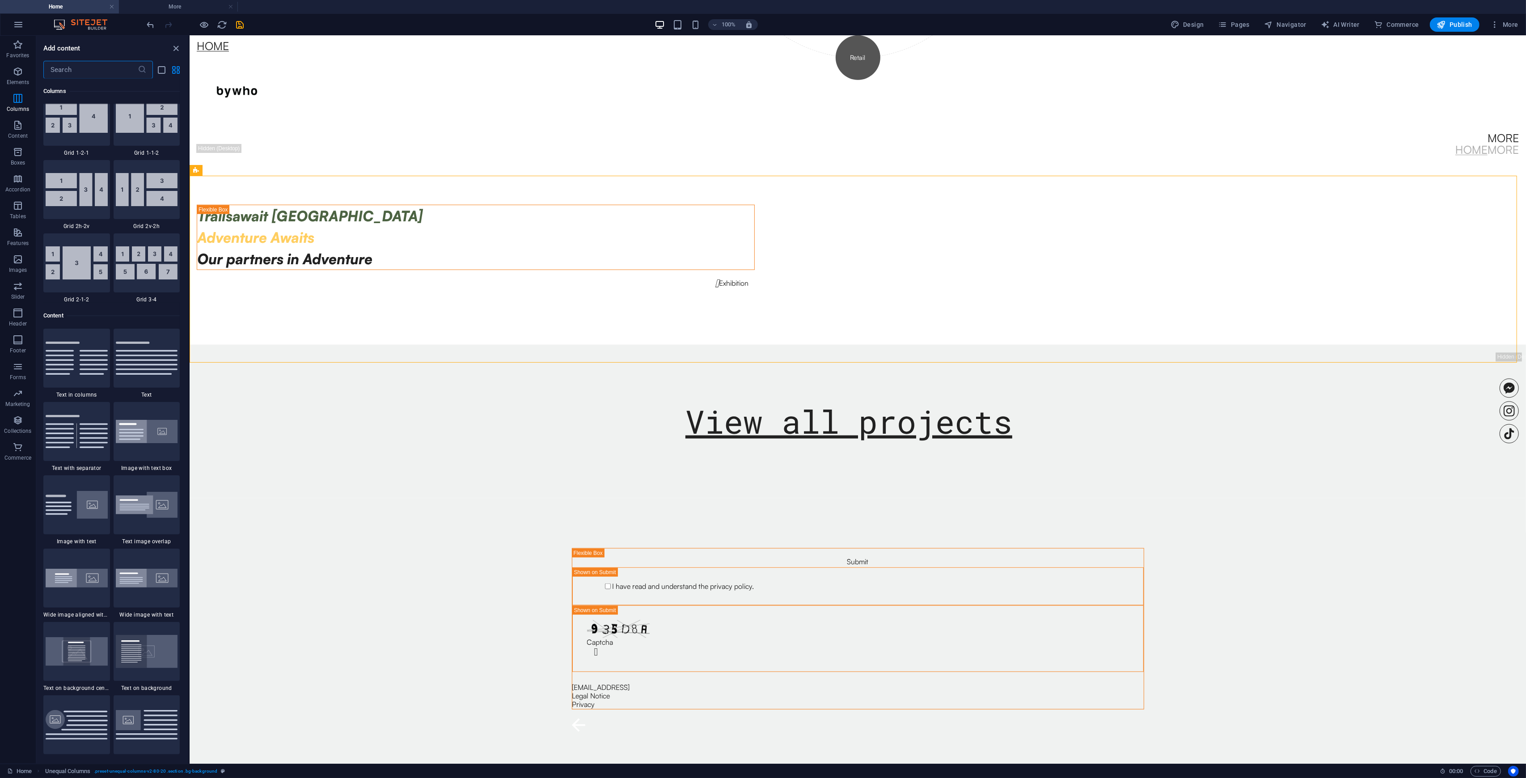
scroll to position [1326, 0]
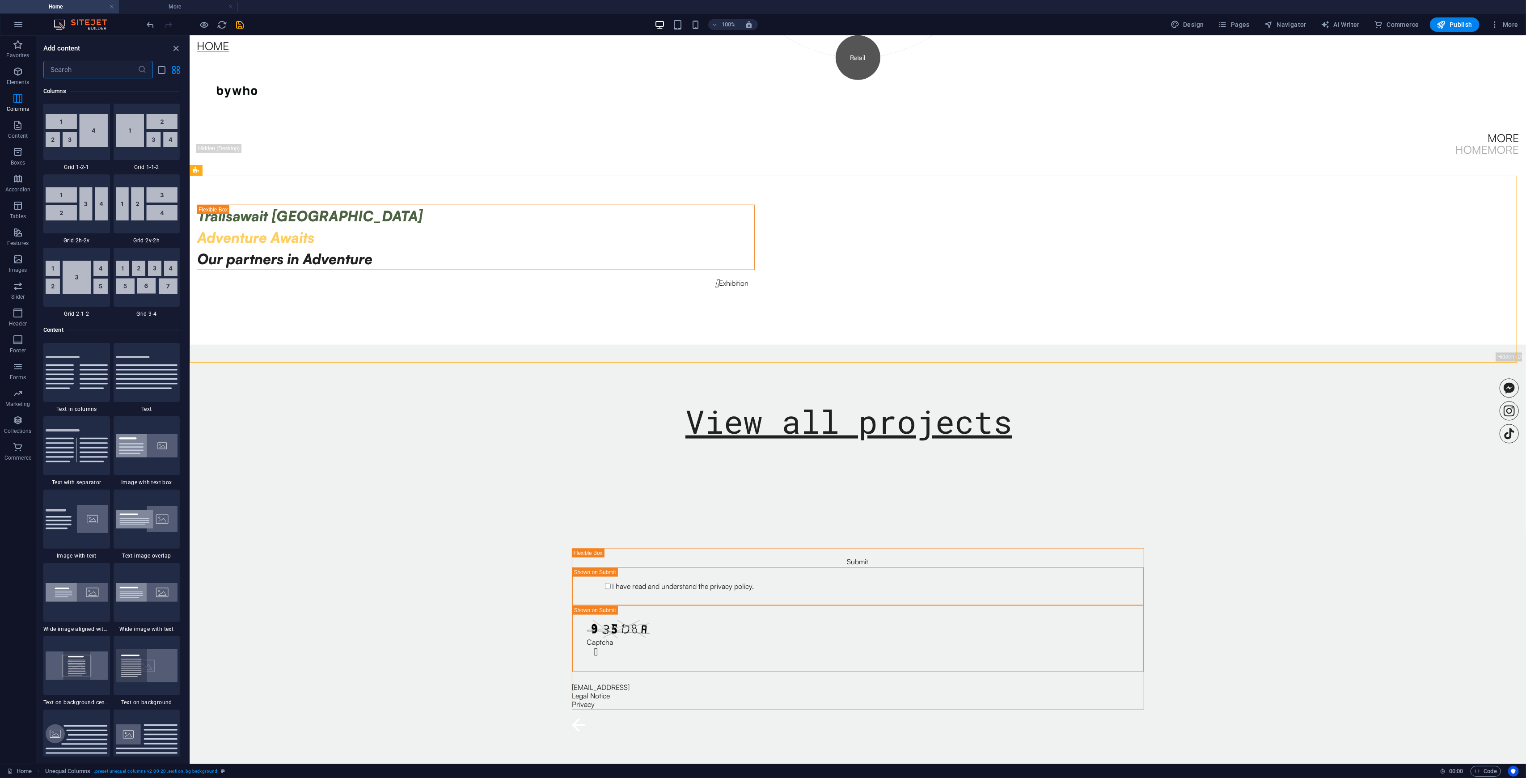
click at [89, 72] on input "text" at bounding box center [90, 70] width 94 height 18
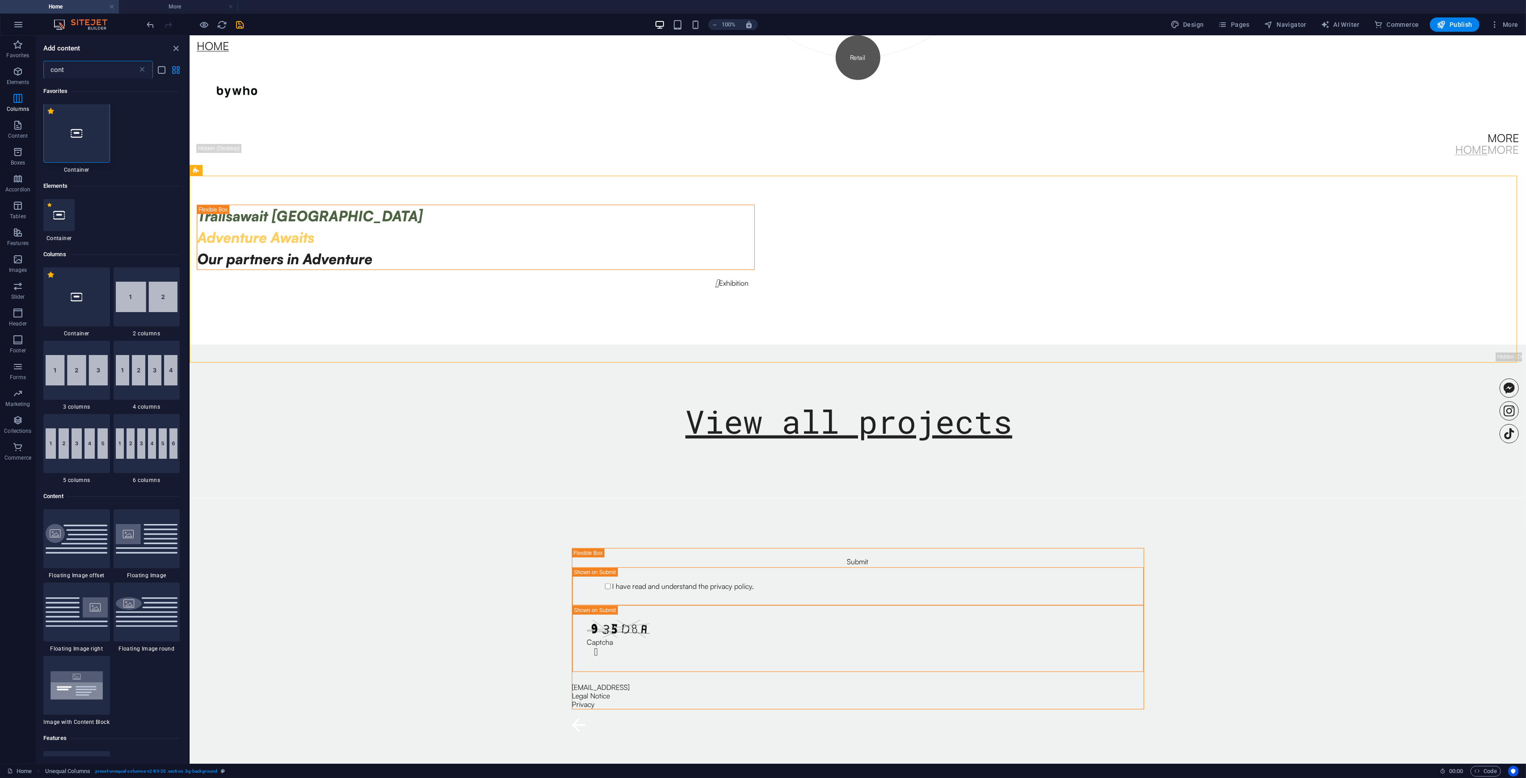
scroll to position [0, 0]
type input "cont"
click at [64, 131] on div at bounding box center [76, 133] width 67 height 59
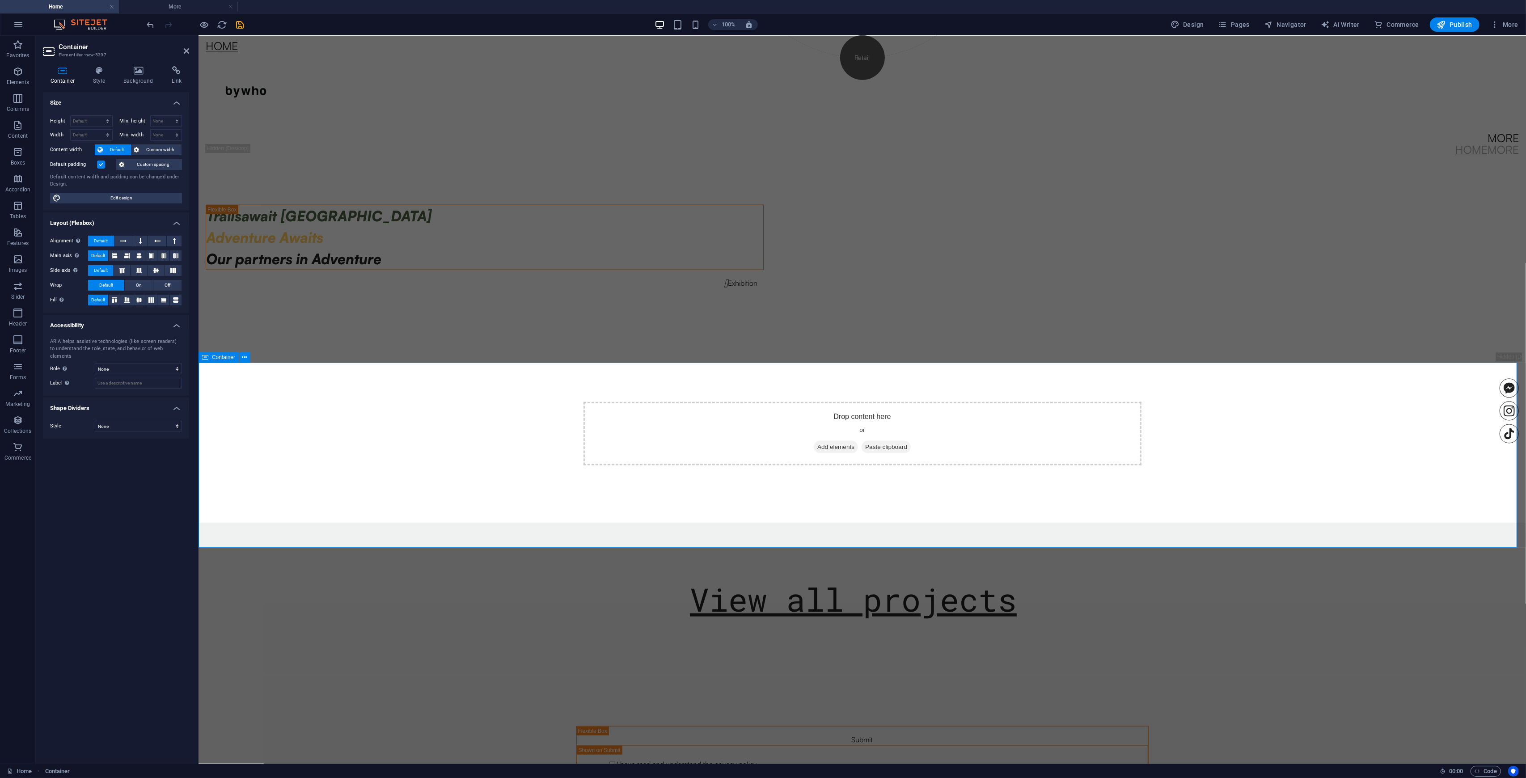
click at [858, 456] on div "Drop content here or Add elements Paste clipboard" at bounding box center [862, 434] width 1328 height 178
click at [187, 49] on icon at bounding box center [186, 50] width 5 height 7
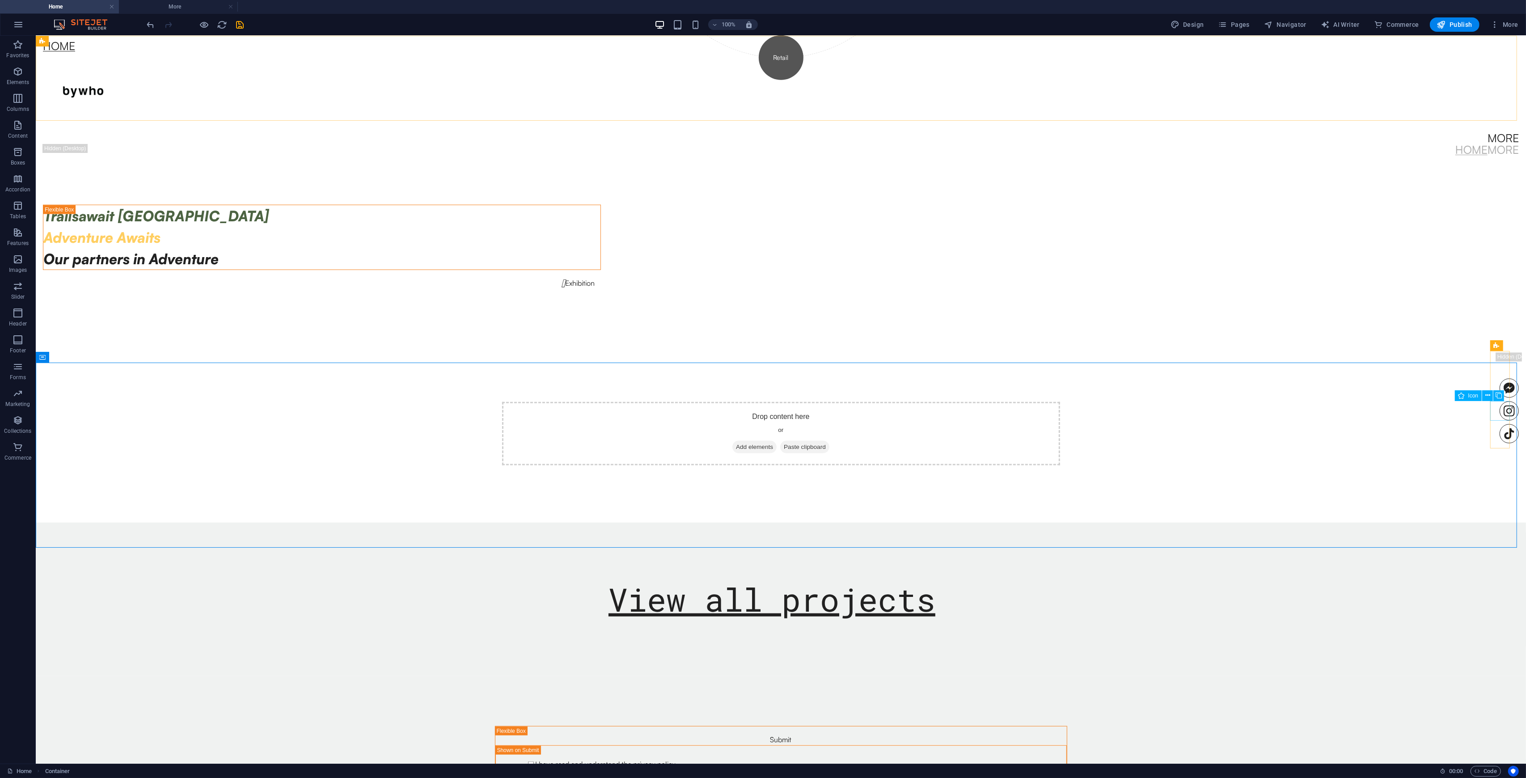
click at [858, 414] on figure at bounding box center [1509, 411] width 19 height 19
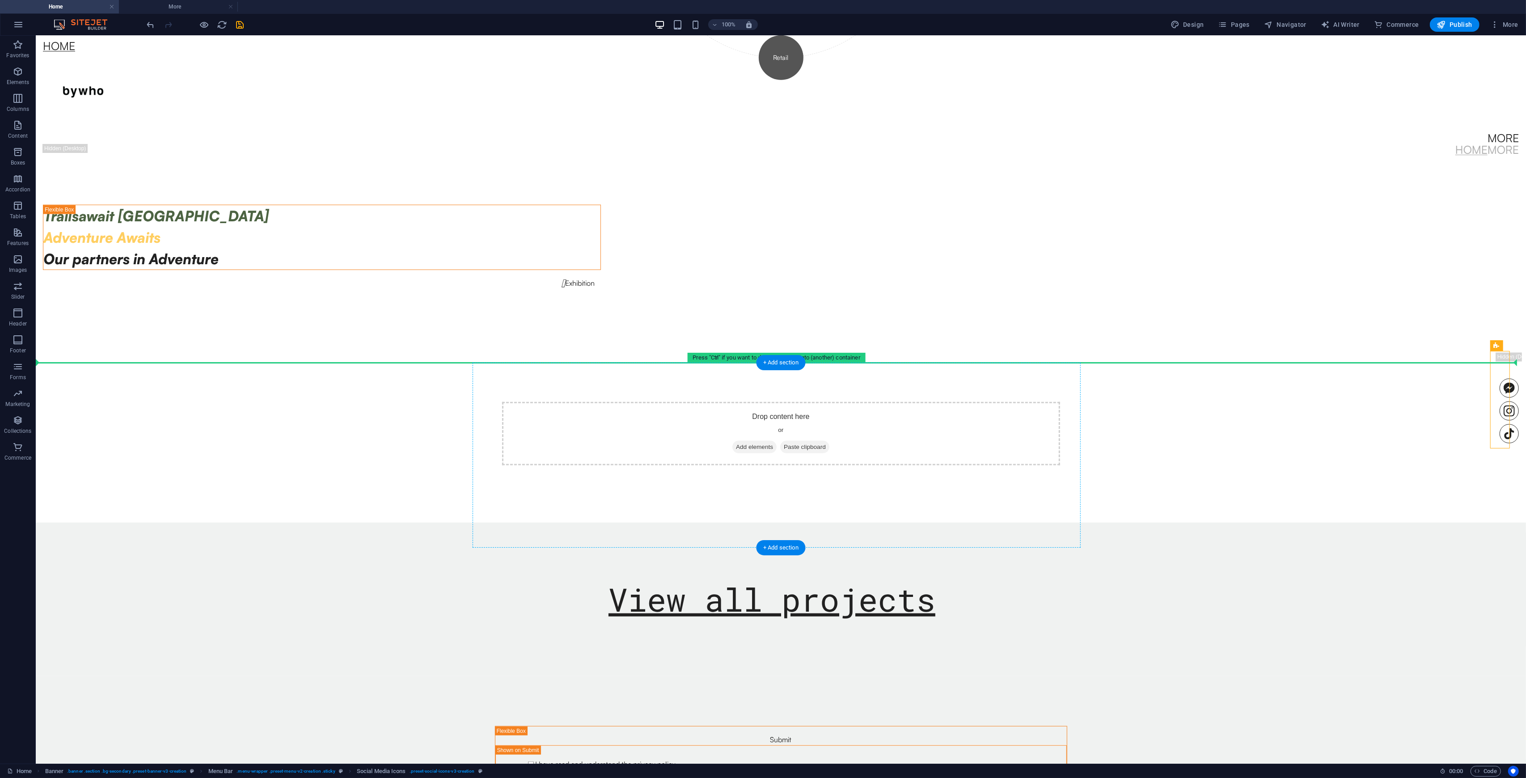
drag, startPoint x: 1500, startPoint y: 355, endPoint x: 877, endPoint y: 446, distance: 630.0
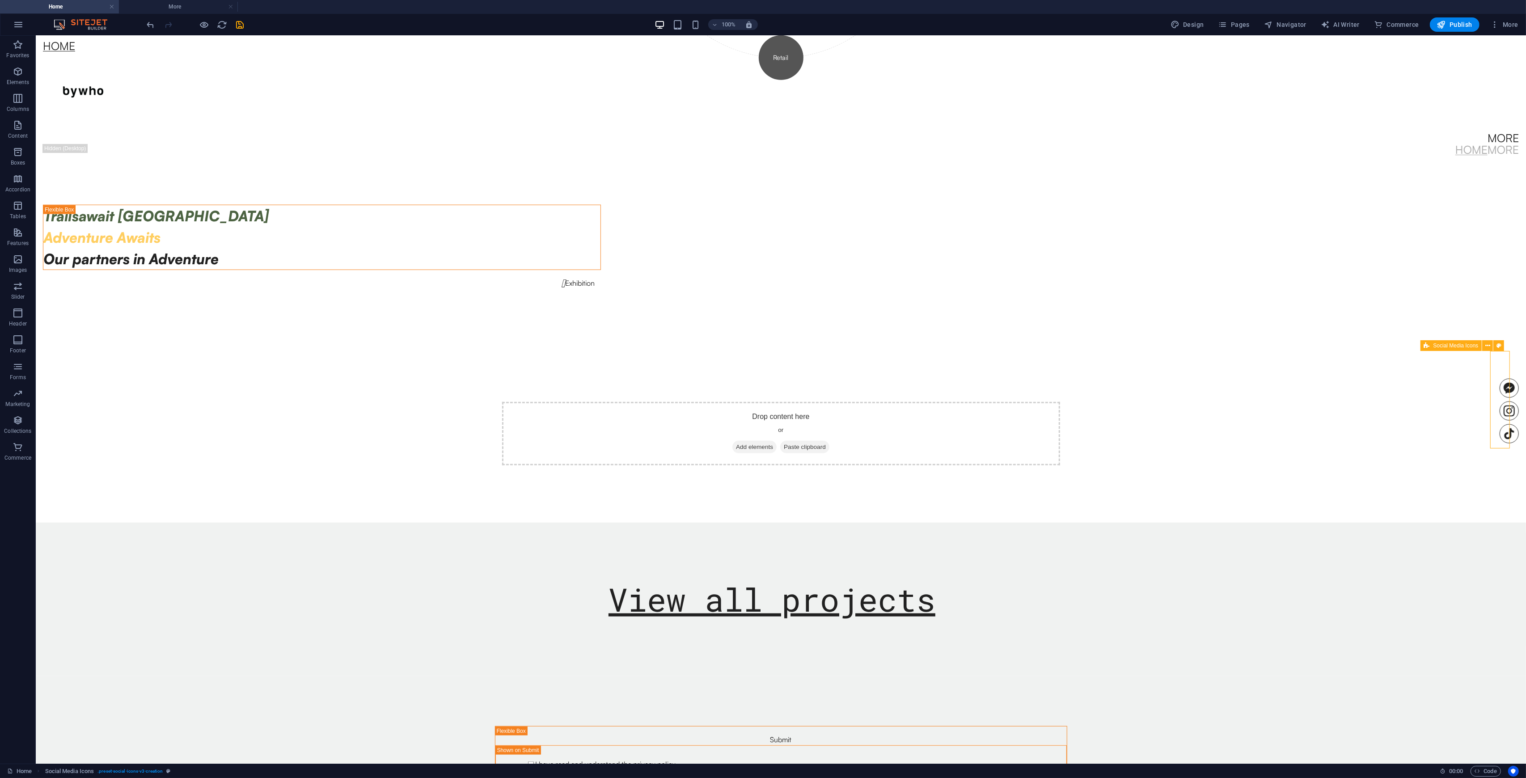
click at [858, 356] on div at bounding box center [1509, 399] width 19 height 87
click at [858, 347] on span "Social Media Icons" at bounding box center [1456, 345] width 45 height 5
click at [858, 351] on button at bounding box center [1499, 345] width 11 height 11
select select "rem"
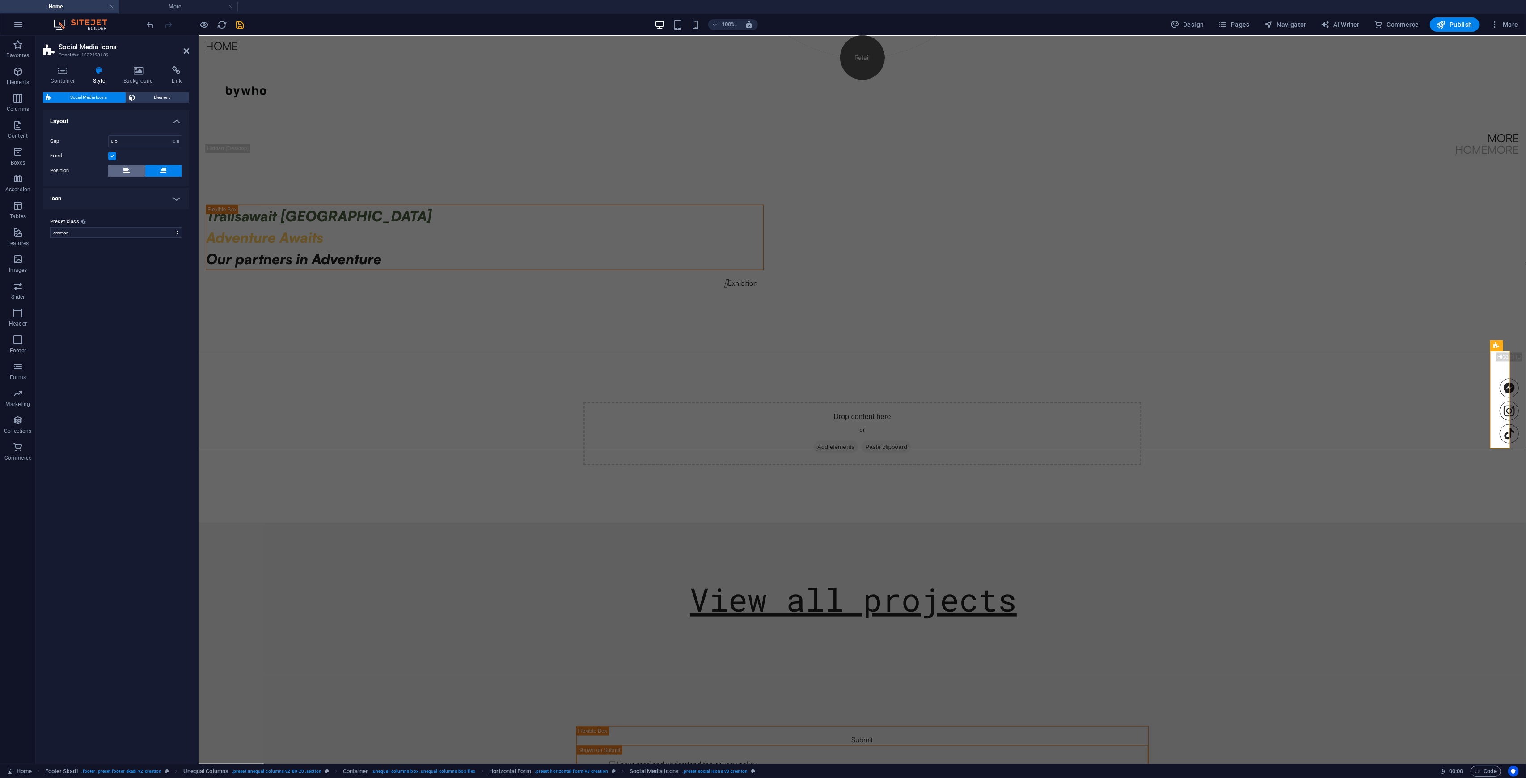
click at [127, 169] on icon at bounding box center [126, 170] width 6 height 11
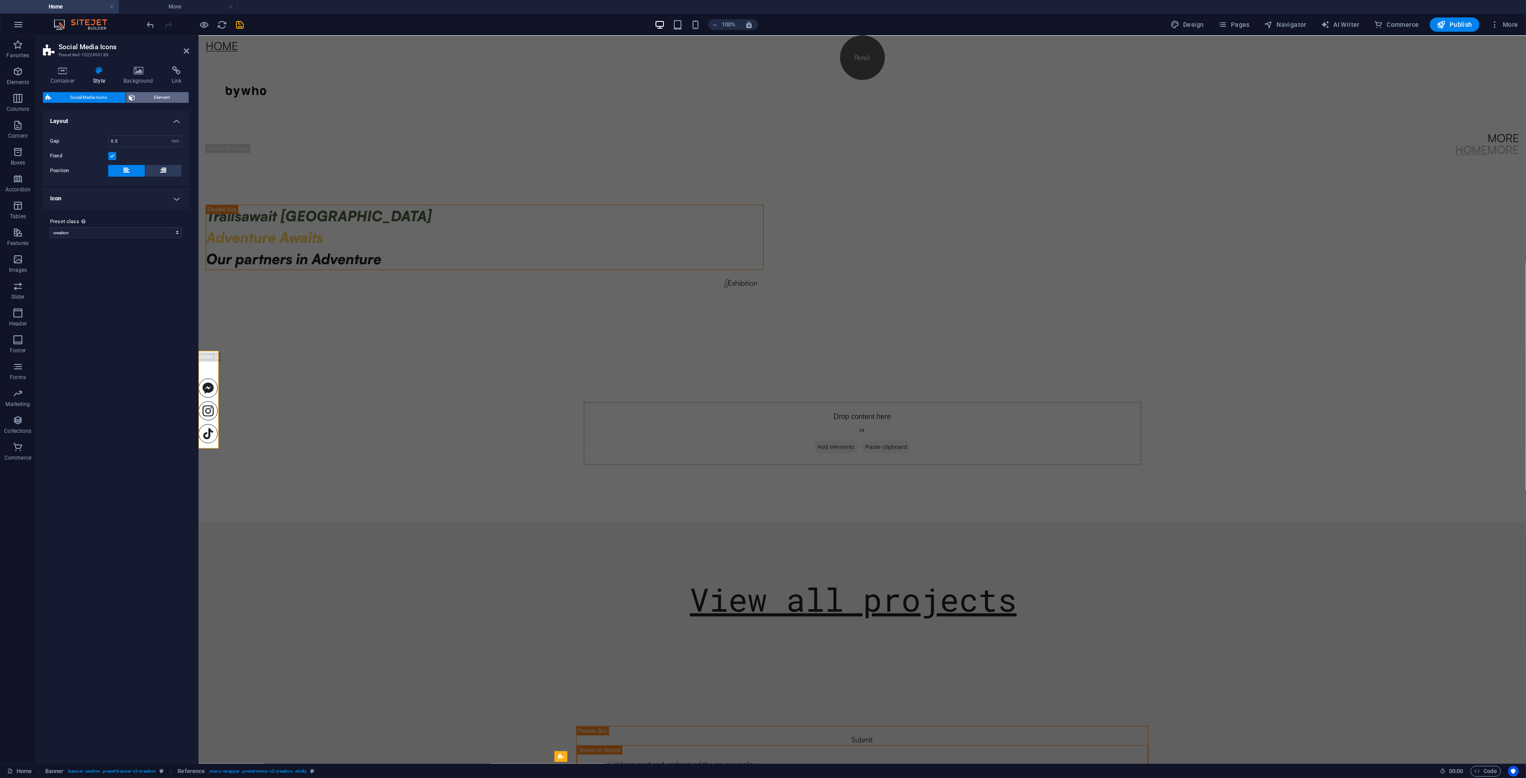
click at [156, 97] on span "Element" at bounding box center [162, 97] width 48 height 11
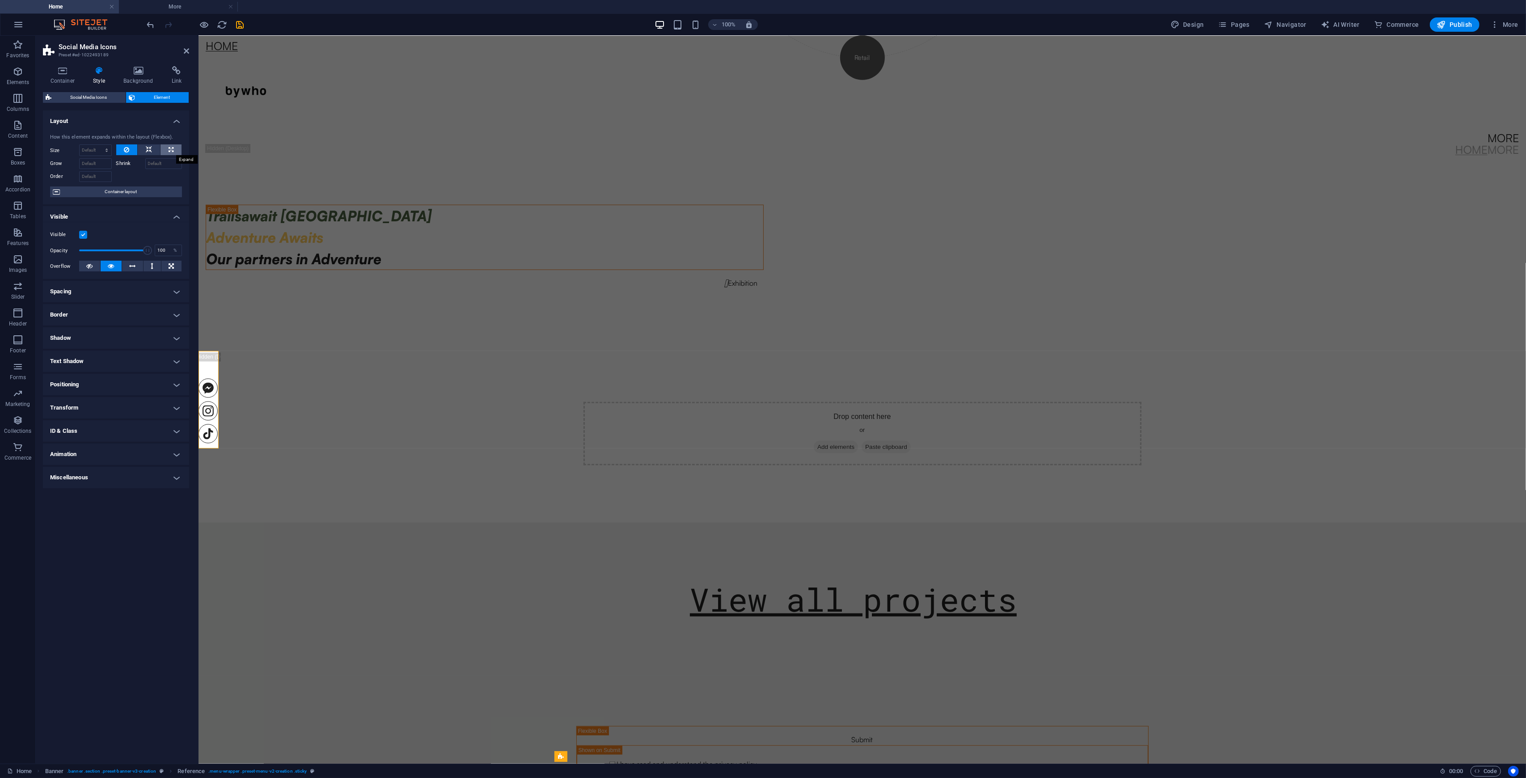
click at [169, 150] on button at bounding box center [171, 149] width 21 height 11
type input "100"
select select "%"
click at [120, 149] on button at bounding box center [126, 149] width 21 height 11
select select "DISABLED_OPTION_VALUE"
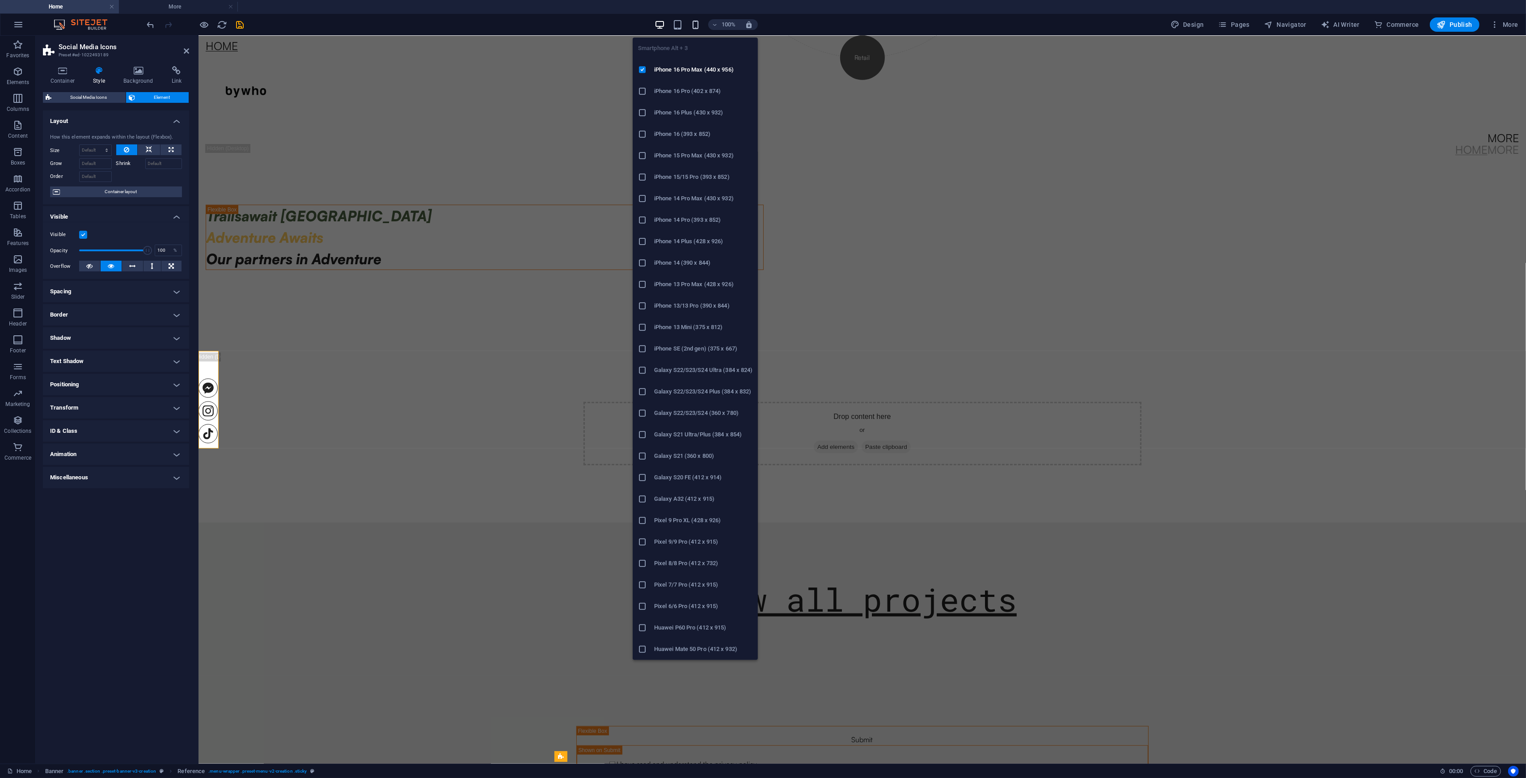
click at [698, 25] on icon "button" at bounding box center [696, 25] width 10 height 10
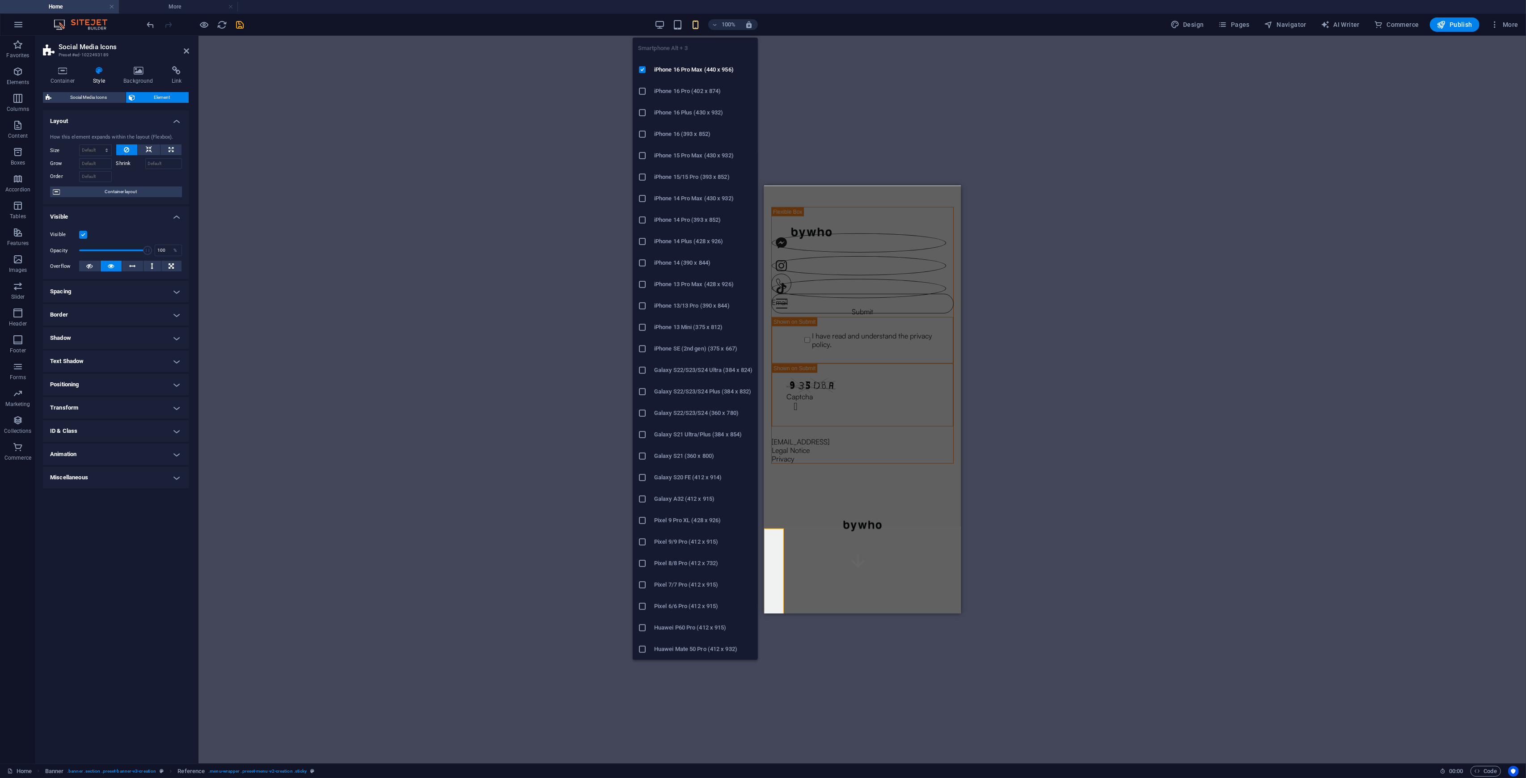
type input "2"
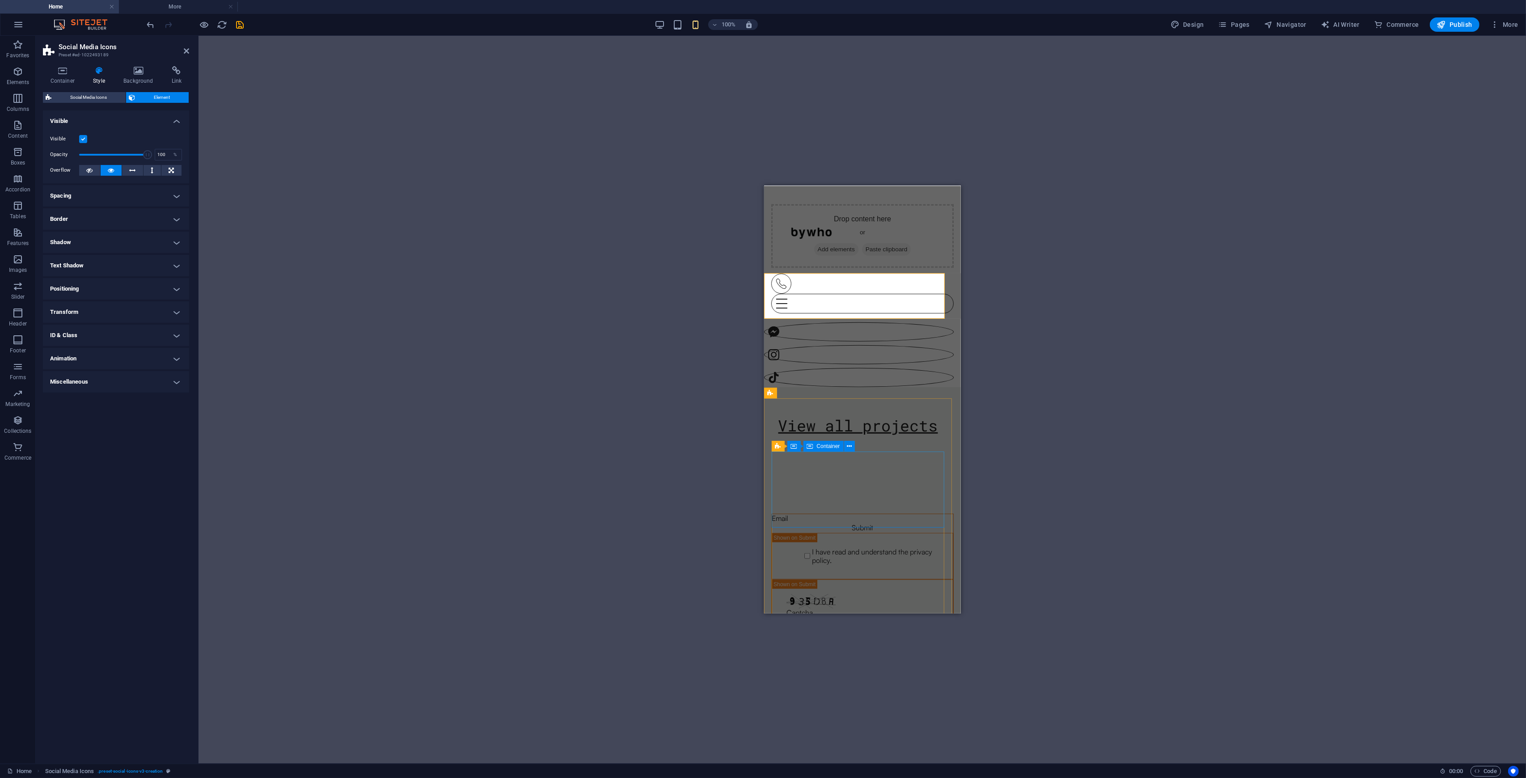
scroll to position [980, 0]
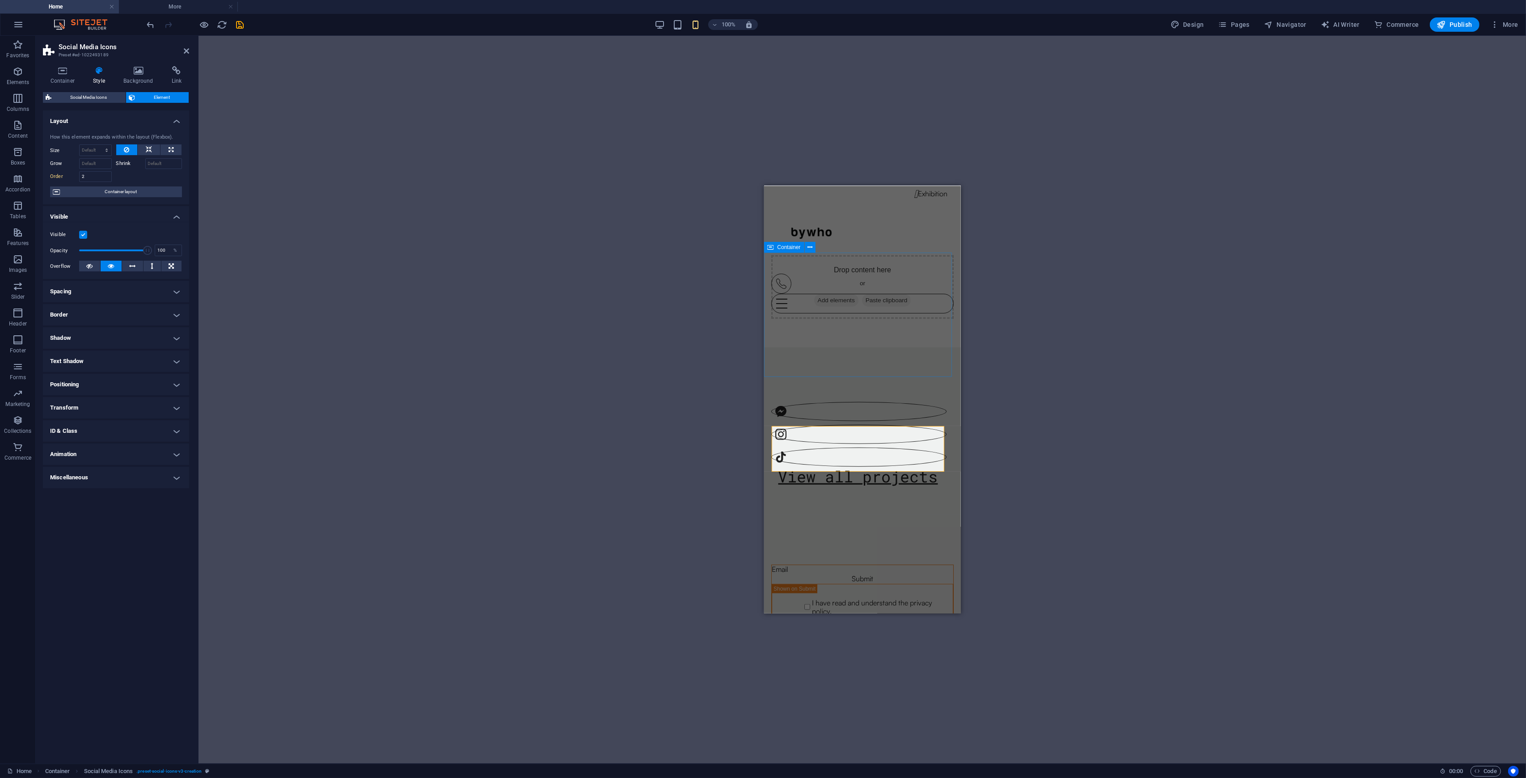
click at [858, 347] on div "Drop content here or Add elements Paste clipboard" at bounding box center [862, 286] width 197 height 121
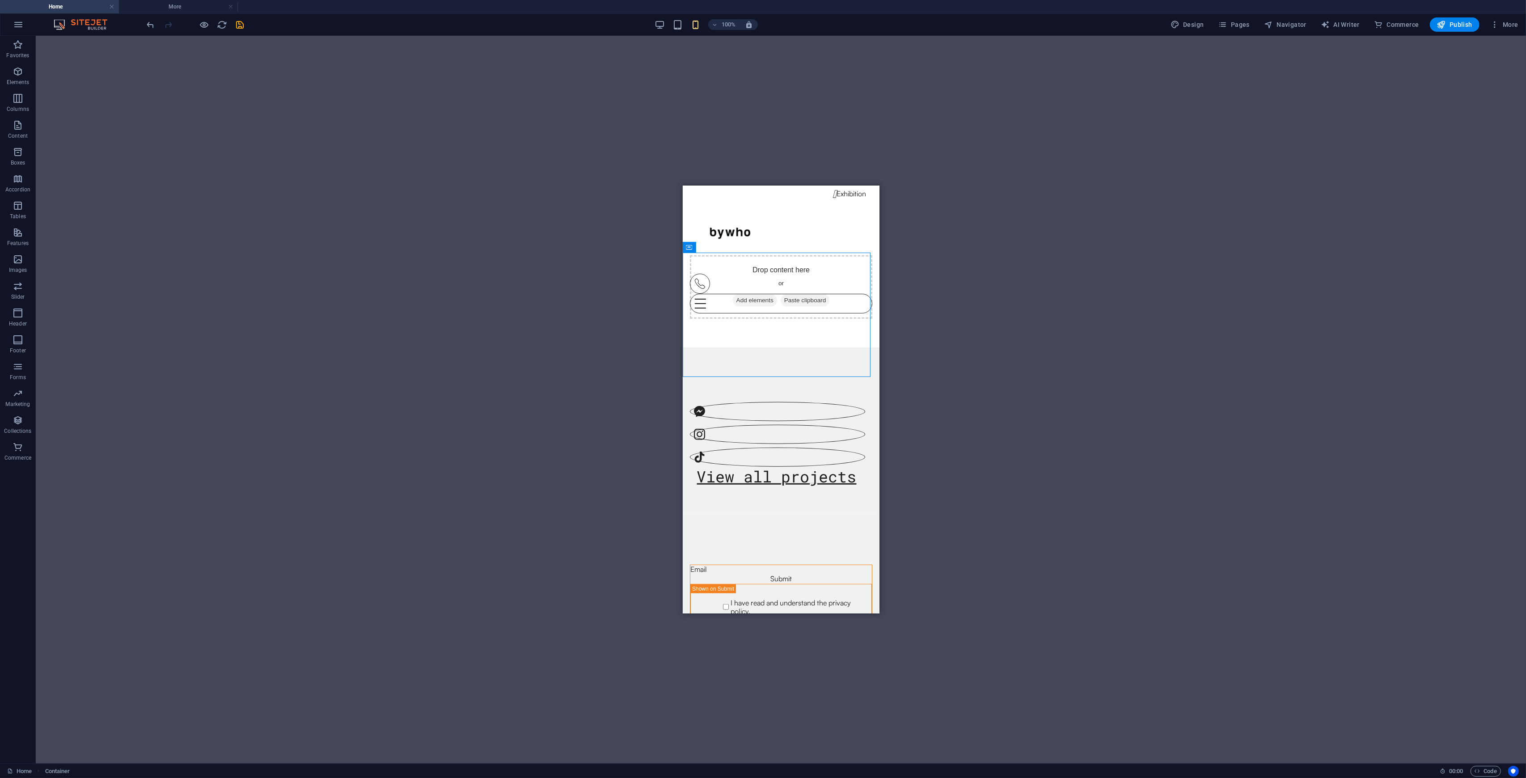
click at [858, 403] on div "Drag here to replace the existing content. Press “Ctrl” if you want to create a…" at bounding box center [781, 400] width 1491 height 728
click at [819, 268] on div "Home More Home More Menu" at bounding box center [780, 249] width 197 height 127
click at [853, 286] on div "Drop content here or Add elements Paste clipboard" at bounding box center [781, 287] width 182 height 64
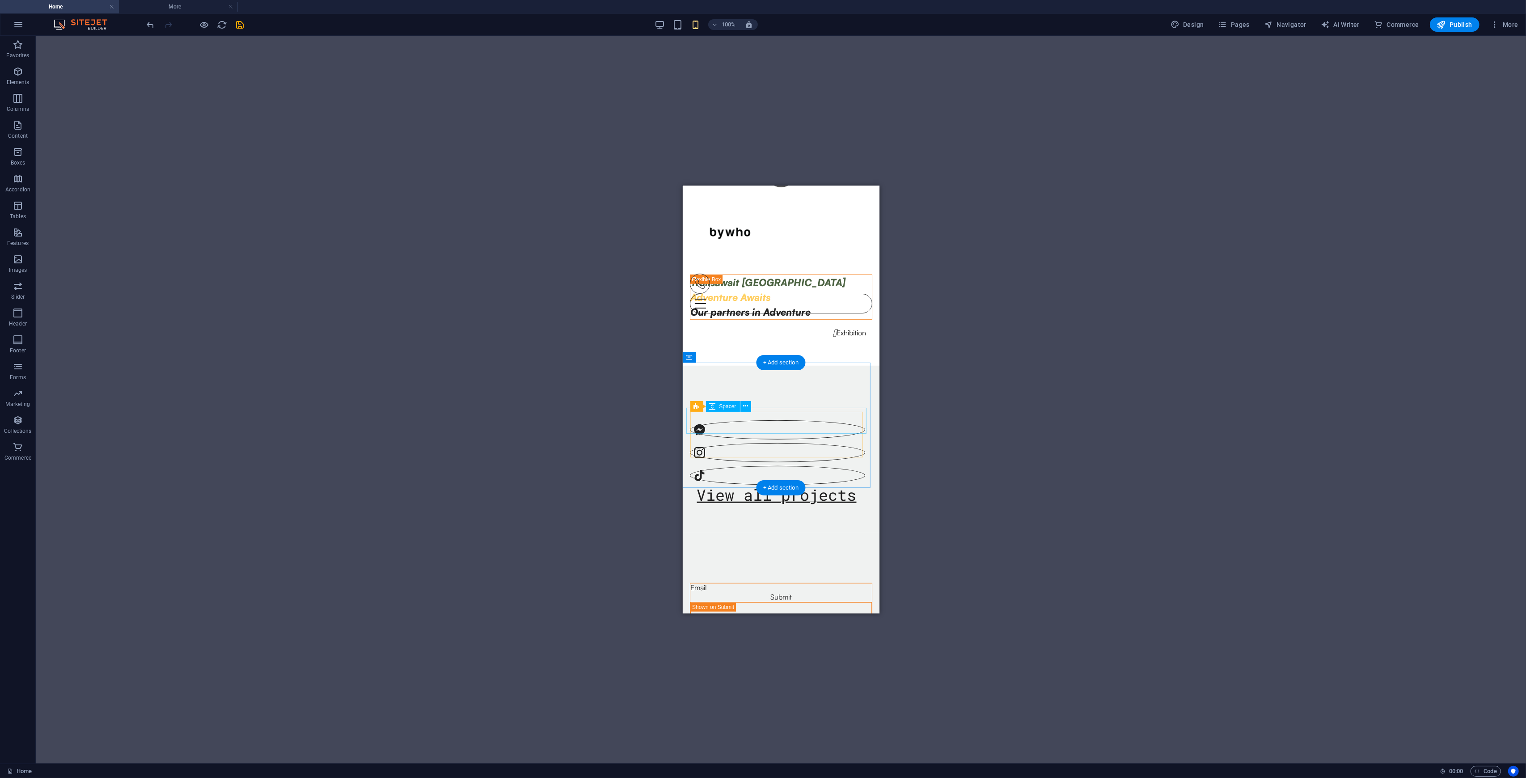
scroll to position [920, 0]
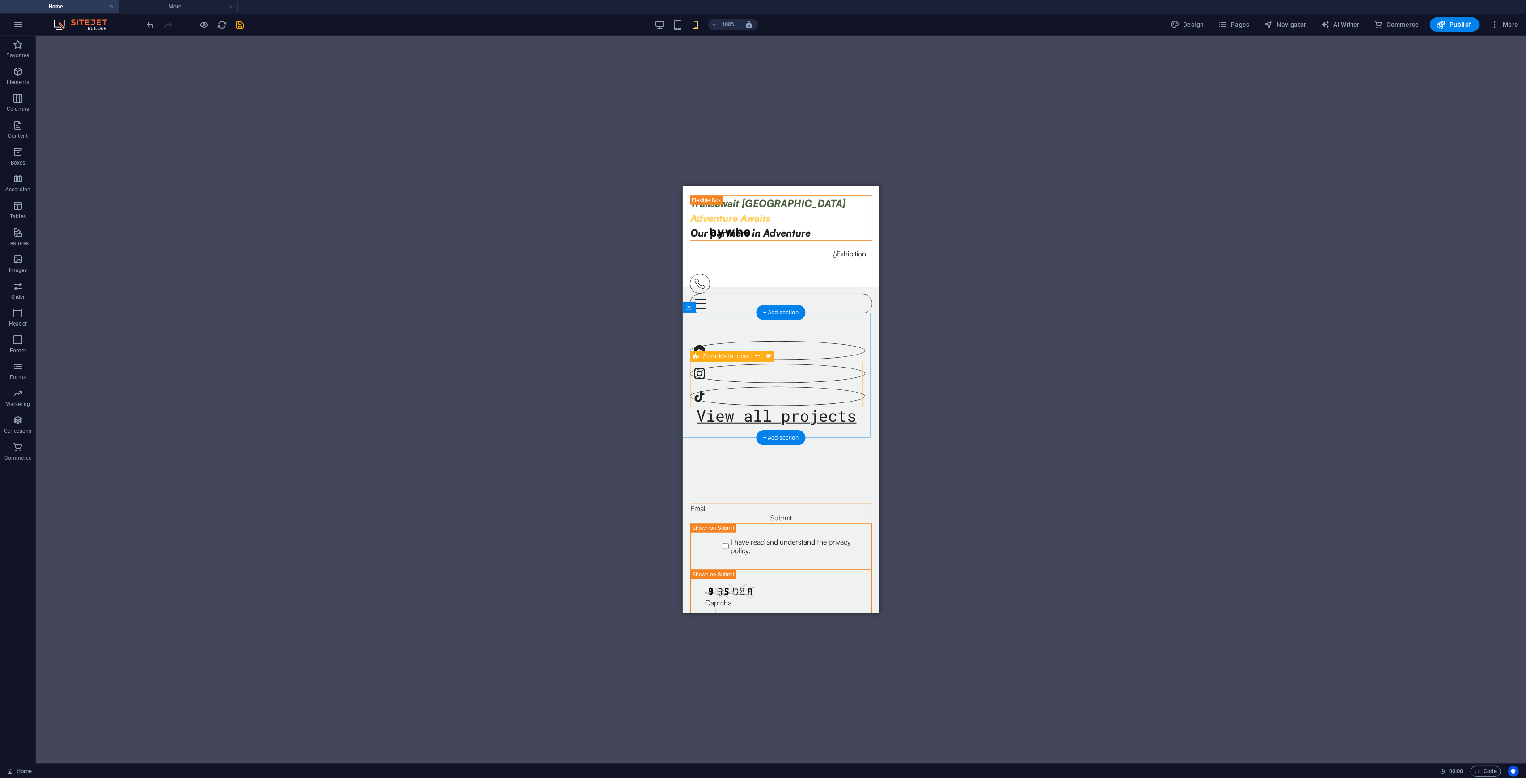
click at [837, 386] on div at bounding box center [777, 358] width 175 height 94
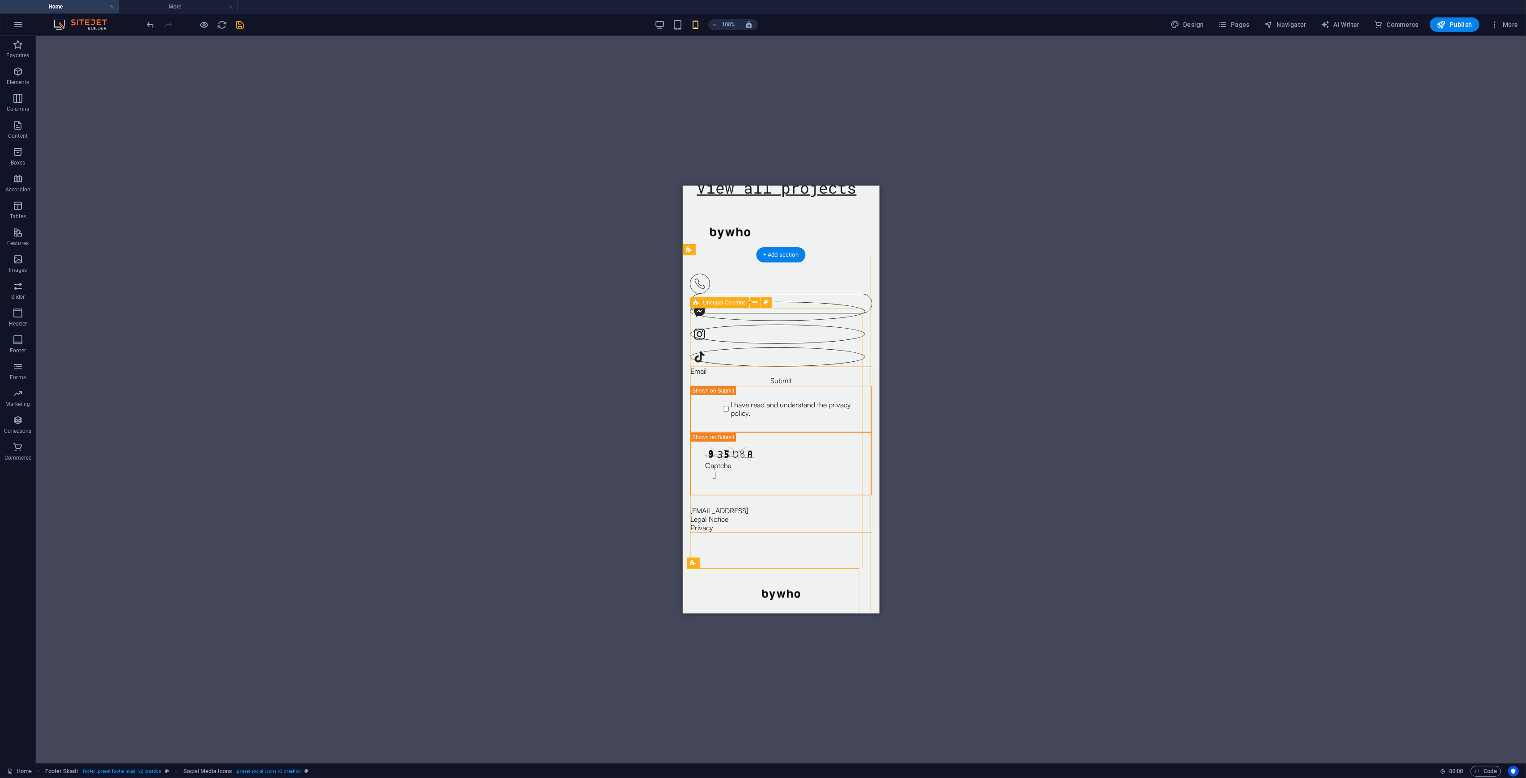
scroll to position [1111, 0]
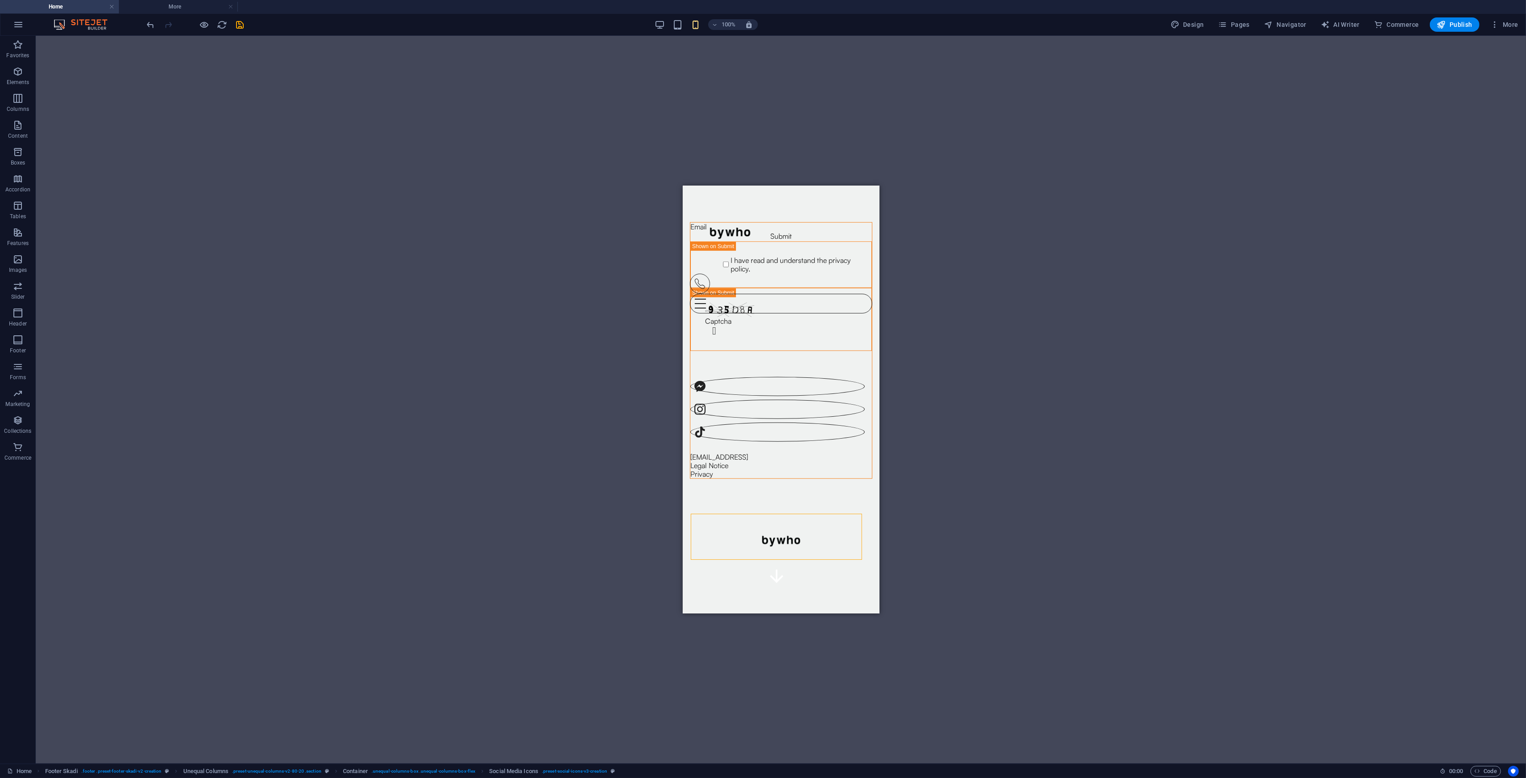
click at [858, 425] on div "Drag here to replace the existing content. Press “Ctrl” if you want to create a…" at bounding box center [781, 400] width 1491 height 728
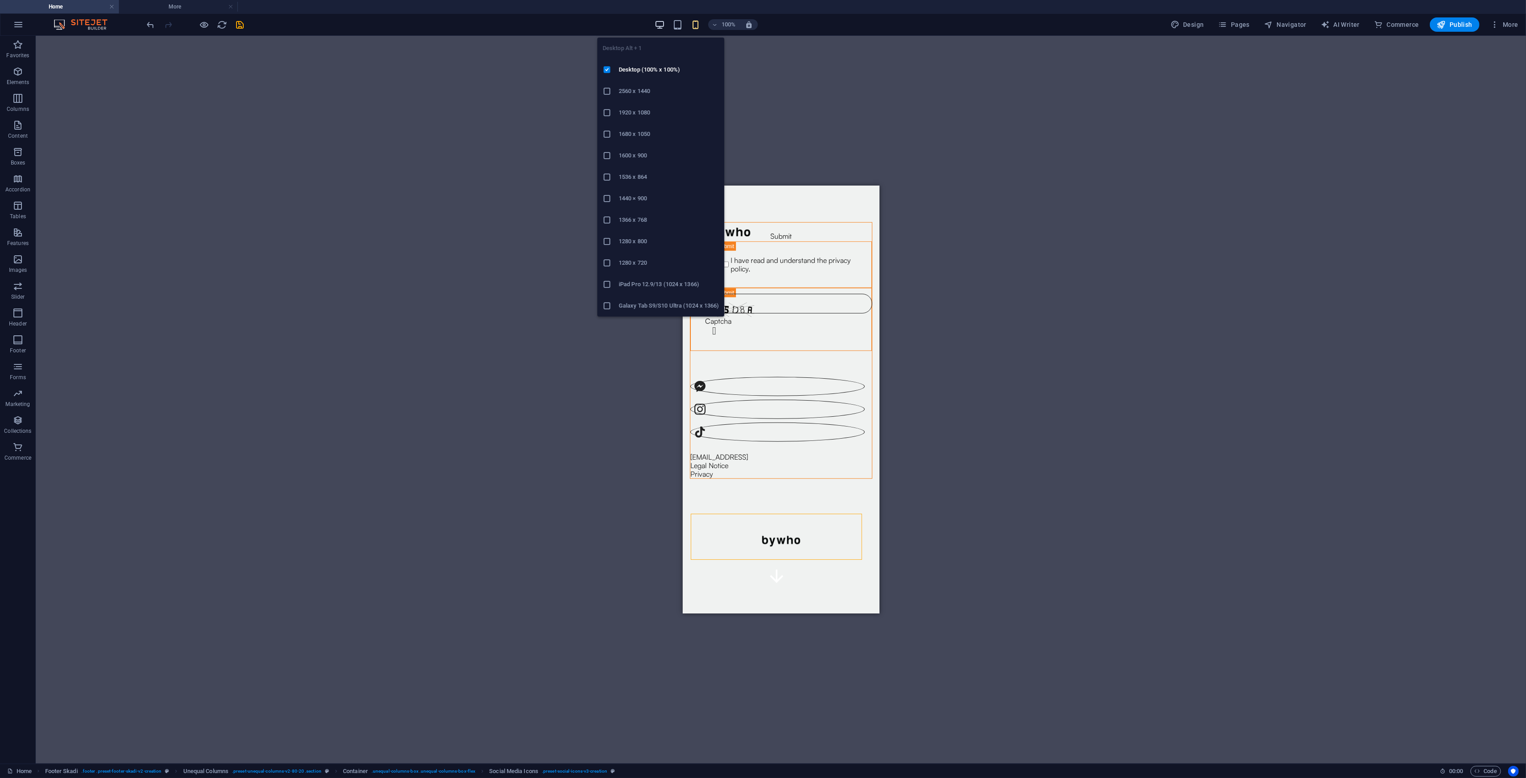
click at [664, 20] on icon "button" at bounding box center [660, 25] width 10 height 10
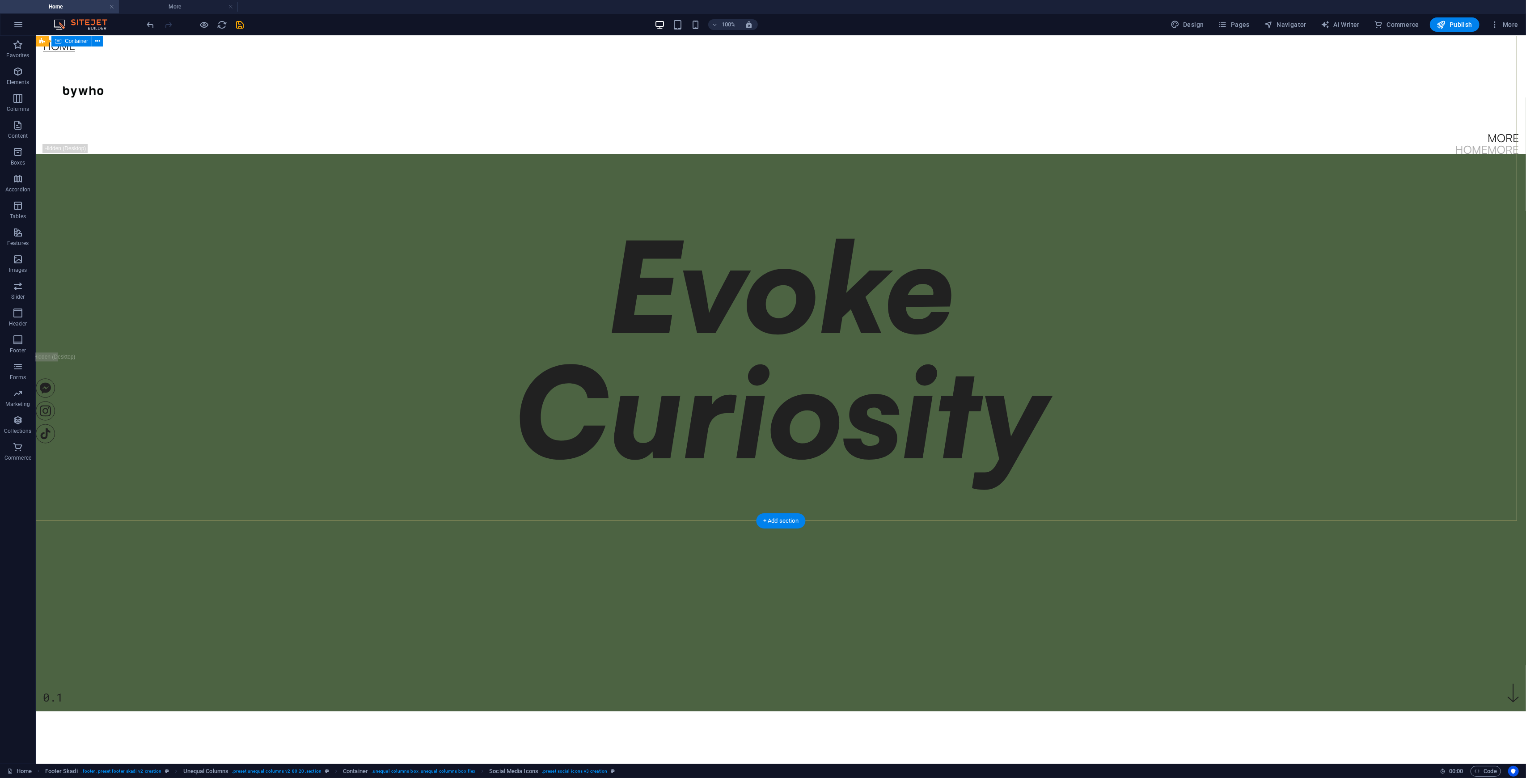
scroll to position [0, 0]
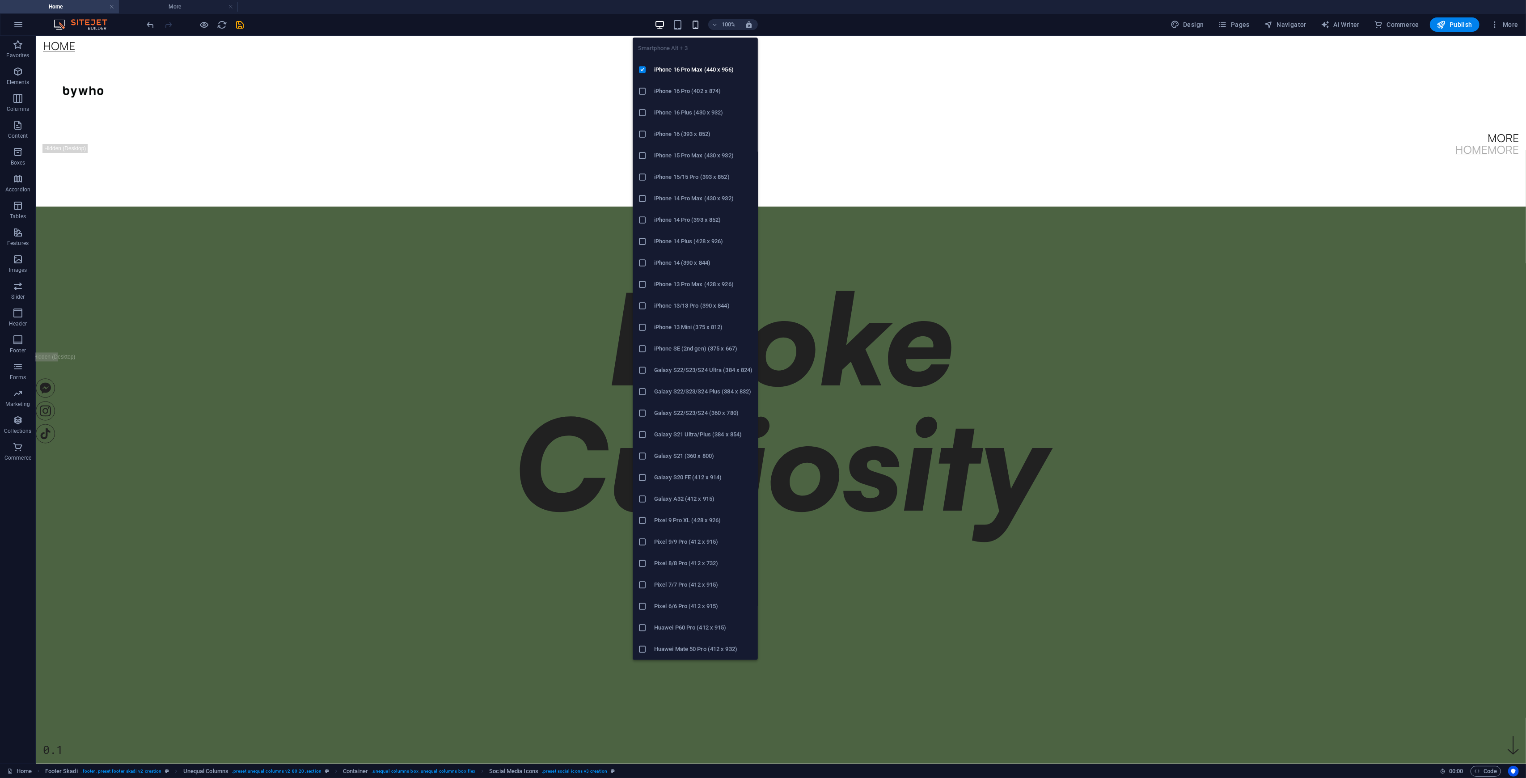
click at [695, 25] on icon "button" at bounding box center [696, 25] width 10 height 10
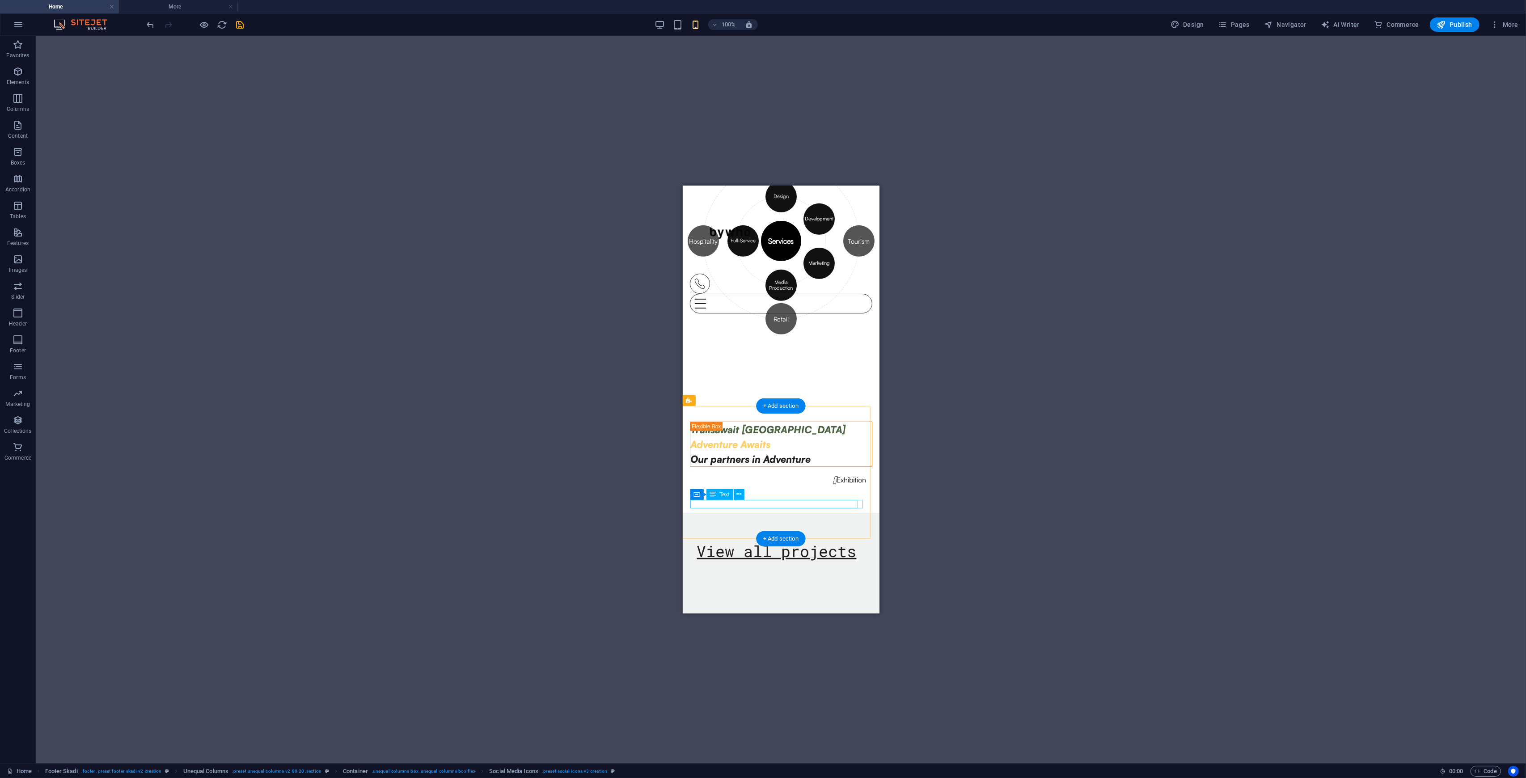
scroll to position [1111, 0]
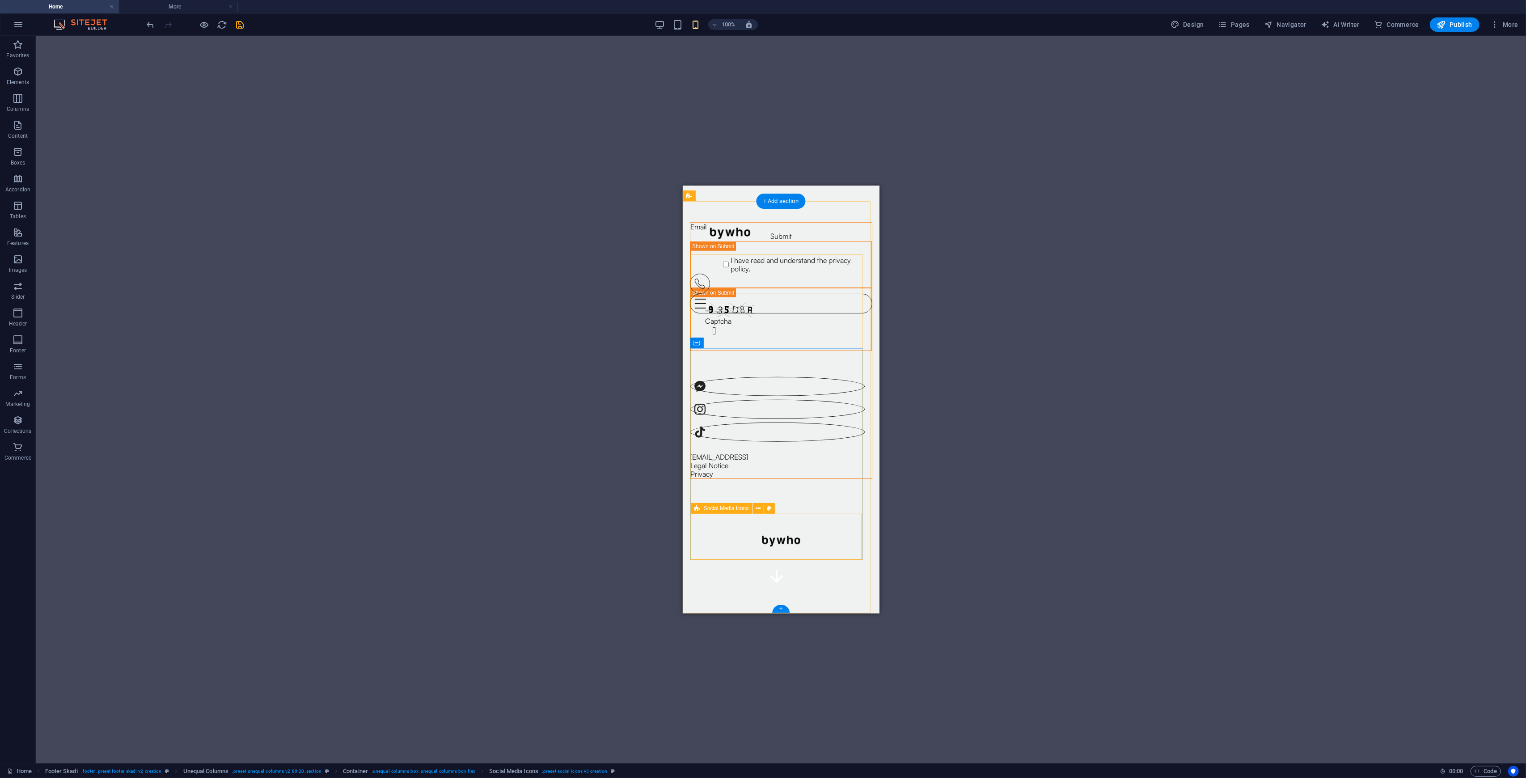
click at [842, 441] on div at bounding box center [777, 394] width 174 height 94
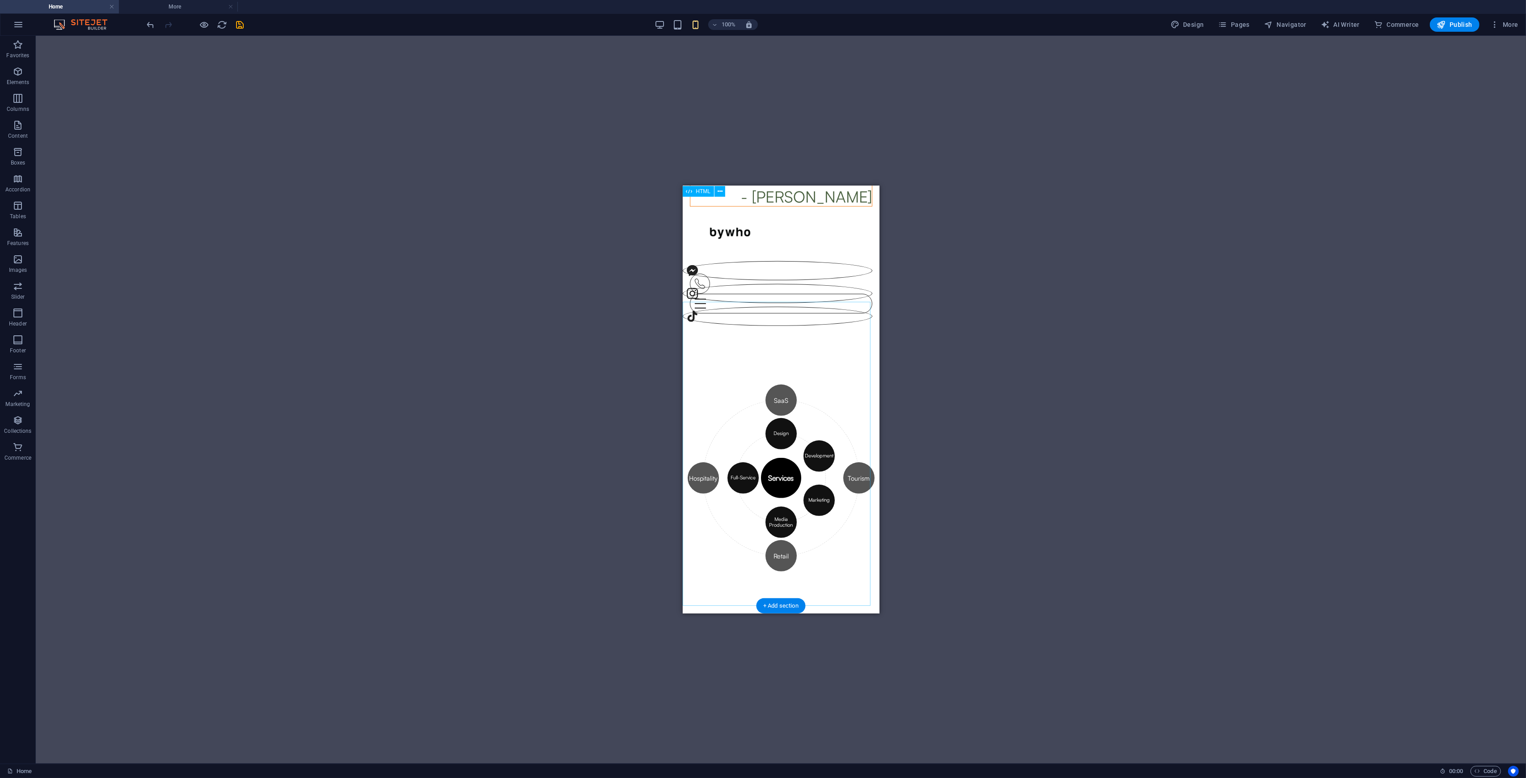
scroll to position [538, 0]
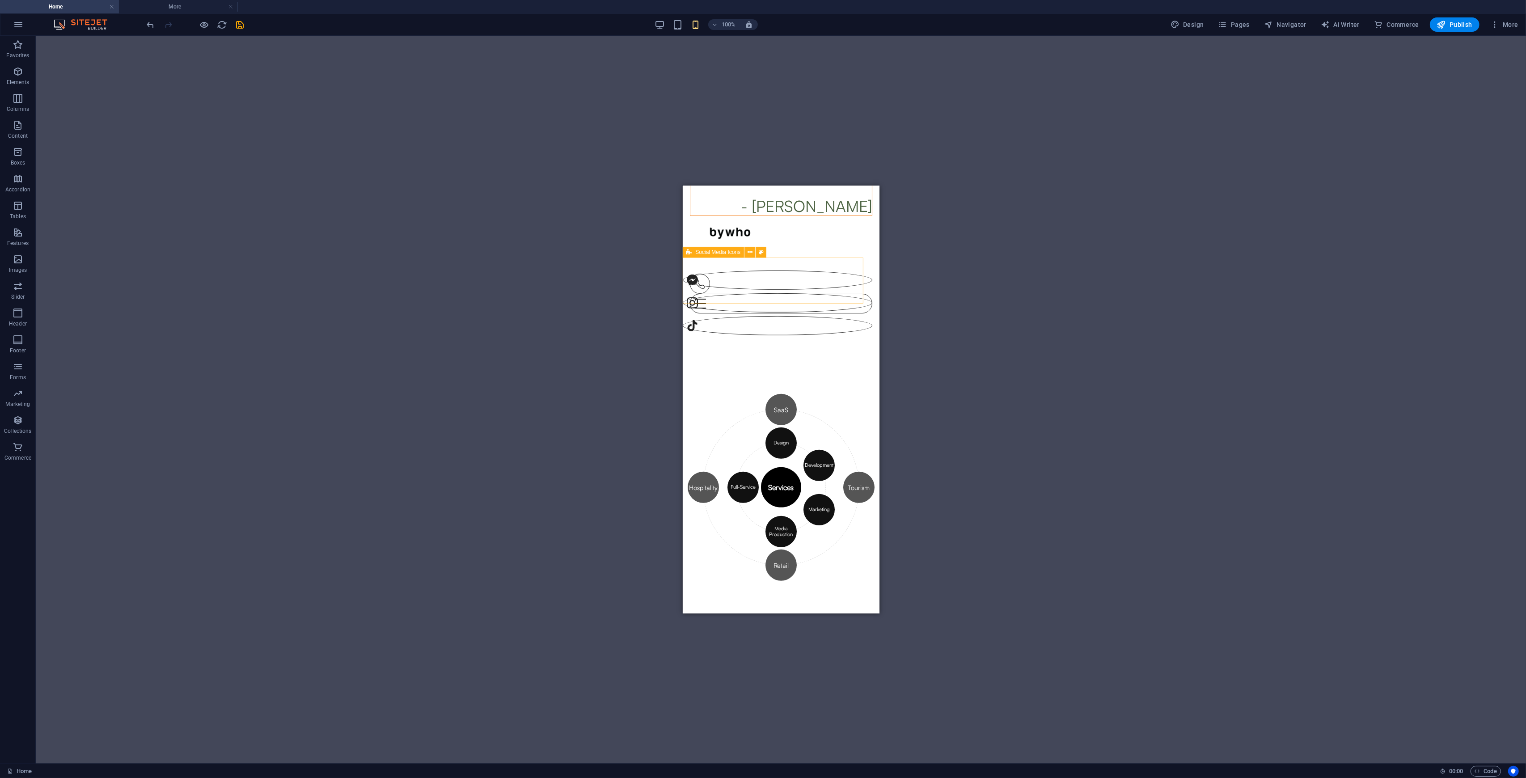
click at [828, 291] on div at bounding box center [777, 288] width 190 height 94
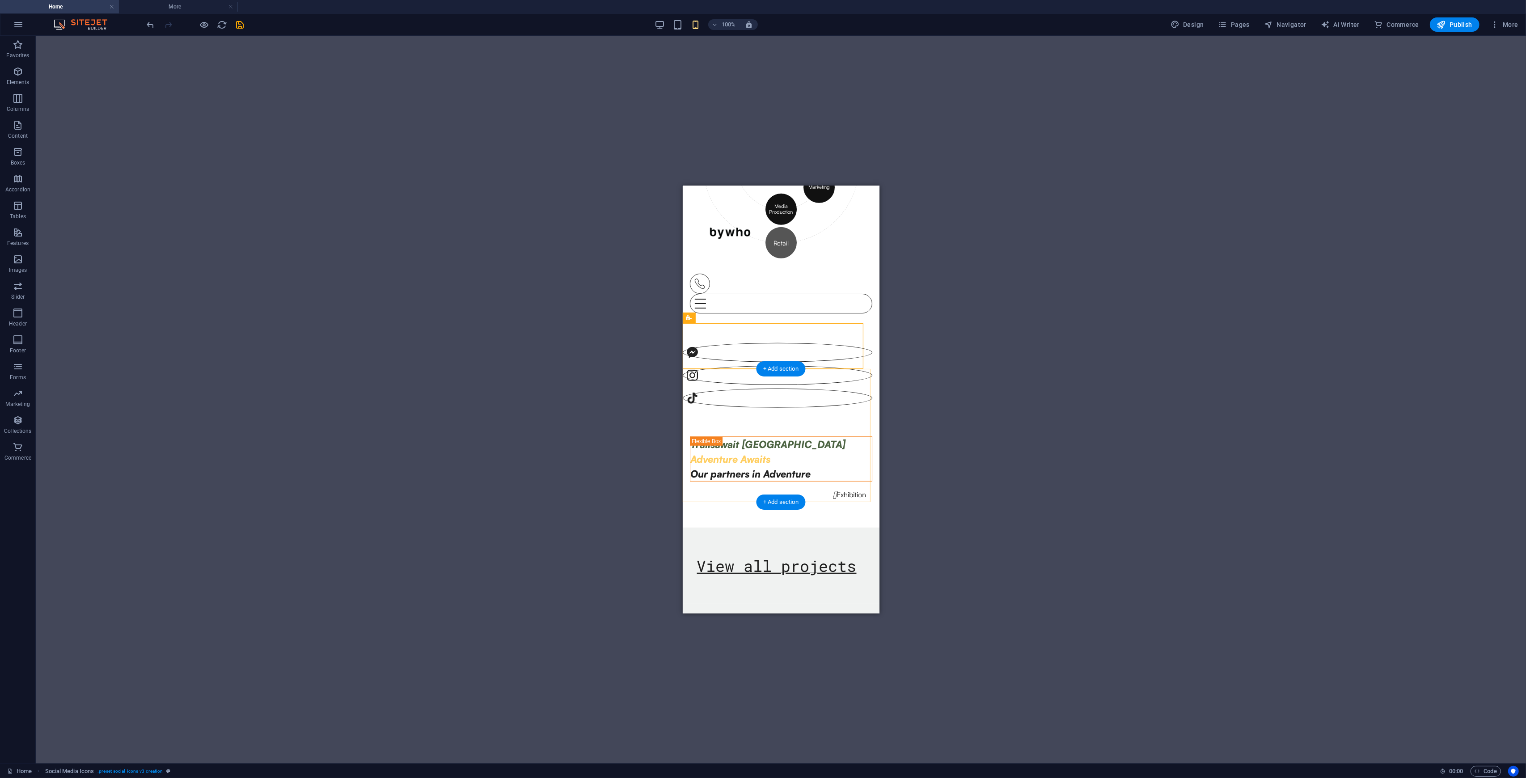
scroll to position [777, 0]
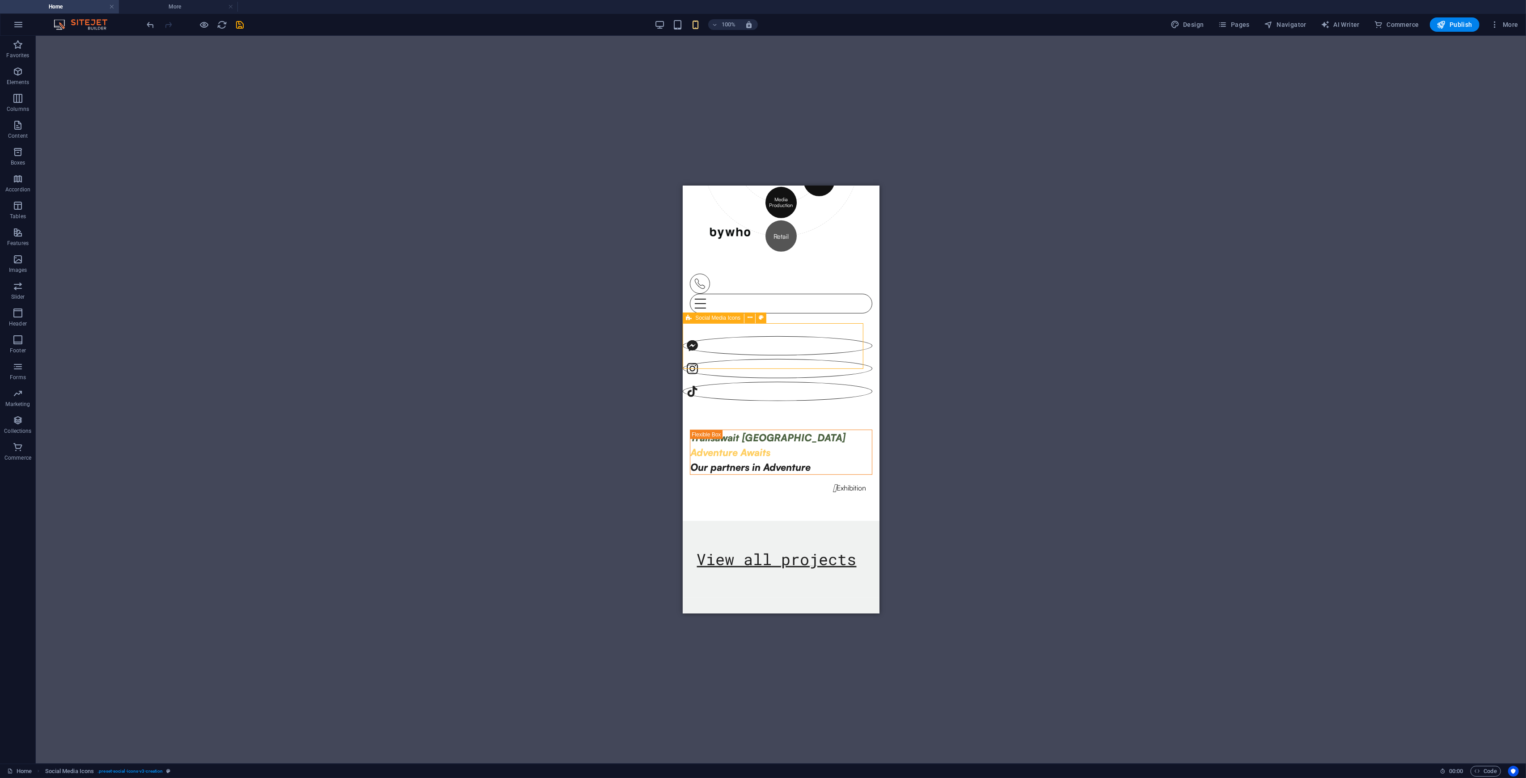
click at [835, 351] on div at bounding box center [777, 353] width 190 height 94
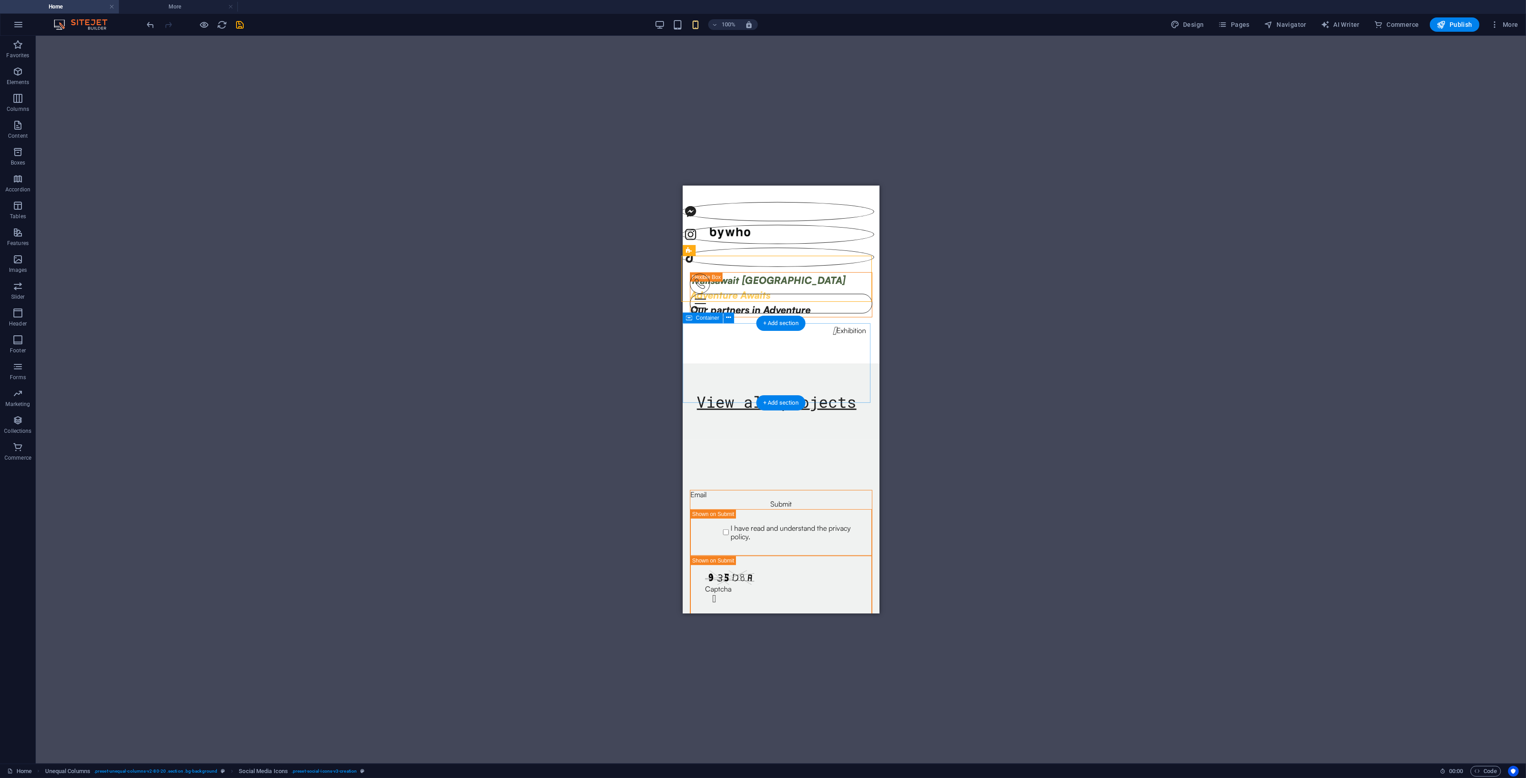
scroll to position [956, 0]
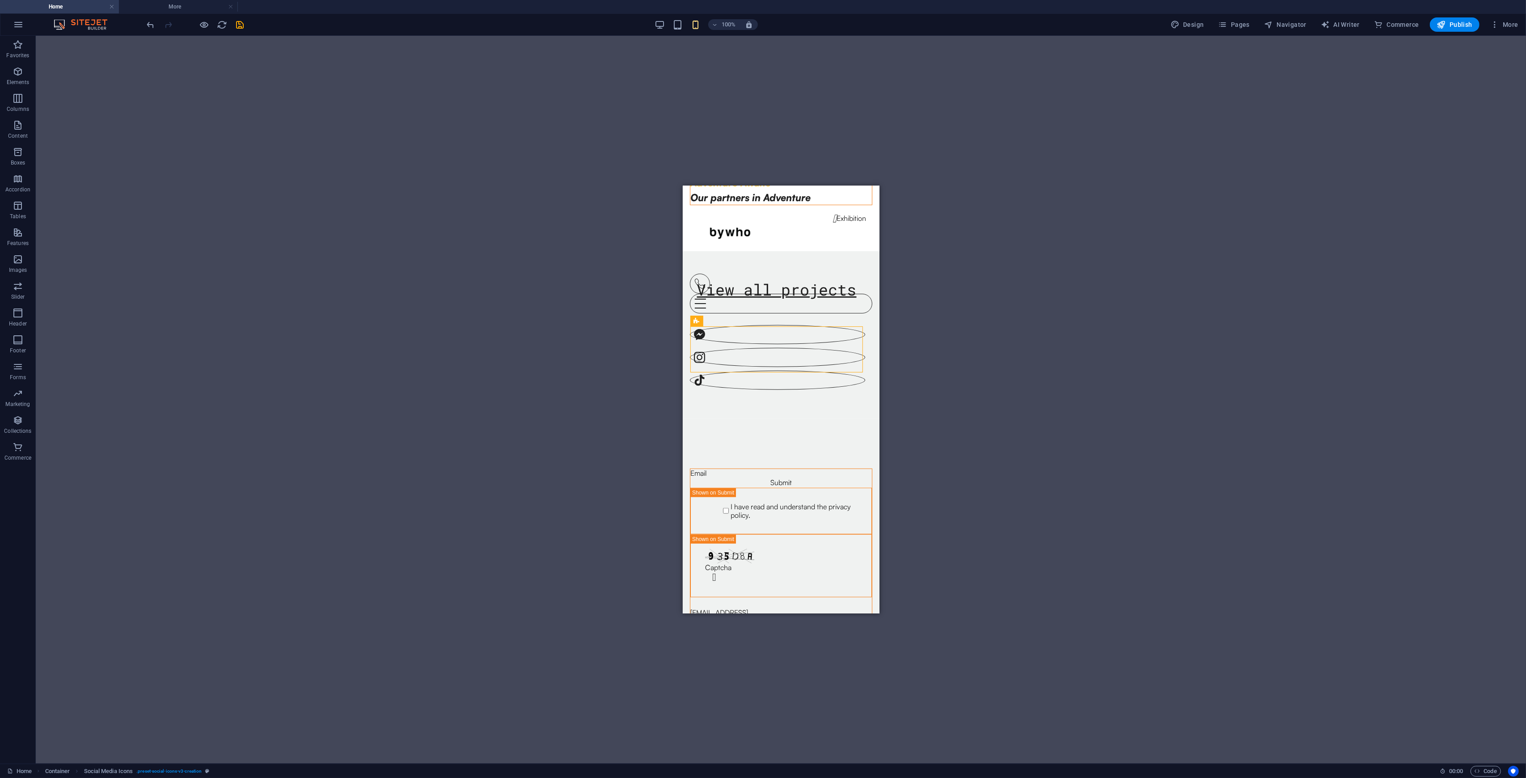
click at [858, 318] on div "Drag here to replace the existing content. Press “Ctrl” if you want to create a…" at bounding box center [781, 400] width 1491 height 728
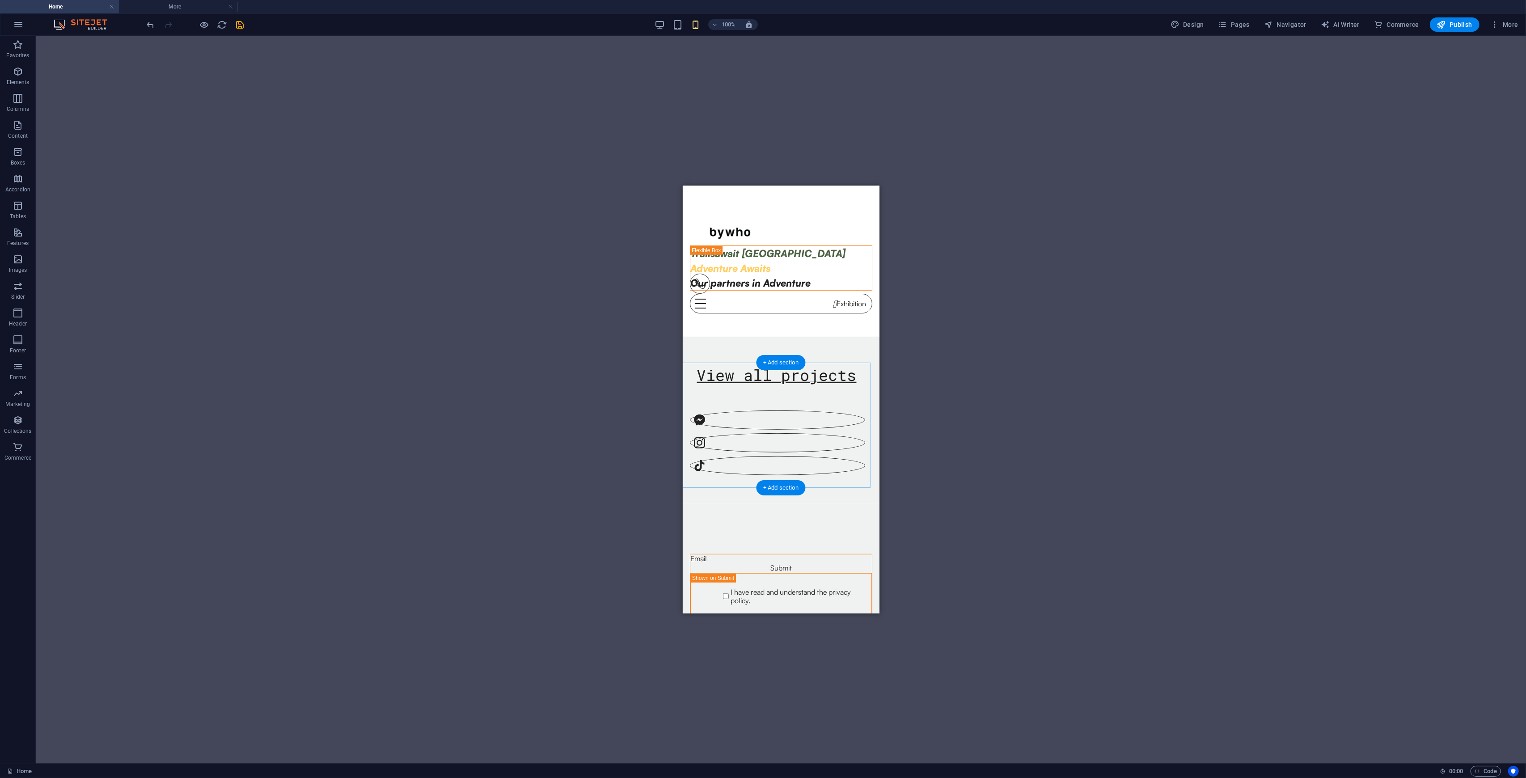
scroll to position [835, 0]
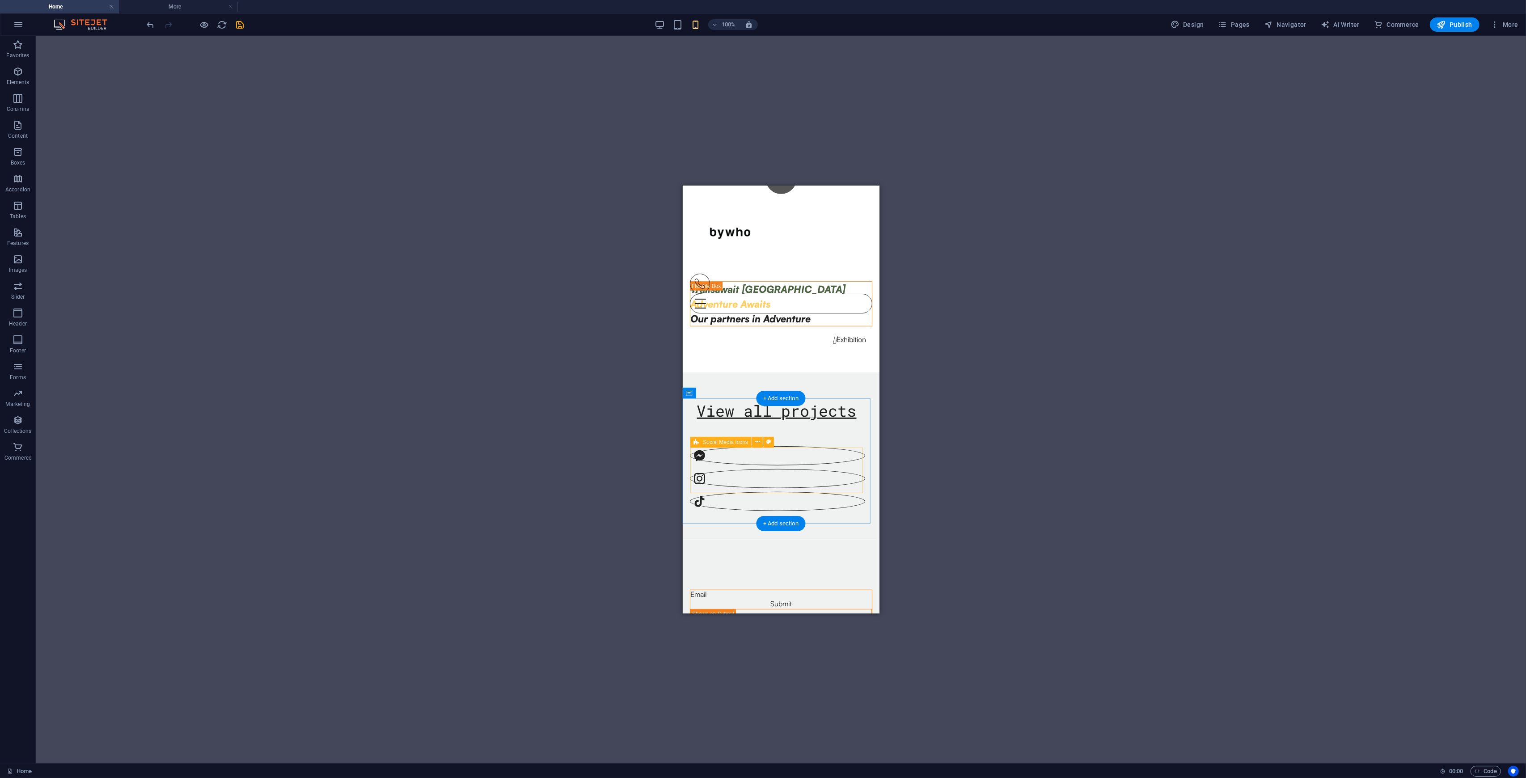
click at [831, 456] on div at bounding box center [777, 463] width 175 height 94
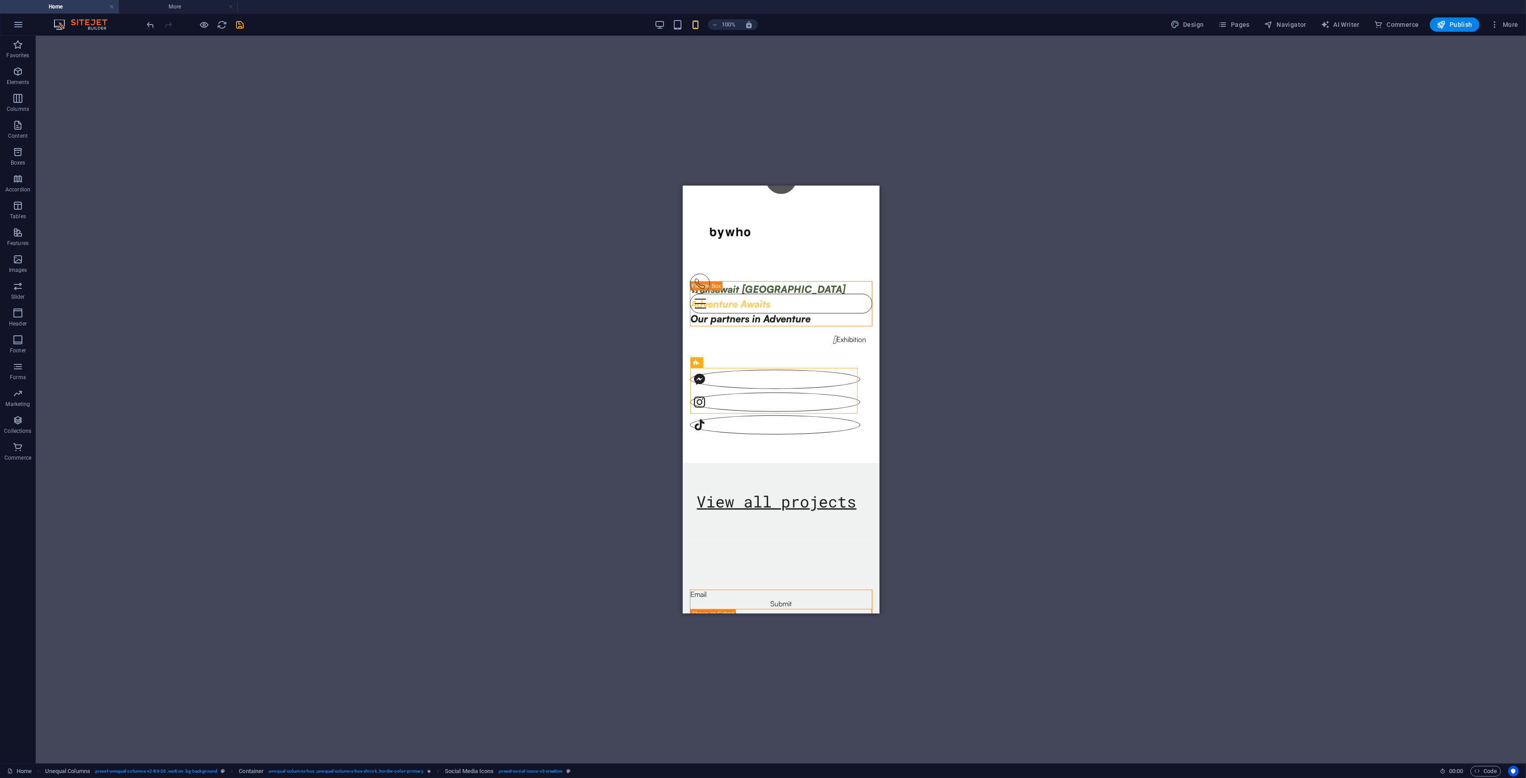
click at [858, 413] on div "Drag here to replace the existing content. Press “Ctrl” if you want to create a…" at bounding box center [781, 400] width 1491 height 728
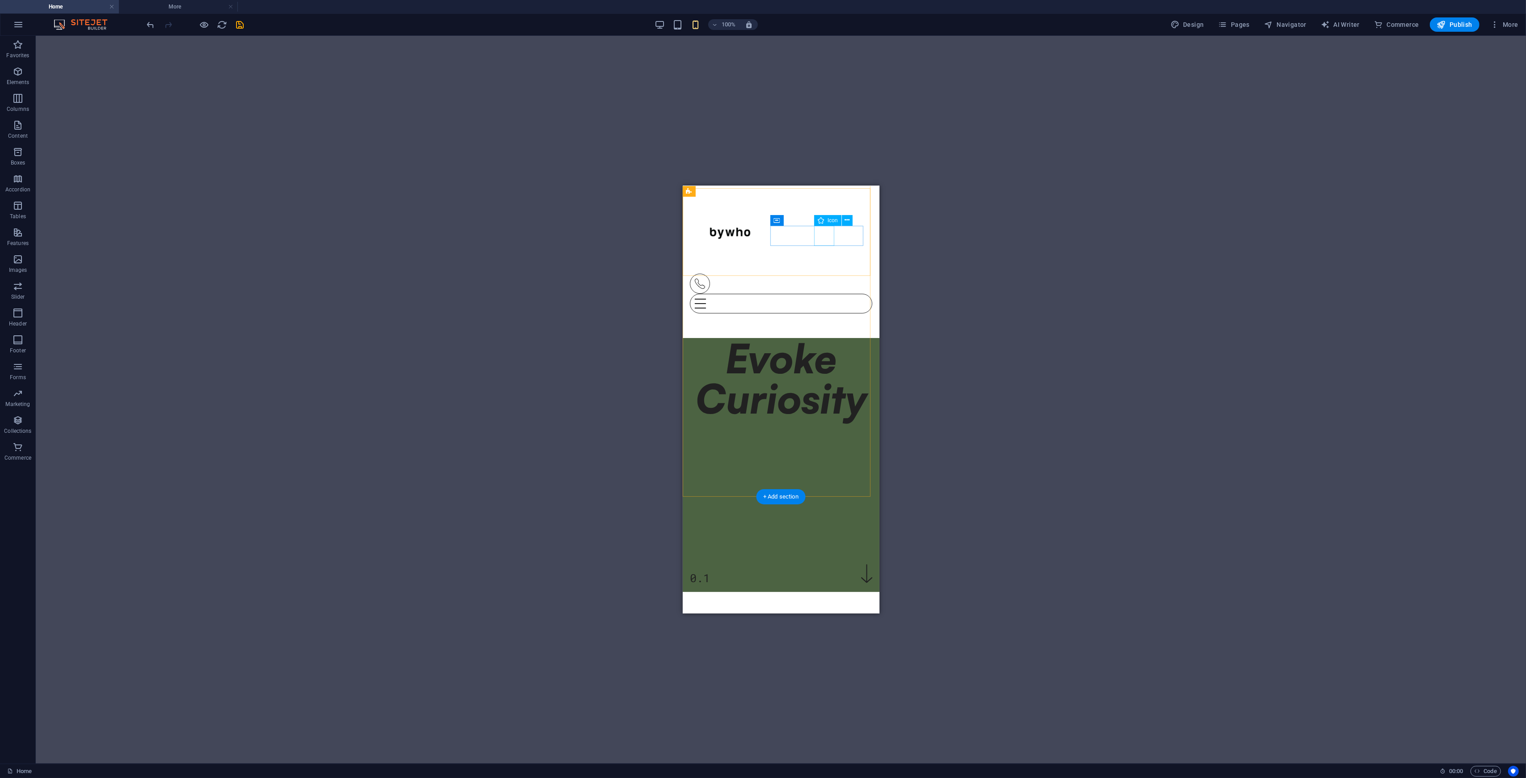
scroll to position [0, 0]
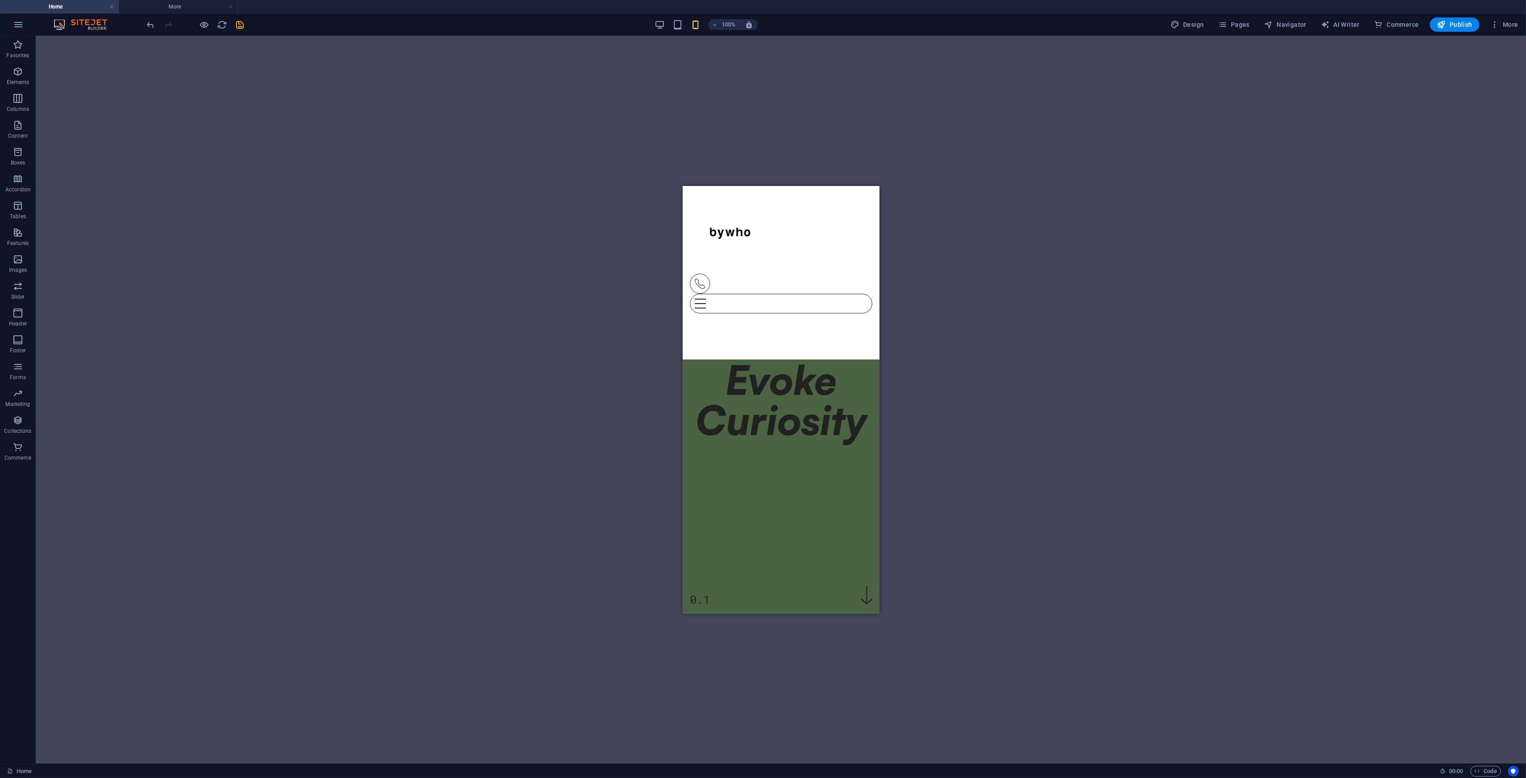
drag, startPoint x: 662, startPoint y: 17, endPoint x: 664, endPoint y: 24, distance: 6.9
click at [662, 17] on div "100% Design Pages Navigator AI Writer Commerce Publish More" at bounding box center [762, 24] width 1525 height 21
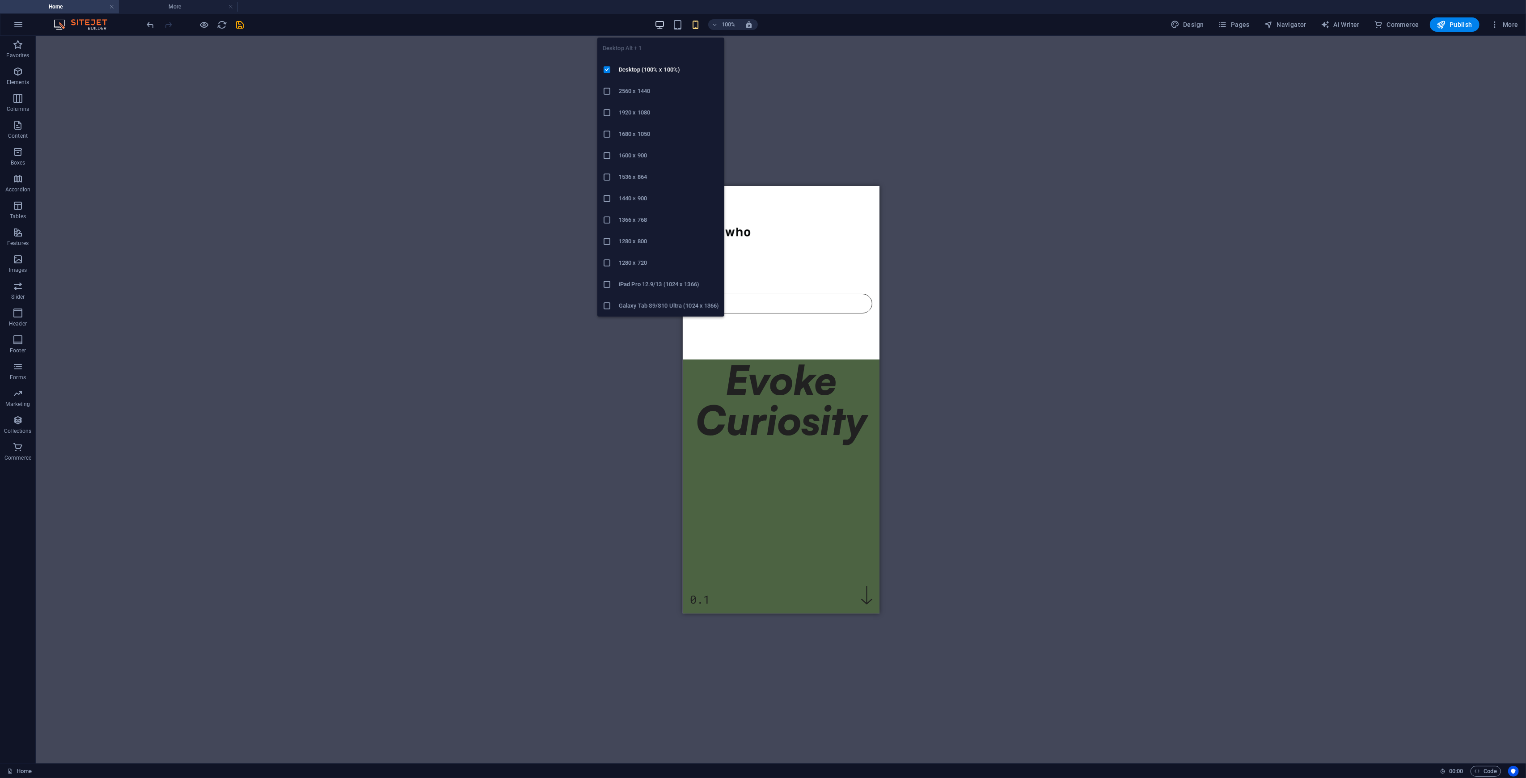
click at [664, 24] on icon "button" at bounding box center [660, 25] width 10 height 10
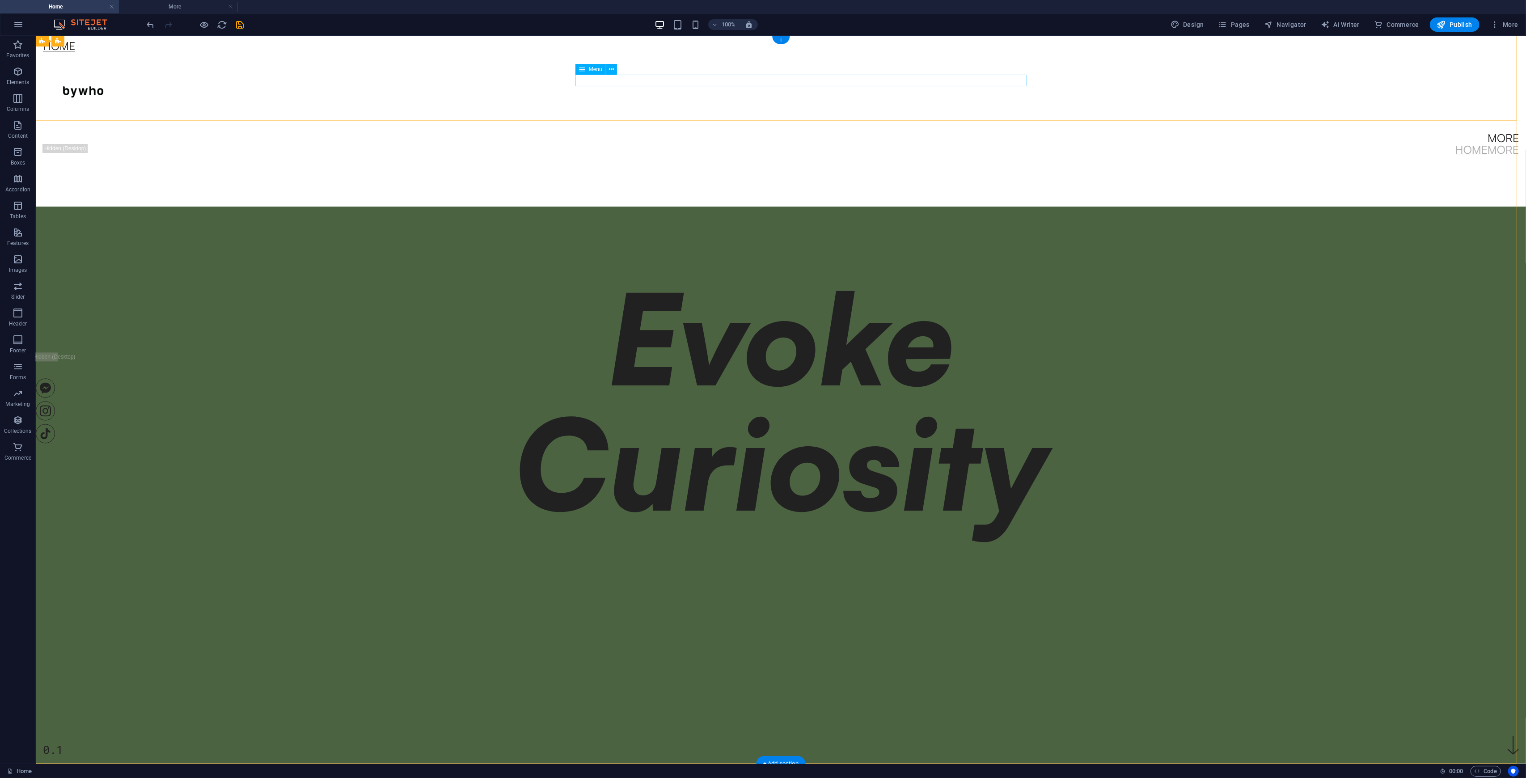
click at [858, 132] on nav "More" at bounding box center [781, 138] width 1476 height 12
select select "1"
select select
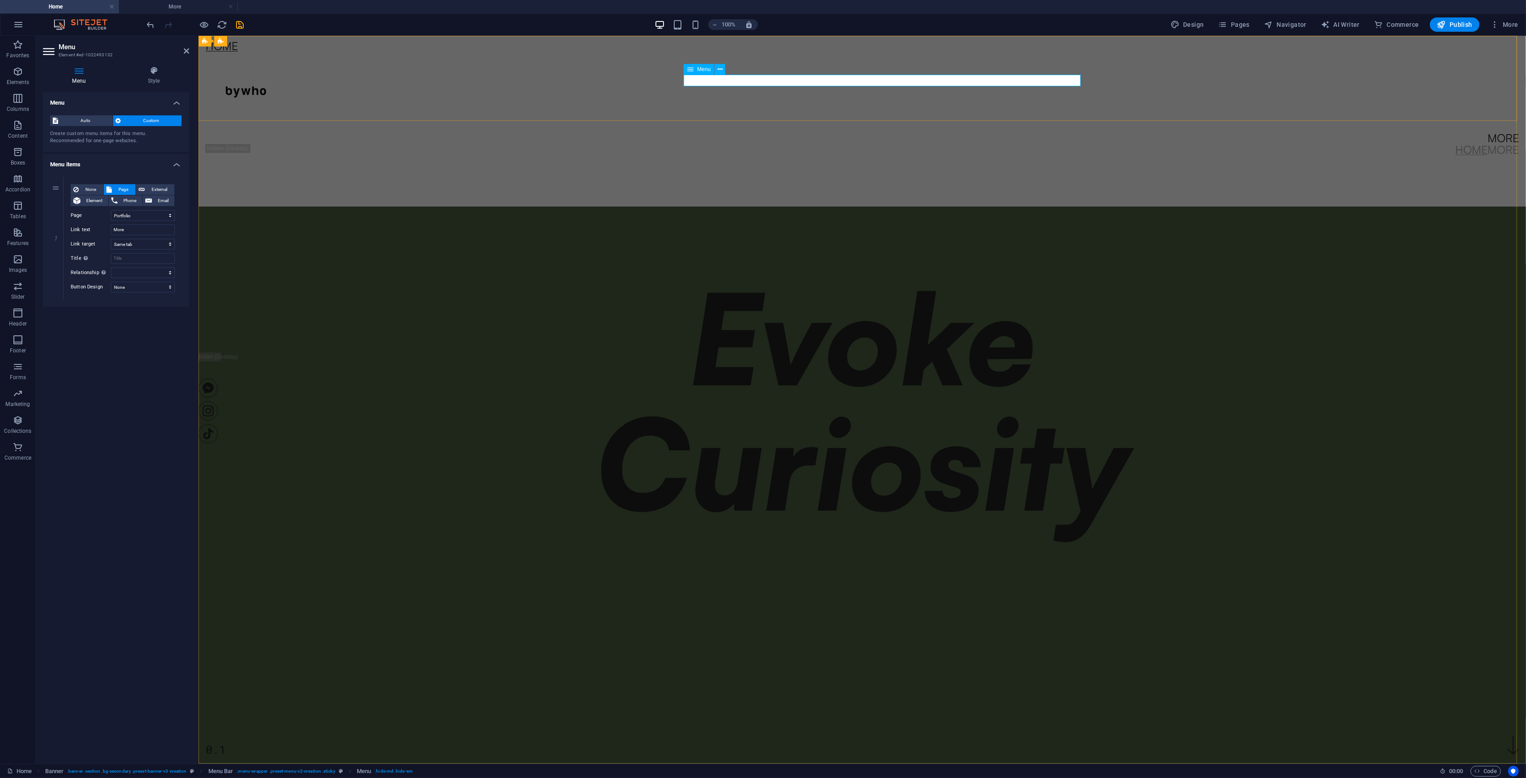
click at [858, 132] on nav "More" at bounding box center [861, 138] width 1313 height 12
click at [80, 74] on icon at bounding box center [79, 70] width 72 height 9
click at [77, 119] on span "Auto" at bounding box center [85, 120] width 49 height 11
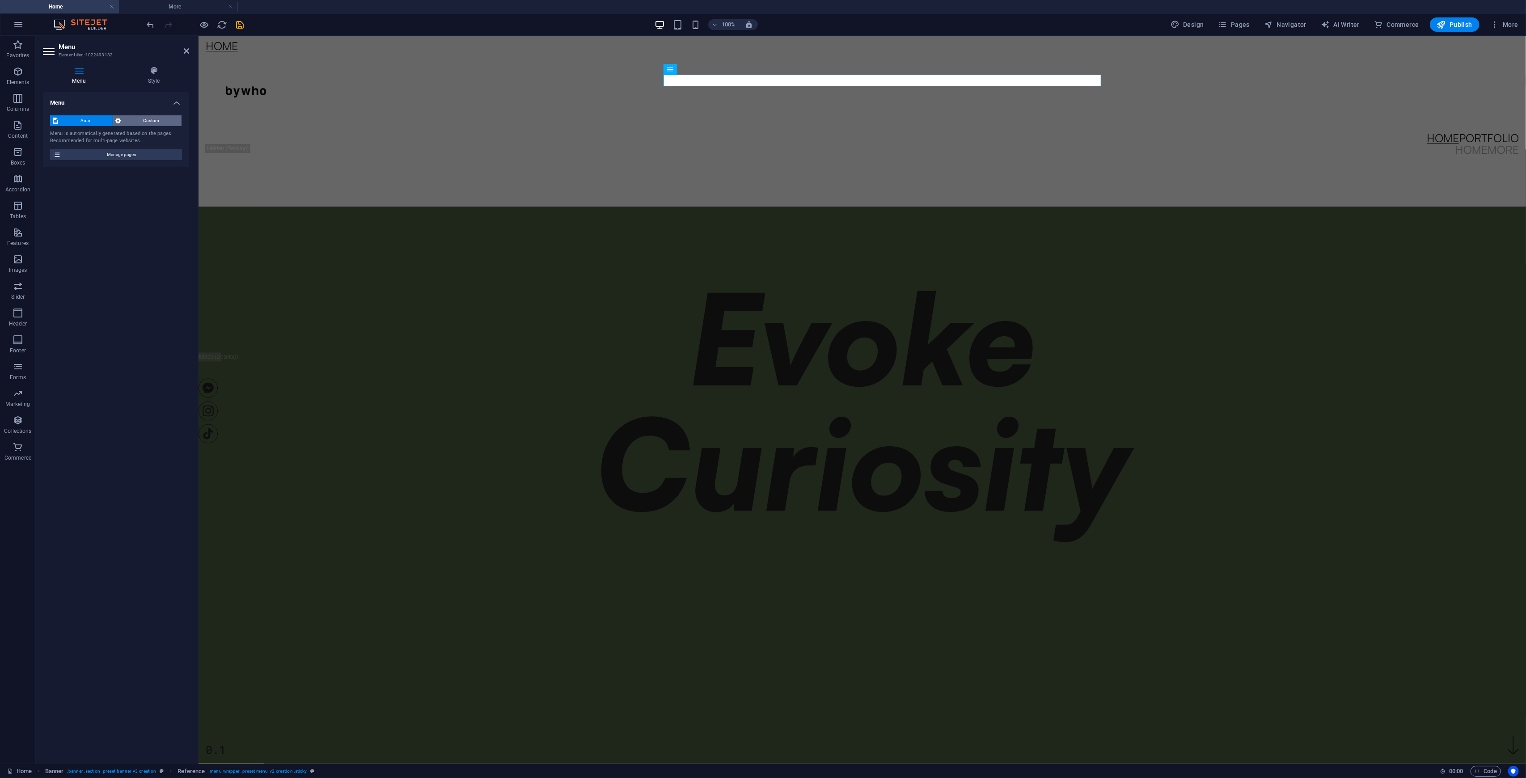
click at [169, 120] on span "Custom" at bounding box center [151, 120] width 55 height 11
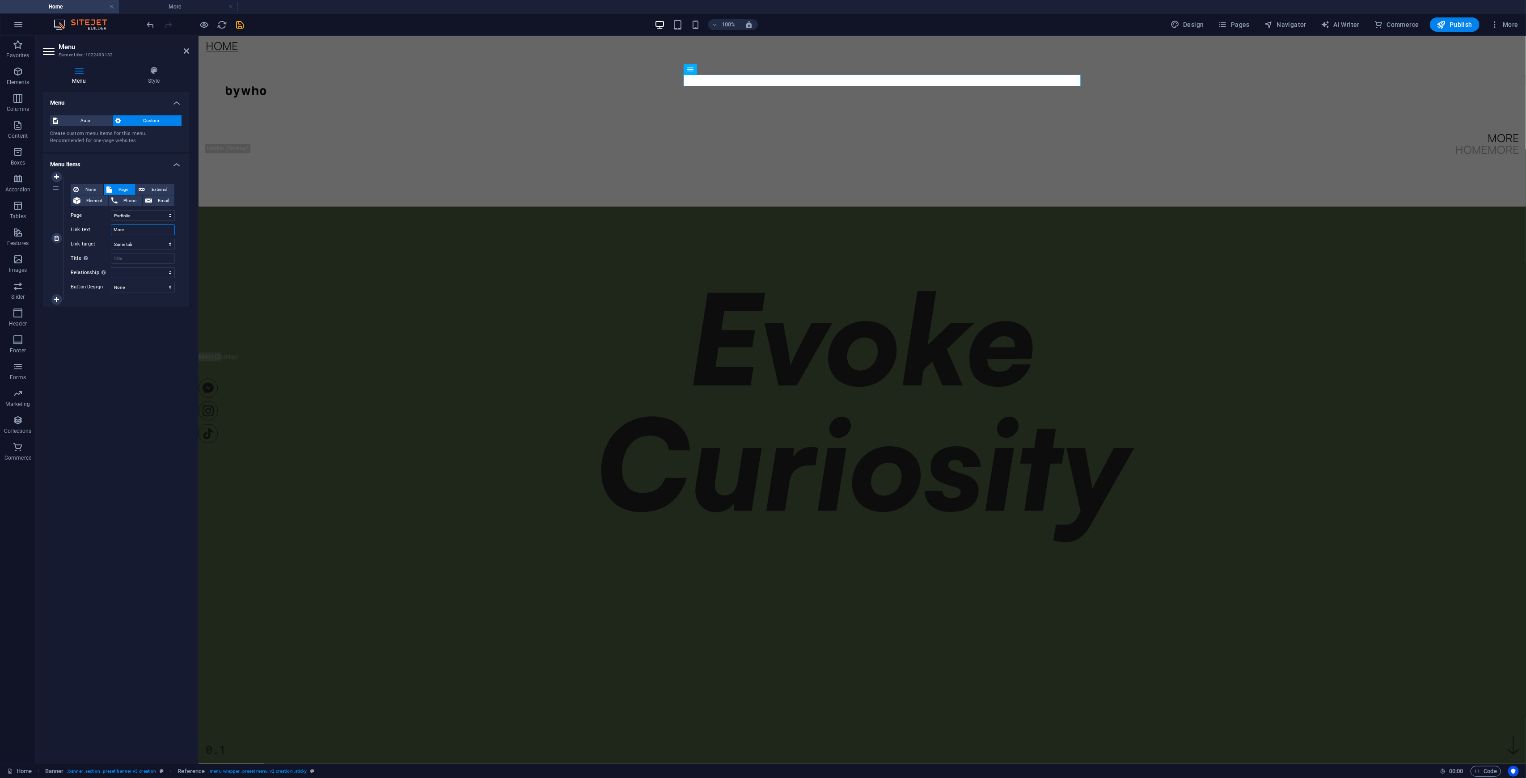
click at [140, 234] on input "More" at bounding box center [143, 230] width 64 height 11
type input "M"
select select
type input "Por"
select select
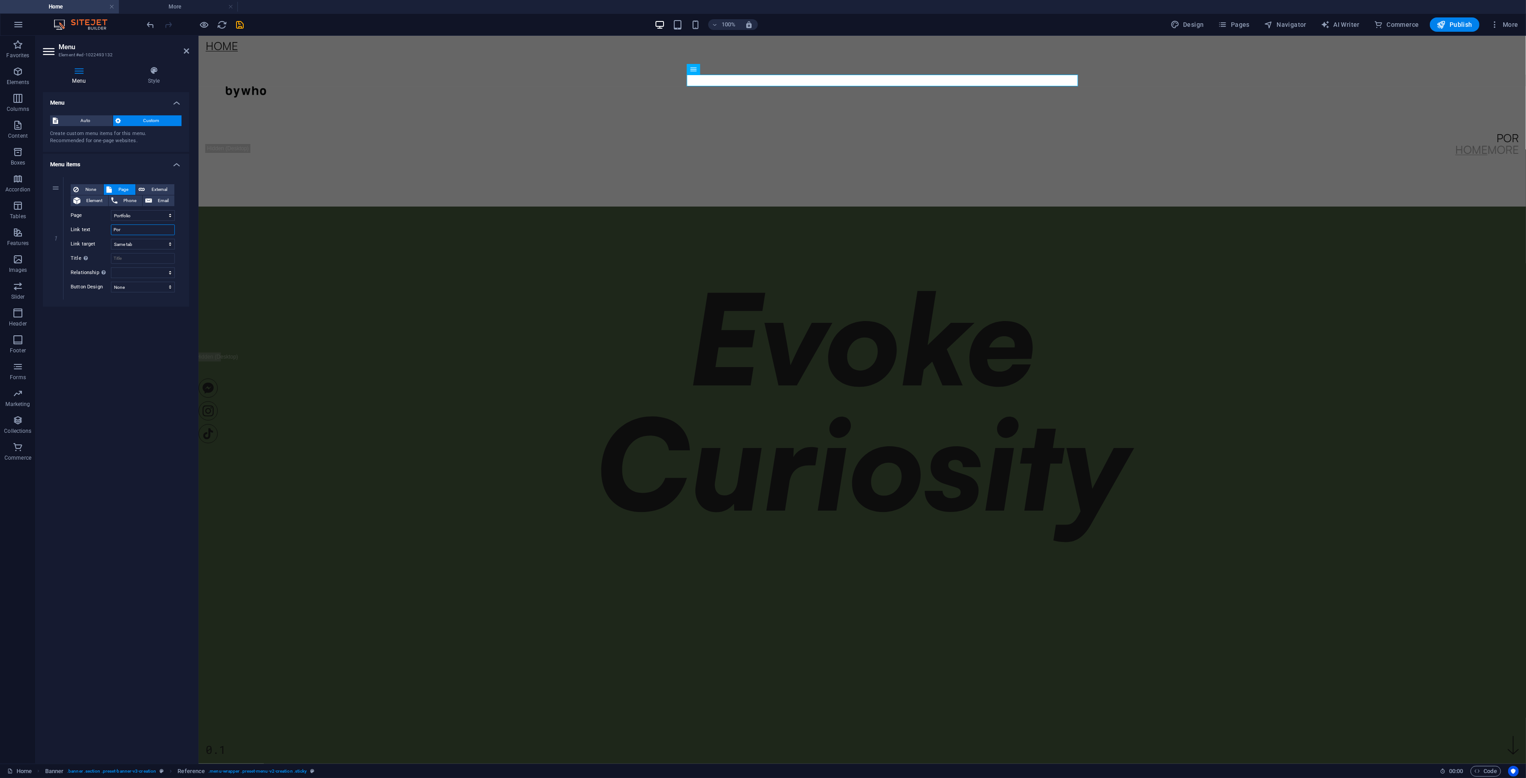
type input "Po"
select select
type input "P"
select select
type input "About"
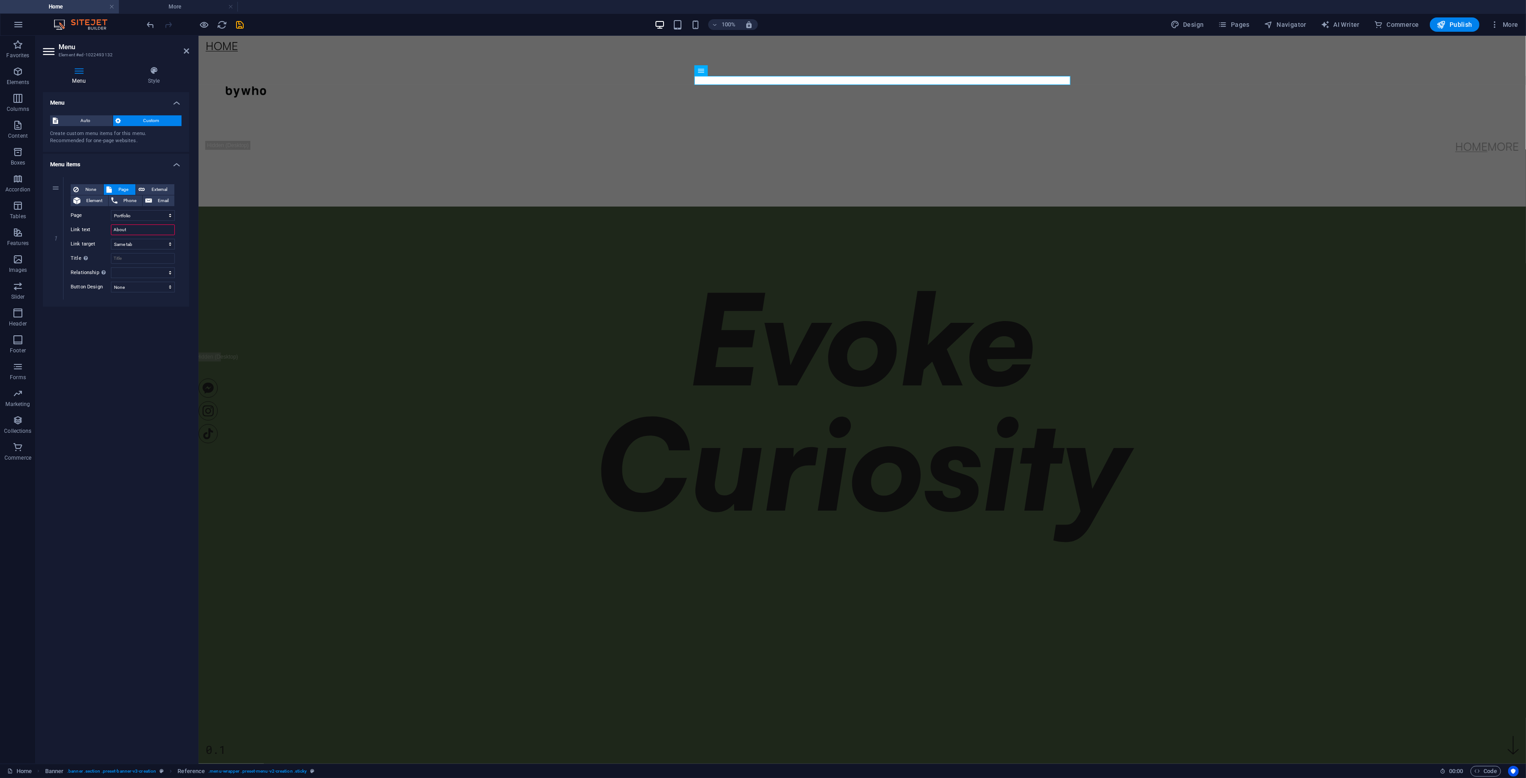
select select
type input "A"
select select
type input "Porf"
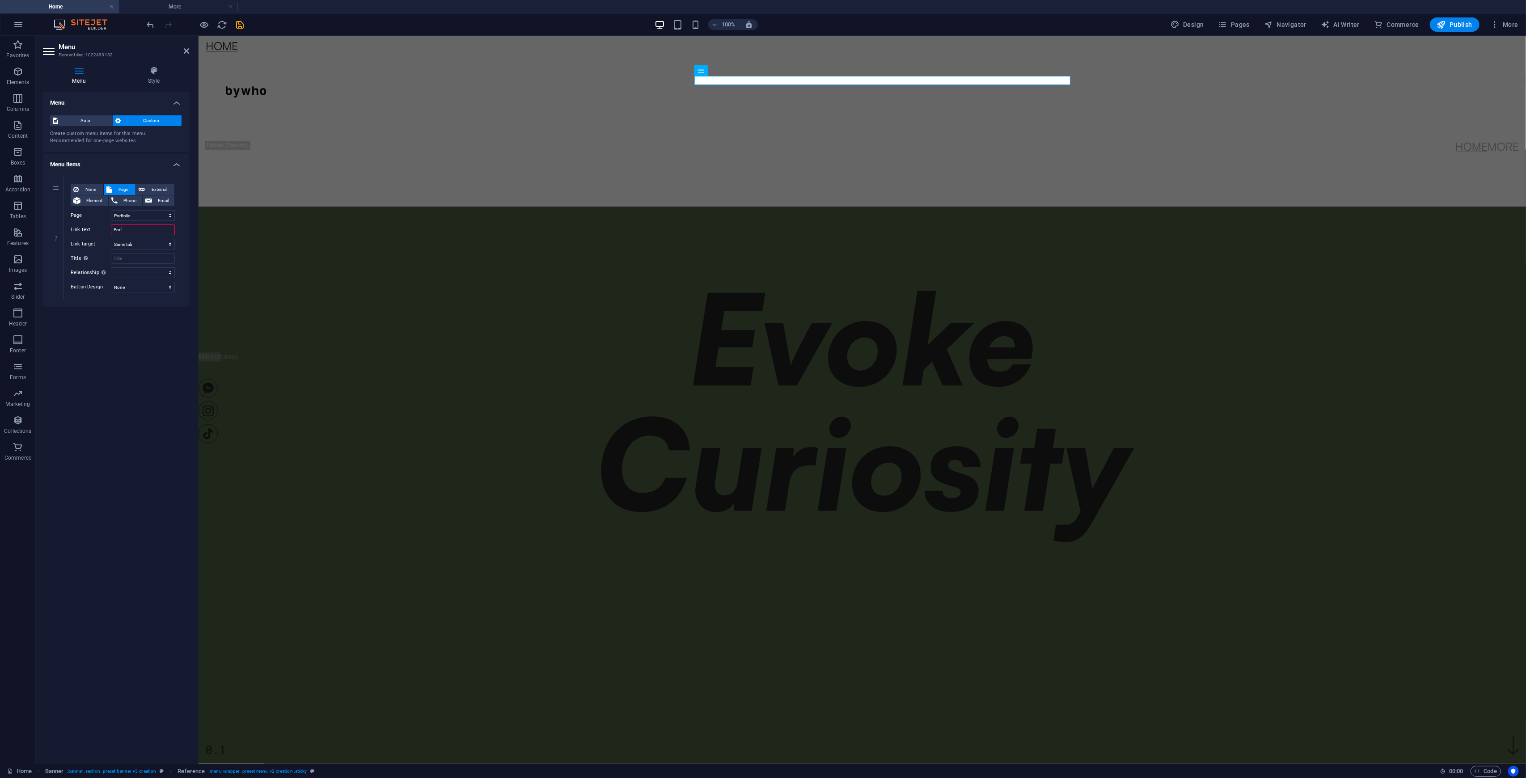
select select
type input "Porfoli"
select select
type input "Porfolio"
select select
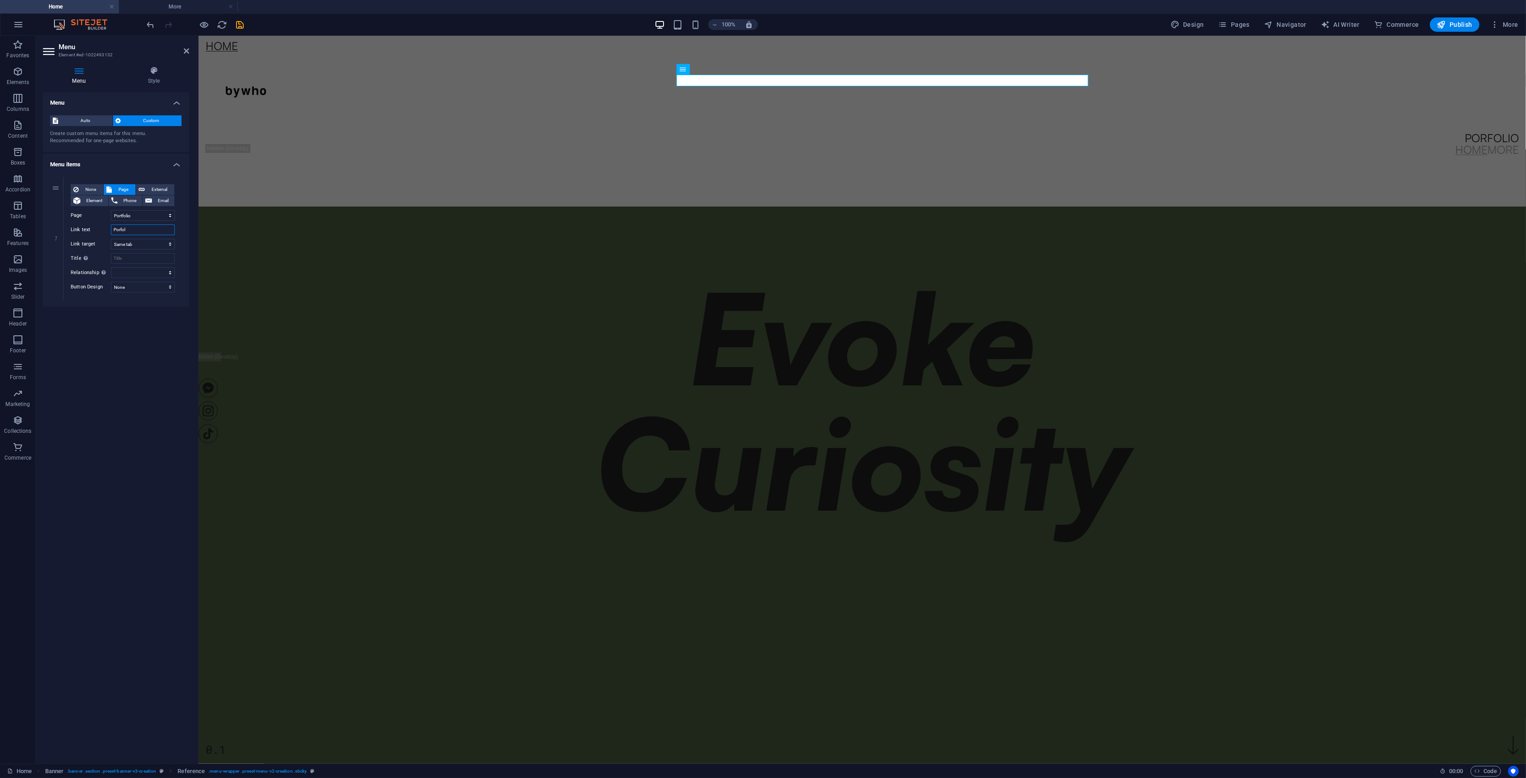
type input "Porfo"
select select
type input "Por"
select select
type input "Portfol"
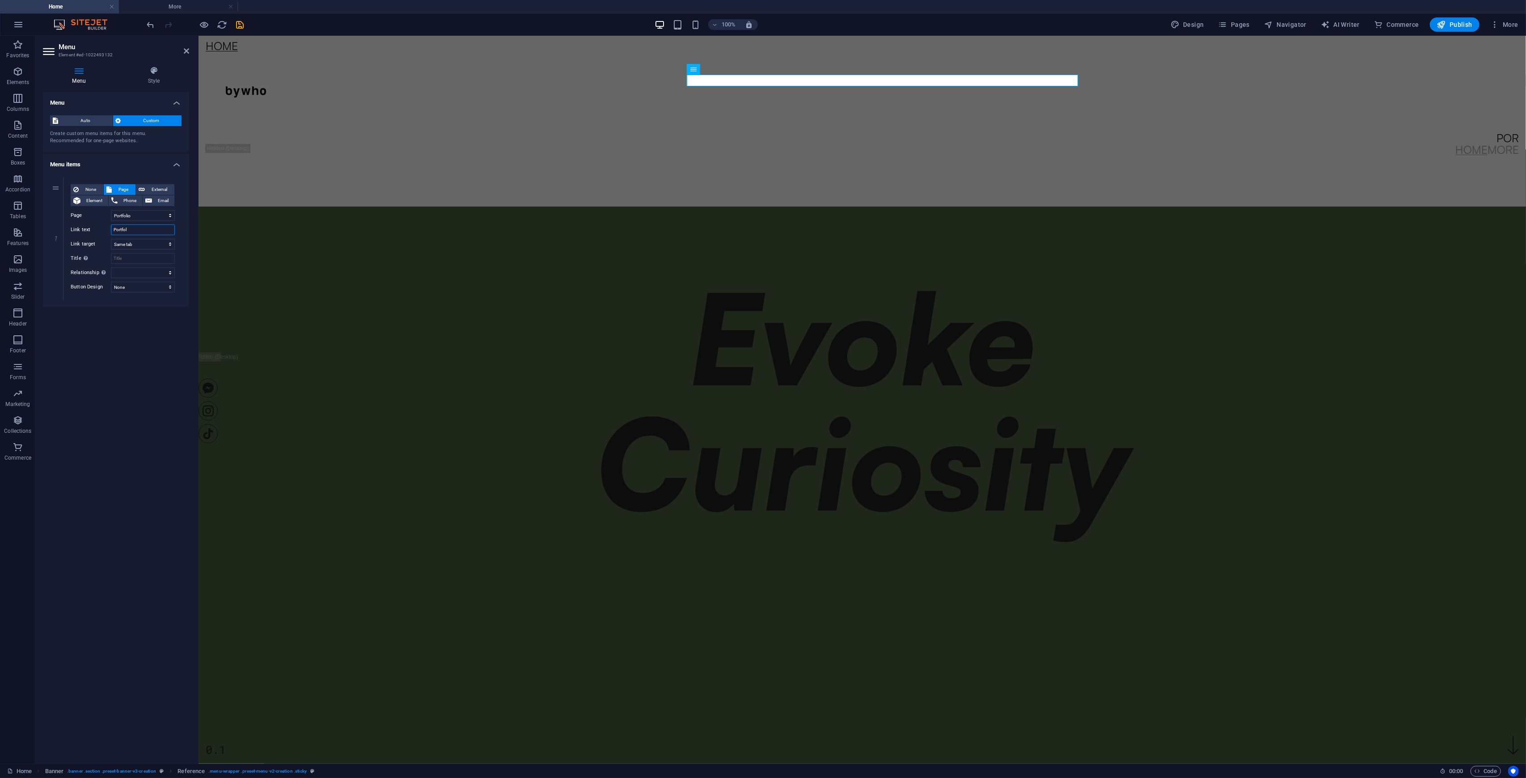
select select
type input "Portfolio"
select select
type input "Portfolio"
click at [106, 394] on div "Menu Auto Custom Create custom menu items for this menu. Recommended for one-pa…" at bounding box center [116, 424] width 146 height 665
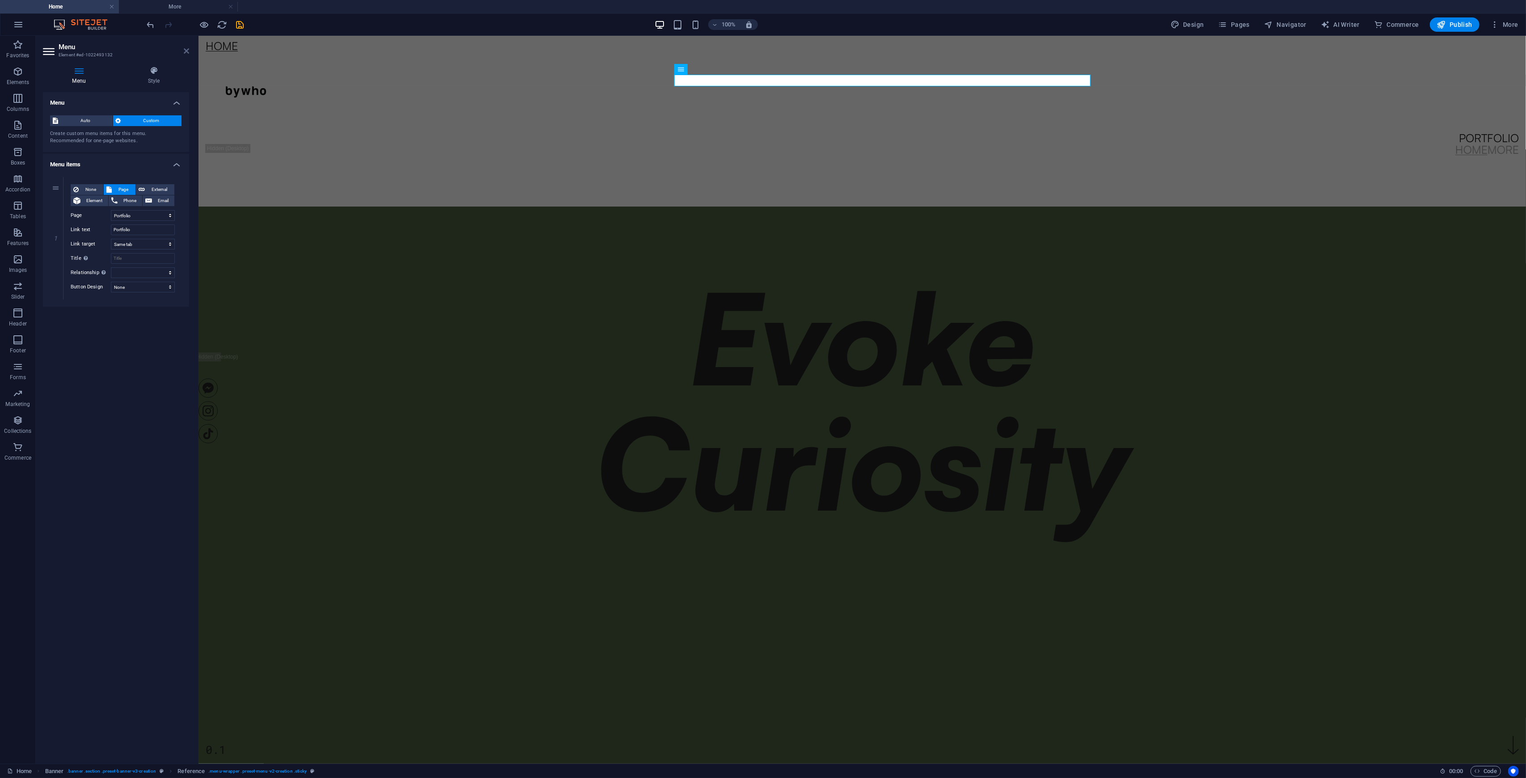
click at [185, 49] on icon at bounding box center [186, 50] width 5 height 7
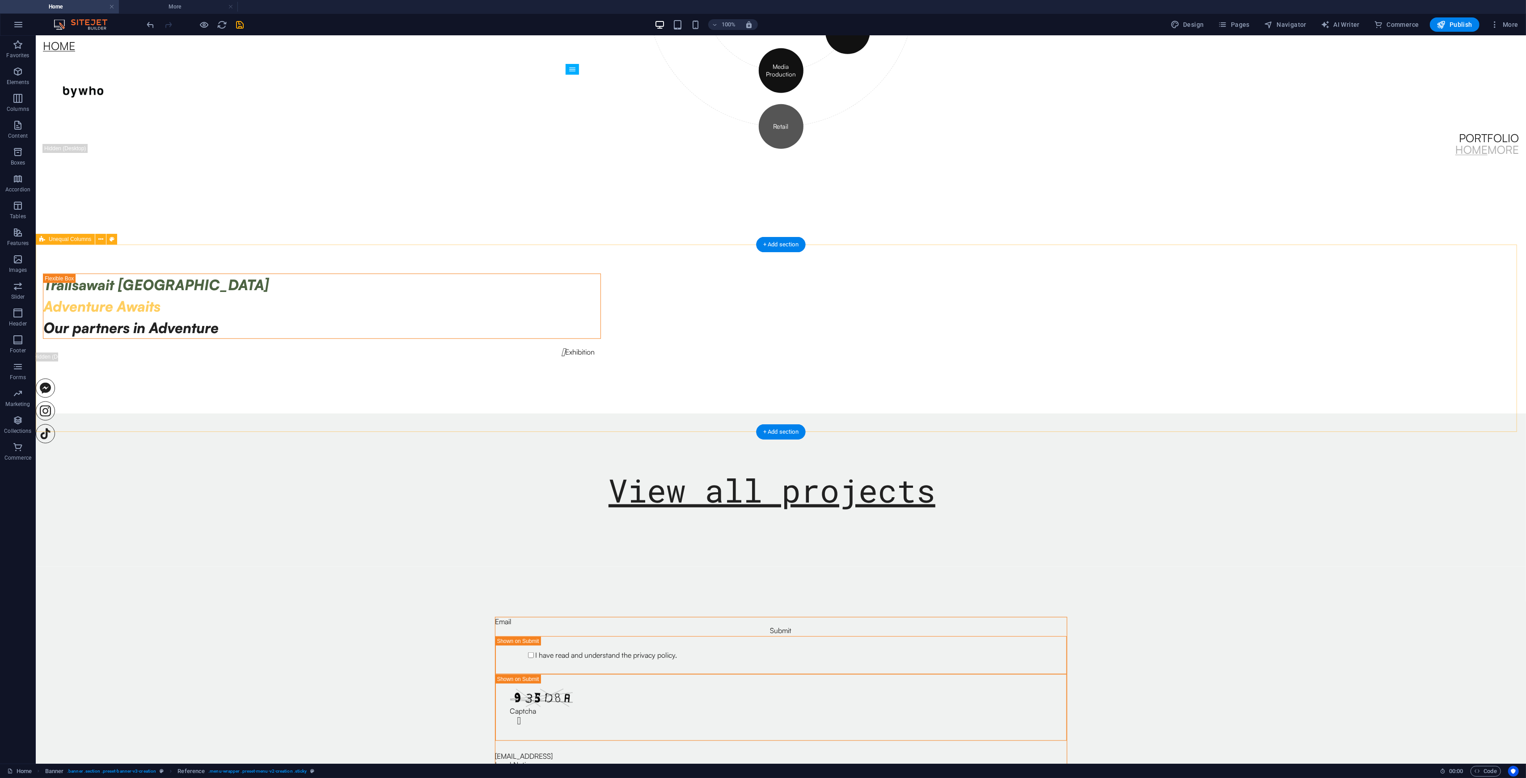
scroll to position [1133, 0]
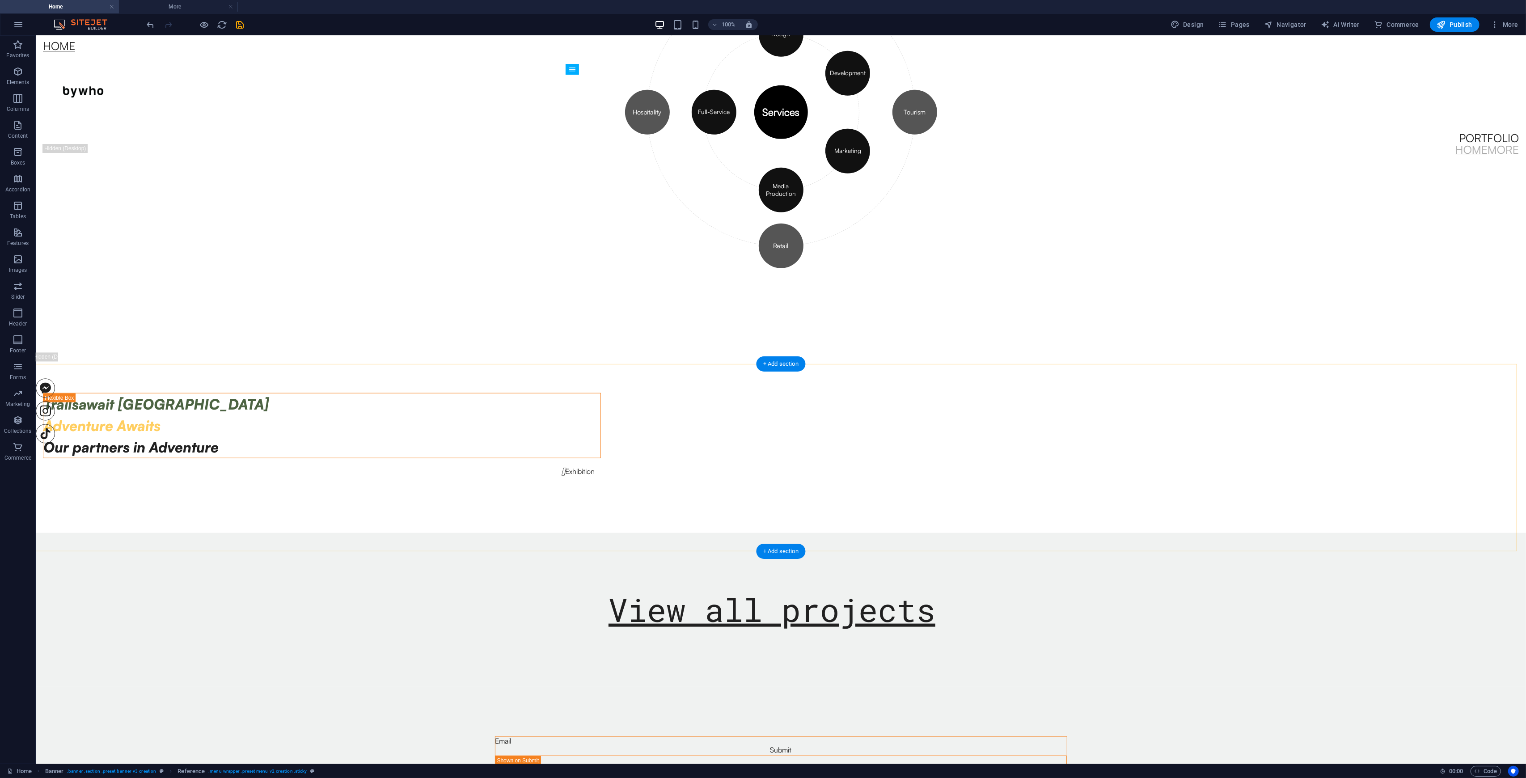
click at [779, 358] on div "+ Add section" at bounding box center [781, 363] width 50 height 15
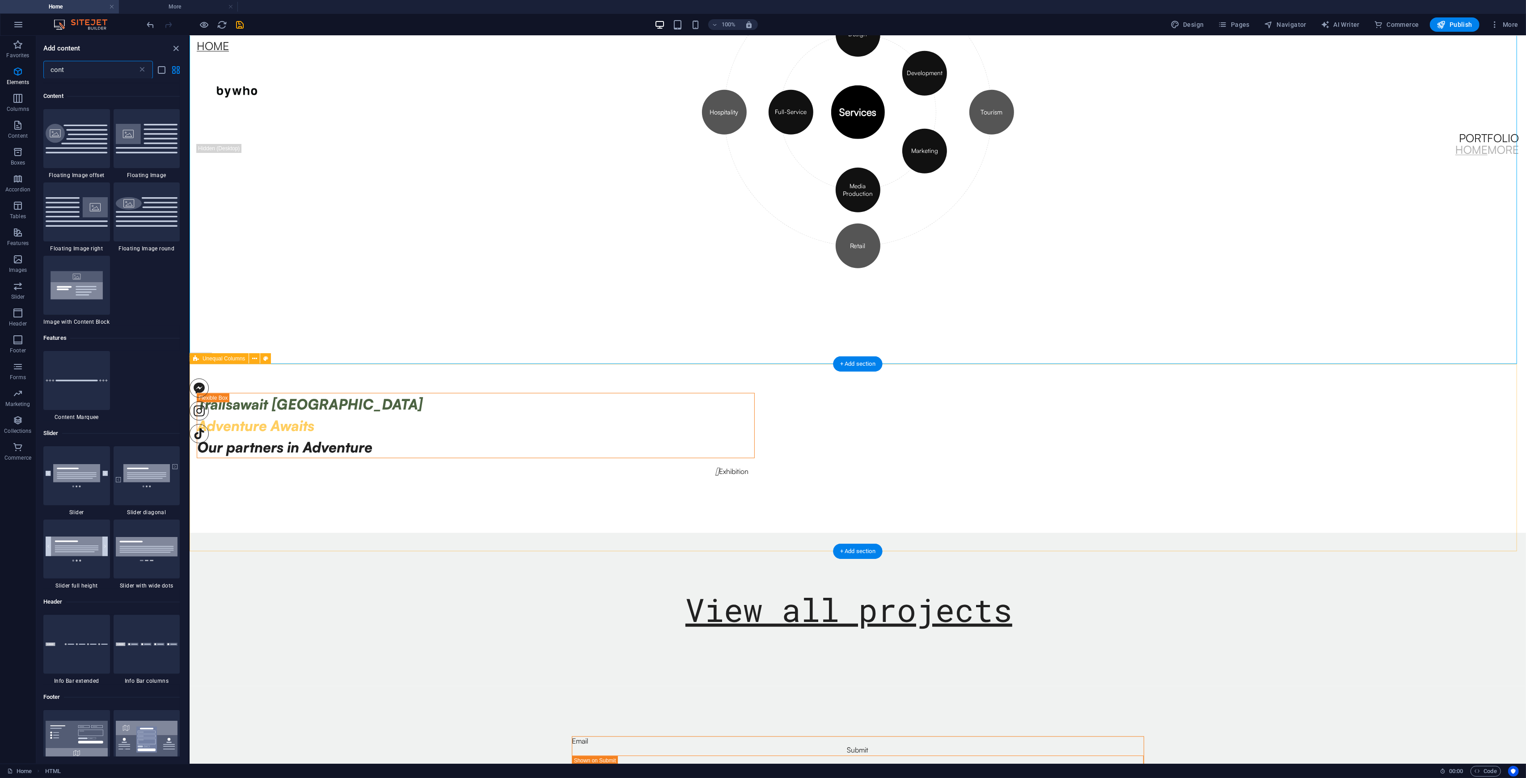
scroll to position [405, 0]
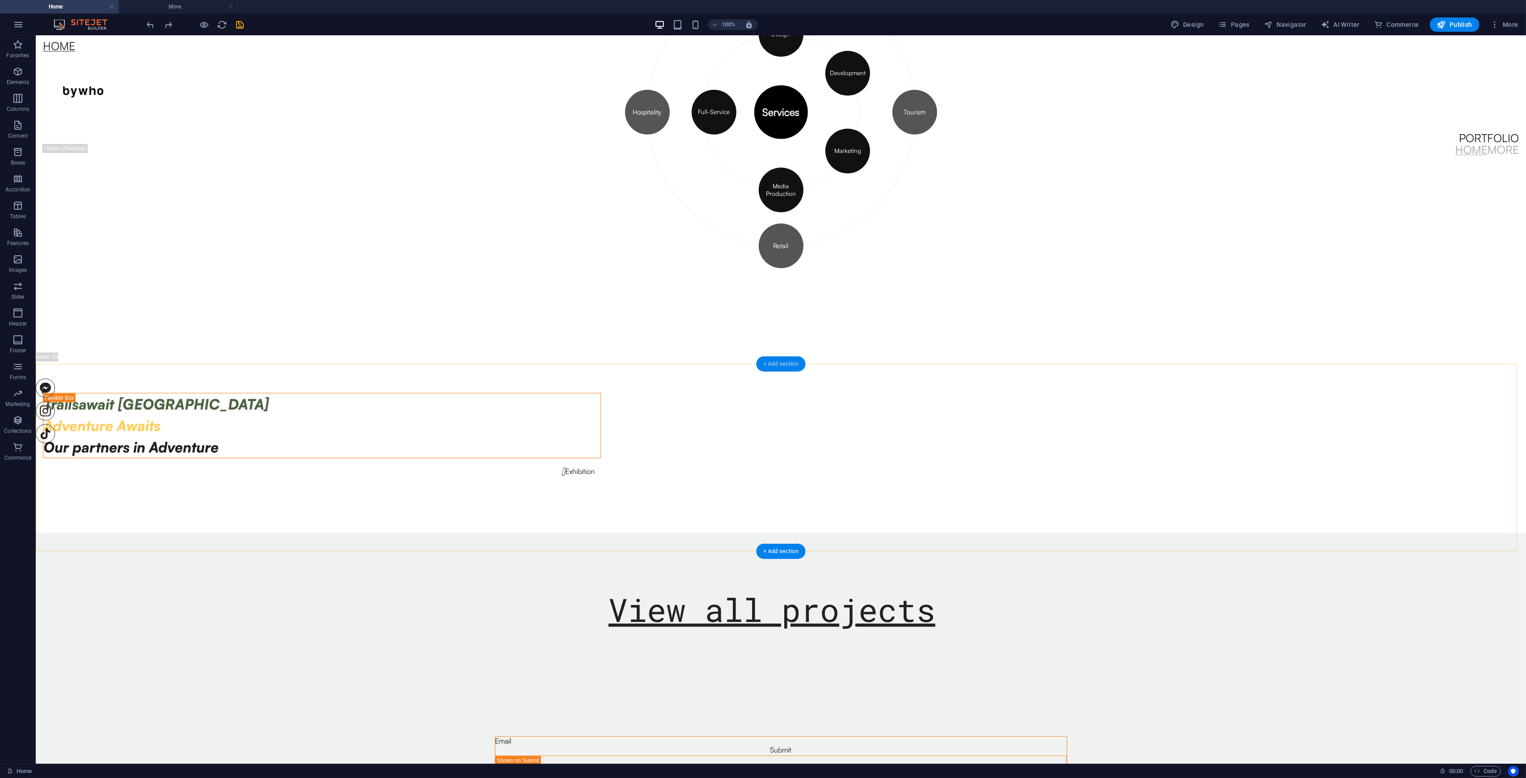
drag, startPoint x: 786, startPoint y: 365, endPoint x: 597, endPoint y: 333, distance: 192.3
click at [786, 365] on div "+ Add section" at bounding box center [781, 363] width 50 height 15
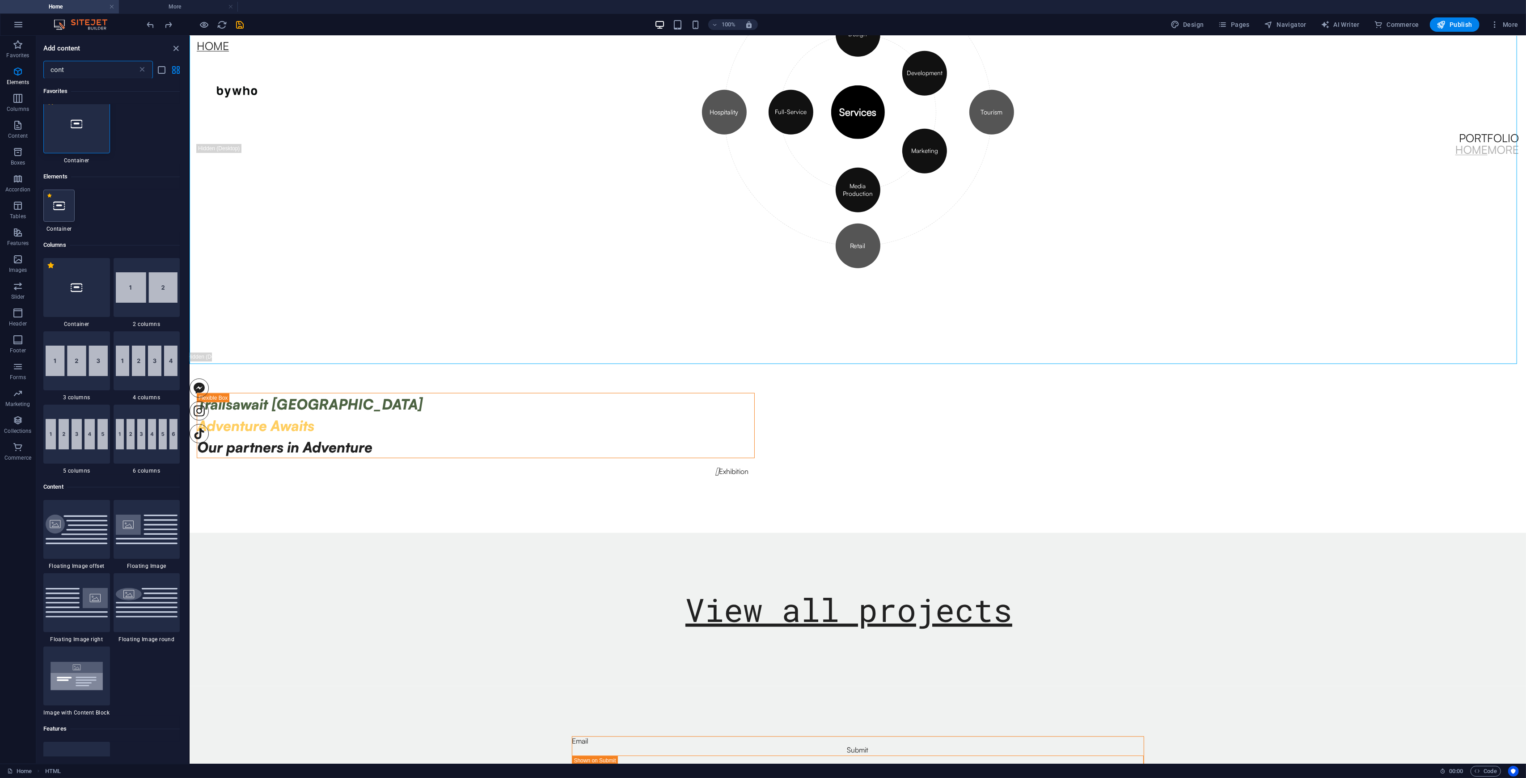
scroll to position [0, 0]
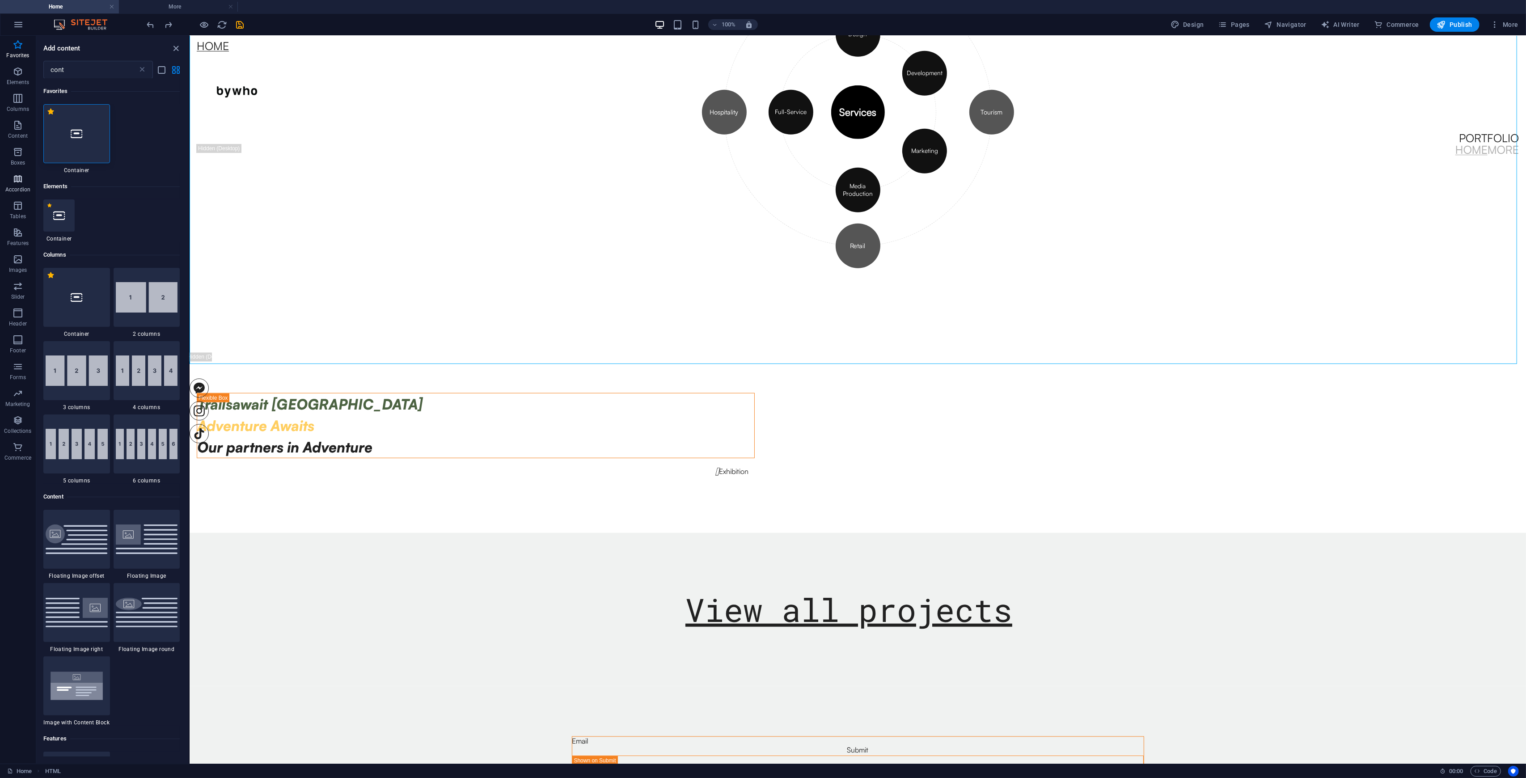
click at [9, 180] on span "Accordion" at bounding box center [18, 184] width 36 height 21
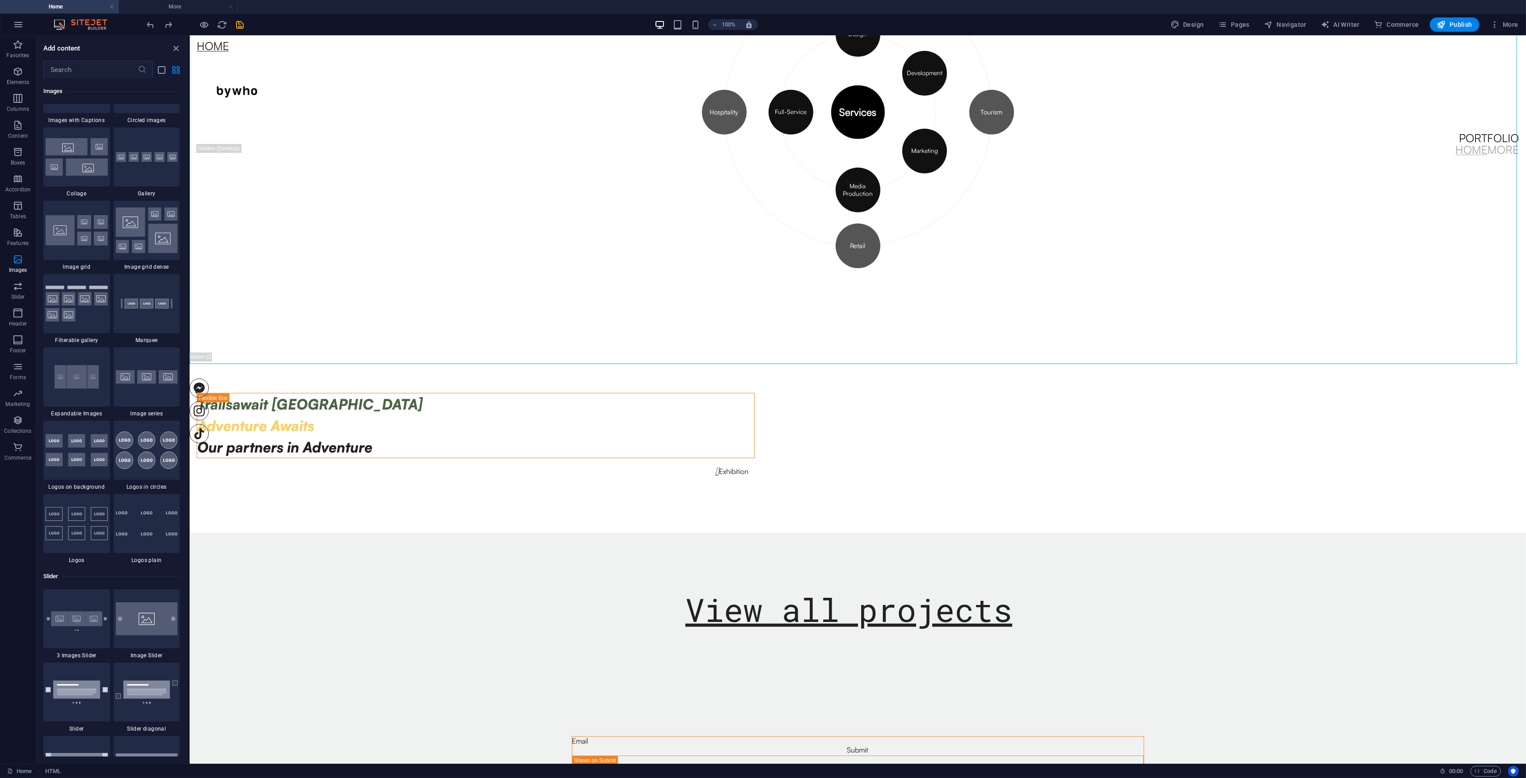
scroll to position [4644, 0]
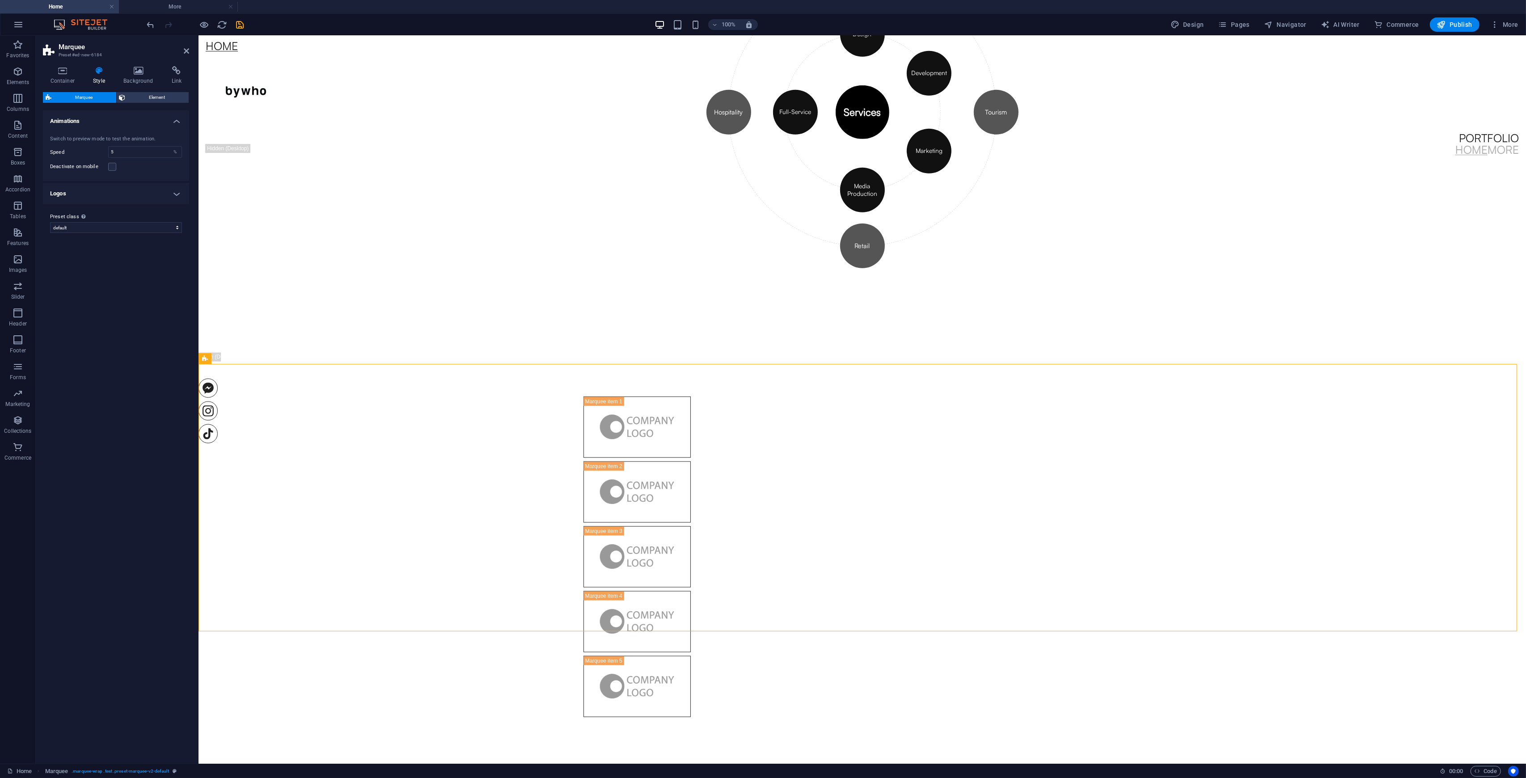
click at [167, 195] on h4 "Logos" at bounding box center [116, 193] width 146 height 21
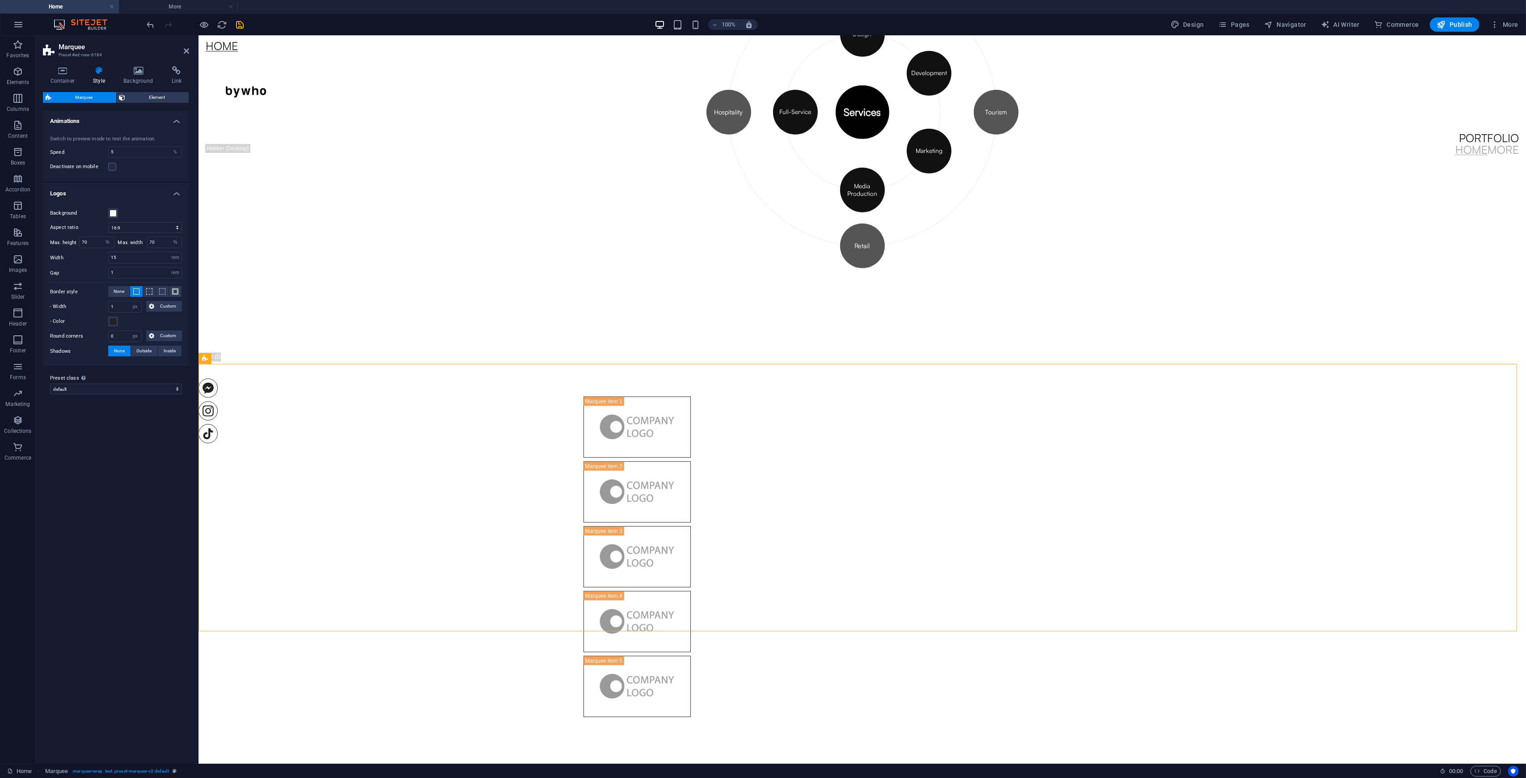
click at [133, 169] on div "Deactivate on mobile" at bounding box center [116, 166] width 132 height 11
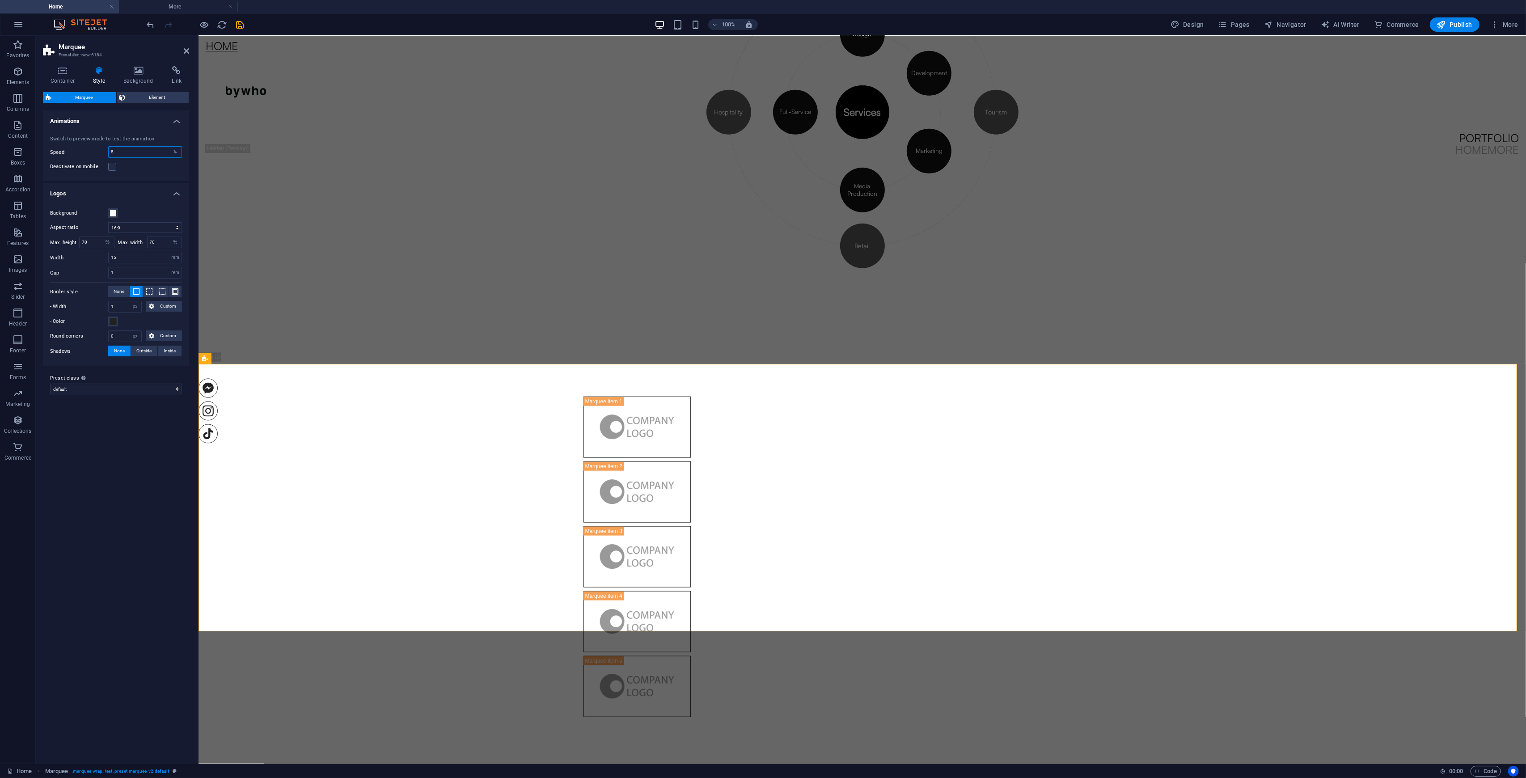
click at [137, 154] on input "5" at bounding box center [145, 152] width 73 height 11
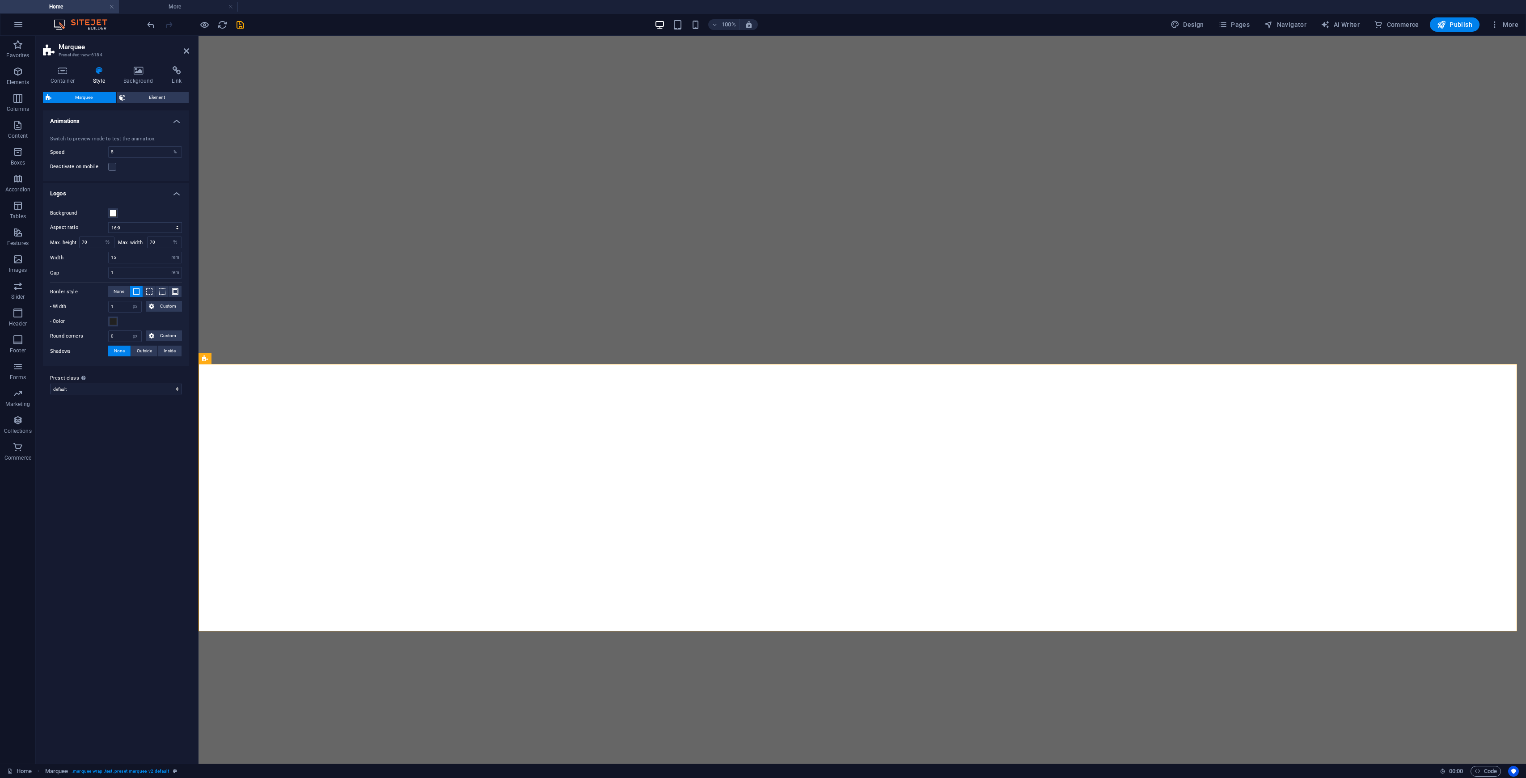
select select "16/9"
select select "%"
select select "rem"
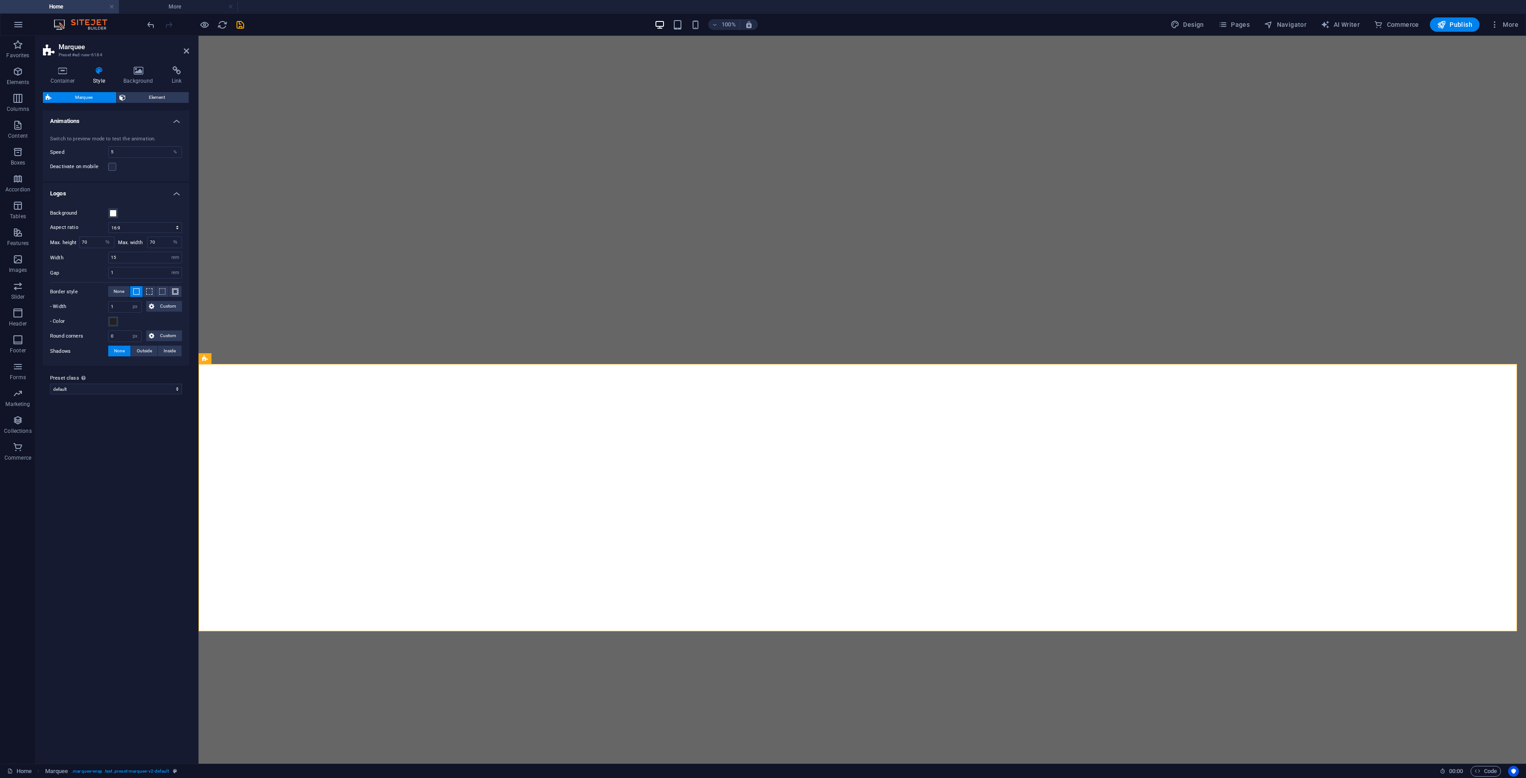
select select "px"
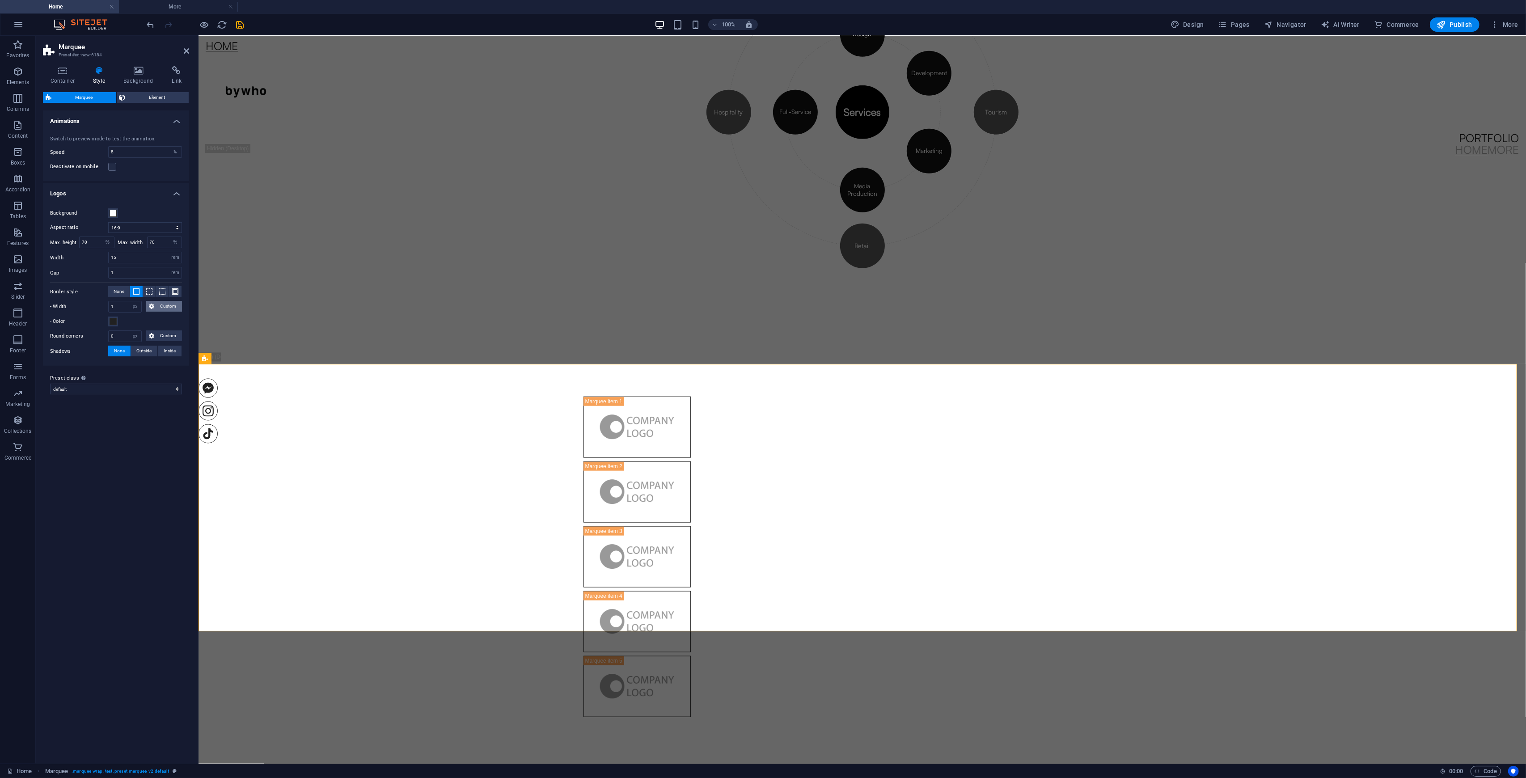
click at [163, 309] on span "Custom" at bounding box center [168, 306] width 22 height 11
click at [160, 330] on input "1" at bounding box center [165, 329] width 32 height 11
type input "5"
select select "DISABLED_OPTION_VALUE"
type input "1"
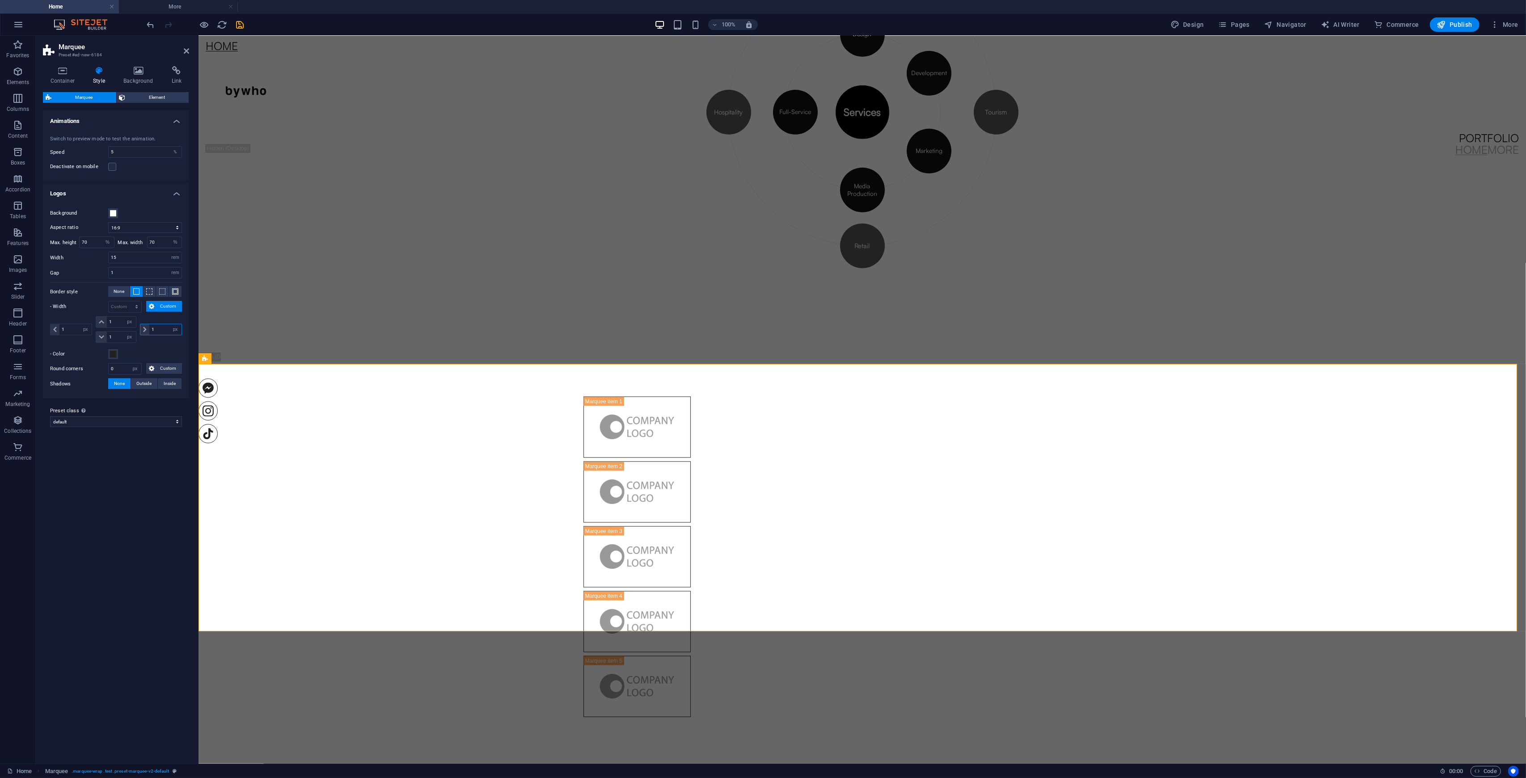
type input "1"
select select "px"
click at [61, 74] on icon at bounding box center [62, 70] width 39 height 9
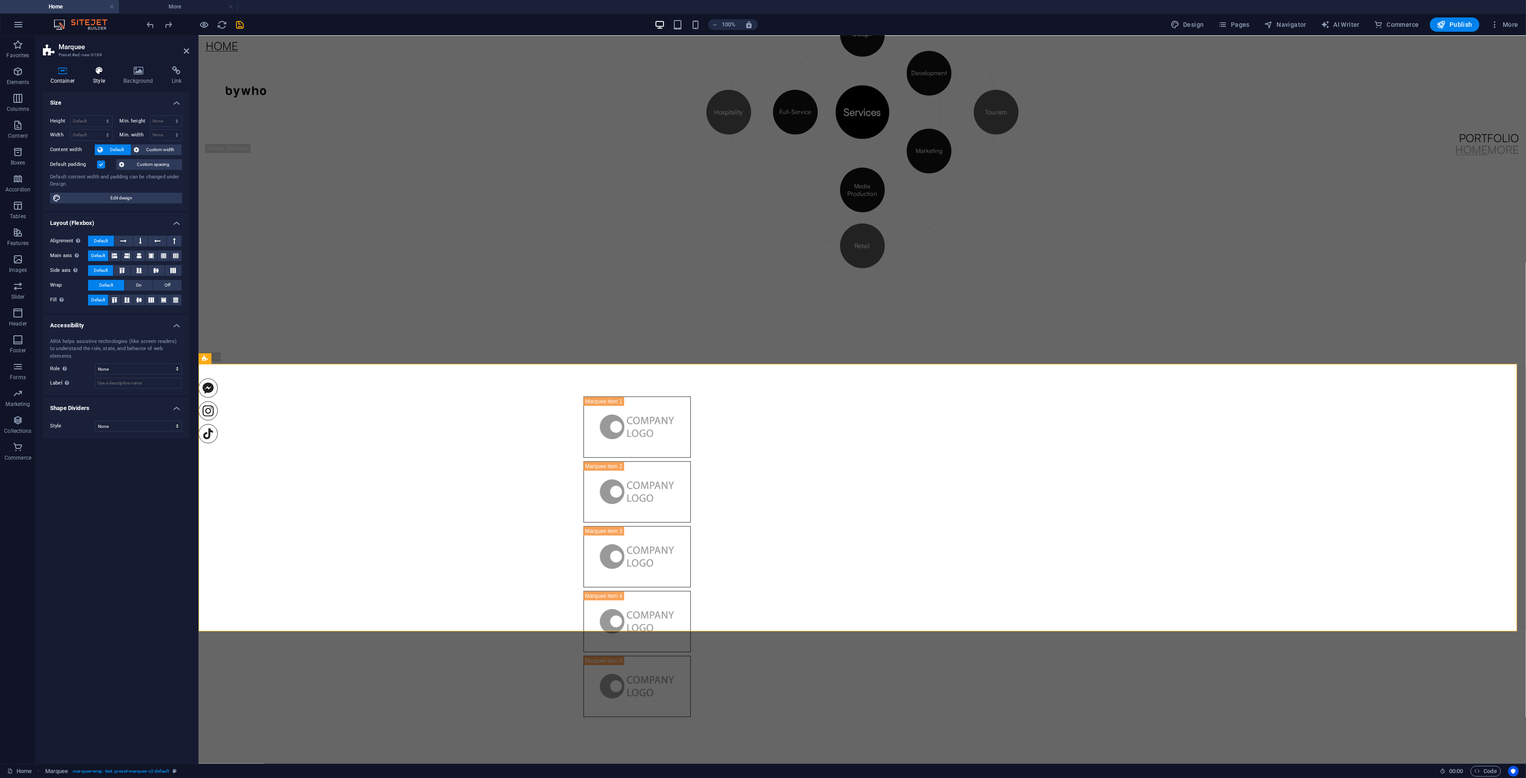
click at [92, 76] on h4 "Style" at bounding box center [101, 75] width 30 height 19
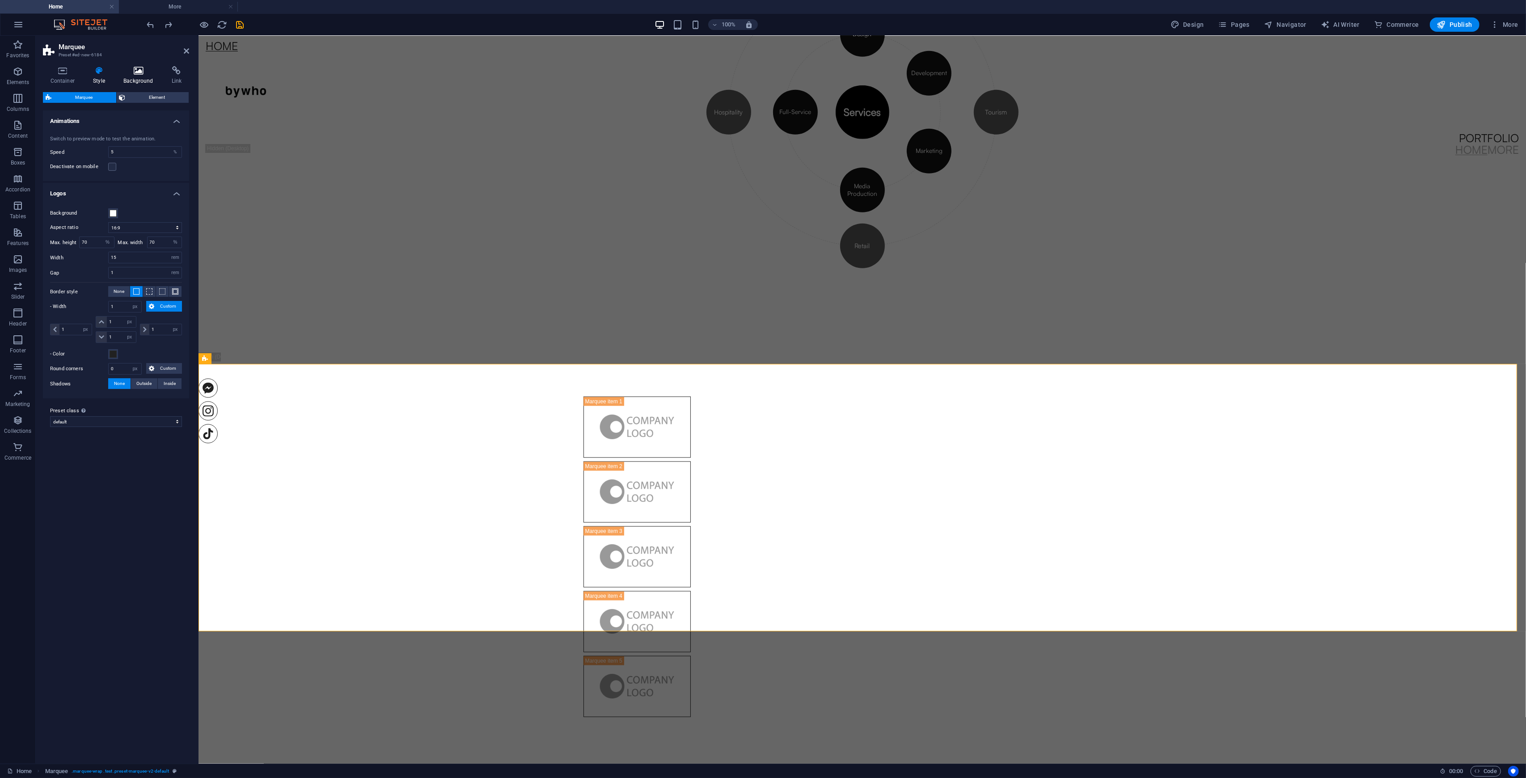
click at [126, 67] on icon at bounding box center [138, 70] width 45 height 9
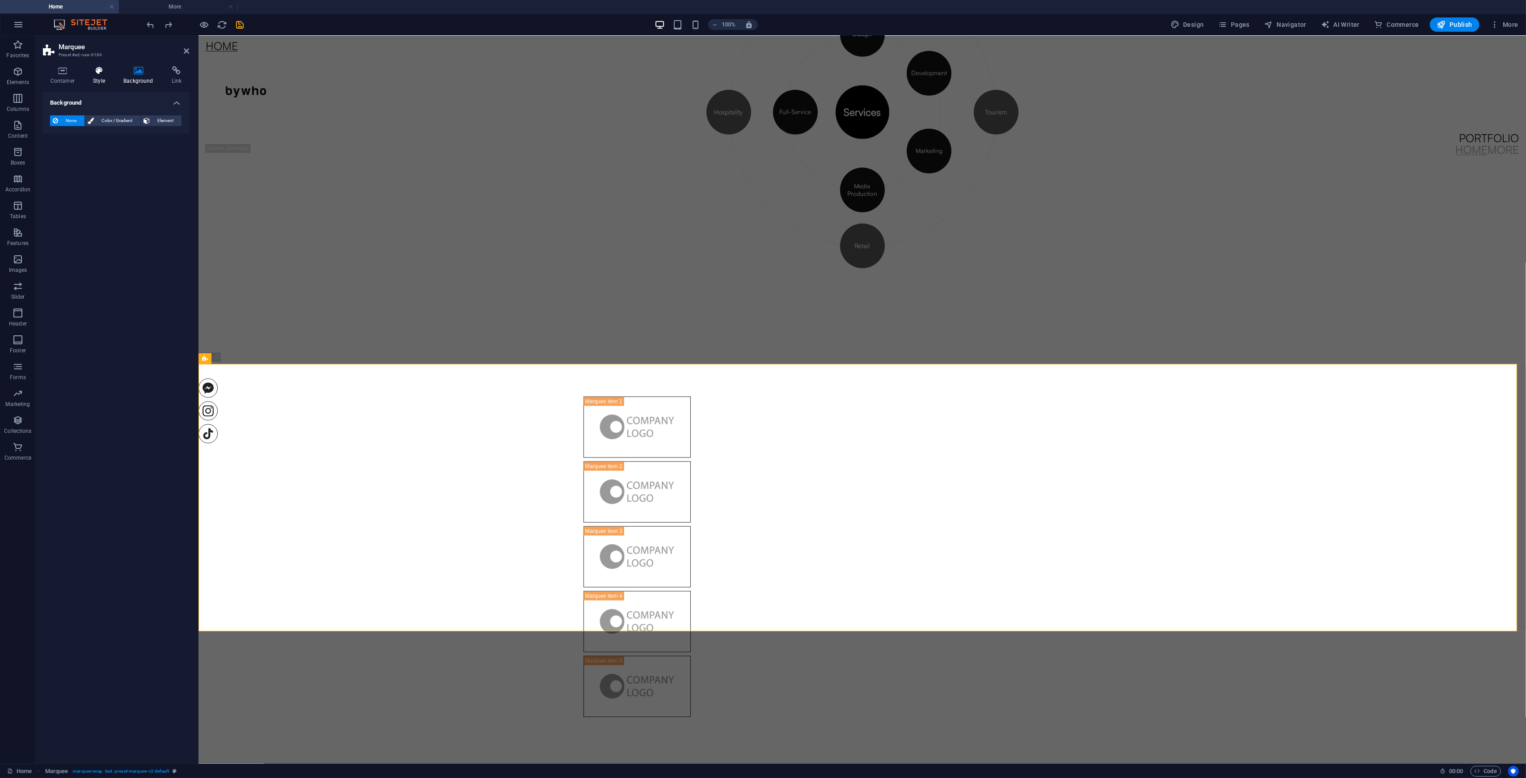
click at [86, 67] on icon at bounding box center [99, 70] width 27 height 9
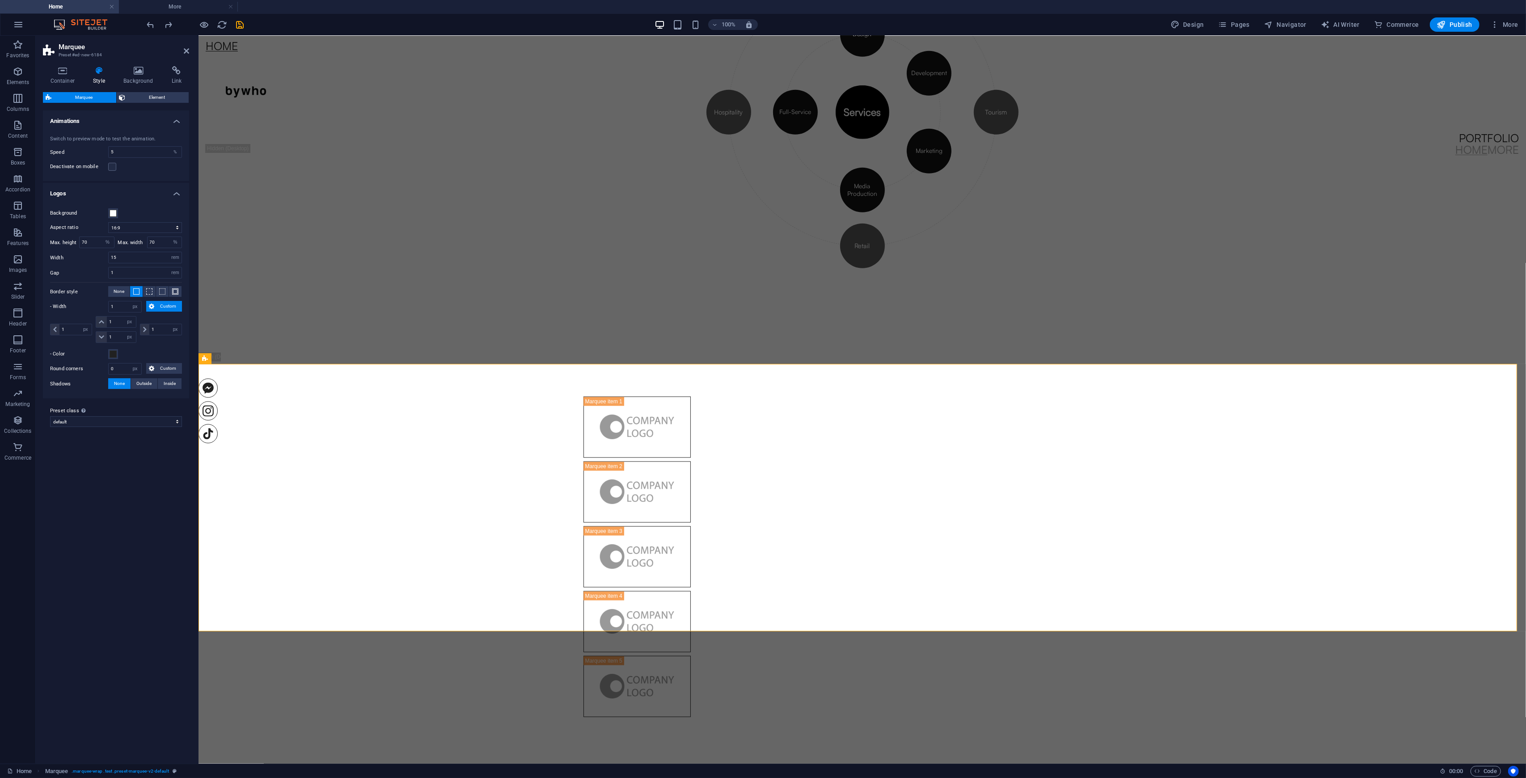
click at [94, 69] on icon at bounding box center [99, 70] width 27 height 9
click at [74, 74] on icon at bounding box center [62, 70] width 39 height 9
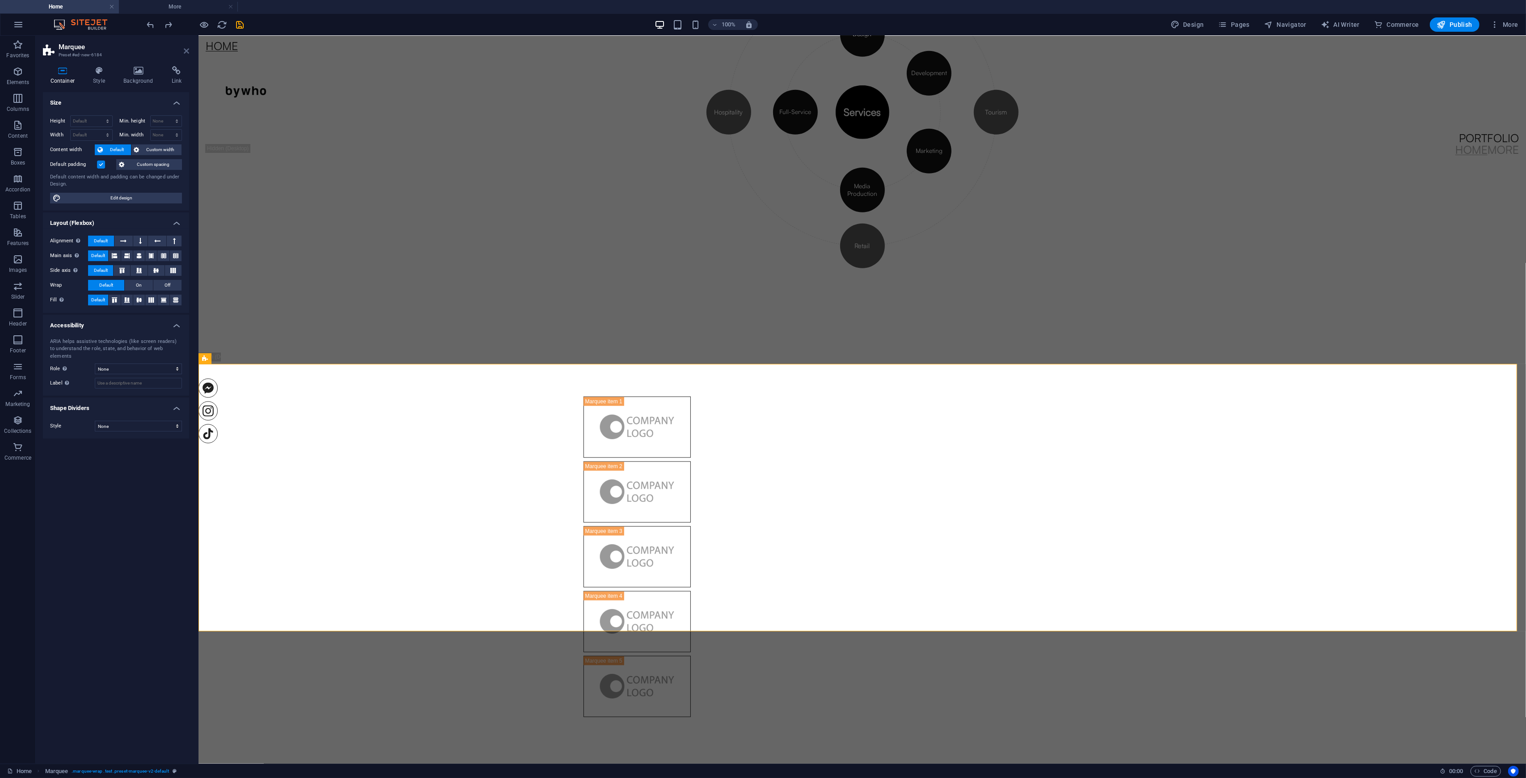
click at [185, 49] on icon at bounding box center [186, 50] width 5 height 7
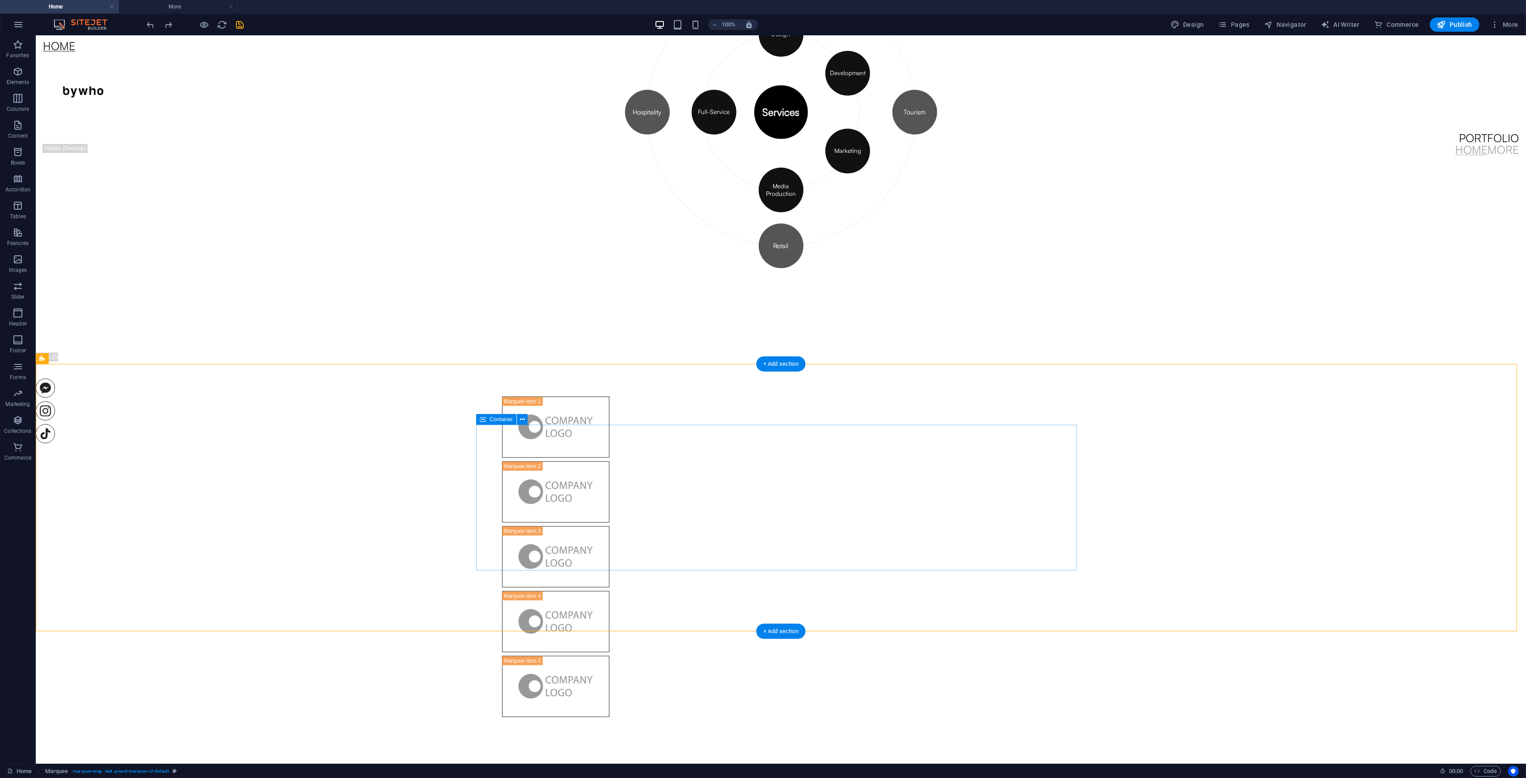
click at [793, 509] on div at bounding box center [781, 557] width 565 height 328
select select "marquee"
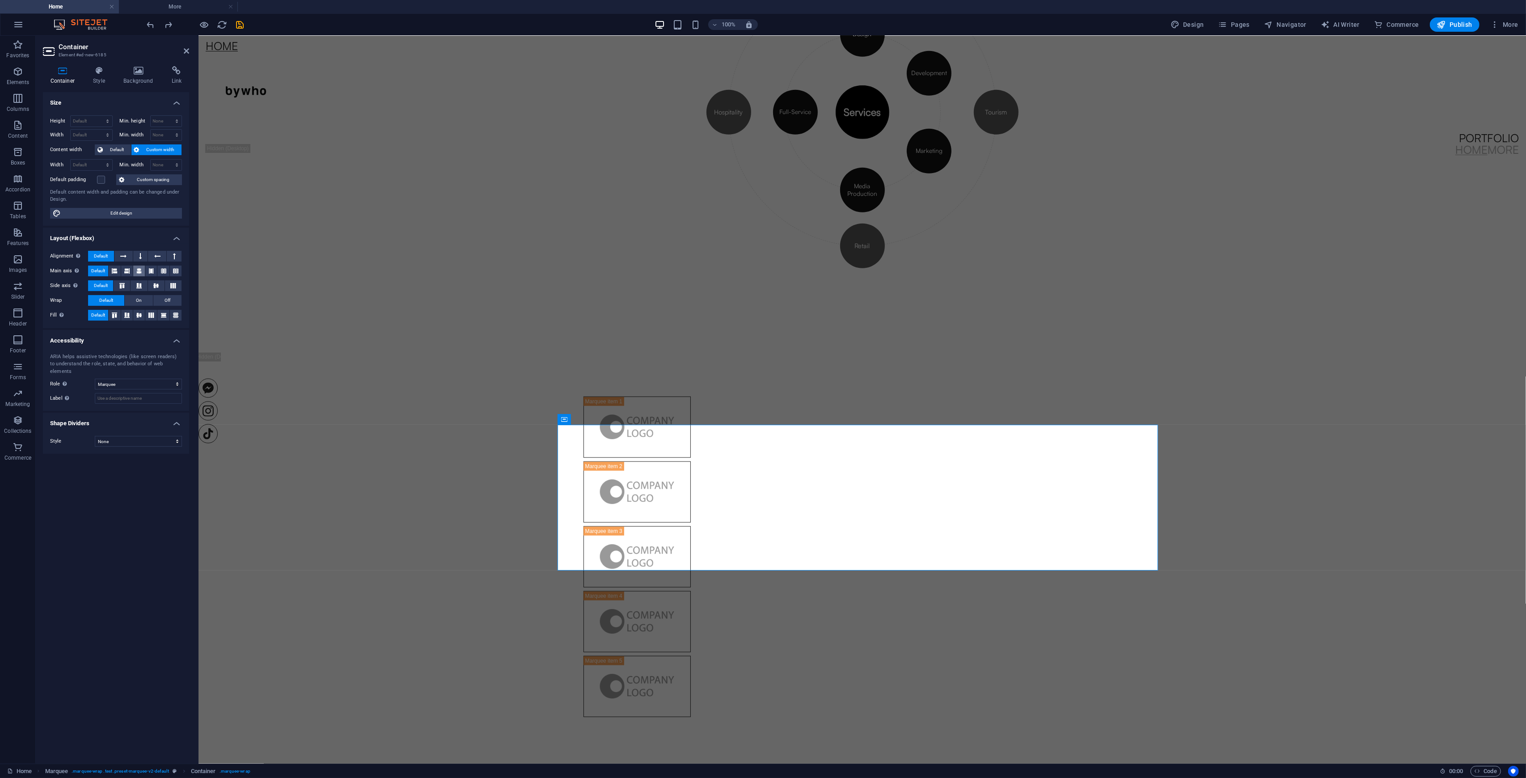
click at [141, 271] on icon at bounding box center [138, 271] width 5 height 11
click at [139, 314] on icon at bounding box center [139, 315] width 11 height 5
click at [106, 165] on select "Default px rem % em vh vw" at bounding box center [92, 165] width 42 height 11
select select "%"
click at [99, 160] on select "Default px rem % em vh vw" at bounding box center [92, 165] width 42 height 11
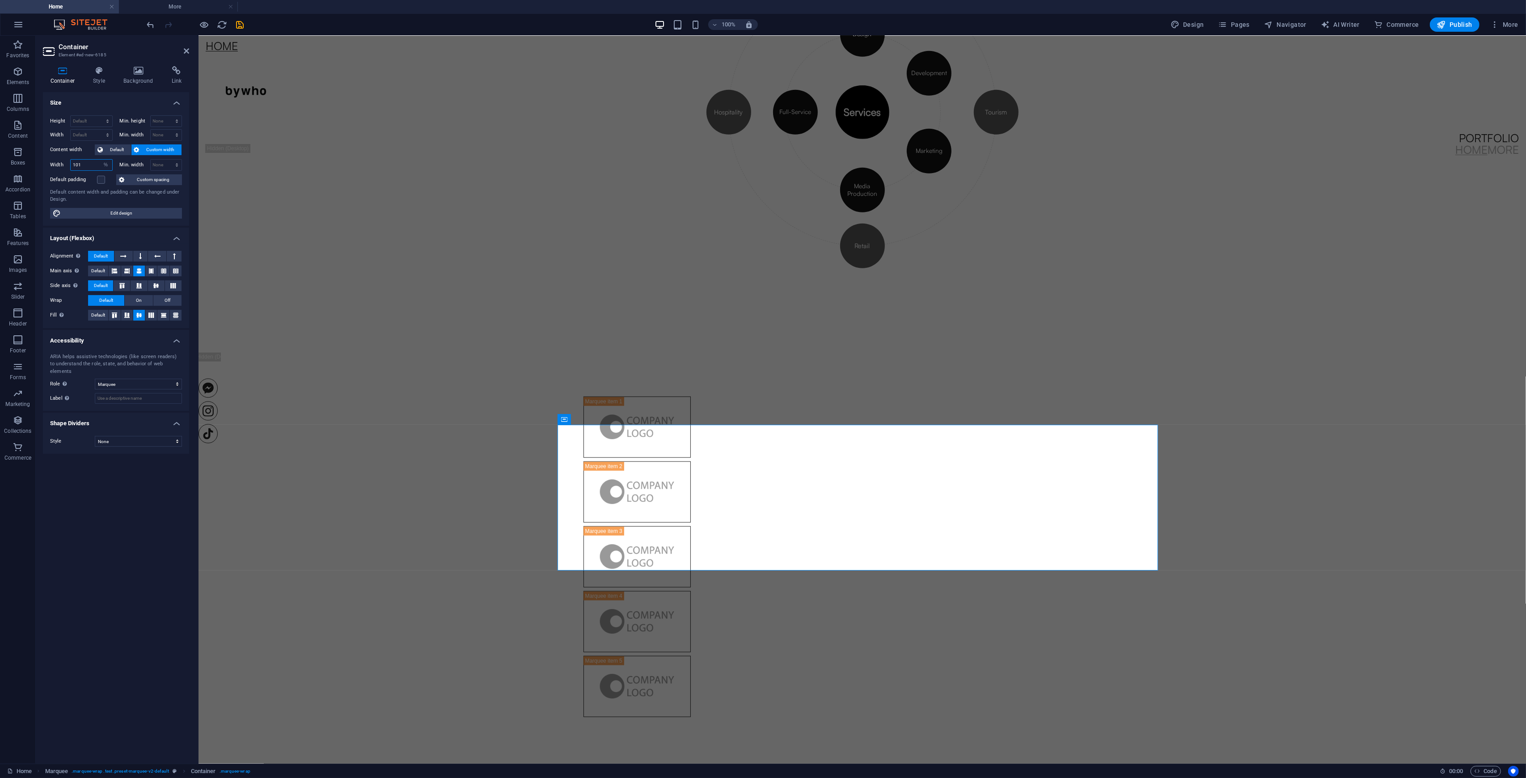
type input "100"
click at [106, 153] on button "Default" at bounding box center [113, 149] width 36 height 11
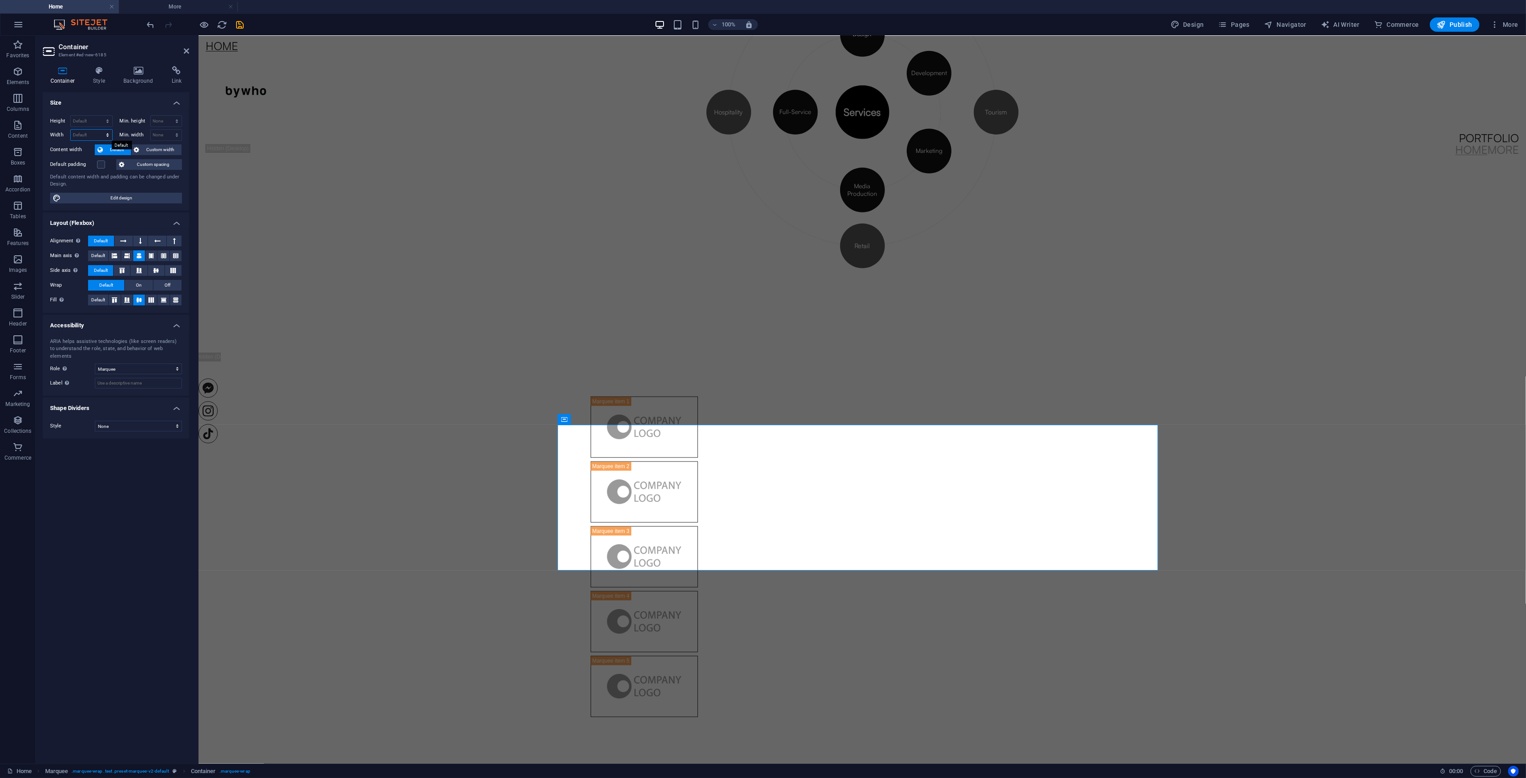
click at [99, 133] on select "Default px rem % em vh vw" at bounding box center [92, 135] width 42 height 11
select select "%"
click at [99, 130] on select "Default px rem % em vh vw" at bounding box center [92, 135] width 42 height 11
type input "100"
click at [112, 98] on h4 "Size" at bounding box center [116, 100] width 146 height 16
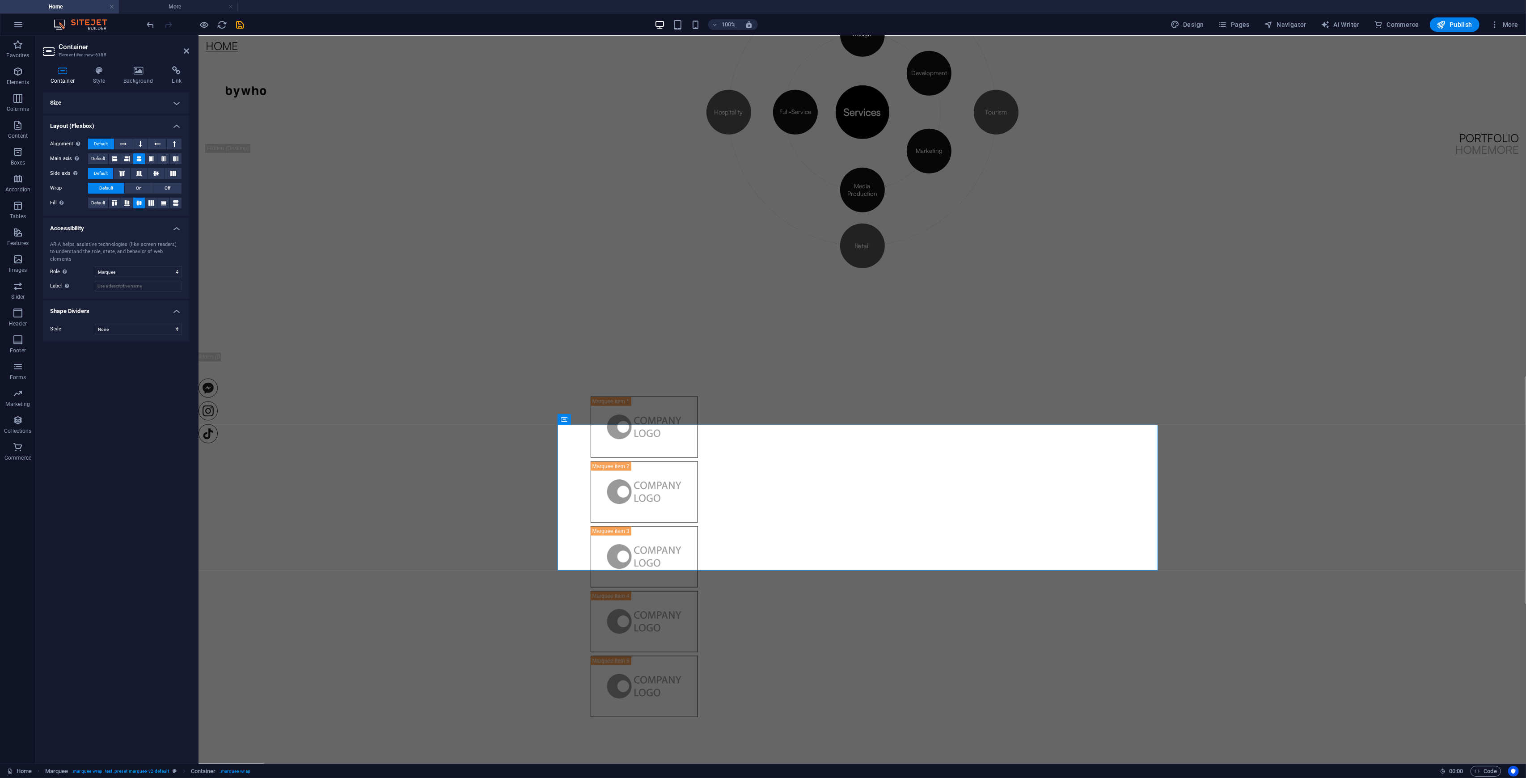
click at [176, 125] on h4 "Layout (Flexbox)" at bounding box center [116, 123] width 146 height 16
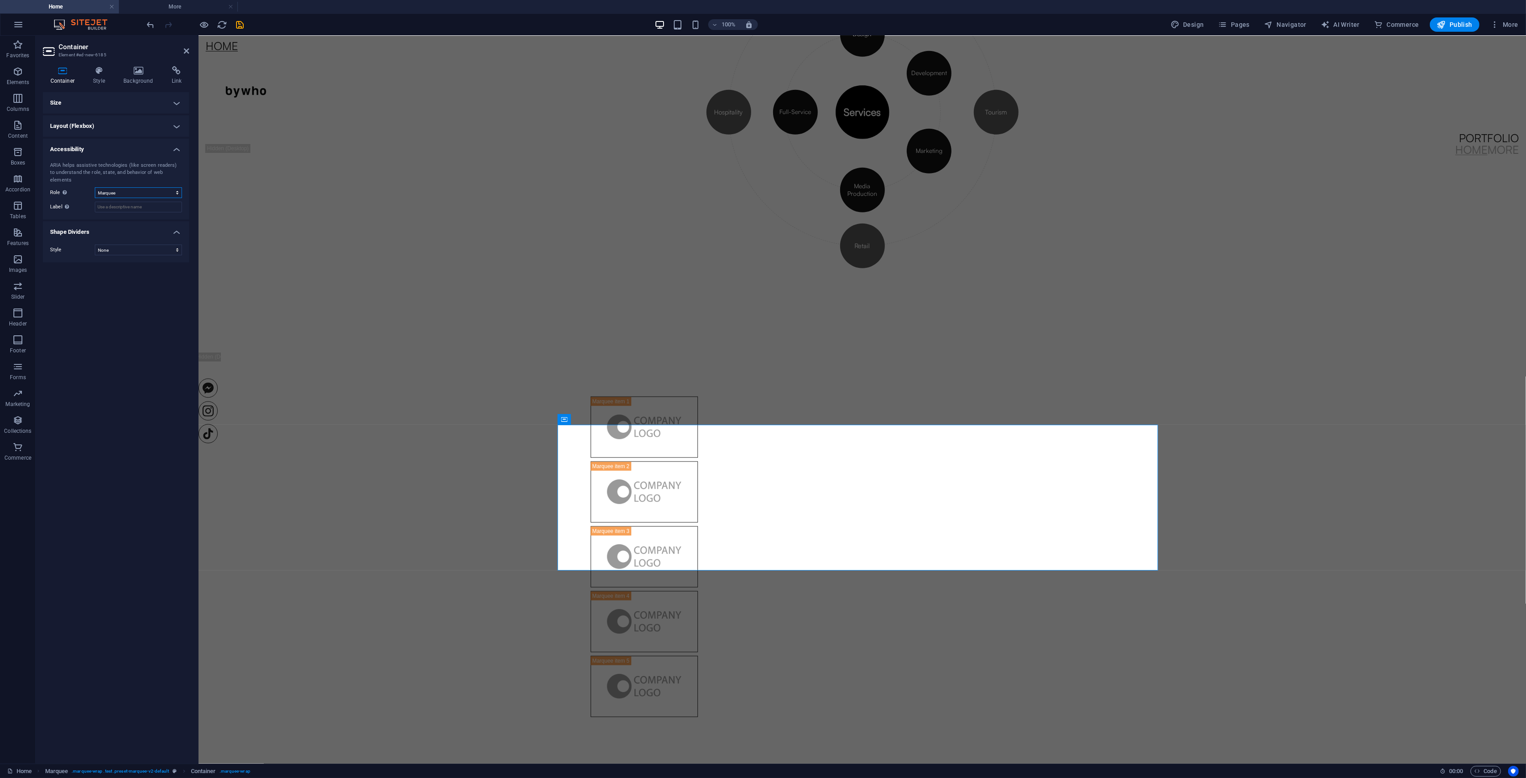
click at [157, 187] on select "None Alert Article Banner Comment Complementary Dialog Footer Header Marquee Pr…" at bounding box center [138, 192] width 87 height 11
drag, startPoint x: 1277, startPoint y: 476, endPoint x: 1441, endPoint y: 475, distance: 163.2
click at [1441, 475] on div at bounding box center [862, 557] width 1328 height 442
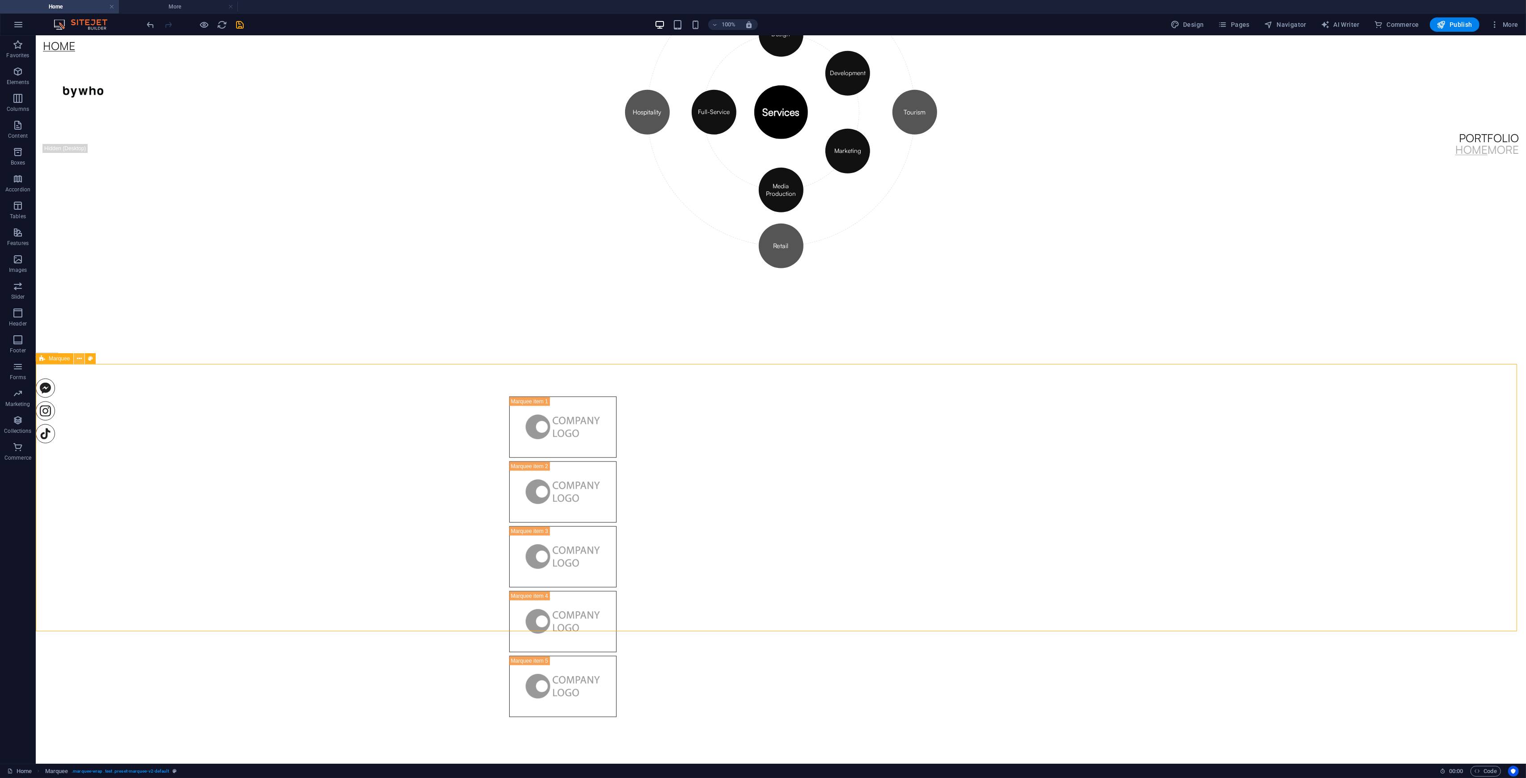
click at [76, 353] on button at bounding box center [79, 358] width 11 height 11
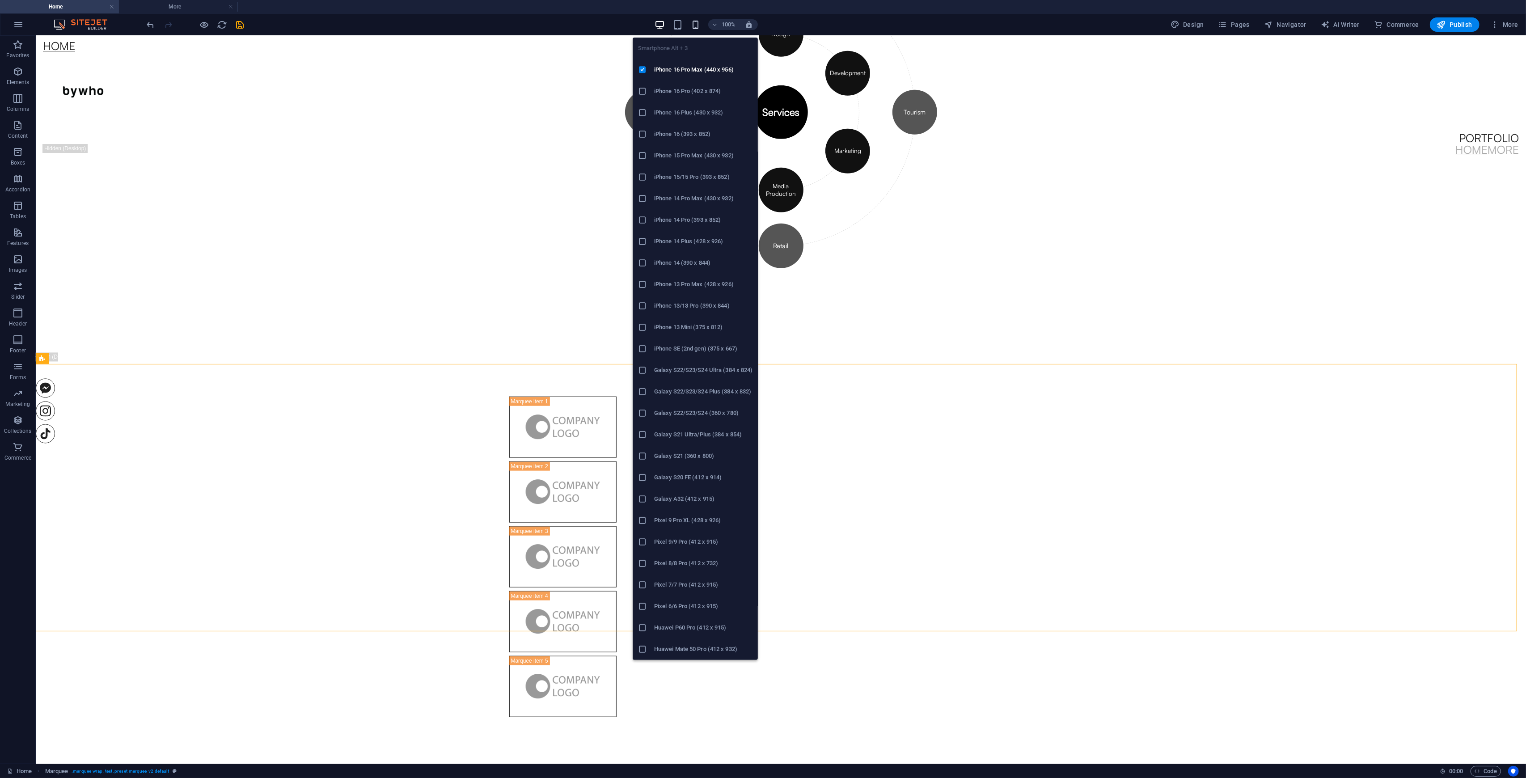
click at [695, 21] on icon "button" at bounding box center [696, 25] width 10 height 10
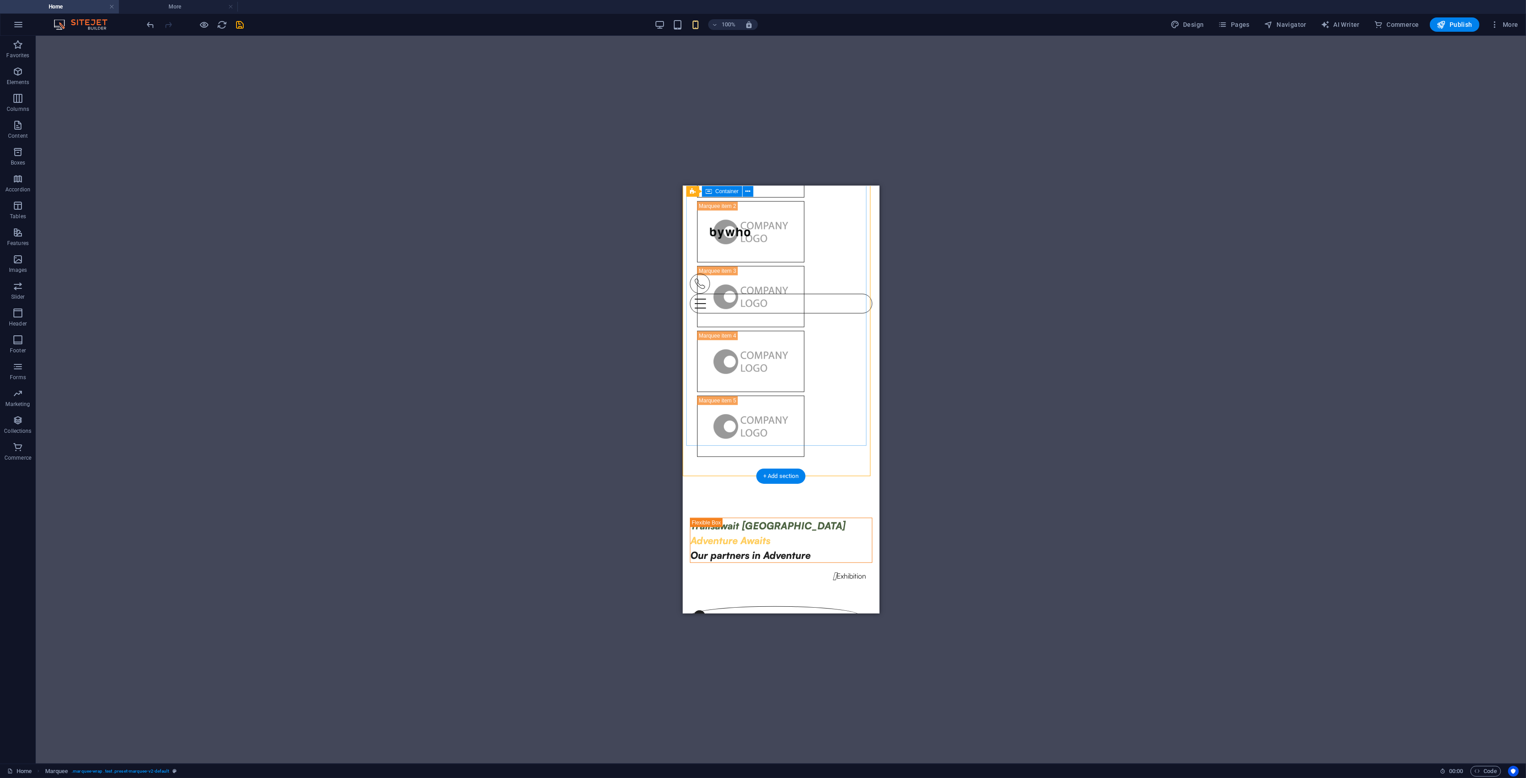
scroll to position [894, 0]
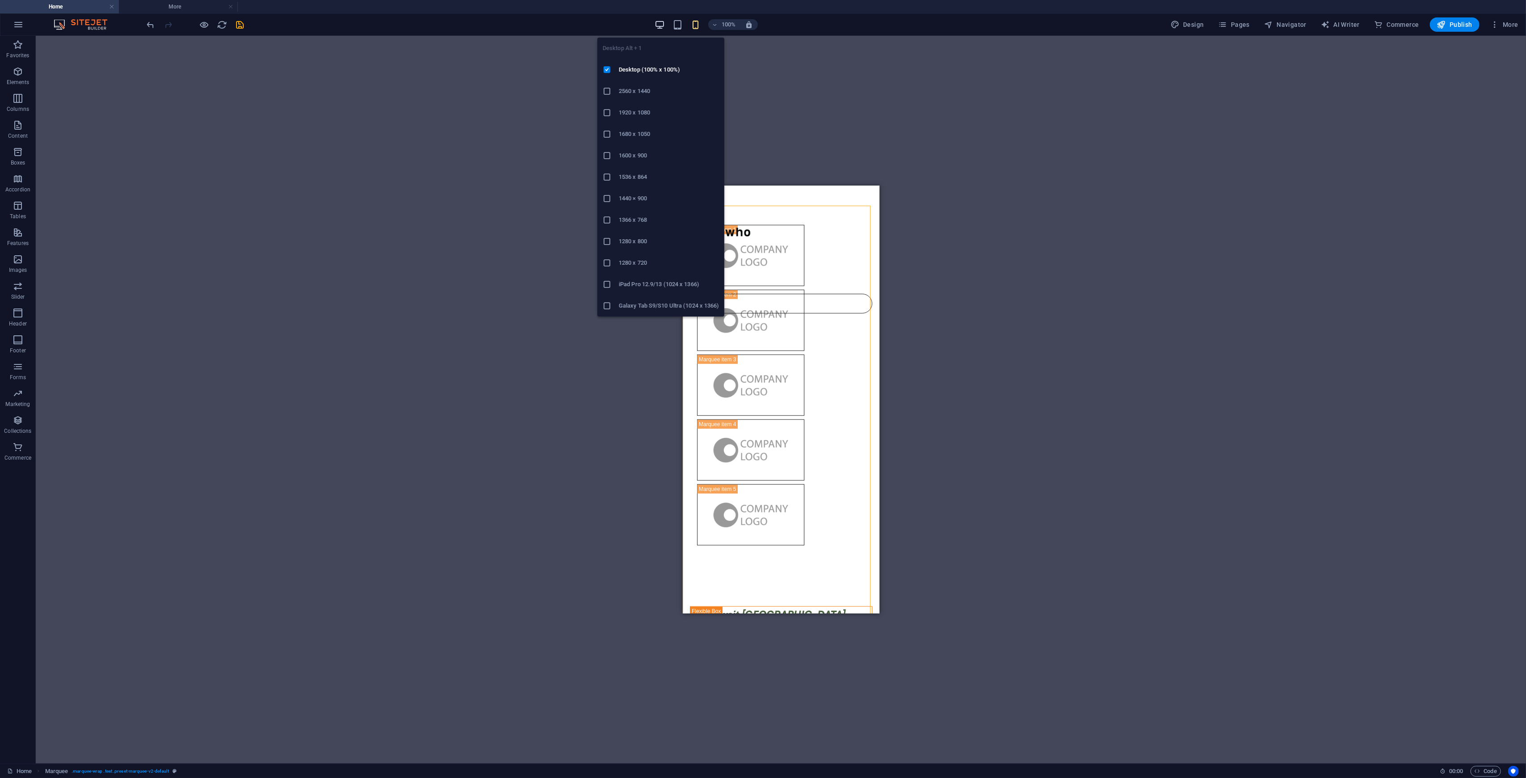
click at [659, 27] on icon "button" at bounding box center [660, 25] width 10 height 10
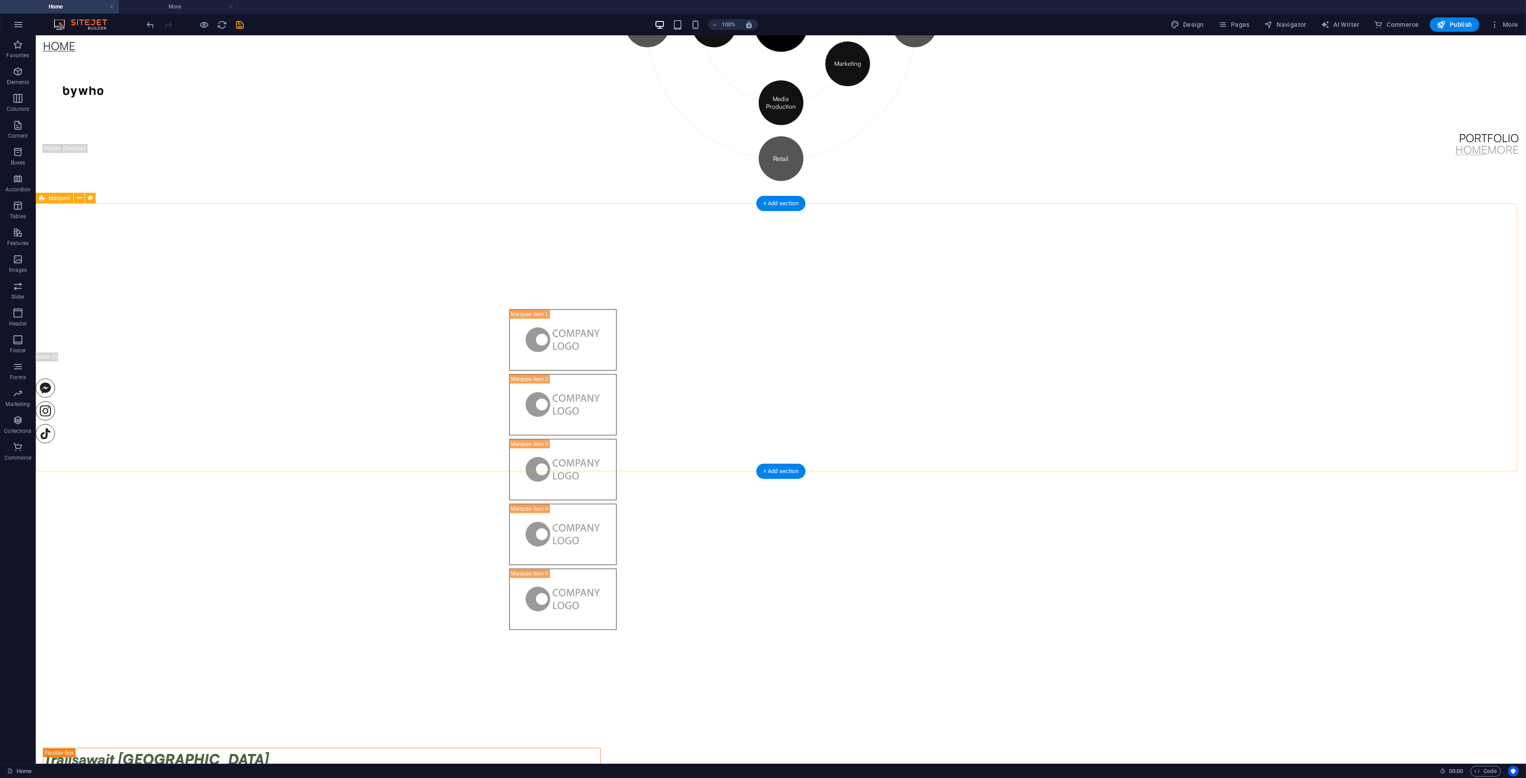
scroll to position [1299, 0]
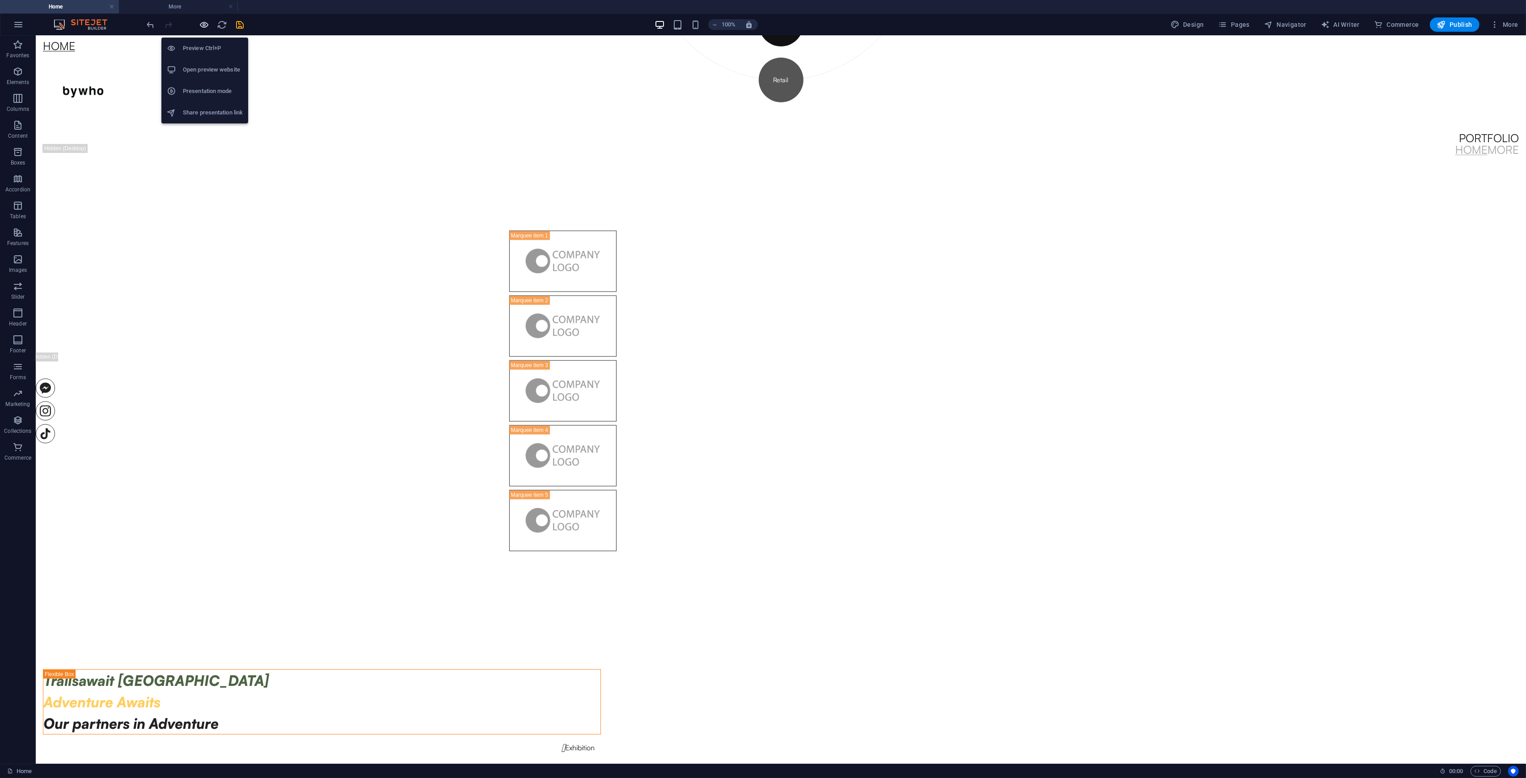
click at [204, 22] on icon "button" at bounding box center [204, 25] width 10 height 10
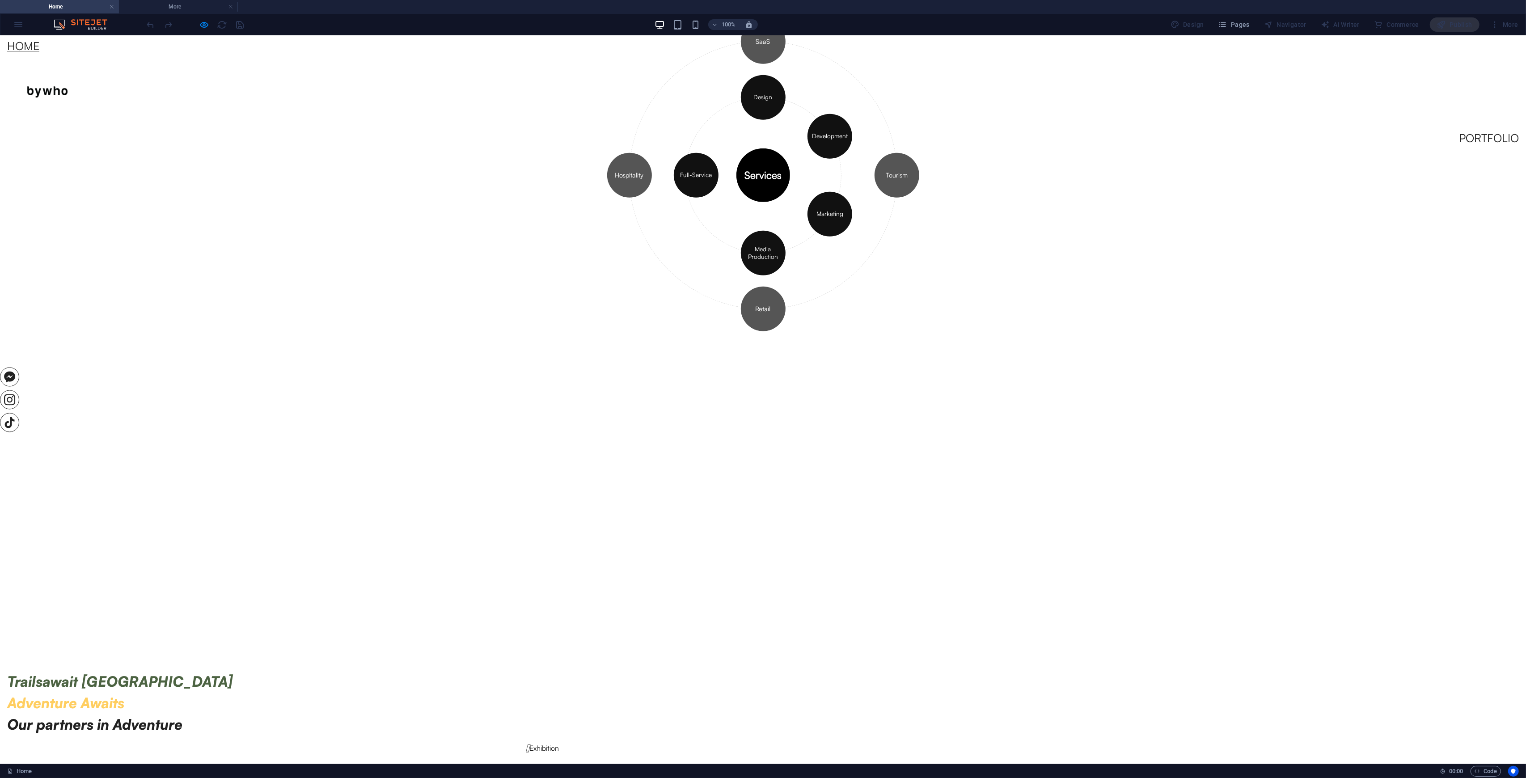
scroll to position [1052, 0]
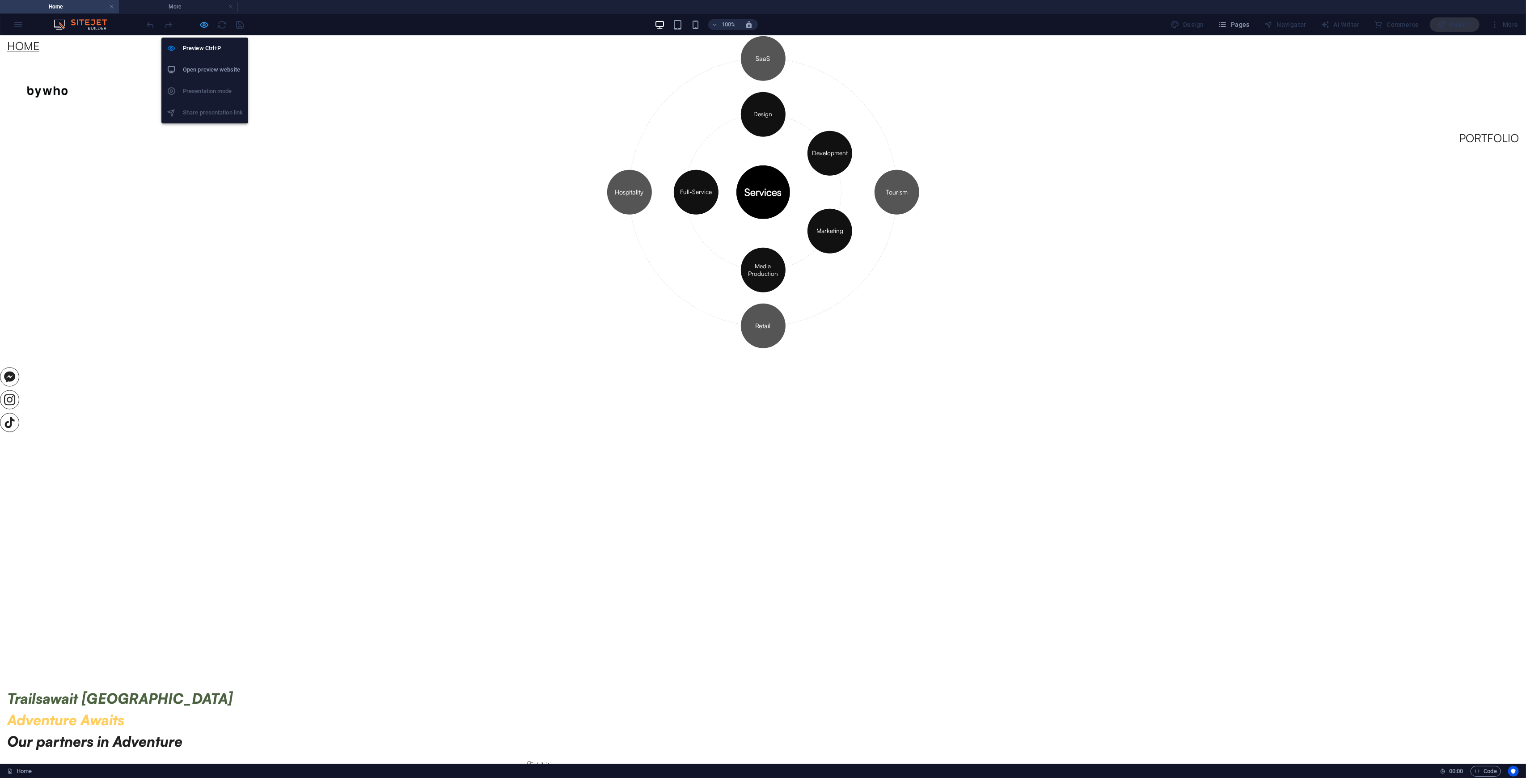
click at [204, 27] on icon "button" at bounding box center [204, 25] width 10 height 10
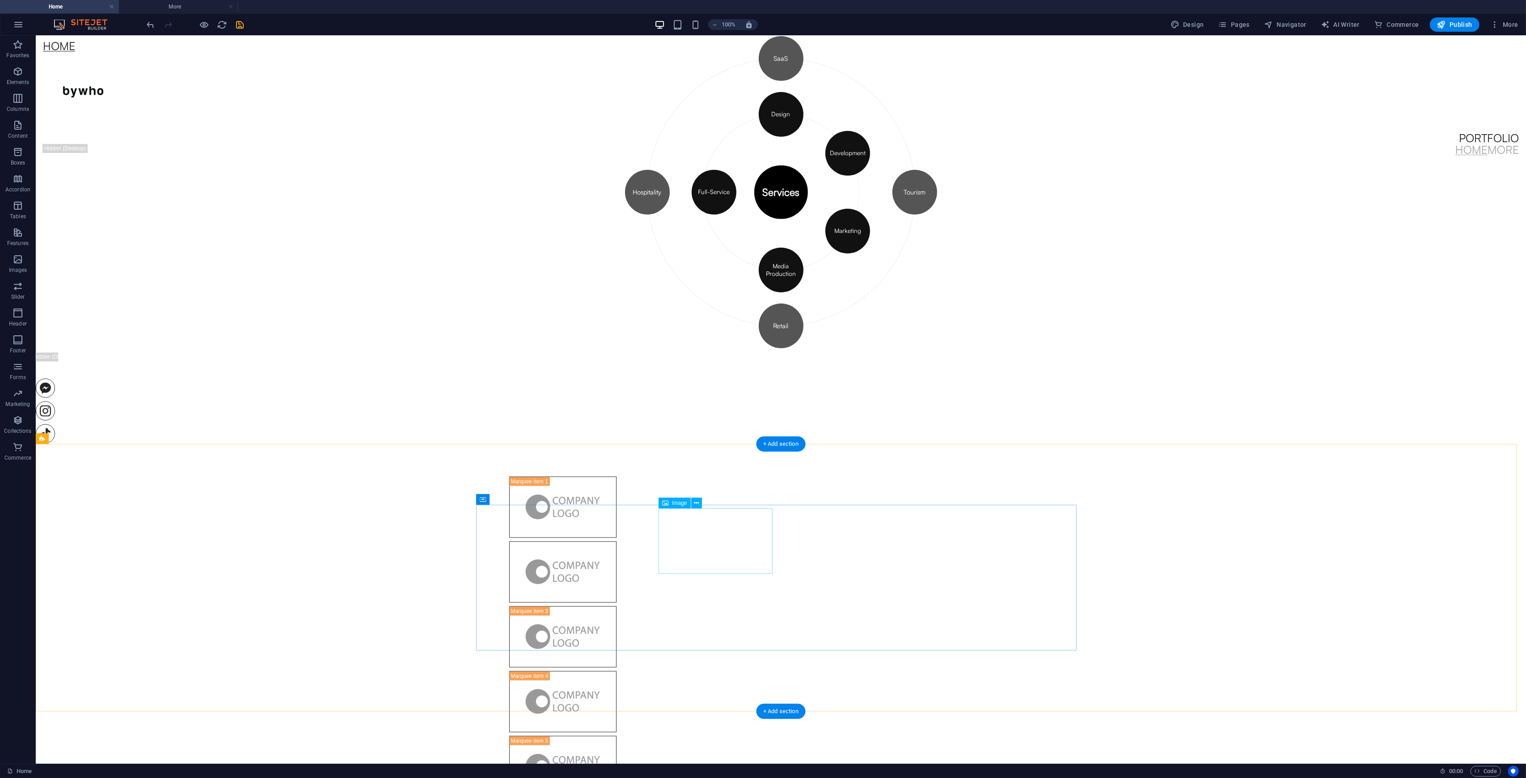
click at [617, 439] on figure at bounding box center [562, 407] width 107 height 61
click at [614, 439] on figure at bounding box center [560, 407] width 107 height 61
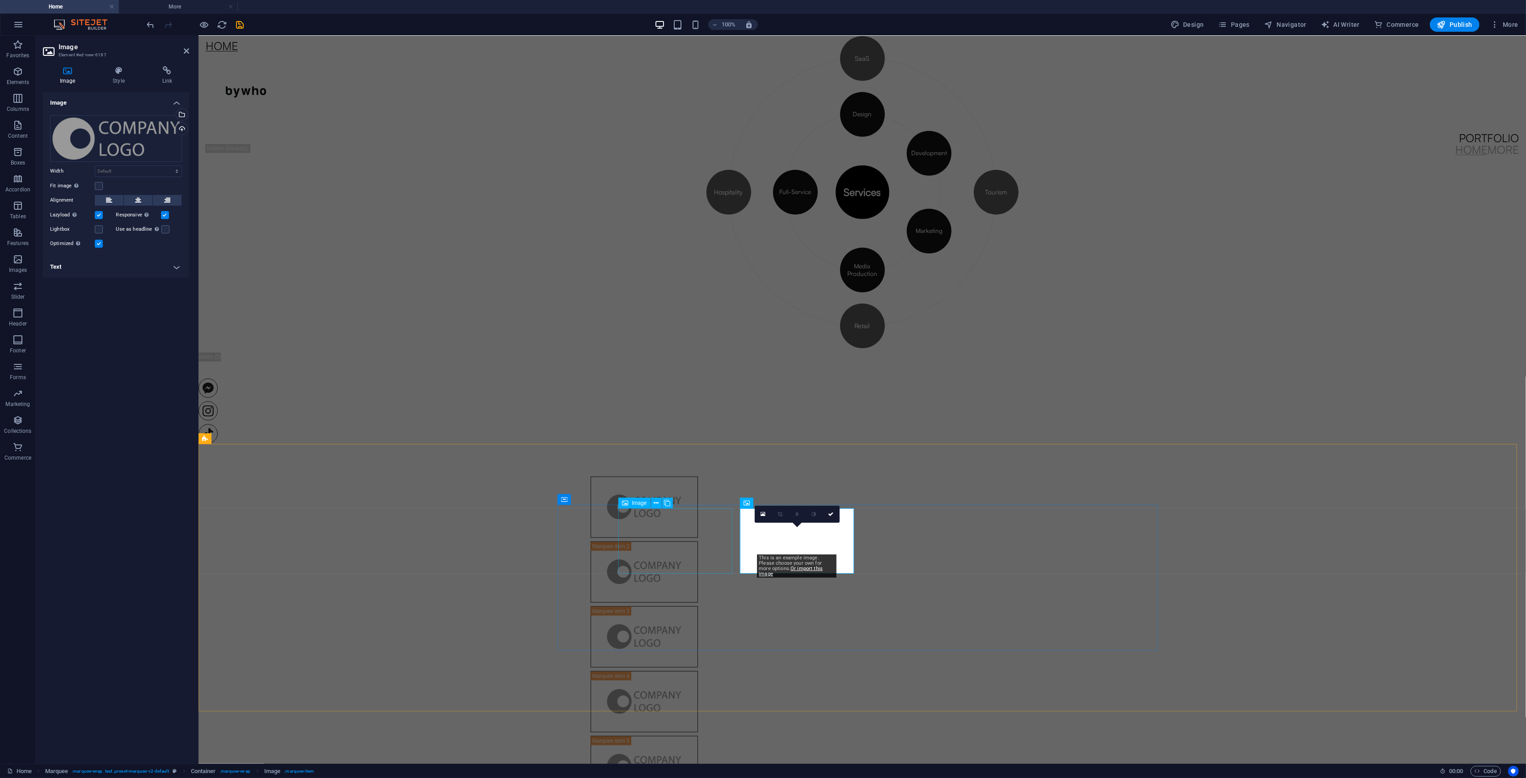
click at [395, 374] on figure at bounding box center [341, 343] width 107 height 61
click at [698, 374] on figure at bounding box center [643, 343] width 107 height 61
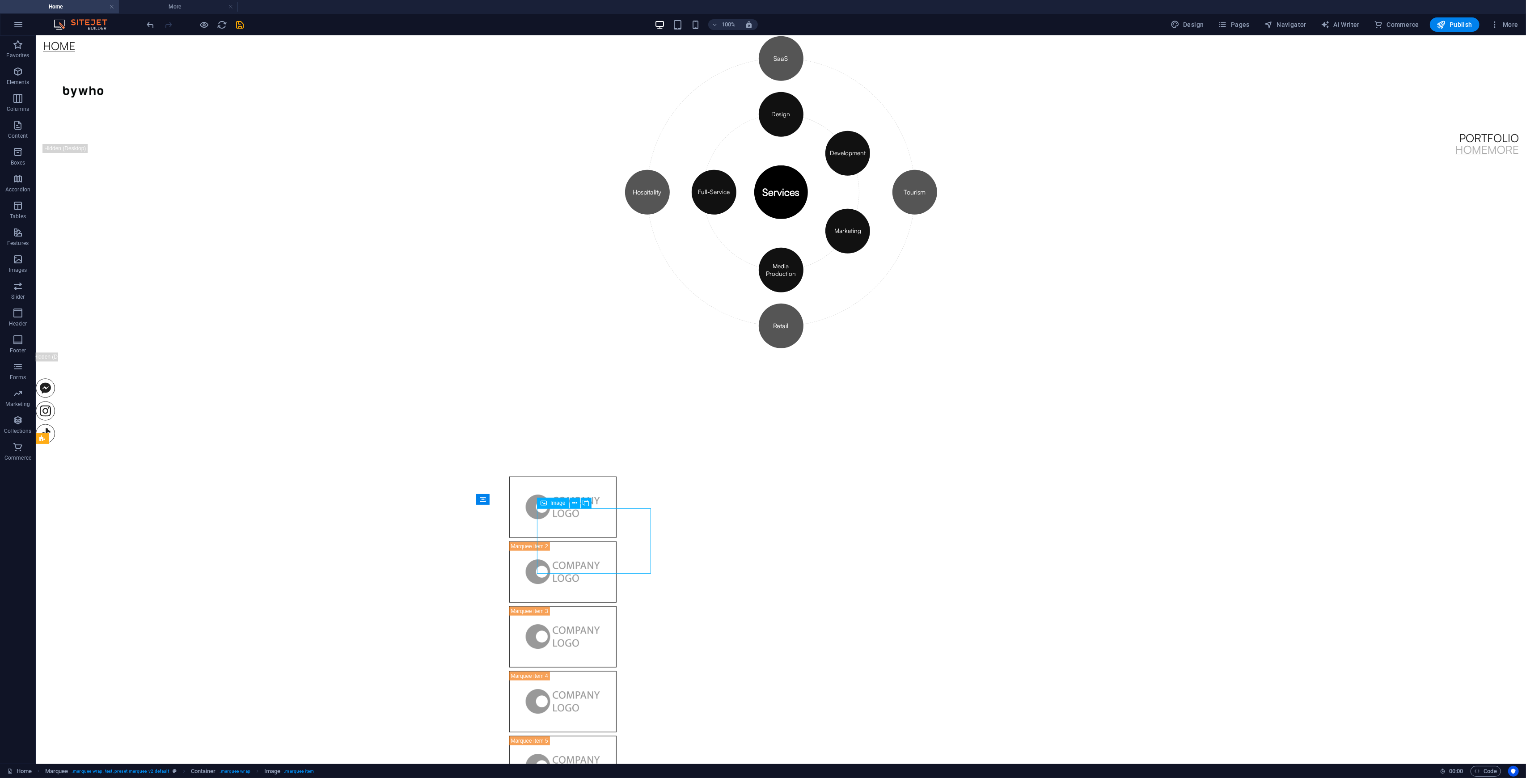
click at [582, 374] on figure at bounding box center [562, 343] width 107 height 61
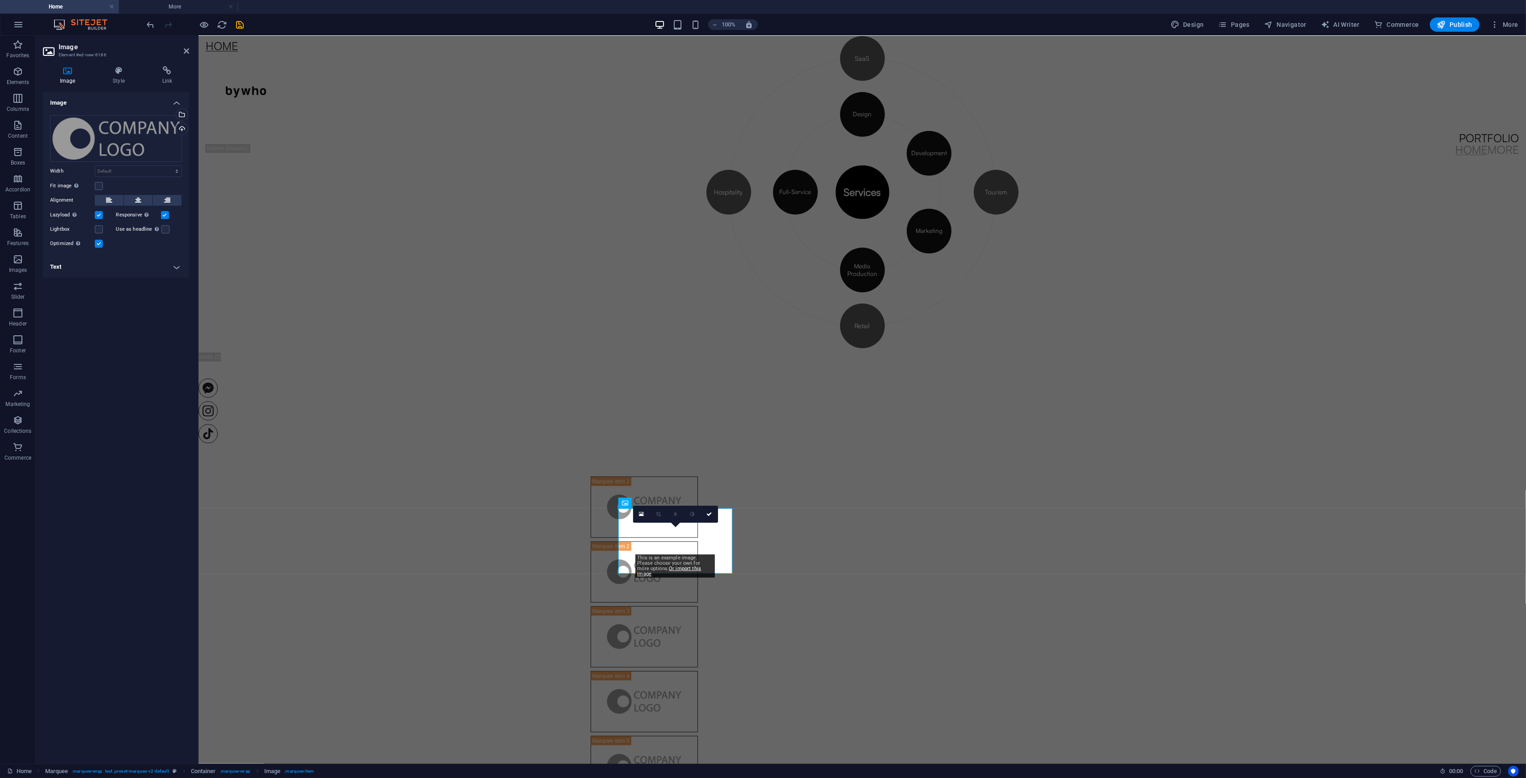
click at [133, 262] on h4 "Text" at bounding box center [116, 266] width 146 height 21
click at [133, 262] on h4 "Text" at bounding box center [116, 264] width 146 height 16
drag, startPoint x: 188, startPoint y: 51, endPoint x: 186, endPoint y: 68, distance: 17.0
click at [188, 51] on icon at bounding box center [186, 50] width 5 height 7
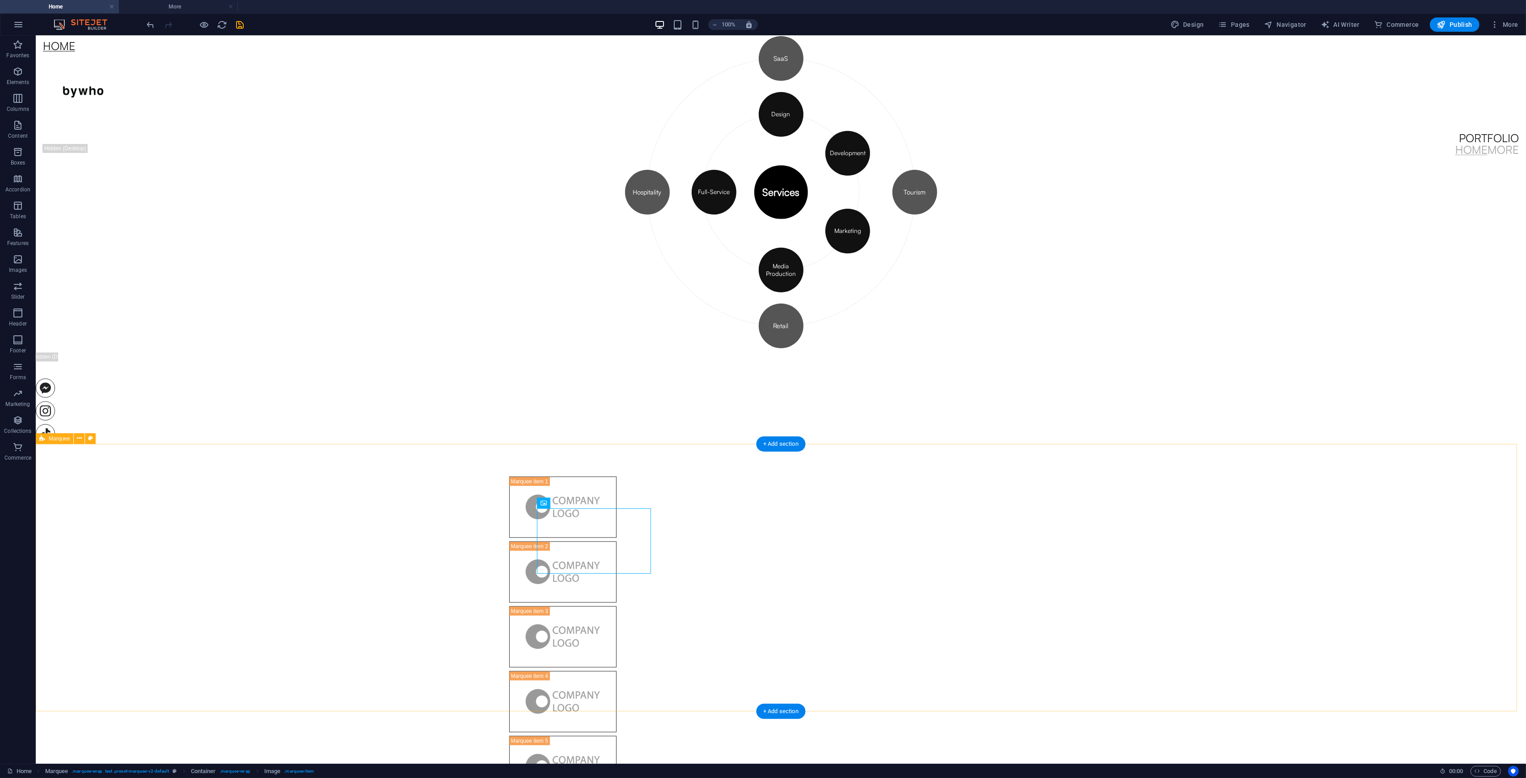
click at [397, 493] on div at bounding box center [781, 637] width 1491 height 442
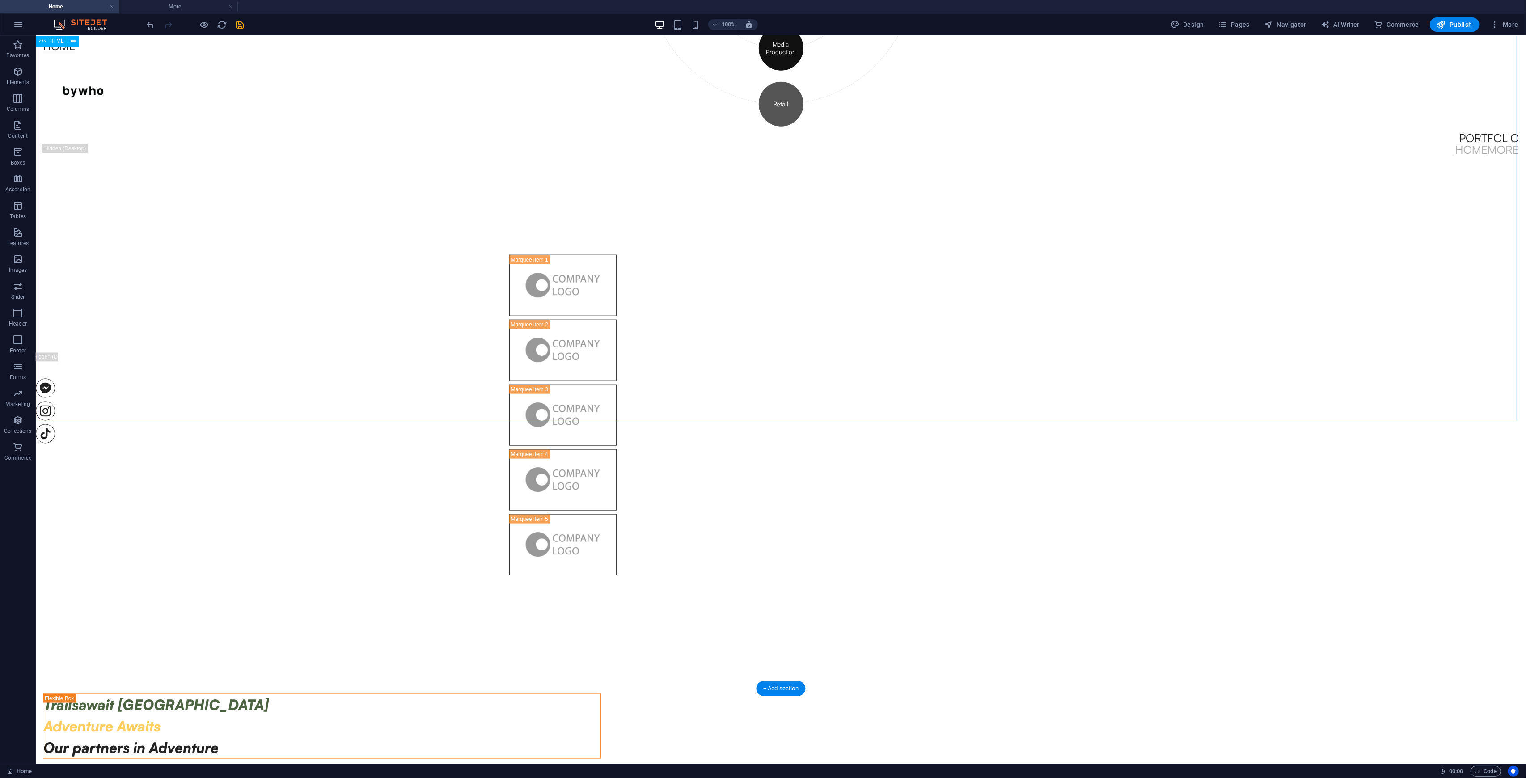
scroll to position [1076, 0]
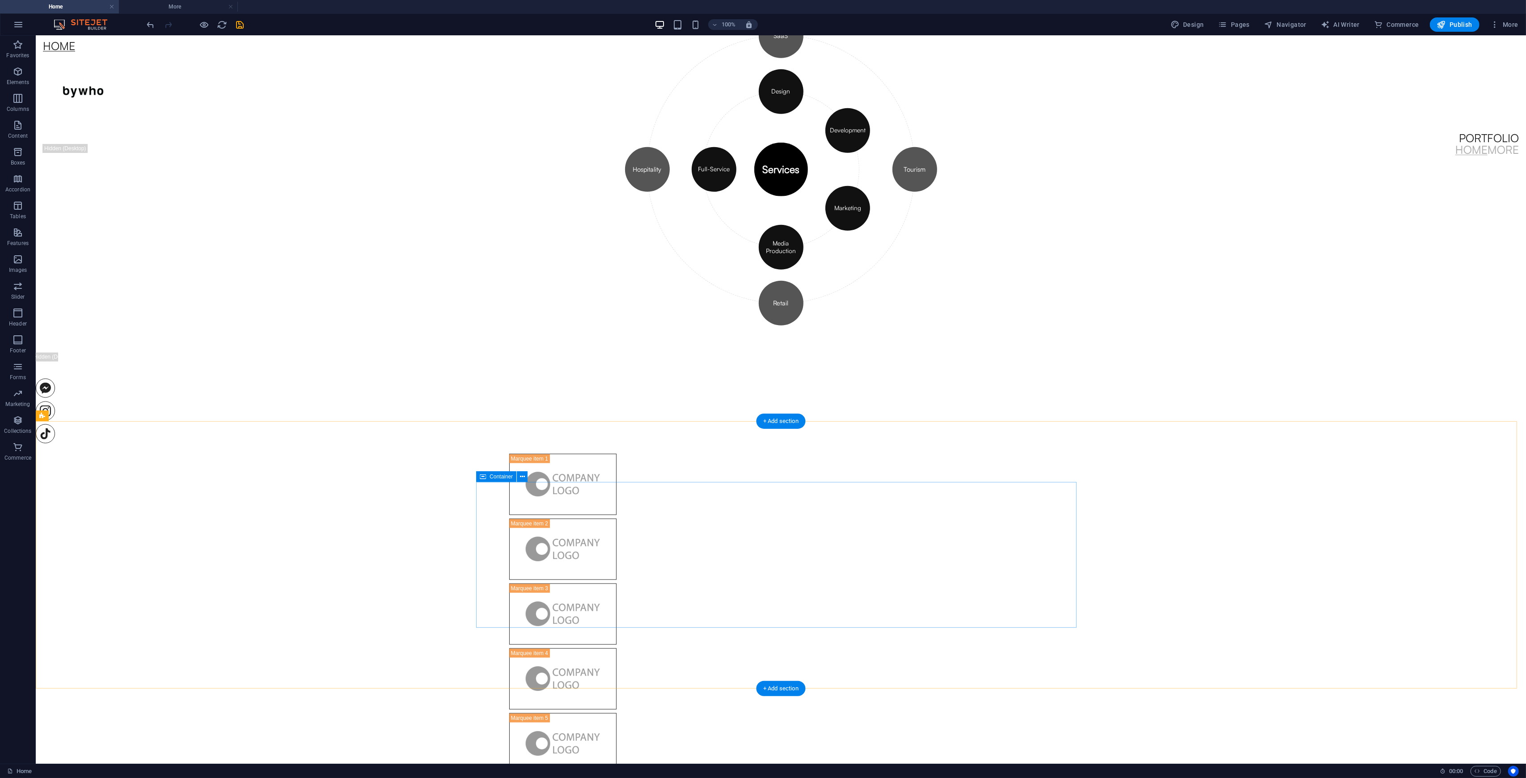
click at [497, 517] on div at bounding box center [779, 450] width 565 height 328
click at [390, 449] on div at bounding box center [781, 614] width 1491 height 442
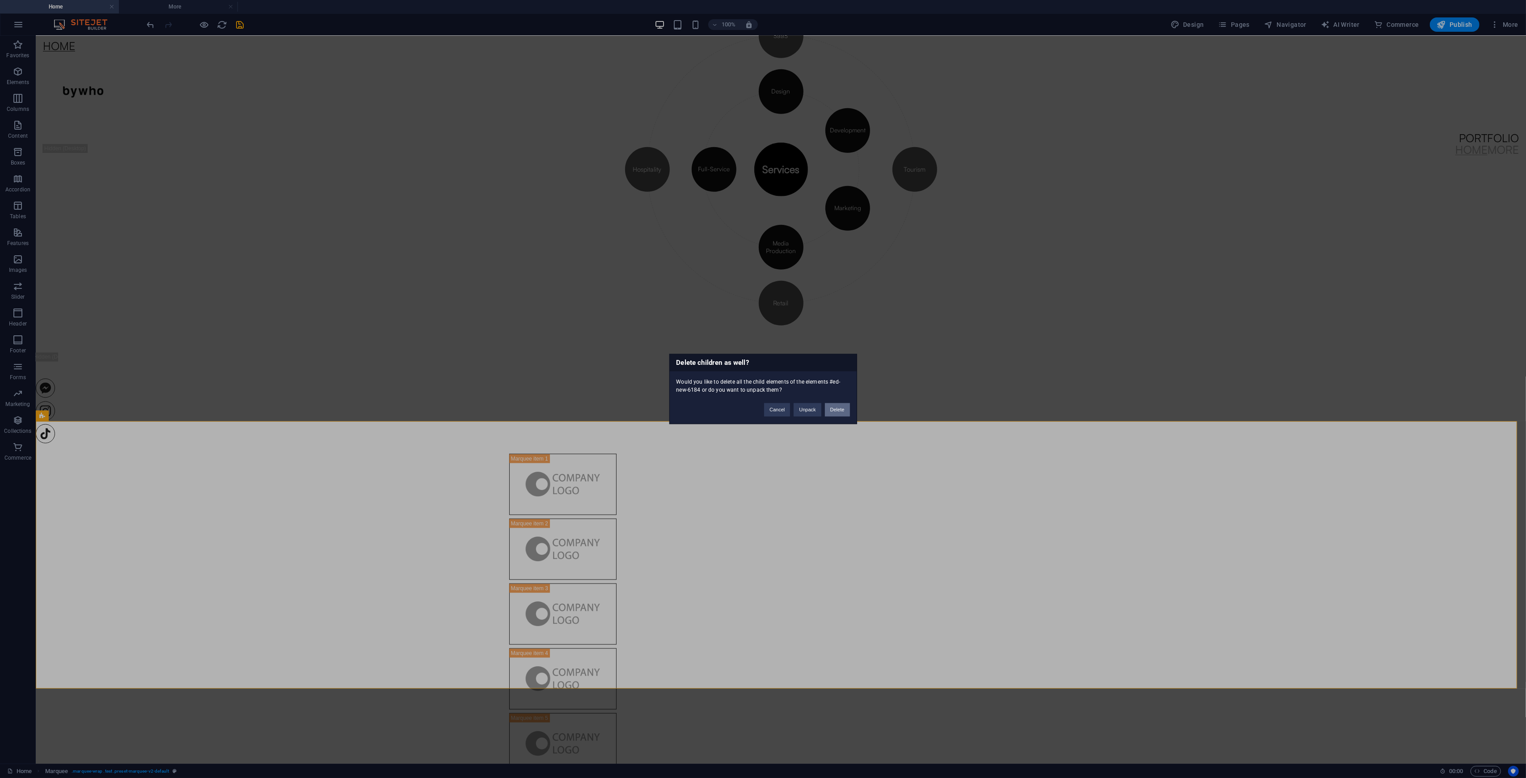
click at [834, 406] on button "Delete" at bounding box center [837, 409] width 25 height 13
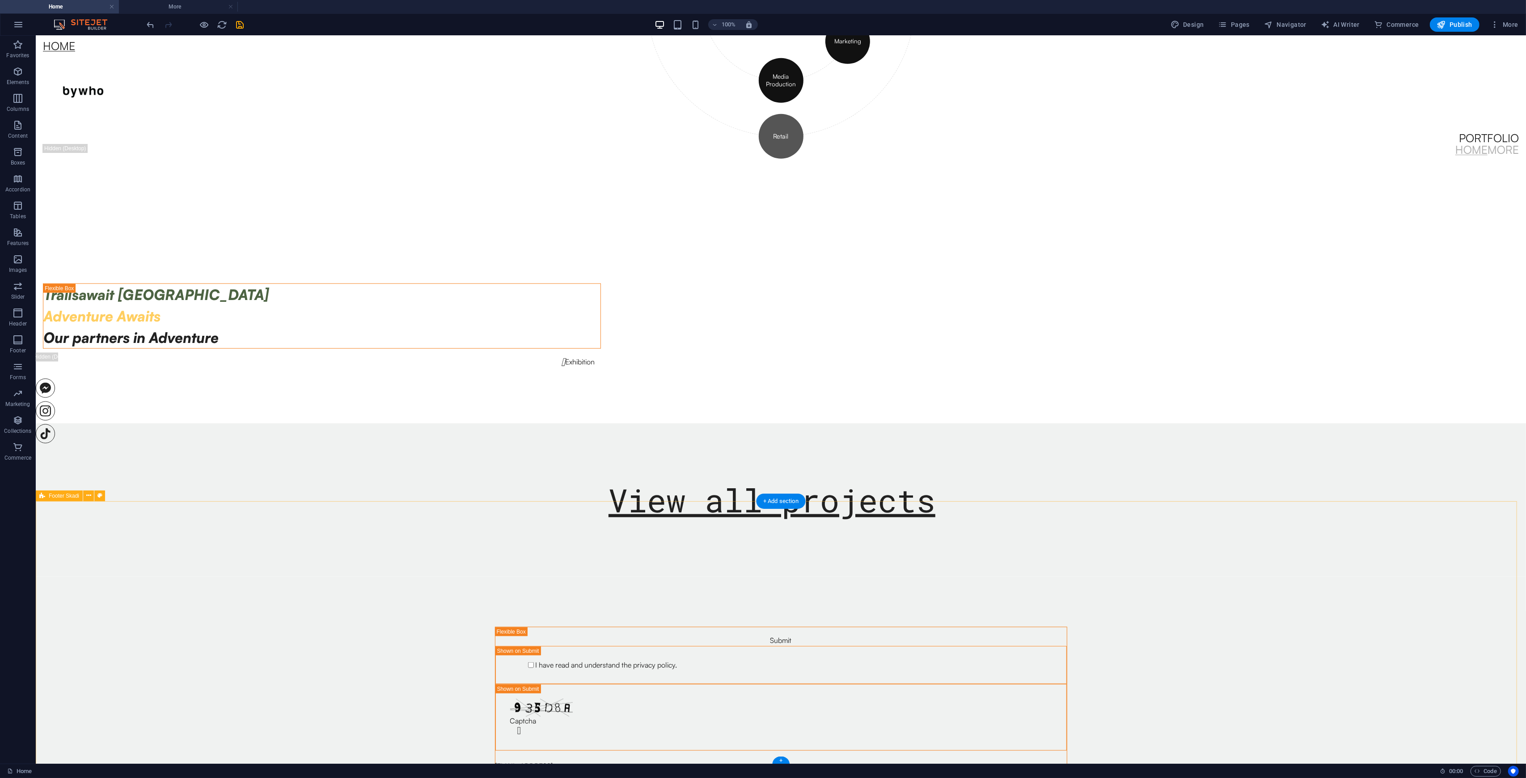
scroll to position [1344, 0]
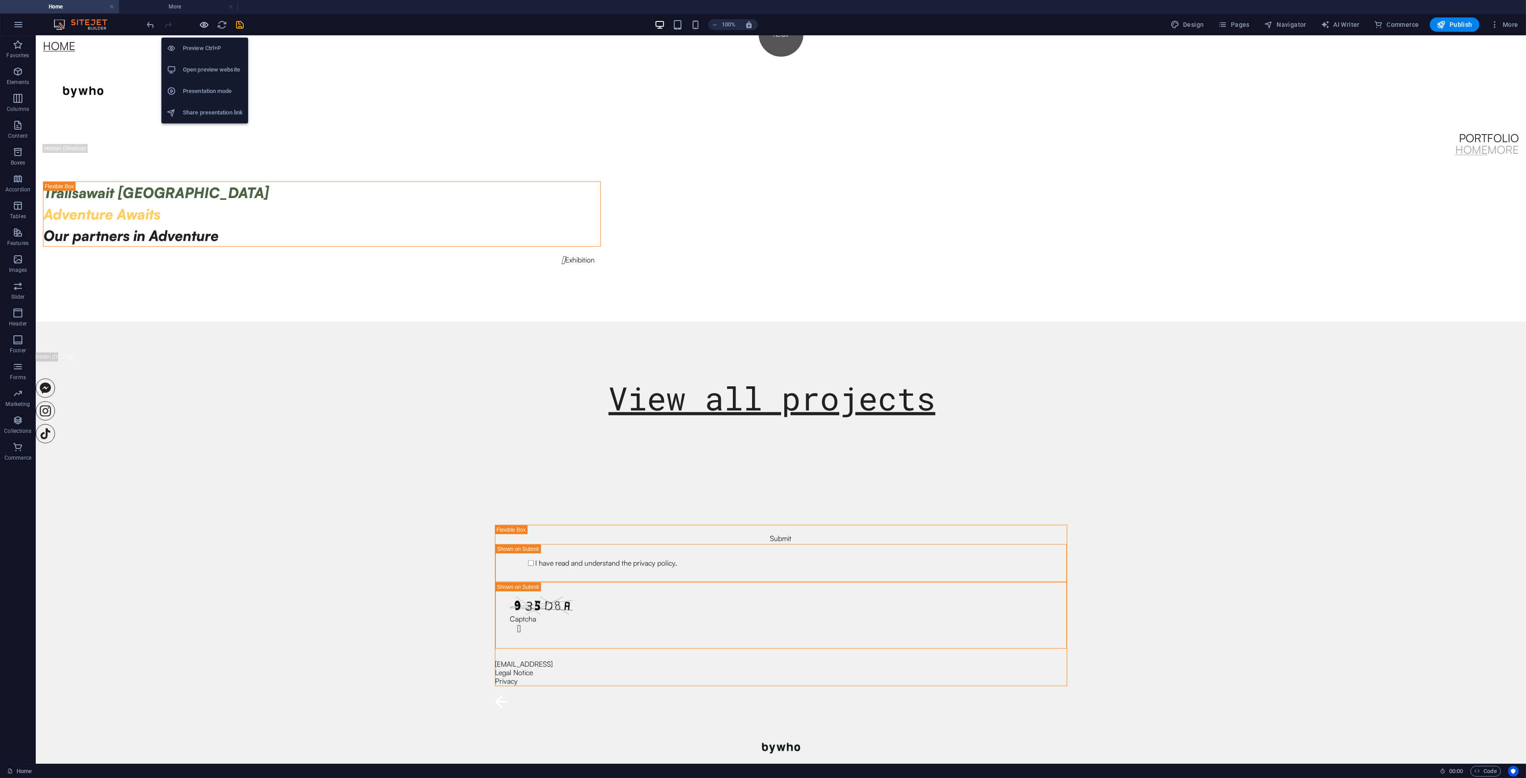
click at [199, 24] on icon "button" at bounding box center [204, 25] width 10 height 10
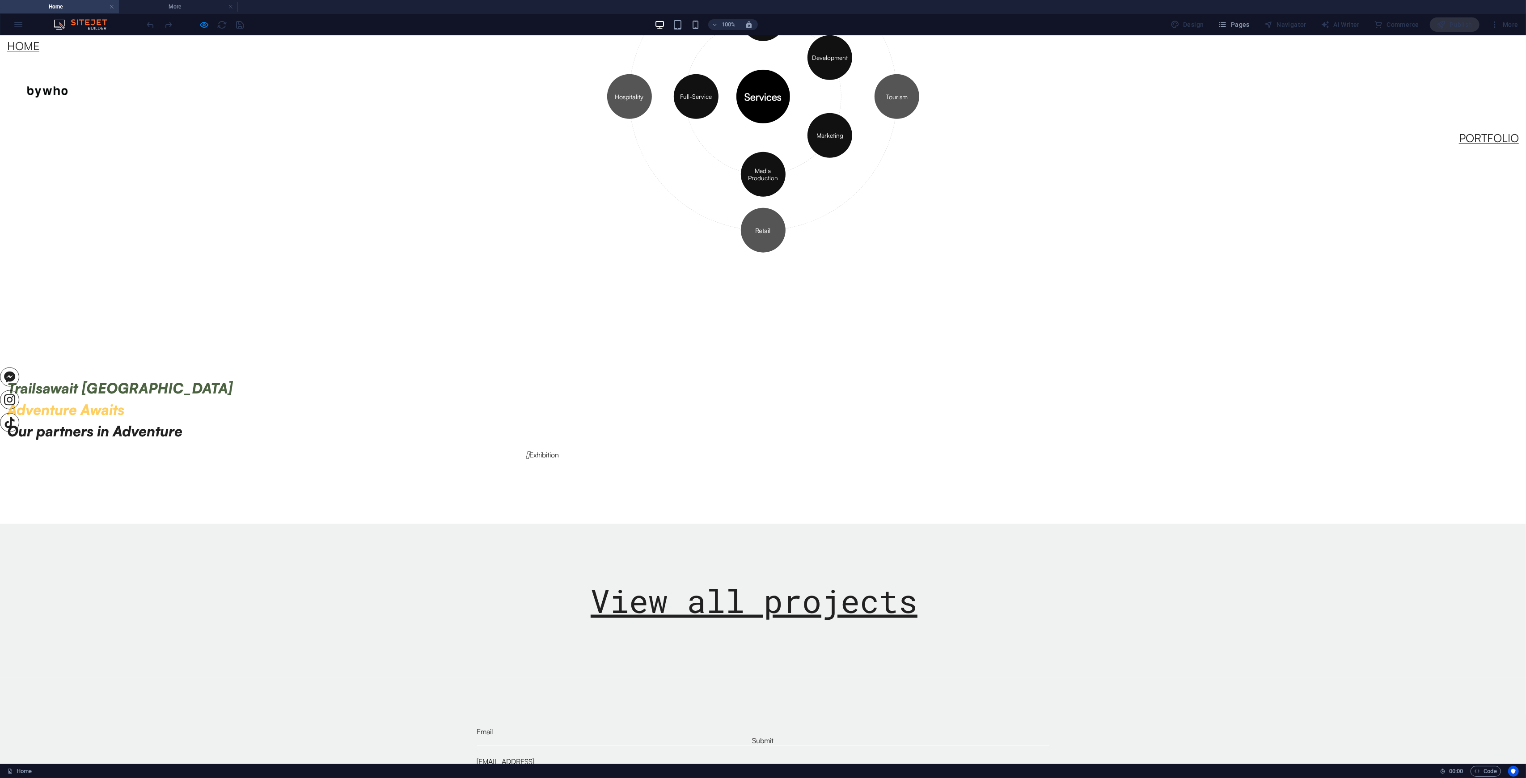
scroll to position [1258, 0]
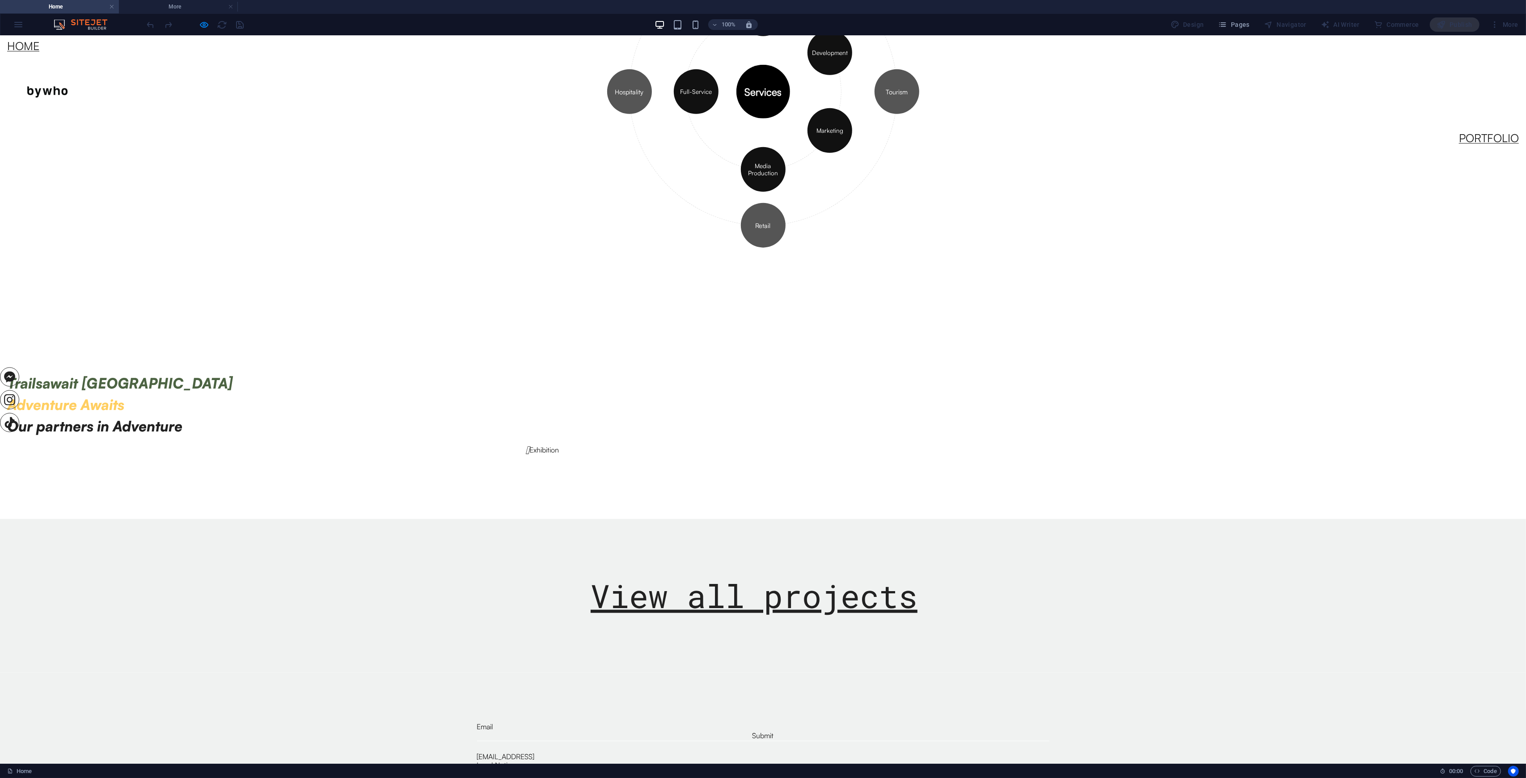
click at [1469, 132] on link "Portfolio" at bounding box center [1489, 137] width 60 height 11
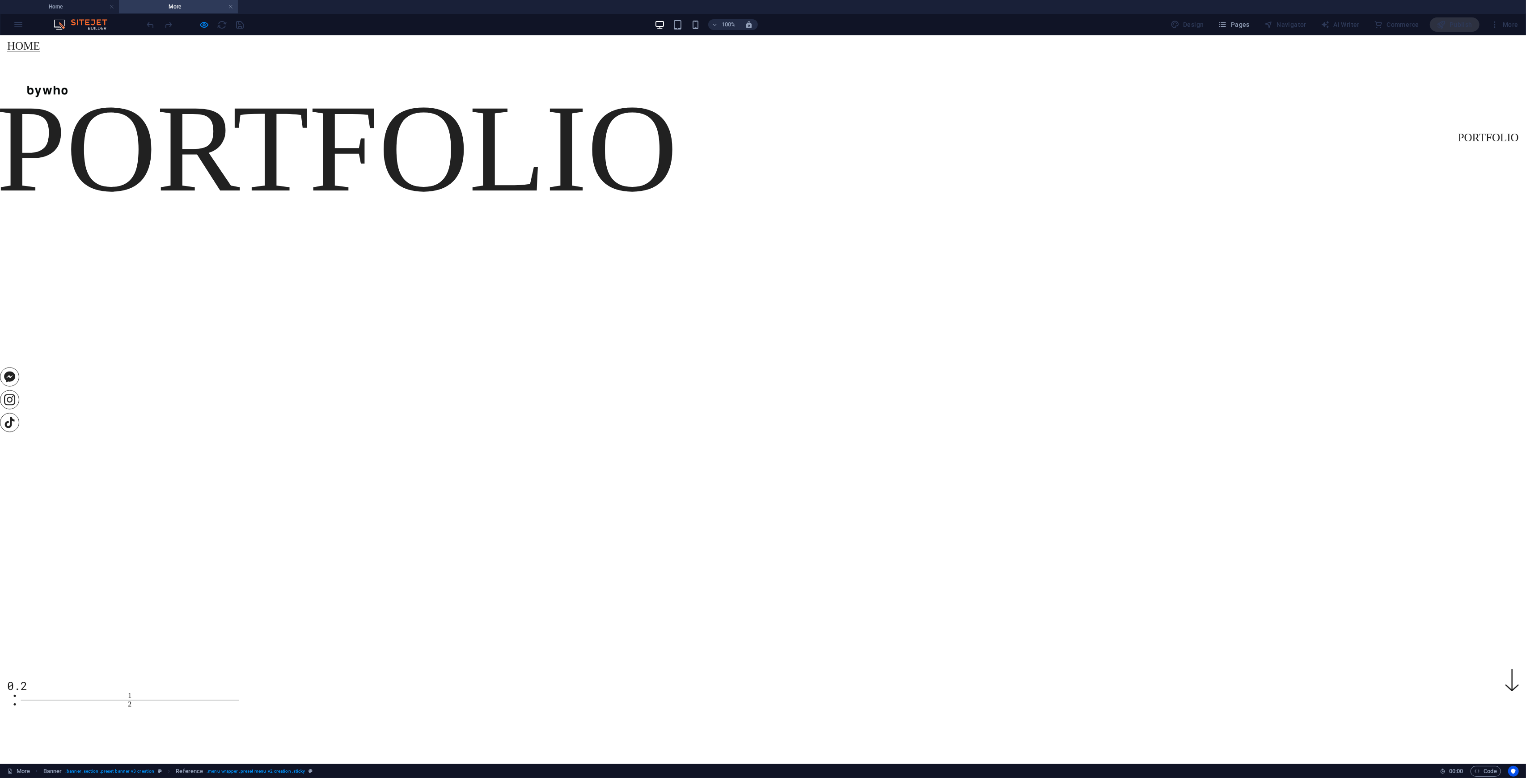
scroll to position [0, 0]
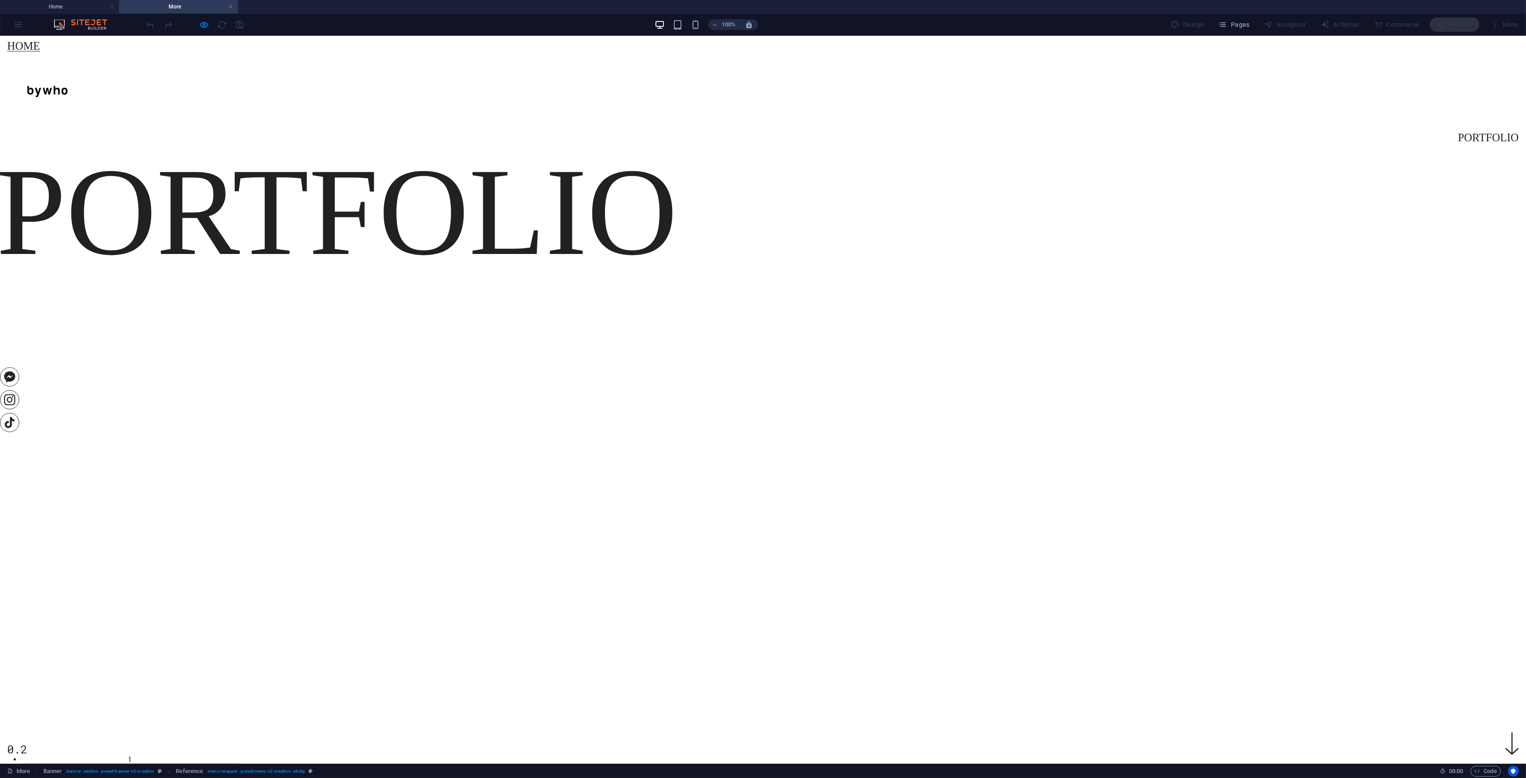
click at [426, 275] on h1 "Portfolio" at bounding box center [761, 211] width 1530 height 125
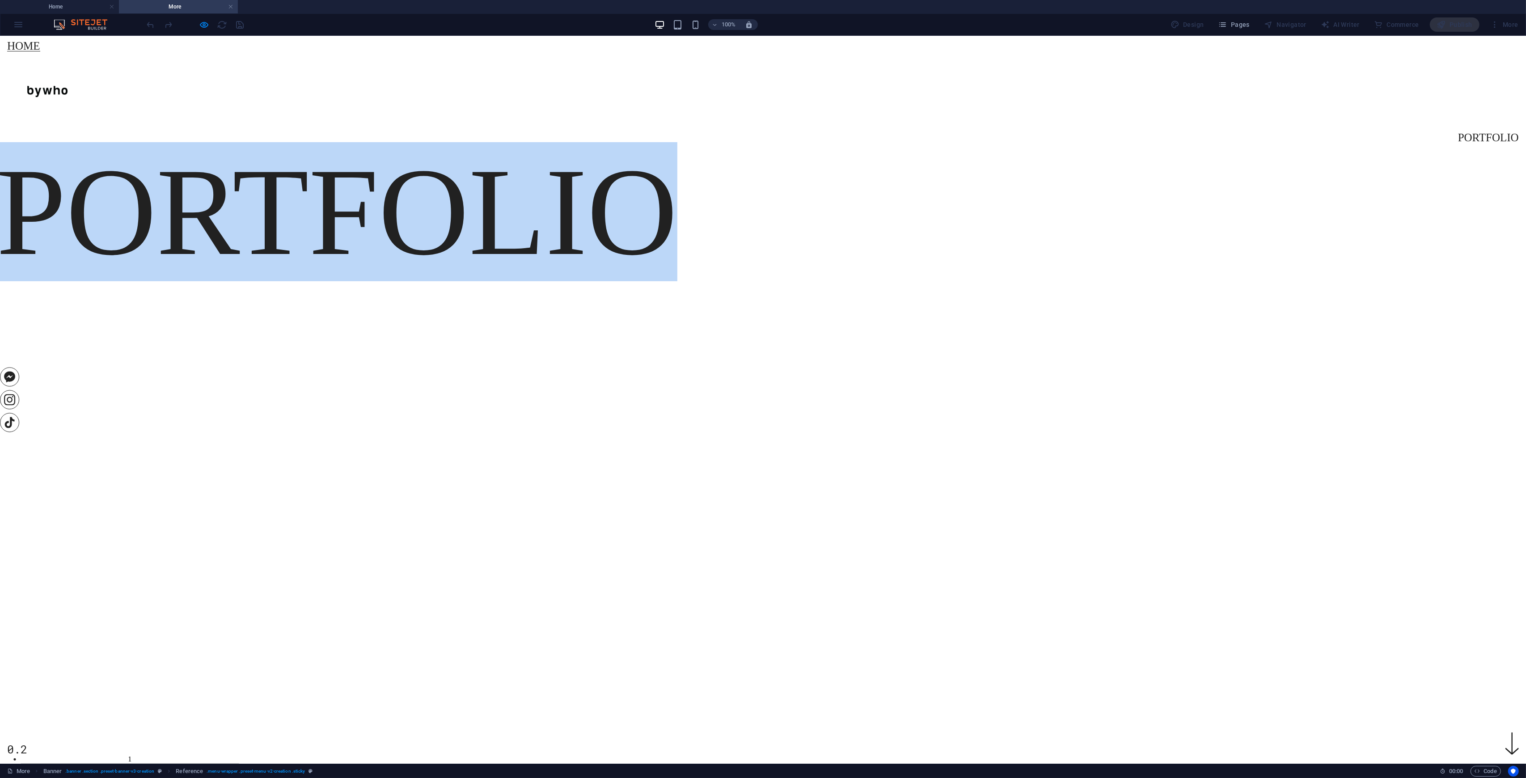
click at [426, 275] on h1 "Portfolio" at bounding box center [761, 211] width 1530 height 125
click at [341, 281] on div "Portfolio 0.2" at bounding box center [763, 184] width 1526 height 296
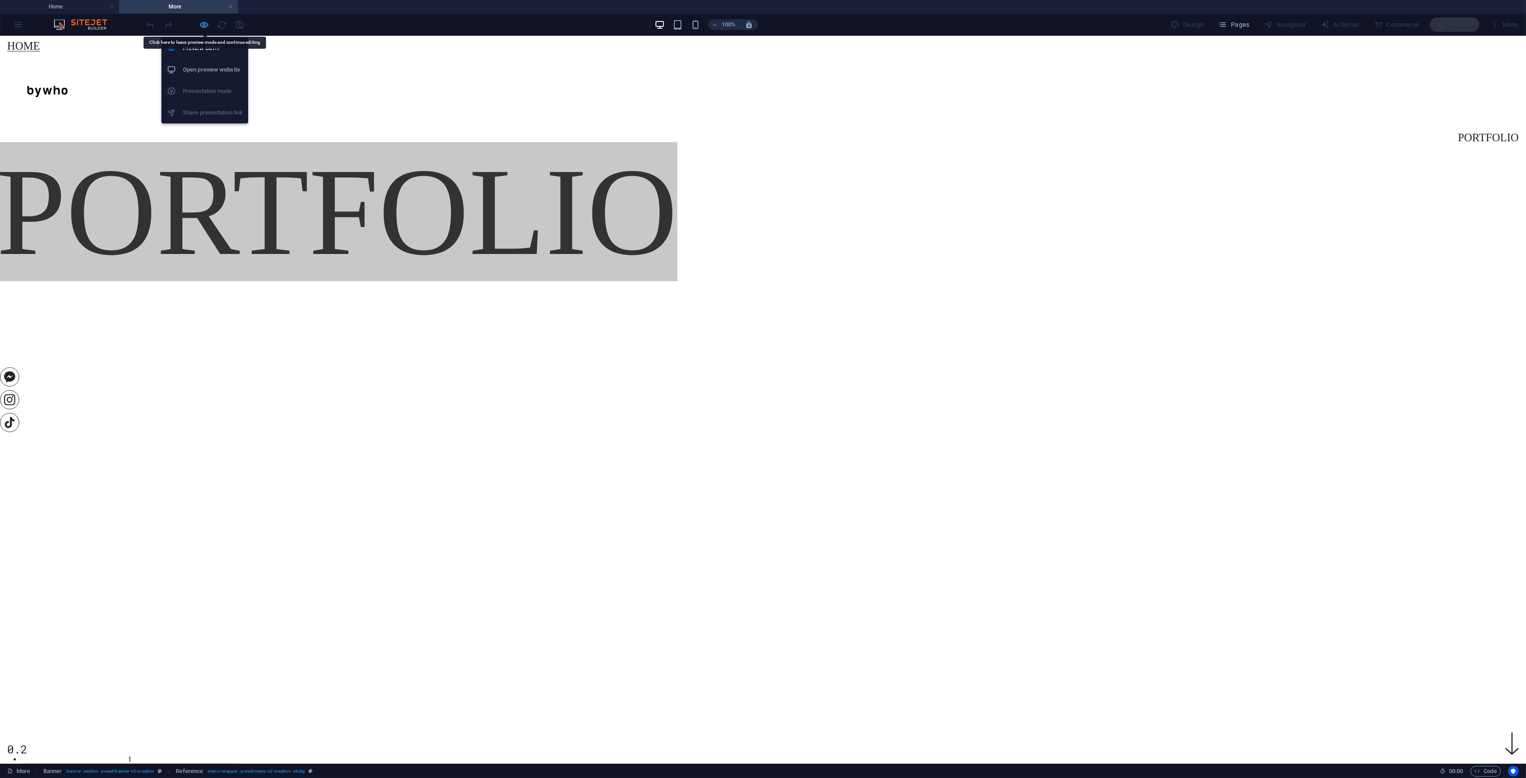
drag, startPoint x: 204, startPoint y: 27, endPoint x: 201, endPoint y: 65, distance: 38.6
click at [204, 27] on icon "button" at bounding box center [204, 25] width 10 height 10
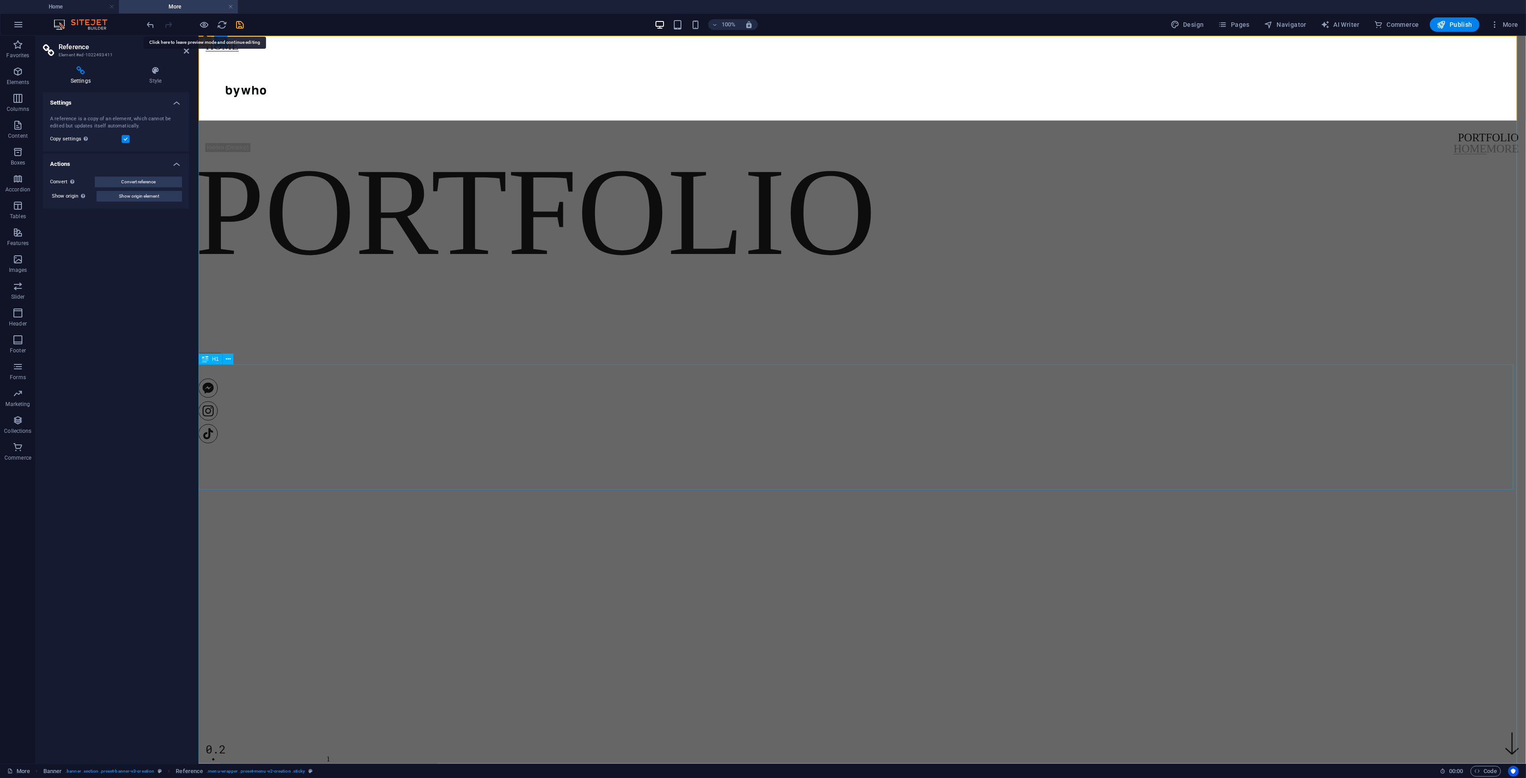
click at [474, 275] on div "Portfolio" at bounding box center [860, 211] width 1331 height 125
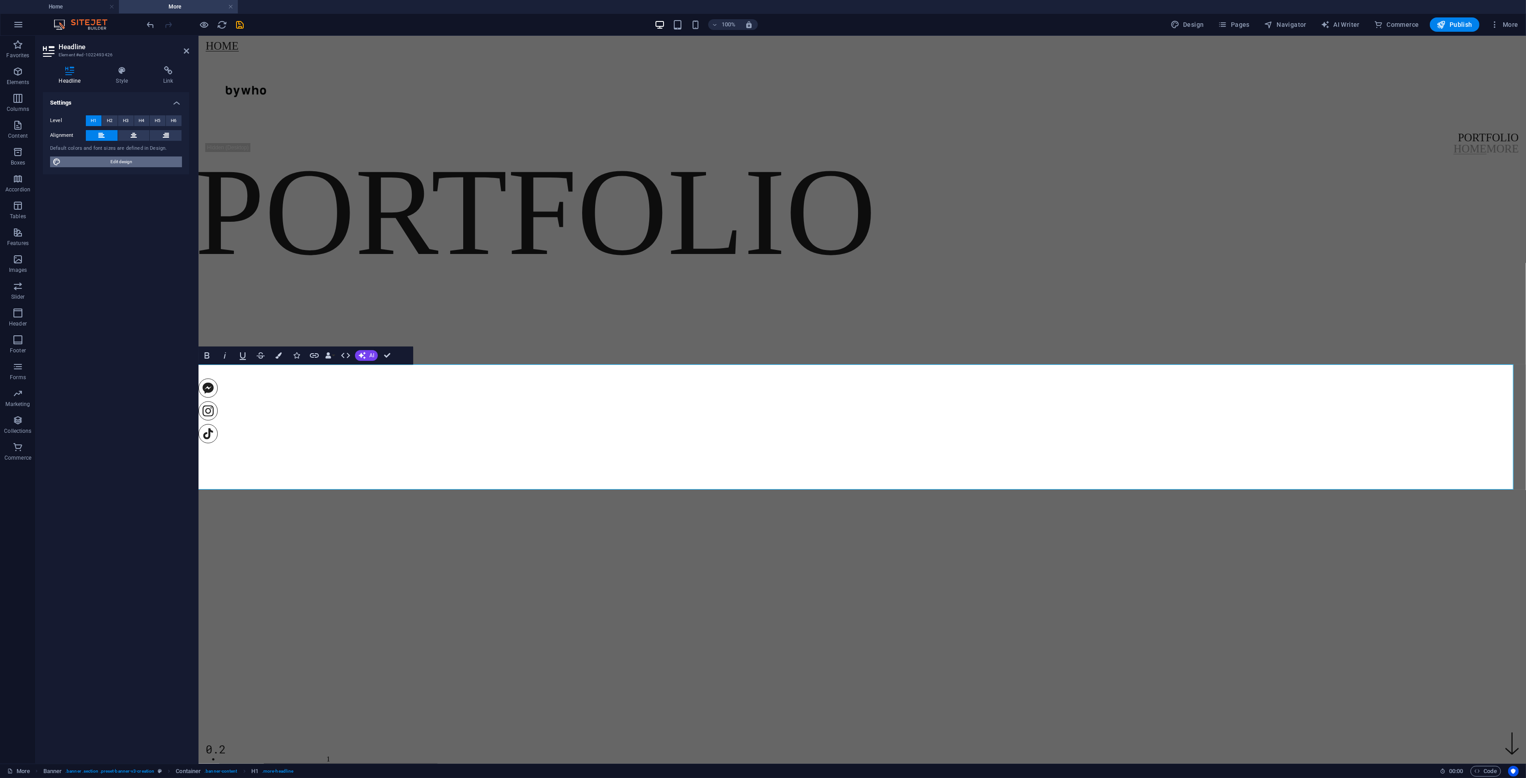
click at [110, 162] on span "Edit design" at bounding box center [122, 162] width 116 height 11
select select "px"
select select "400"
select select "px"
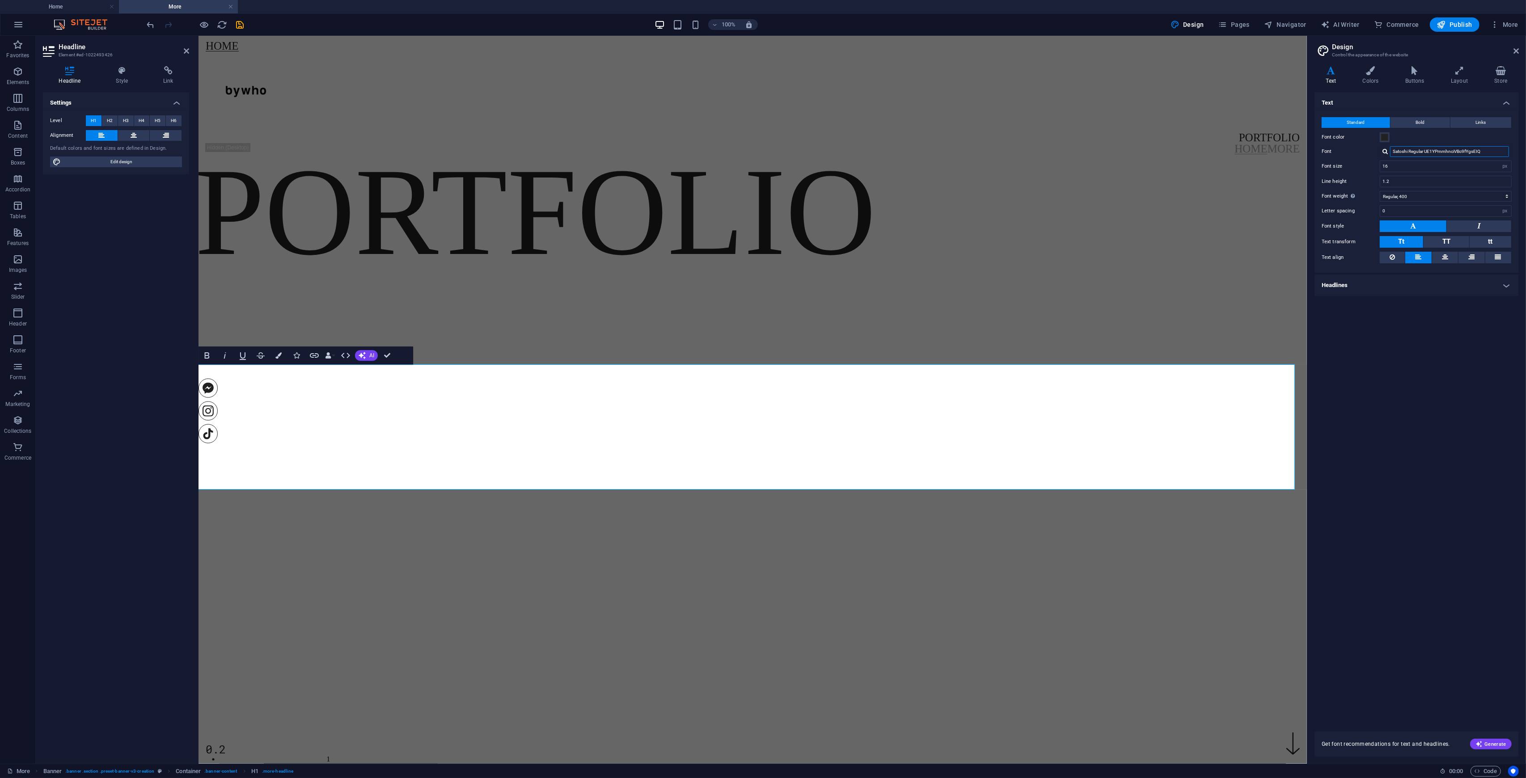
click at [1466, 153] on input "Satoshi Regular UE1YPmmhnciVBc9fYgsEIQ" at bounding box center [1449, 151] width 119 height 11
click at [1470, 383] on div "Text Standard Bold Links Font color Font Satoshi Regular UE1YPmmhnciVBc9fYgsEIQ…" at bounding box center [1417, 406] width 204 height 629
click at [1449, 255] on button at bounding box center [1445, 258] width 26 height 12
click at [1446, 257] on icon at bounding box center [1445, 257] width 6 height 11
click at [1435, 276] on h4 "Headlines" at bounding box center [1417, 285] width 204 height 21
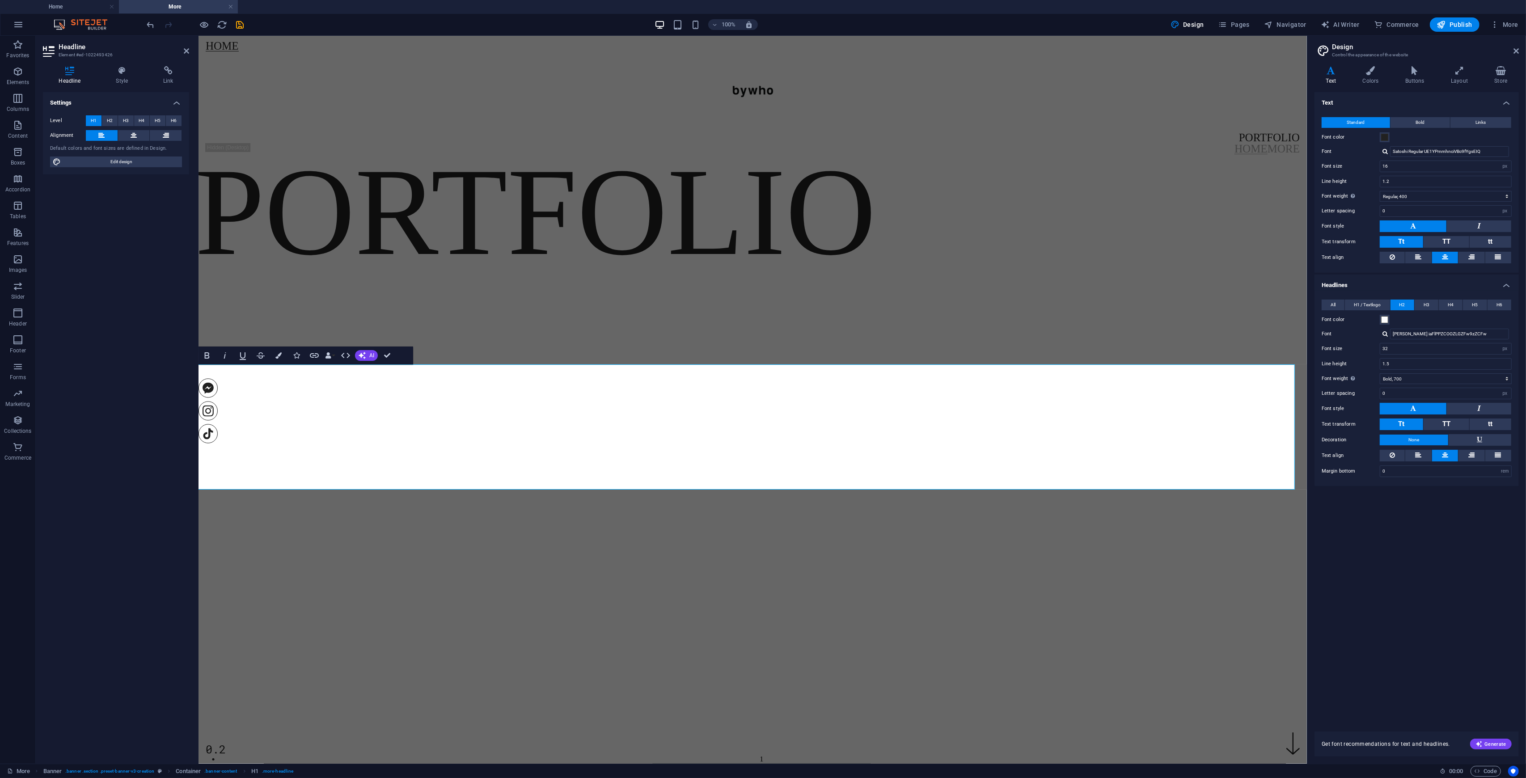
click at [1445, 457] on icon at bounding box center [1445, 455] width 6 height 11
click at [1460, 333] on input "[PERSON_NAME] iaFlPPZCOOZLGZFw9zZCFw" at bounding box center [1449, 334] width 119 height 11
click at [110, 122] on span "H2" at bounding box center [110, 120] width 6 height 11
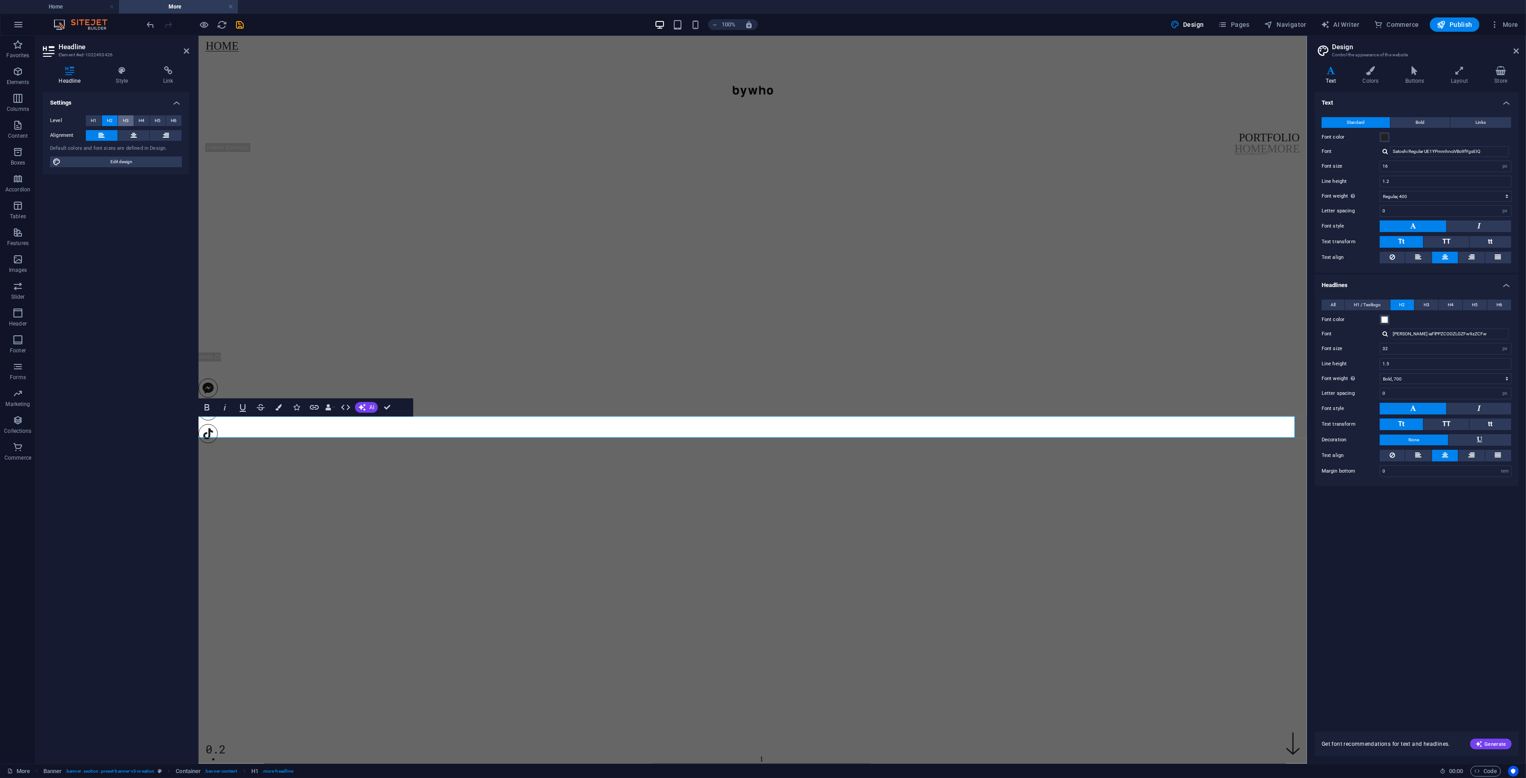
click at [131, 120] on button "H3" at bounding box center [126, 120] width 16 height 11
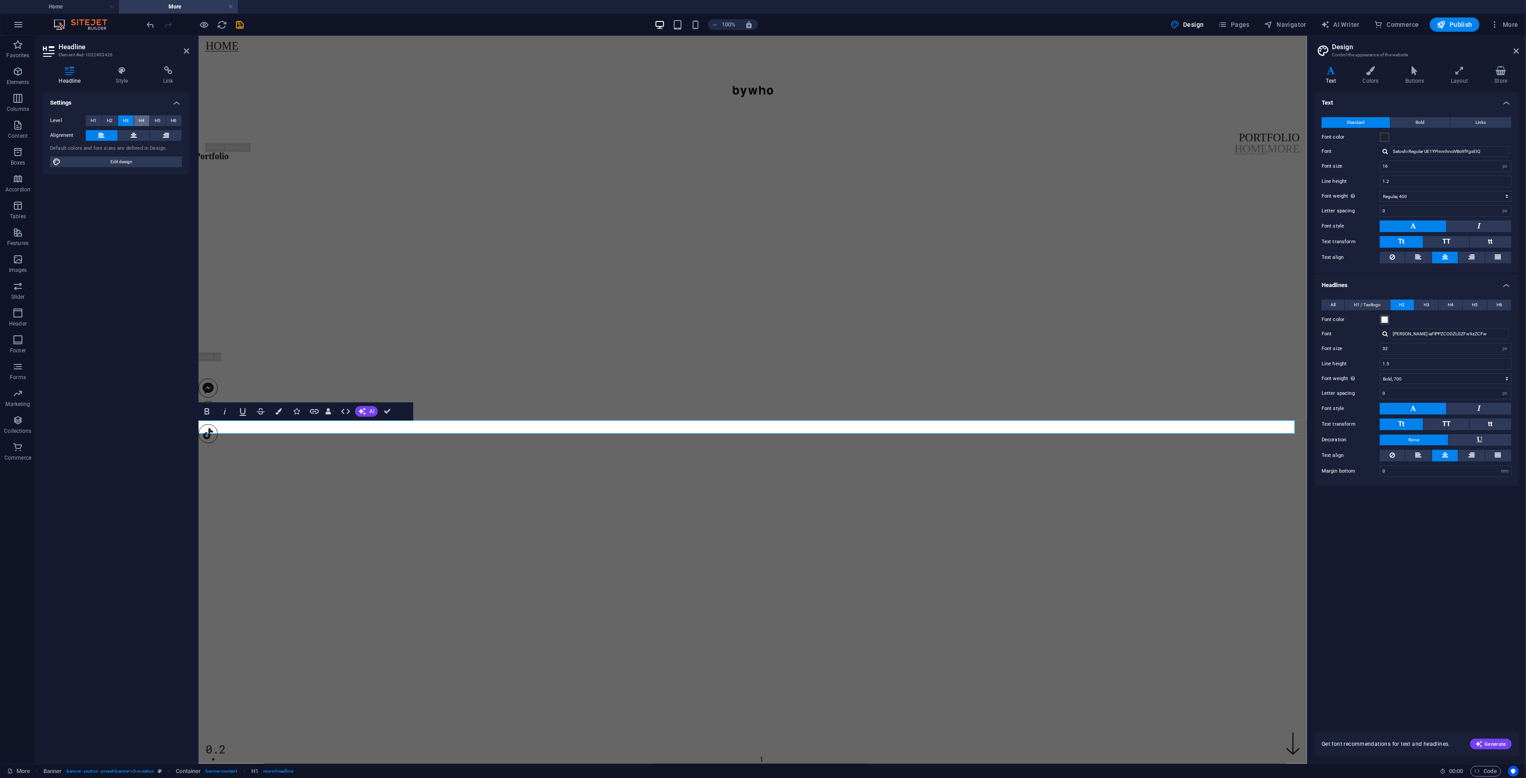
click at [147, 120] on button "H4" at bounding box center [142, 120] width 16 height 11
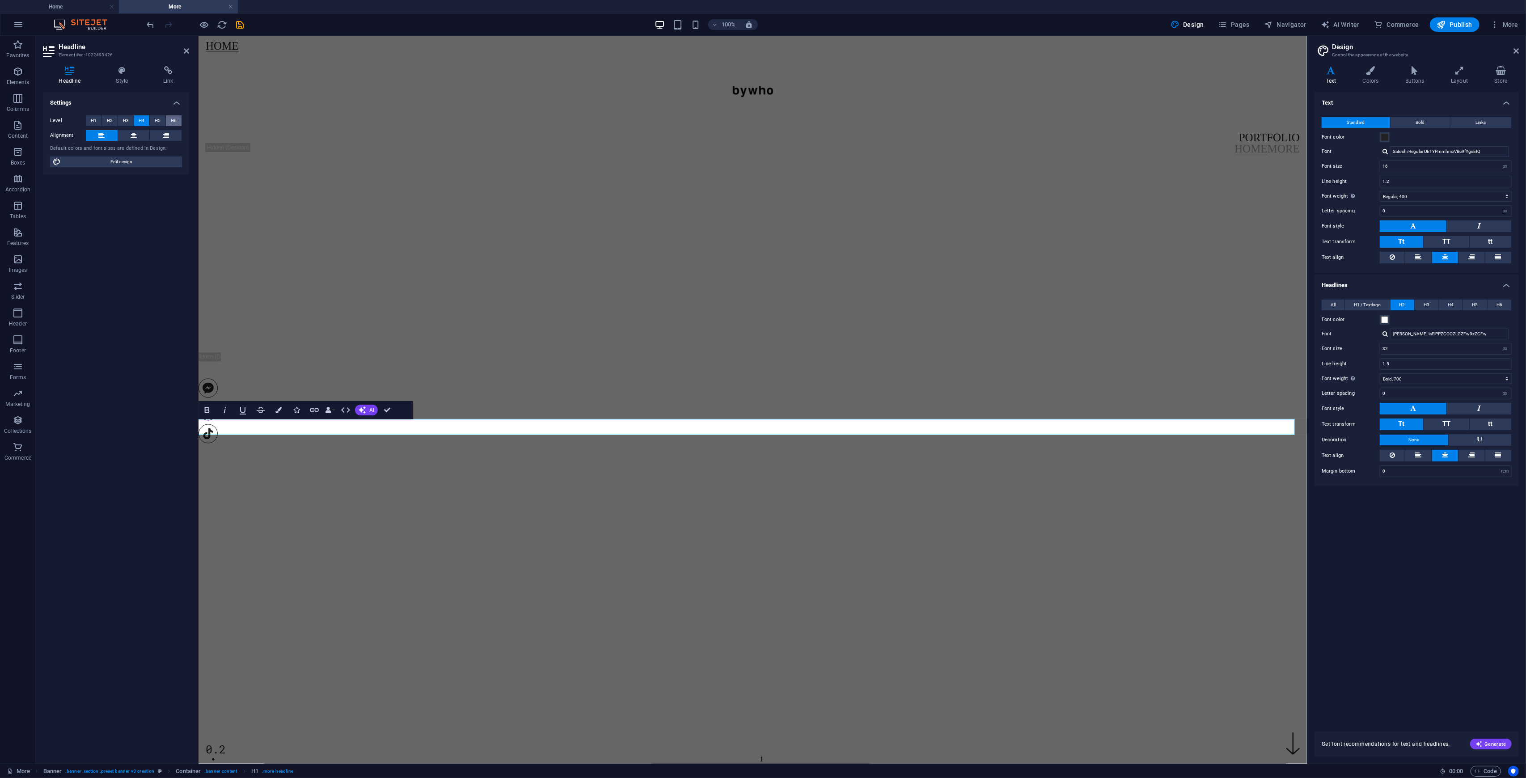
click at [172, 125] on button "H6" at bounding box center [174, 120] width 16 height 11
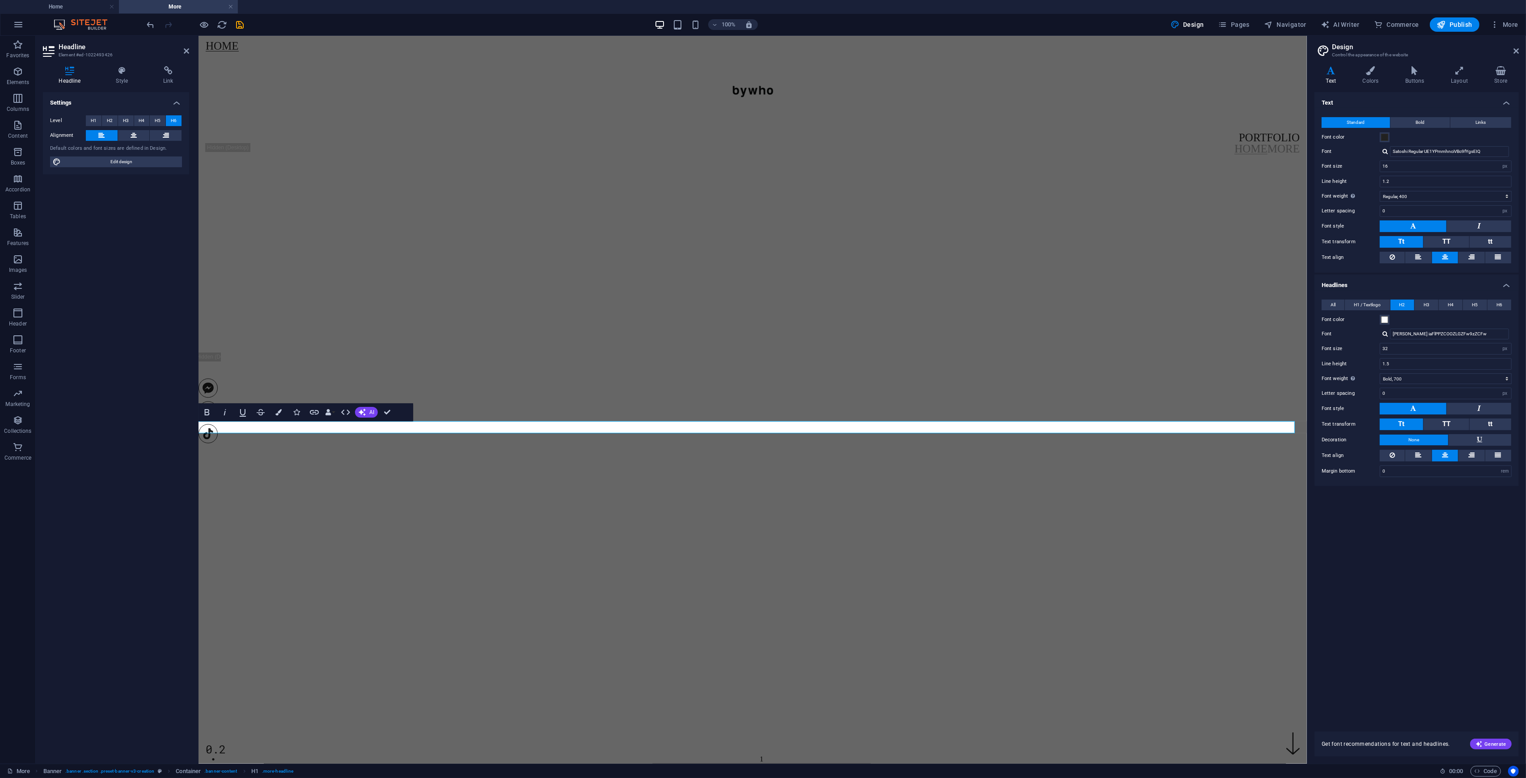
click at [88, 114] on div "Level H1 H2 H3 H4 H5 H6 Alignment Default colors and font sizes are defined in …" at bounding box center [116, 141] width 146 height 67
click at [89, 119] on button "H1" at bounding box center [94, 120] width 16 height 11
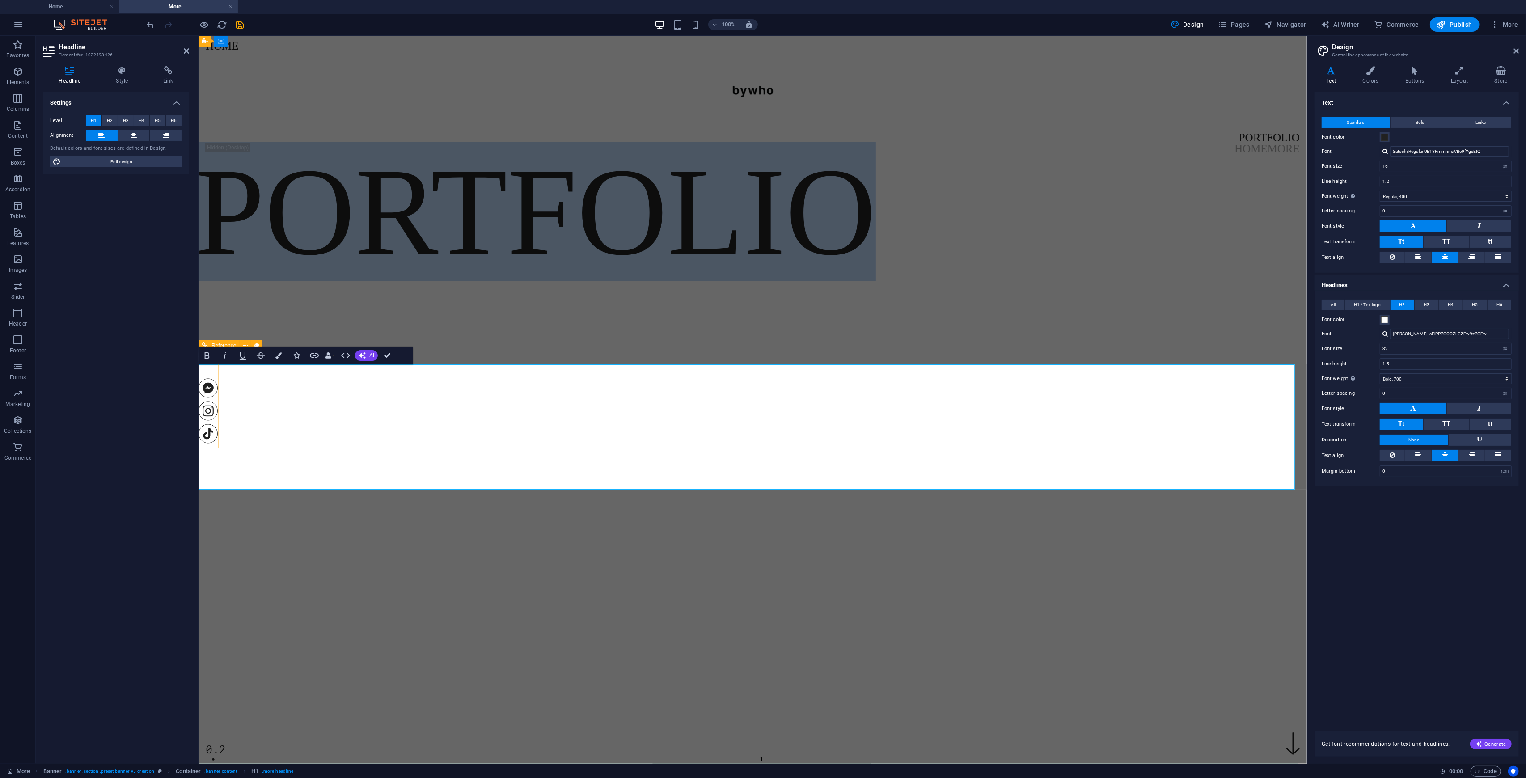
drag, startPoint x: 900, startPoint y: 428, endPoint x: 200, endPoint y: 401, distance: 700.4
click at [200, 332] on div "Portfolio 0.2" at bounding box center [752, 226] width 1109 height 211
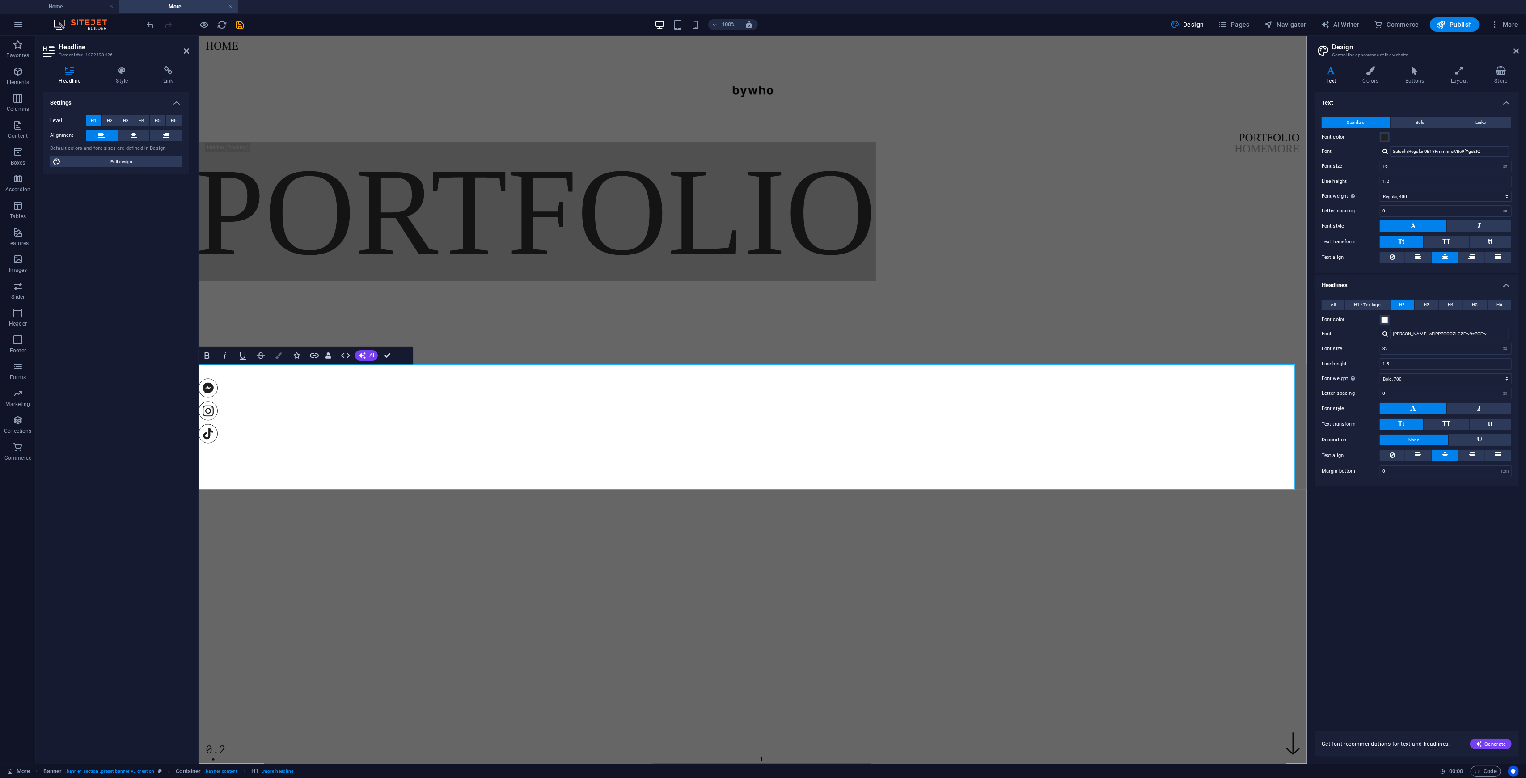
click at [277, 352] on button "Colors" at bounding box center [278, 356] width 17 height 18
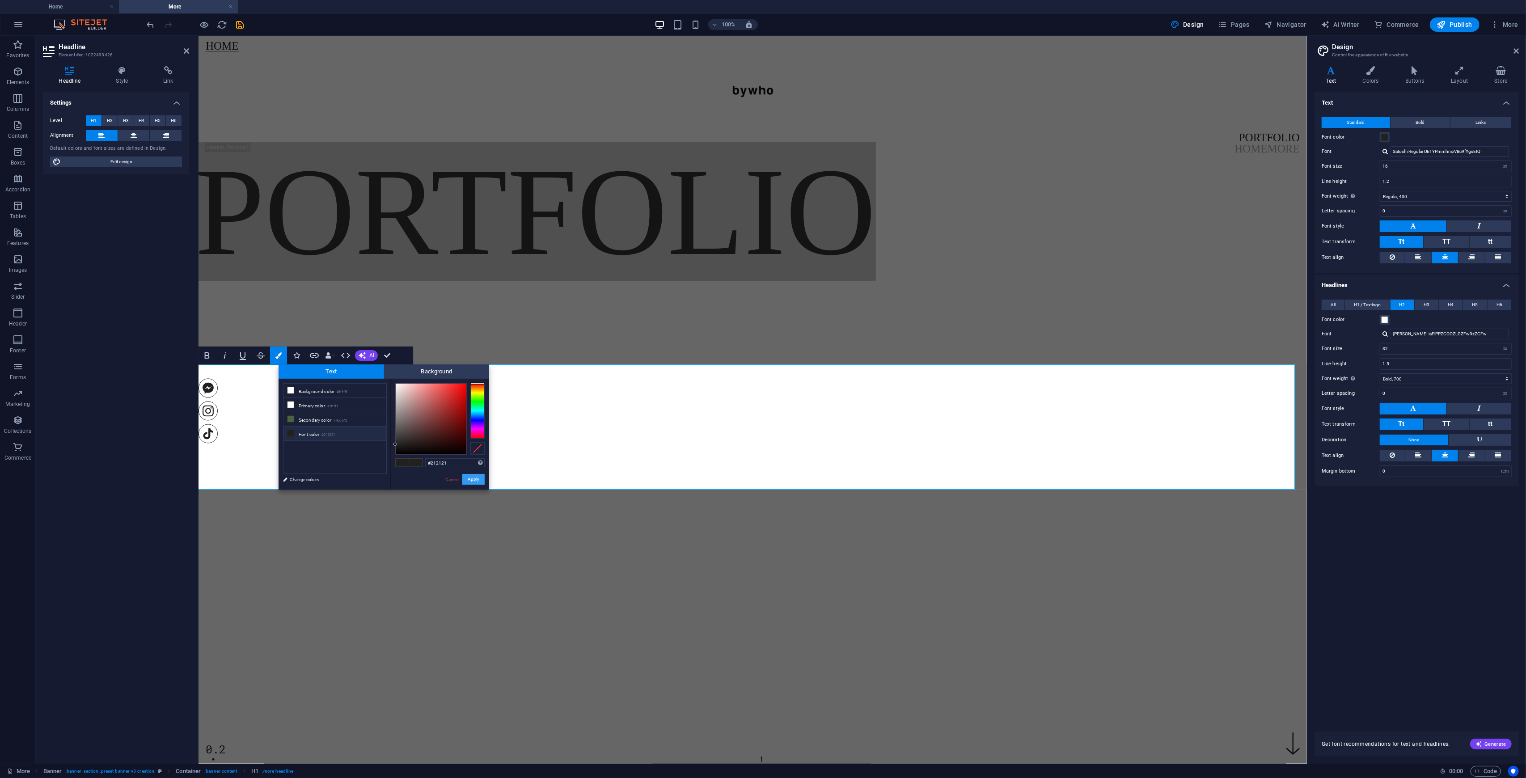
click at [473, 478] on button "Apply" at bounding box center [473, 479] width 22 height 11
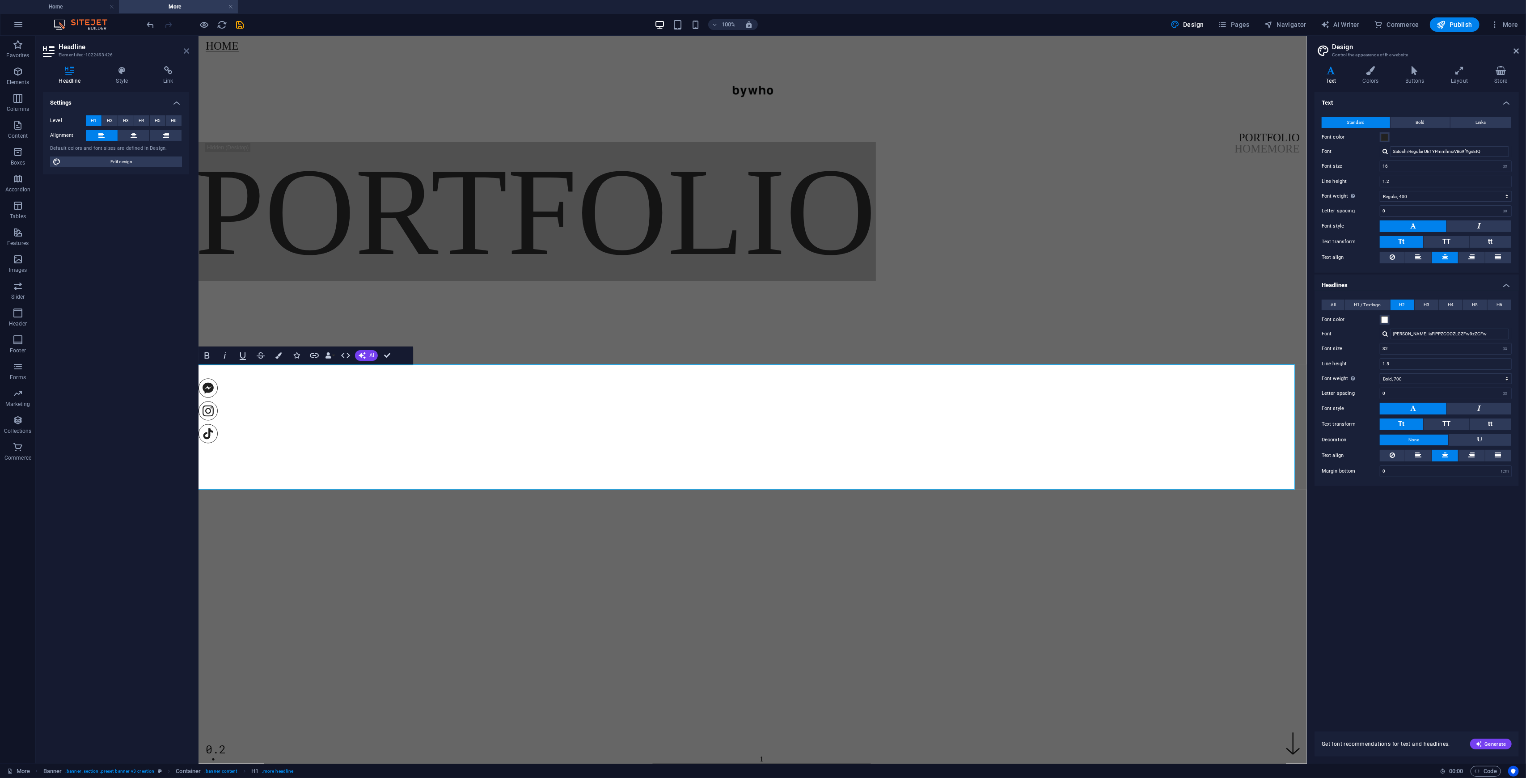
click at [186, 51] on icon at bounding box center [186, 50] width 5 height 7
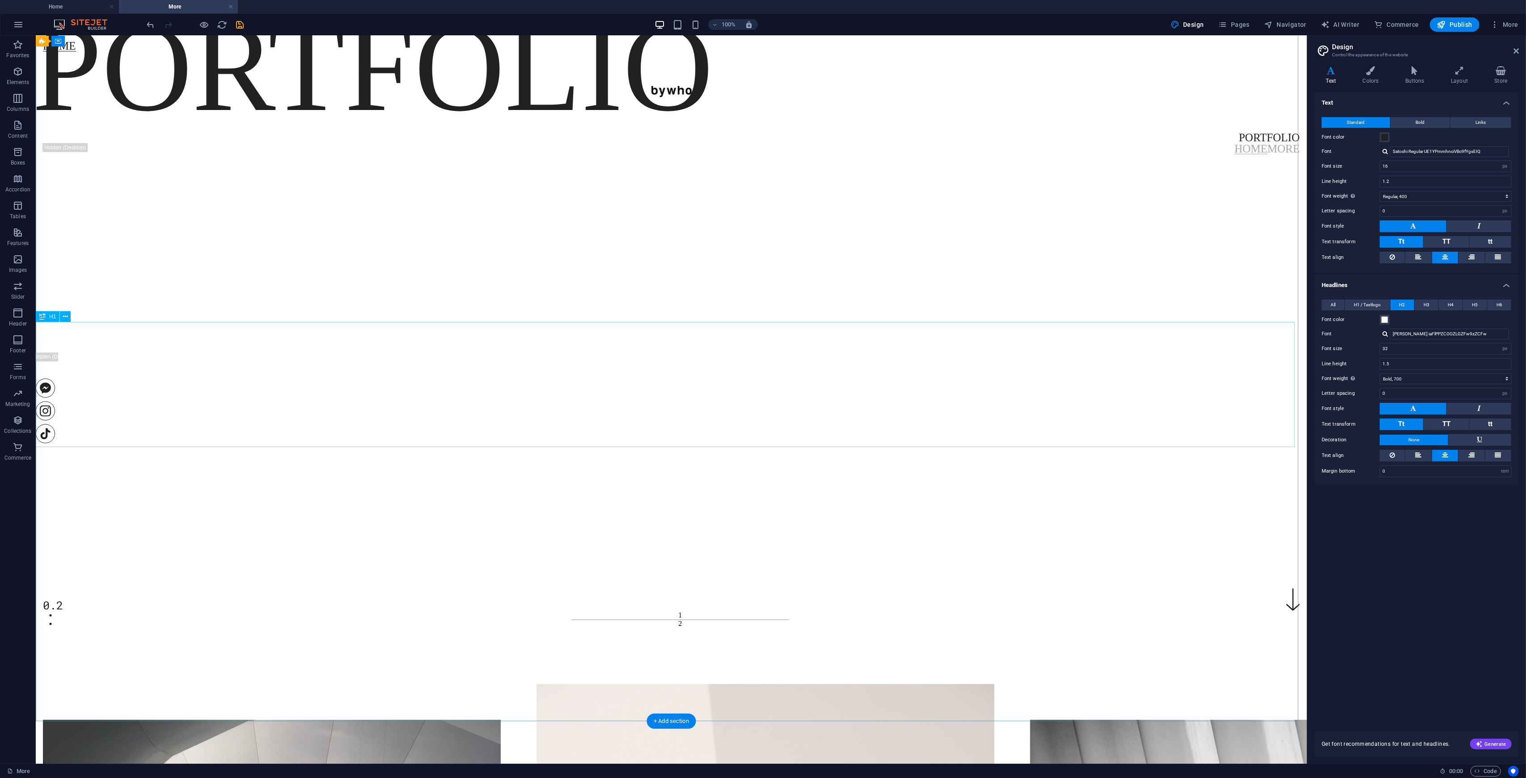
scroll to position [417, 0]
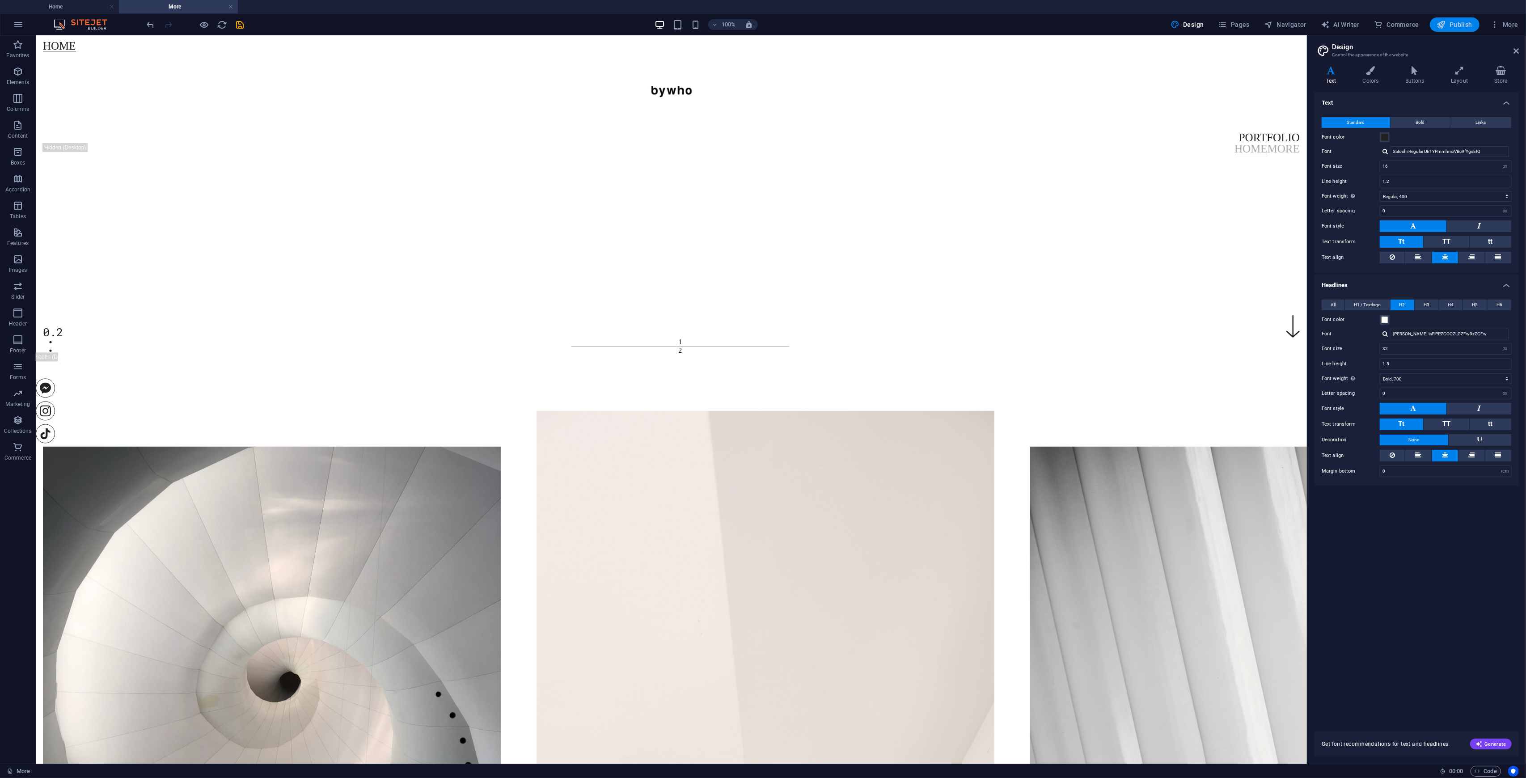
click at [1449, 20] on span "Publish" at bounding box center [1454, 24] width 35 height 9
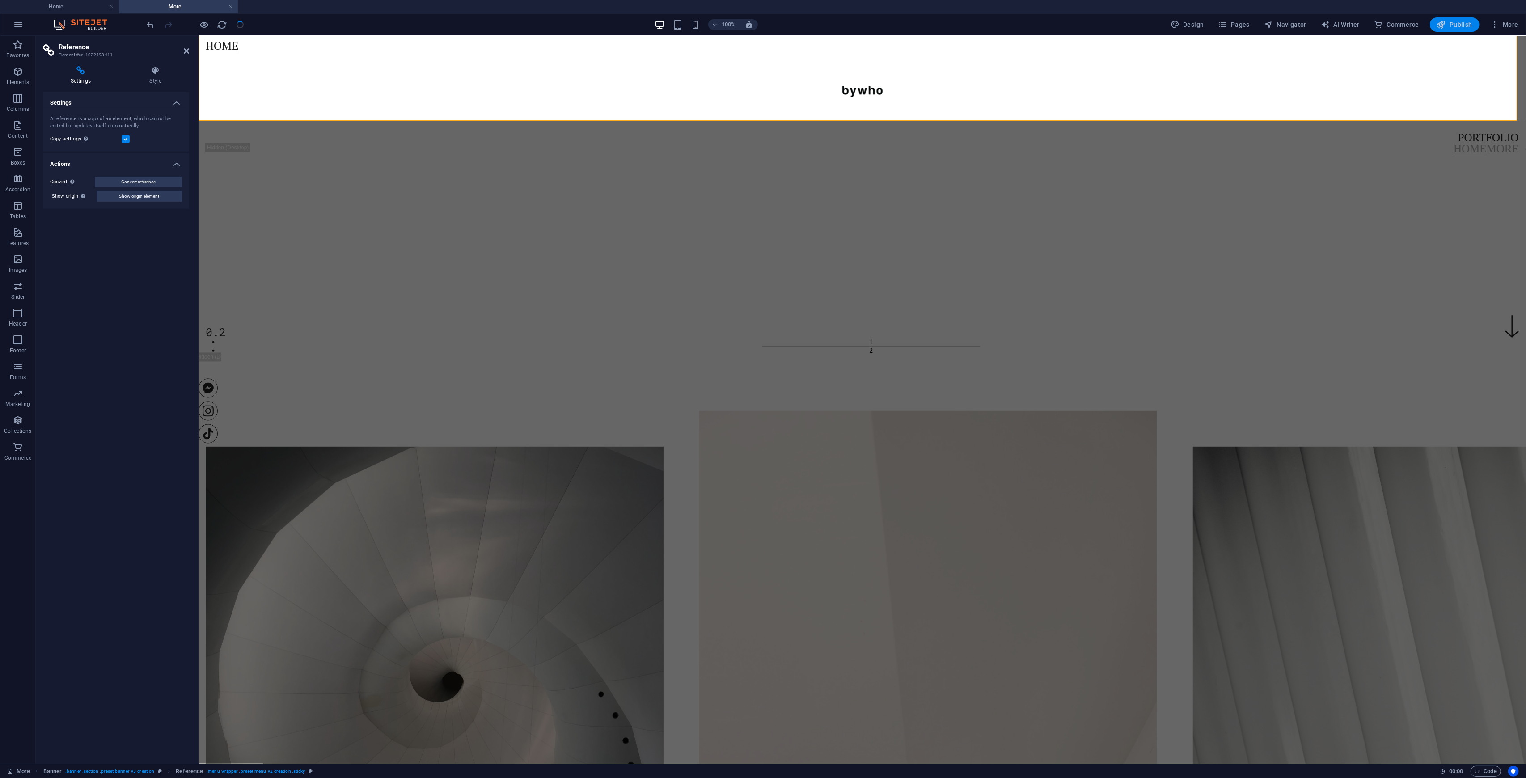
click at [1453, 25] on span "Publish" at bounding box center [1454, 24] width 35 height 9
